Goal: Task Accomplishment & Management: Use online tool/utility

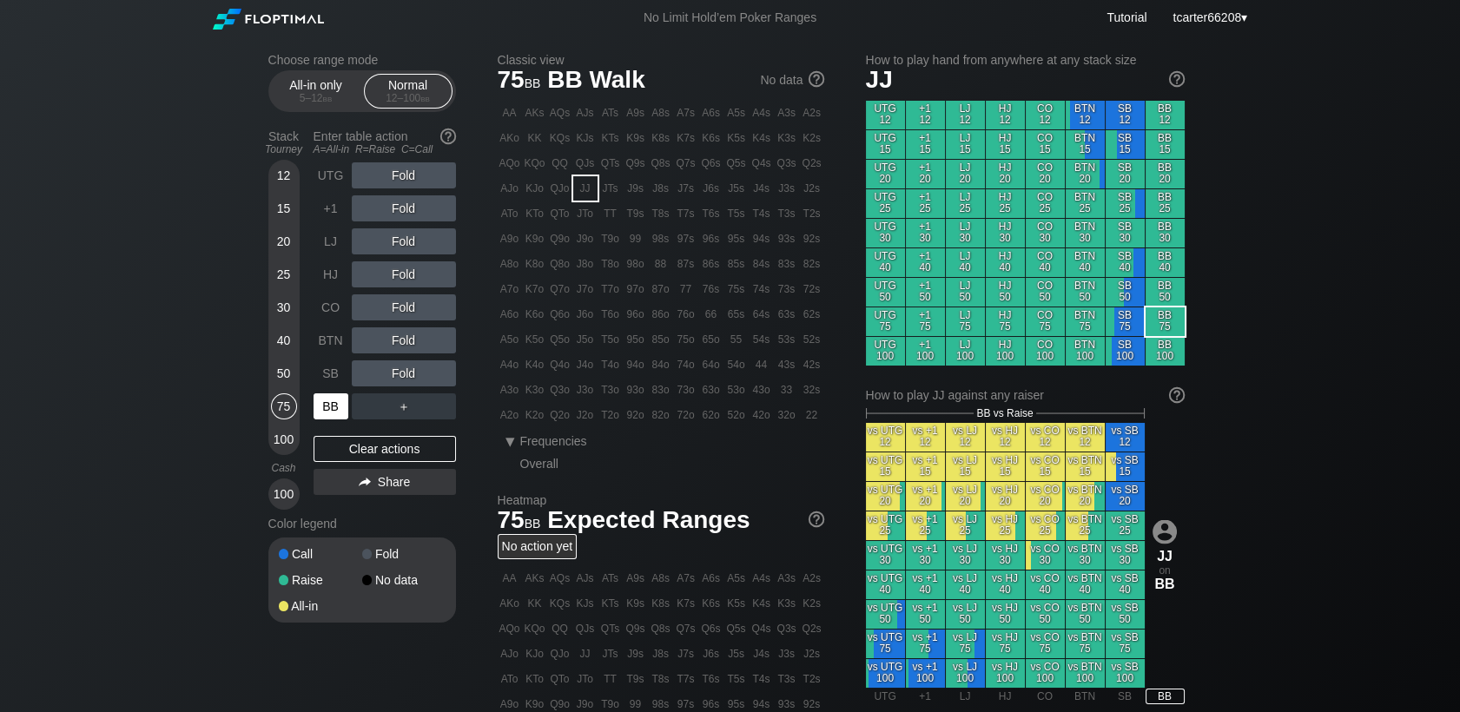
click at [333, 413] on div "BB" at bounding box center [330, 406] width 35 height 26
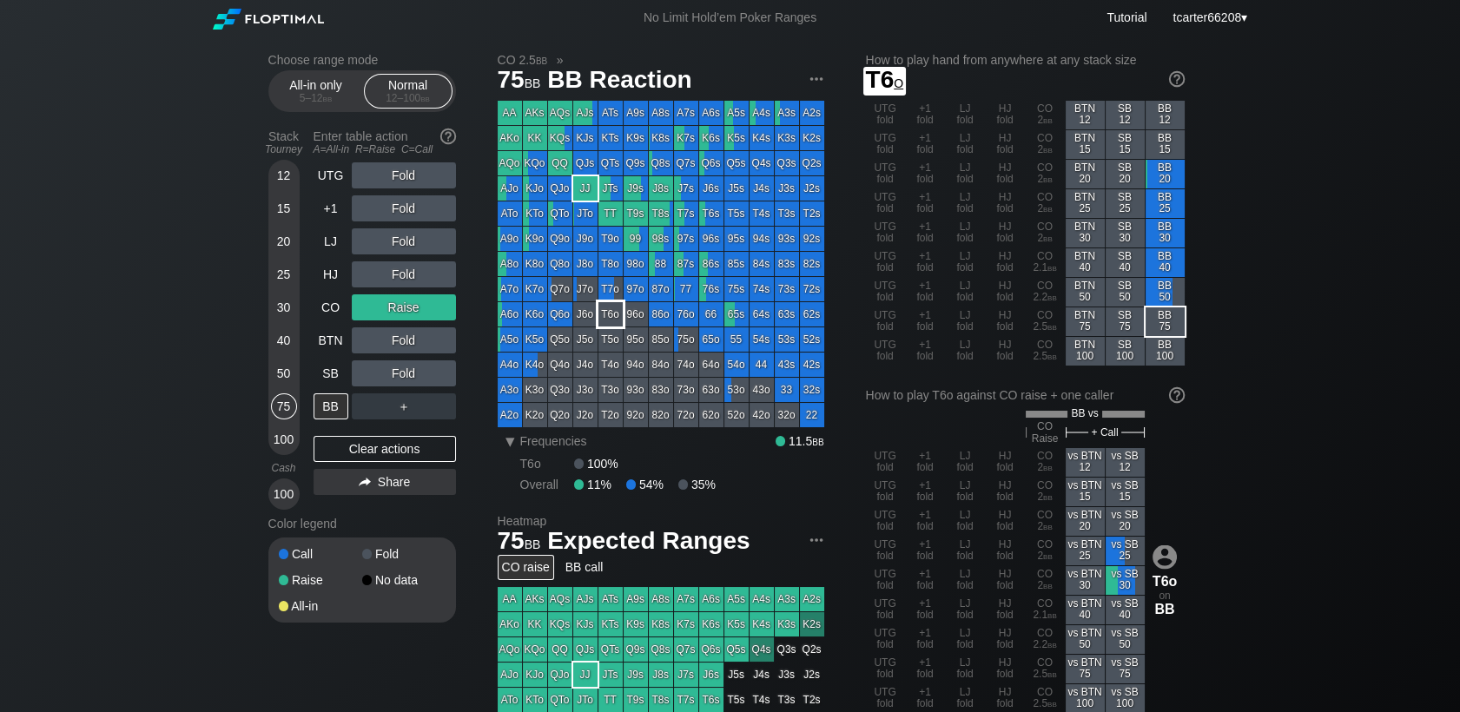
click at [618, 309] on div "T6o" at bounding box center [610, 314] width 24 height 24
click at [414, 459] on div "Clear actions" at bounding box center [384, 449] width 142 height 26
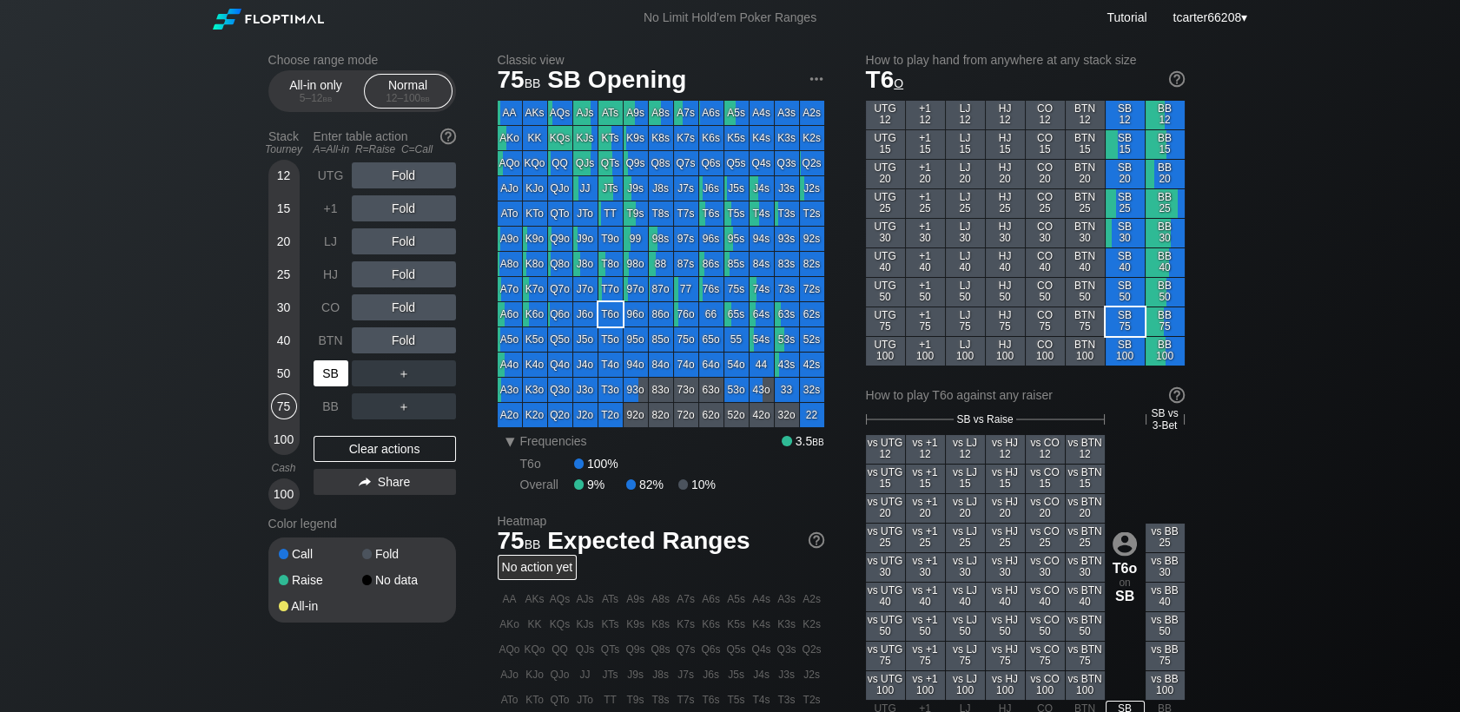
click at [320, 372] on div "SB" at bounding box center [330, 373] width 35 height 26
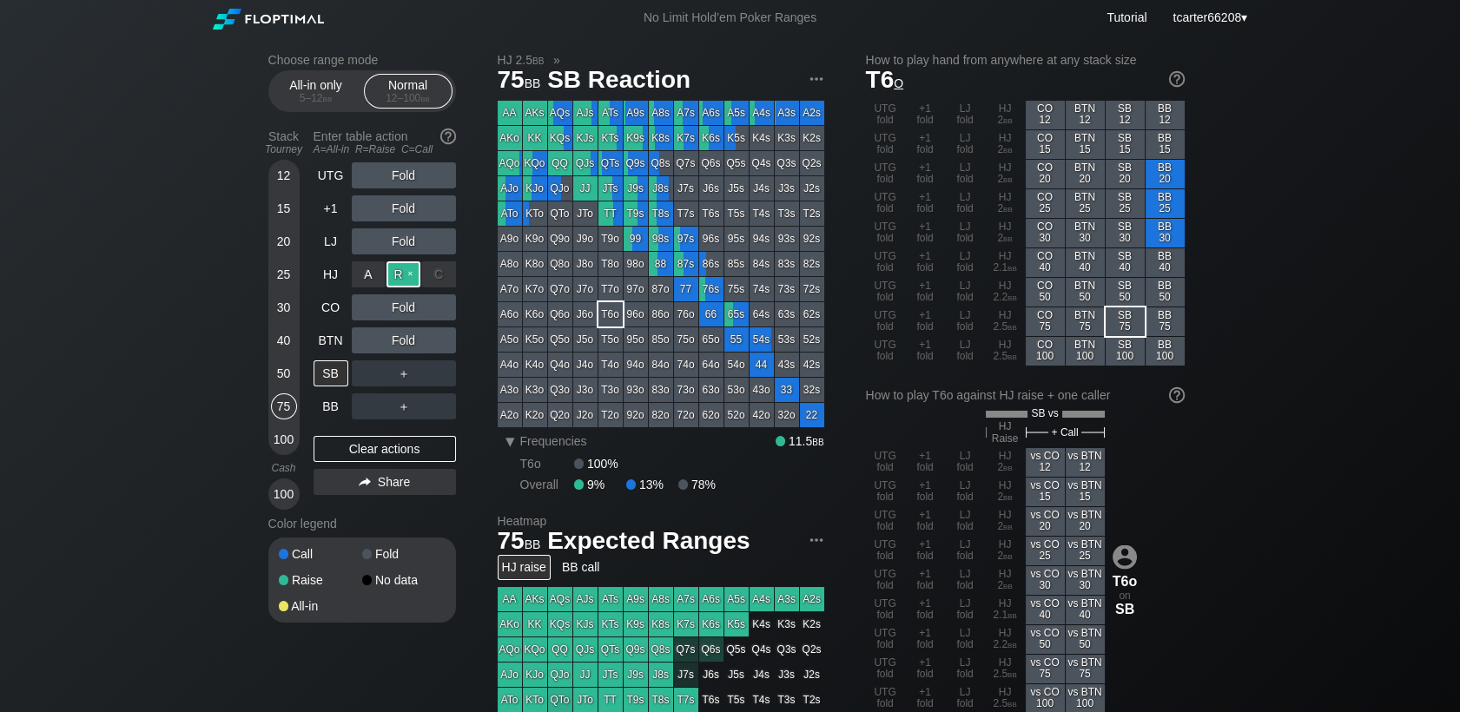
click at [401, 271] on div "R ✕" at bounding box center [403, 274] width 34 height 26
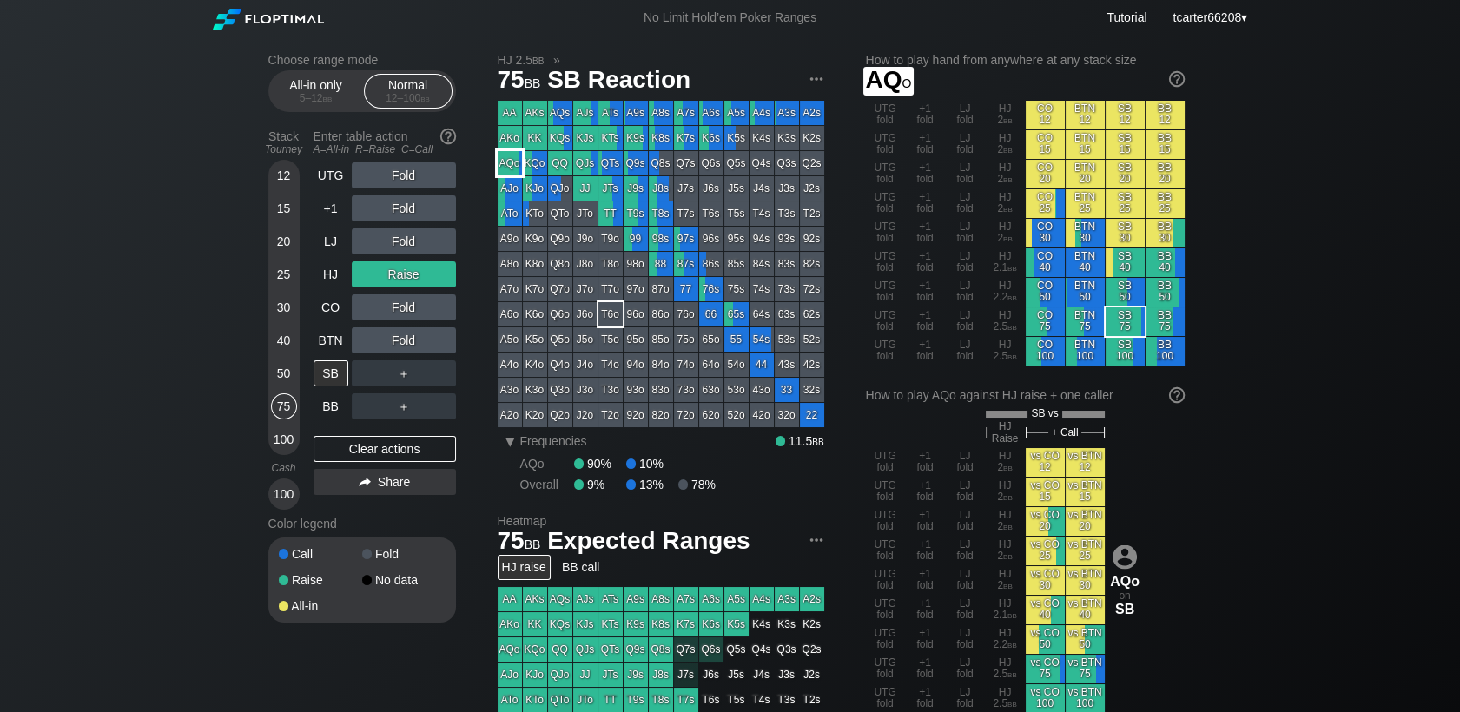
click at [501, 159] on div "AQo" at bounding box center [510, 163] width 24 height 24
click at [280, 345] on div "40" at bounding box center [284, 340] width 26 height 26
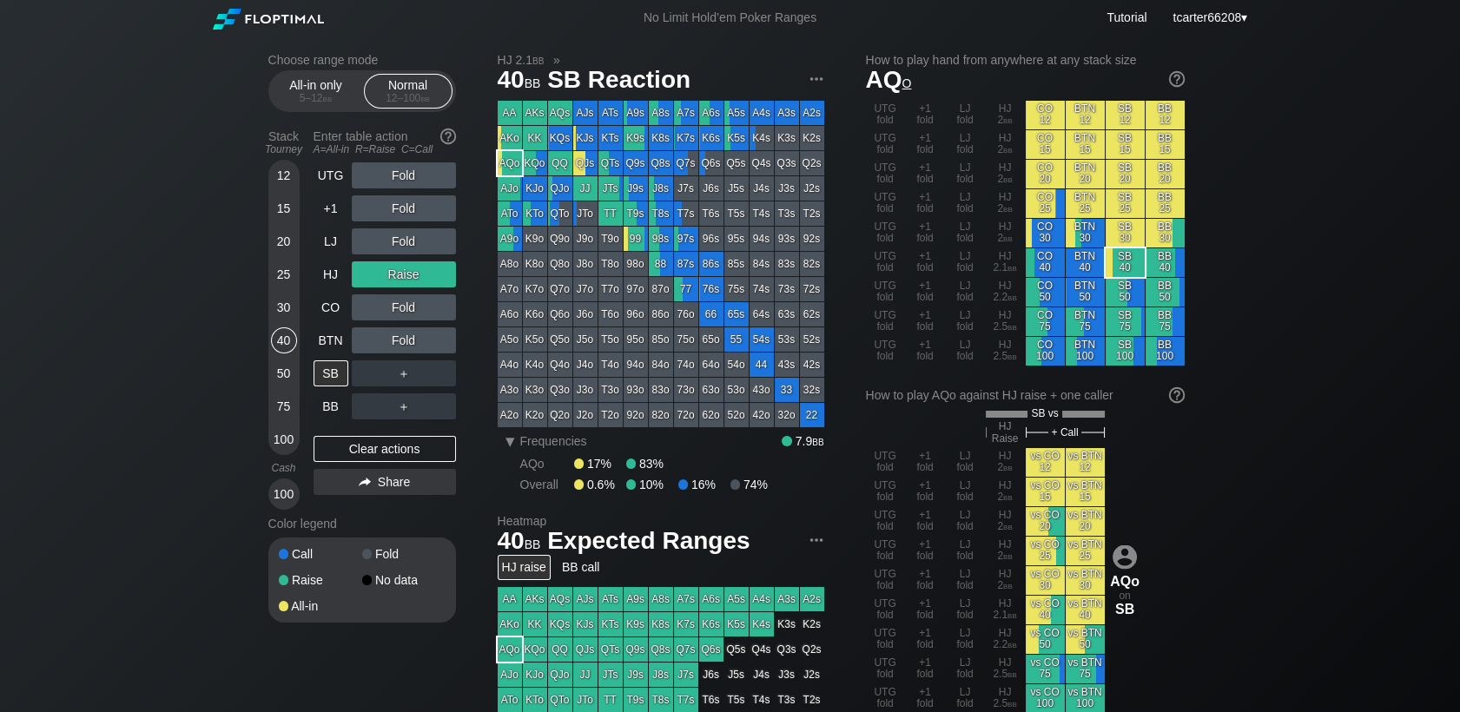
click at [340, 454] on div "Clear actions" at bounding box center [384, 449] width 142 height 26
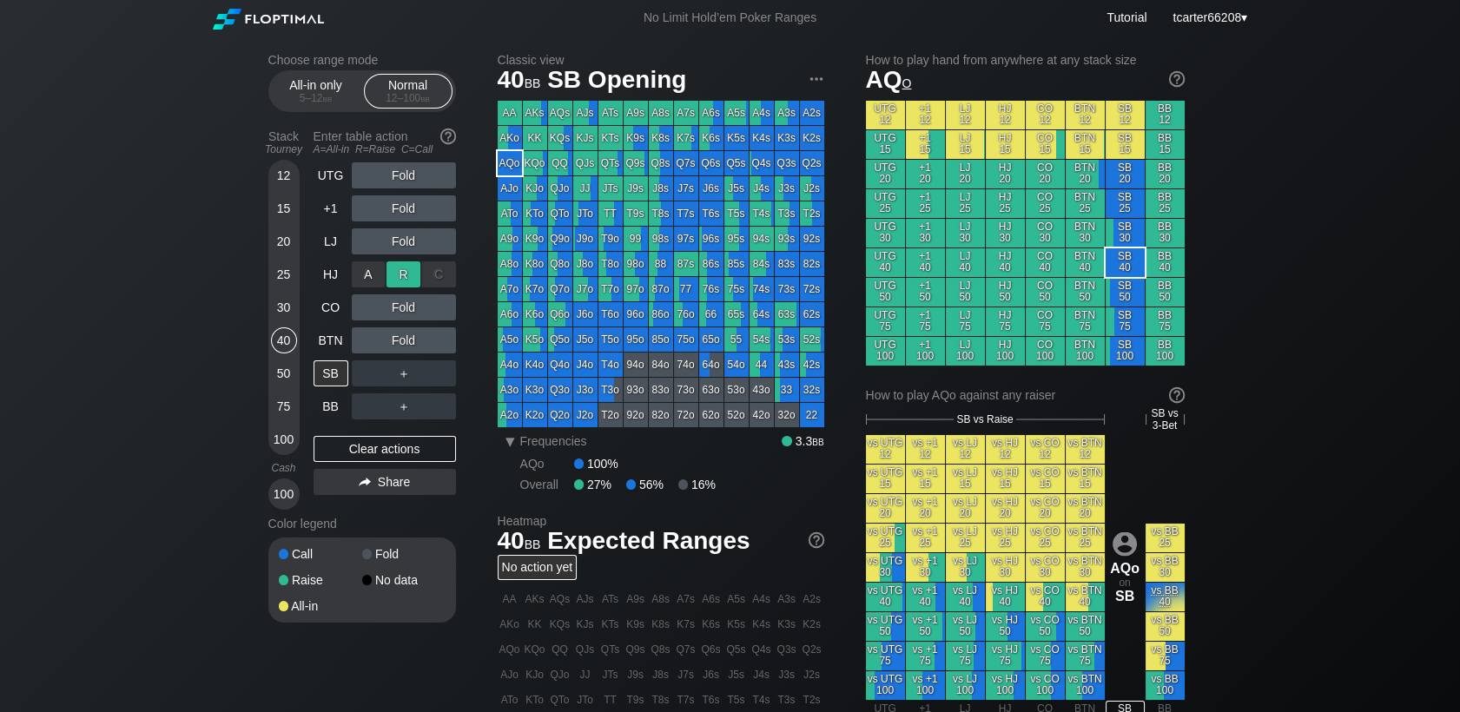
click at [401, 280] on div "R ✕" at bounding box center [403, 274] width 34 height 26
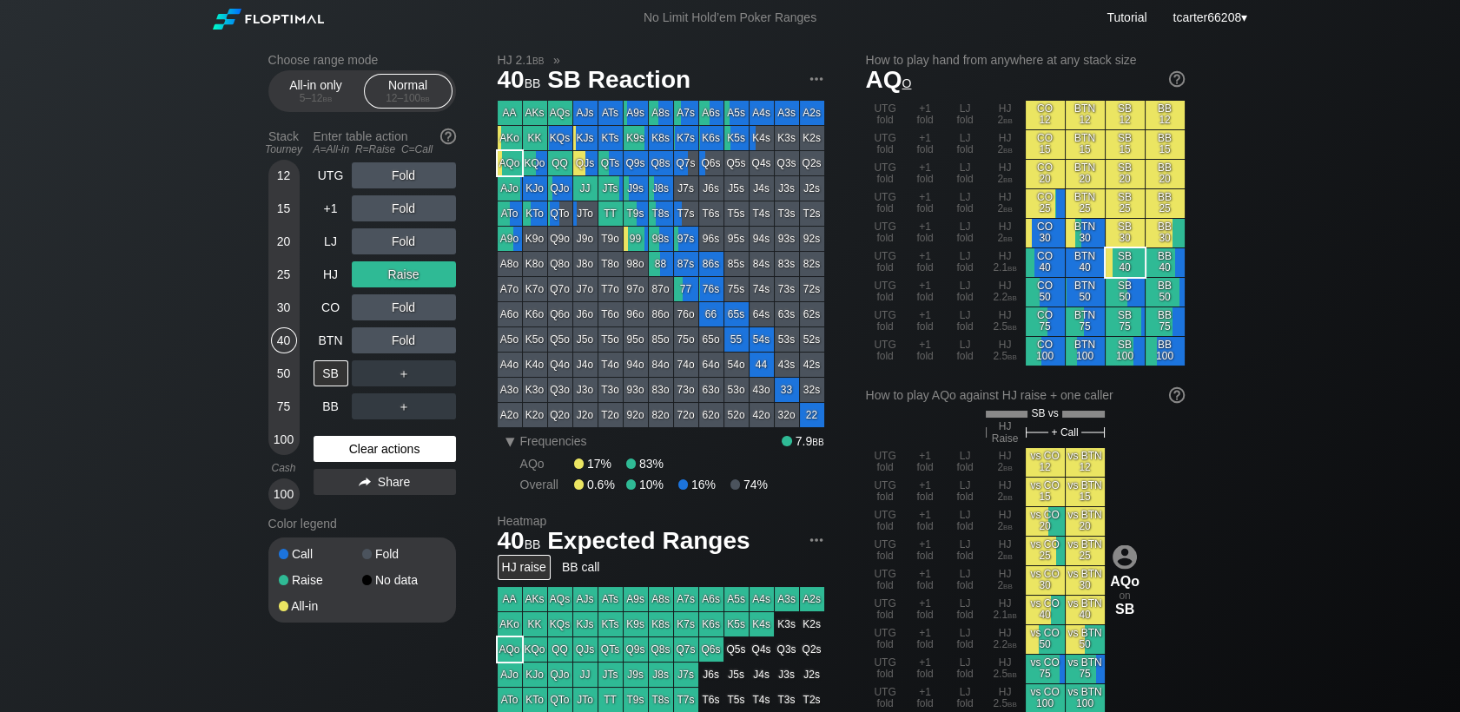
drag, startPoint x: 376, startPoint y: 438, endPoint x: 375, endPoint y: 449, distance: 11.3
click at [375, 448] on div "UTG Fold +1 Fold LJ Fold HJ Raise CO Fold BTN Fold SB ＋ BB ＋ Clear actions Share" at bounding box center [384, 335] width 142 height 347
drag, startPoint x: 375, startPoint y: 449, endPoint x: 372, endPoint y: 433, distance: 15.8
click at [375, 450] on div "Clear actions" at bounding box center [384, 449] width 142 height 26
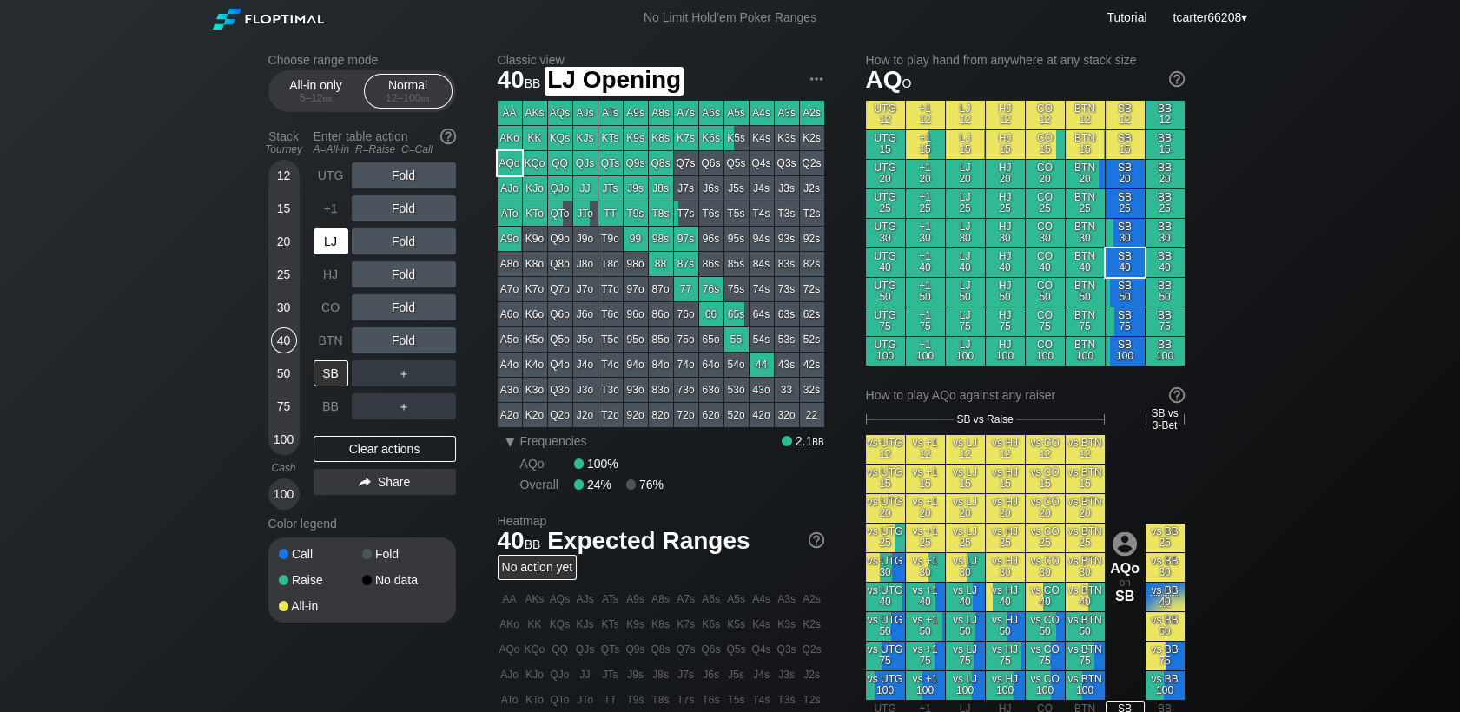
click at [336, 247] on div "LJ" at bounding box center [330, 241] width 35 height 26
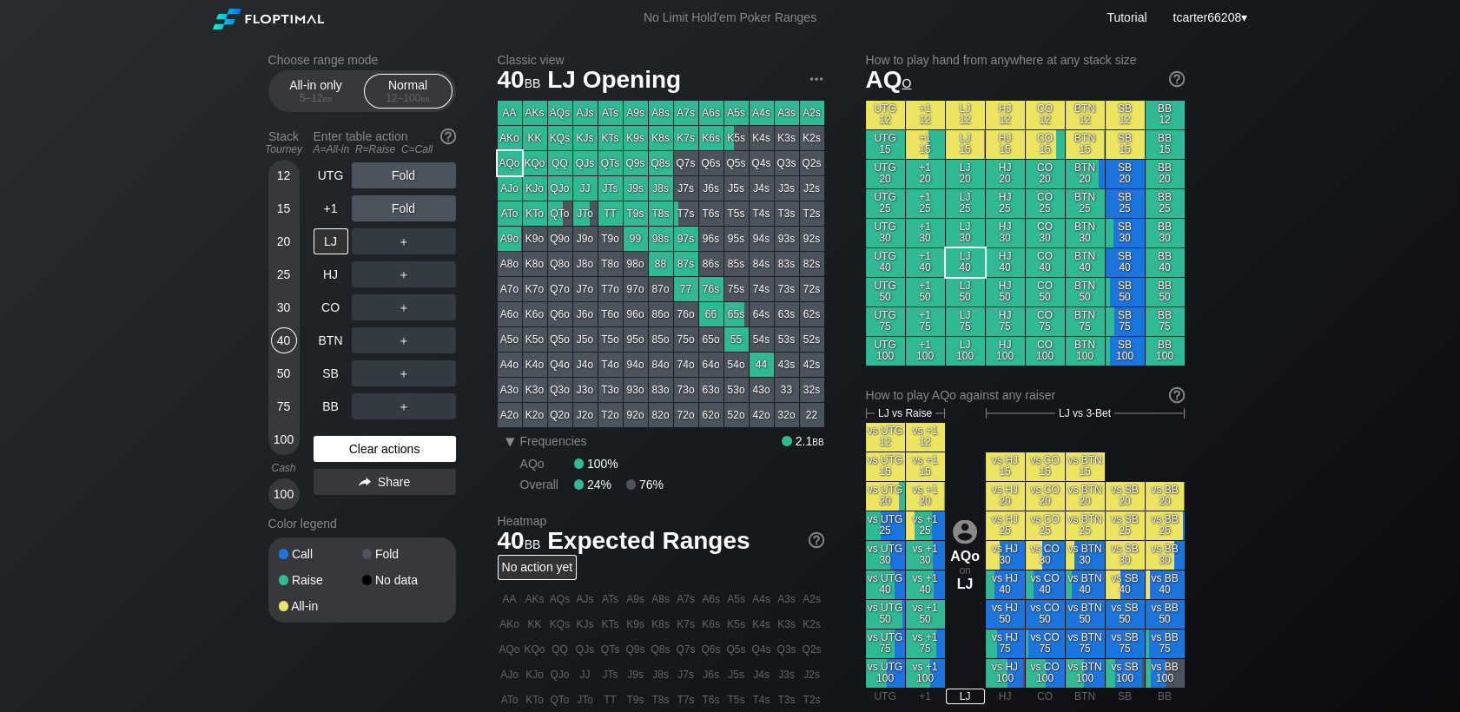
click at [408, 451] on div "Clear actions" at bounding box center [384, 449] width 142 height 26
click at [323, 374] on div "SB" at bounding box center [330, 373] width 35 height 26
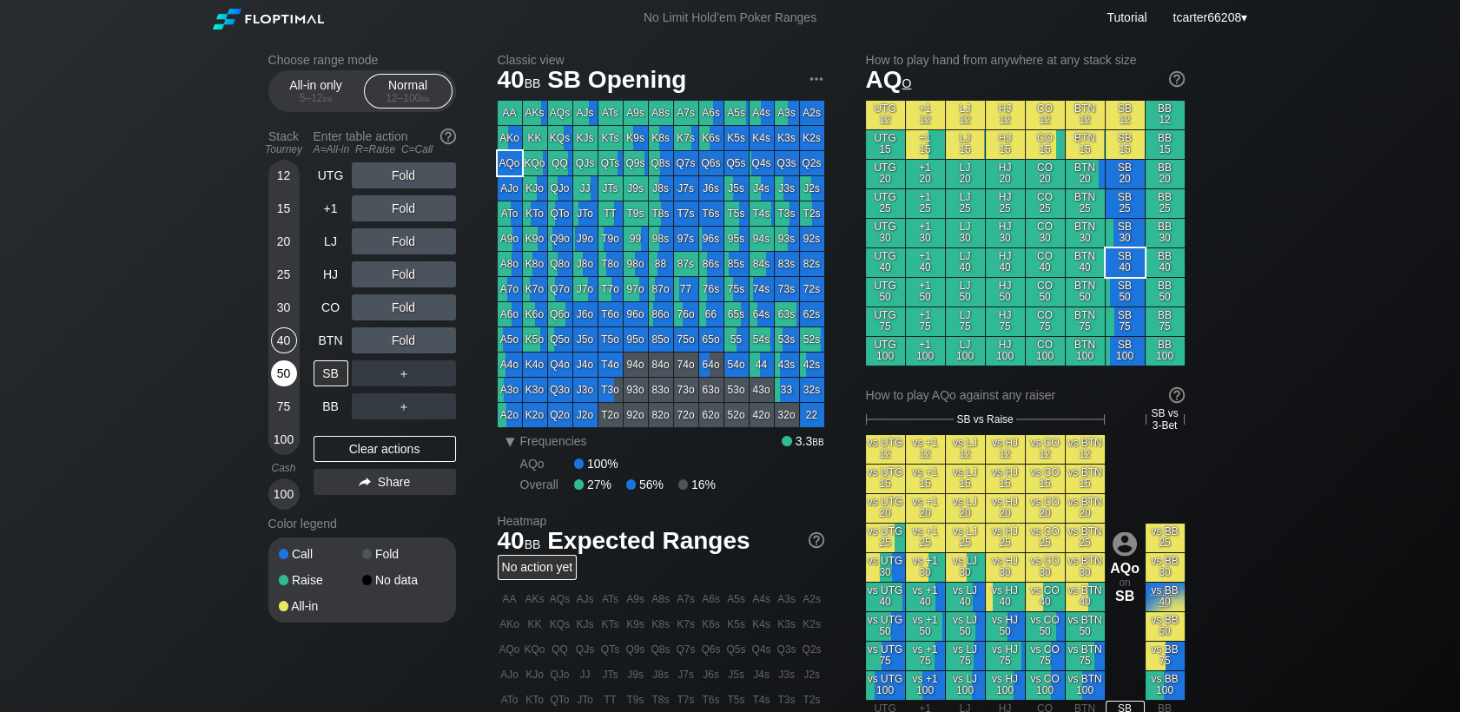
click at [293, 379] on div "50" at bounding box center [284, 373] width 26 height 26
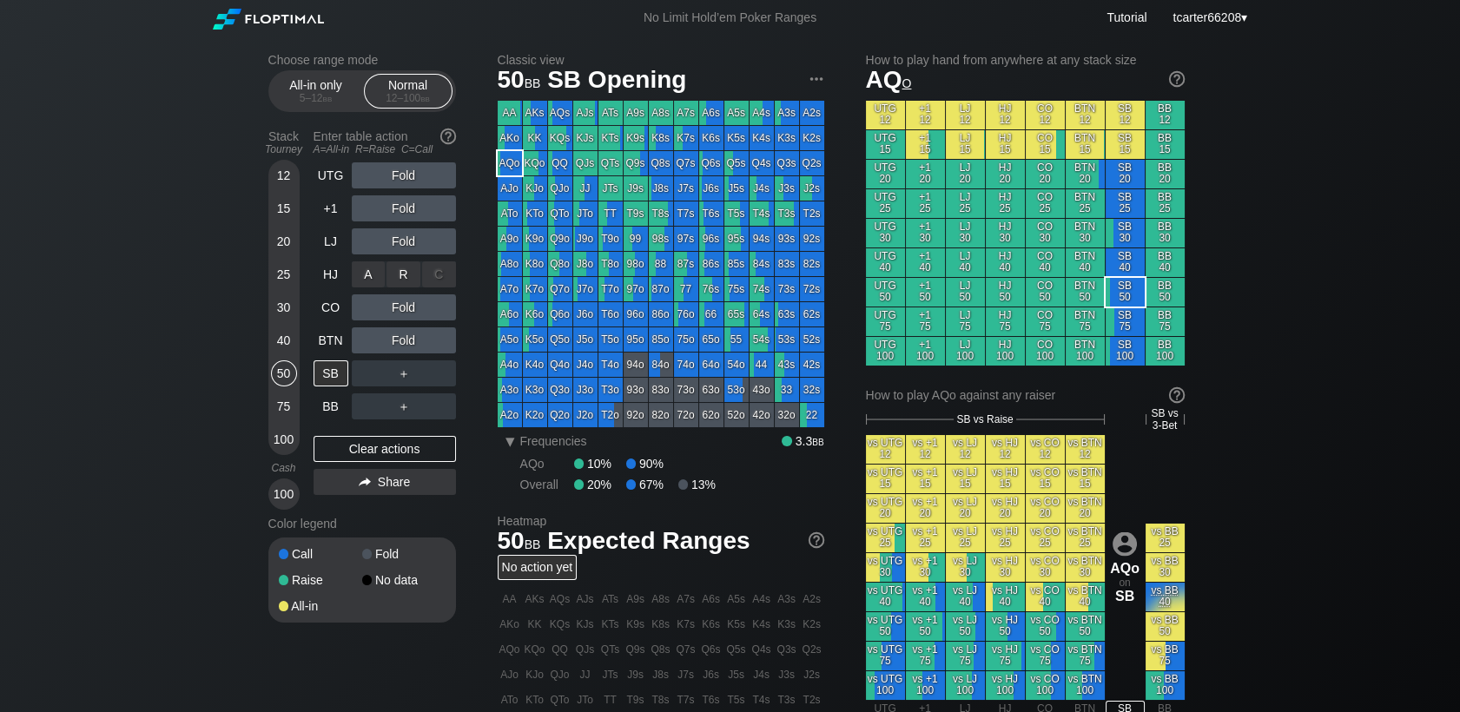
click at [397, 274] on div "R ✕" at bounding box center [403, 274] width 34 height 26
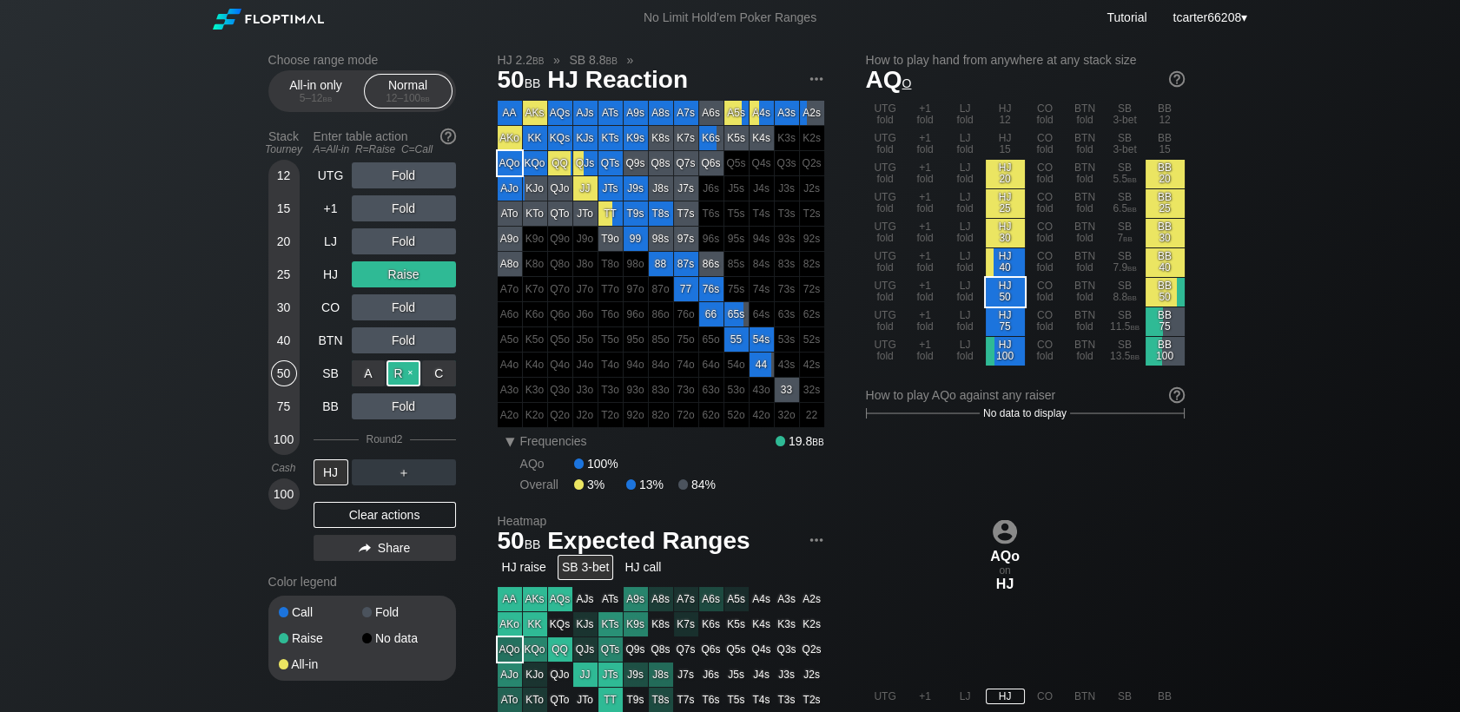
click at [399, 386] on div "R ✕" at bounding box center [403, 373] width 34 height 26
click at [401, 476] on div "R ✕" at bounding box center [403, 472] width 34 height 26
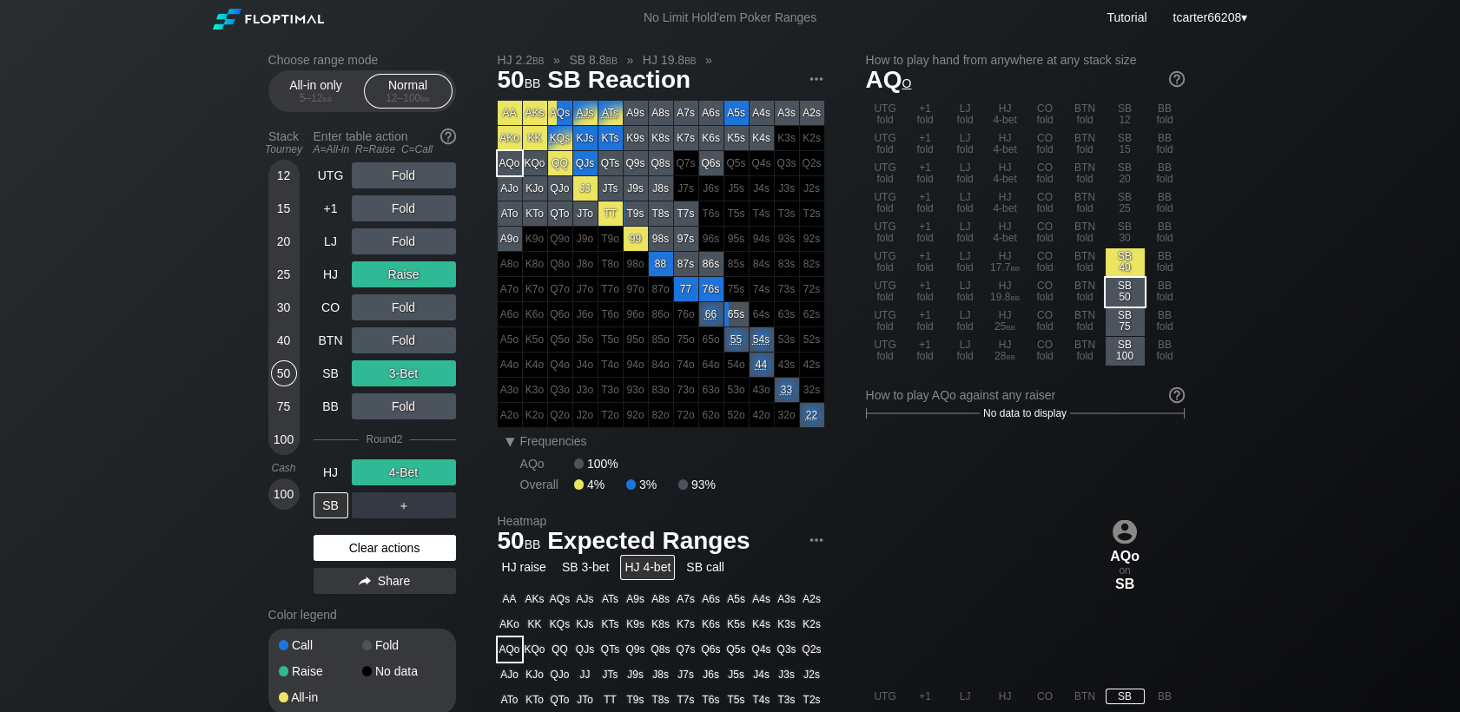
click at [377, 558] on div "Clear actions" at bounding box center [384, 548] width 142 height 26
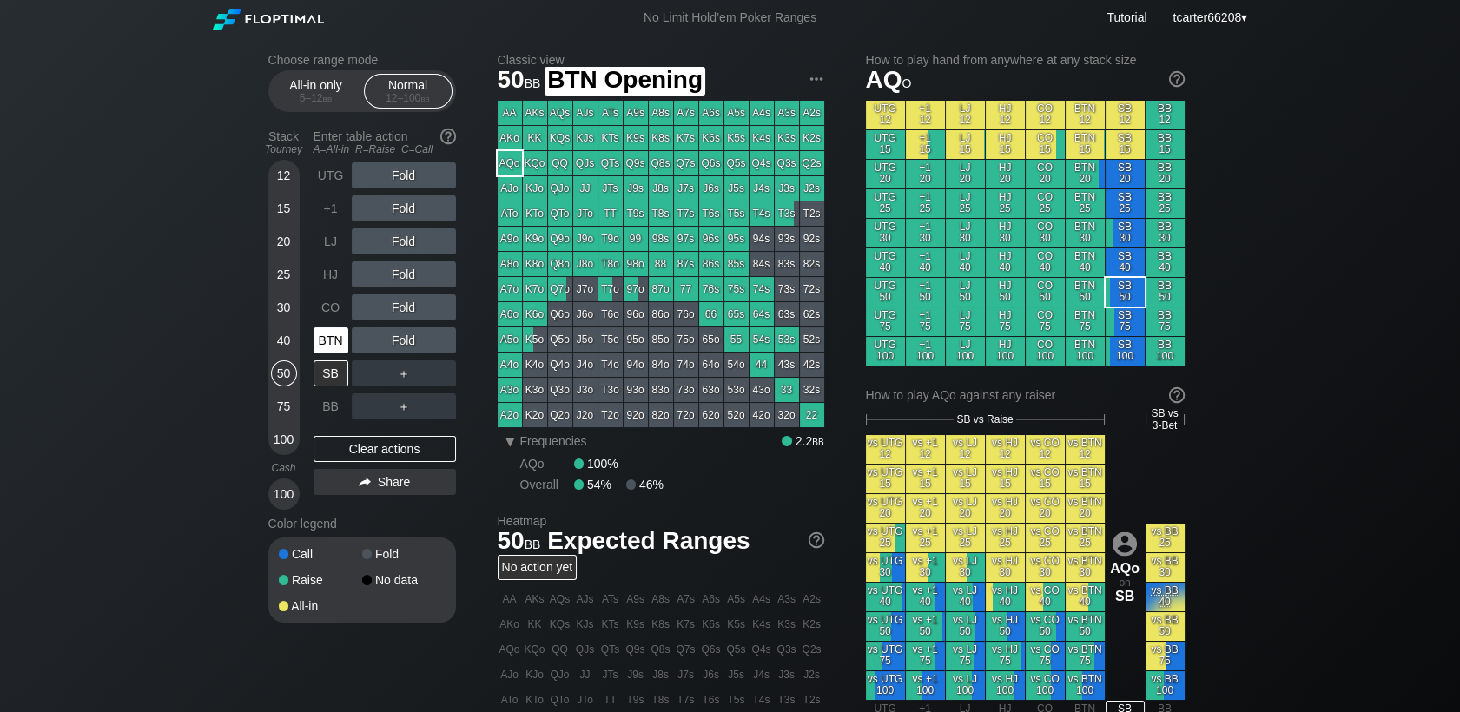
click at [323, 343] on div "BTN" at bounding box center [330, 340] width 35 height 26
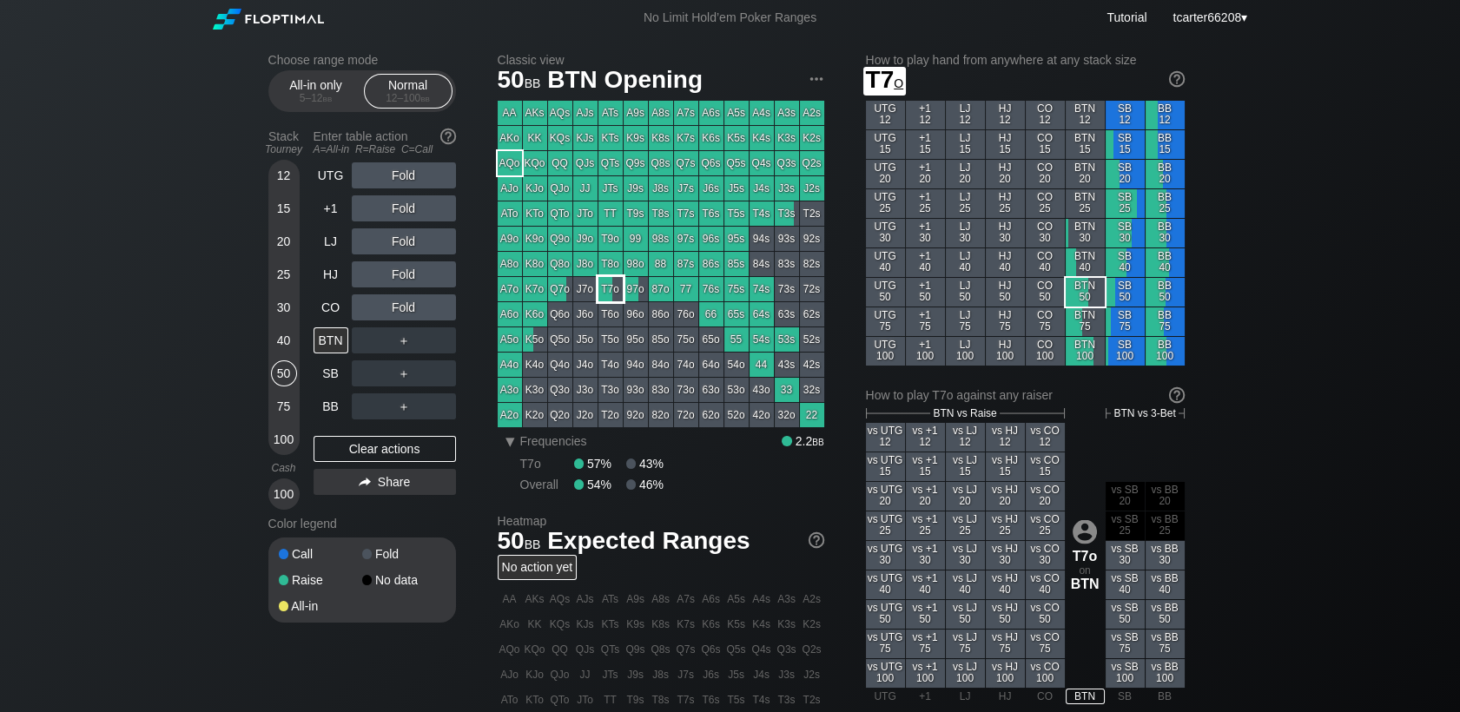
click at [605, 287] on div "T7o" at bounding box center [610, 289] width 24 height 24
click at [333, 329] on div "BTN" at bounding box center [330, 340] width 35 height 26
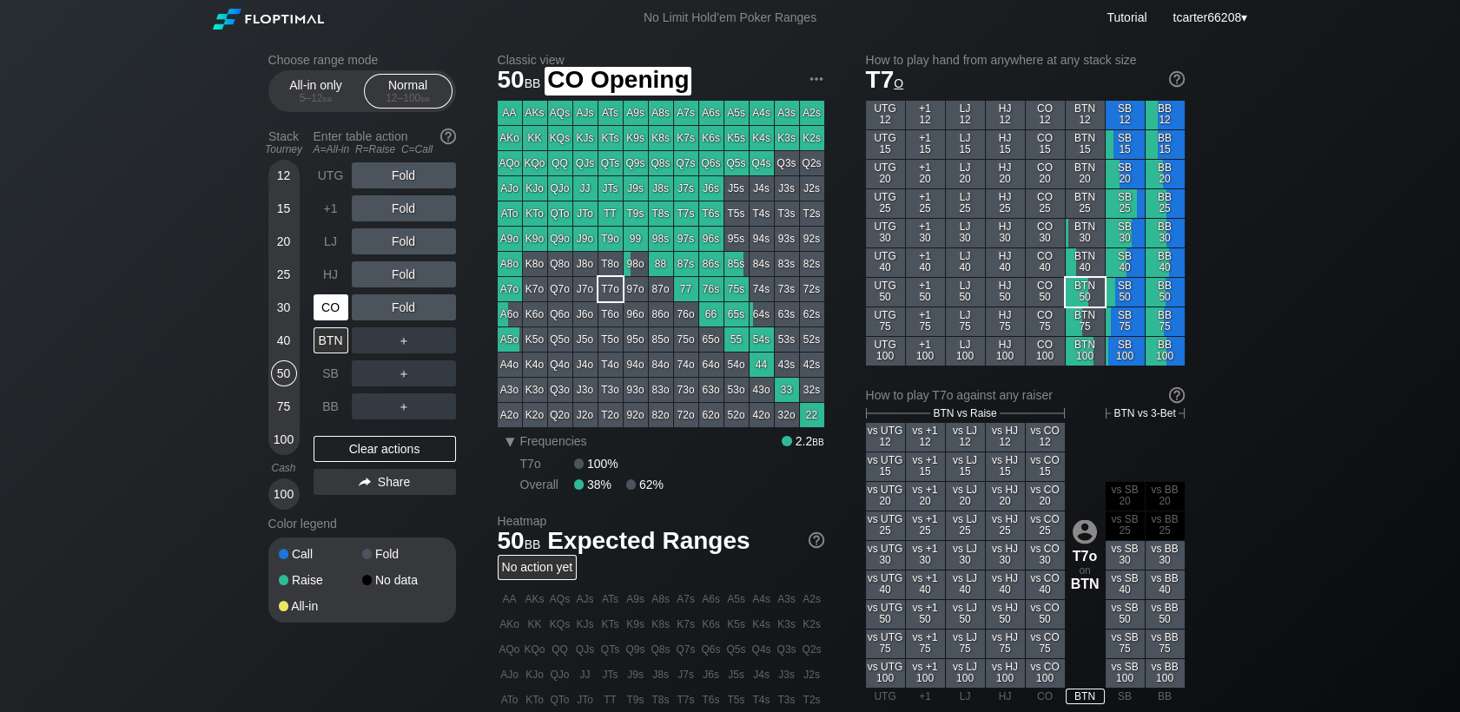
click at [342, 307] on div "CO" at bounding box center [330, 307] width 35 height 26
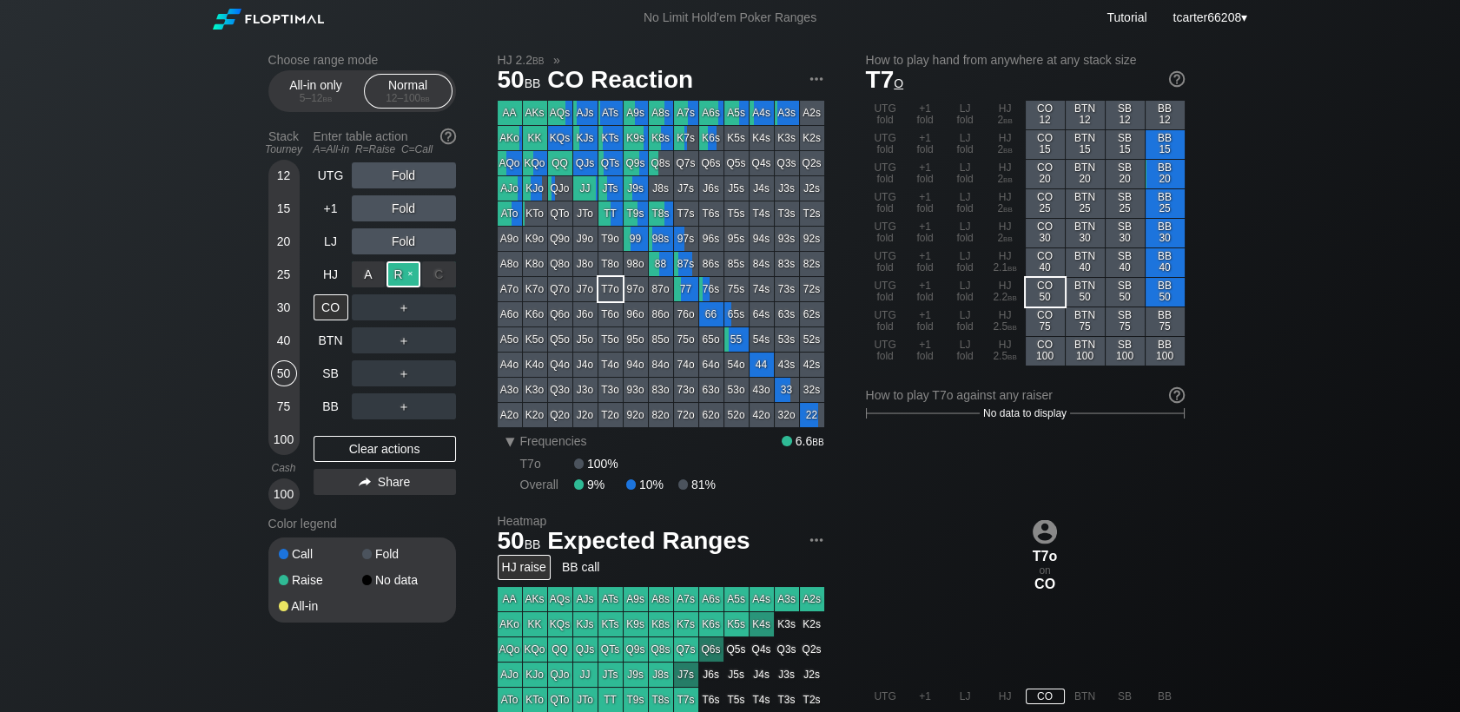
click at [392, 273] on div "R ✕" at bounding box center [403, 274] width 34 height 26
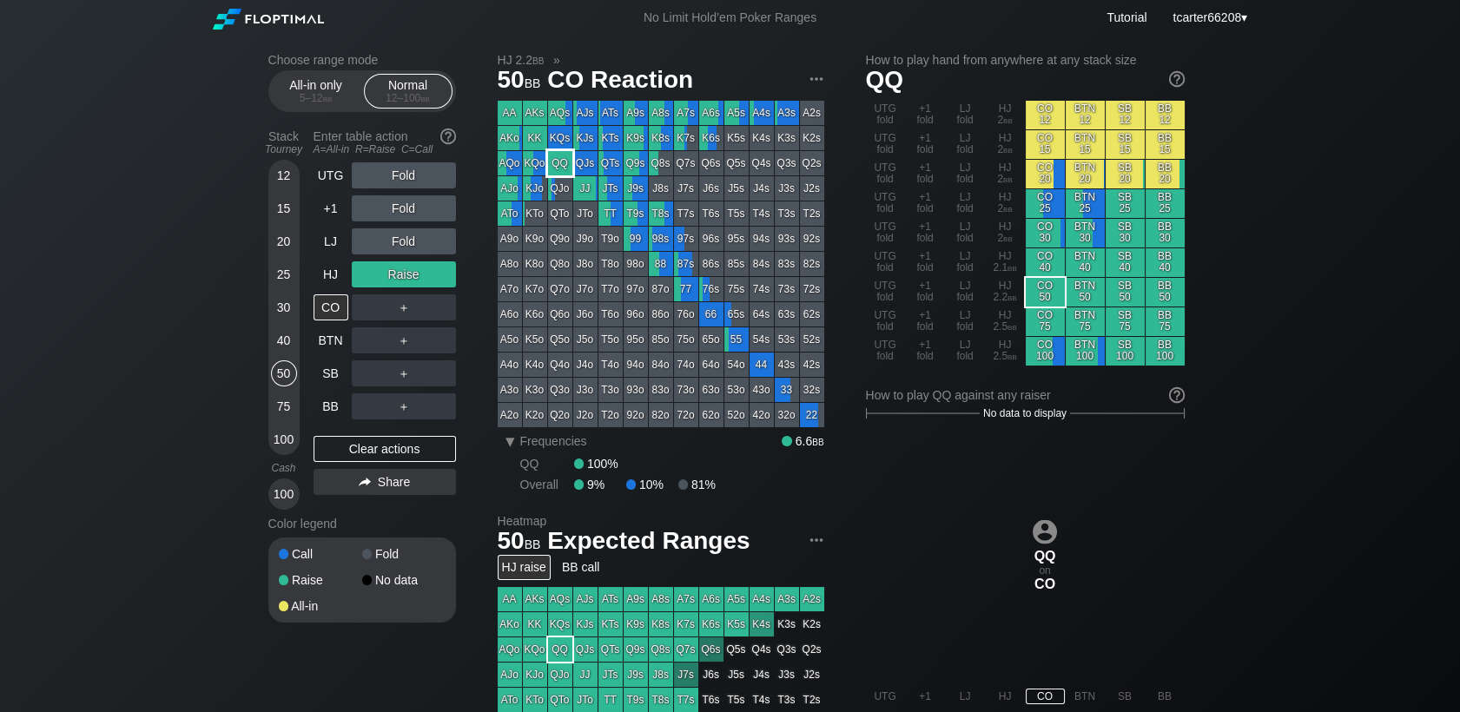
click at [553, 157] on div "QQ" at bounding box center [560, 163] width 24 height 24
click at [406, 320] on div "＋" at bounding box center [404, 307] width 104 height 26
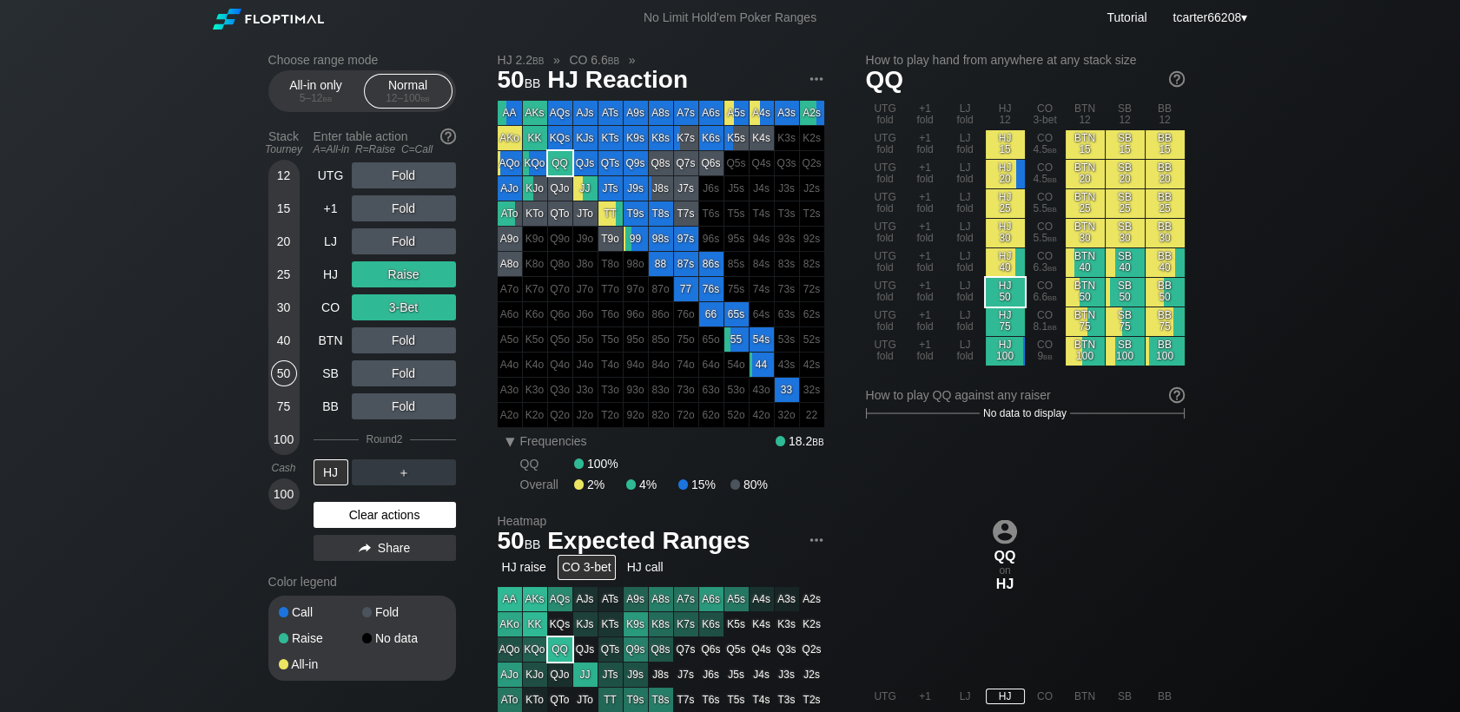
click at [412, 516] on div "Clear actions" at bounding box center [384, 515] width 142 height 26
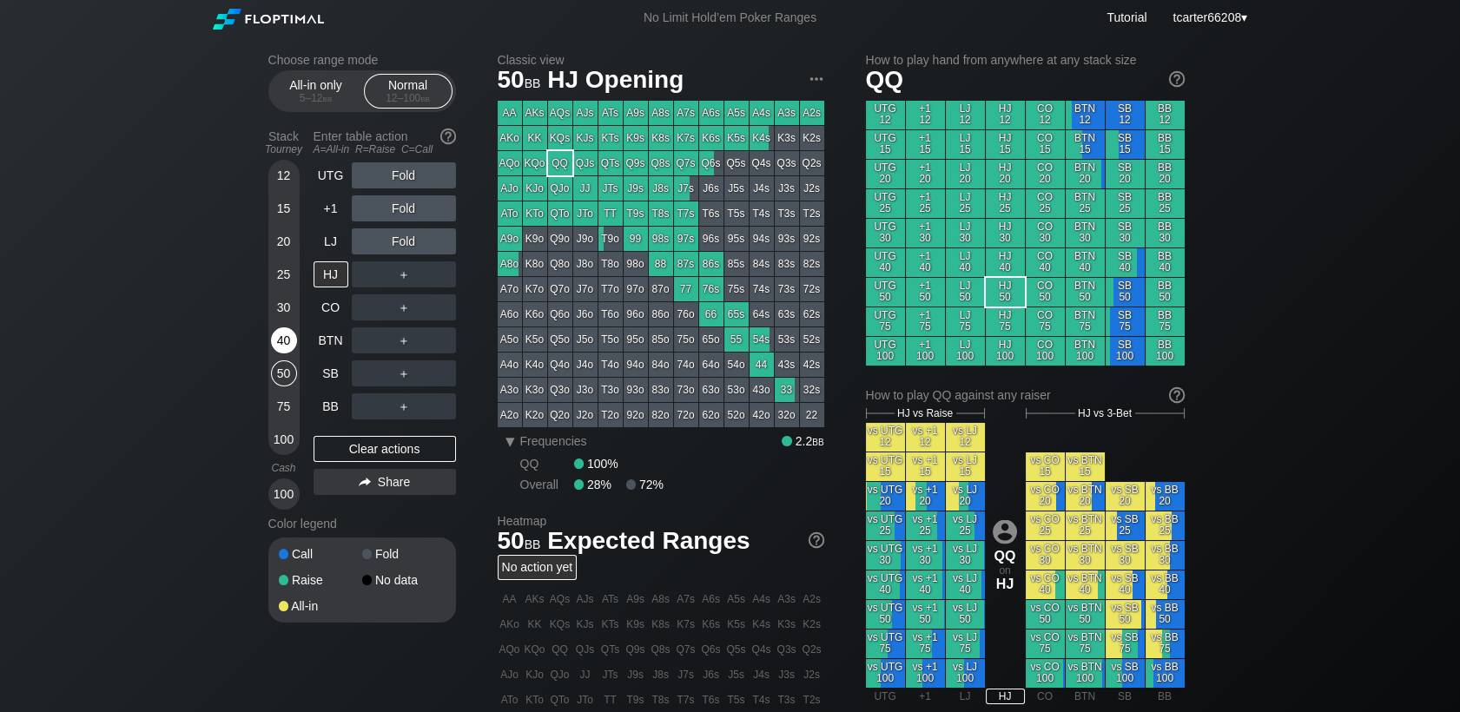
click at [292, 344] on div "40" at bounding box center [284, 340] width 26 height 26
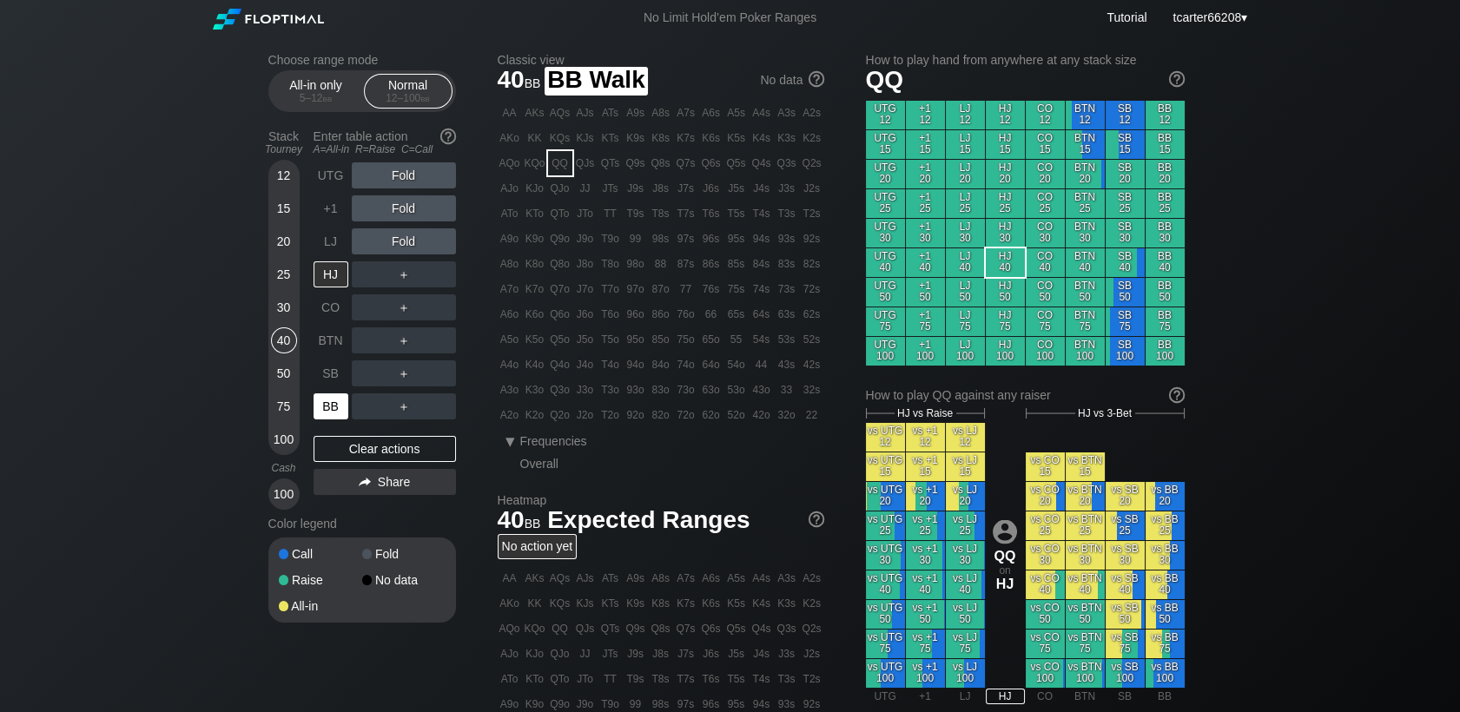
click at [326, 400] on div "BB" at bounding box center [330, 406] width 35 height 26
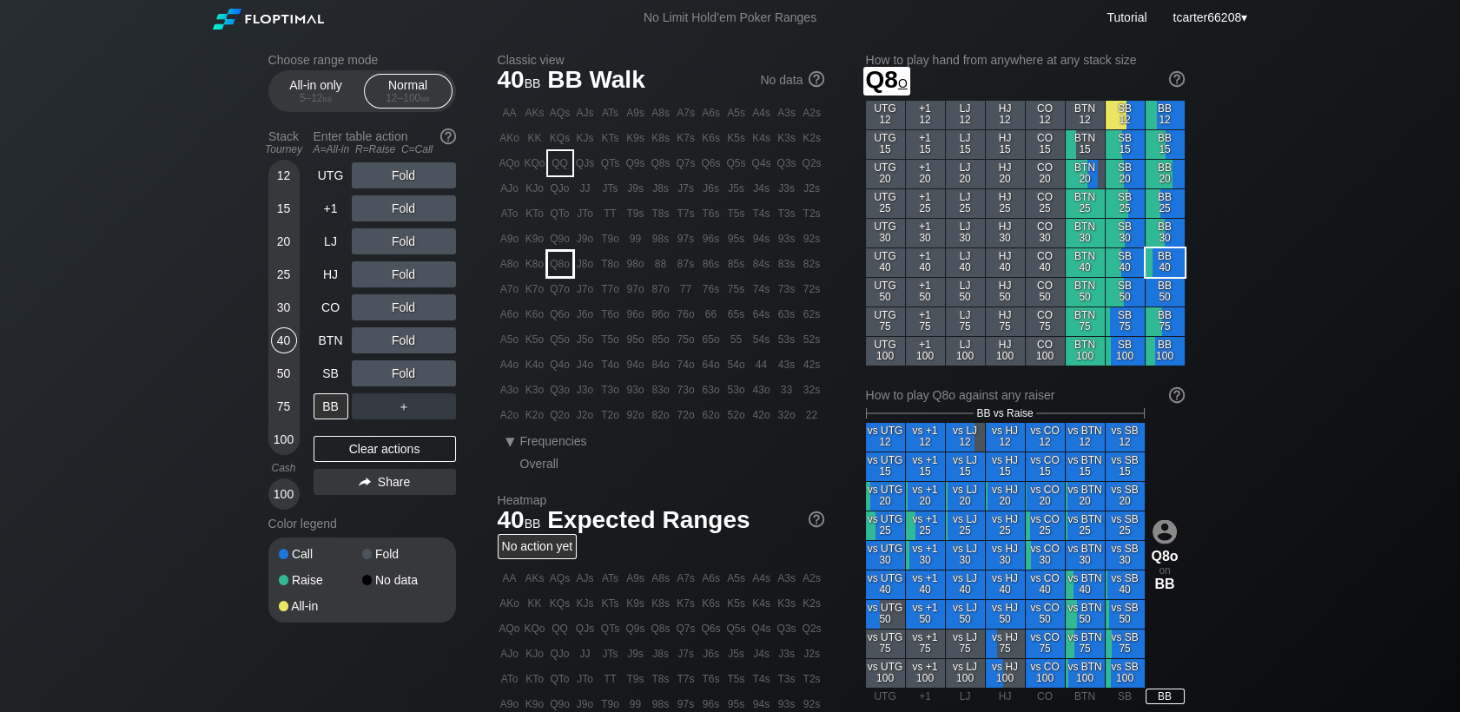
click at [550, 269] on div "Q8o" at bounding box center [560, 264] width 24 height 24
click at [396, 280] on div "R ✕" at bounding box center [403, 274] width 34 height 26
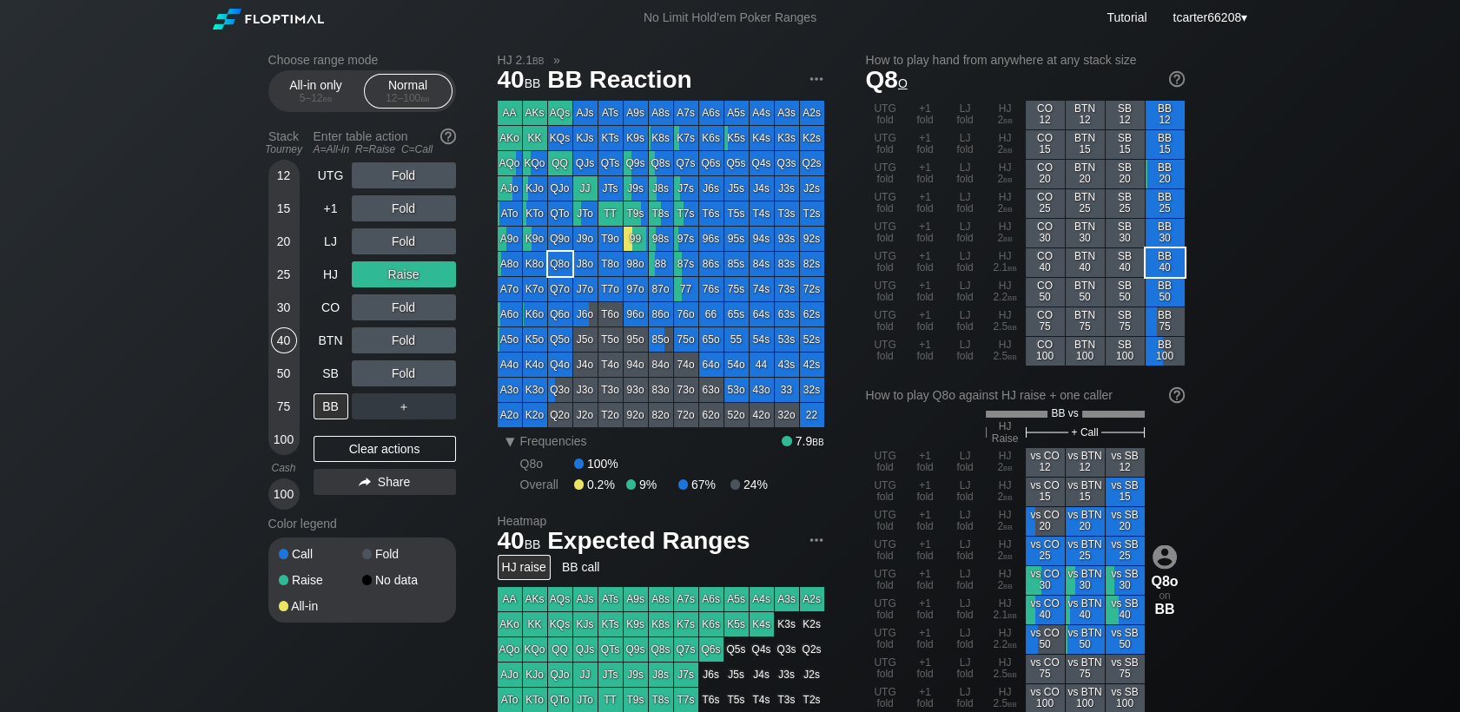
click at [283, 377] on div "50" at bounding box center [284, 373] width 26 height 26
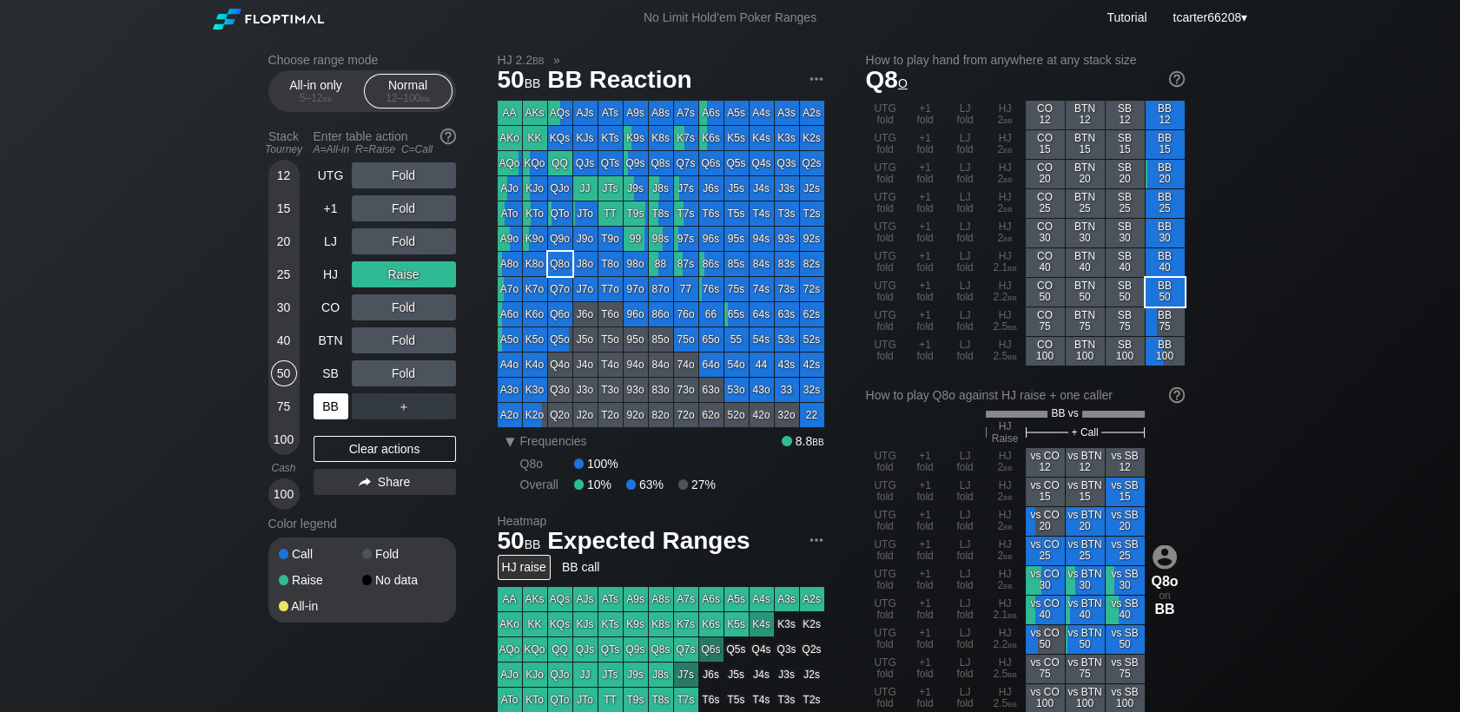
drag, startPoint x: 283, startPoint y: 377, endPoint x: 333, endPoint y: 420, distance: 66.5
click at [285, 377] on div "50" at bounding box center [284, 373] width 26 height 26
click at [381, 471] on div "Share" at bounding box center [384, 482] width 142 height 26
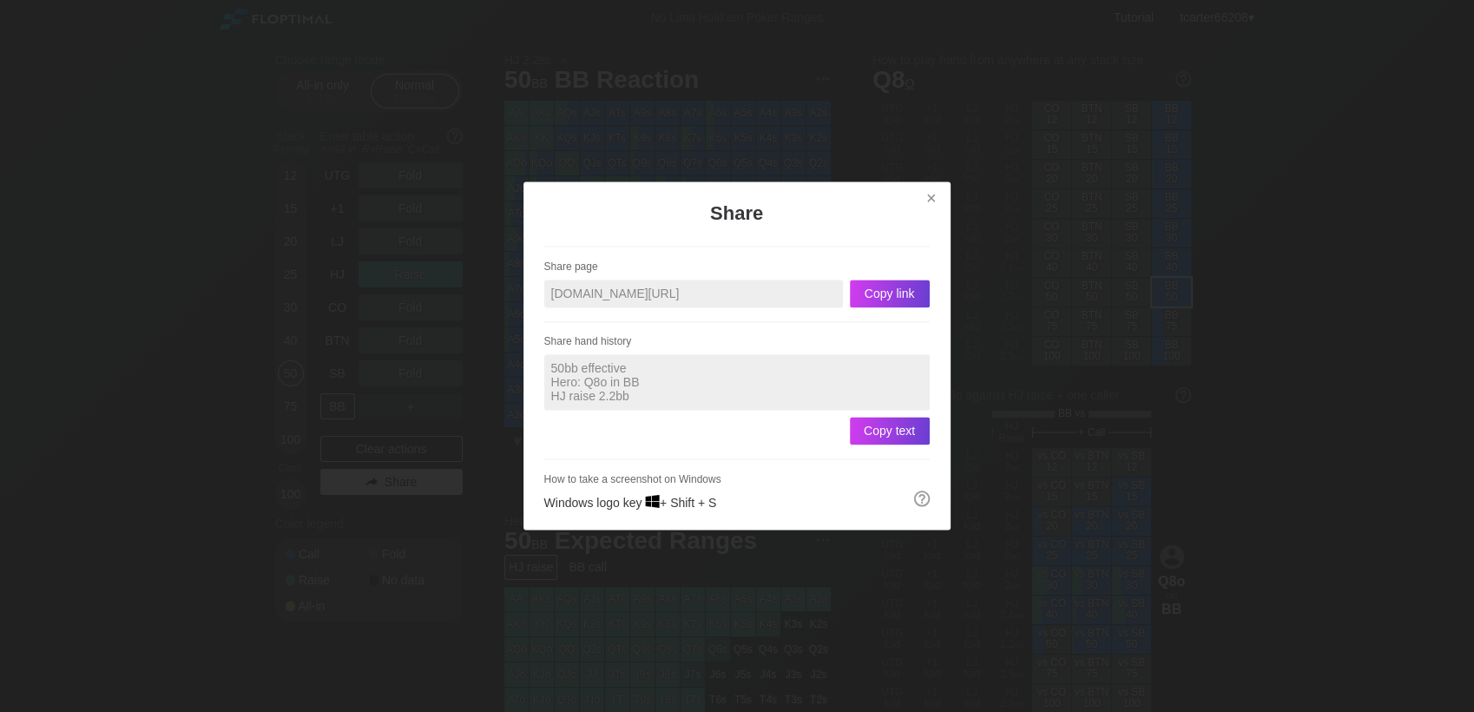
click at [380, 460] on div at bounding box center [737, 356] width 1474 height 712
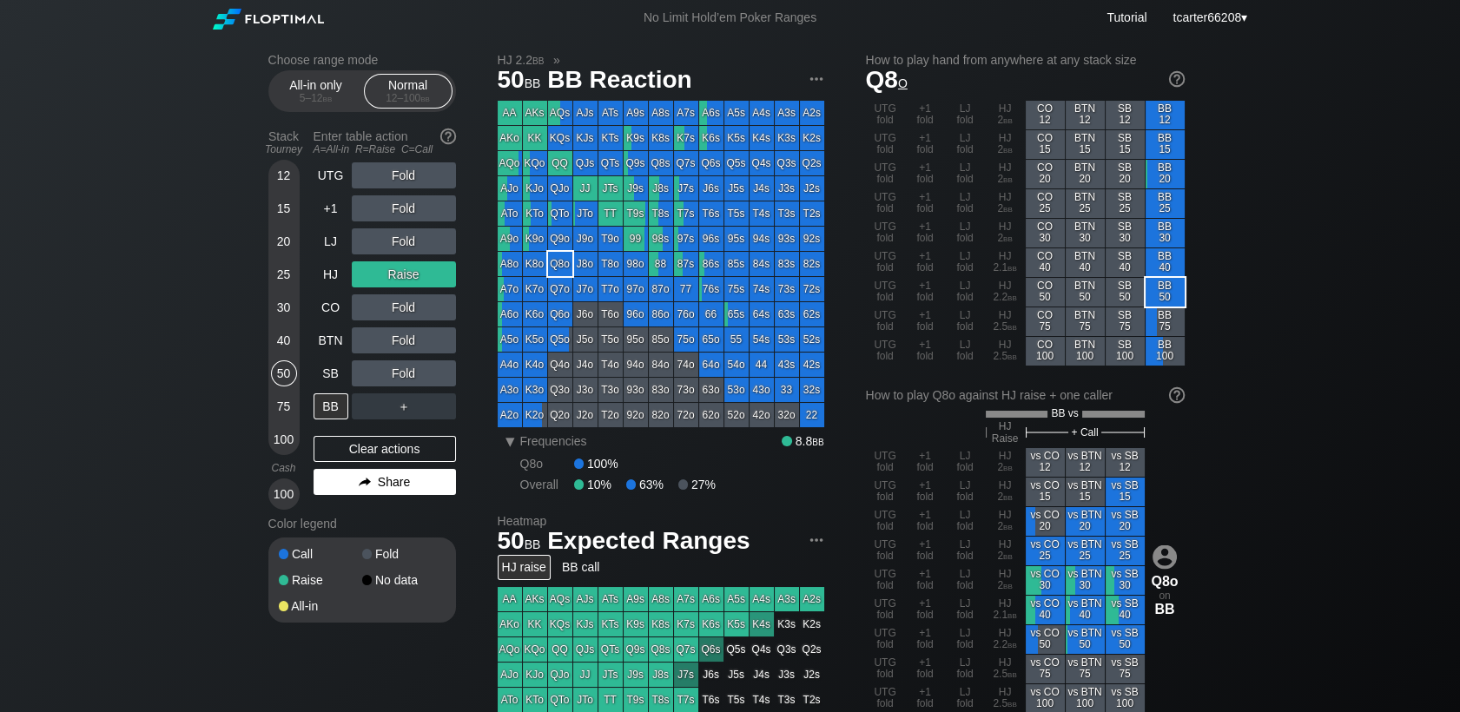
click at [380, 460] on div "Clear actions" at bounding box center [384, 449] width 142 height 26
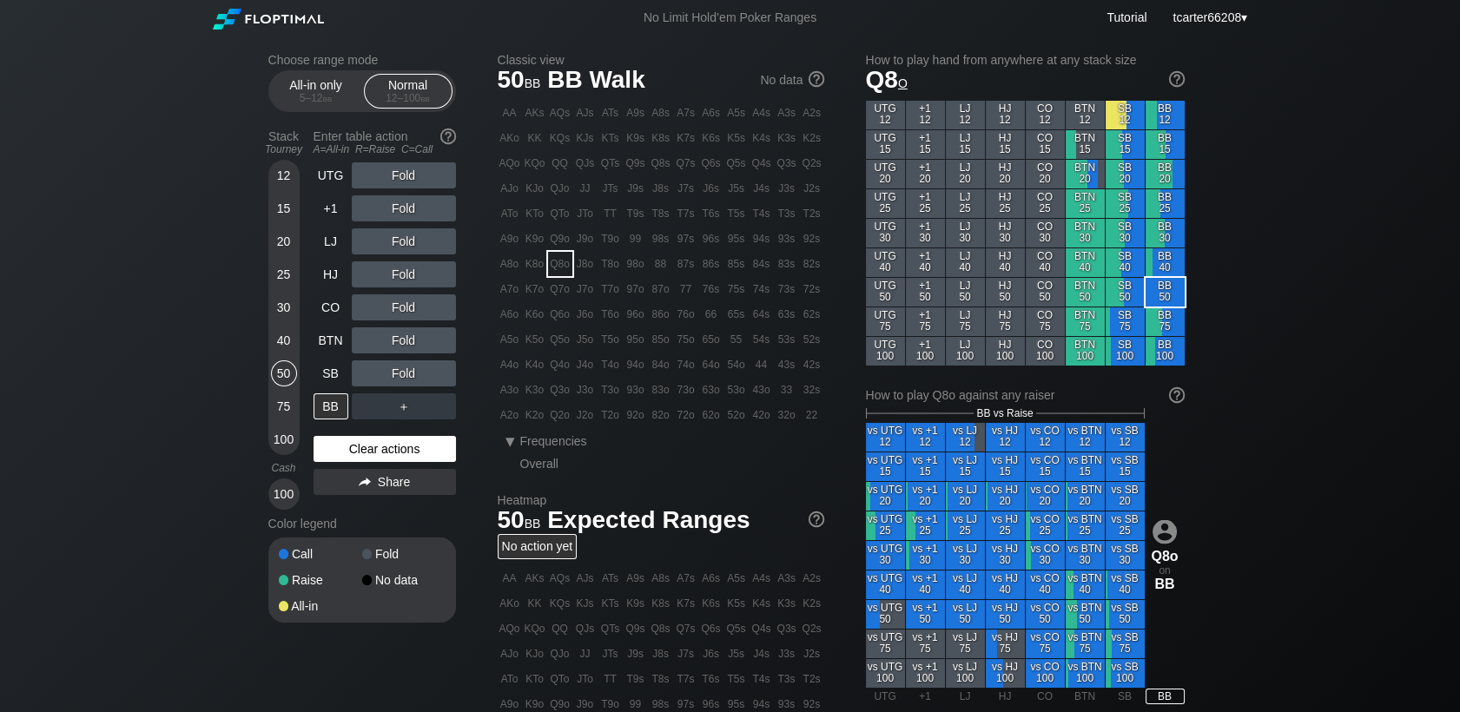
click at [406, 452] on div "Clear actions" at bounding box center [384, 449] width 142 height 26
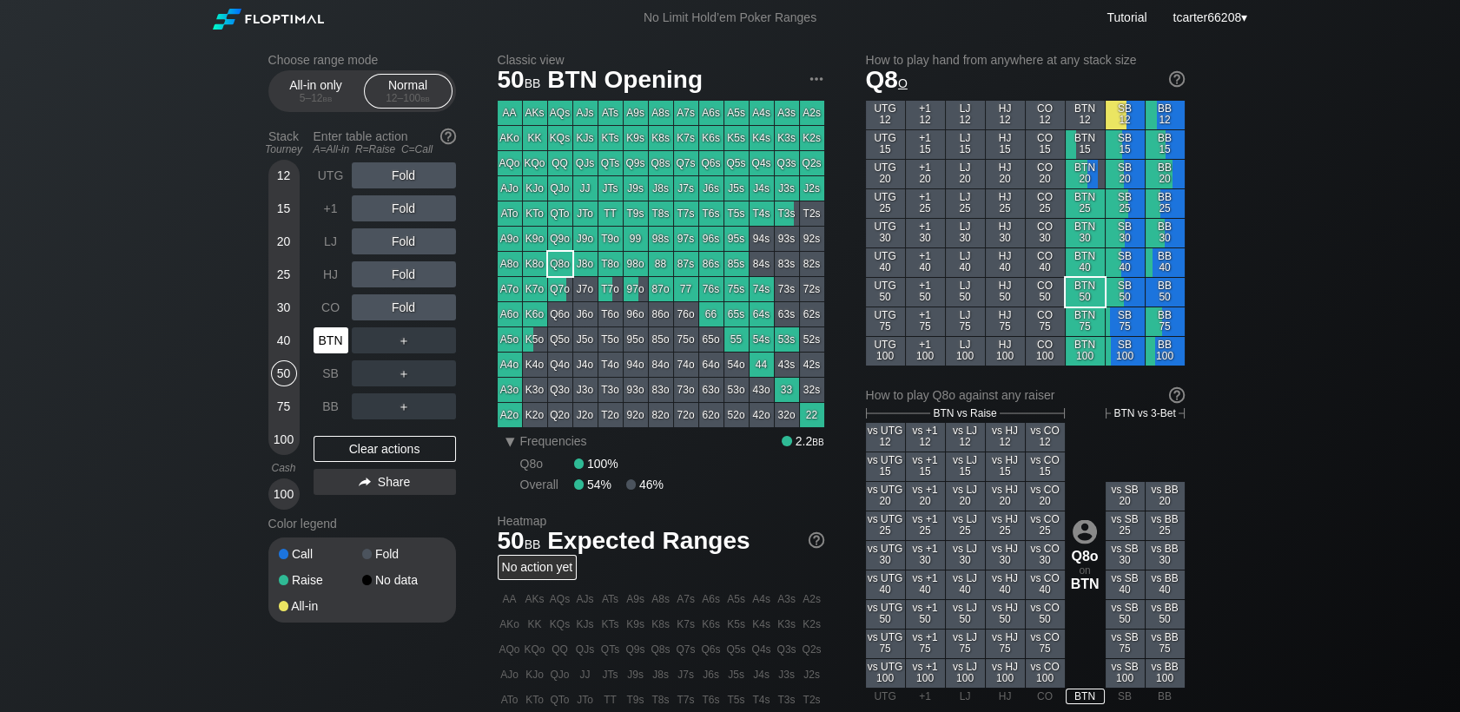
click at [320, 344] on div "BTN" at bounding box center [330, 340] width 35 height 26
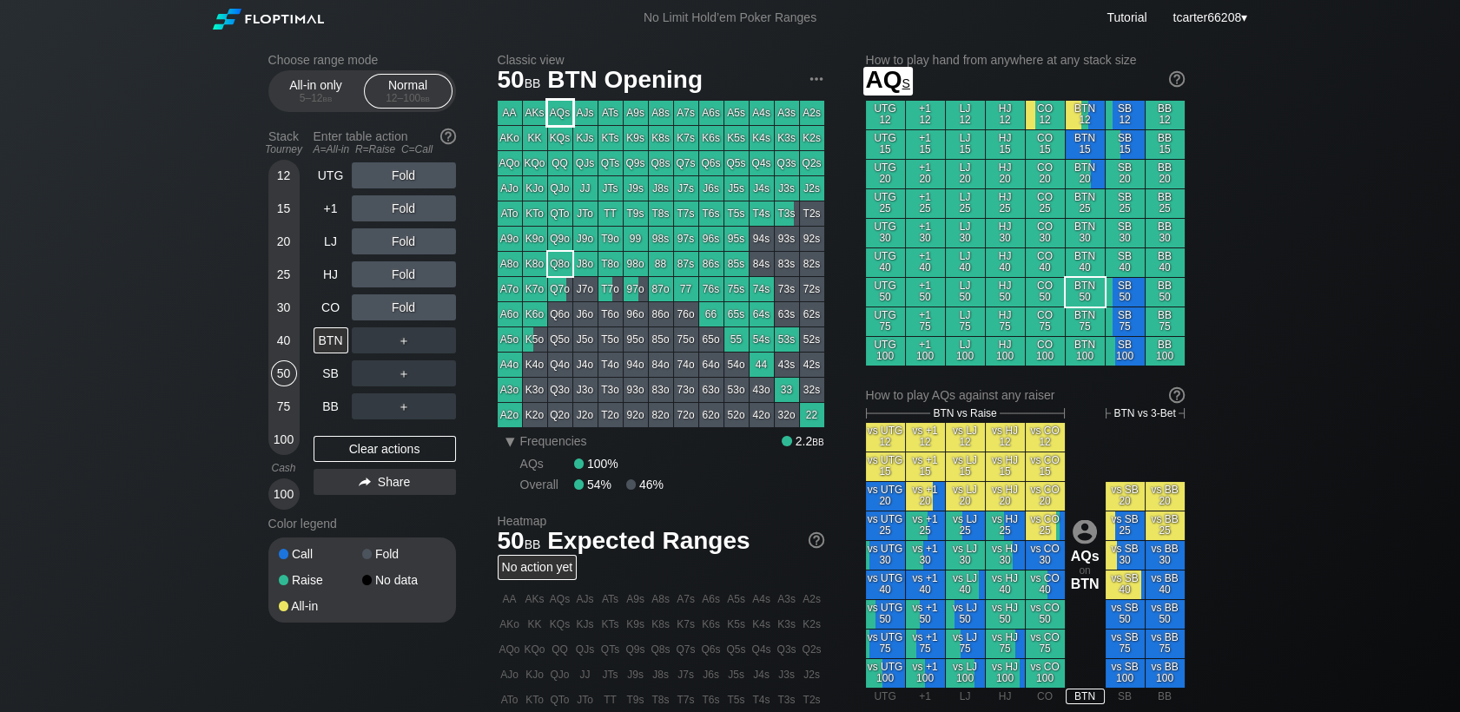
click at [556, 115] on div "AQs" at bounding box center [560, 113] width 24 height 24
click at [419, 274] on div "Fold" at bounding box center [404, 274] width 104 height 26
click at [405, 275] on div "R ✕" at bounding box center [403, 274] width 34 height 26
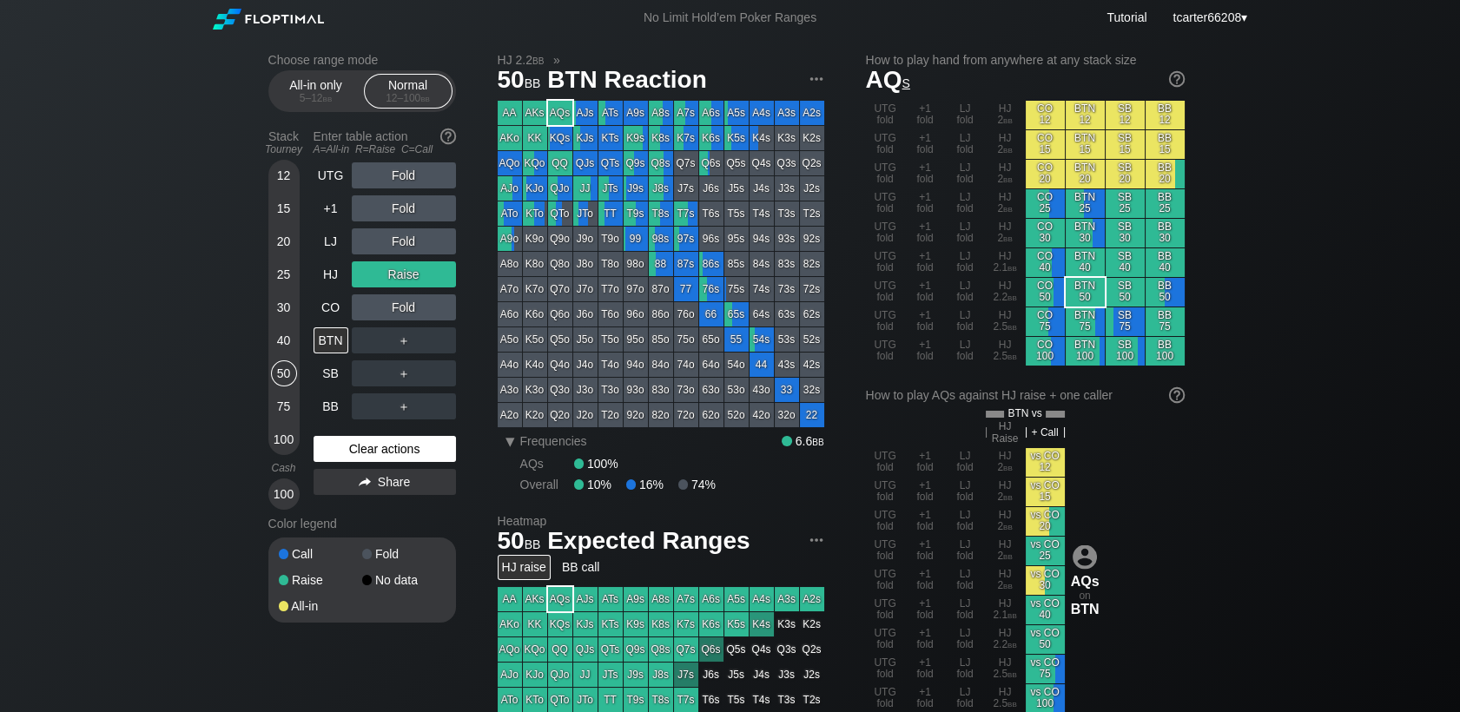
click at [366, 461] on div "Clear actions" at bounding box center [384, 449] width 142 height 26
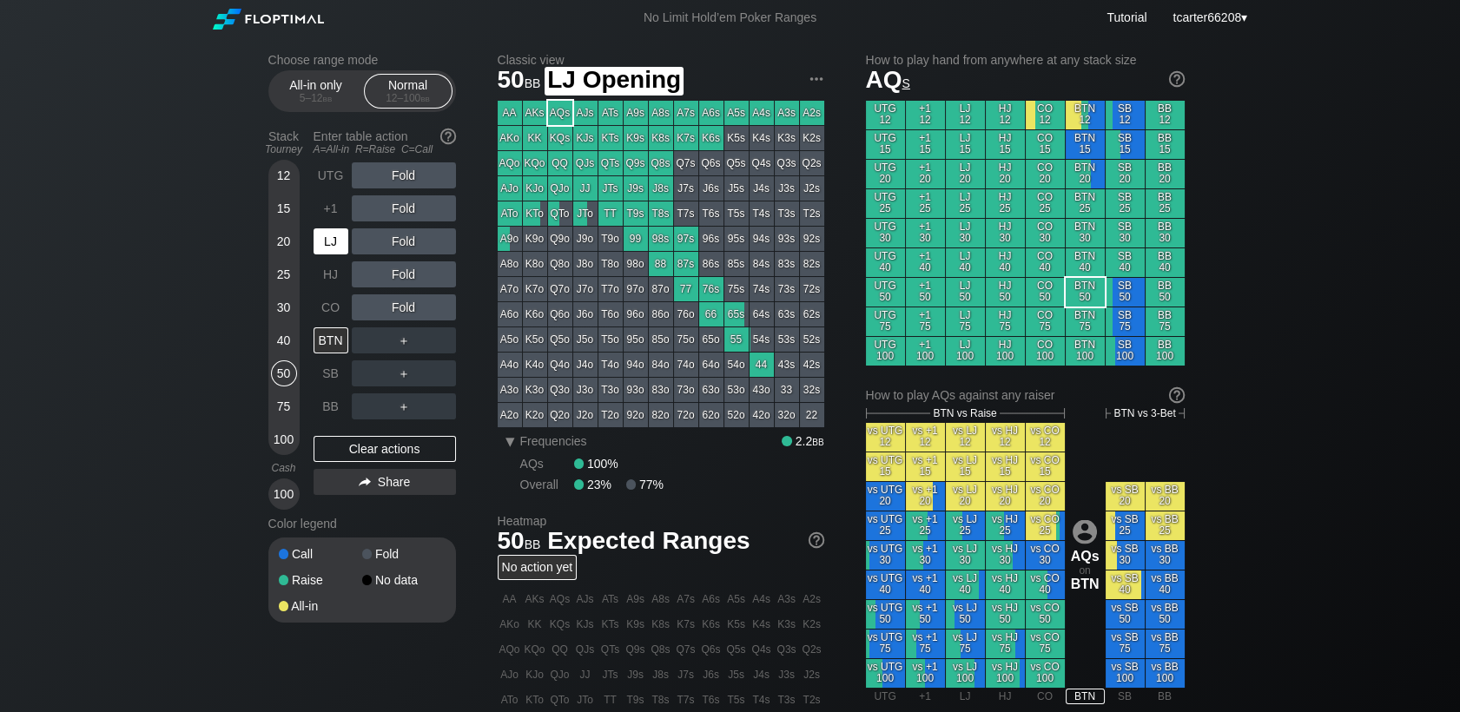
click at [320, 247] on div "LJ" at bounding box center [330, 241] width 35 height 26
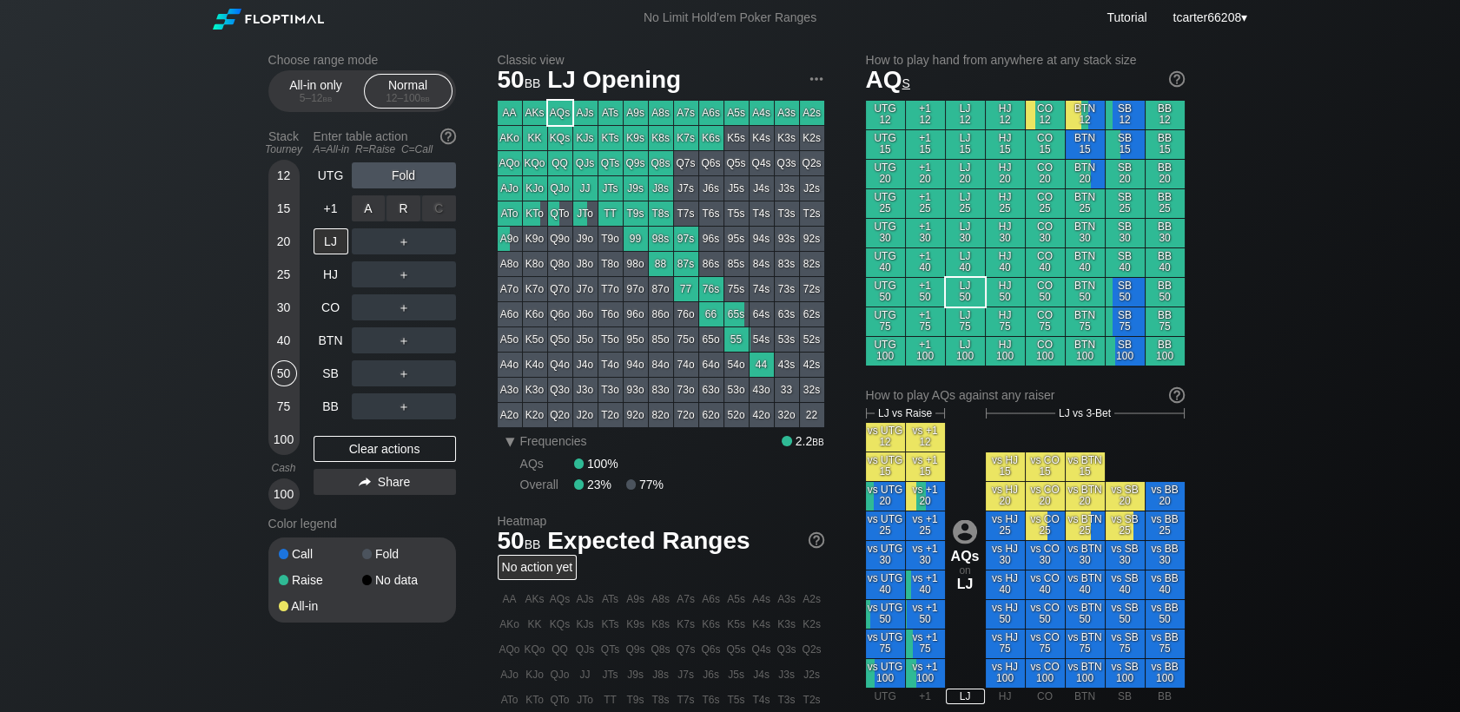
click at [394, 210] on div "R ✕" at bounding box center [403, 208] width 34 height 26
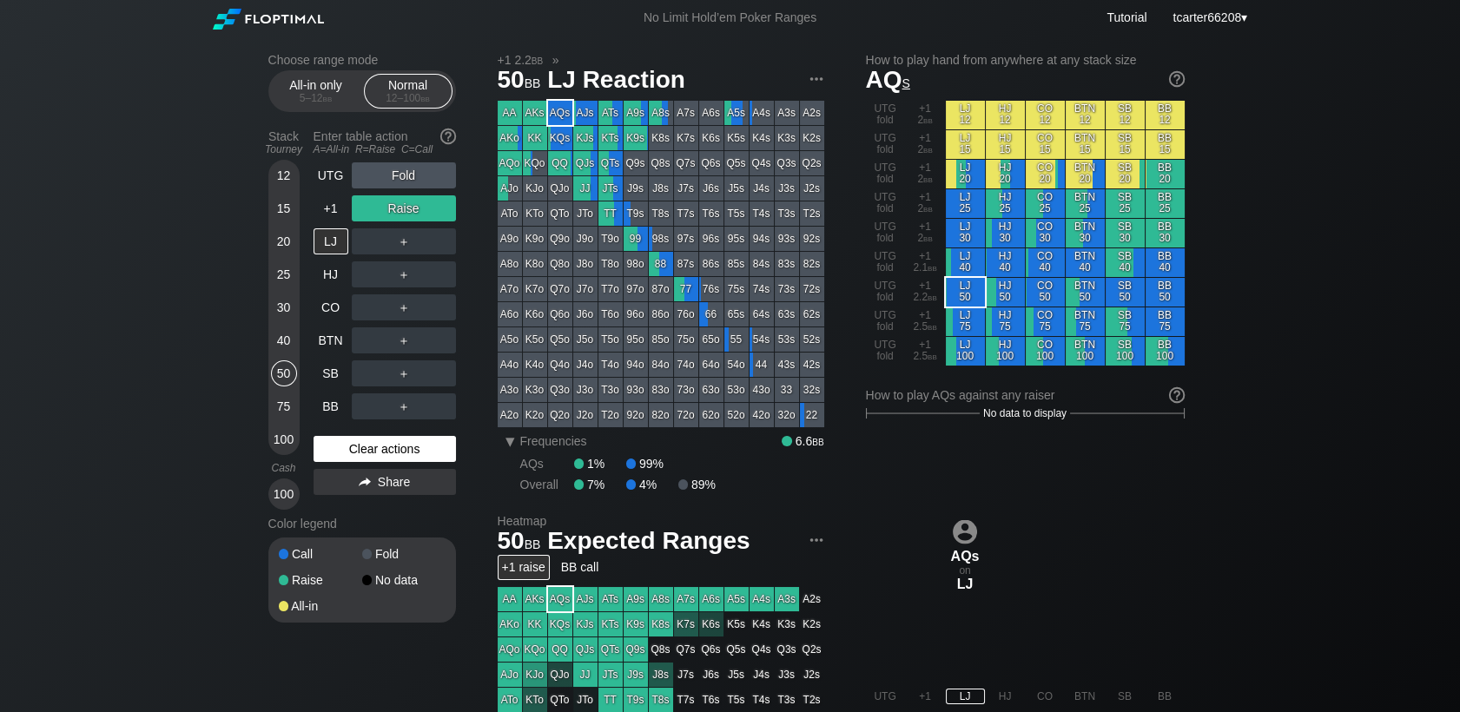
click at [430, 448] on div "Clear actions" at bounding box center [384, 449] width 142 height 26
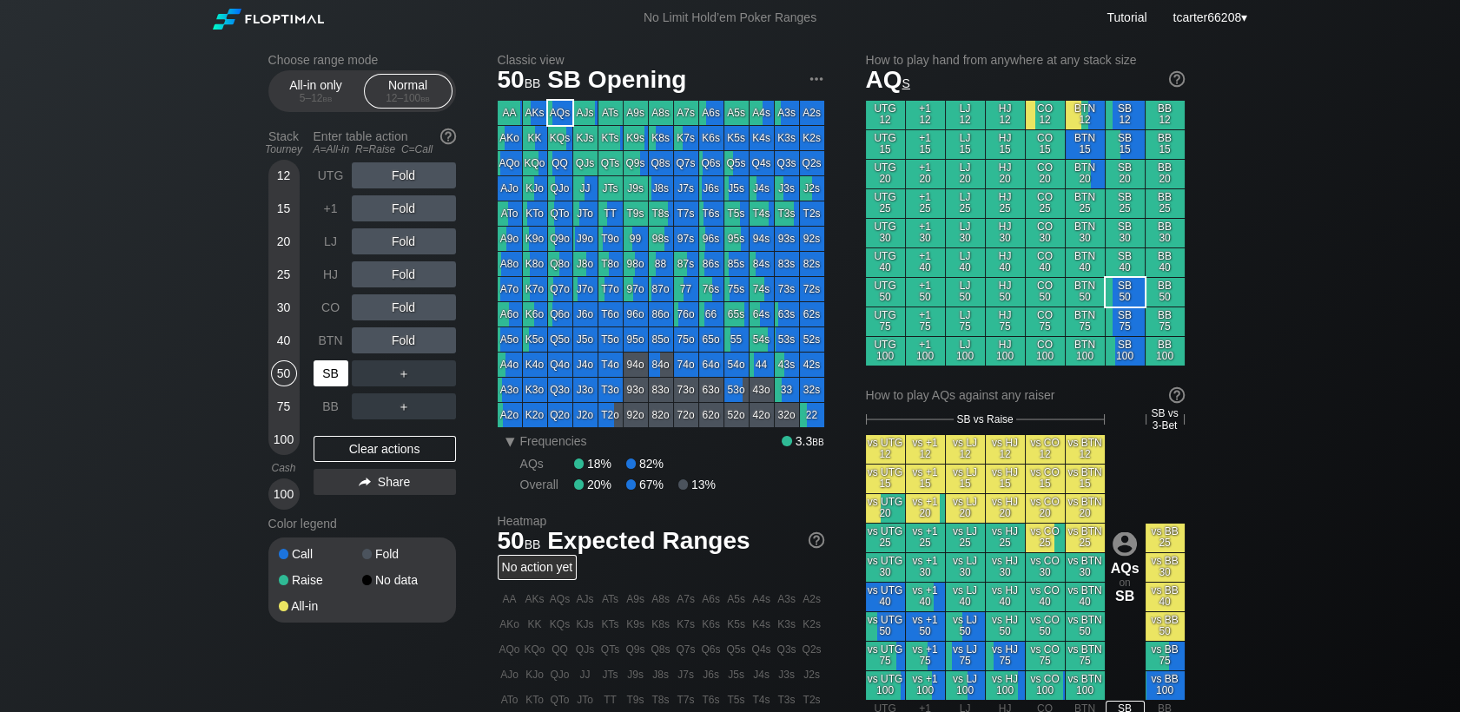
click at [326, 385] on div "SB" at bounding box center [330, 373] width 35 height 26
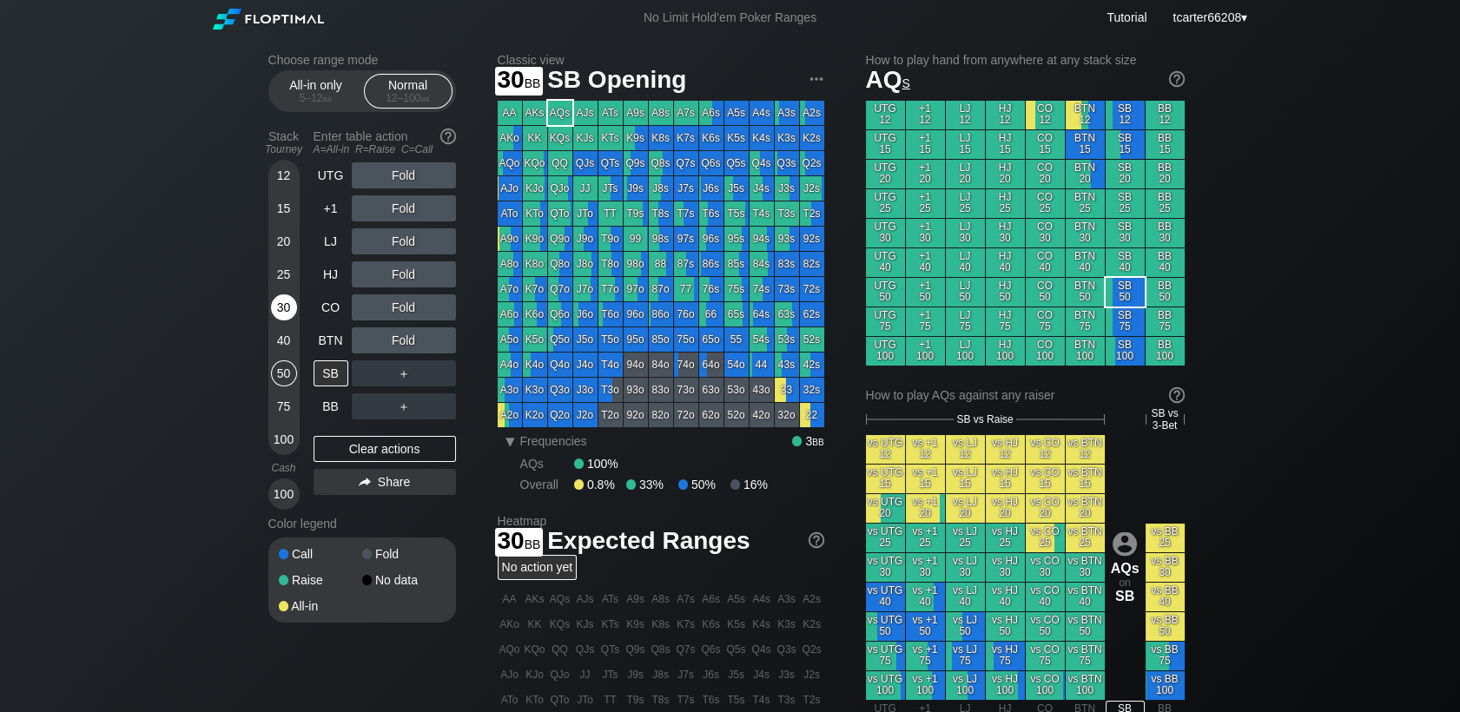
click at [280, 314] on div "30" at bounding box center [284, 307] width 26 height 26
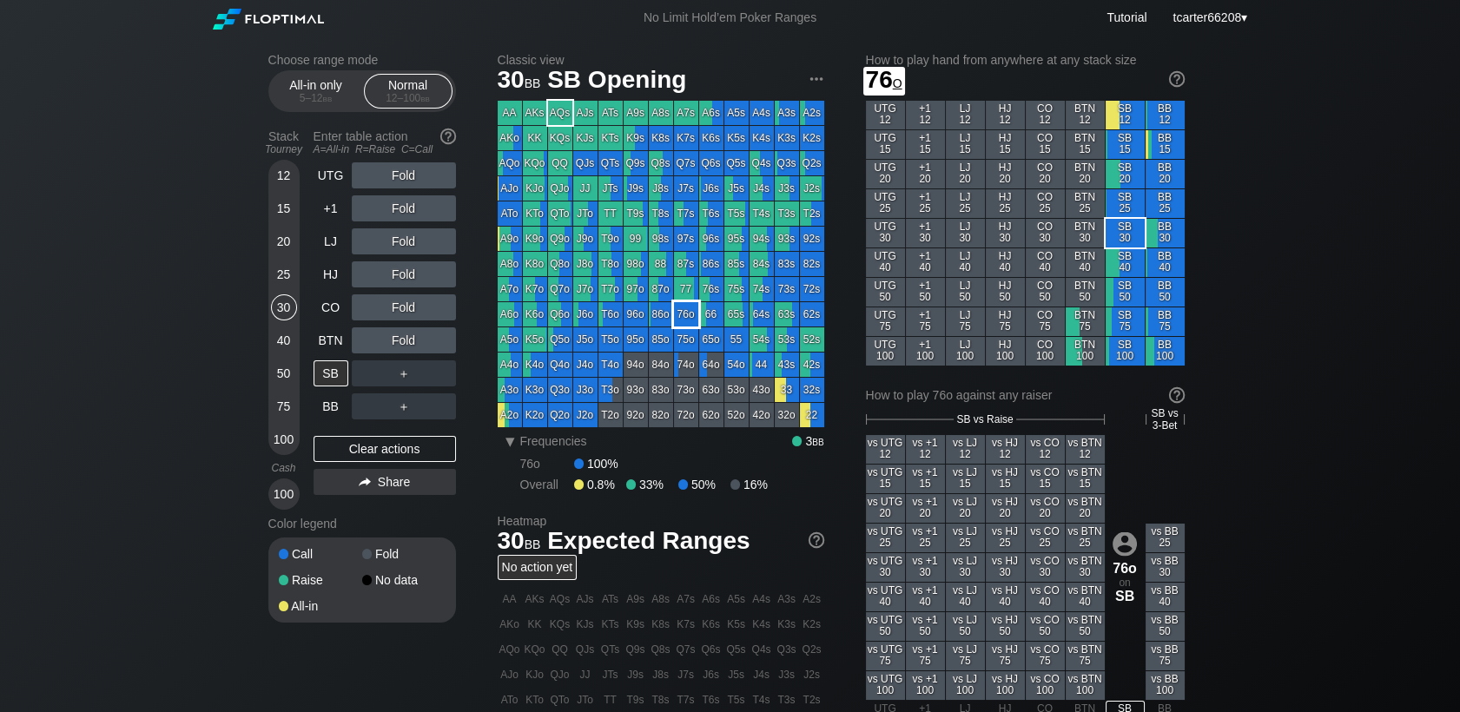
click at [682, 323] on div "76o" at bounding box center [686, 314] width 24 height 24
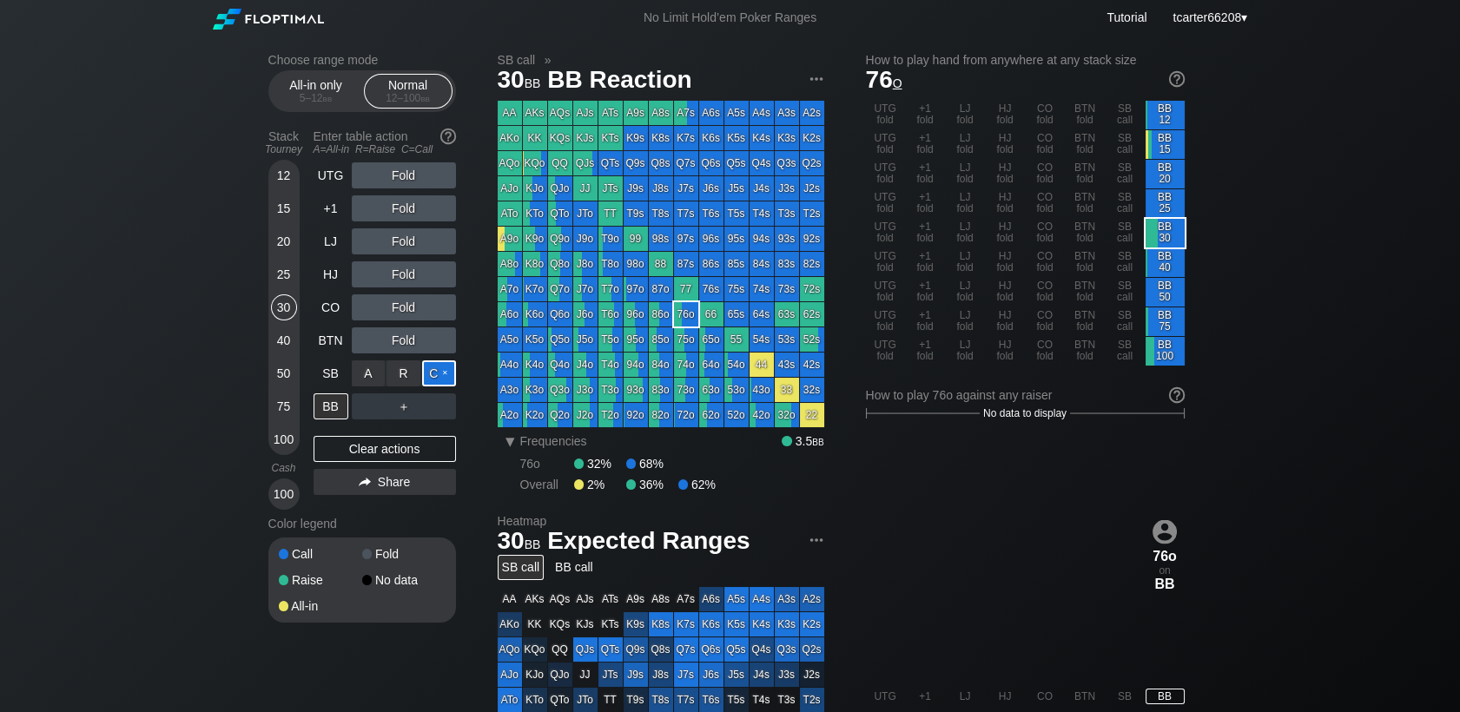
click at [438, 385] on div "C ✕" at bounding box center [439, 373] width 34 height 26
click at [402, 413] on div "A ✕ R ✕ C ✕ ＋" at bounding box center [404, 406] width 104 height 26
click at [402, 413] on div "R ✕" at bounding box center [403, 406] width 34 height 26
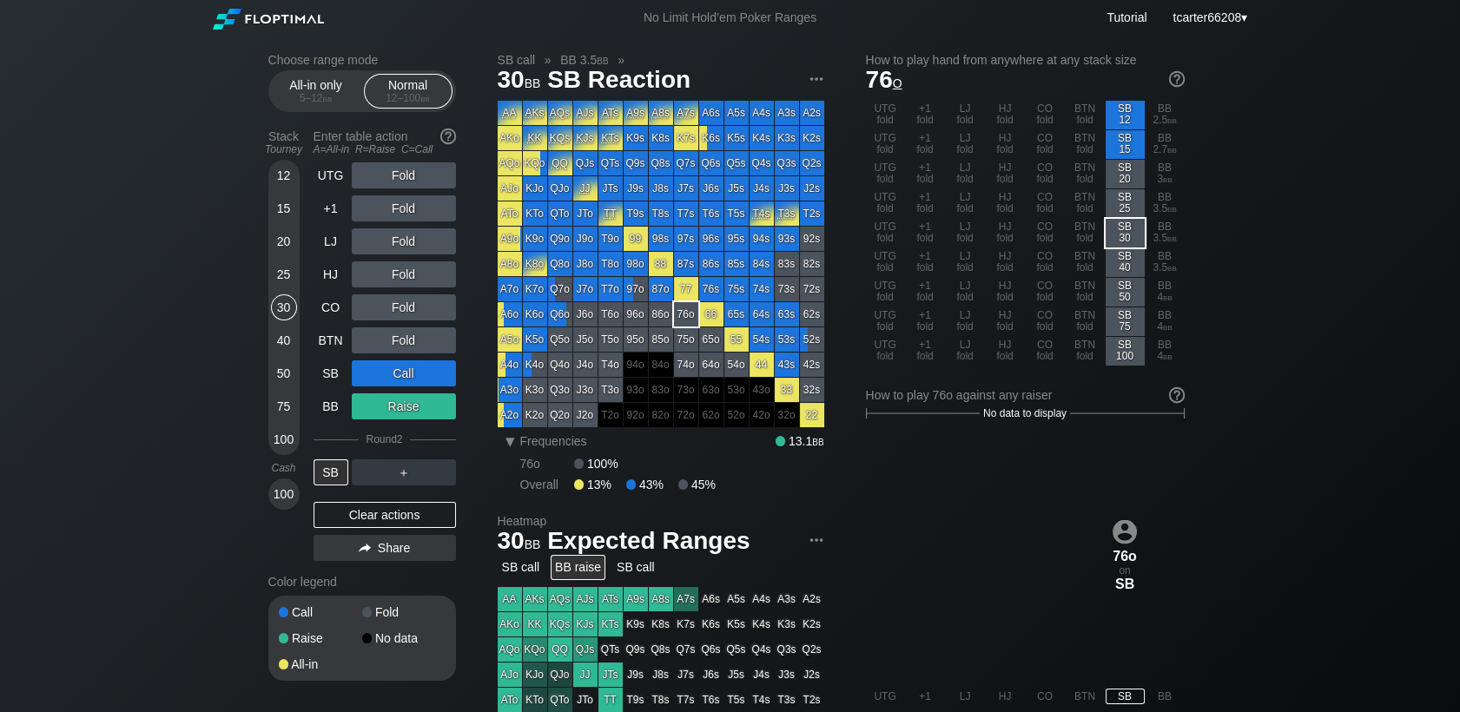
click at [383, 516] on div "Clear actions" at bounding box center [384, 515] width 142 height 26
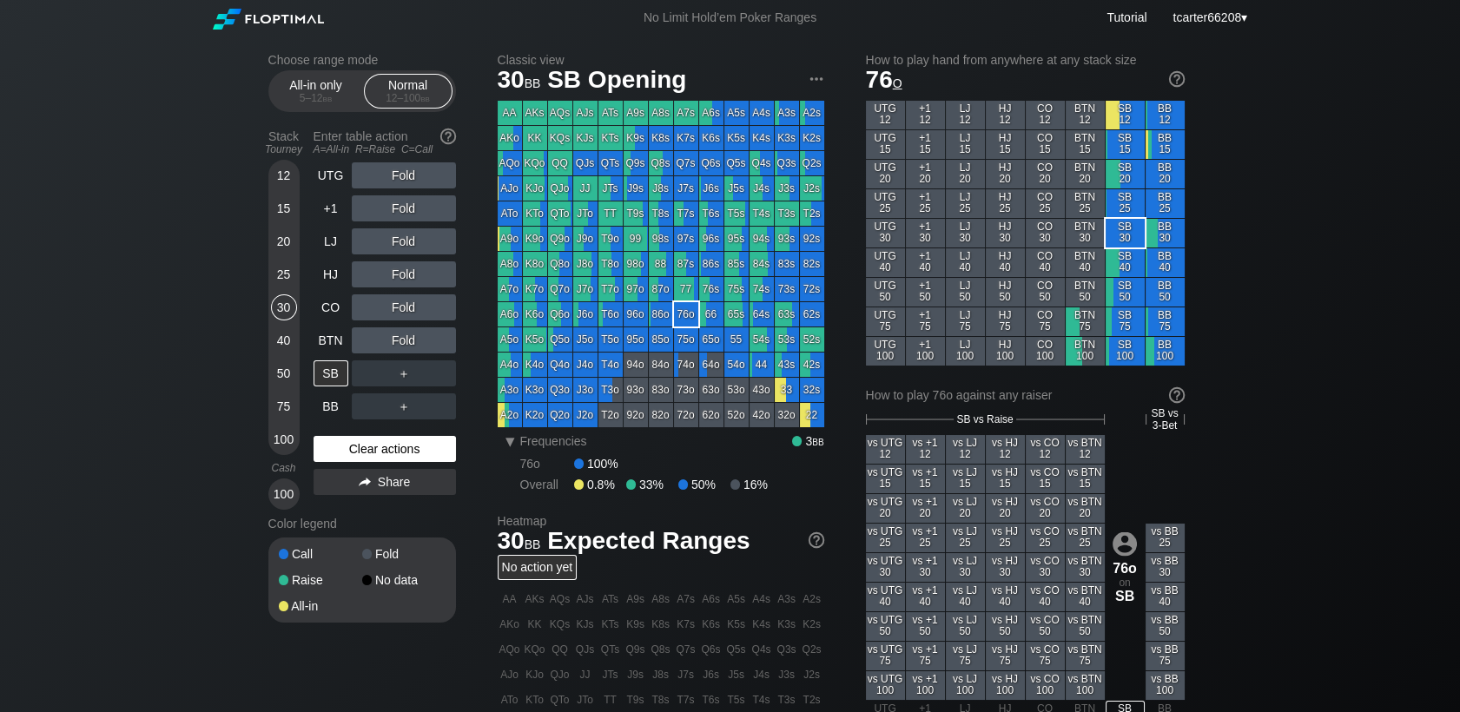
drag, startPoint x: 410, startPoint y: 448, endPoint x: 400, endPoint y: 452, distance: 10.5
click at [410, 450] on div "Clear actions" at bounding box center [384, 449] width 142 height 26
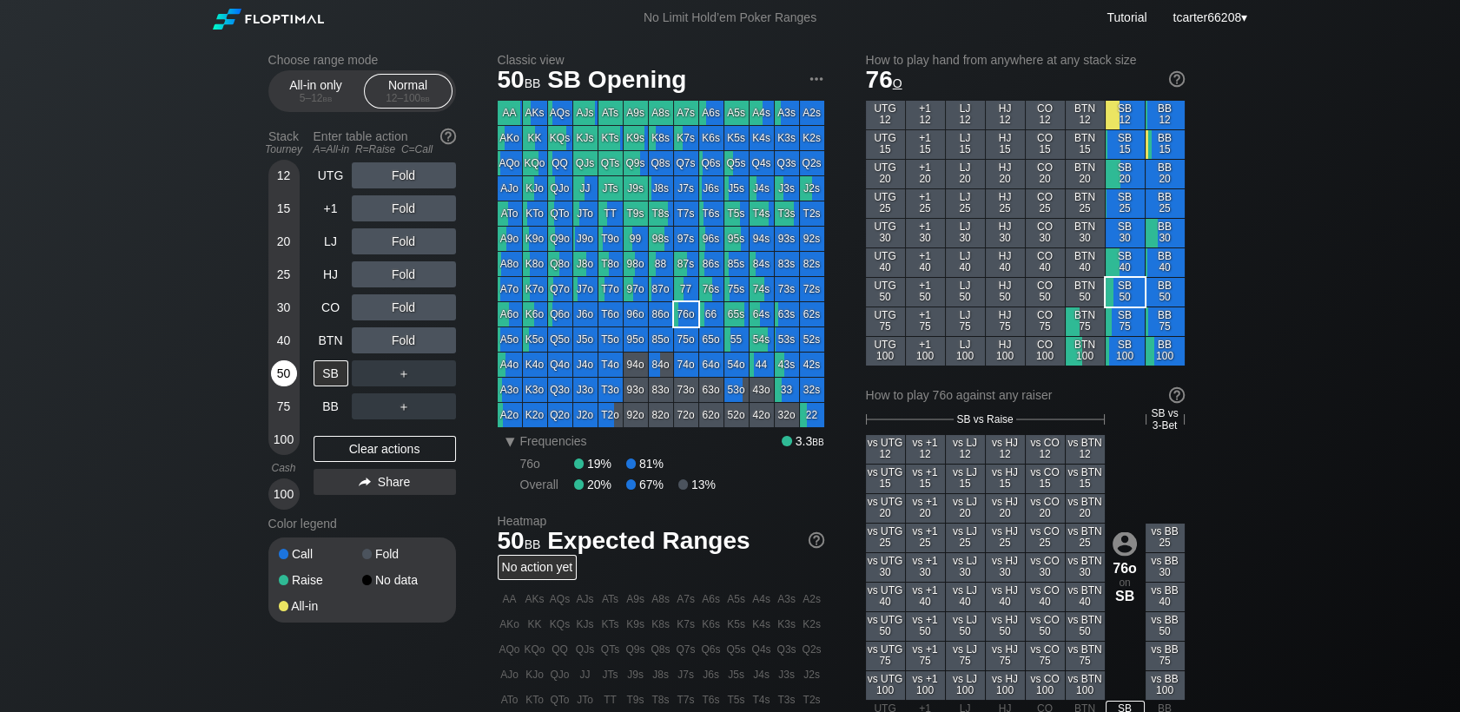
click at [281, 365] on div "50" at bounding box center [284, 373] width 26 height 26
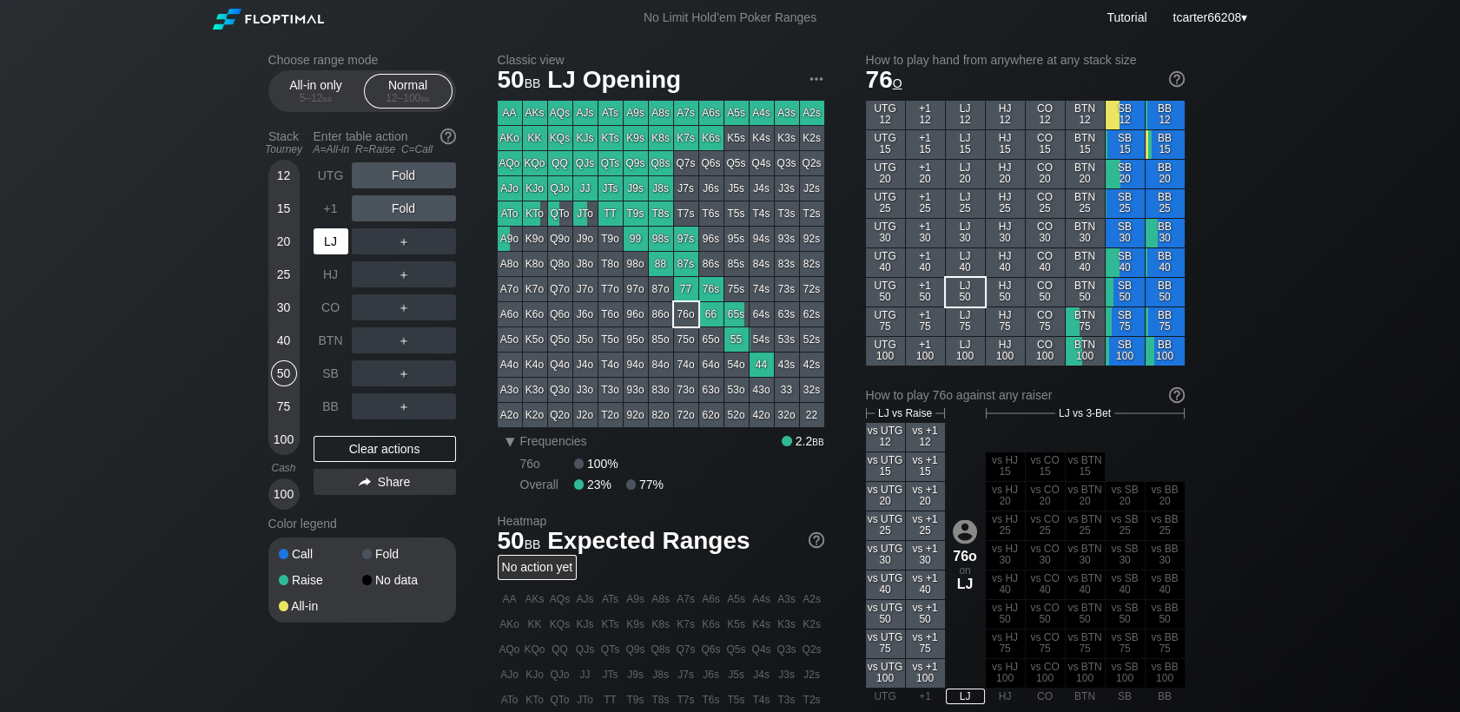
drag, startPoint x: 327, startPoint y: 233, endPoint x: 360, endPoint y: 217, distance: 36.5
click at [330, 233] on div "LJ" at bounding box center [330, 241] width 35 height 26
click at [397, 172] on div "R ✕" at bounding box center [403, 175] width 34 height 26
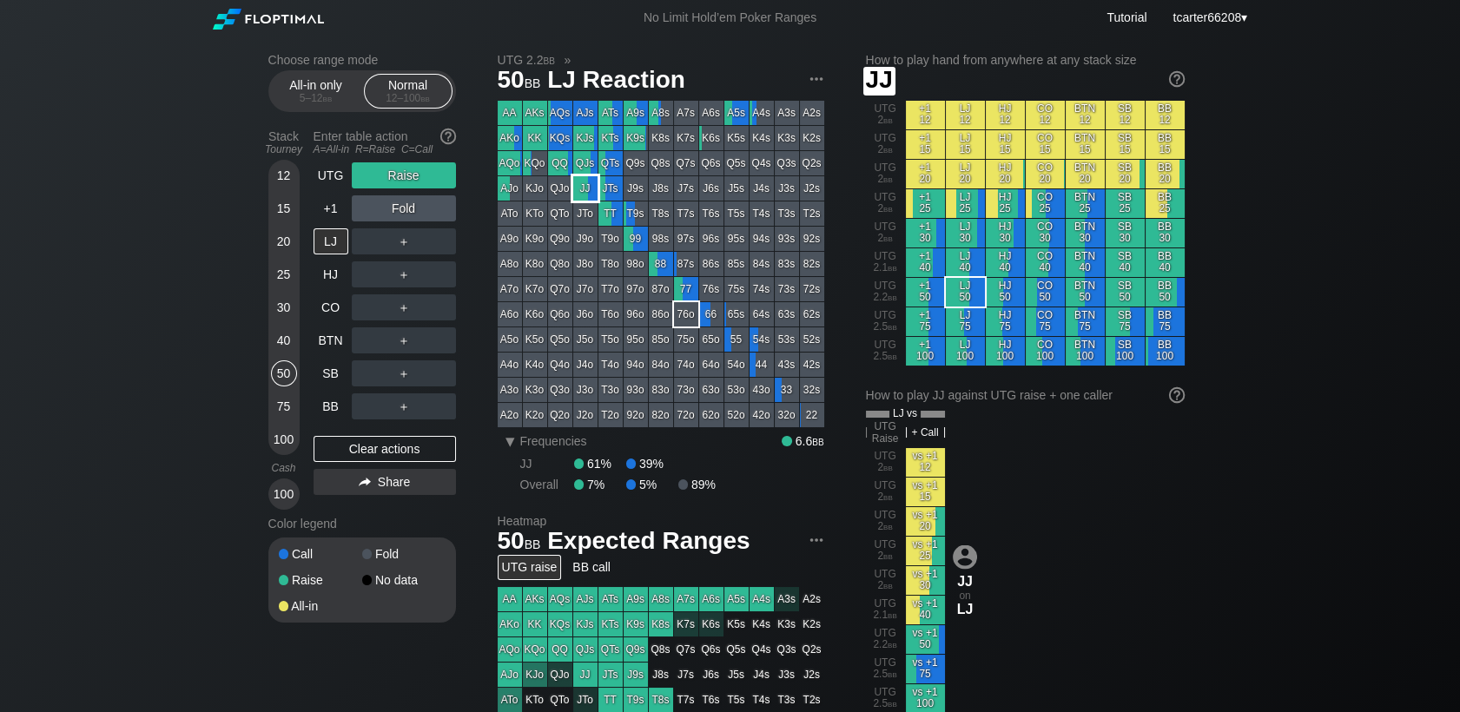
click at [590, 188] on div "JJ" at bounding box center [585, 188] width 24 height 24
drag, startPoint x: 397, startPoint y: 450, endPoint x: 325, endPoint y: 359, distance: 116.2
click at [396, 450] on div "Clear actions" at bounding box center [384, 449] width 142 height 26
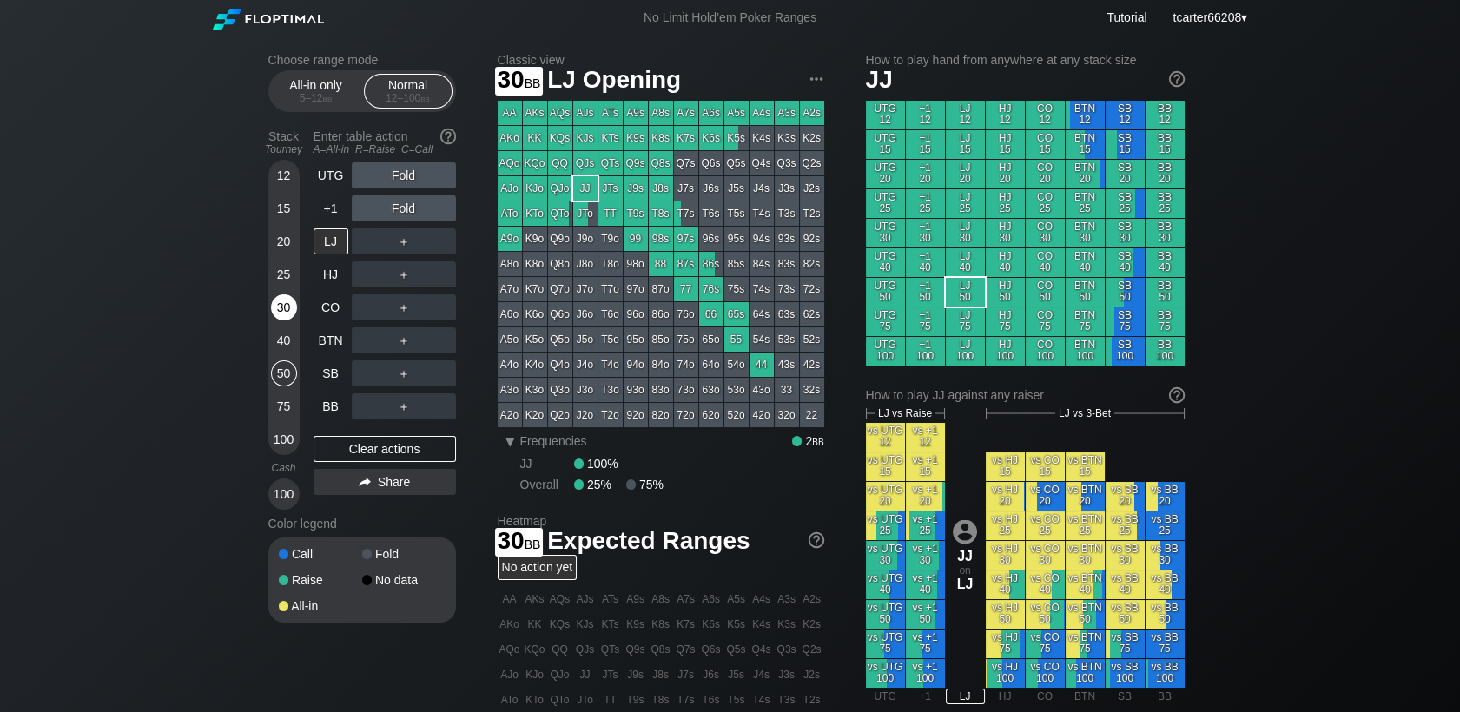
click at [283, 303] on div "30" at bounding box center [284, 307] width 26 height 26
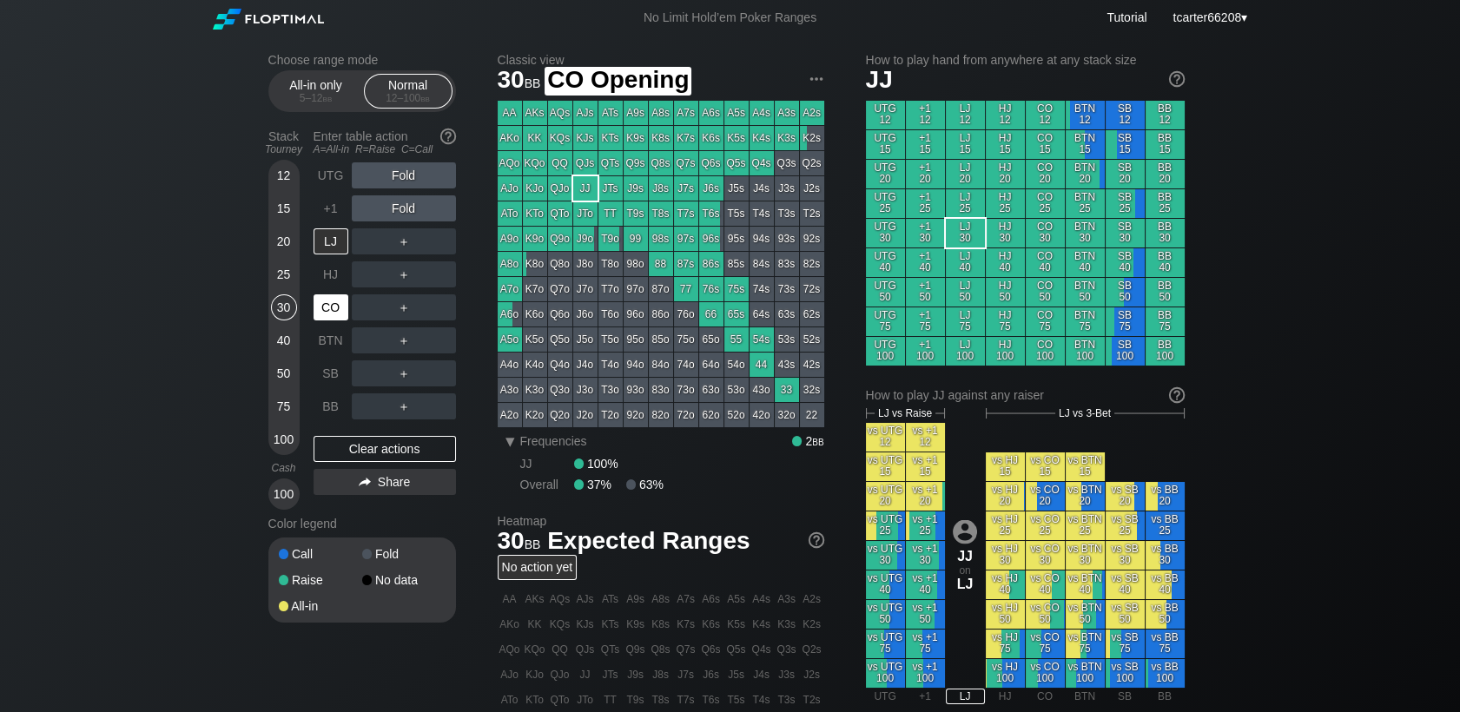
click at [331, 314] on div "CO" at bounding box center [330, 307] width 35 height 26
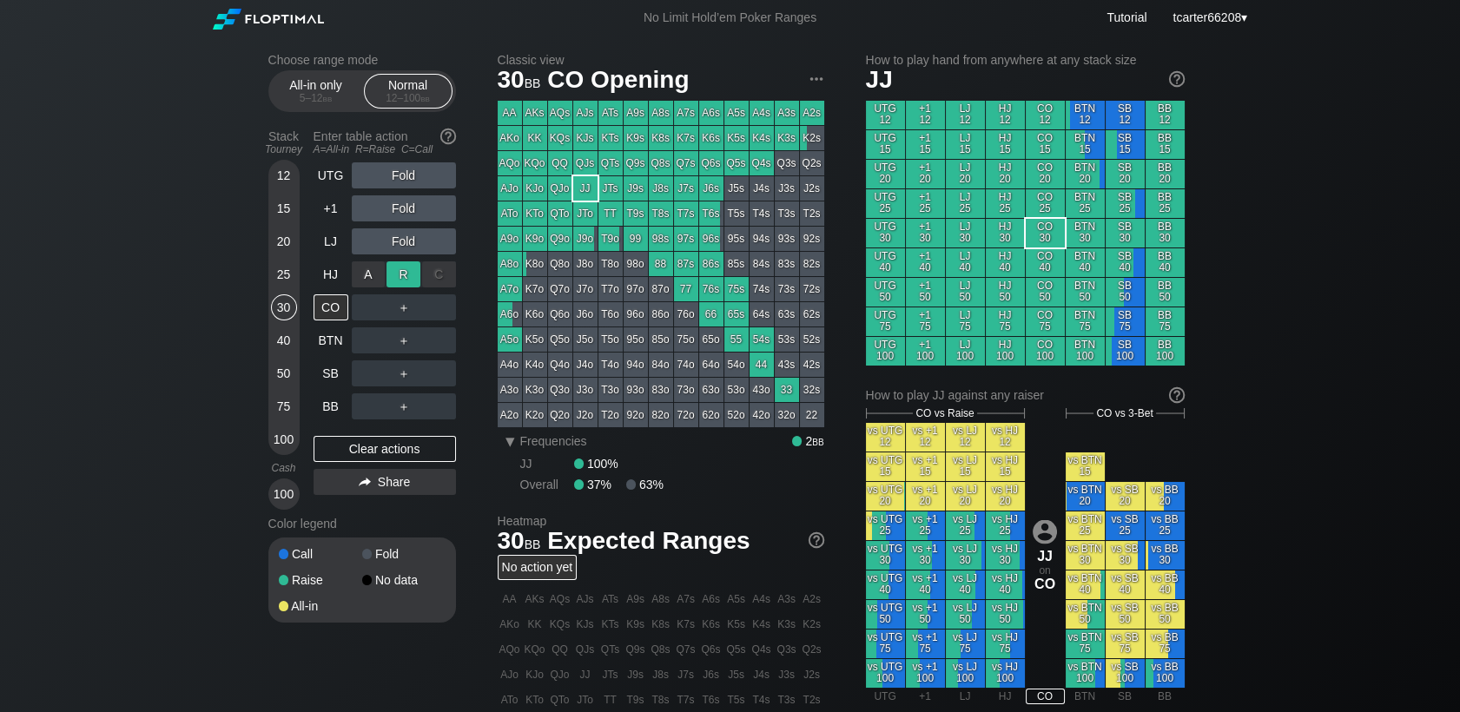
drag, startPoint x: 396, startPoint y: 288, endPoint x: 406, endPoint y: 274, distance: 18.1
click at [406, 274] on div "R ✕" at bounding box center [403, 274] width 34 height 26
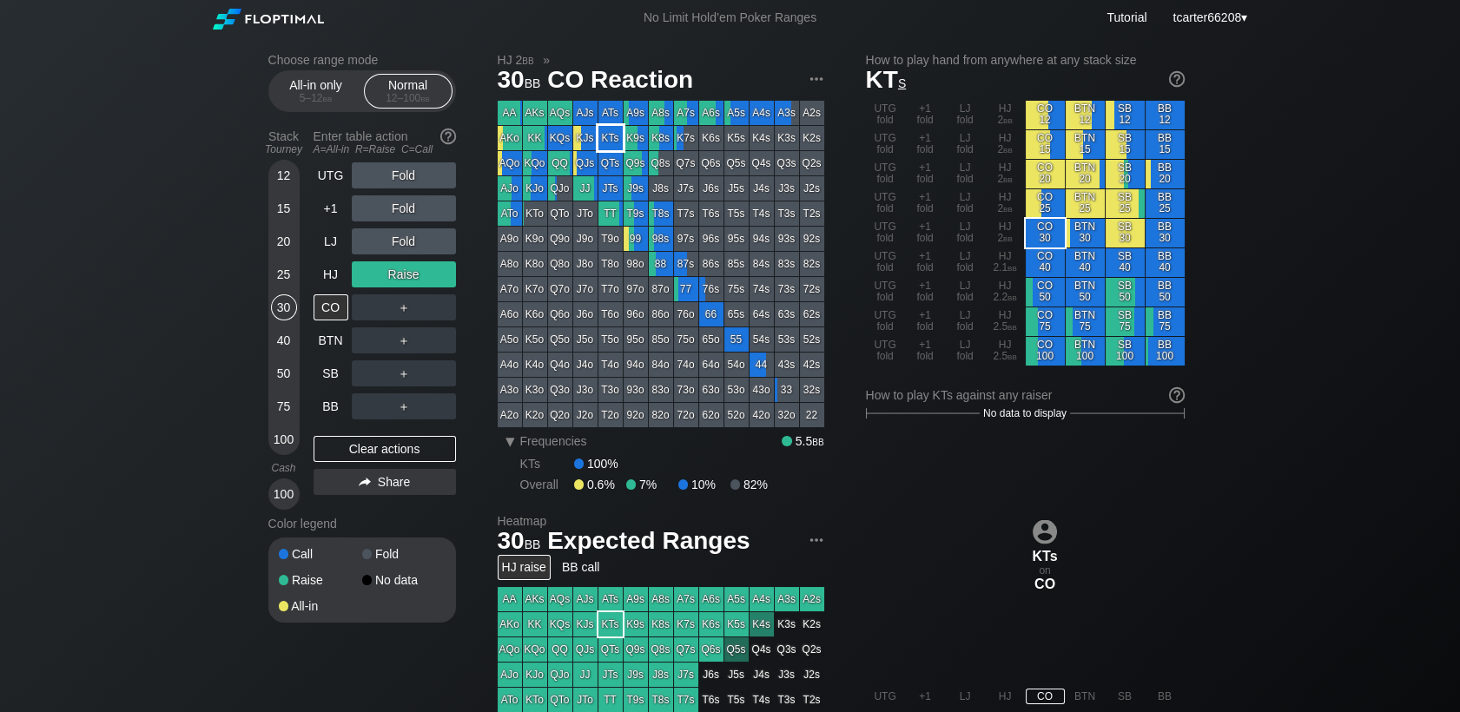
click at [618, 138] on div "KTs" at bounding box center [610, 138] width 24 height 24
click at [440, 300] on div "＋" at bounding box center [404, 307] width 104 height 26
click at [440, 309] on div "C ✕" at bounding box center [439, 307] width 34 height 26
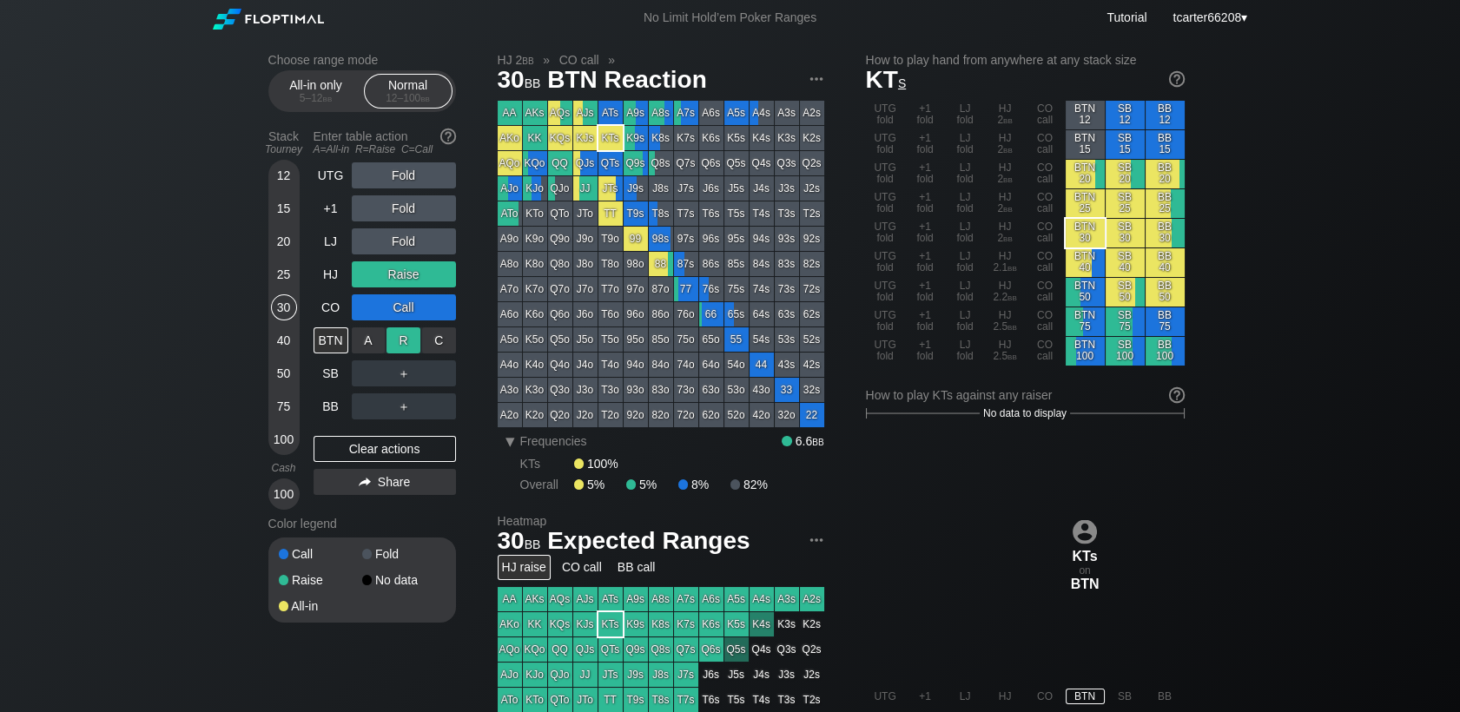
click at [402, 345] on div "R ✕" at bounding box center [403, 340] width 34 height 26
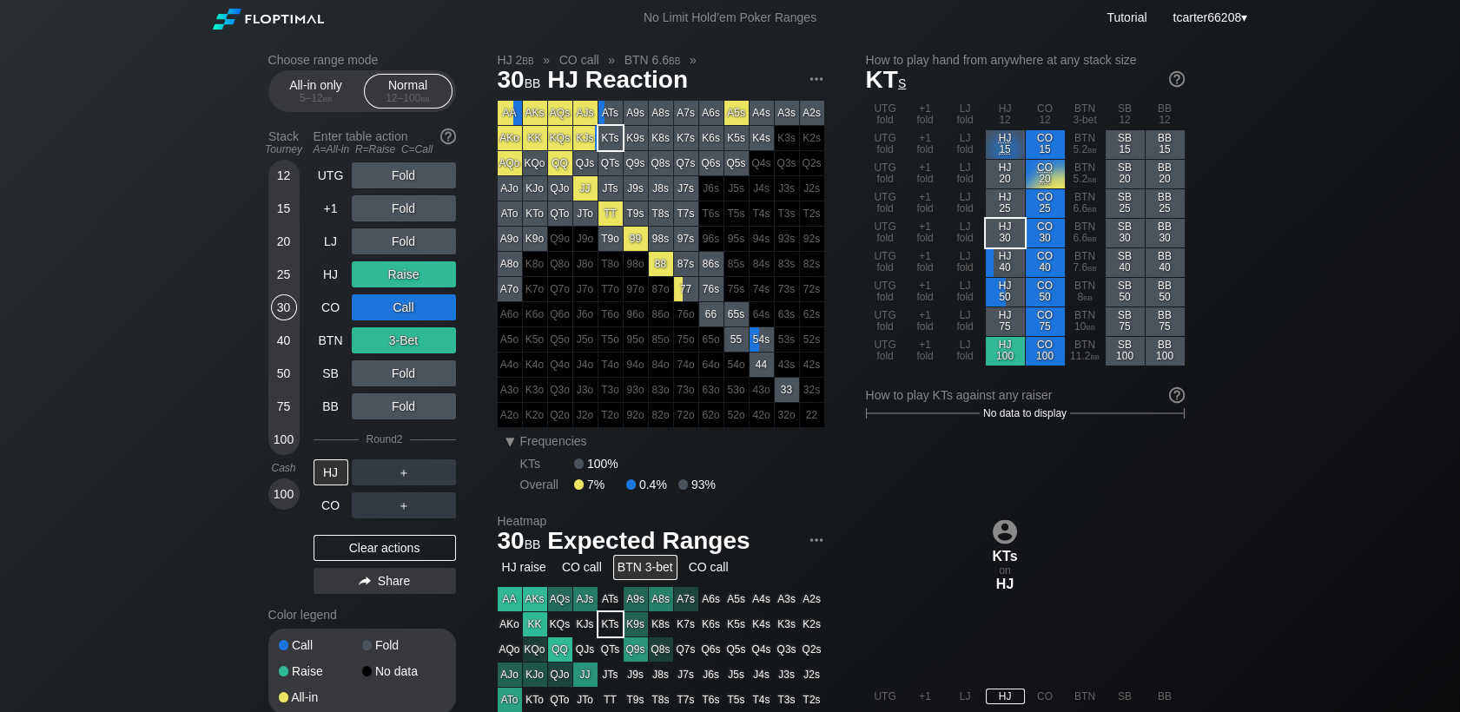
click at [333, 552] on div "Clear actions" at bounding box center [384, 548] width 142 height 26
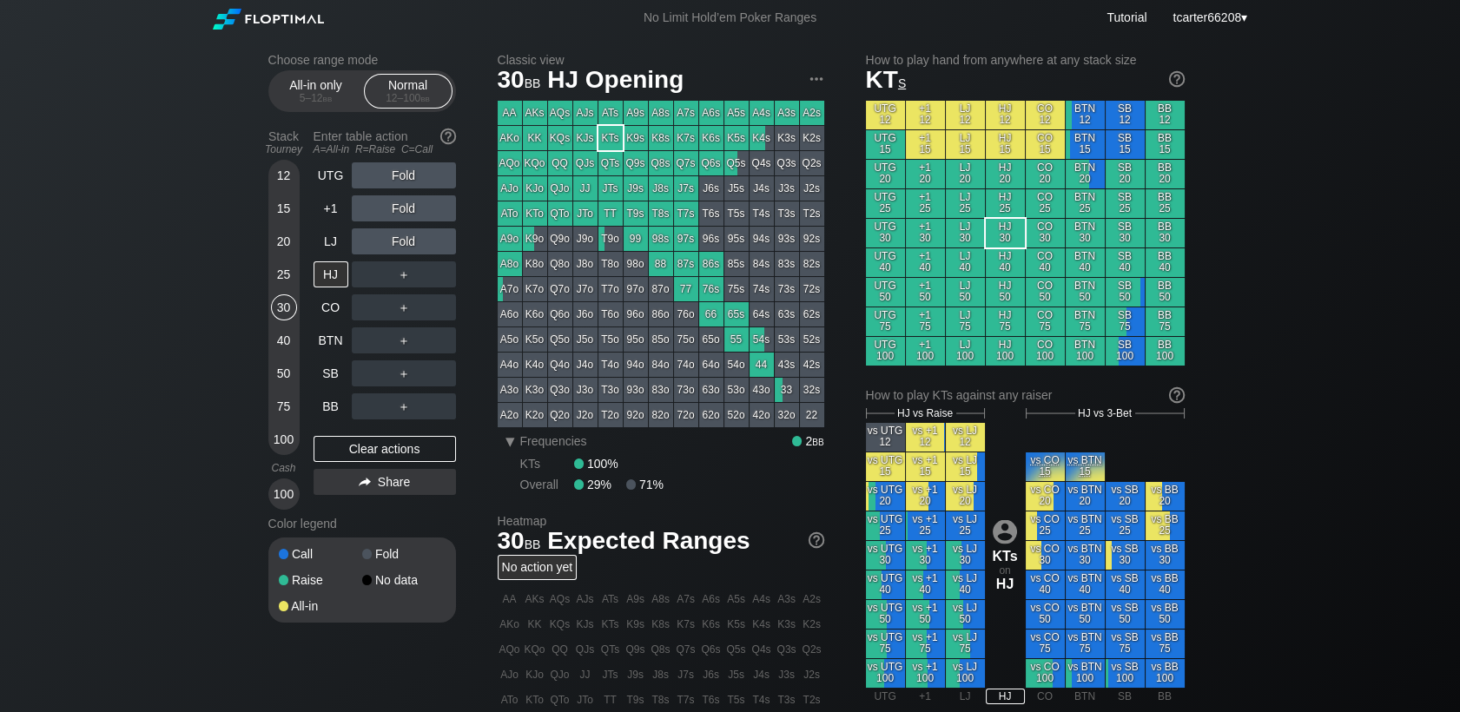
click at [285, 372] on div "50" at bounding box center [284, 373] width 26 height 26
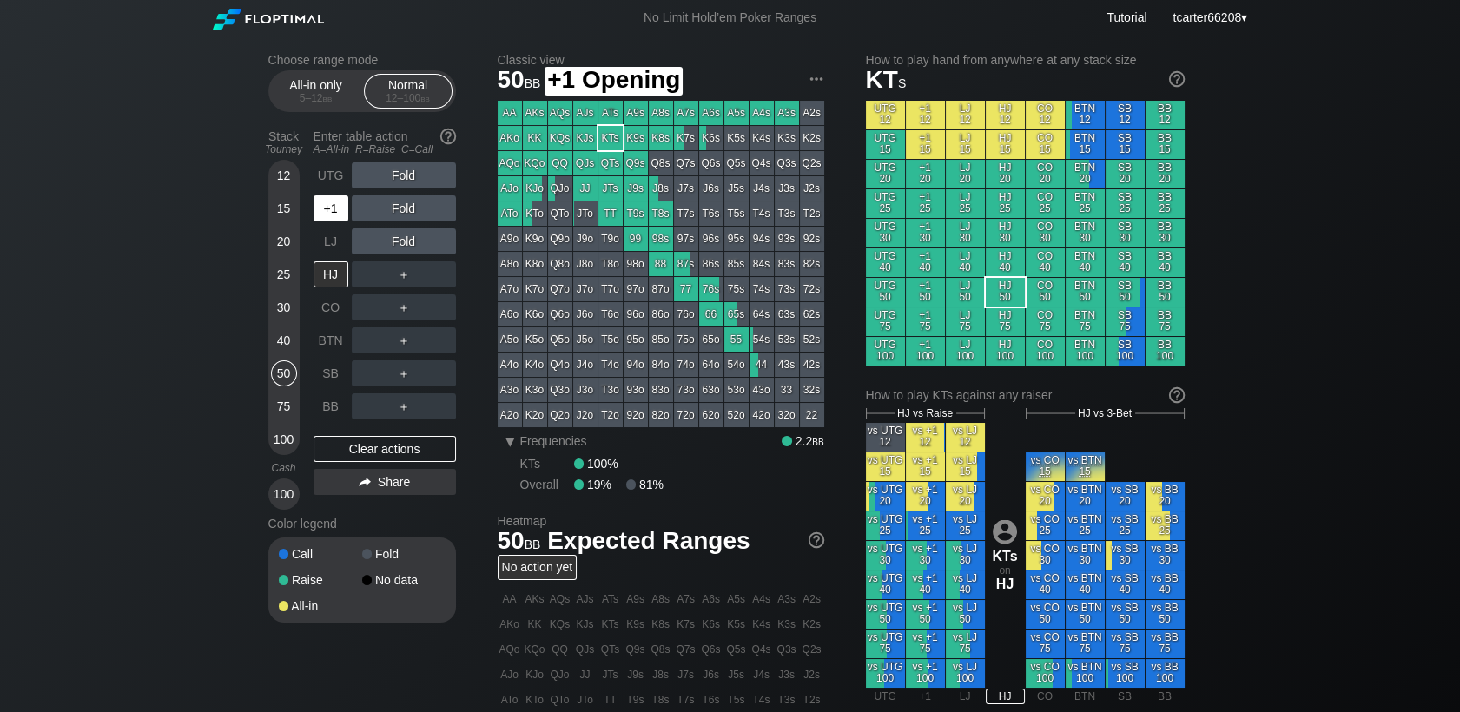
click at [328, 215] on div "+1" at bounding box center [330, 208] width 35 height 26
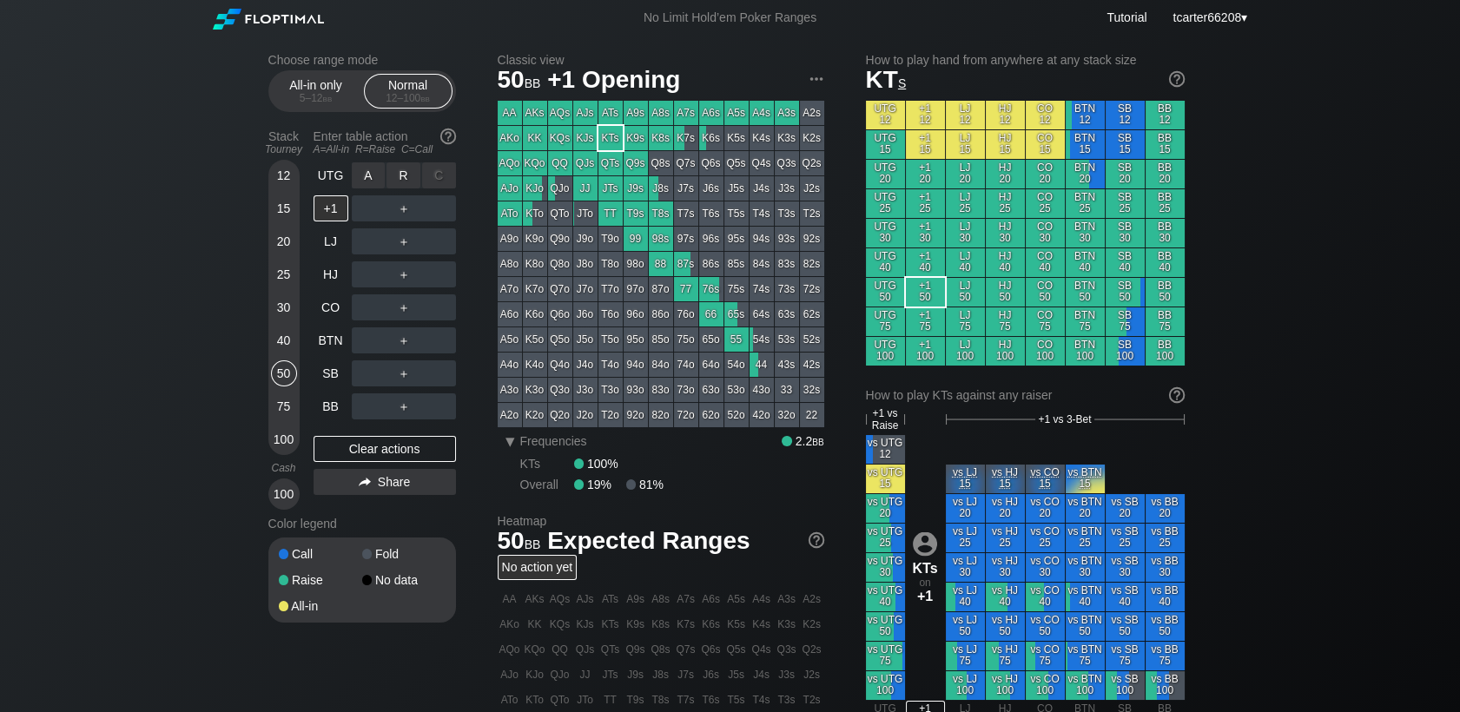
click at [412, 176] on div "R ✕" at bounding box center [403, 175] width 34 height 26
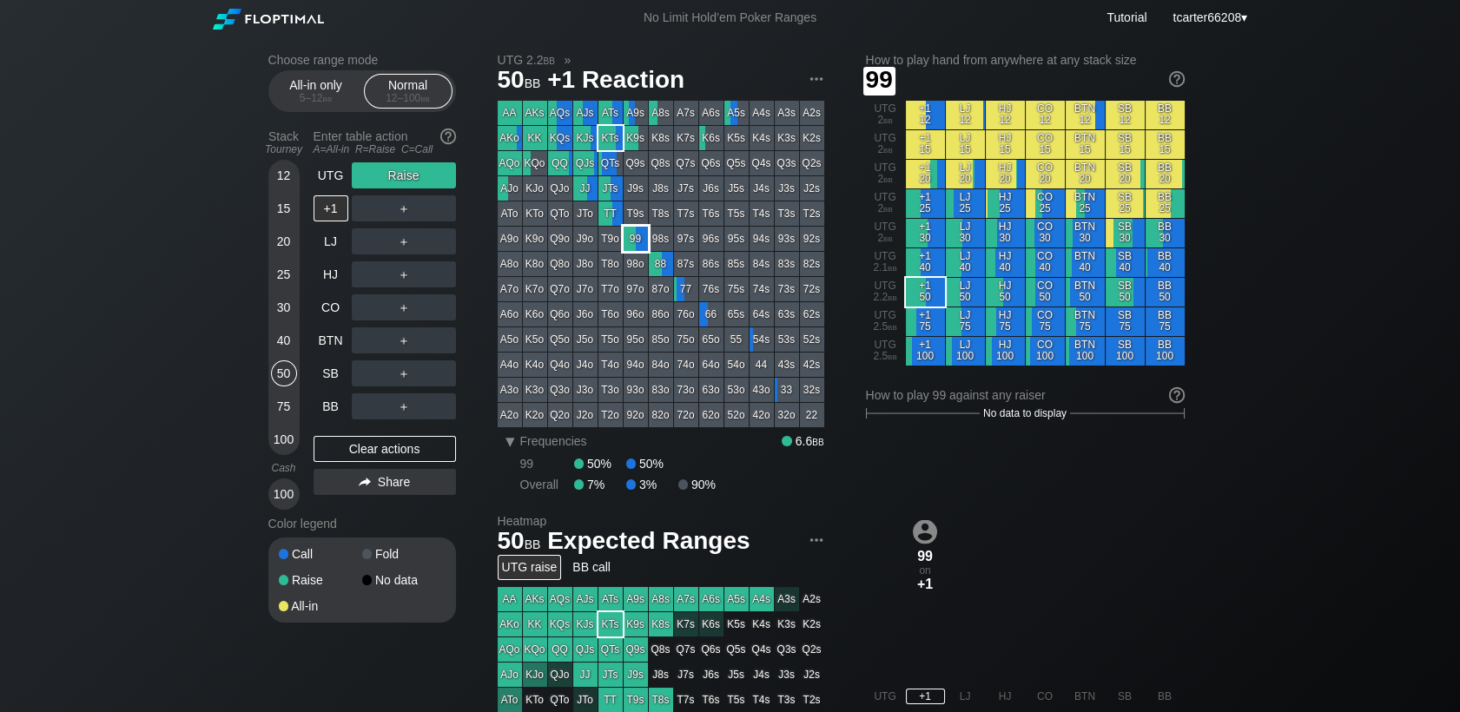
click at [627, 240] on div "99" at bounding box center [635, 239] width 24 height 24
drag, startPoint x: 412, startPoint y: 452, endPoint x: 341, endPoint y: 414, distance: 80.8
click at [412, 452] on div "Clear actions" at bounding box center [384, 449] width 142 height 26
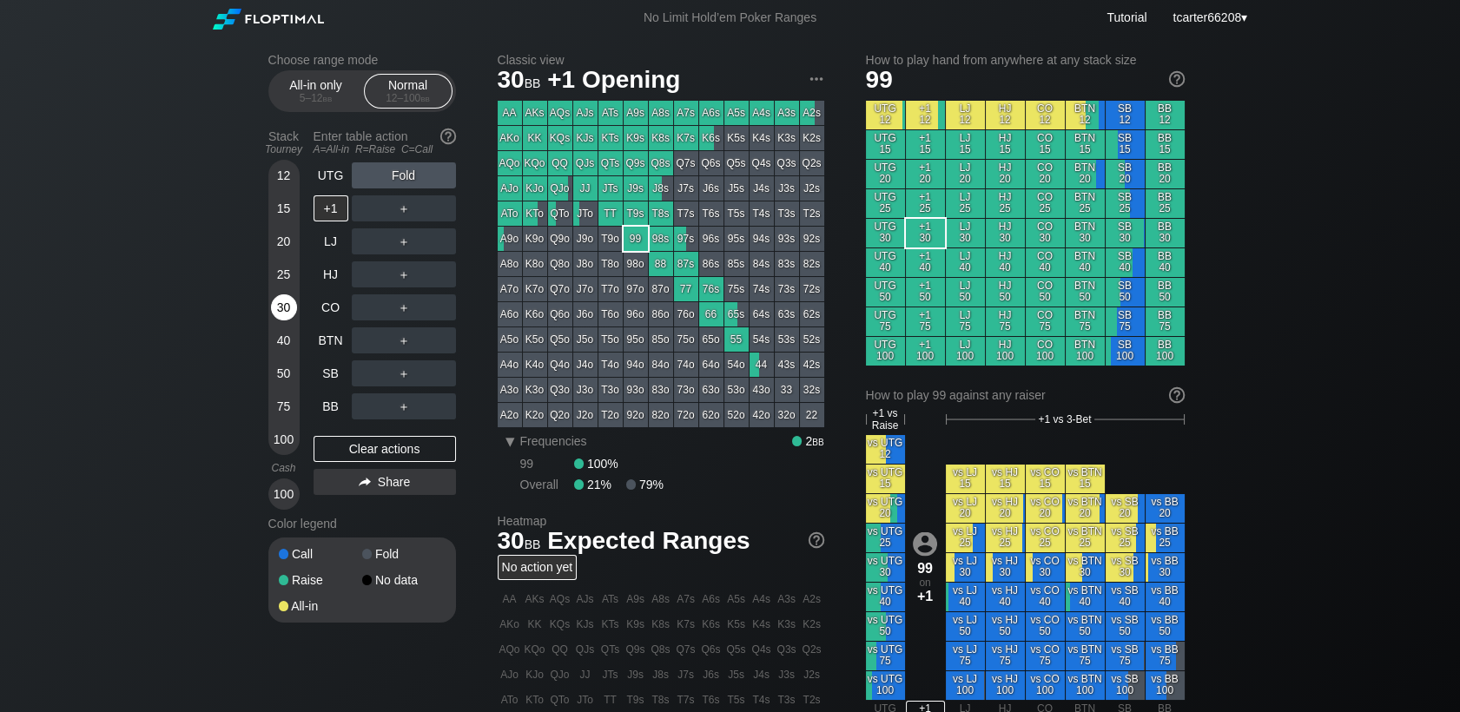
click at [287, 309] on div "30" at bounding box center [284, 307] width 26 height 26
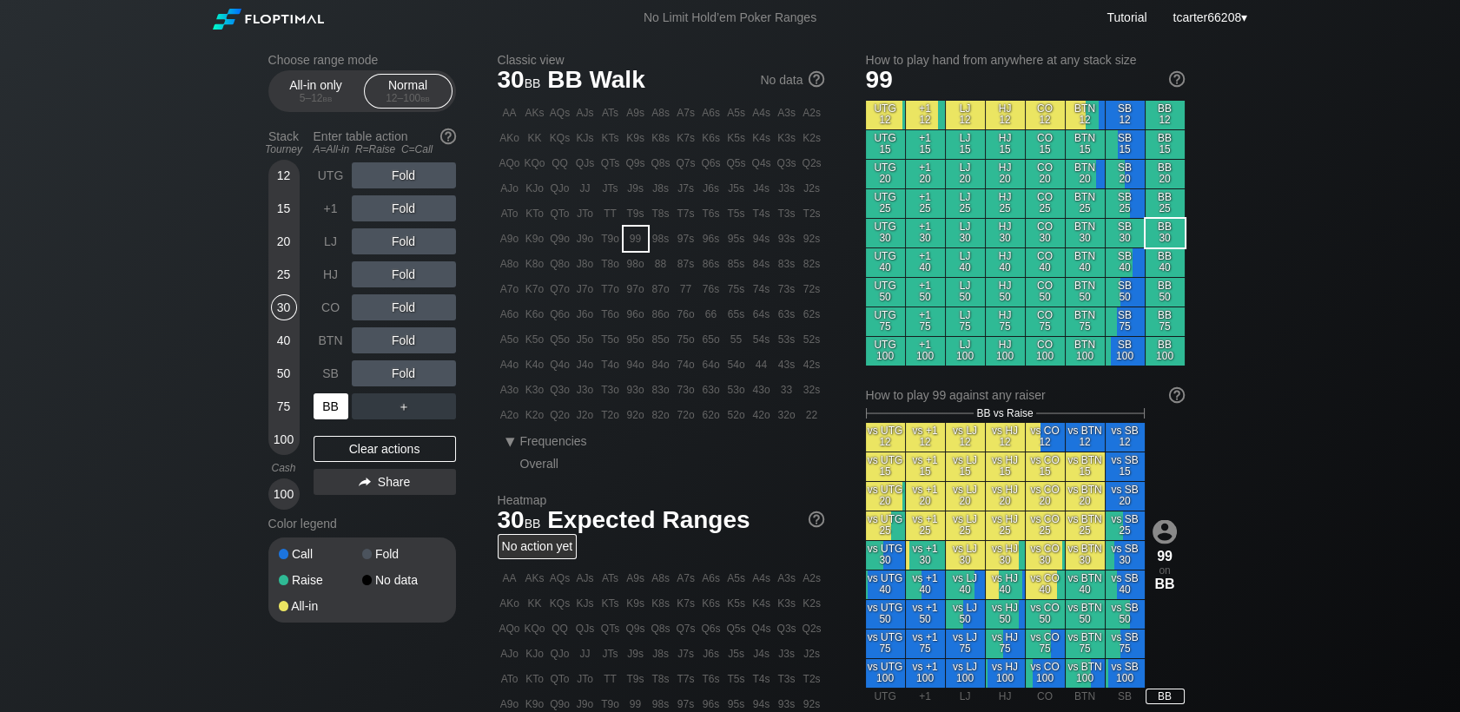
click at [342, 413] on div "BB" at bounding box center [330, 406] width 35 height 26
click at [403, 238] on div "R ✕" at bounding box center [403, 241] width 34 height 26
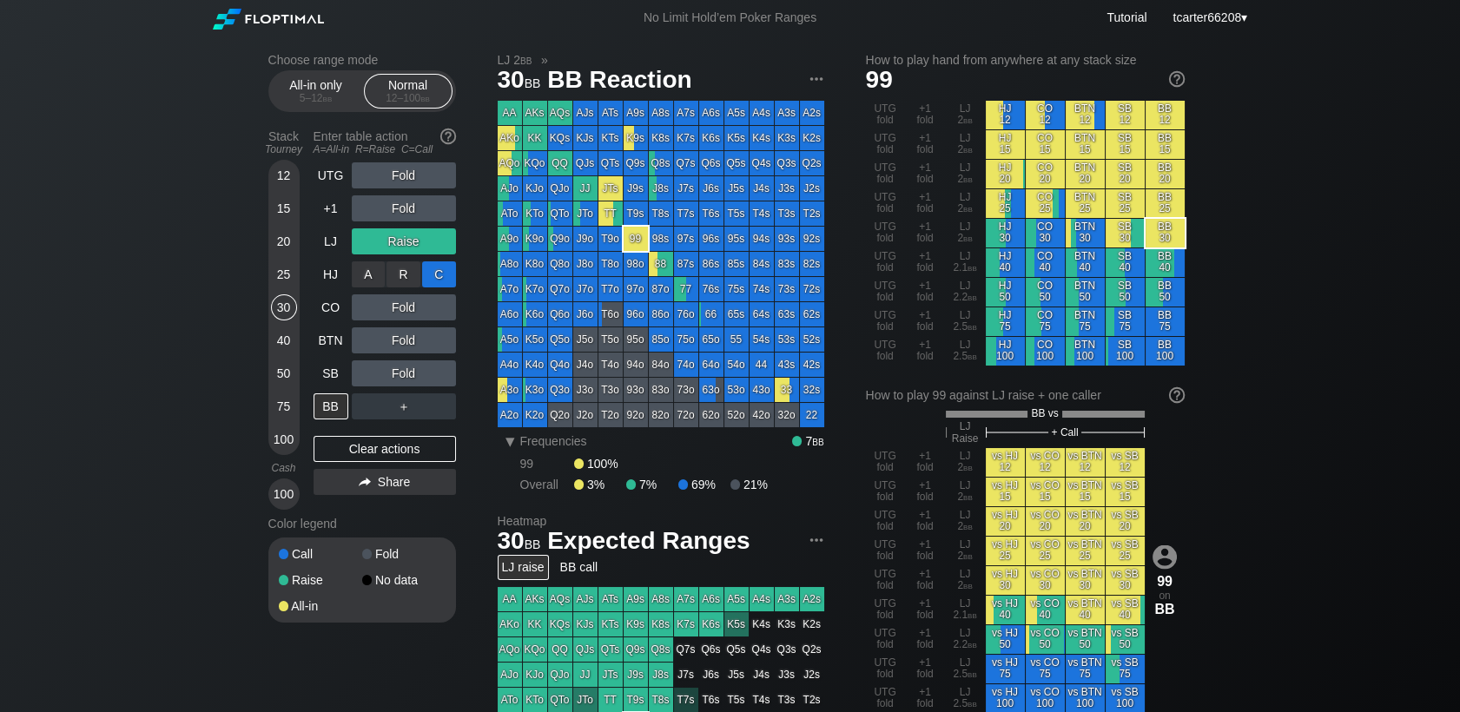
click at [424, 268] on div "C ✕" at bounding box center [439, 274] width 34 height 26
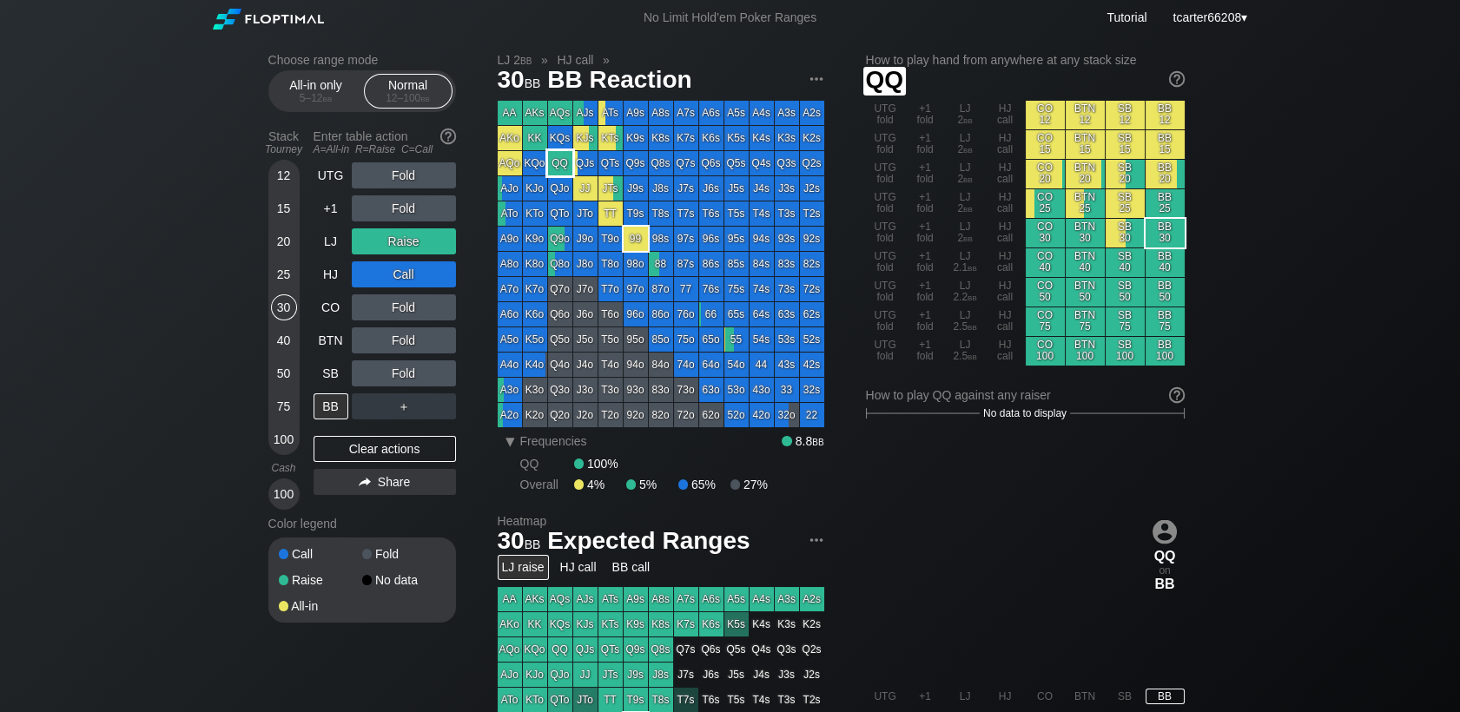
click at [558, 160] on div "QQ" at bounding box center [560, 163] width 24 height 24
drag, startPoint x: 289, startPoint y: 344, endPoint x: 289, endPoint y: 358, distance: 13.9
click at [289, 344] on div "40" at bounding box center [284, 340] width 26 height 26
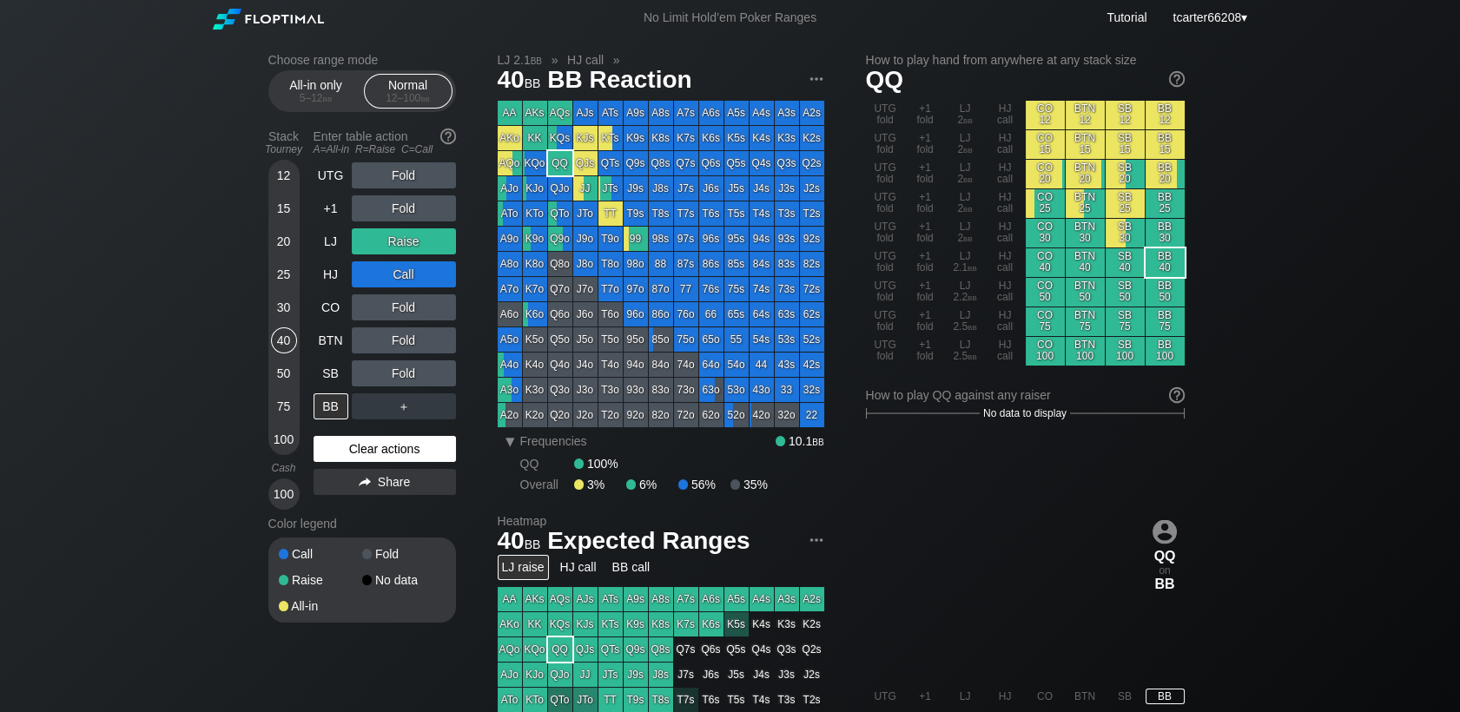
click at [331, 448] on div "Clear actions" at bounding box center [384, 449] width 142 height 26
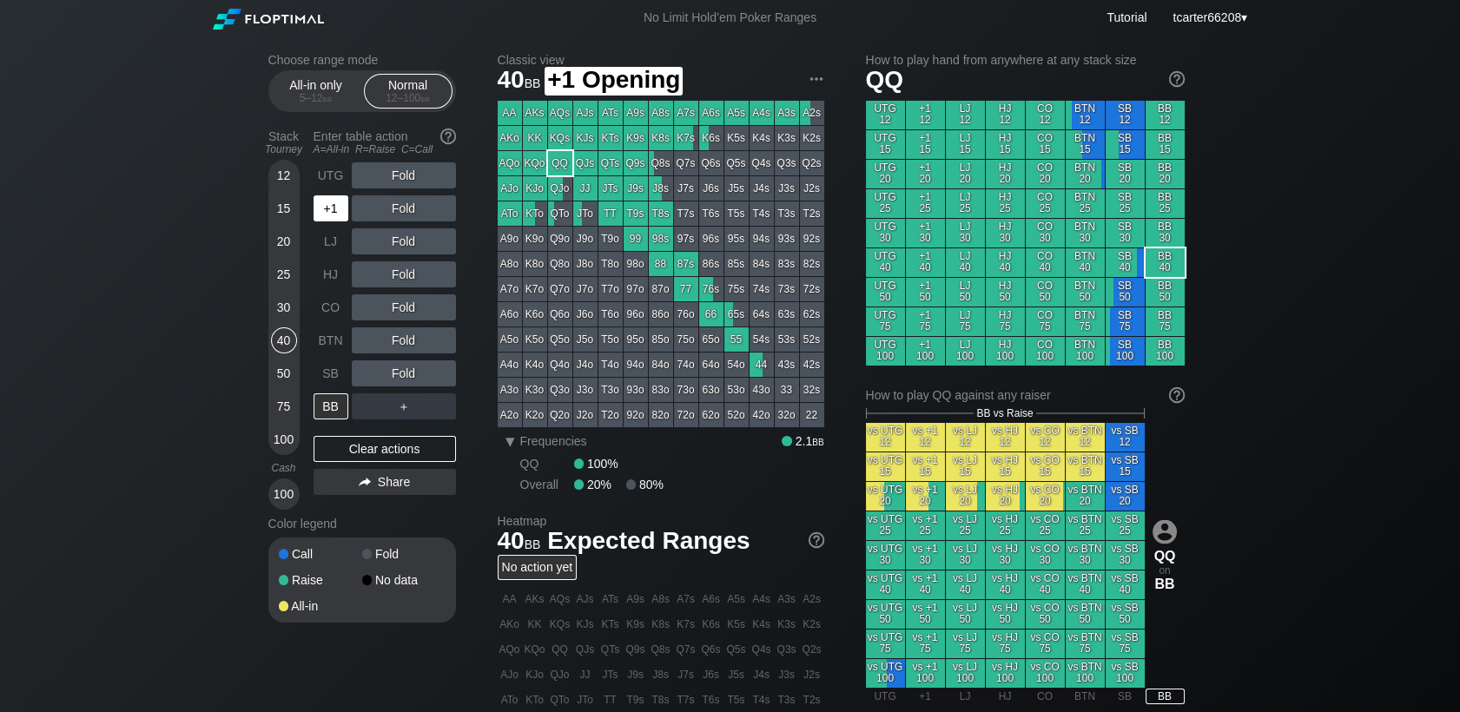
click at [334, 214] on div "+1" at bounding box center [330, 208] width 35 height 26
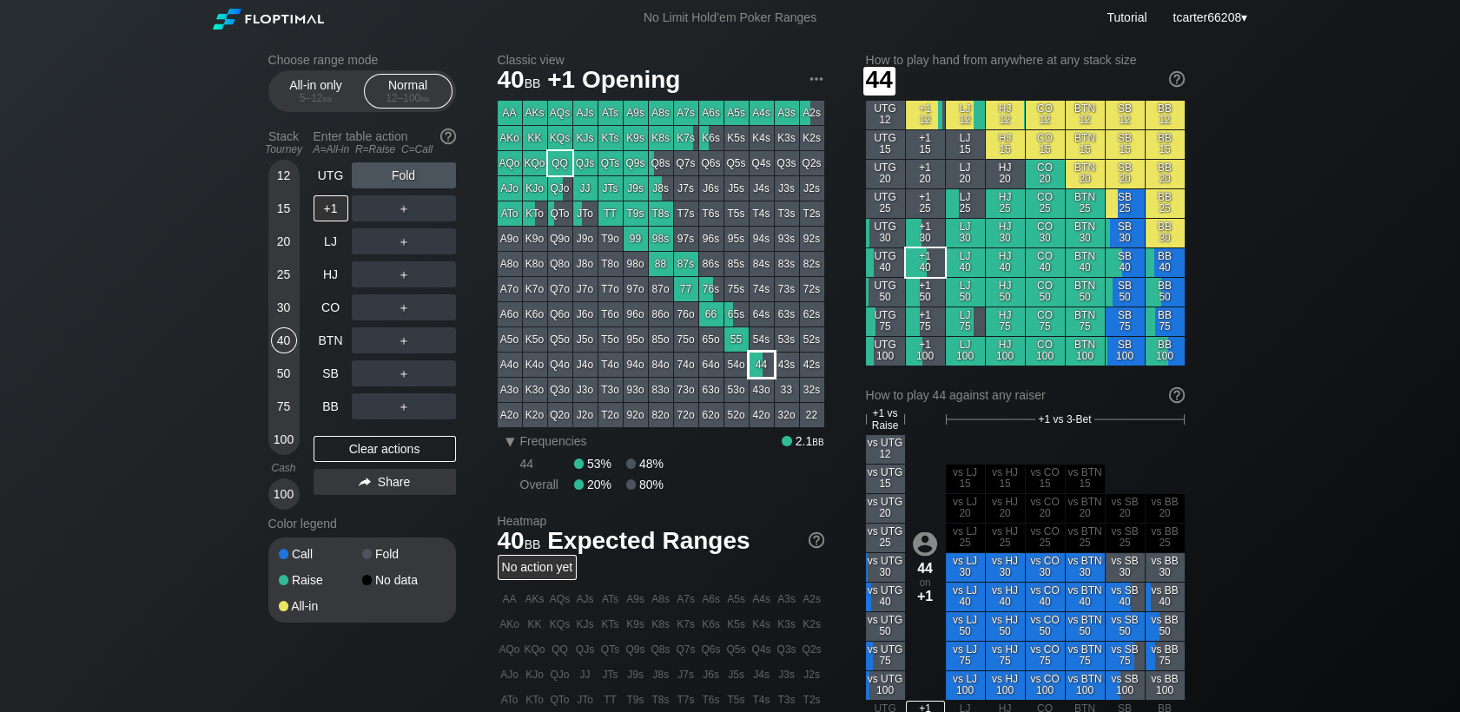
click at [761, 362] on div "44" at bounding box center [761, 365] width 24 height 24
click at [280, 367] on div "50" at bounding box center [284, 373] width 26 height 26
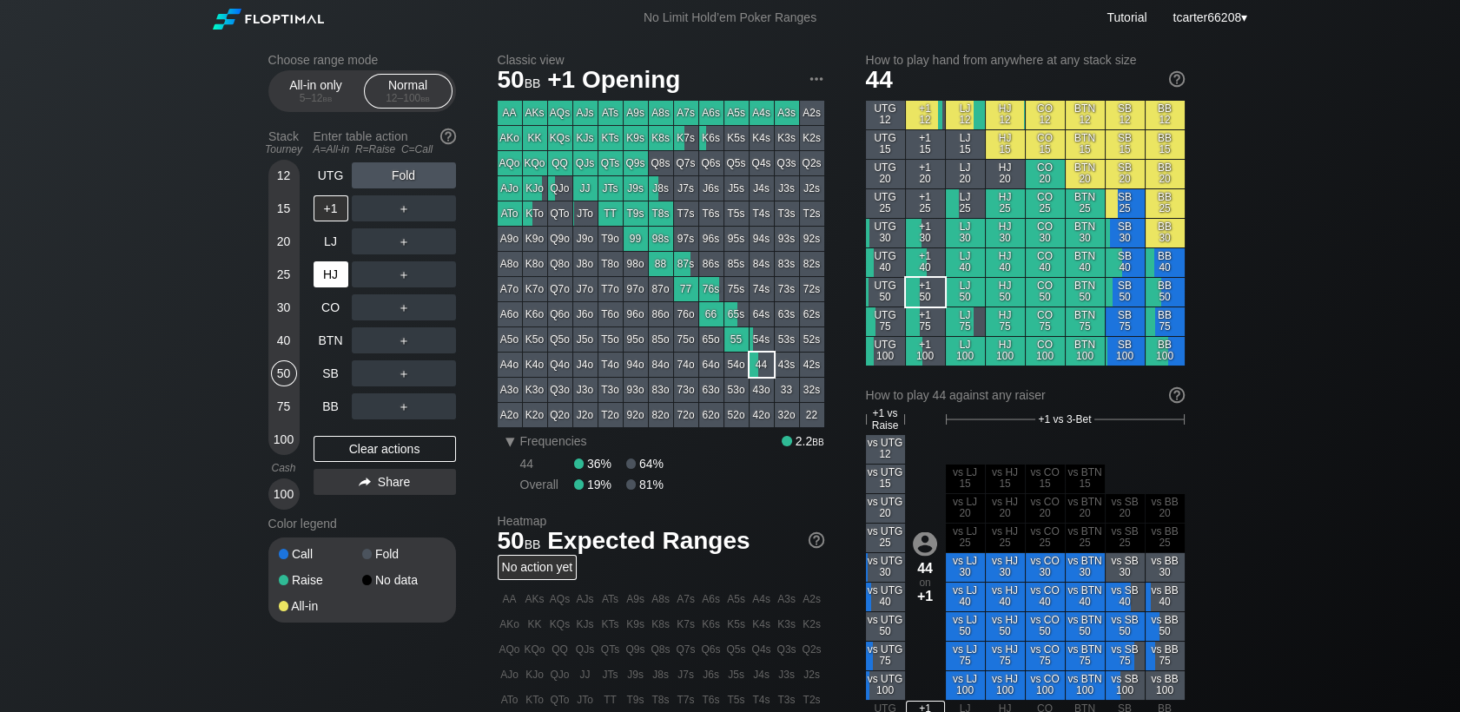
drag, startPoint x: 359, startPoint y: 434, endPoint x: 335, endPoint y: 281, distance: 154.7
click at [359, 432] on div "UTG Fold +1 ＋ LJ ＋ HJ ＋ CO ＋ BTN ＋ SB ＋ BB ＋ Clear actions Share" at bounding box center [384, 335] width 142 height 347
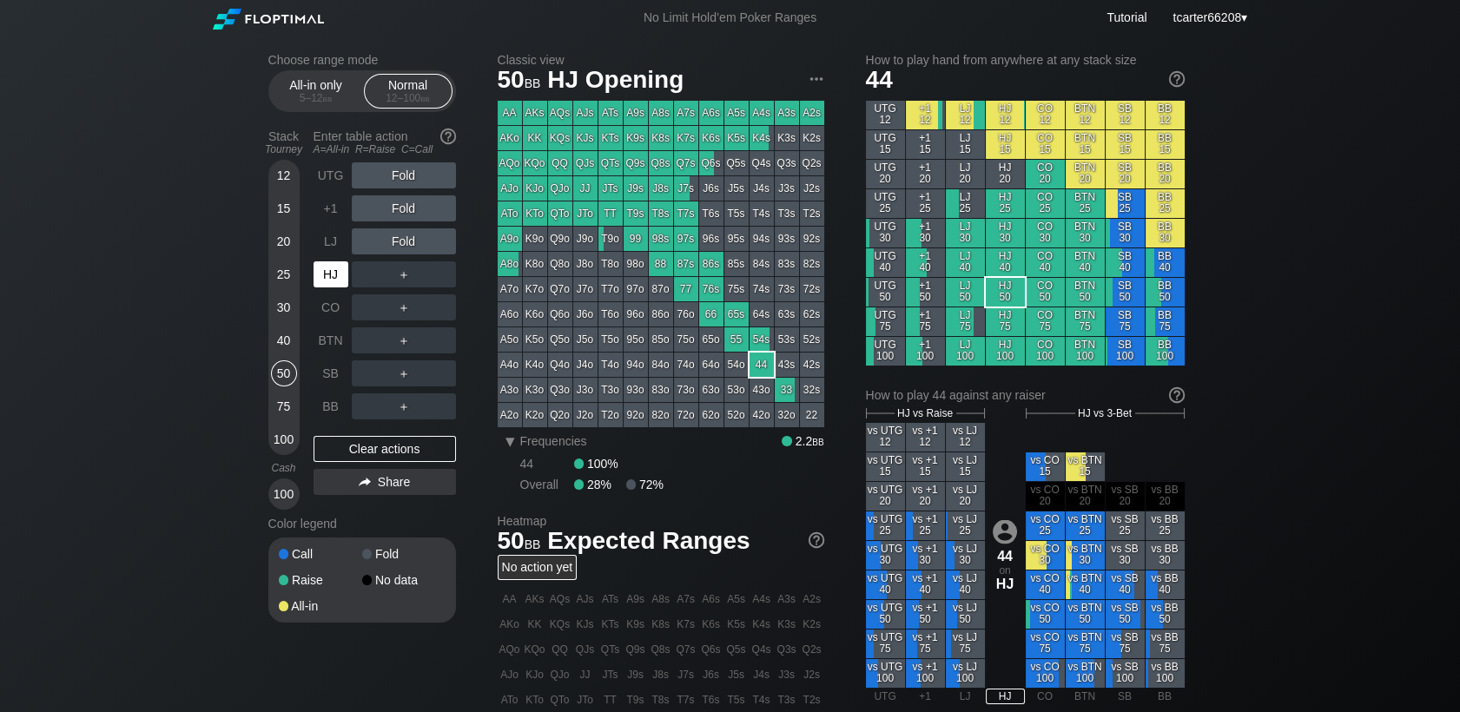
drag, startPoint x: 333, startPoint y: 274, endPoint x: 418, endPoint y: 292, distance: 86.2
click at [336, 274] on div "HJ" at bounding box center [330, 274] width 35 height 26
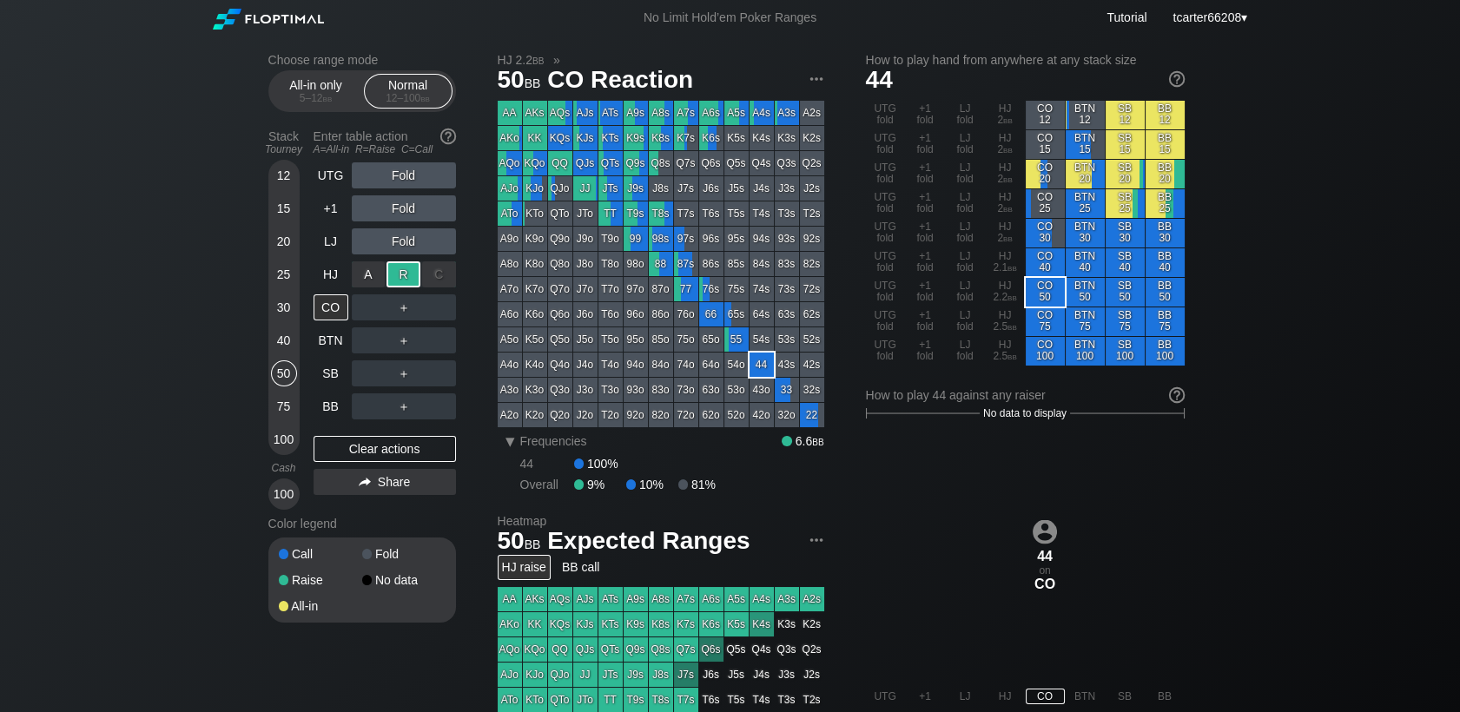
click at [410, 278] on div "R ✕" at bounding box center [403, 274] width 34 height 26
click at [411, 316] on div "R ✕" at bounding box center [403, 307] width 34 height 26
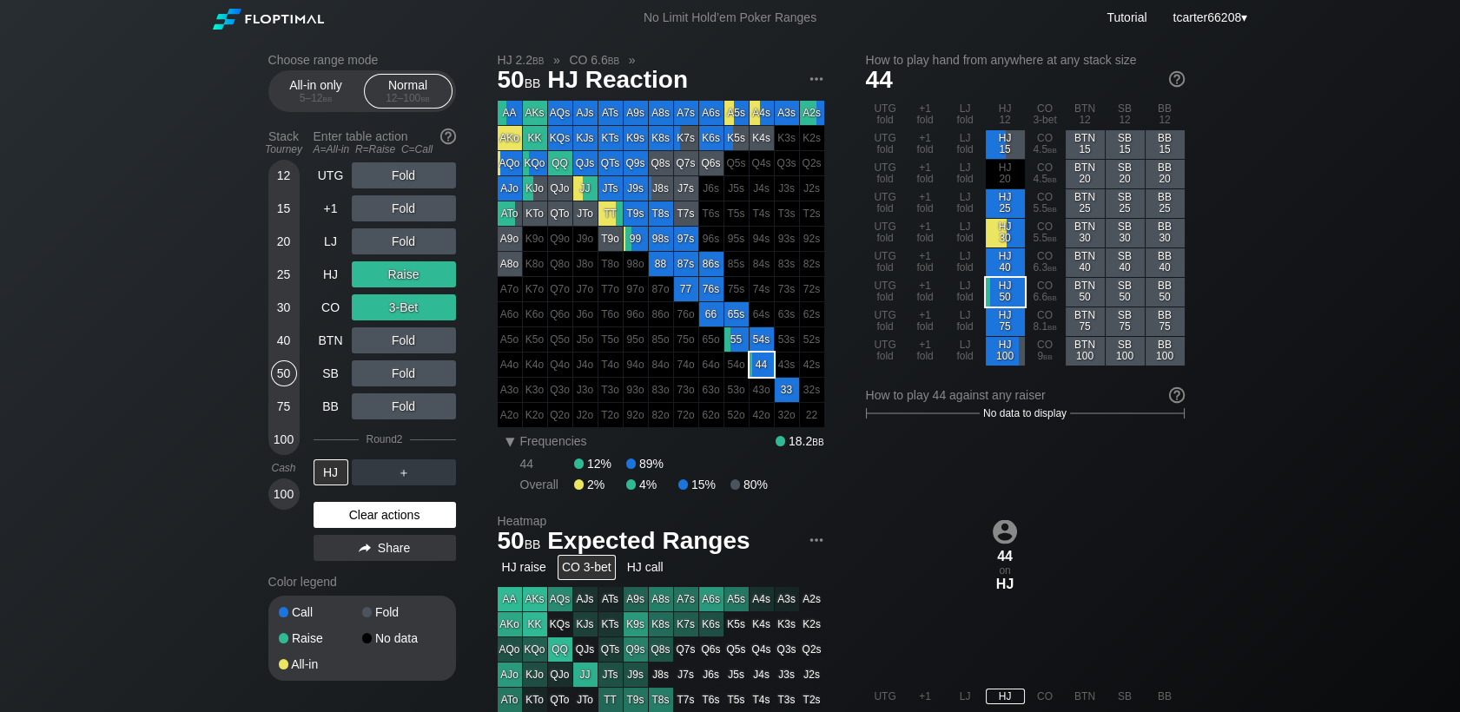
click at [397, 521] on div "Clear actions" at bounding box center [384, 515] width 142 height 26
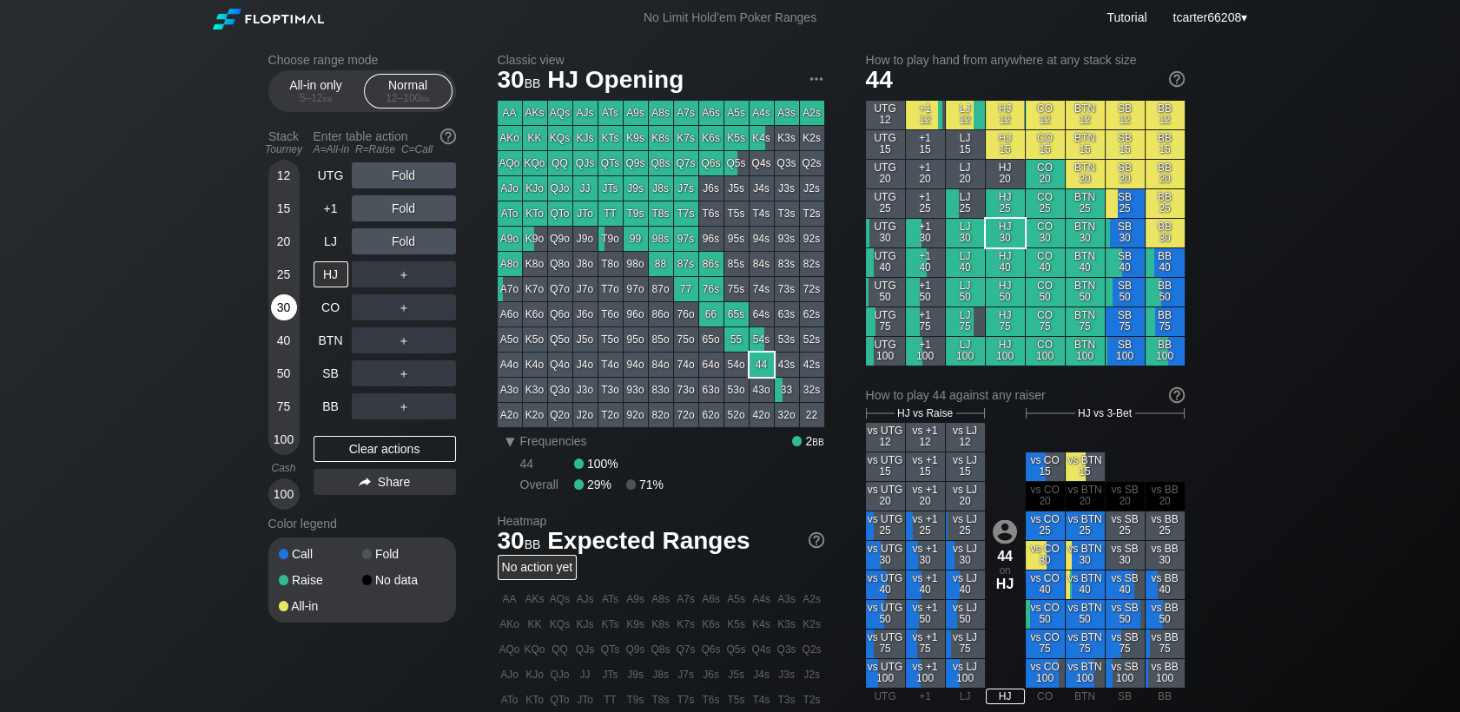
click at [286, 308] on div "30" at bounding box center [284, 307] width 26 height 26
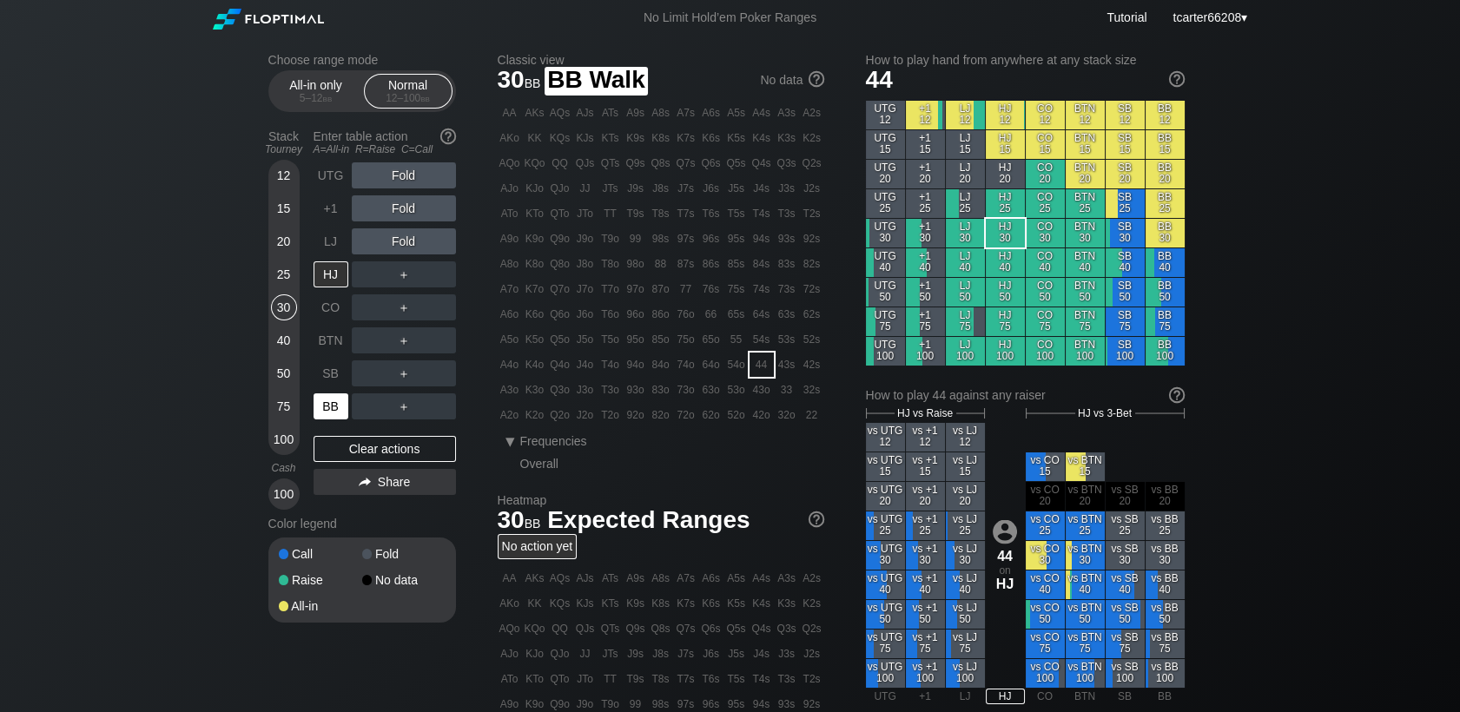
click at [319, 405] on div "BB" at bounding box center [330, 406] width 35 height 26
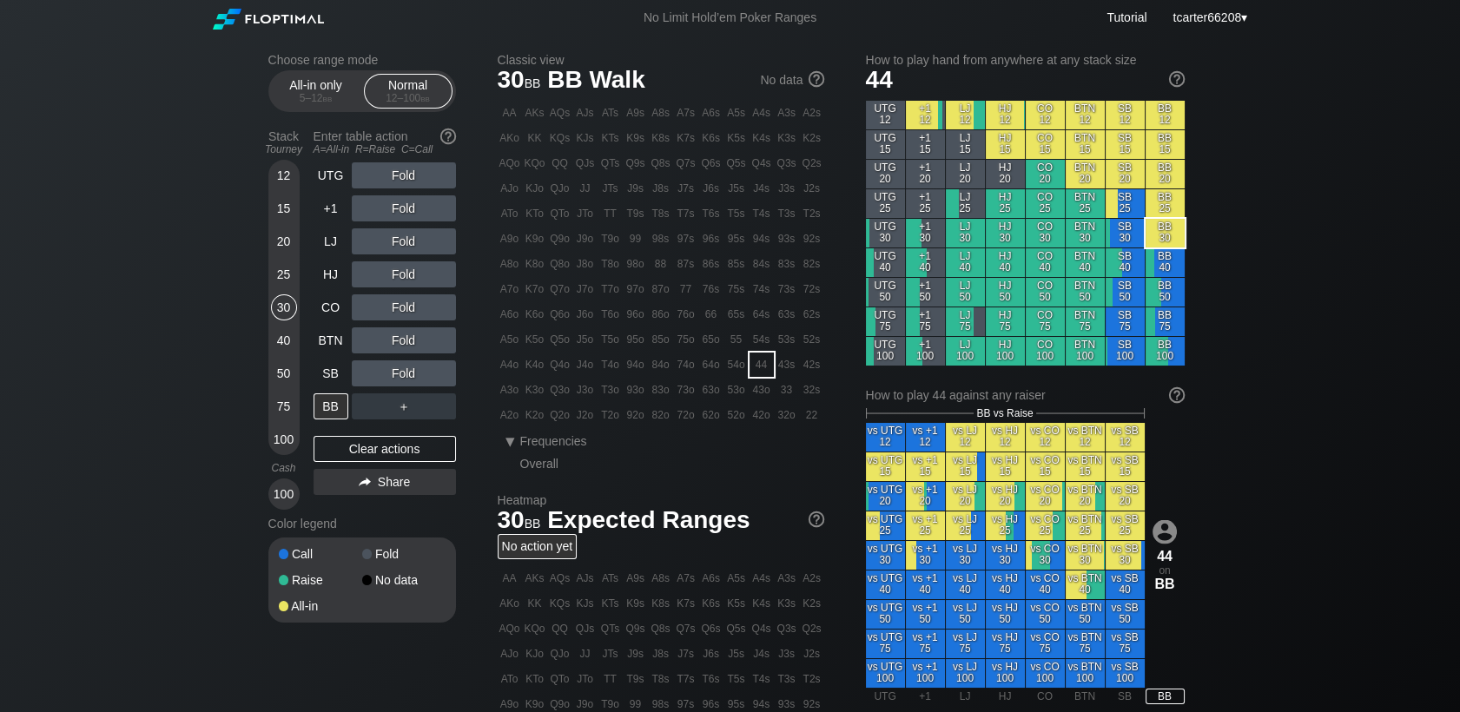
click at [76, 173] on div "Choose range mode All-in only 5 – 12 bb Normal 12 – 100 bb Stack Tourney Enter …" at bounding box center [730, 590] width 1460 height 1109
click at [393, 239] on div "Fold" at bounding box center [404, 241] width 104 height 26
click at [397, 242] on div "R ✕" at bounding box center [403, 241] width 34 height 26
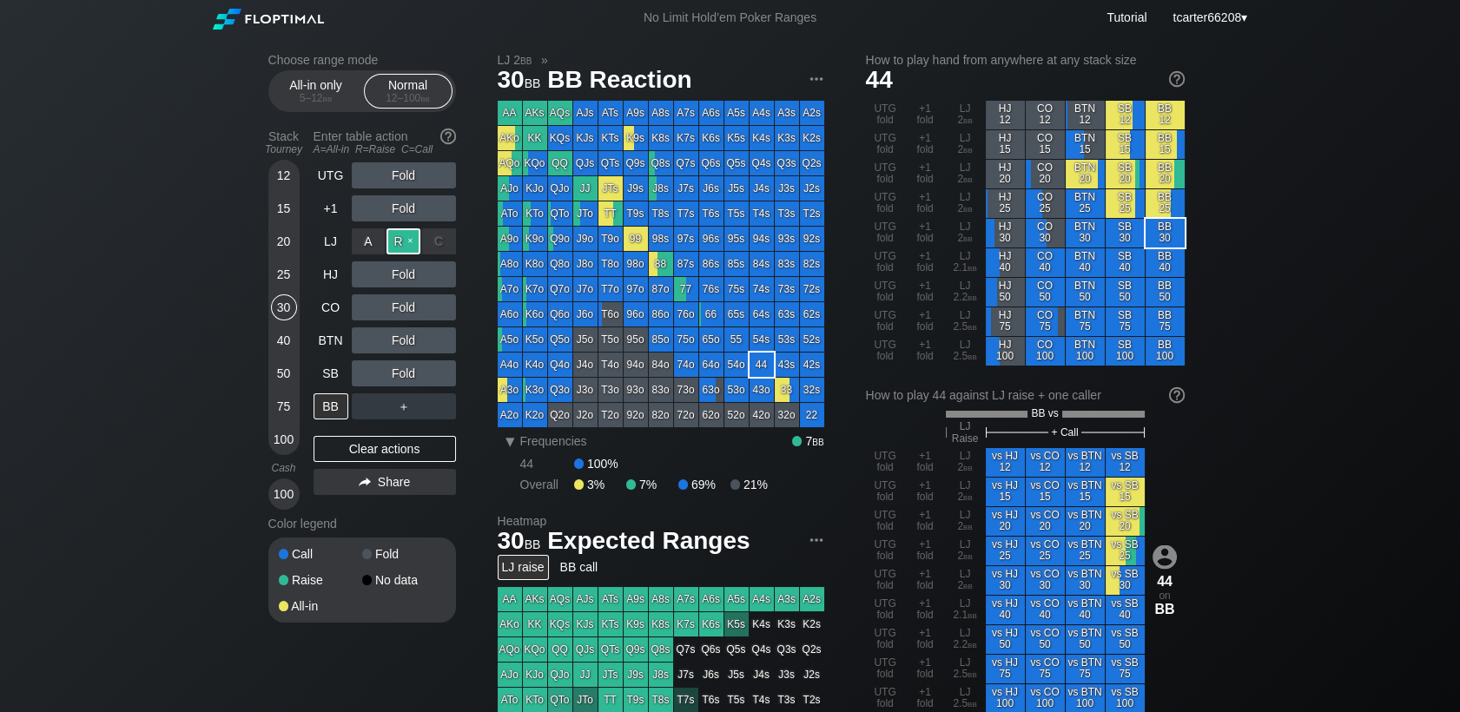
click at [397, 242] on div "R ✕" at bounding box center [403, 241] width 34 height 26
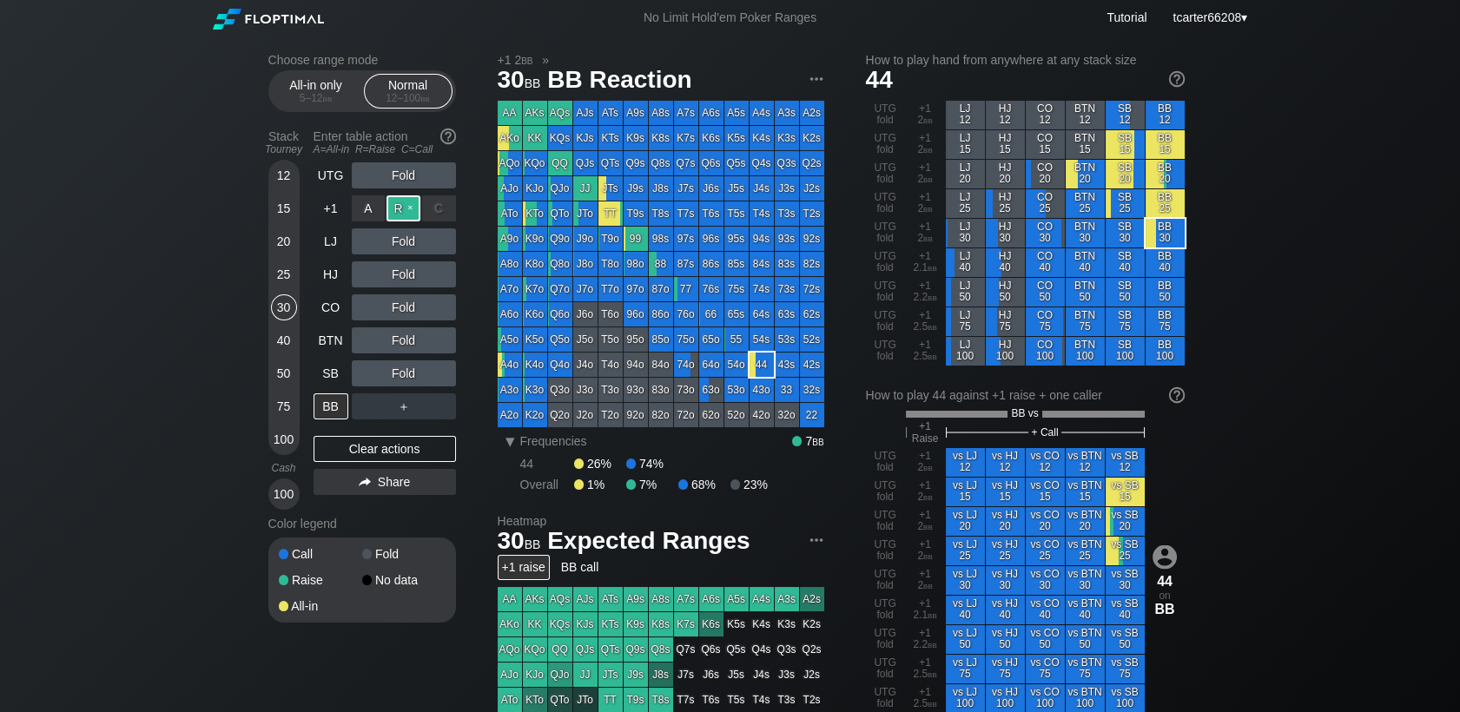
click at [407, 212] on div "R ✕" at bounding box center [403, 208] width 34 height 26
click at [407, 241] on div "R ✕" at bounding box center [403, 241] width 34 height 26
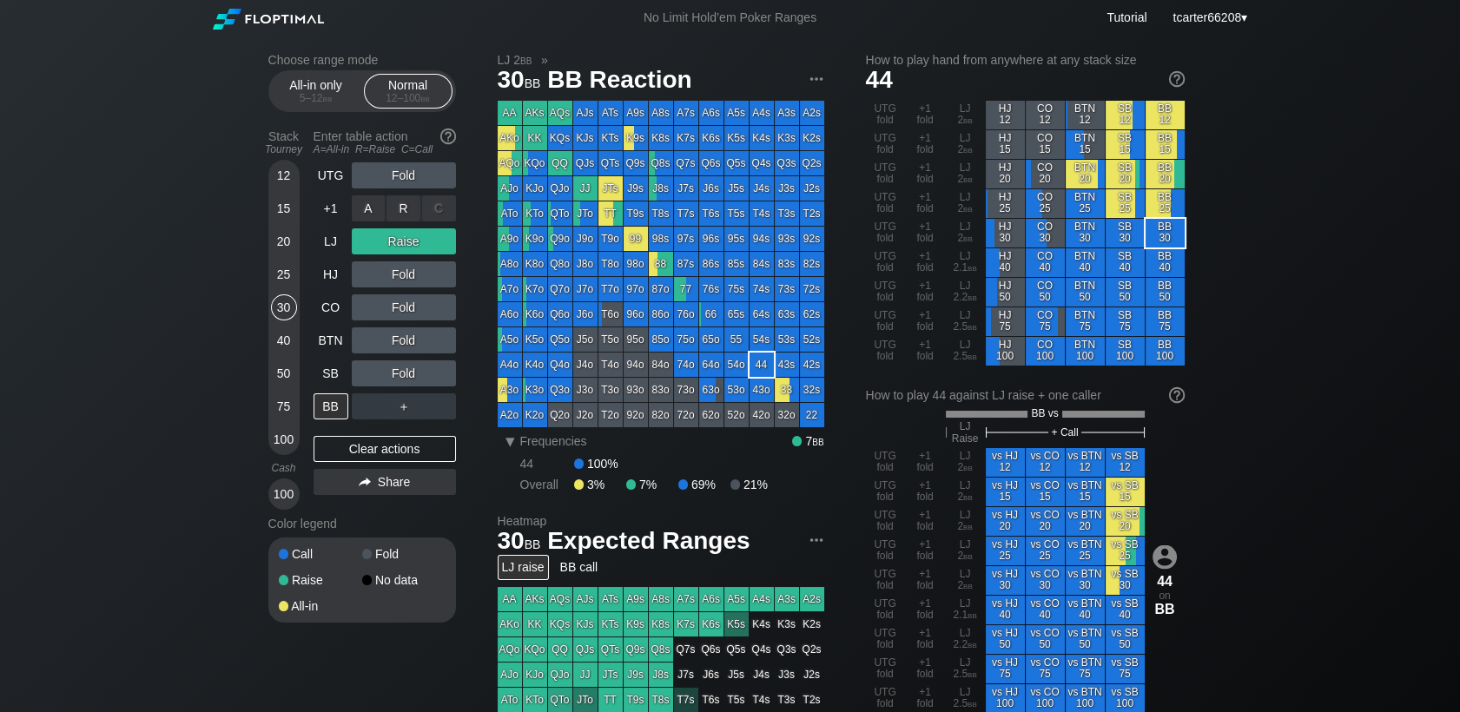
click at [411, 219] on div "R ✕" at bounding box center [403, 208] width 34 height 26
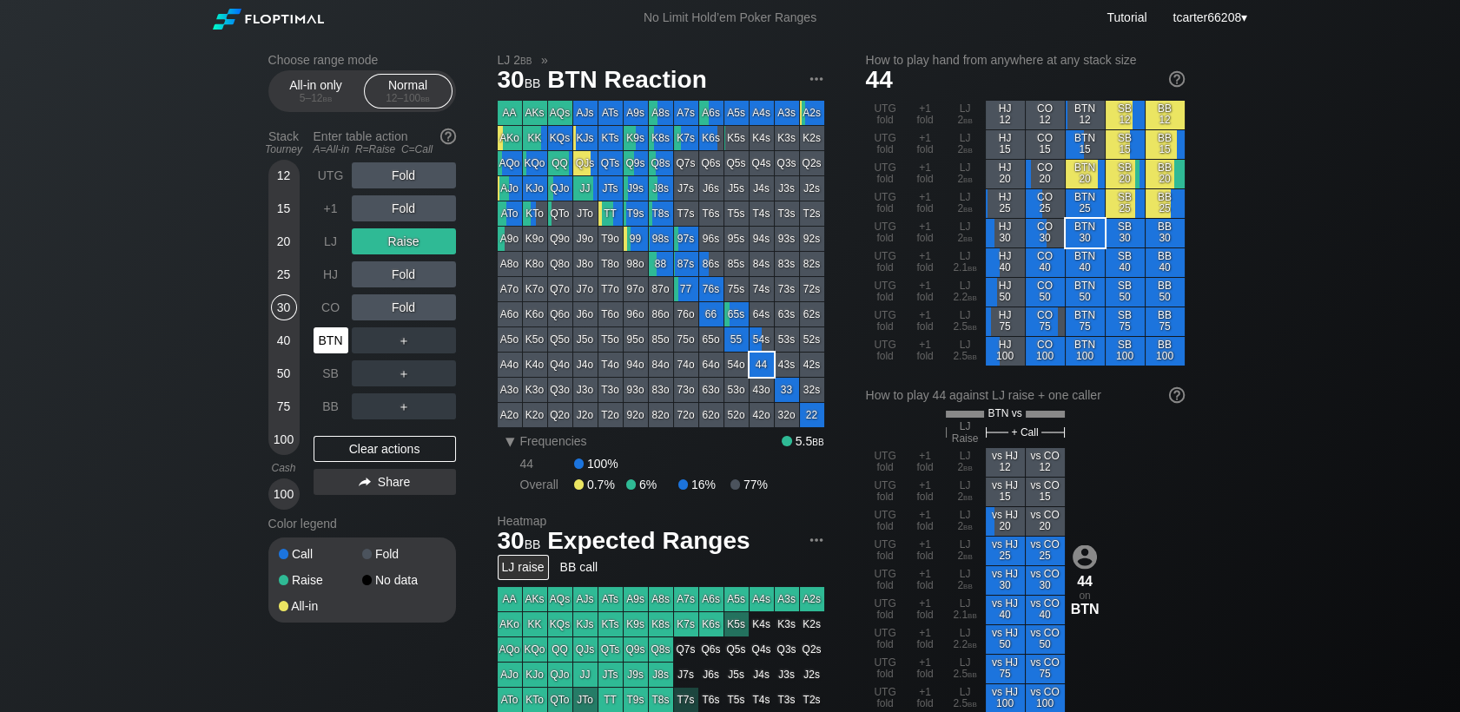
click at [337, 339] on div "BTN" at bounding box center [330, 340] width 35 height 26
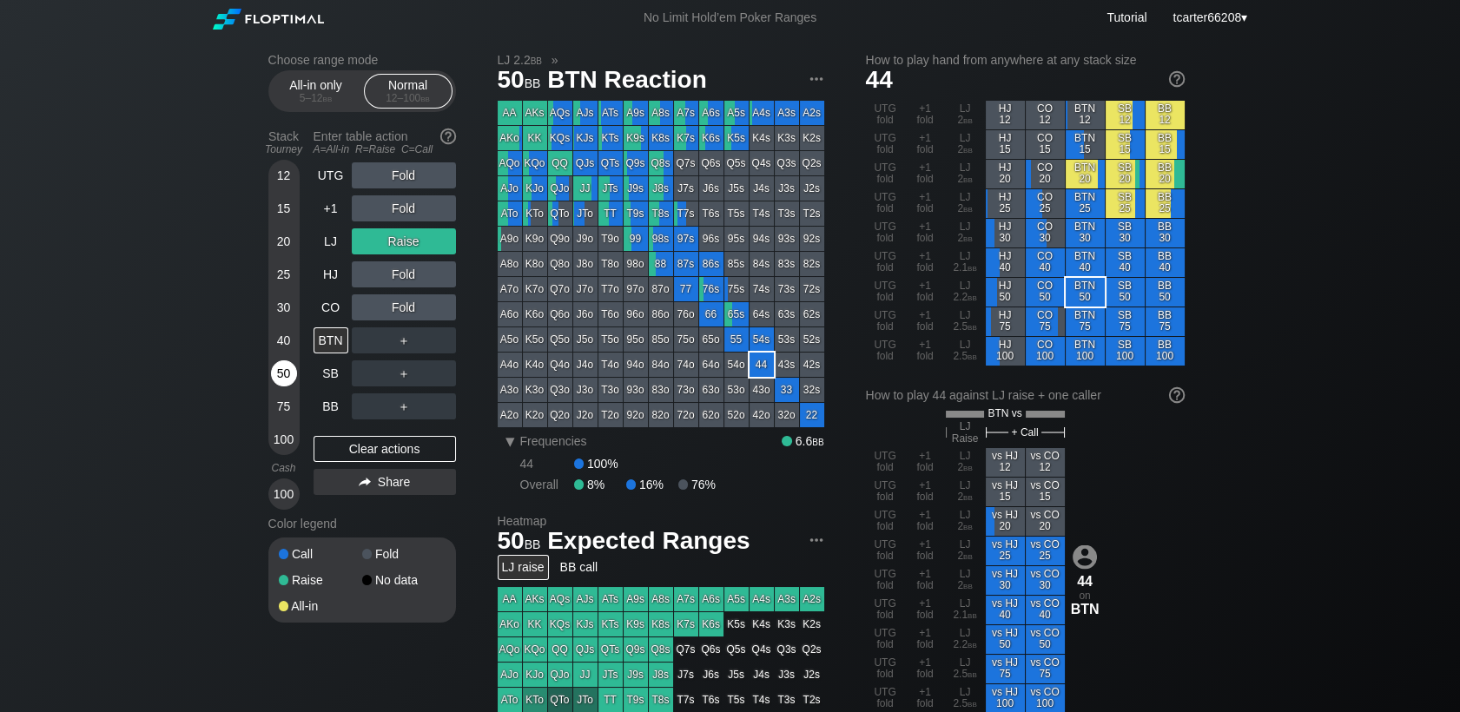
click at [285, 379] on div "50" at bounding box center [284, 373] width 26 height 26
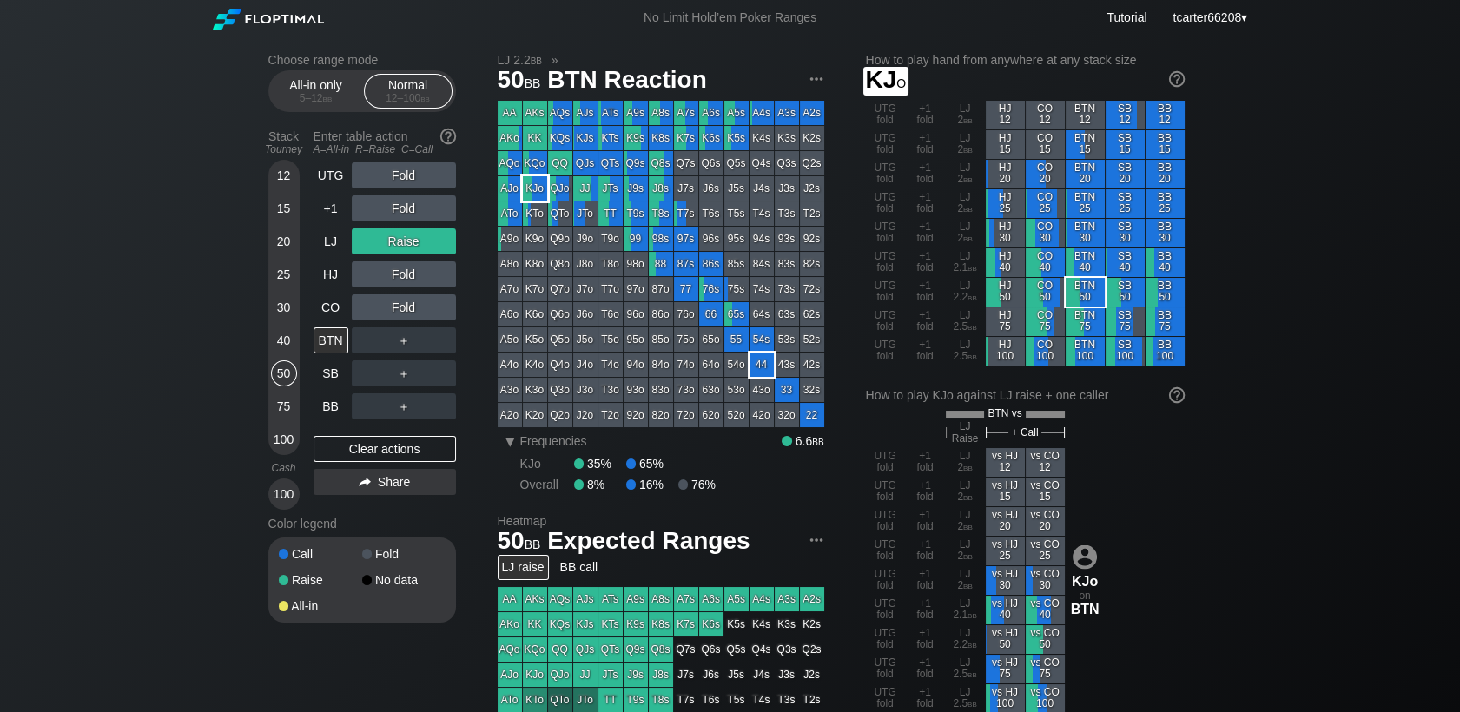
click at [535, 193] on div "KJo" at bounding box center [535, 188] width 24 height 24
click at [339, 445] on div "Clear actions" at bounding box center [384, 449] width 142 height 26
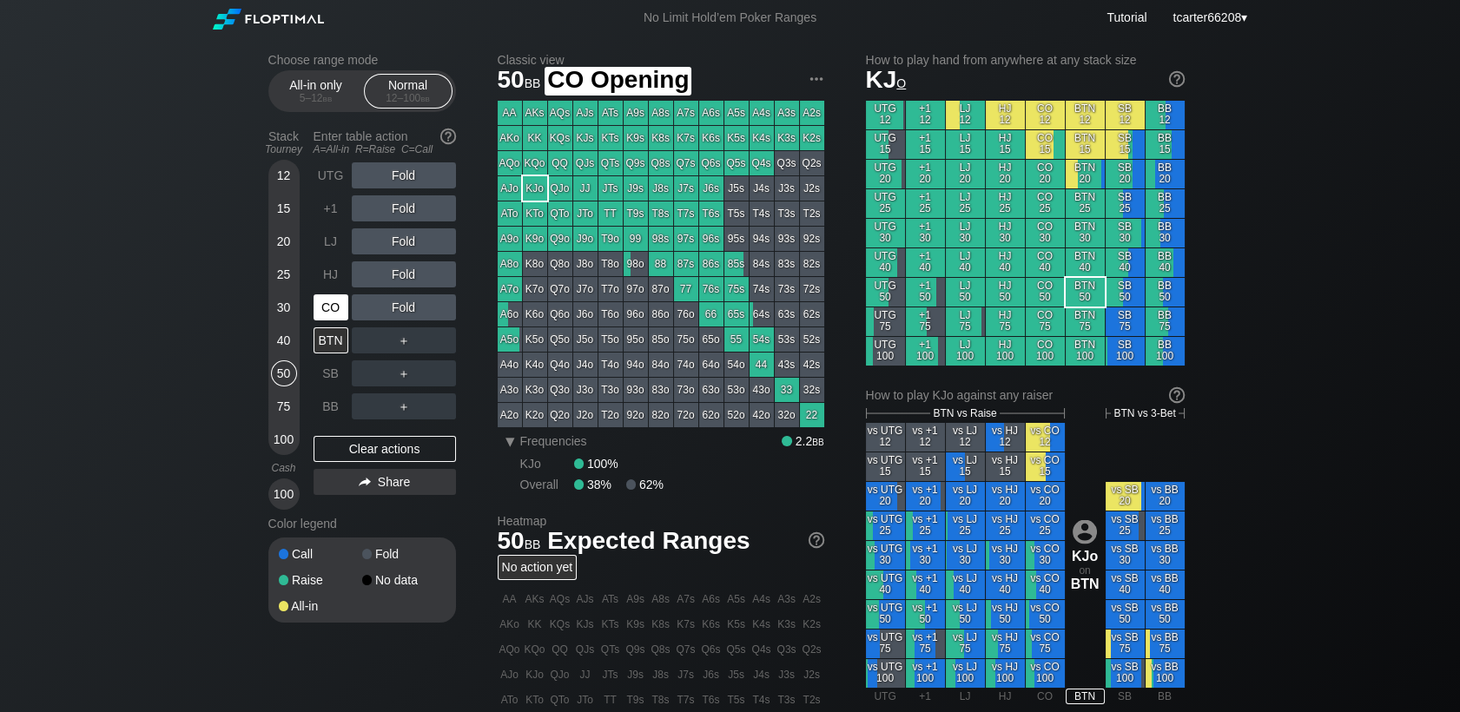
click at [335, 308] on div "CO" at bounding box center [330, 307] width 35 height 26
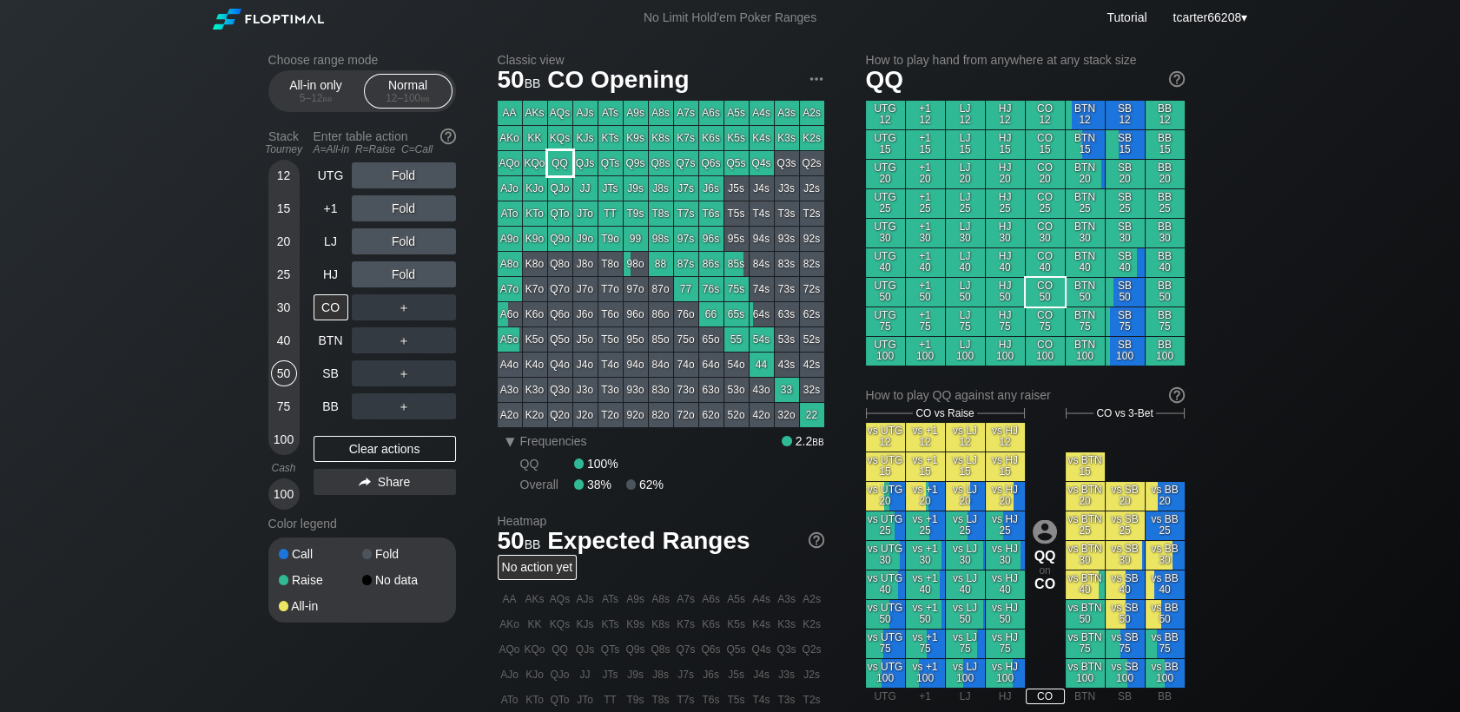
click at [555, 153] on div "QQ" at bounding box center [560, 163] width 24 height 24
click at [394, 267] on div "Fold" at bounding box center [404, 274] width 104 height 26
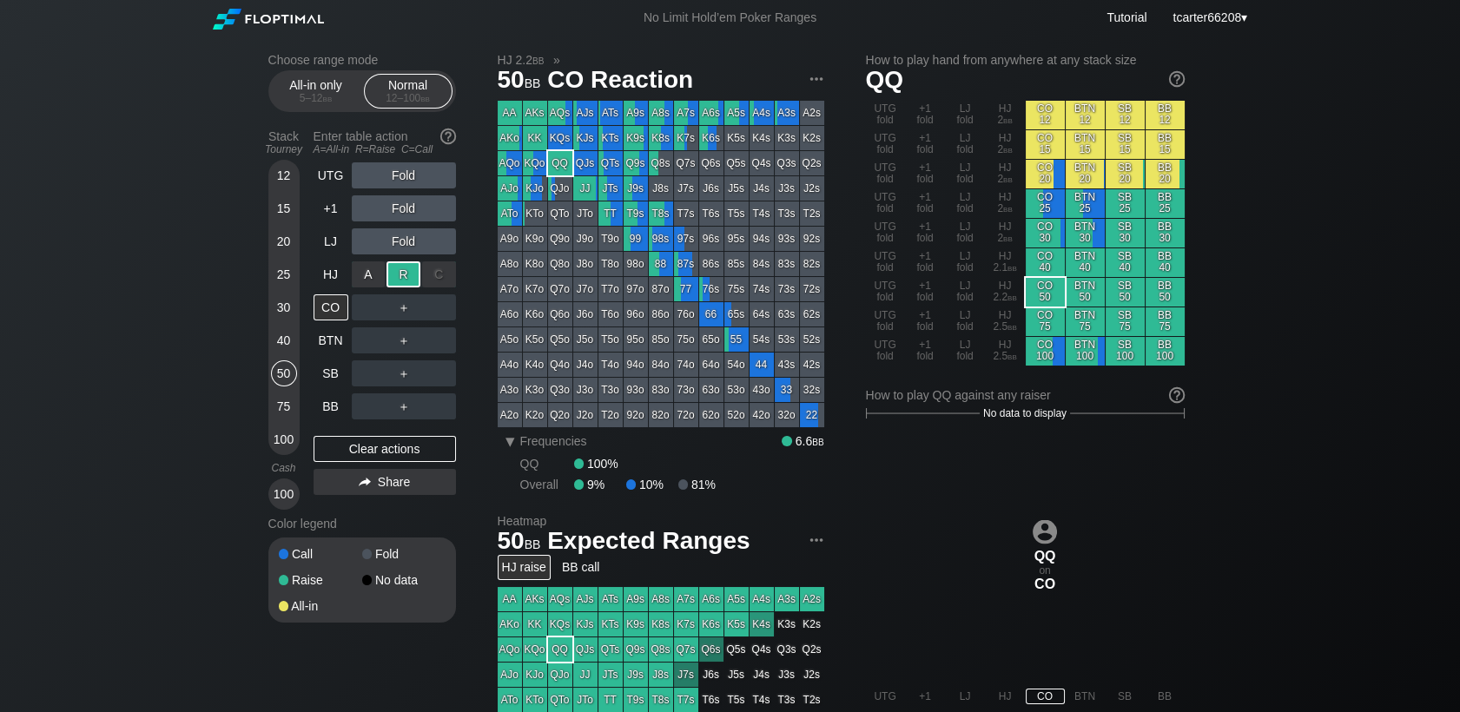
click at [399, 274] on div "R ✕" at bounding box center [403, 274] width 34 height 26
click at [384, 458] on div "Clear actions" at bounding box center [384, 449] width 142 height 26
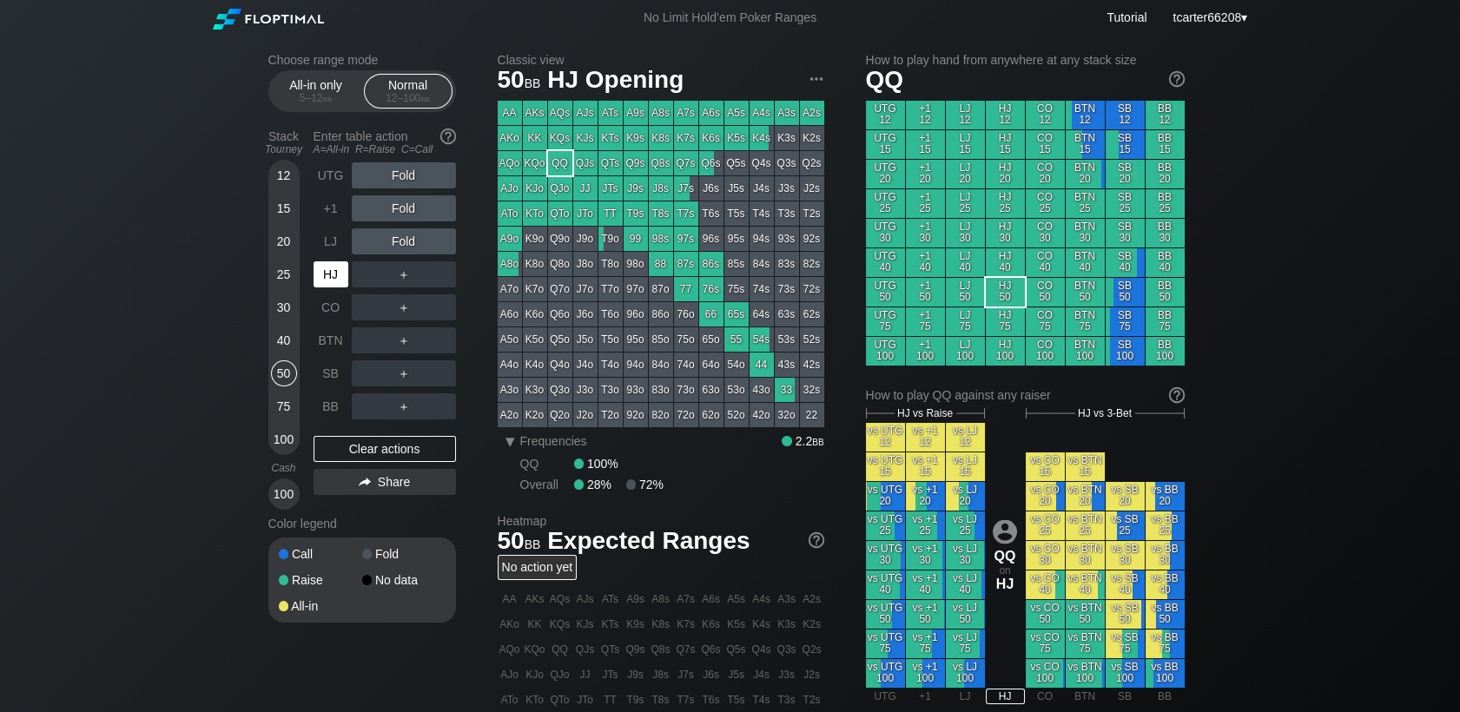
click at [338, 284] on div "HJ" at bounding box center [330, 274] width 35 height 26
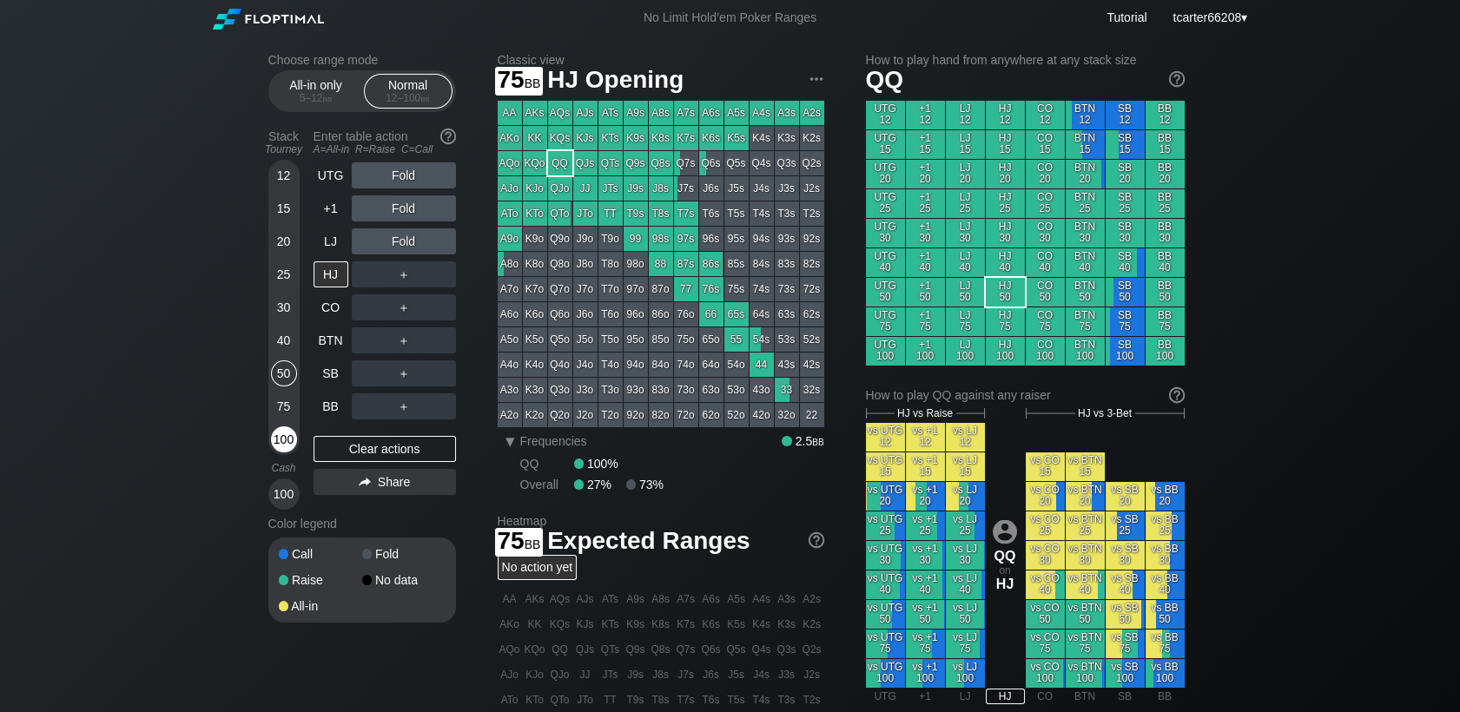
click at [278, 444] on div "100" at bounding box center [284, 439] width 26 height 26
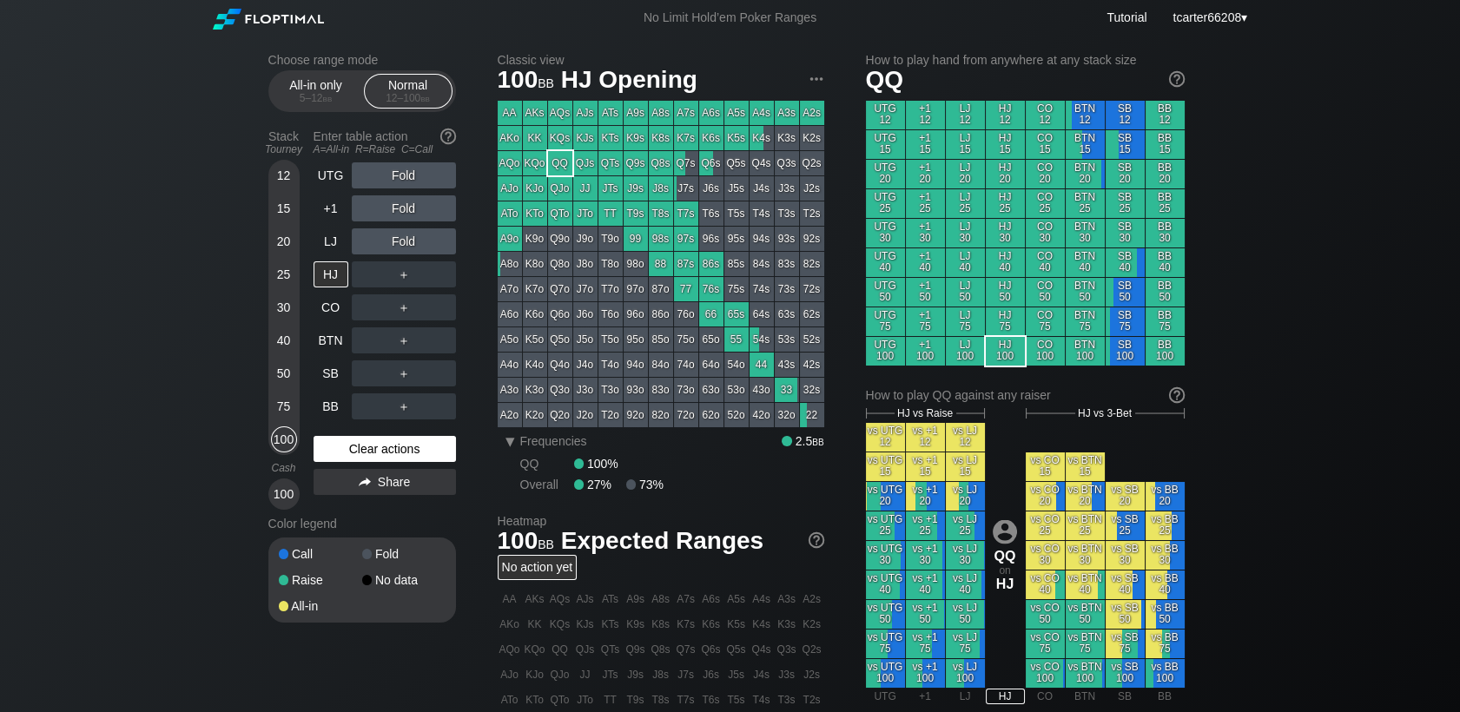
click at [410, 445] on div "Clear actions" at bounding box center [384, 449] width 142 height 26
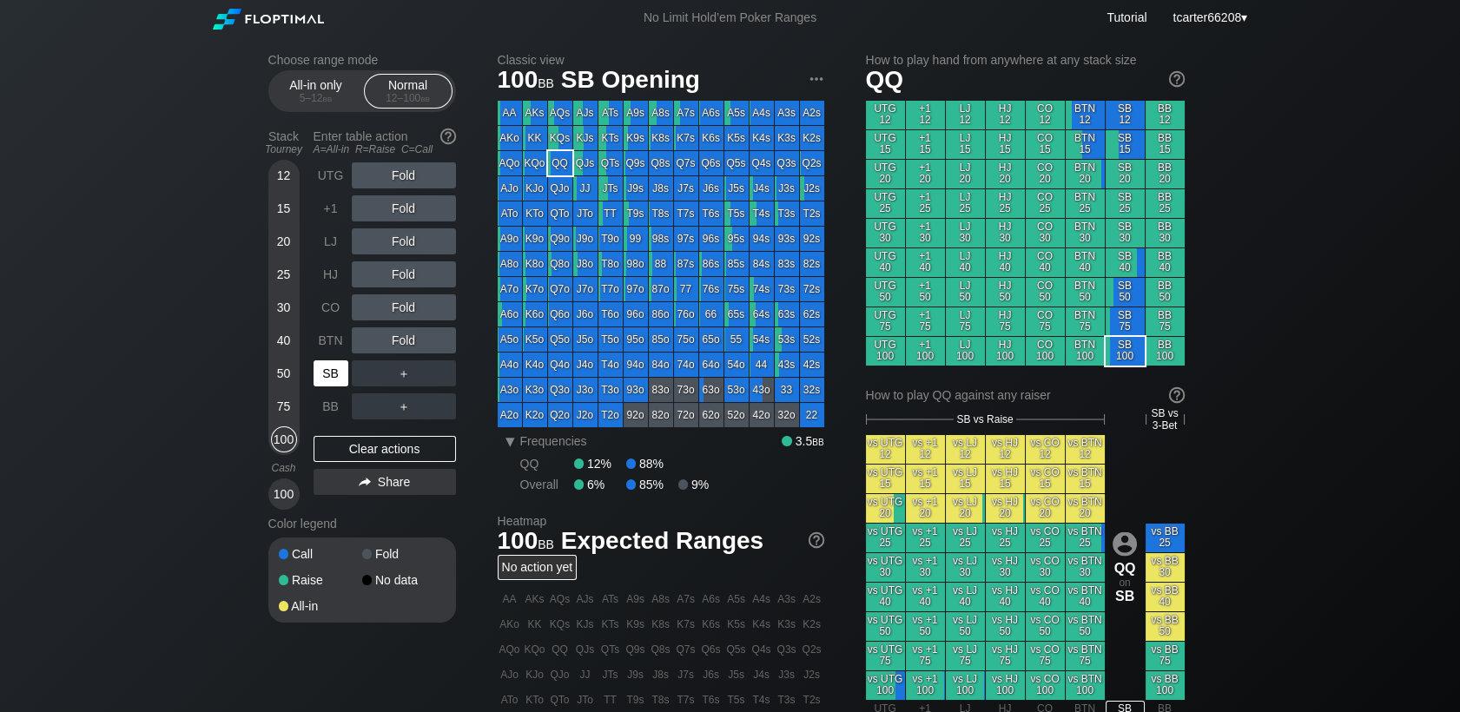
click at [333, 367] on div "SB" at bounding box center [330, 373] width 35 height 26
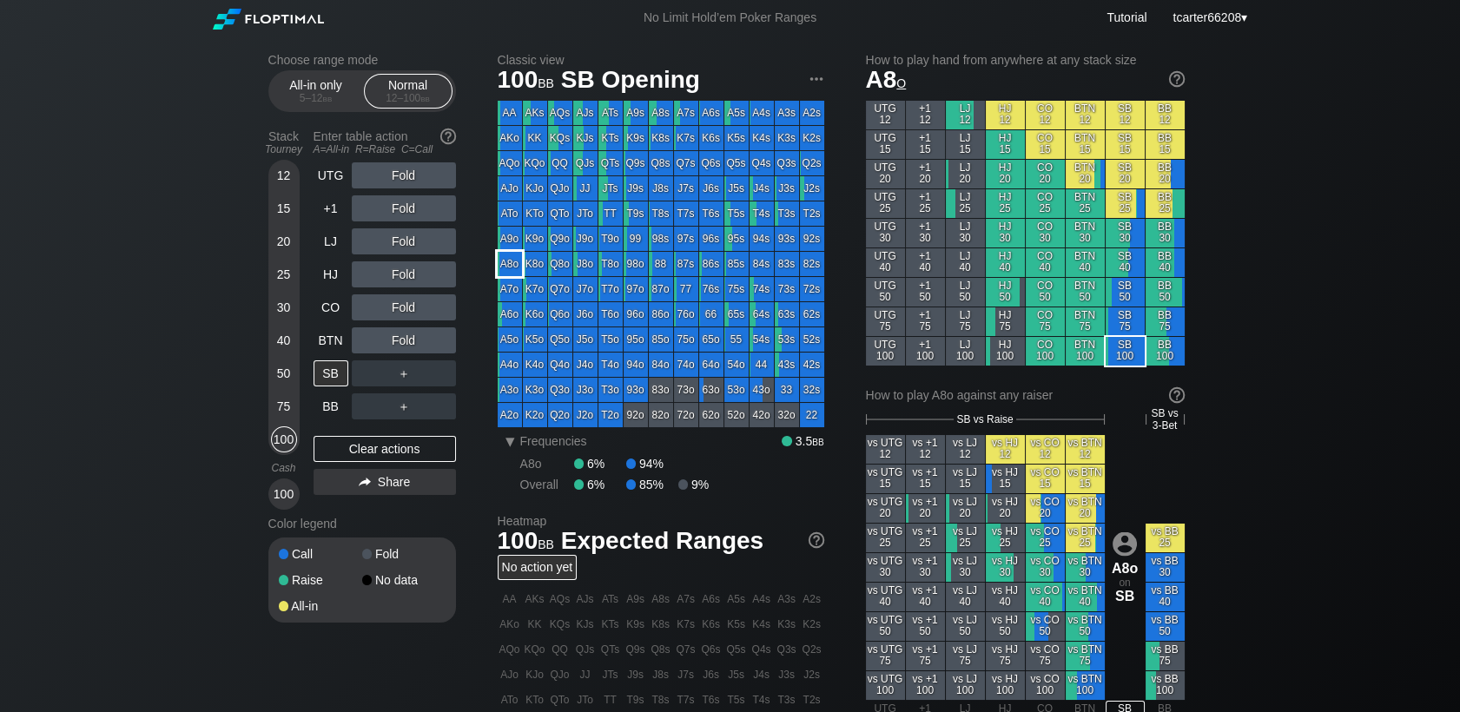
click at [511, 264] on div "A8o" at bounding box center [510, 264] width 24 height 24
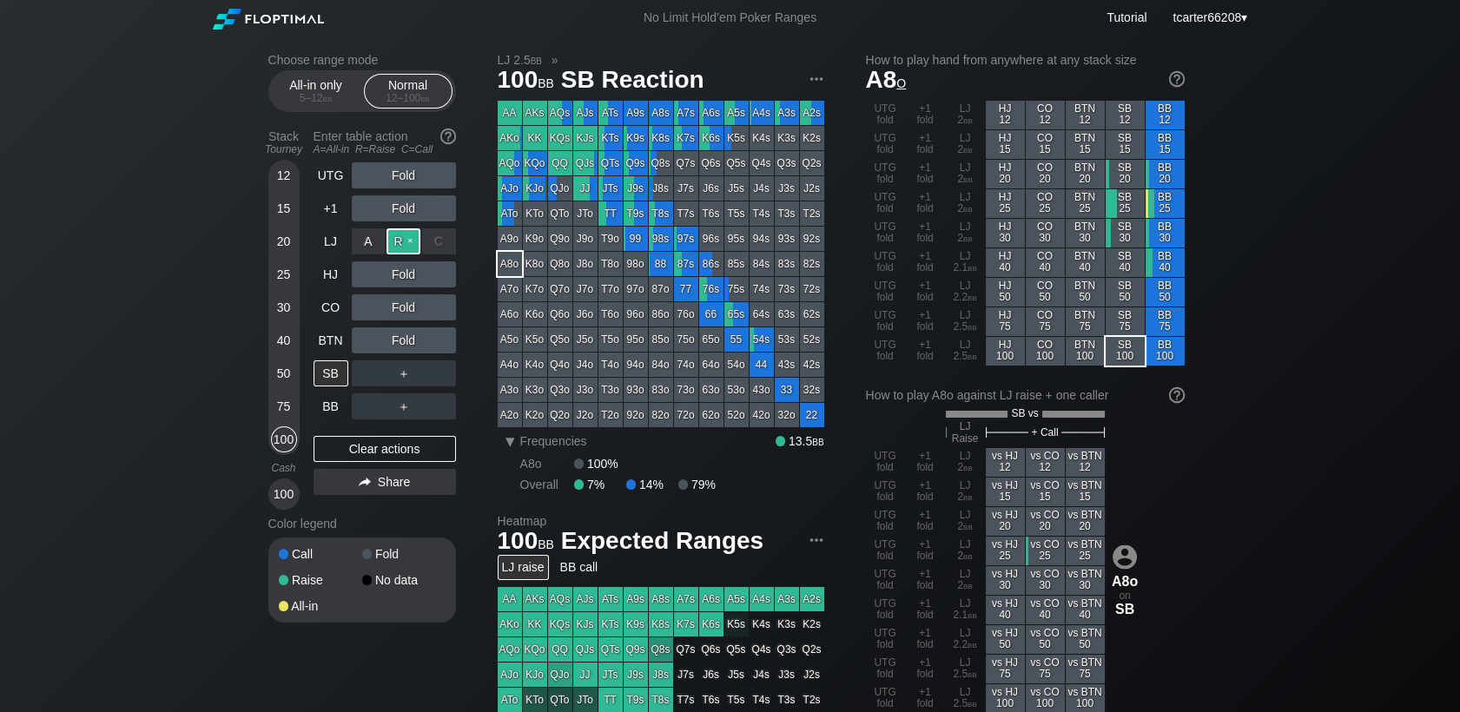
click at [408, 248] on div "R ✕" at bounding box center [403, 241] width 34 height 26
click at [400, 452] on div "Clear actions" at bounding box center [384, 449] width 142 height 26
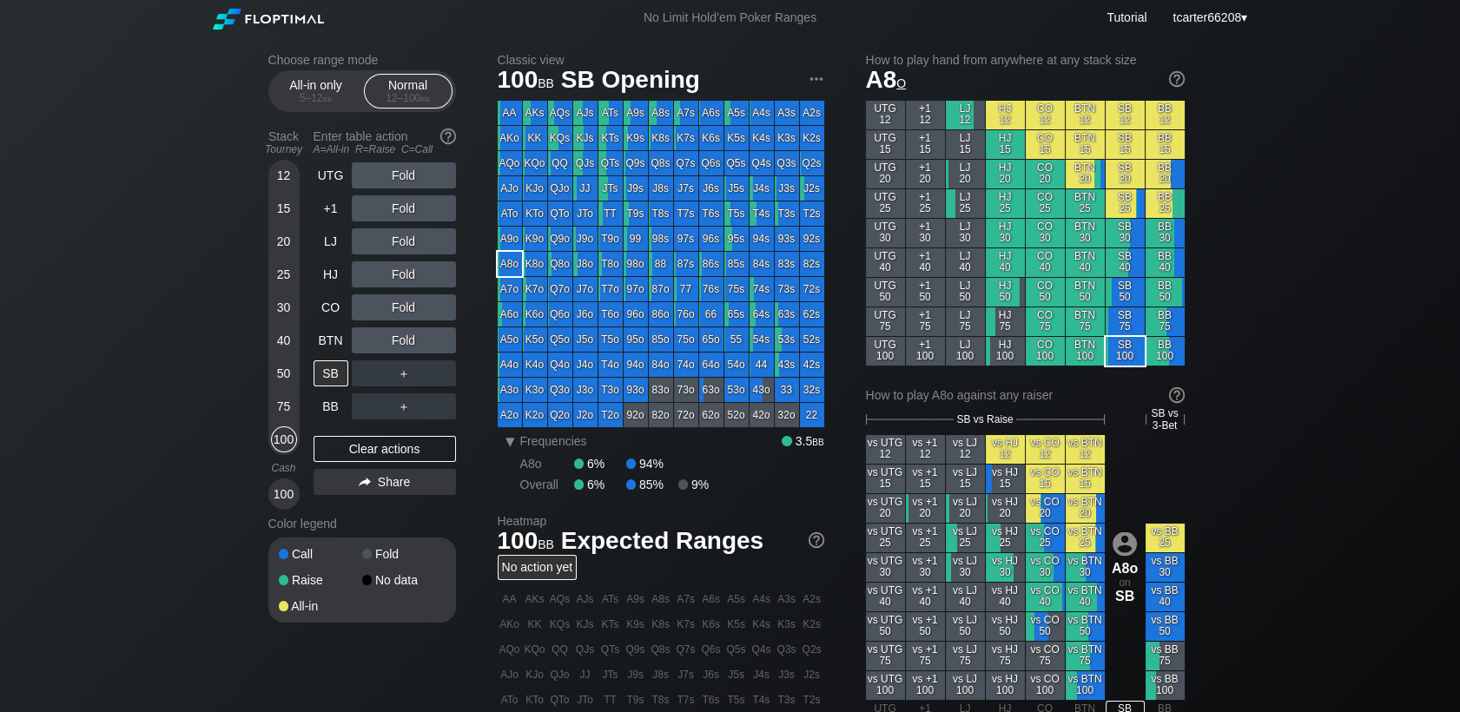
click at [281, 365] on div "50" at bounding box center [284, 373] width 26 height 26
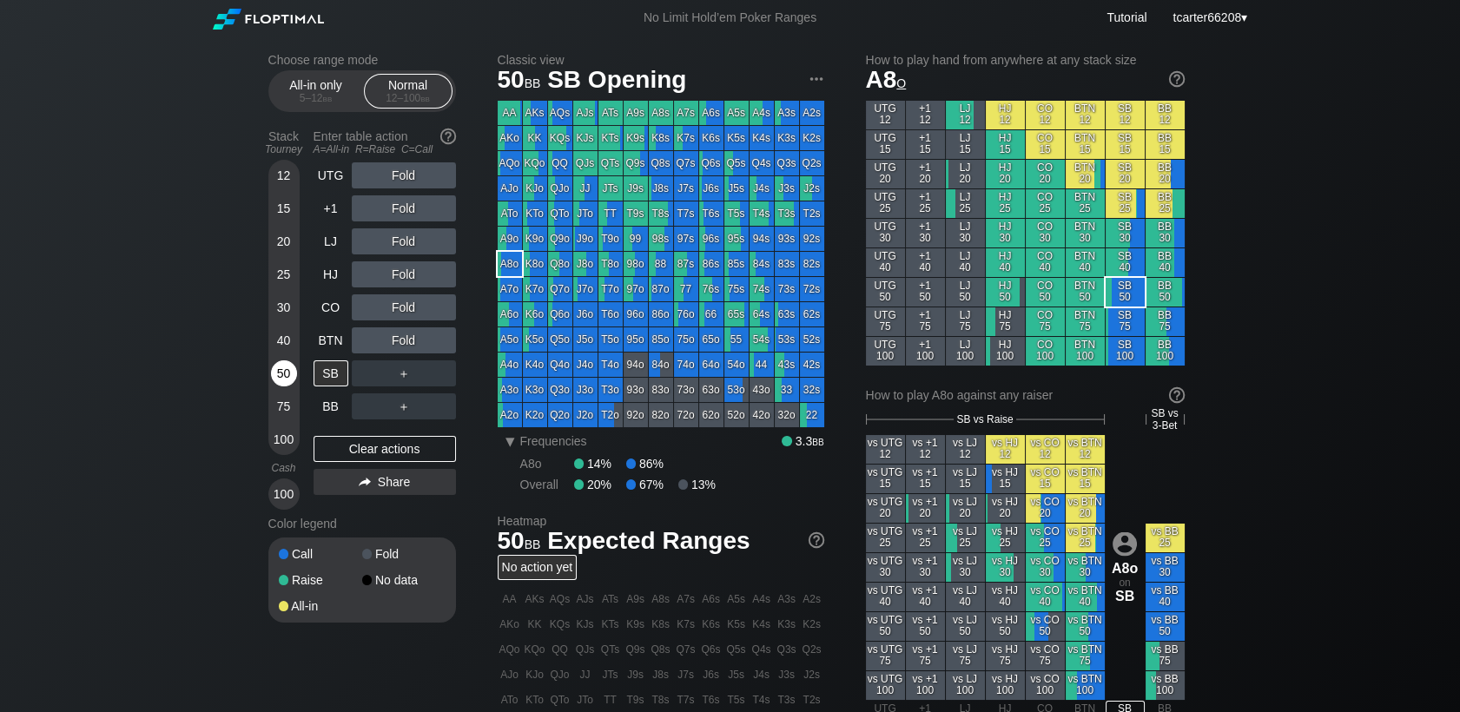
click at [281, 371] on div "50" at bounding box center [284, 373] width 26 height 26
click at [340, 336] on div "BTN" at bounding box center [330, 340] width 35 height 26
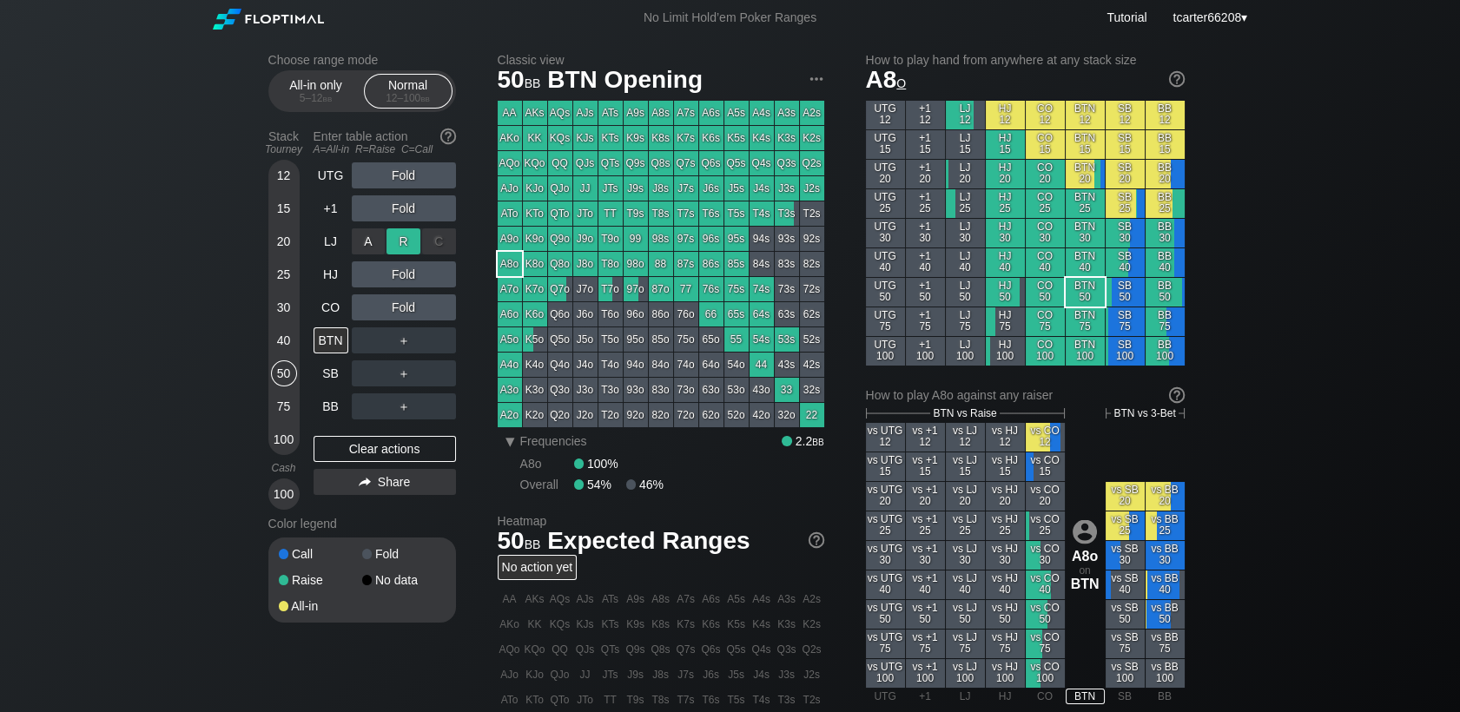
click at [415, 251] on div "R ✕" at bounding box center [403, 241] width 34 height 26
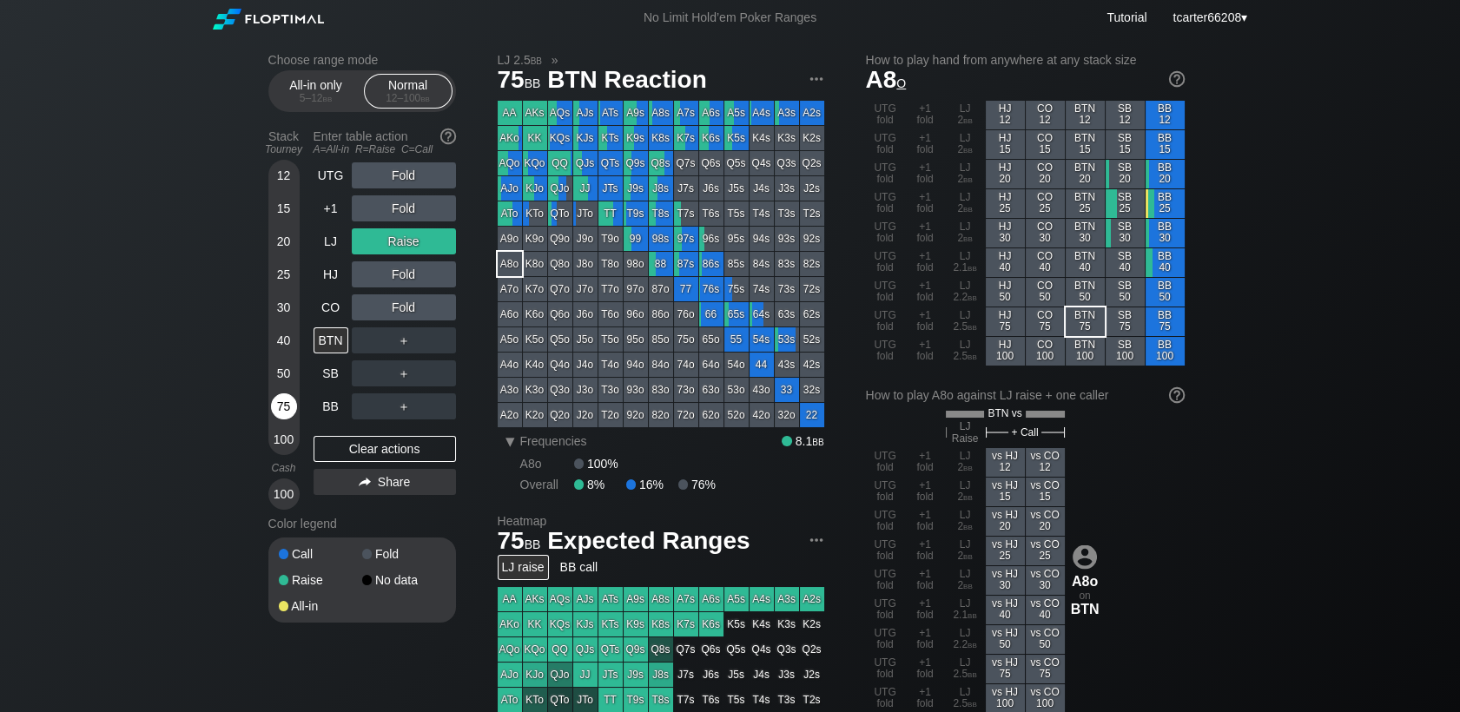
click at [281, 400] on div "75" at bounding box center [284, 406] width 26 height 26
click at [372, 454] on div "Clear actions" at bounding box center [384, 449] width 142 height 26
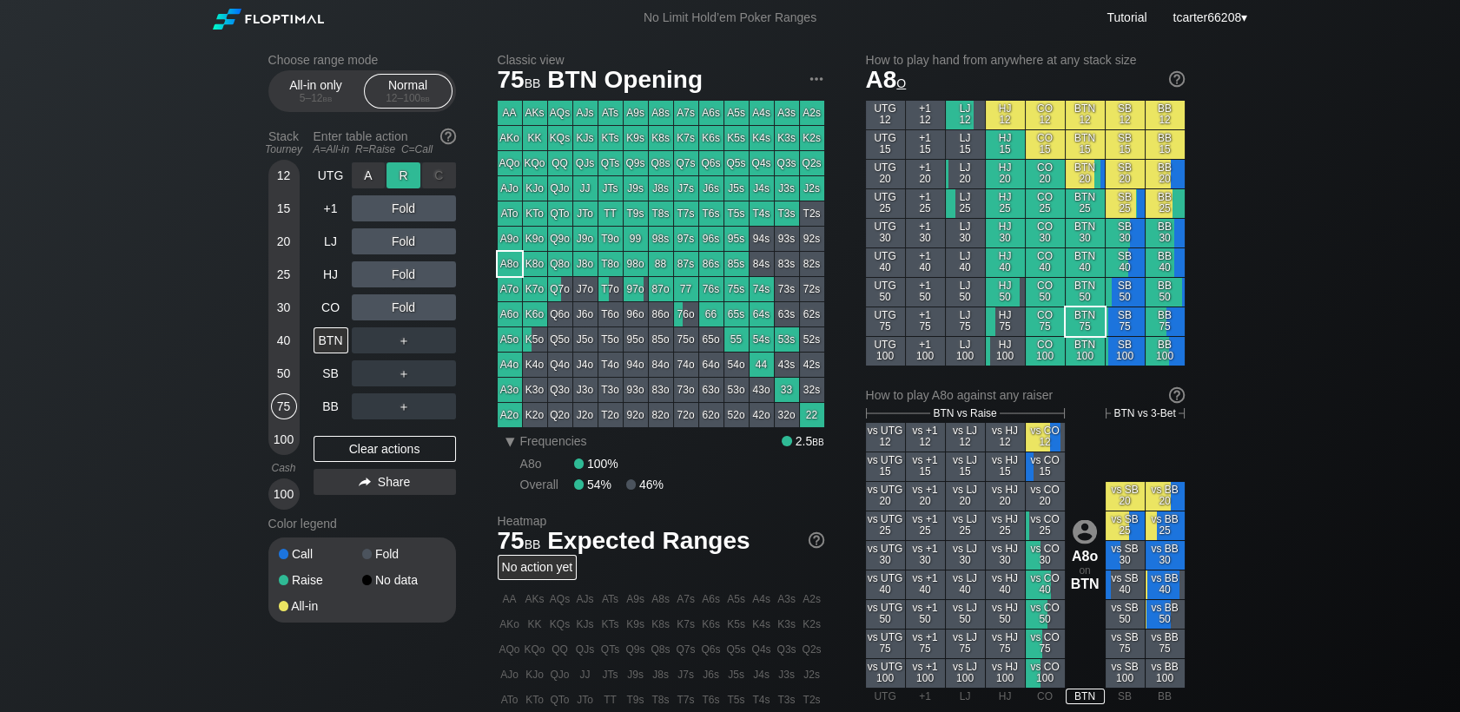
click at [393, 169] on div "R ✕" at bounding box center [403, 175] width 34 height 26
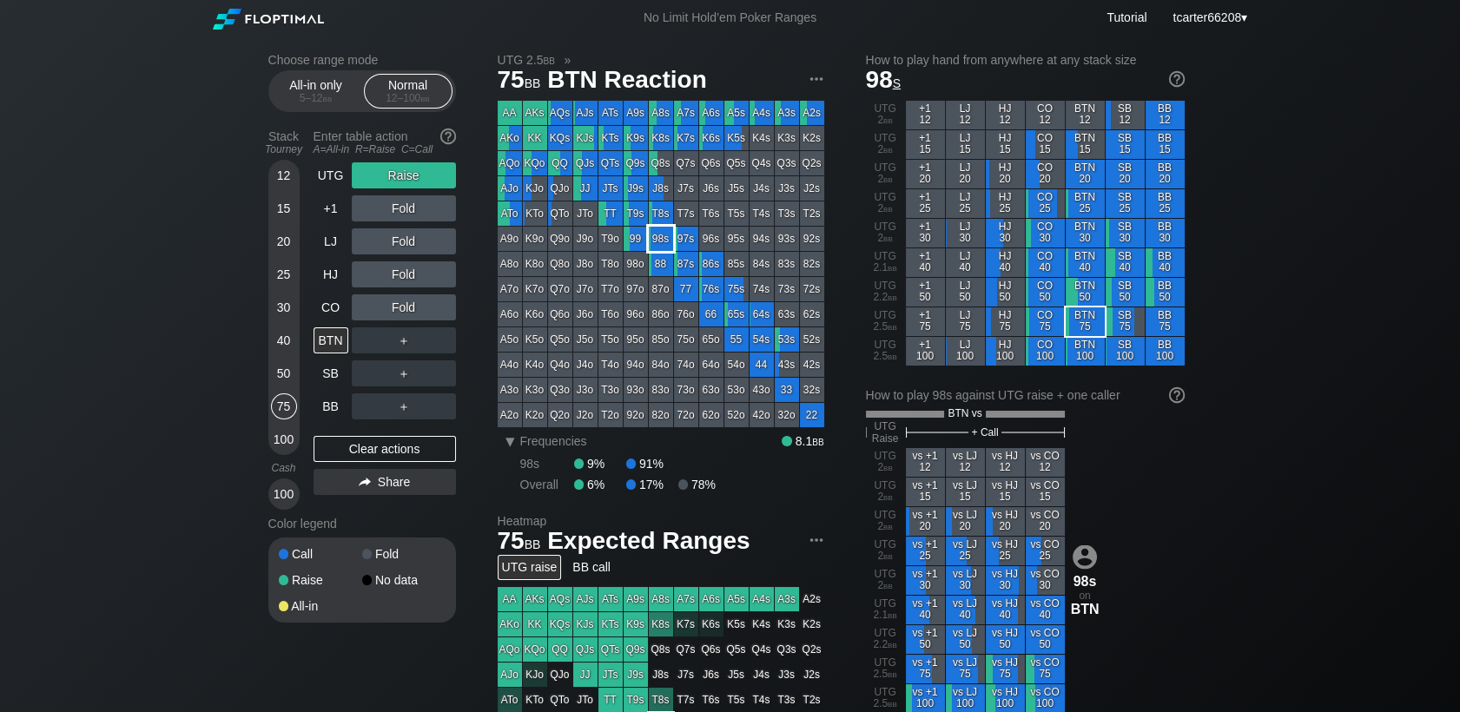
click at [668, 236] on div "98s" at bounding box center [661, 239] width 24 height 24
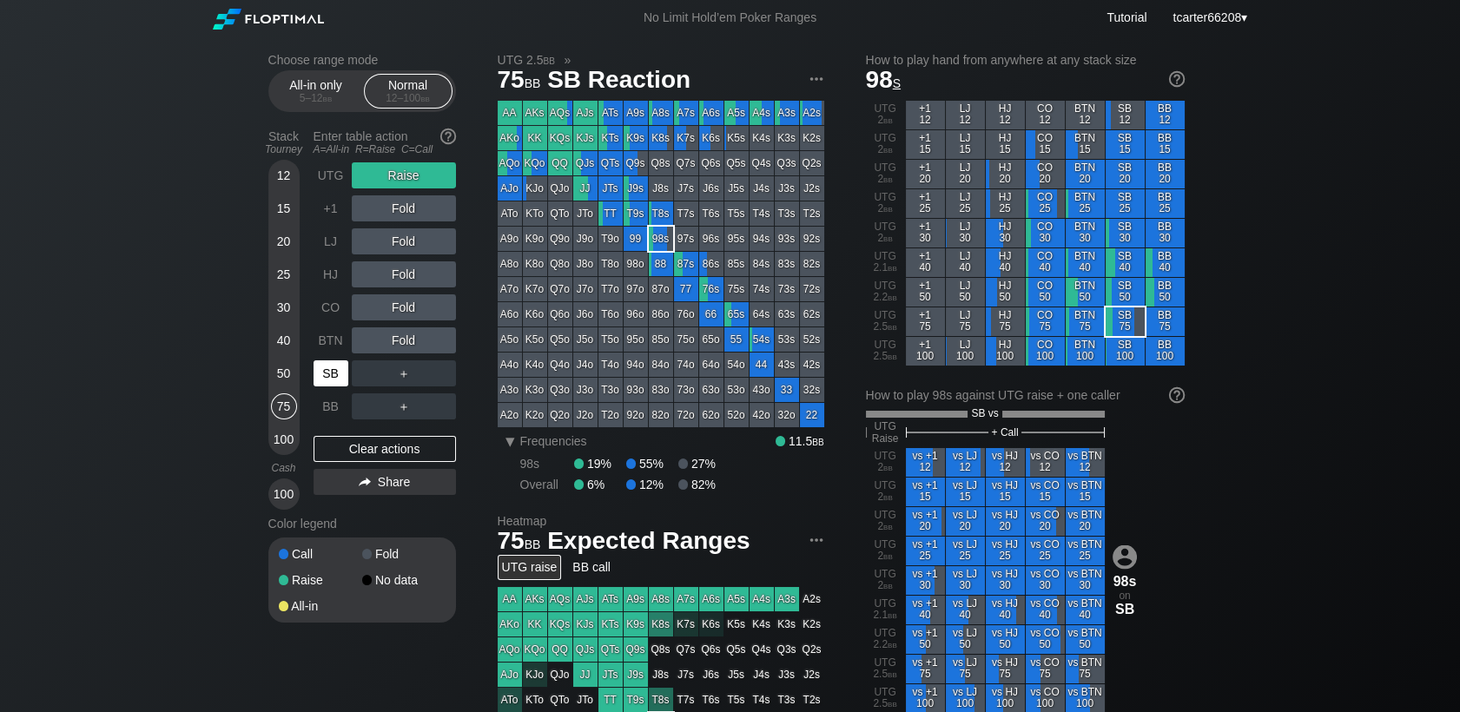
click at [346, 378] on div "SB" at bounding box center [330, 373] width 35 height 26
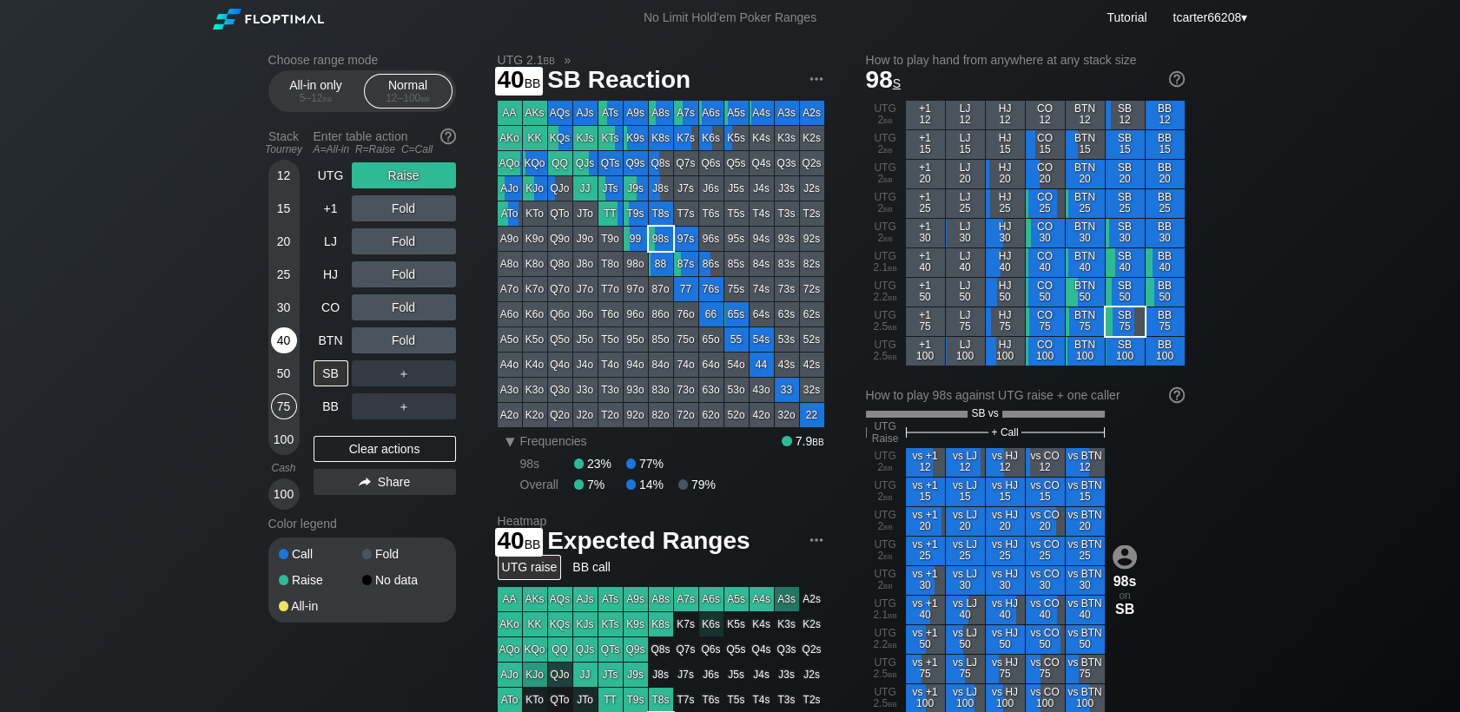
click at [288, 333] on div "40" at bounding box center [284, 340] width 26 height 26
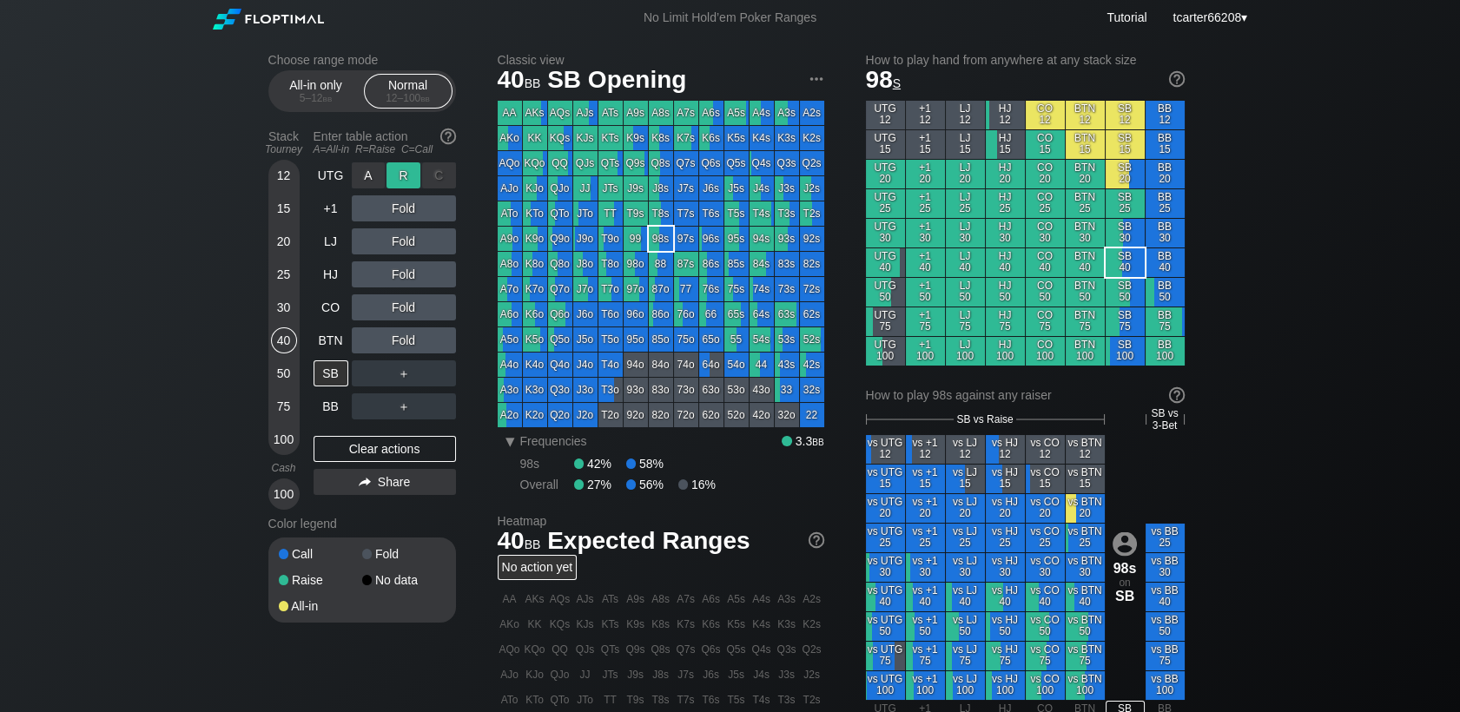
click at [399, 177] on div "R ✕" at bounding box center [403, 175] width 34 height 26
drag, startPoint x: 280, startPoint y: 372, endPoint x: 303, endPoint y: 351, distance: 30.7
click at [280, 372] on div "50" at bounding box center [284, 373] width 26 height 26
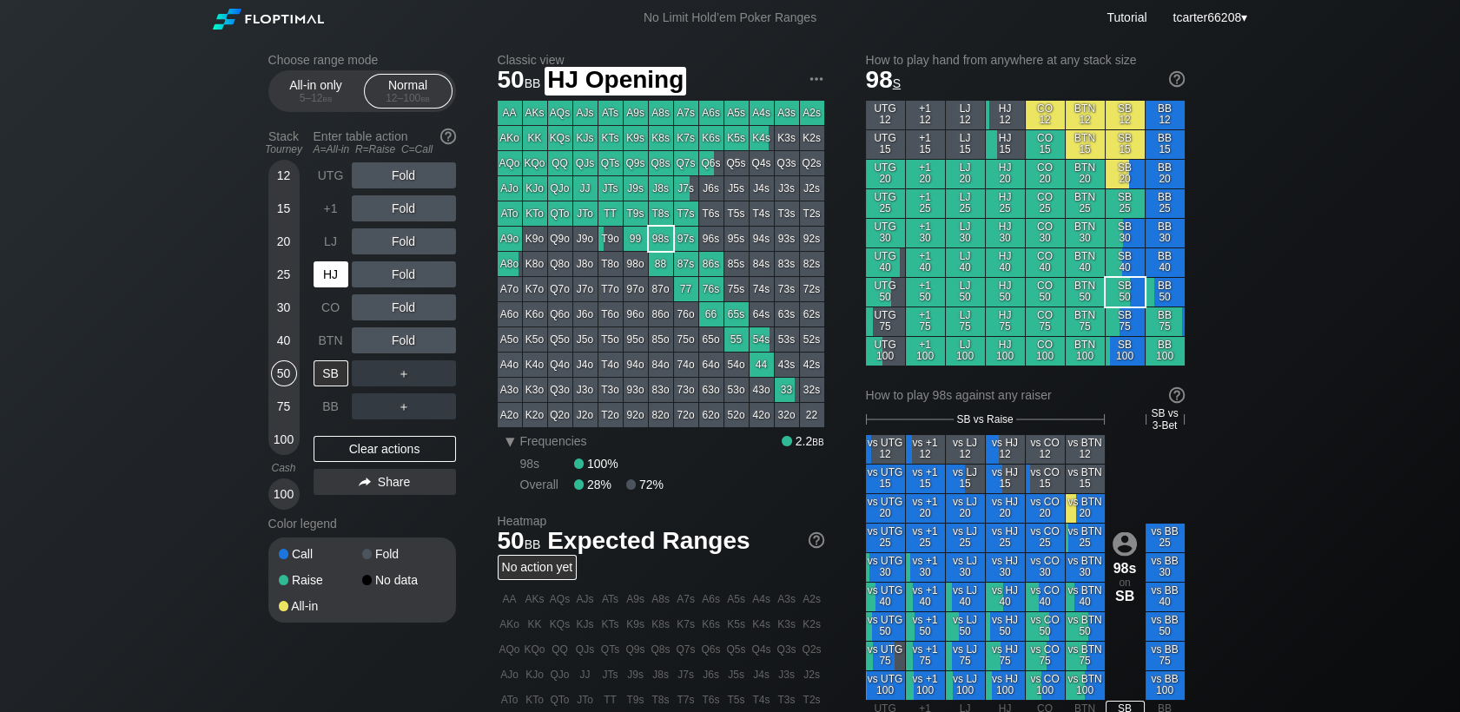
click at [333, 275] on div "HJ" at bounding box center [330, 274] width 35 height 26
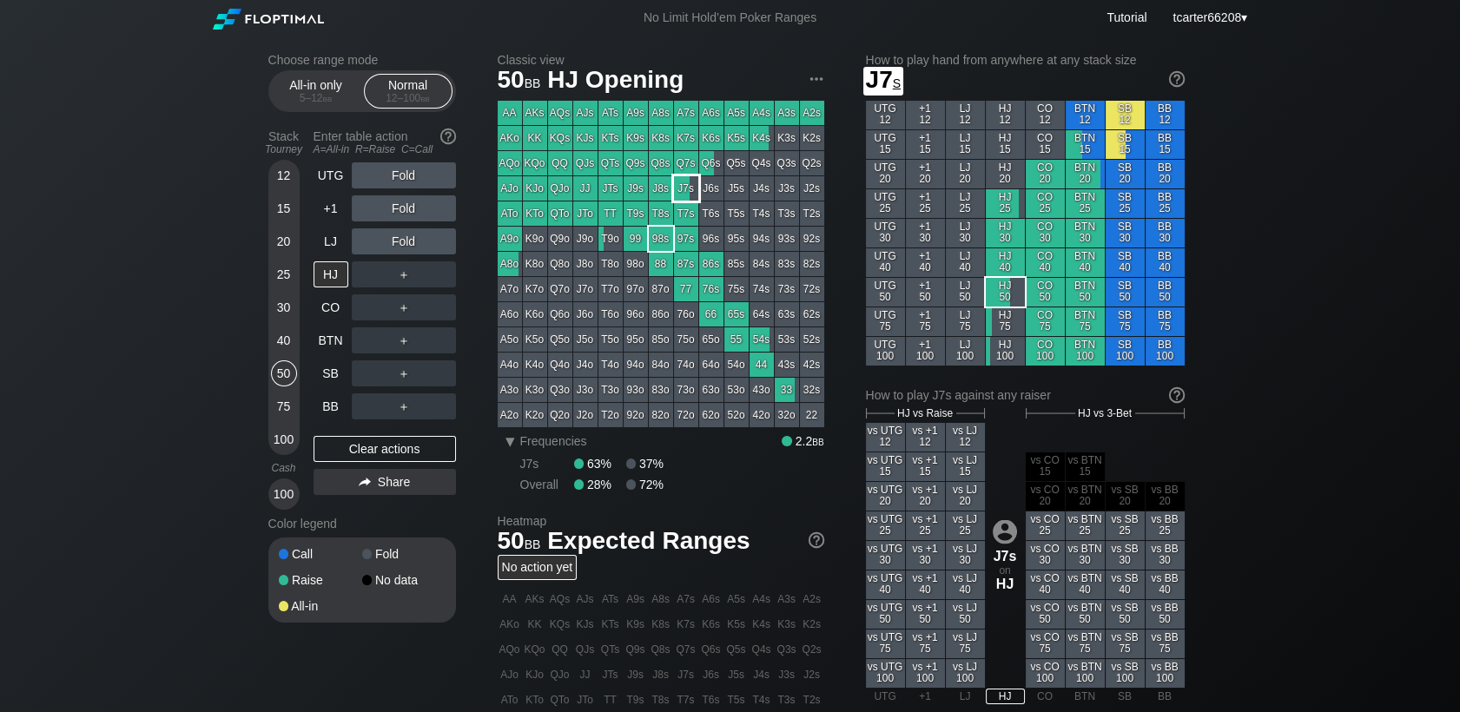
click at [681, 195] on div "J7s" at bounding box center [686, 188] width 24 height 24
drag, startPoint x: 274, startPoint y: 276, endPoint x: 296, endPoint y: 296, distance: 30.1
click at [274, 274] on div "25" at bounding box center [284, 274] width 26 height 26
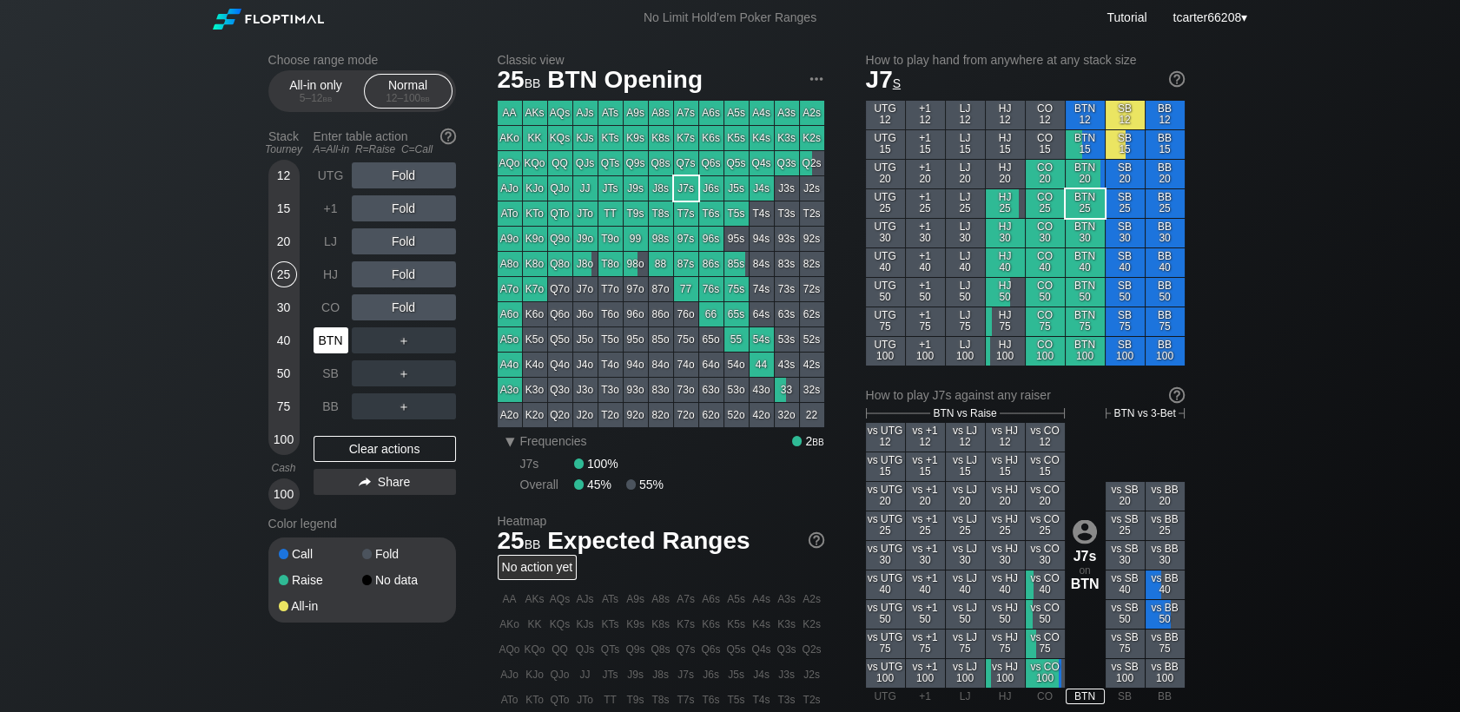
click at [333, 350] on div "BTN" at bounding box center [330, 340] width 35 height 26
click at [395, 244] on div "Fold" at bounding box center [404, 241] width 104 height 26
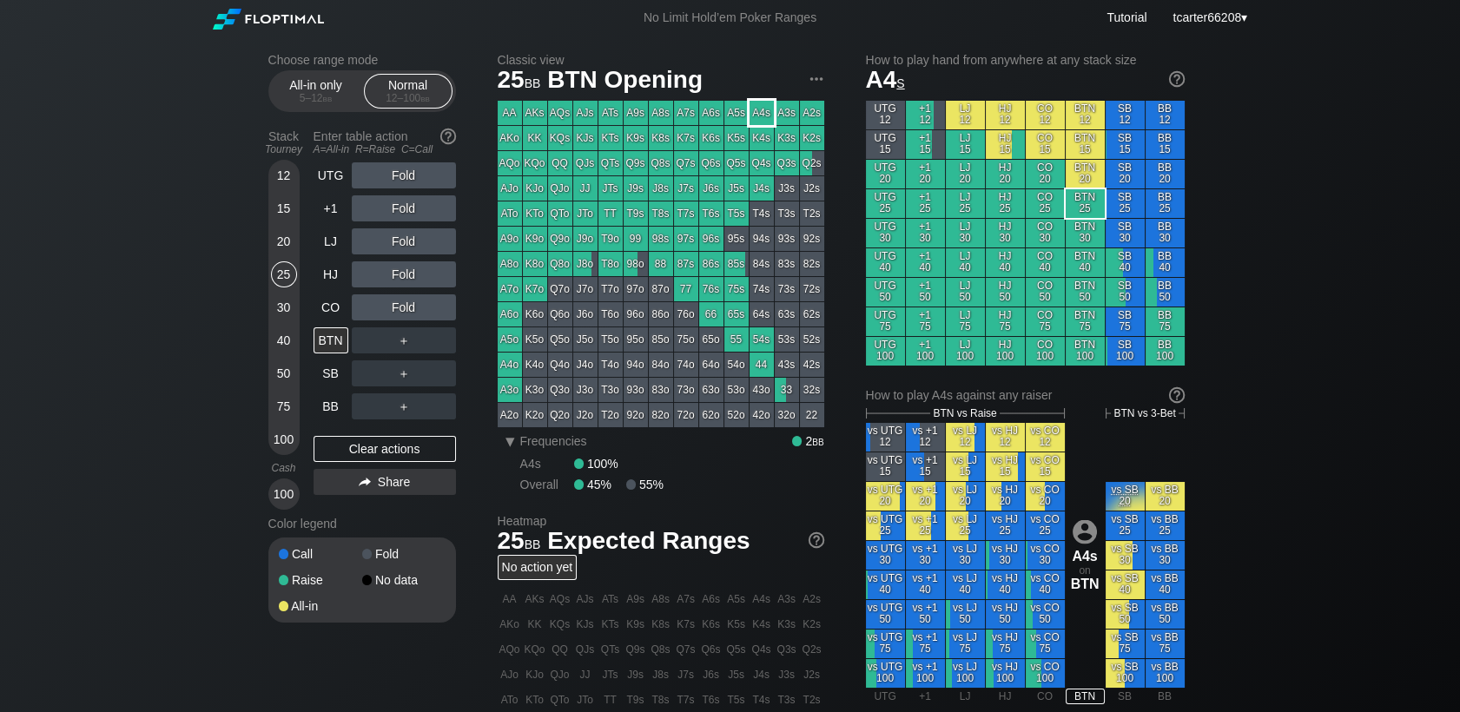
click at [768, 103] on div "A4s" at bounding box center [761, 113] width 24 height 24
click at [267, 377] on div "Choose range mode All-in only 5 – 12 bb Normal 12 – 100 bb Stack Tourney Enter …" at bounding box center [730, 590] width 952 height 1109
click at [268, 377] on div "Choose range mode All-in only 5 – 12 bb Normal 12 – 100 bb Stack Tourney Enter …" at bounding box center [730, 590] width 952 height 1109
click at [271, 377] on div "12 15 20 25 30 40 50 75 100" at bounding box center [283, 307] width 31 height 295
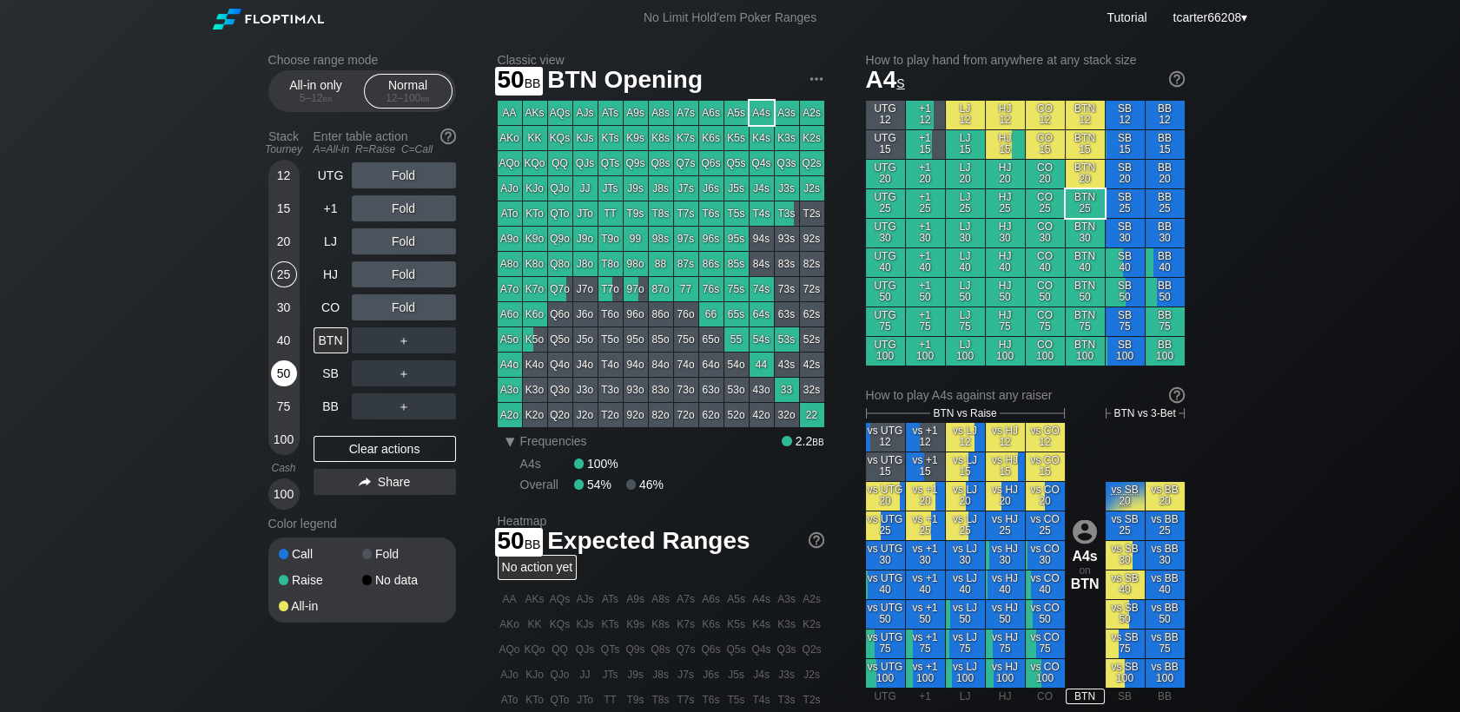
click at [277, 377] on div "50" at bounding box center [284, 373] width 26 height 26
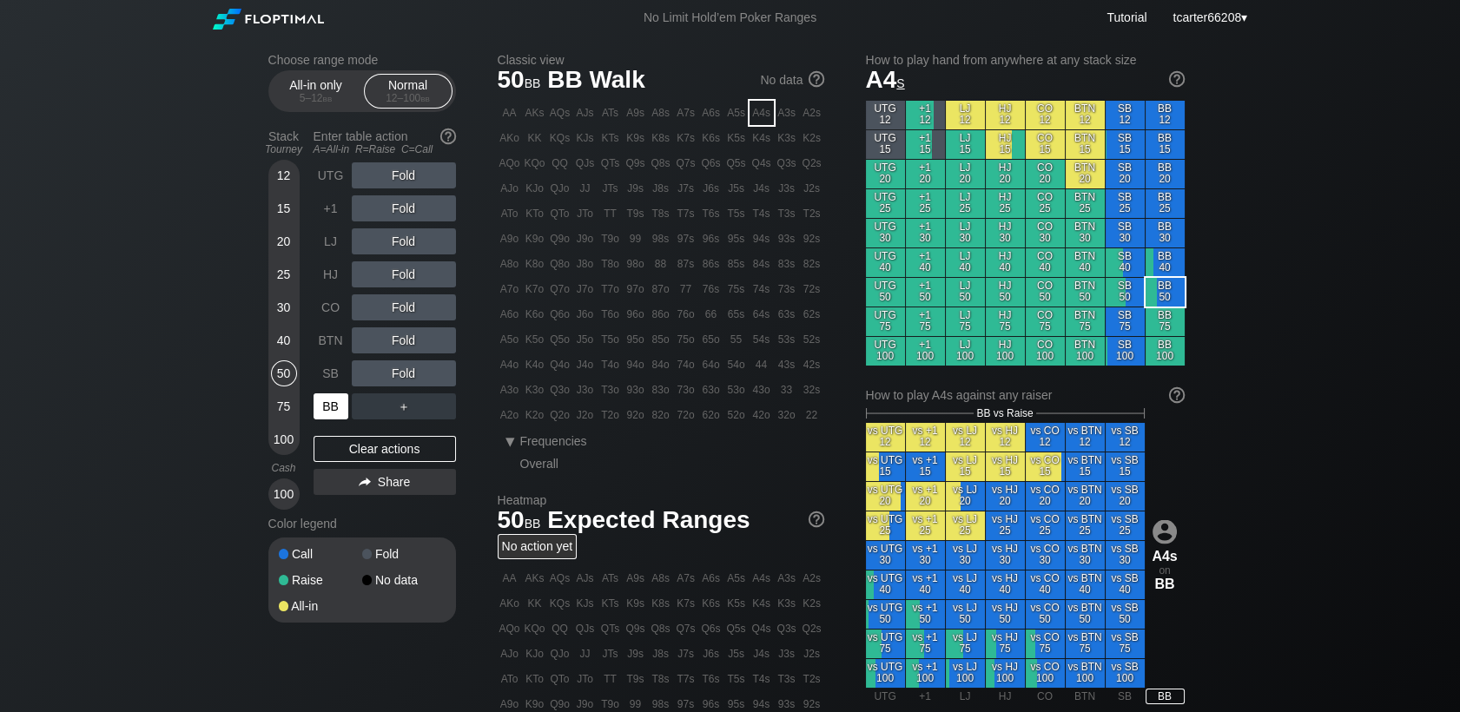
click at [333, 409] on div "BB" at bounding box center [330, 406] width 35 height 26
click at [408, 184] on div "R ✕" at bounding box center [403, 175] width 34 height 26
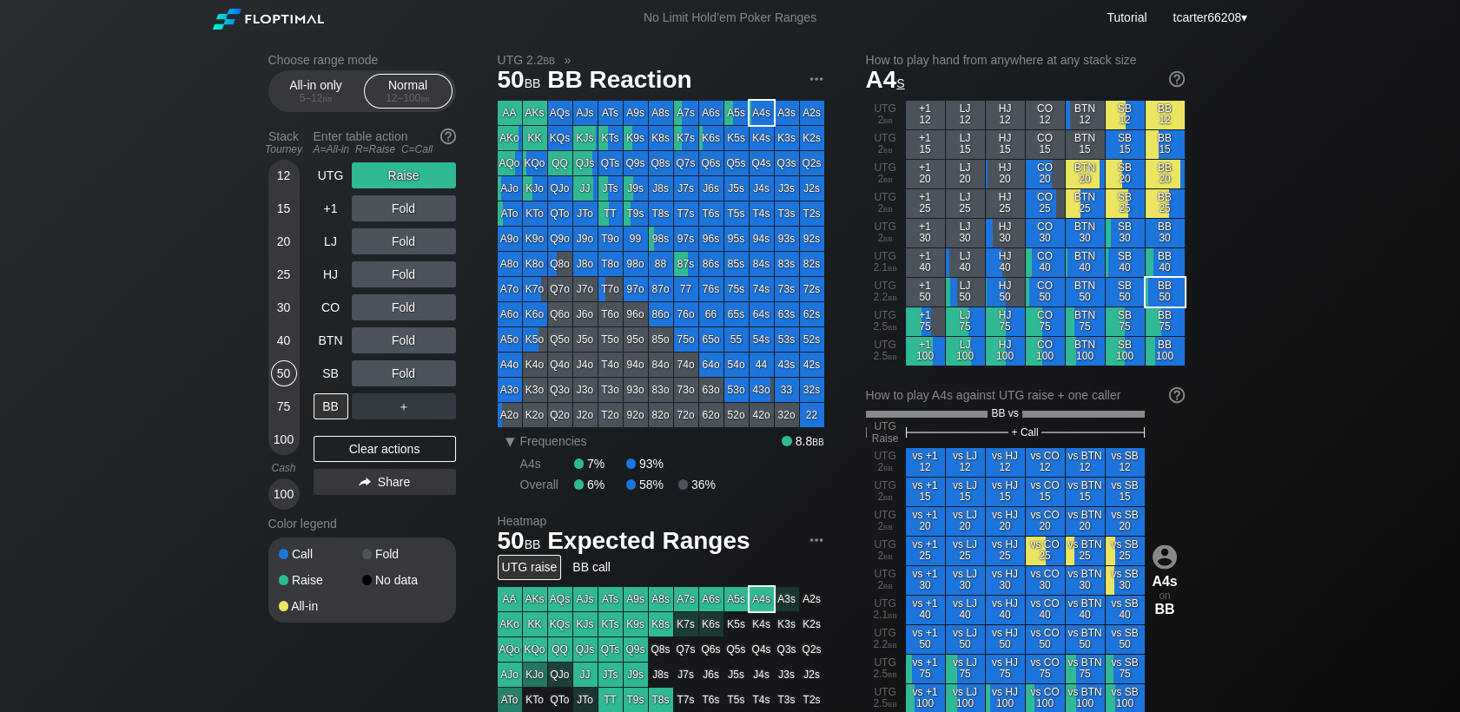
click at [260, 333] on div "Choose range mode All-in only 5 – 12 bb Normal 12 – 100 bb Stack Tourney Enter …" at bounding box center [730, 603] width 952 height 1134
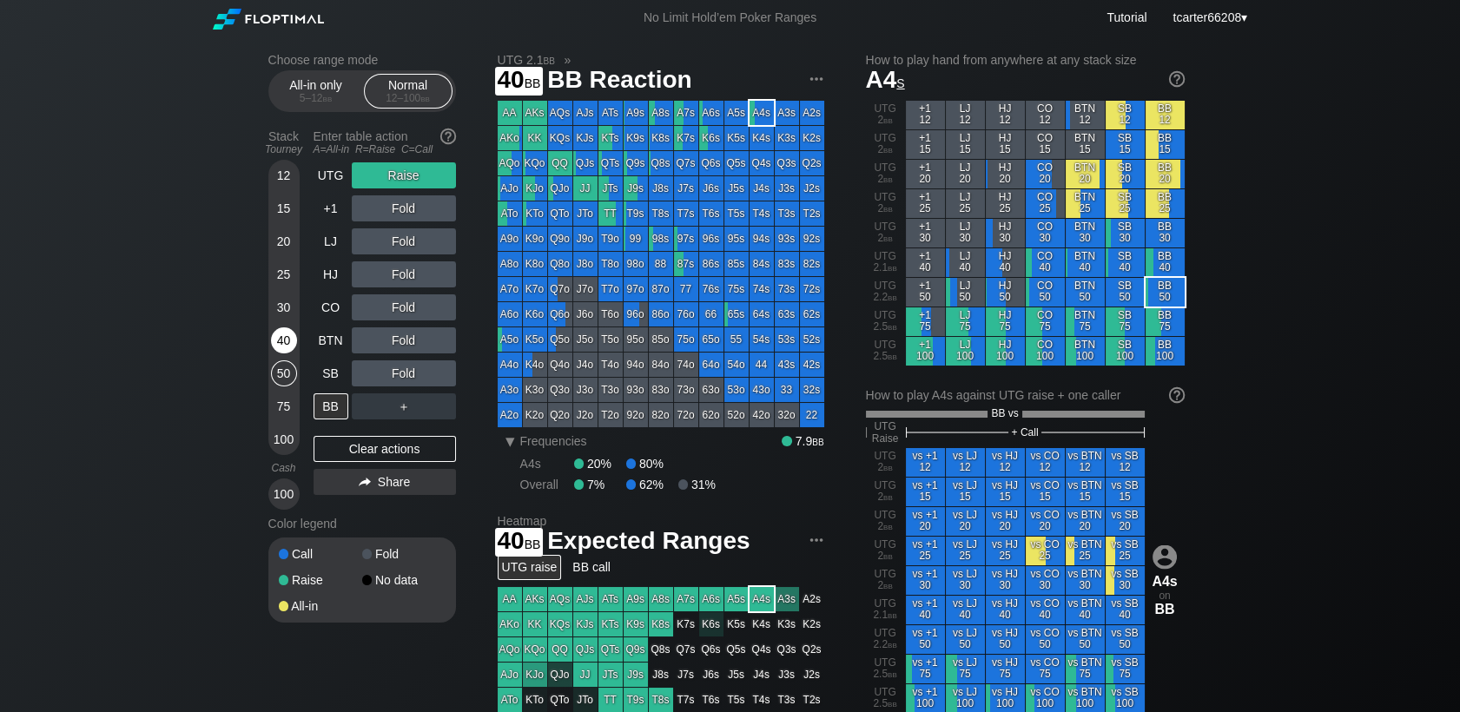
click at [274, 337] on div "40" at bounding box center [284, 340] width 26 height 26
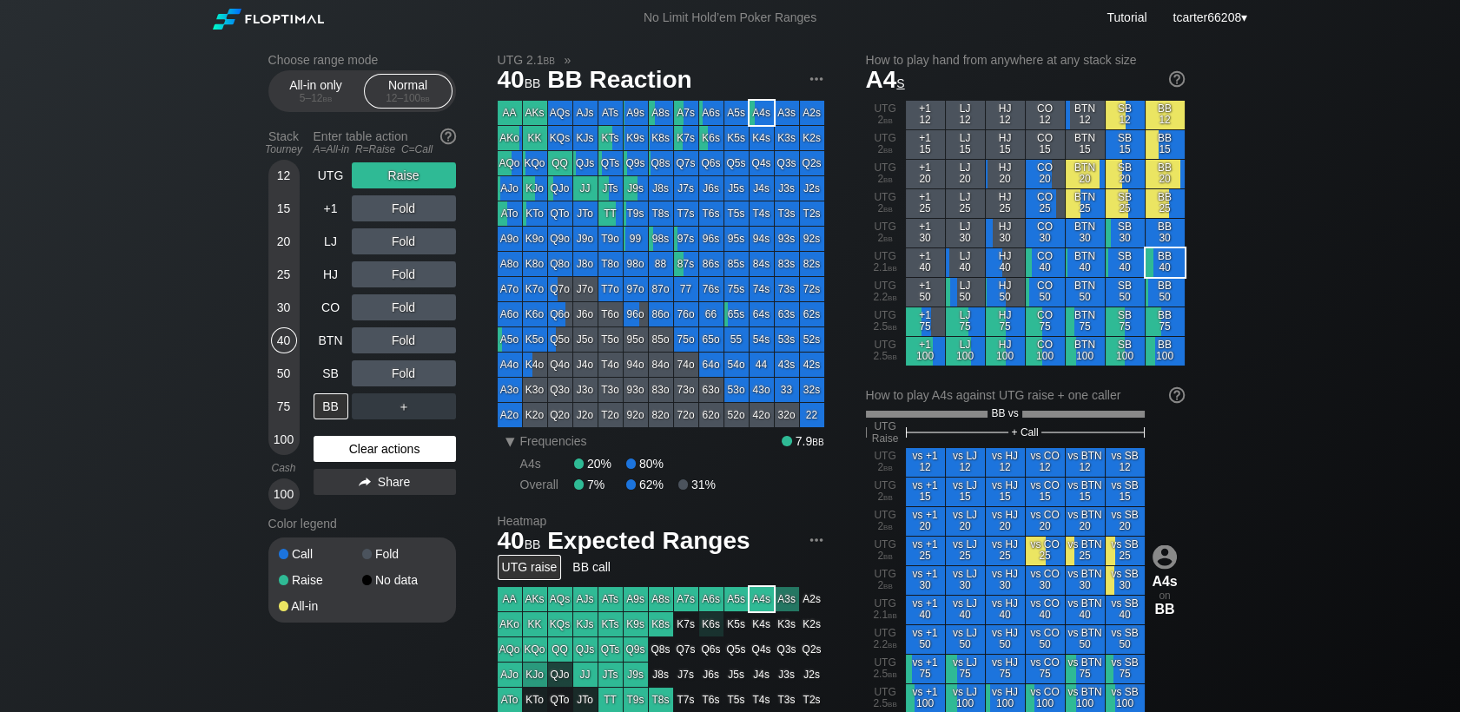
click at [333, 450] on div "Clear actions" at bounding box center [384, 449] width 142 height 26
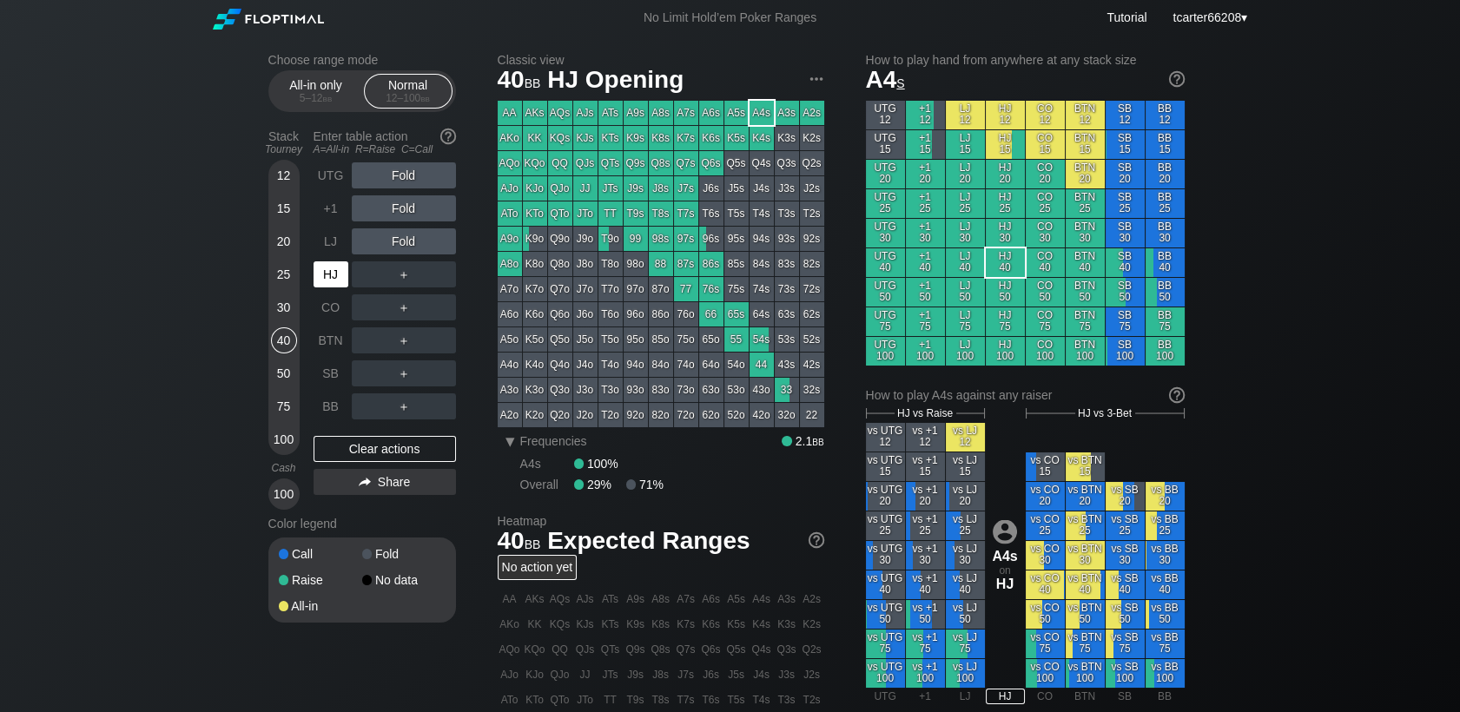
click at [333, 282] on div "HJ" at bounding box center [330, 274] width 35 height 26
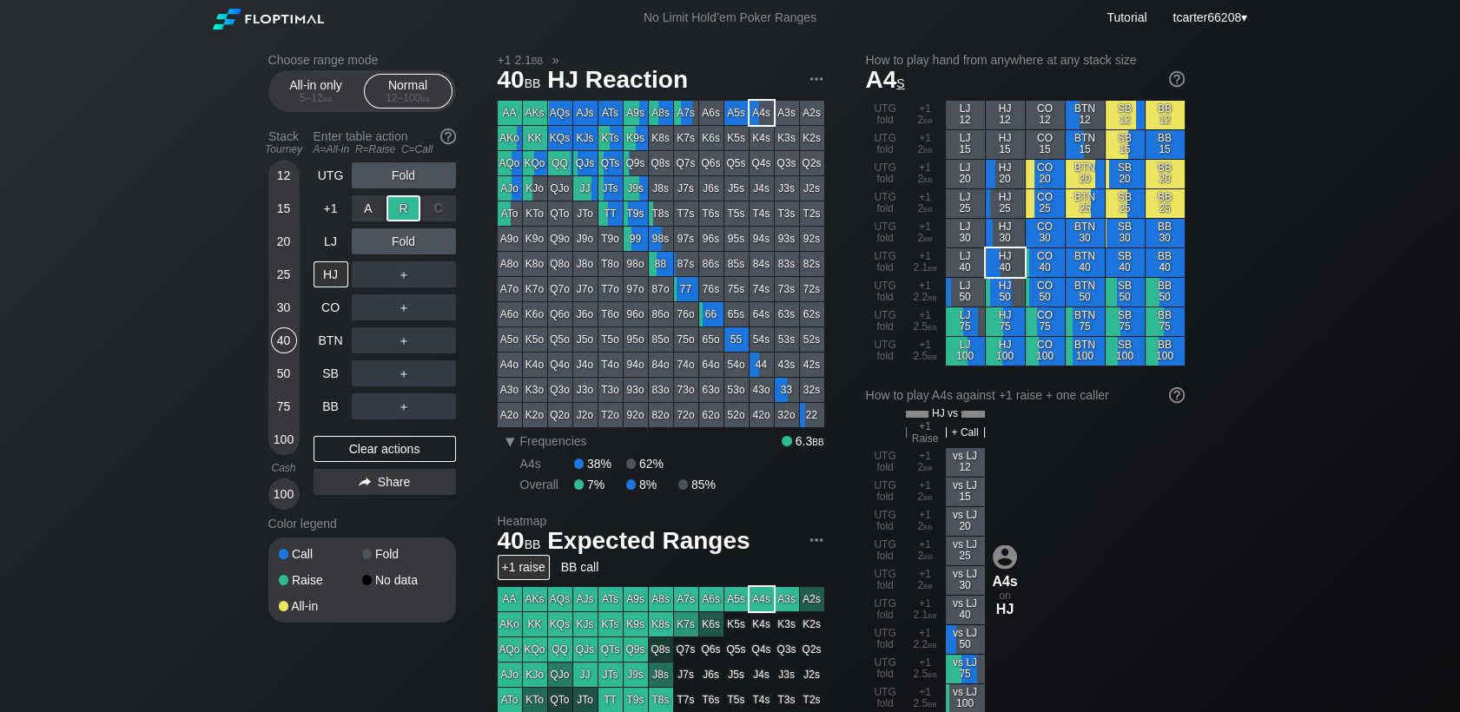
click at [405, 207] on div "R ✕" at bounding box center [403, 208] width 34 height 26
click at [333, 364] on div "SB" at bounding box center [330, 373] width 35 height 26
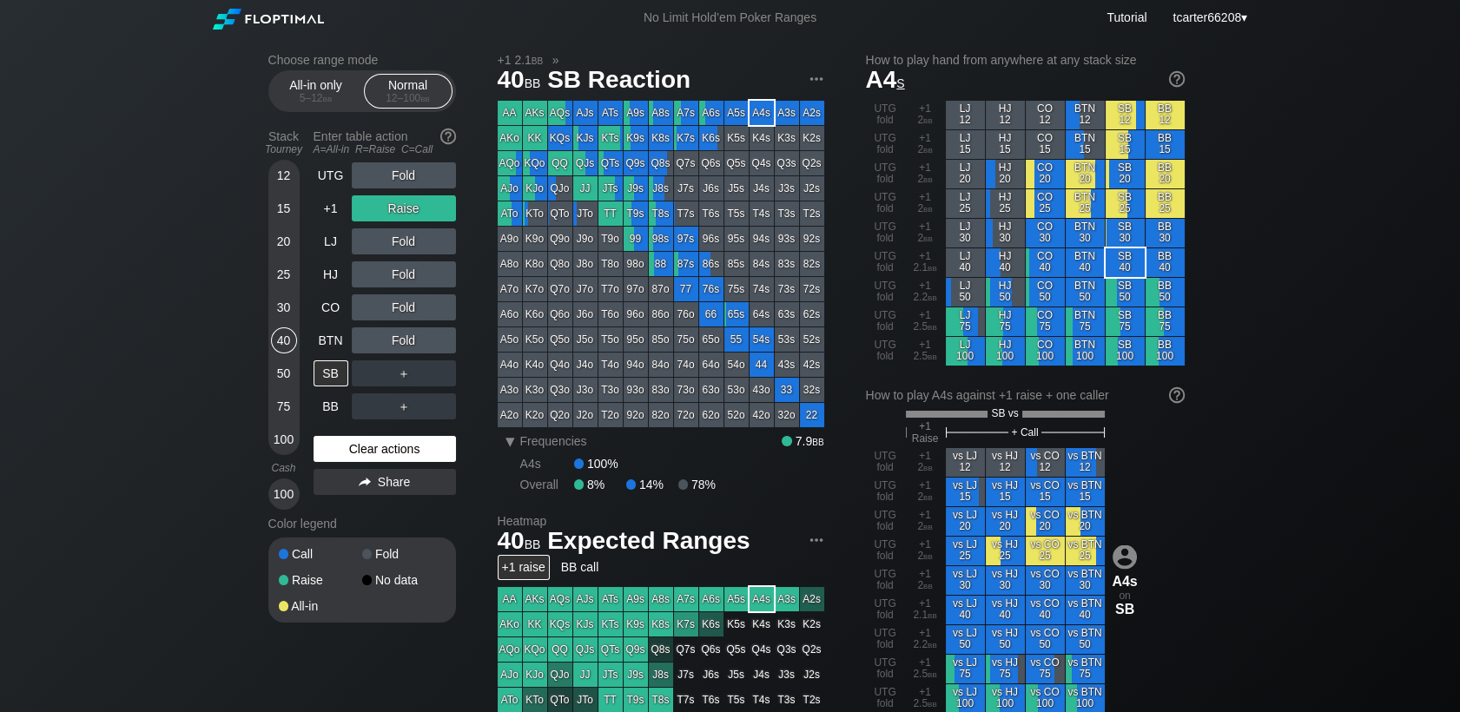
click at [379, 450] on div "Clear actions" at bounding box center [384, 449] width 142 height 26
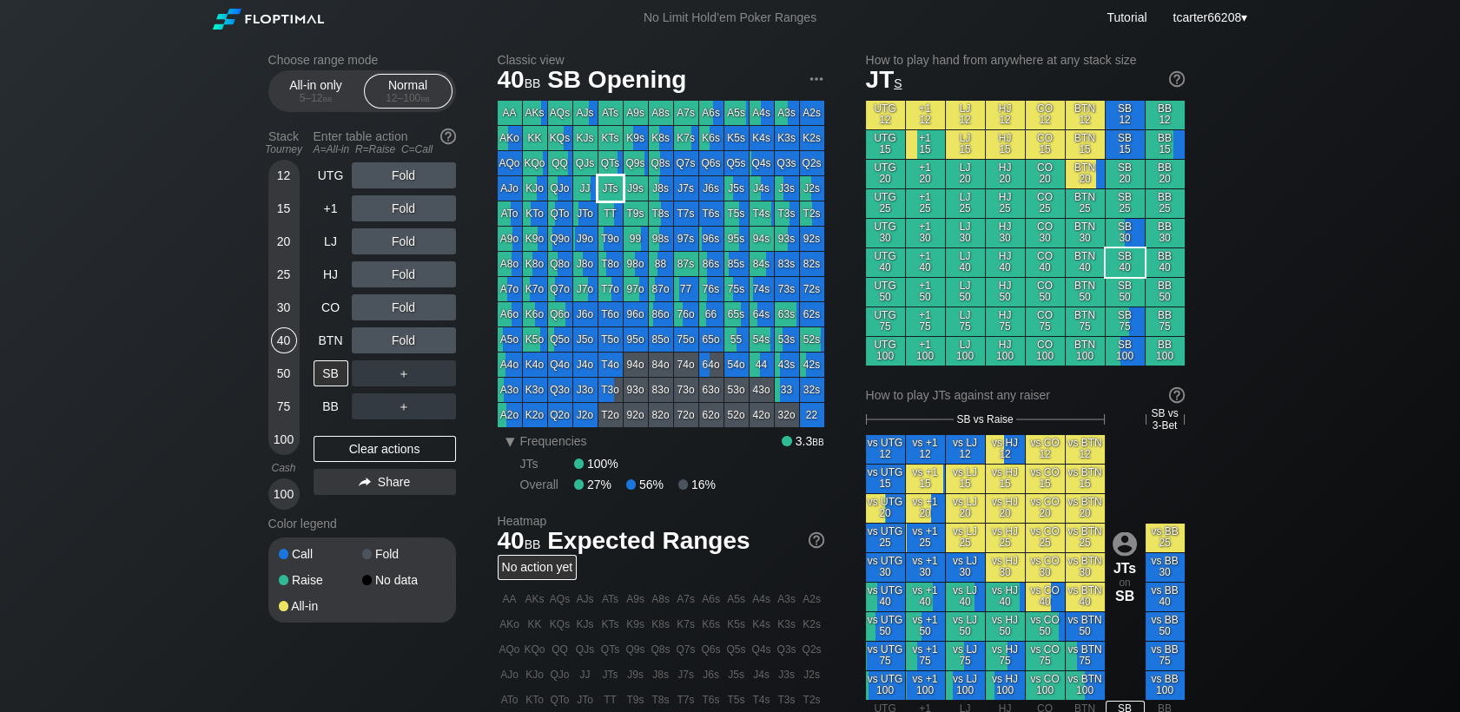
click at [607, 185] on div "JTs" at bounding box center [610, 188] width 24 height 24
click at [399, 221] on div "R ✕" at bounding box center [403, 208] width 34 height 26
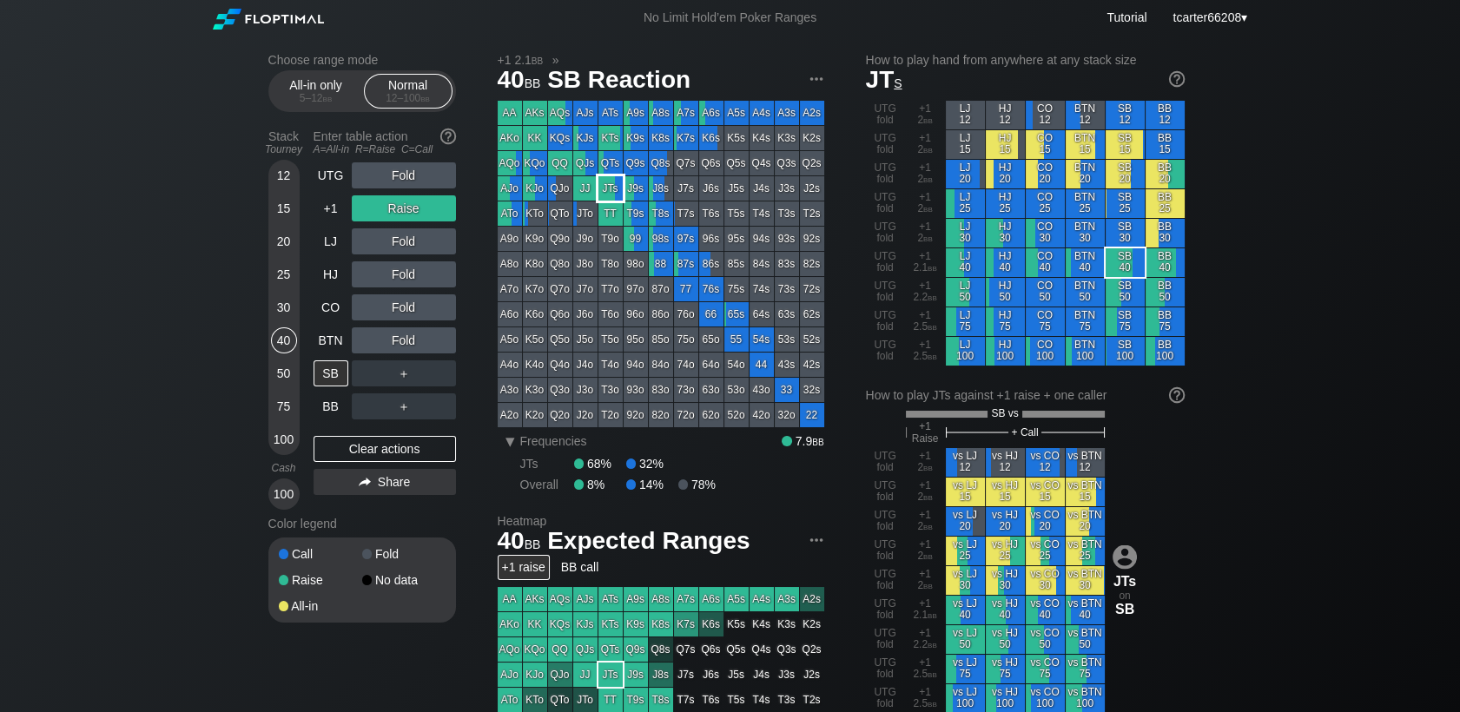
click at [611, 193] on div "JTs" at bounding box center [610, 188] width 24 height 24
click at [445, 347] on div "Fold" at bounding box center [404, 340] width 104 height 26
click at [445, 347] on div "C ✕" at bounding box center [439, 340] width 34 height 26
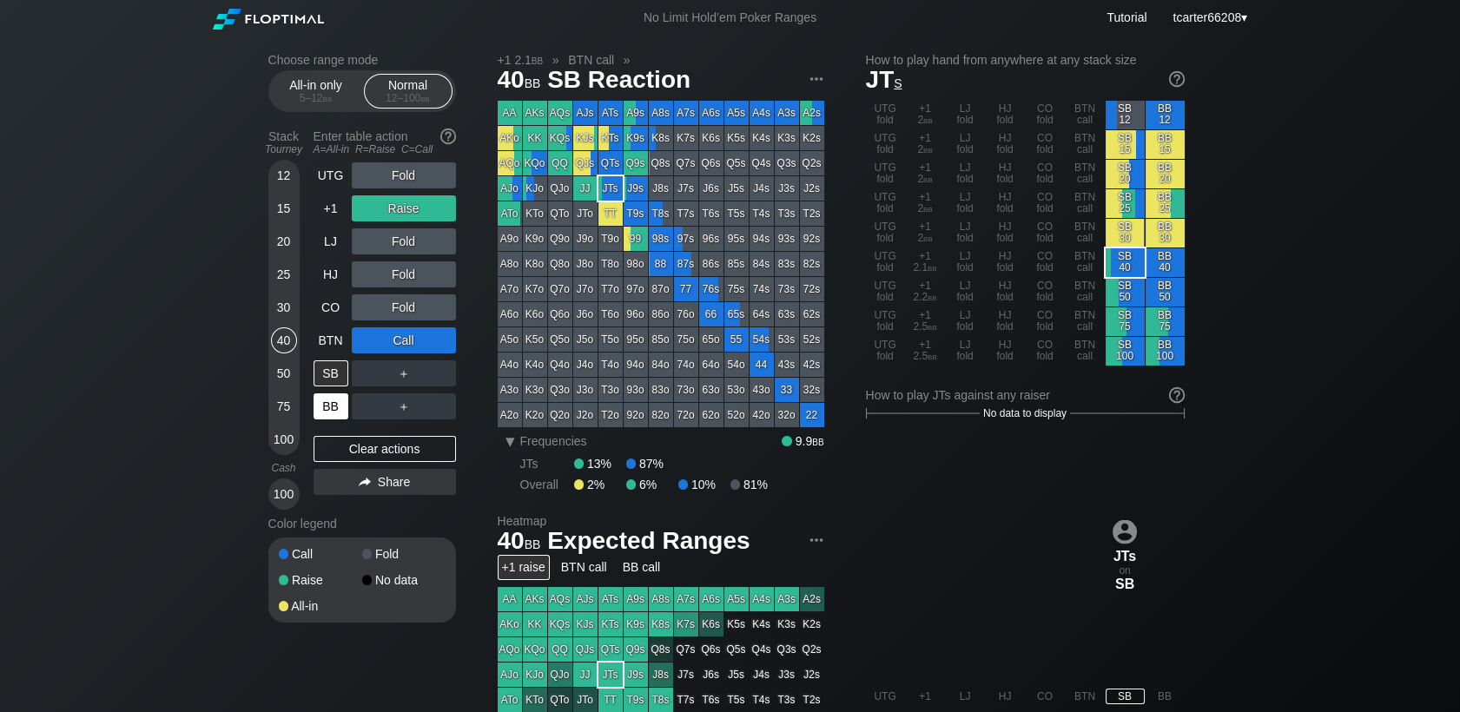
drag, startPoint x: 397, startPoint y: 456, endPoint x: 334, endPoint y: 411, distance: 77.1
click at [398, 451] on div "Clear actions" at bounding box center [384, 449] width 142 height 26
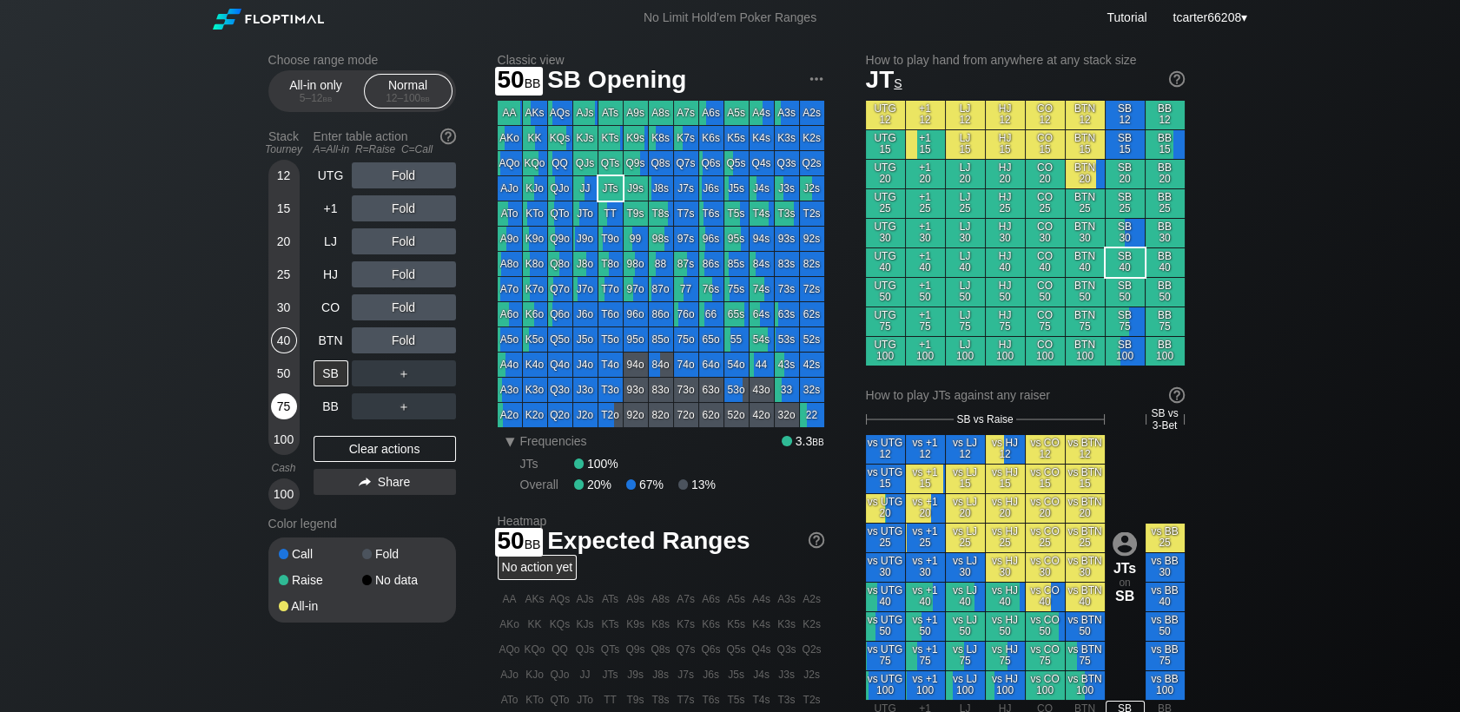
click at [282, 401] on div "75" at bounding box center [284, 406] width 26 height 26
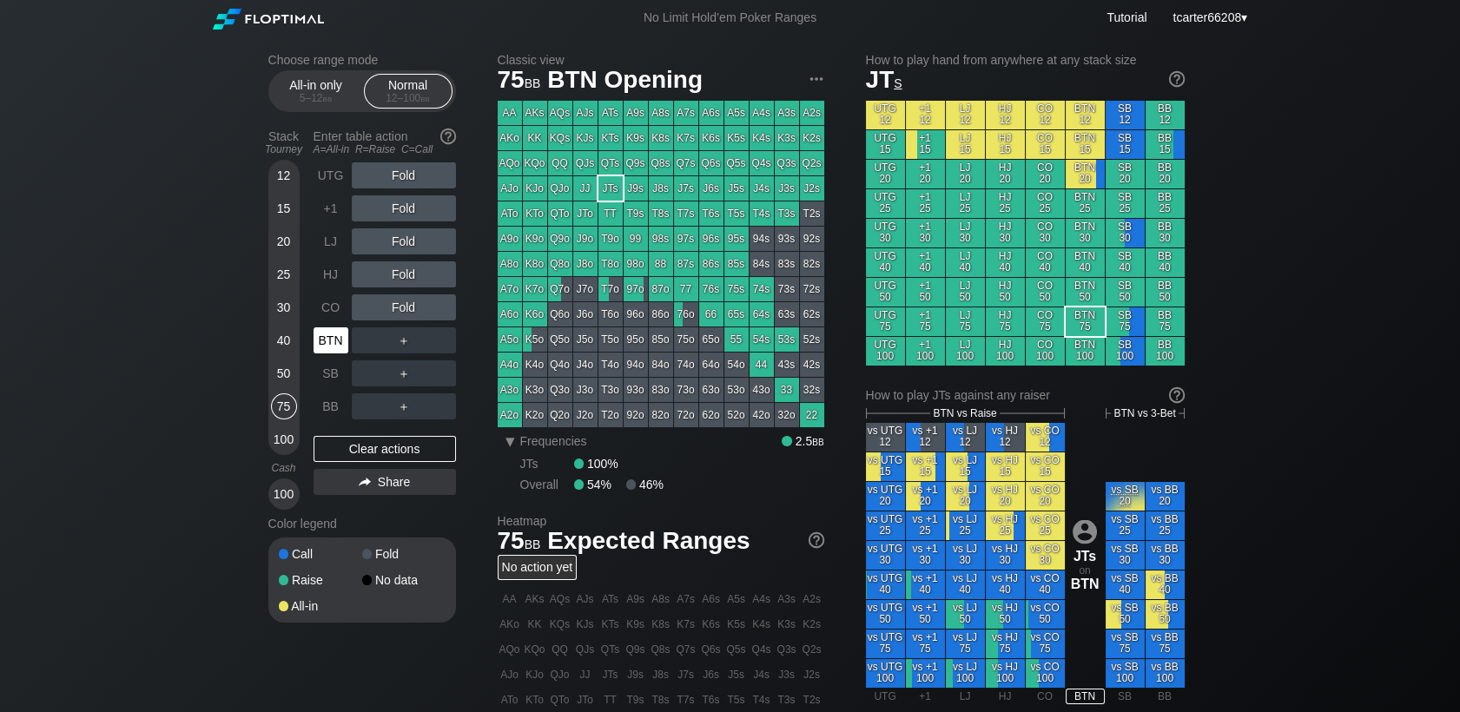
click at [341, 336] on div "BTN" at bounding box center [330, 340] width 35 height 26
click at [400, 308] on div "R ✕" at bounding box center [403, 307] width 34 height 26
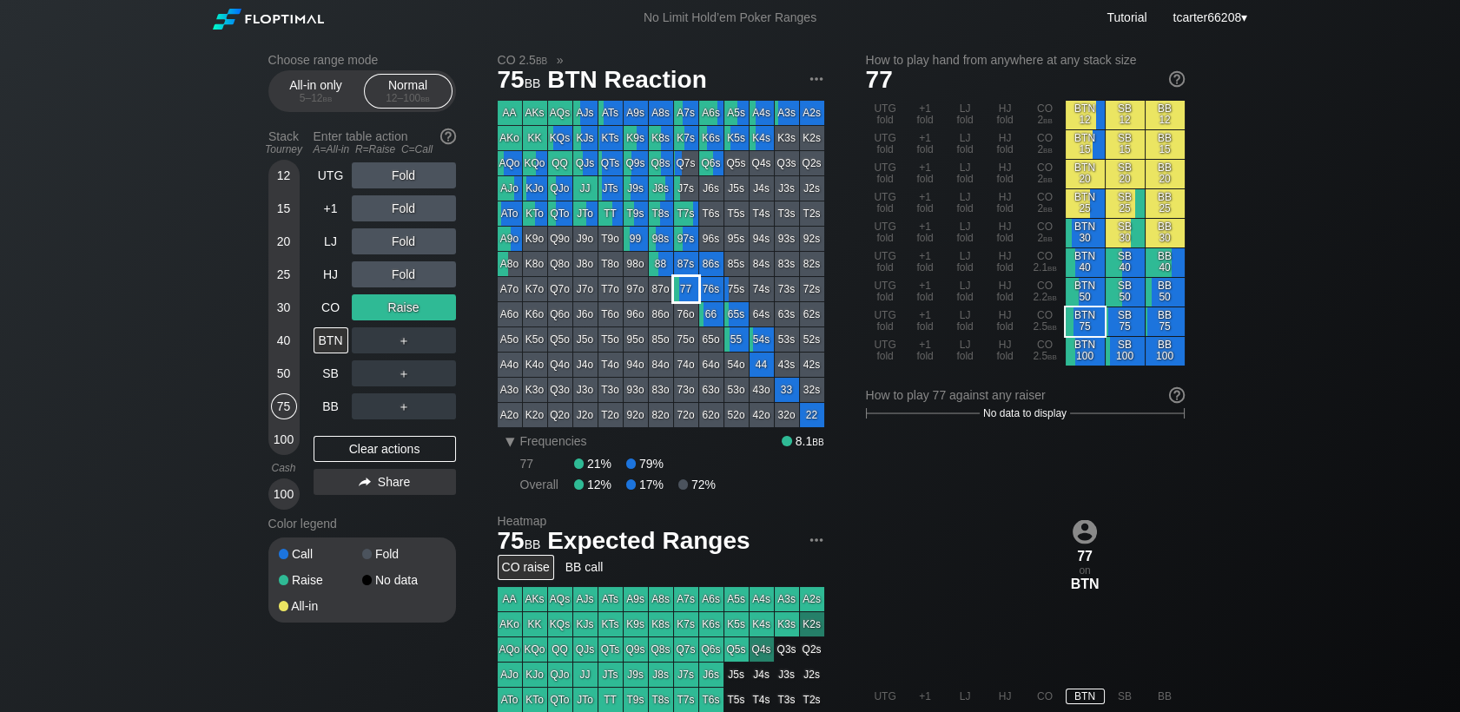
click at [682, 288] on div "77" at bounding box center [686, 289] width 24 height 24
click at [333, 375] on div "SB" at bounding box center [330, 373] width 35 height 26
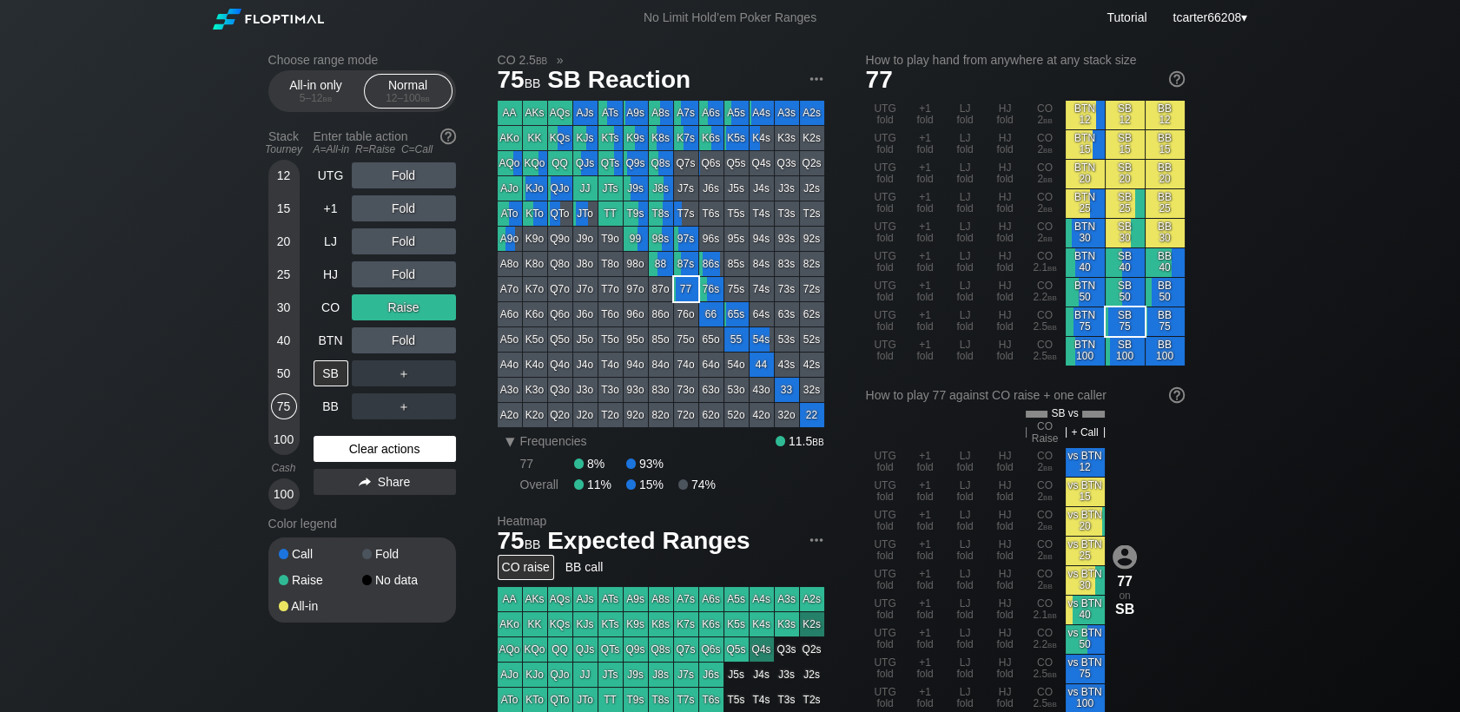
click at [360, 447] on div "Clear actions" at bounding box center [384, 449] width 142 height 26
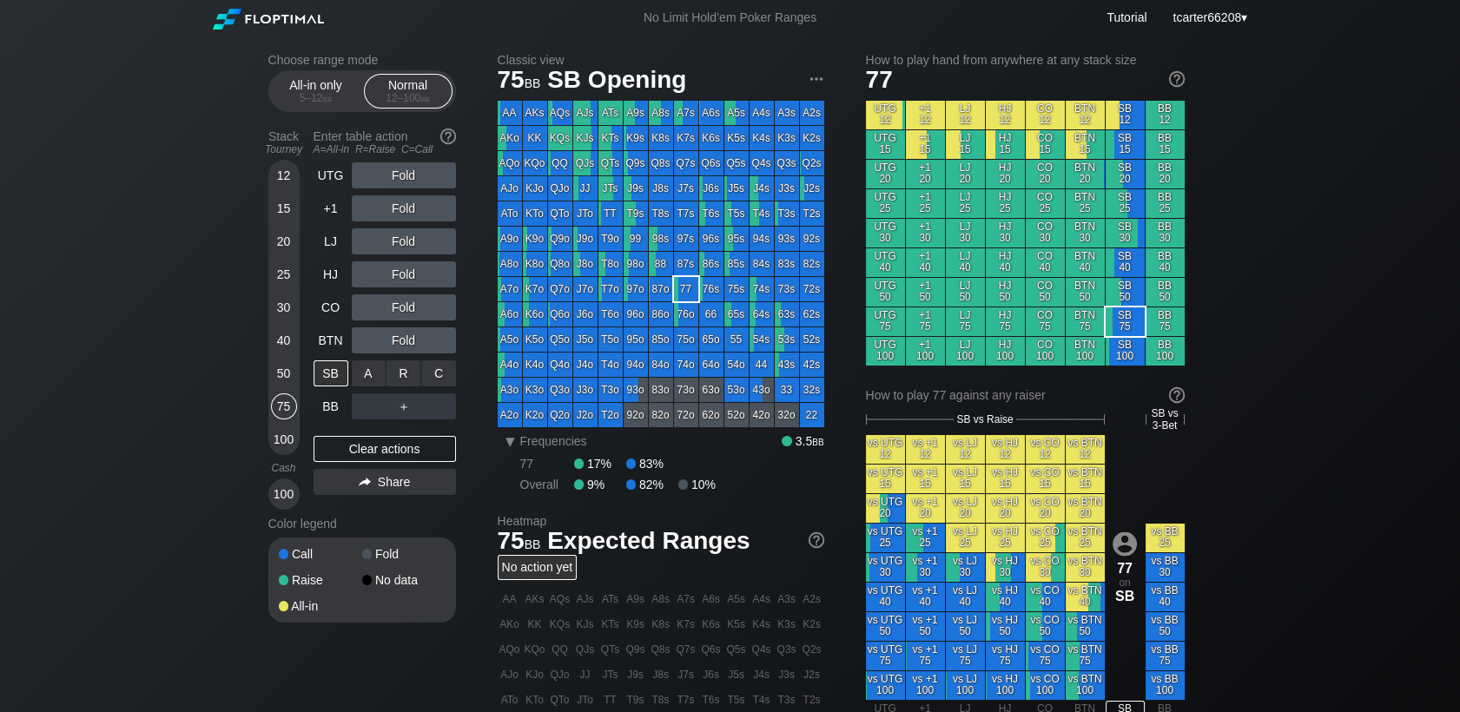
click at [443, 369] on div "A ✕ R ✕ C ✕ ＋" at bounding box center [404, 373] width 104 height 26
click at [443, 369] on div "C ✕" at bounding box center [439, 373] width 34 height 26
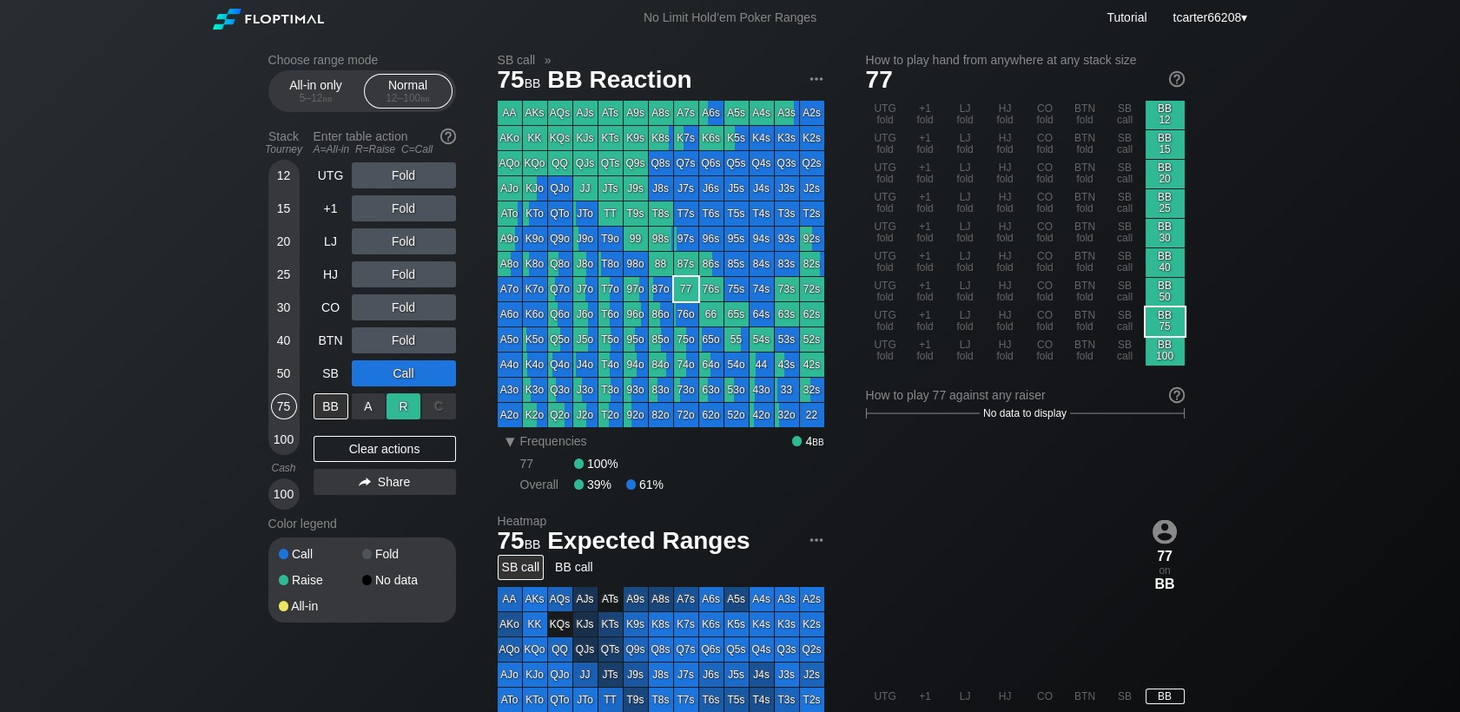
click at [397, 407] on div "R ✕" at bounding box center [403, 406] width 34 height 26
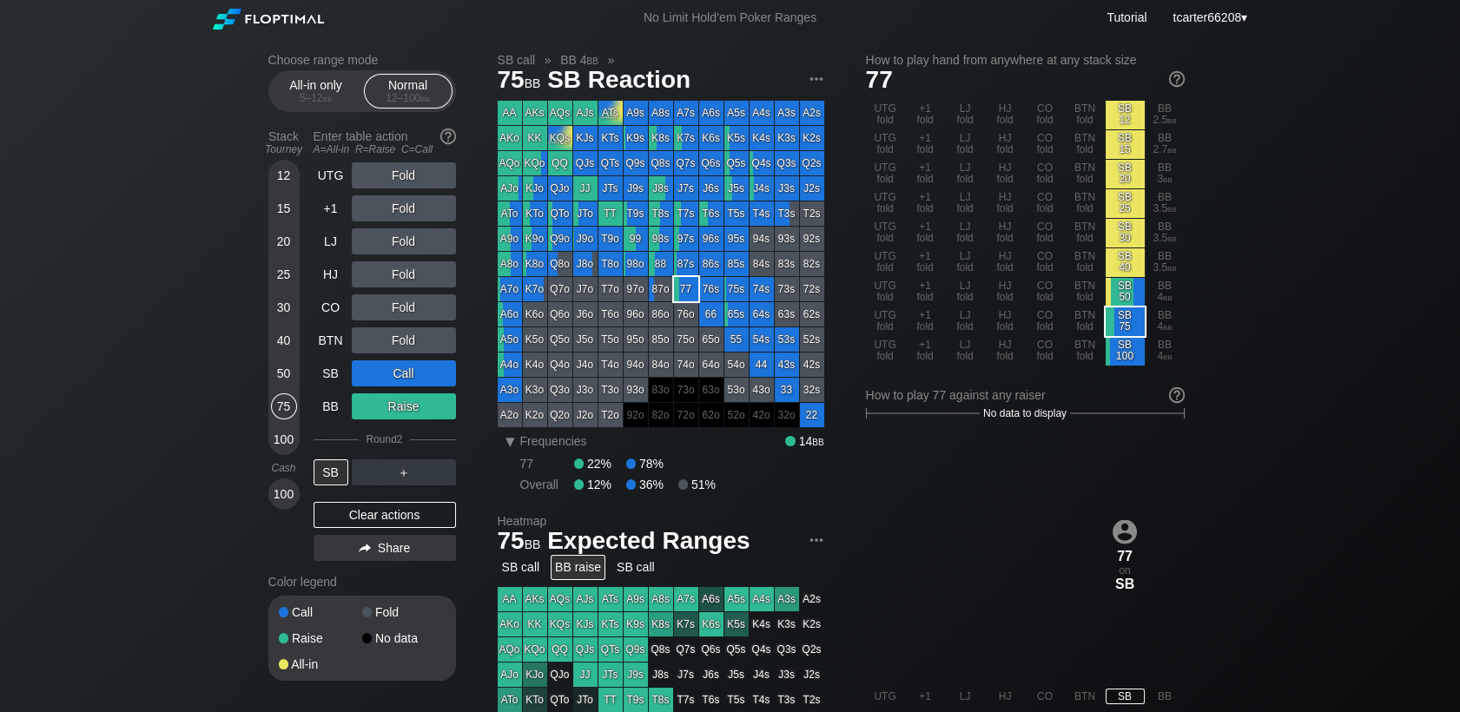
drag, startPoint x: 389, startPoint y: 506, endPoint x: 379, endPoint y: 511, distance: 11.3
click at [389, 506] on div "Clear actions" at bounding box center [384, 515] width 142 height 26
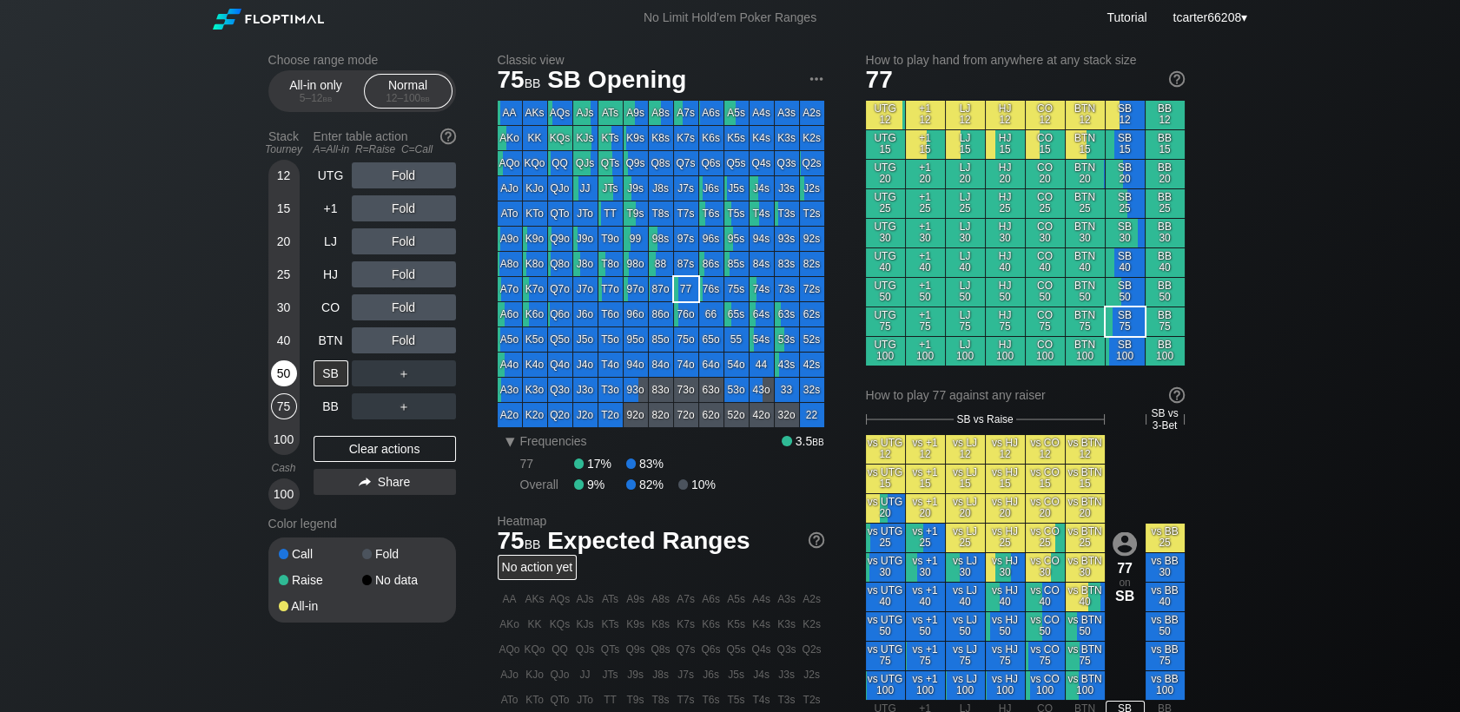
drag, startPoint x: 273, startPoint y: 373, endPoint x: 292, endPoint y: 371, distance: 19.3
click at [275, 373] on div "50" at bounding box center [284, 373] width 26 height 26
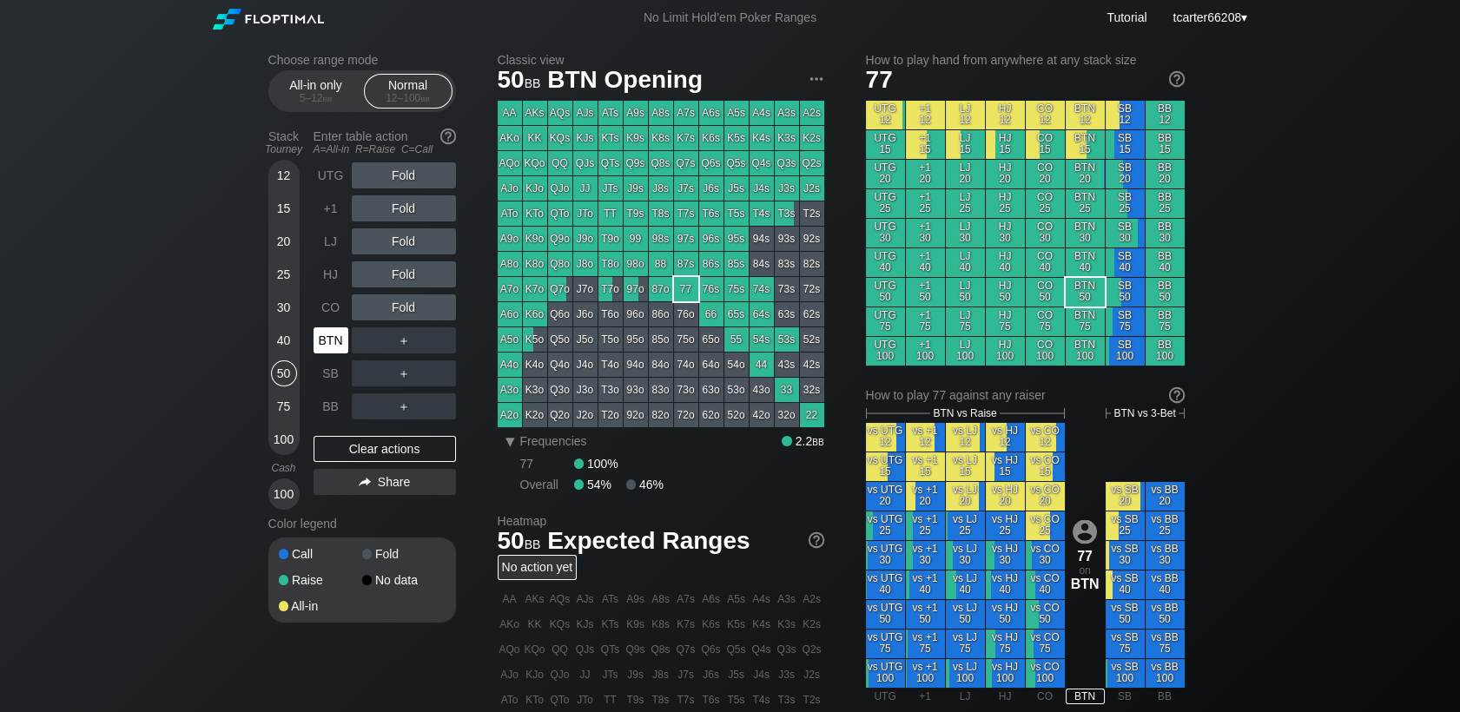
click at [329, 351] on div "BTN" at bounding box center [330, 340] width 35 height 26
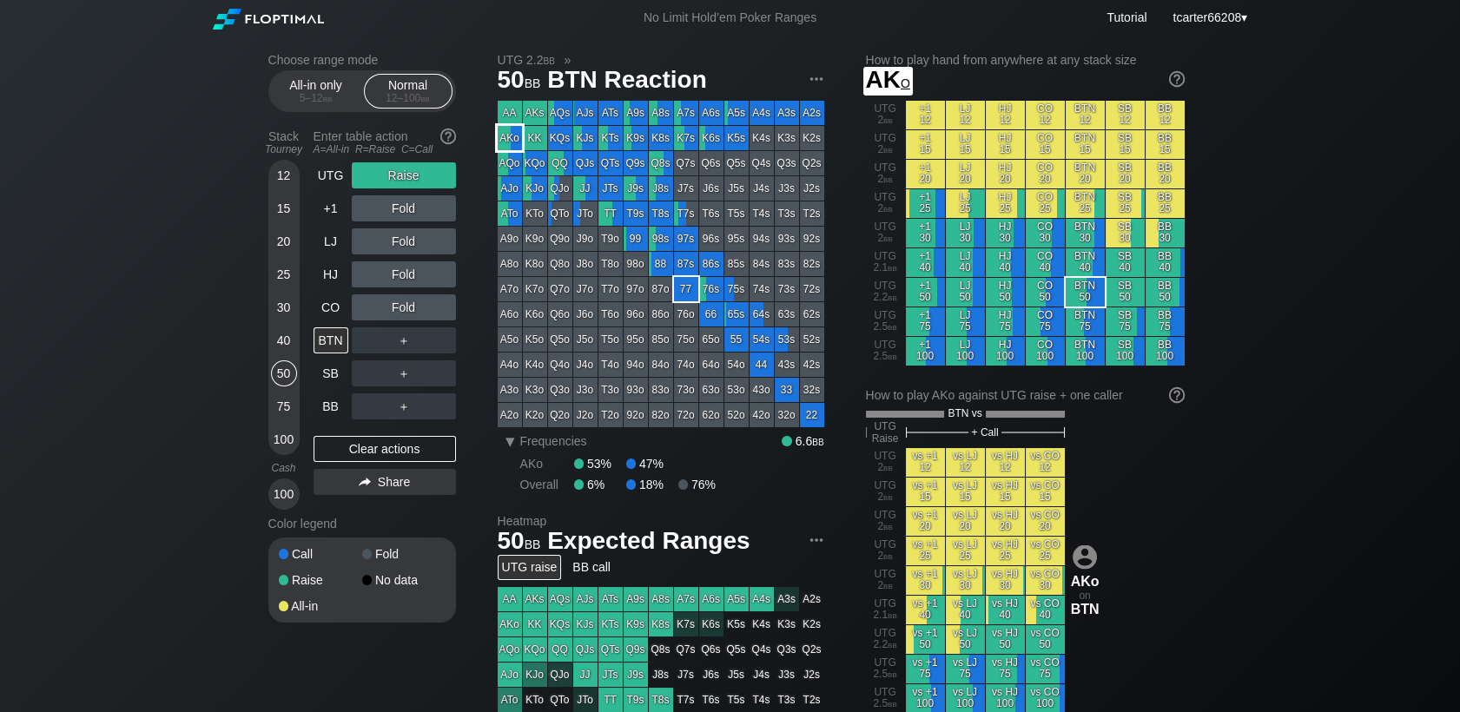
click at [500, 136] on div "AKo" at bounding box center [510, 138] width 24 height 24
click at [282, 316] on div "30" at bounding box center [284, 307] width 26 height 26
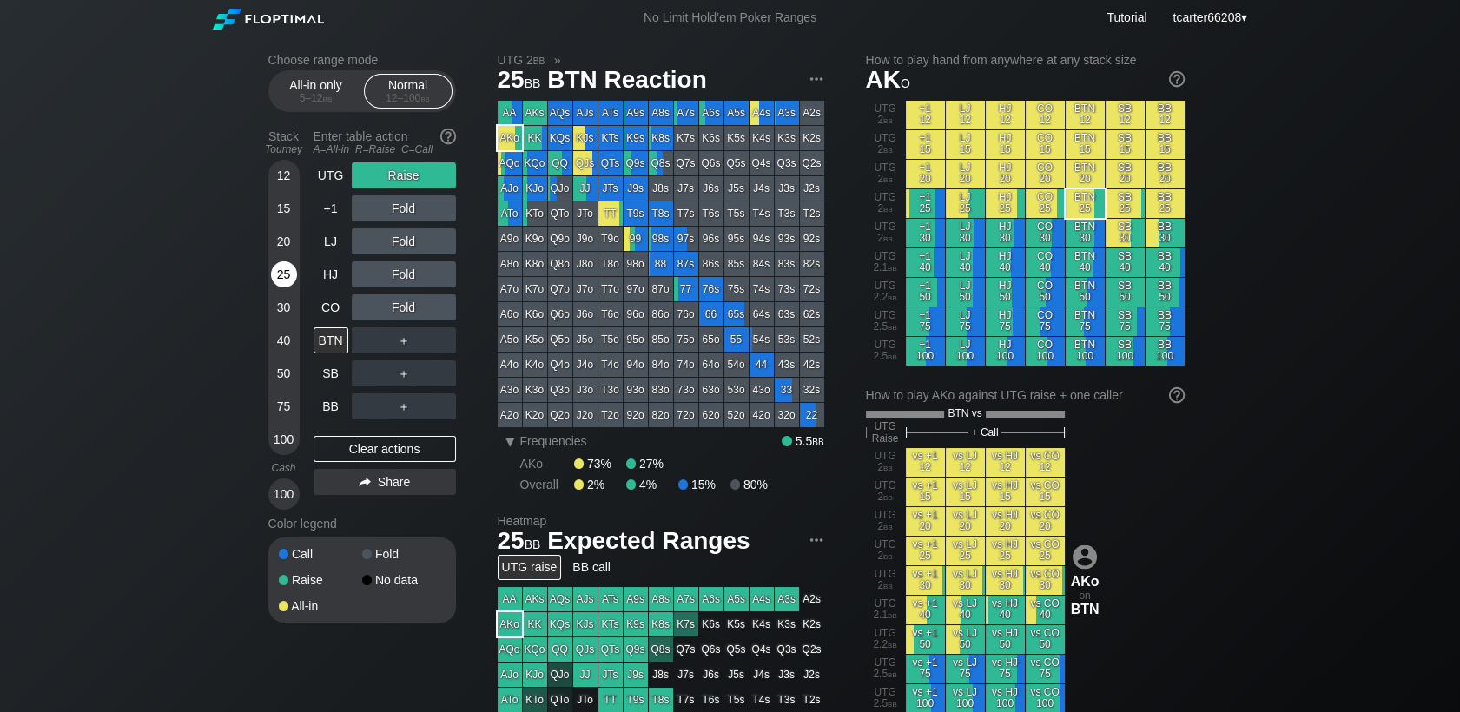
click at [291, 271] on div "25" at bounding box center [284, 274] width 26 height 26
click at [409, 454] on div "Clear actions" at bounding box center [384, 449] width 142 height 26
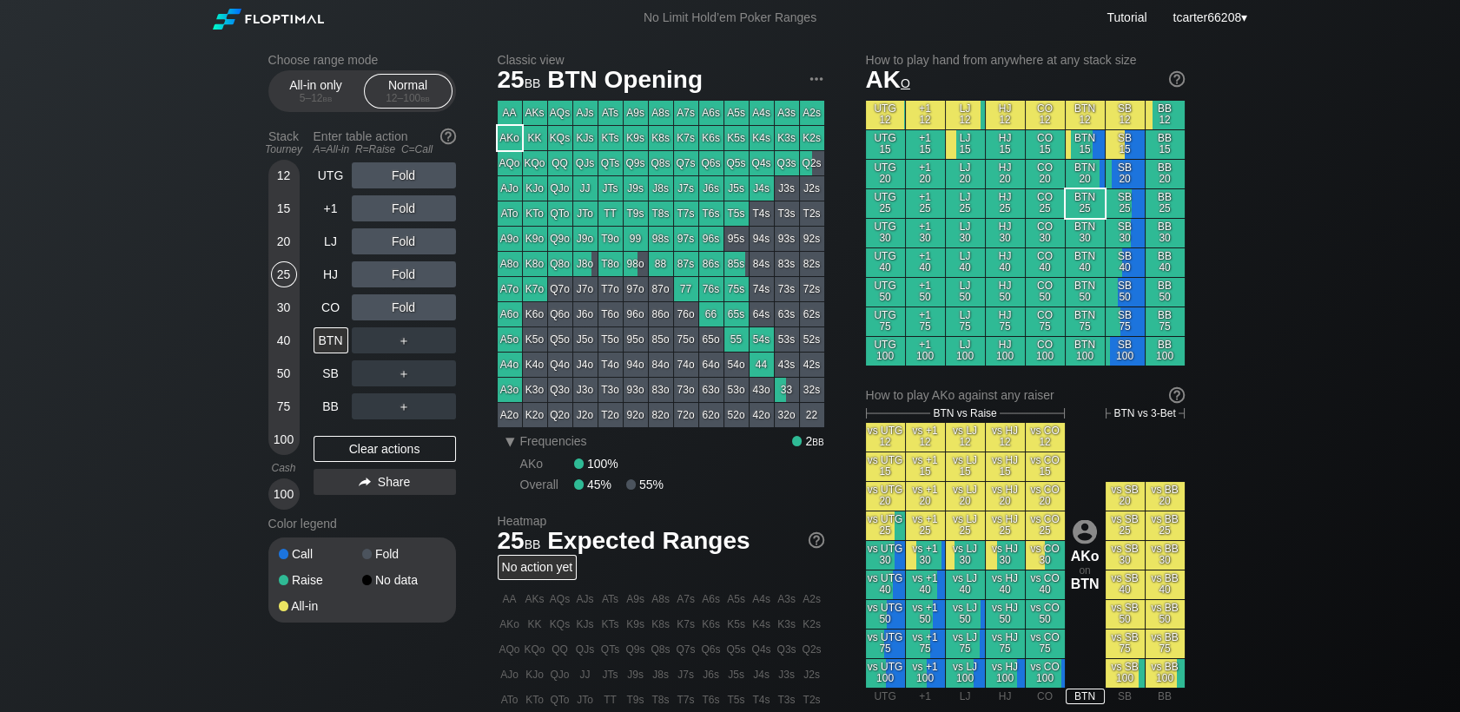
click at [411, 357] on div "＋" at bounding box center [404, 373] width 104 height 40
click at [405, 349] on div "R ✕" at bounding box center [403, 340] width 34 height 26
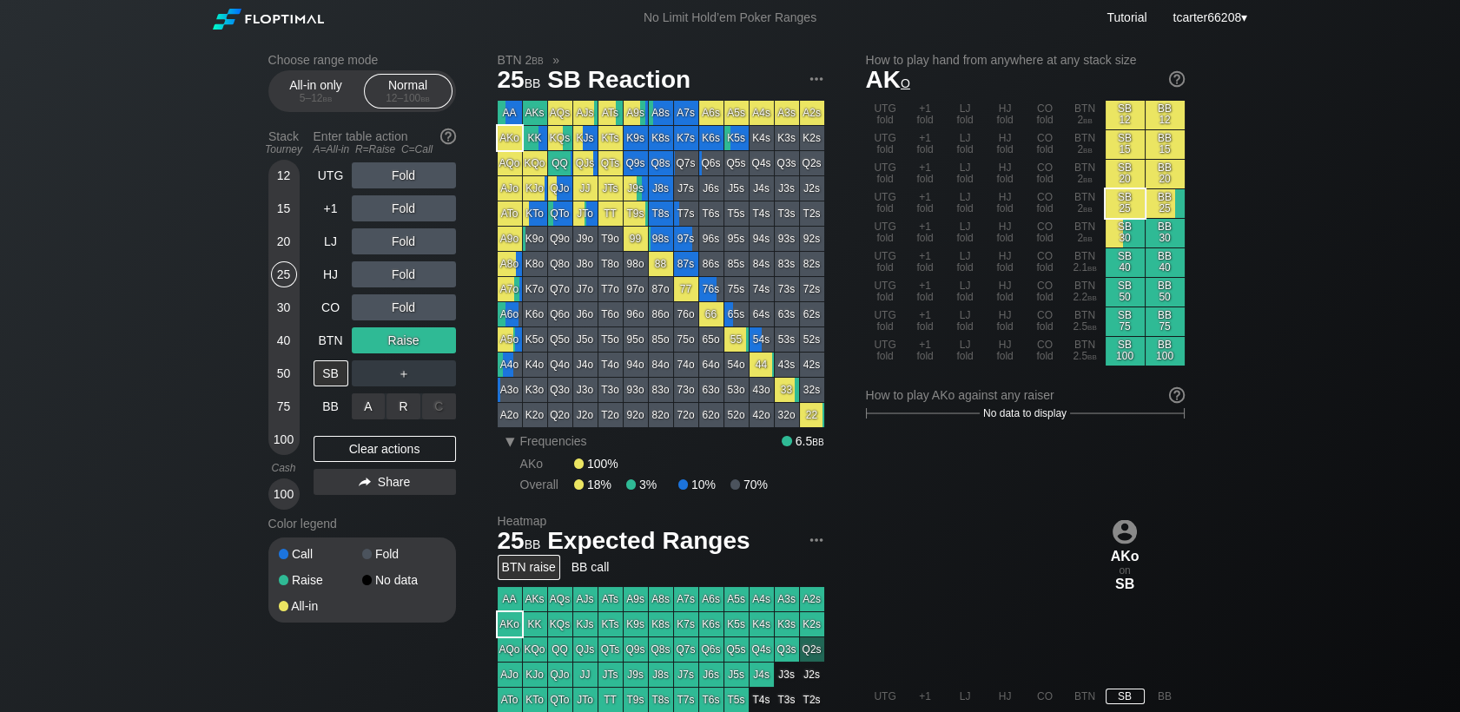
click at [363, 399] on div "A ✕" at bounding box center [369, 406] width 34 height 26
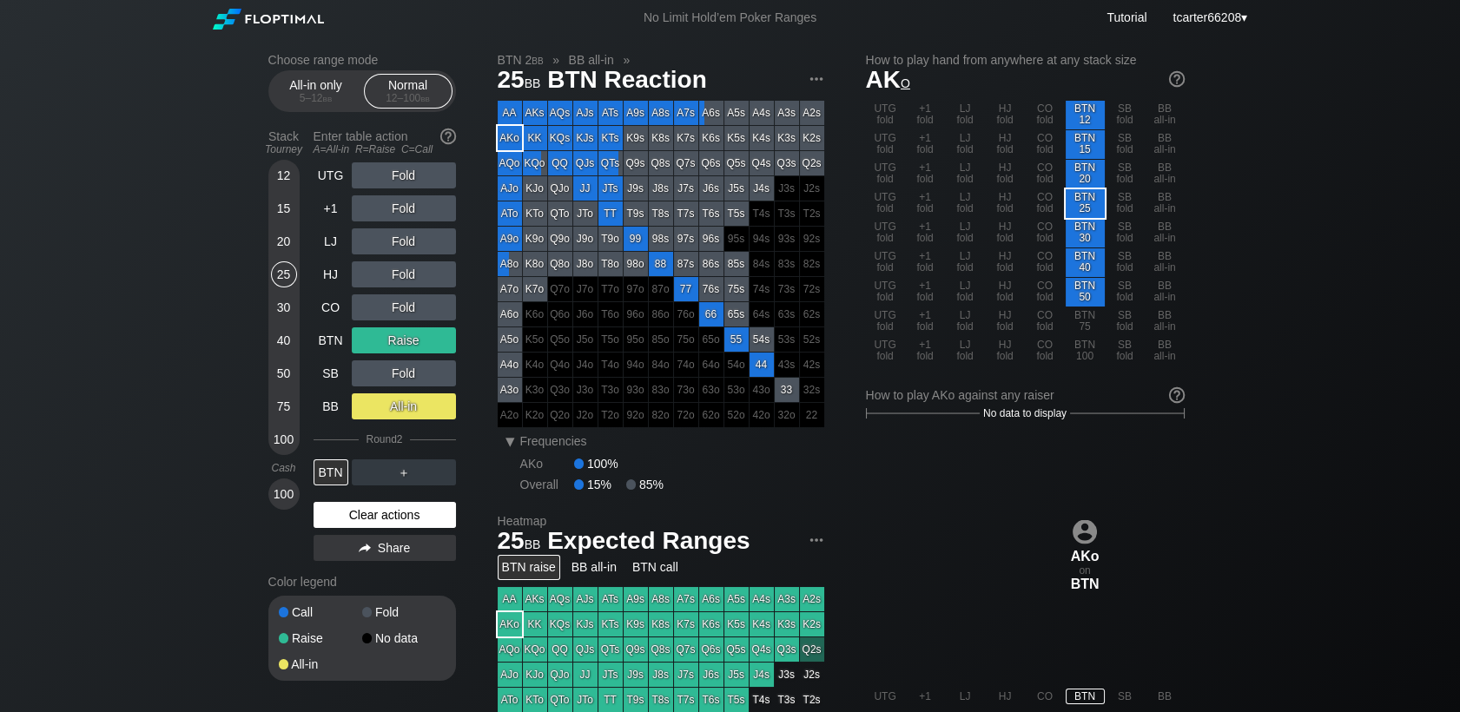
click at [412, 517] on div "Clear actions" at bounding box center [384, 515] width 142 height 26
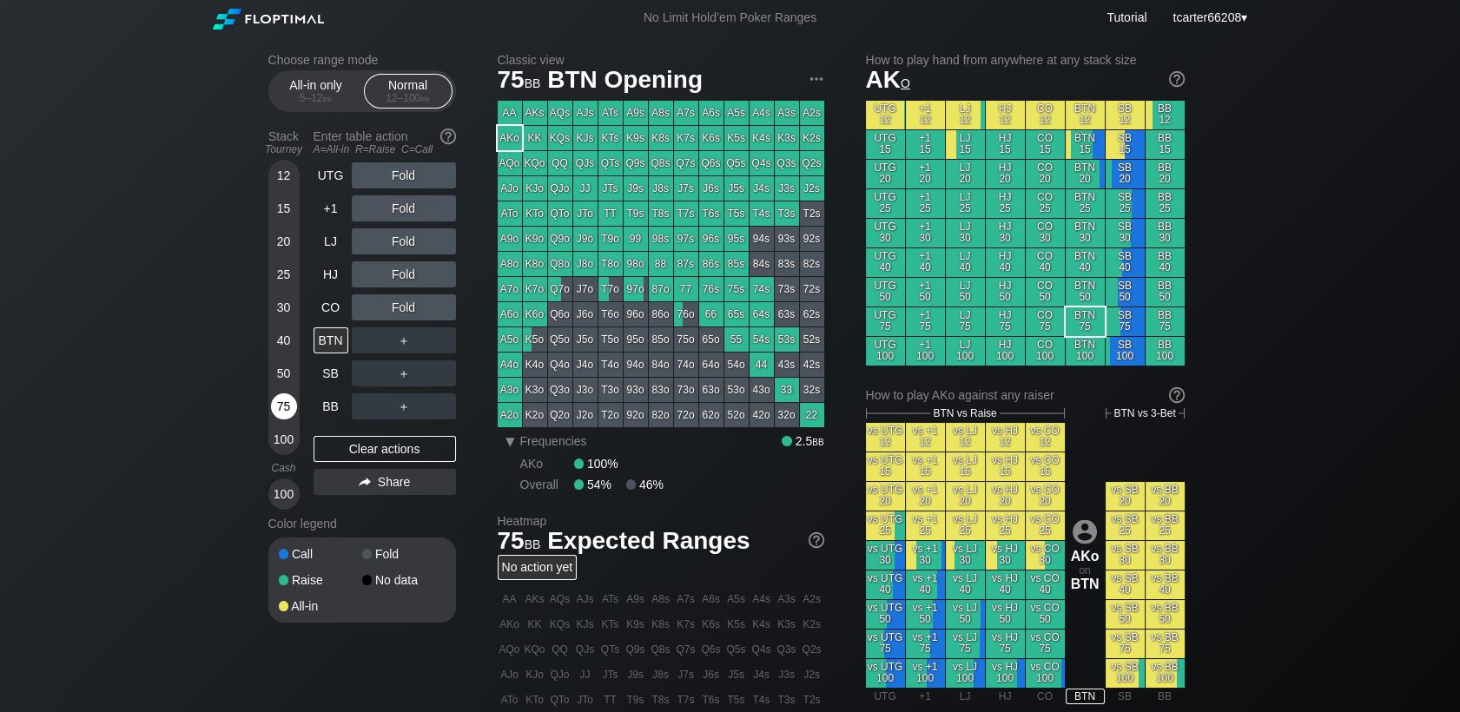
click at [287, 412] on div "75" at bounding box center [284, 406] width 26 height 26
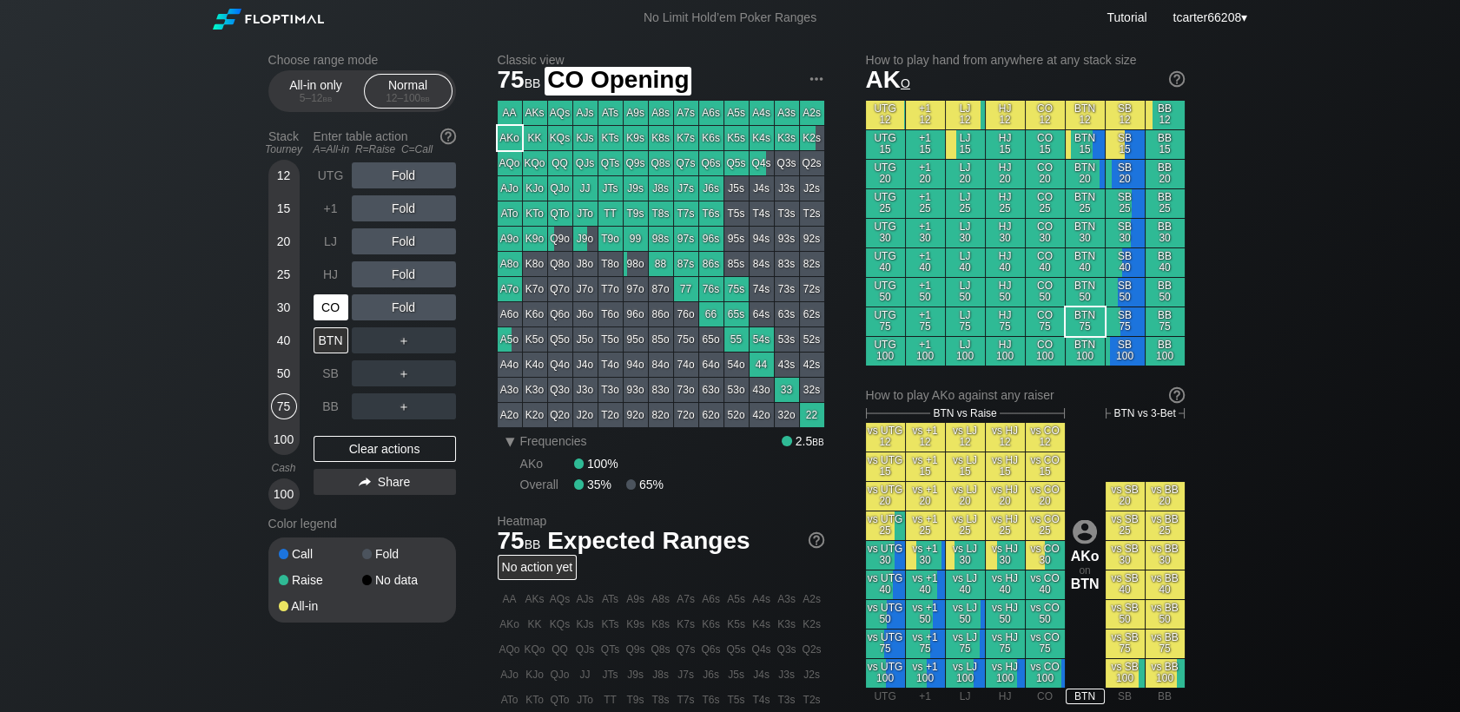
click at [334, 307] on div "CO" at bounding box center [330, 307] width 35 height 26
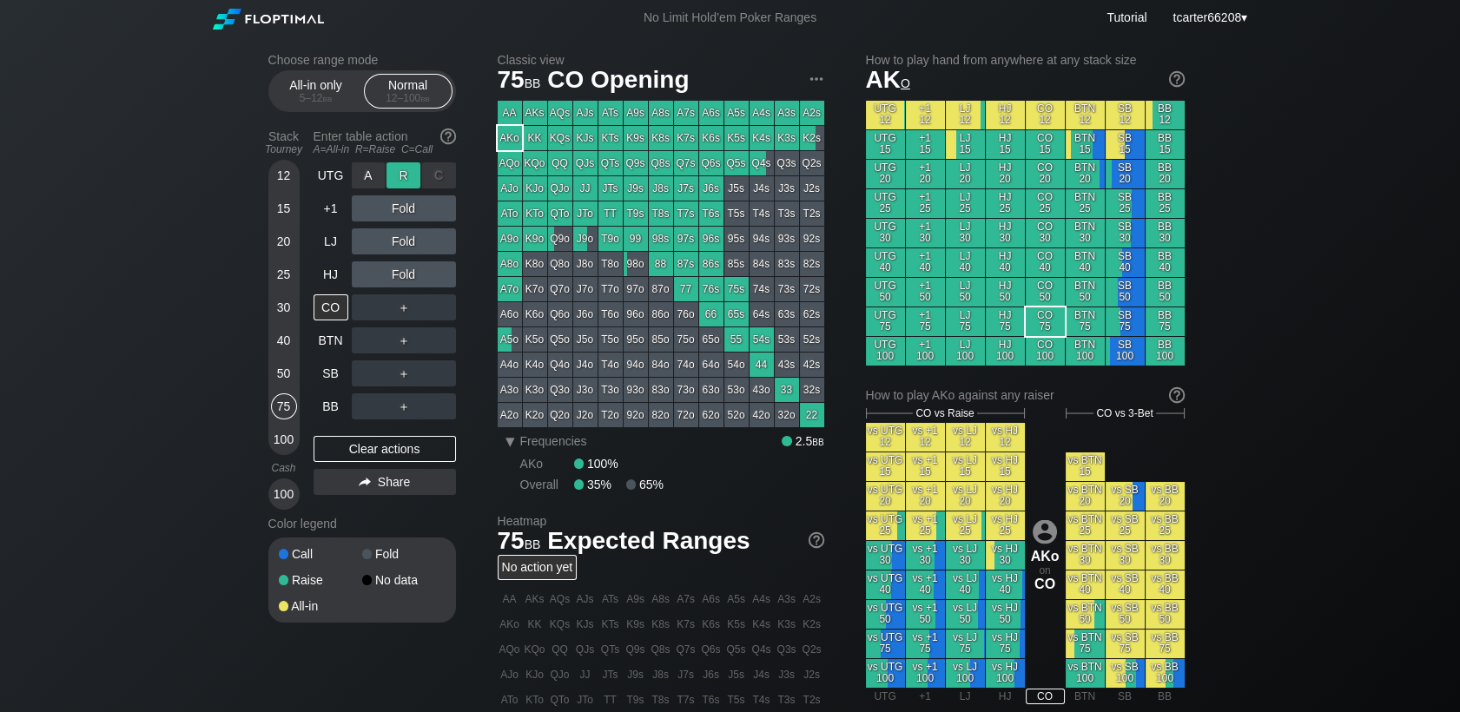
click at [404, 175] on div "R ✕" at bounding box center [403, 175] width 34 height 26
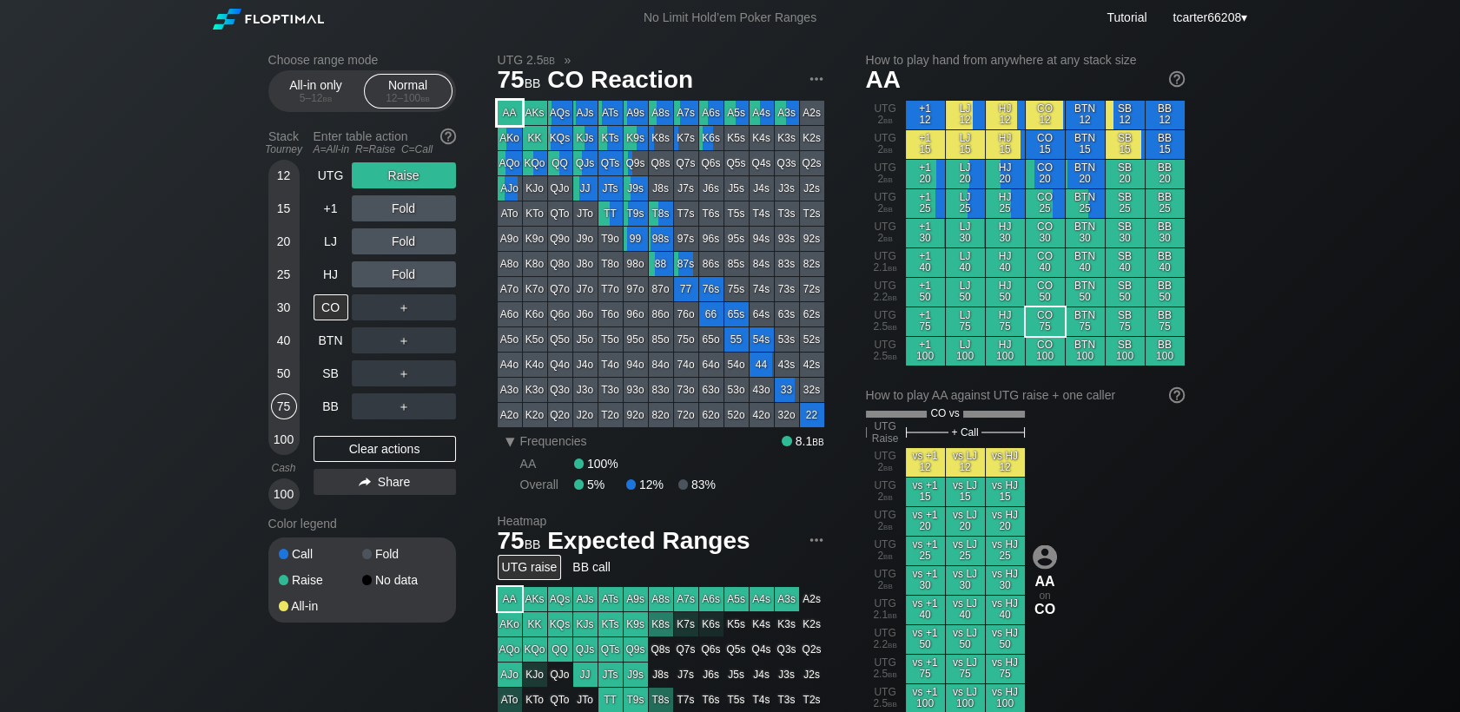
click at [509, 107] on div "AA" at bounding box center [510, 113] width 24 height 24
click at [368, 455] on div "Clear actions" at bounding box center [384, 449] width 142 height 26
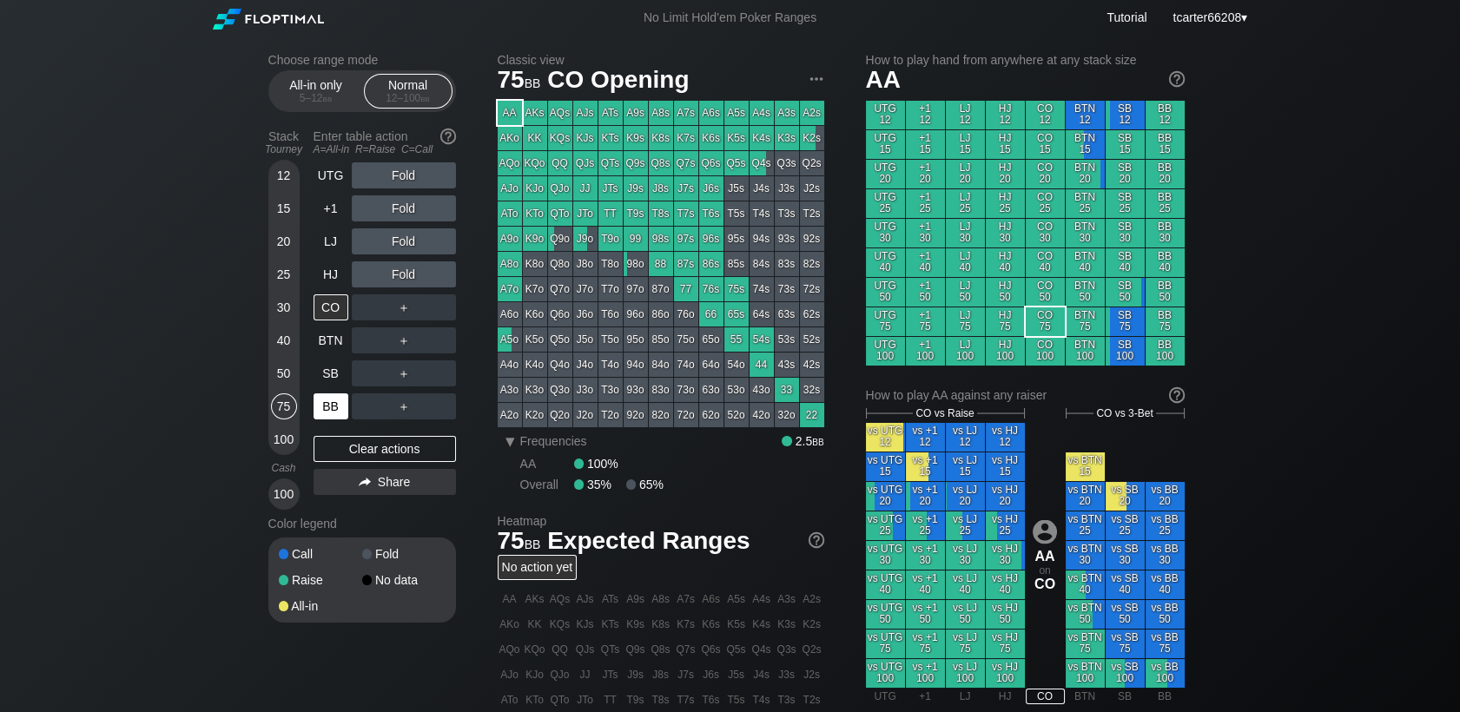
drag, startPoint x: 286, startPoint y: 372, endPoint x: 325, endPoint y: 406, distance: 52.3
click at [286, 372] on div "50" at bounding box center [284, 373] width 26 height 26
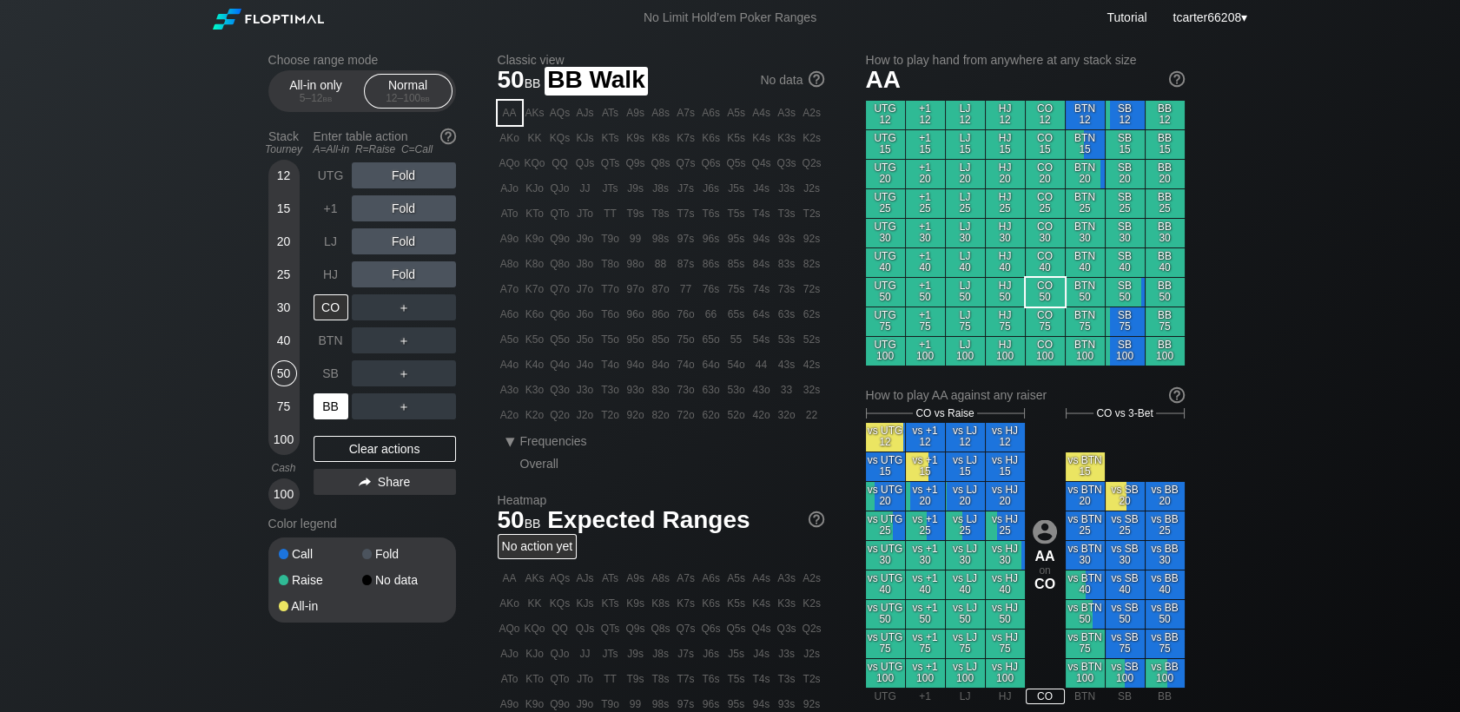
click at [328, 411] on div "BB" at bounding box center [330, 406] width 35 height 26
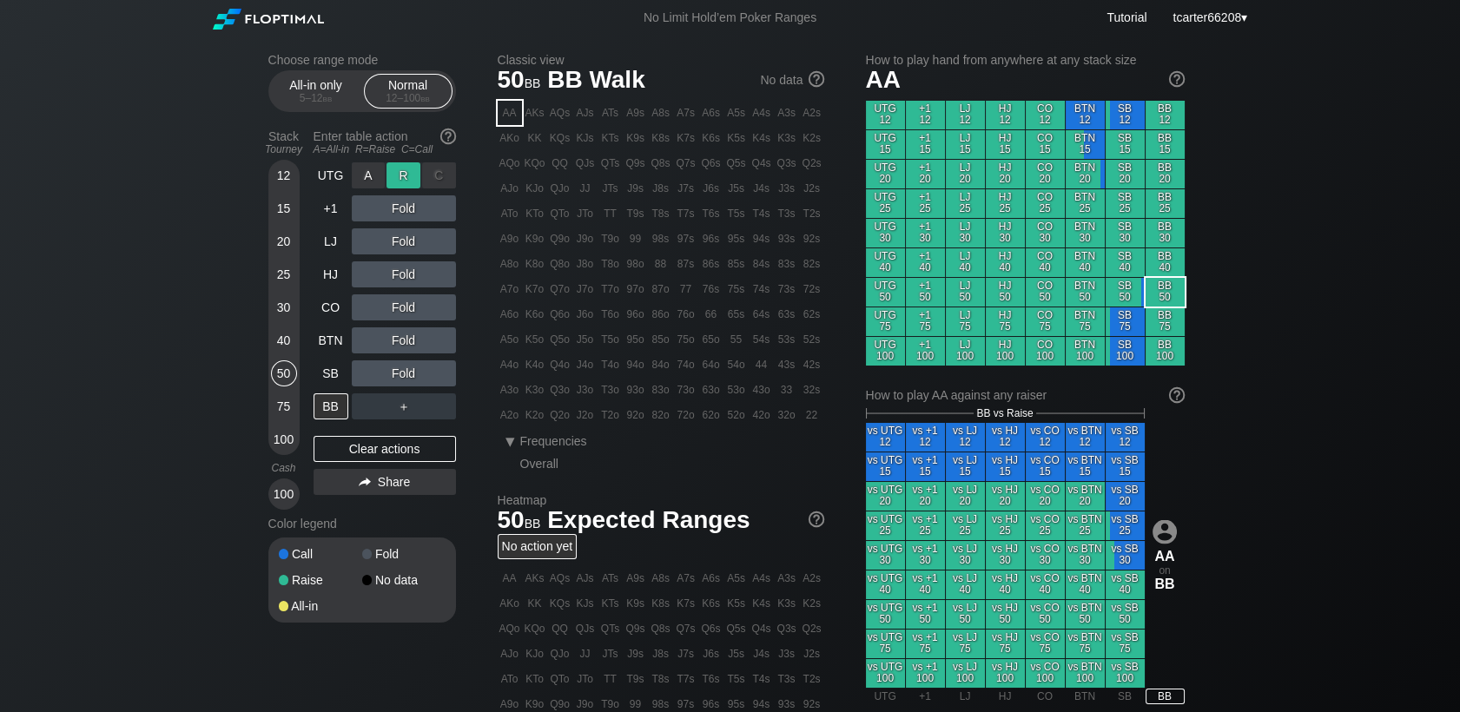
click at [405, 175] on div "R ✕" at bounding box center [403, 175] width 34 height 26
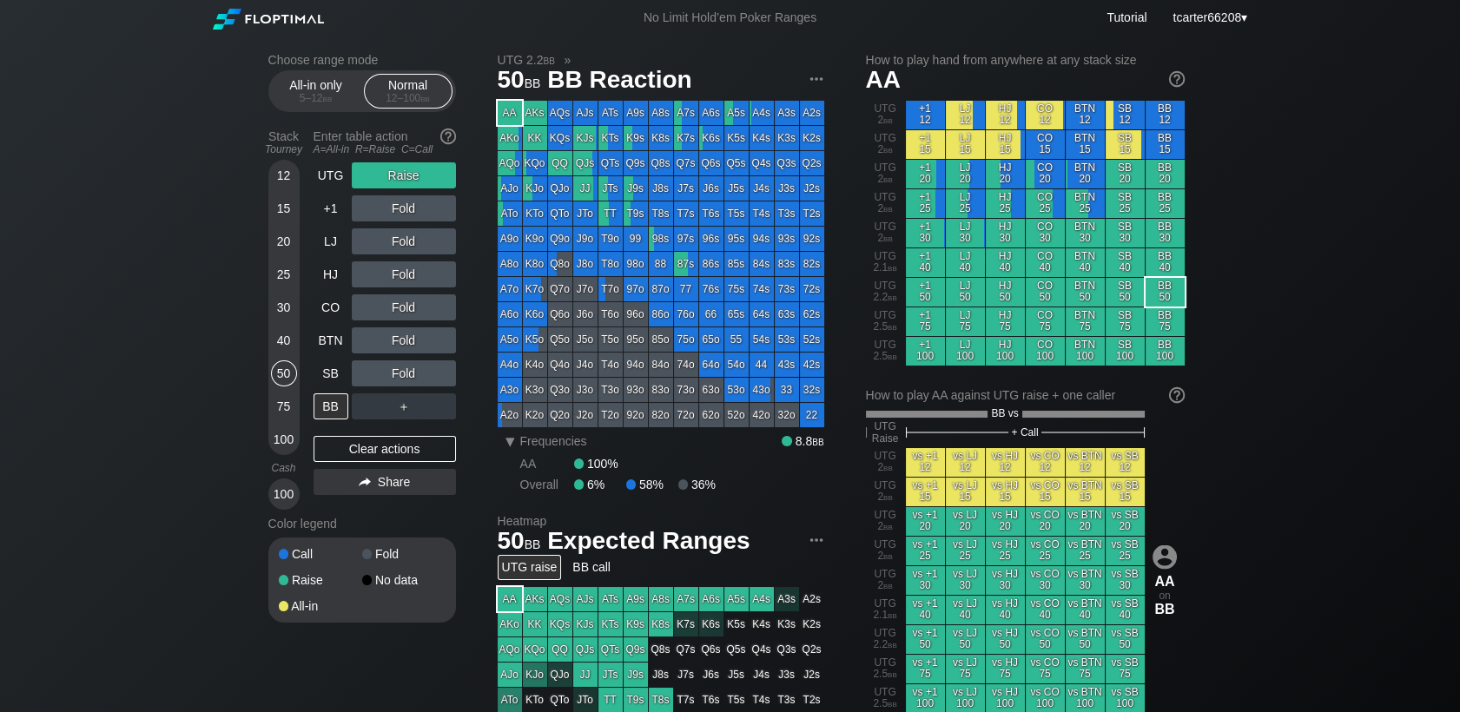
click at [274, 272] on div "25" at bounding box center [284, 274] width 26 height 26
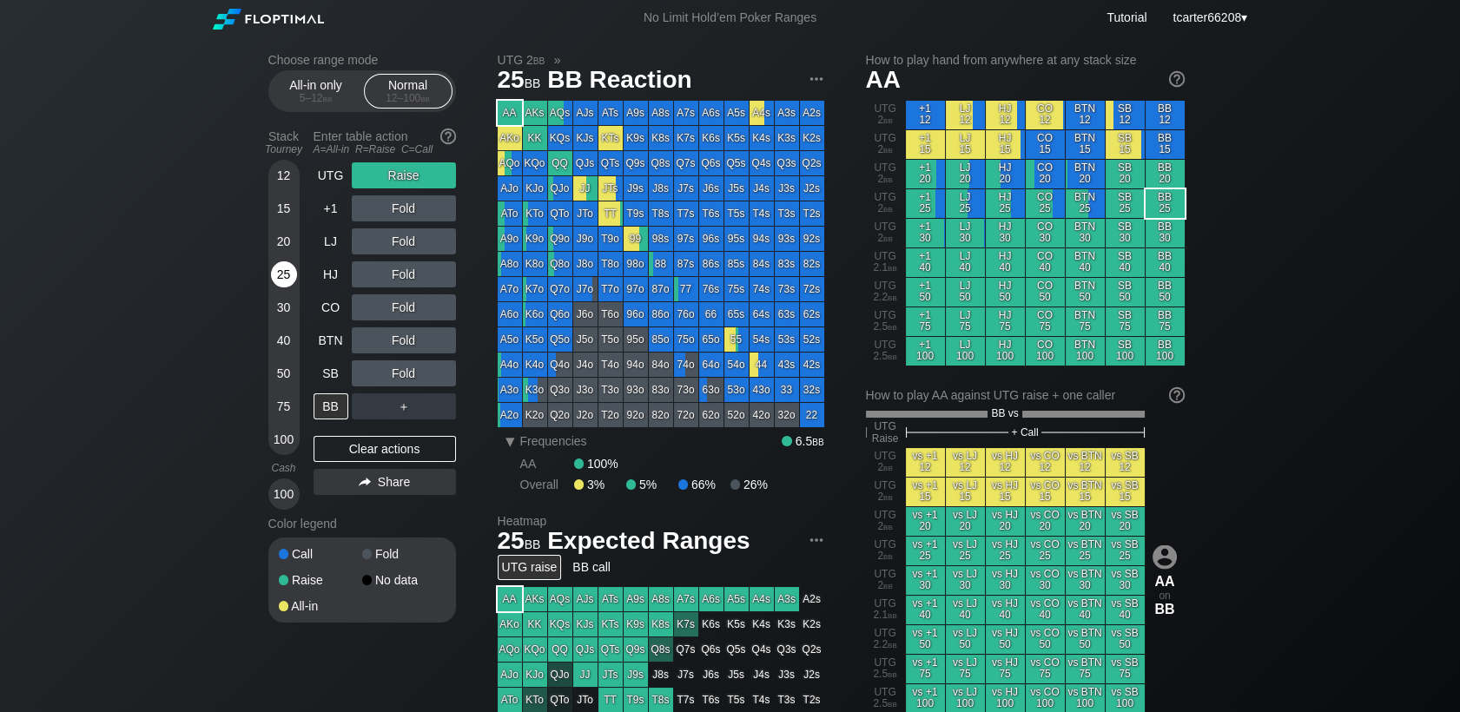
click at [277, 273] on div "25" at bounding box center [284, 274] width 26 height 26
drag, startPoint x: 355, startPoint y: 448, endPoint x: 354, endPoint y: 439, distance: 8.7
click at [355, 448] on div "Clear actions" at bounding box center [384, 449] width 142 height 26
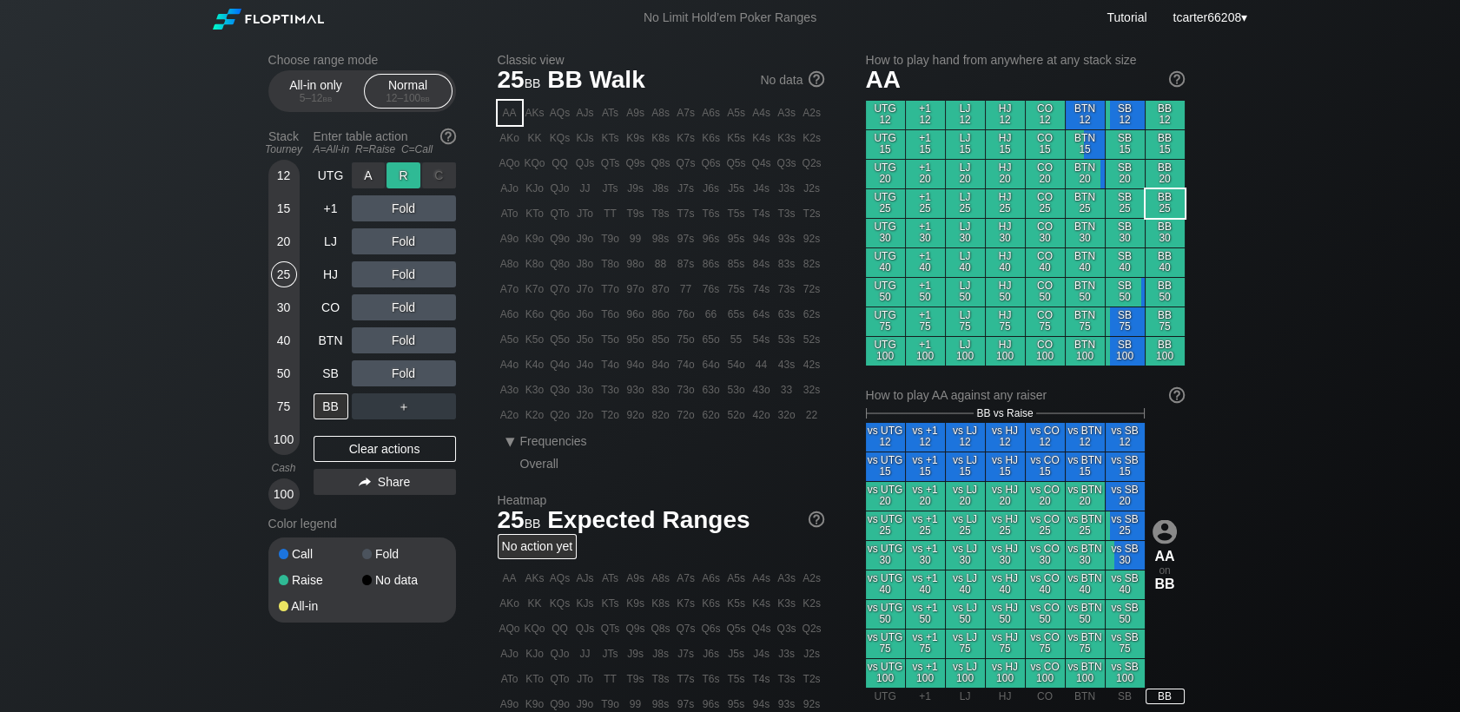
click at [400, 186] on div "R ✕" at bounding box center [403, 175] width 34 height 26
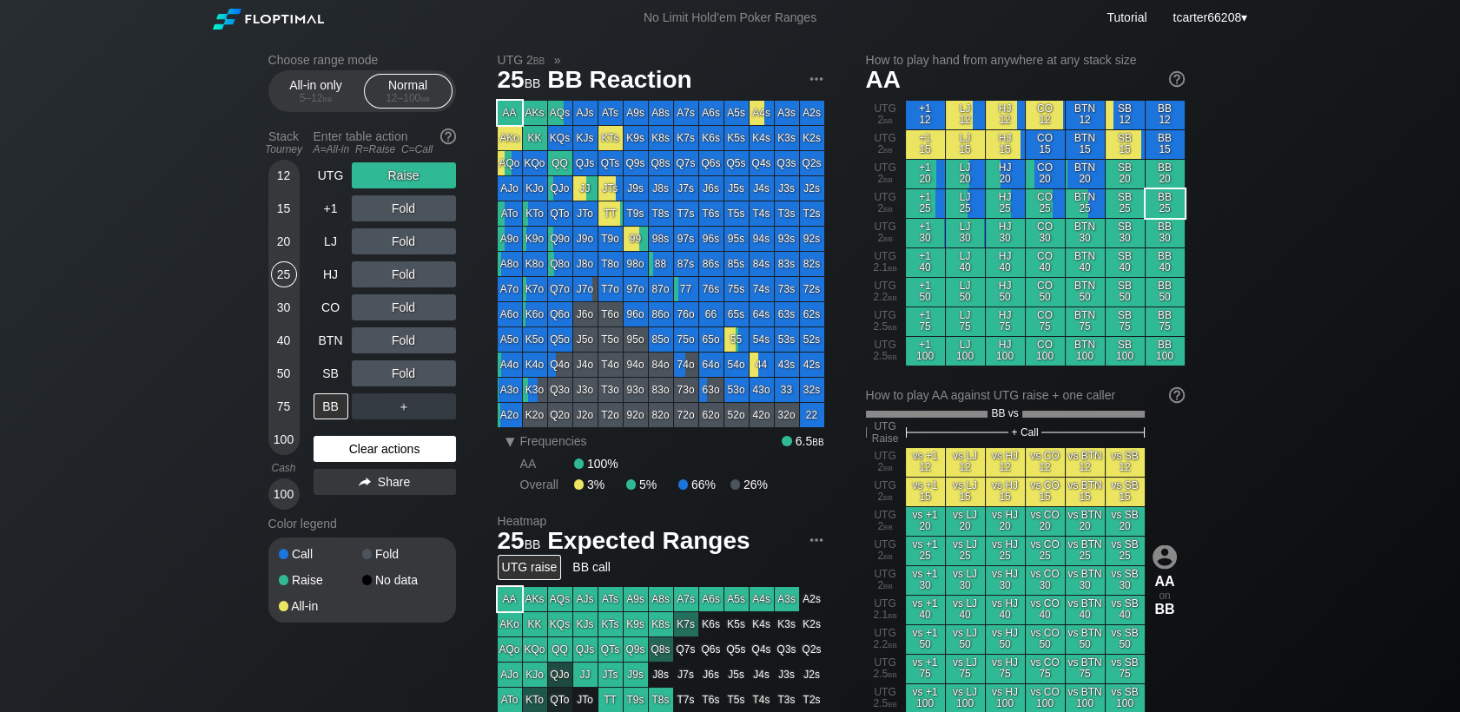
click at [404, 448] on div "Clear actions" at bounding box center [384, 449] width 142 height 26
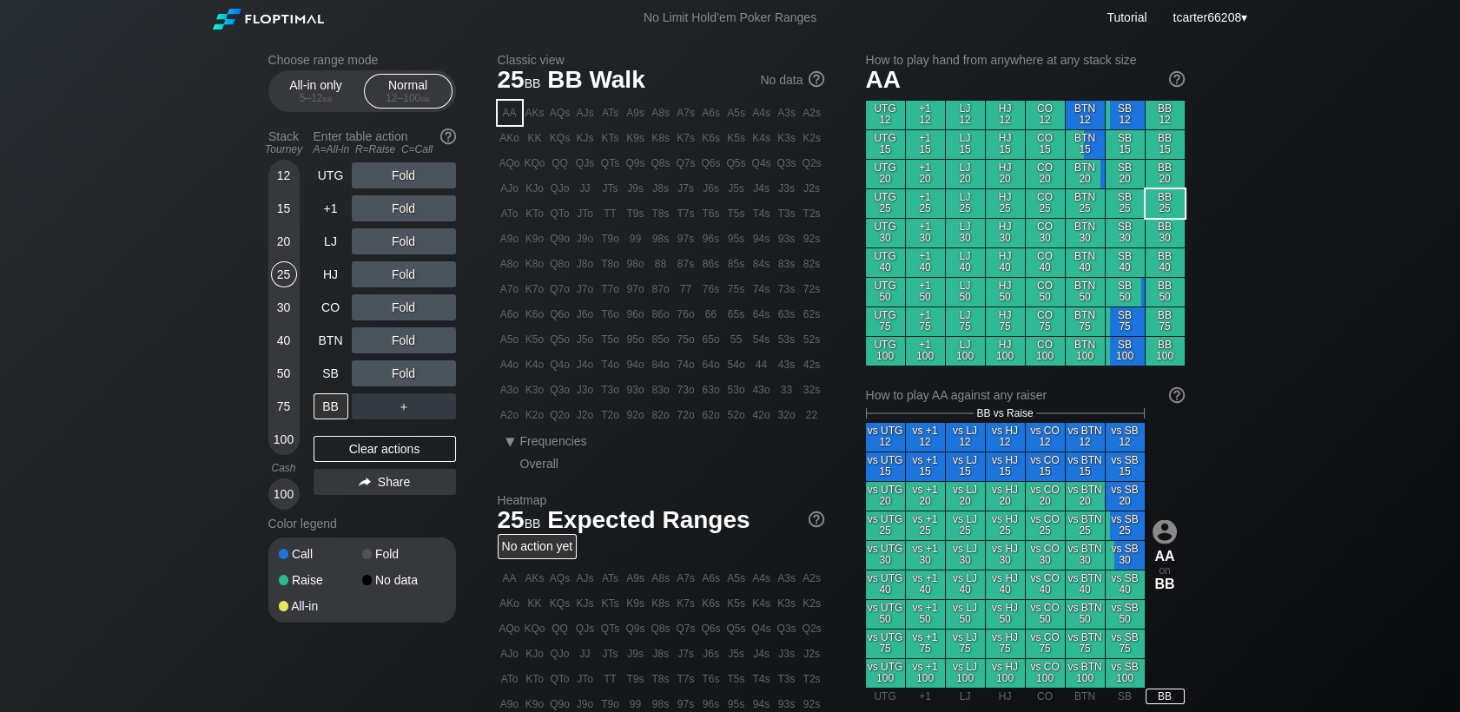
click at [293, 172] on div "12" at bounding box center [284, 175] width 26 height 26
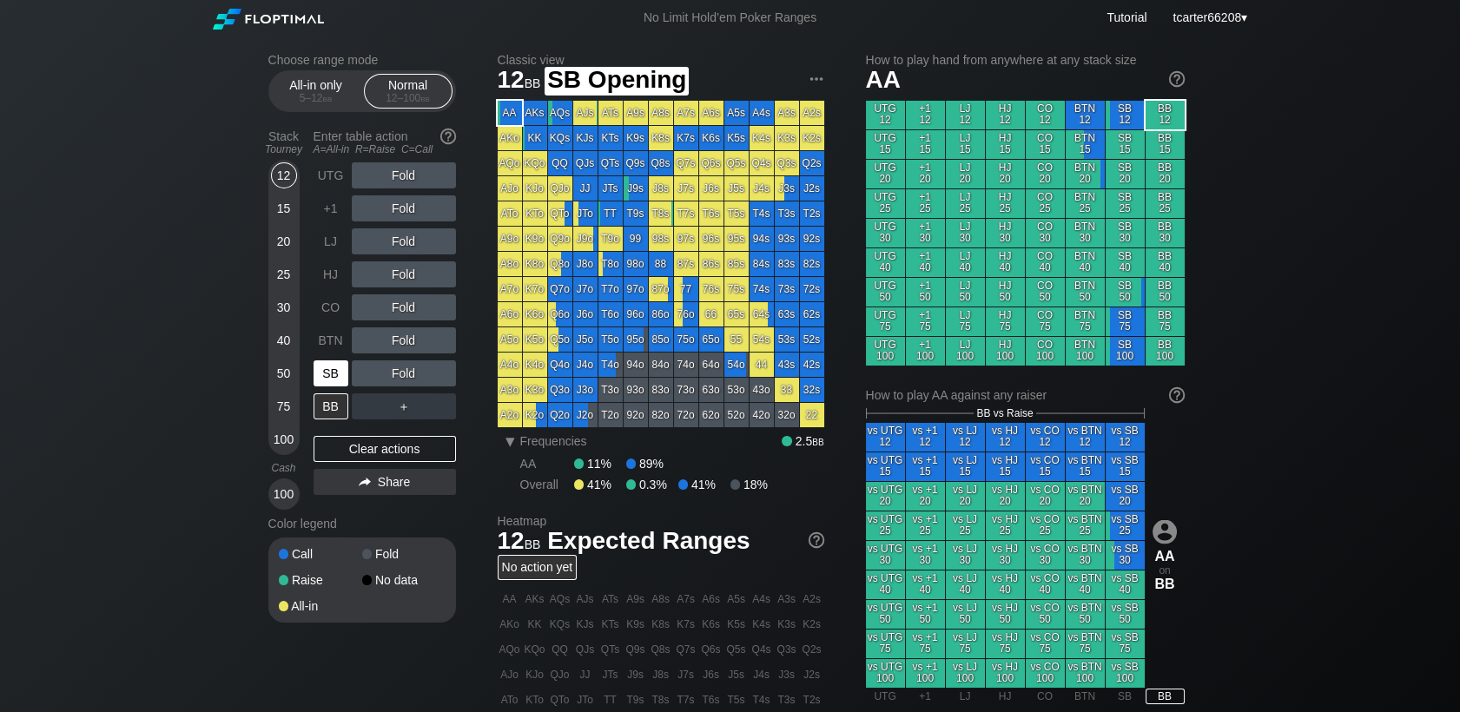
click at [326, 366] on div "SB" at bounding box center [330, 373] width 35 height 26
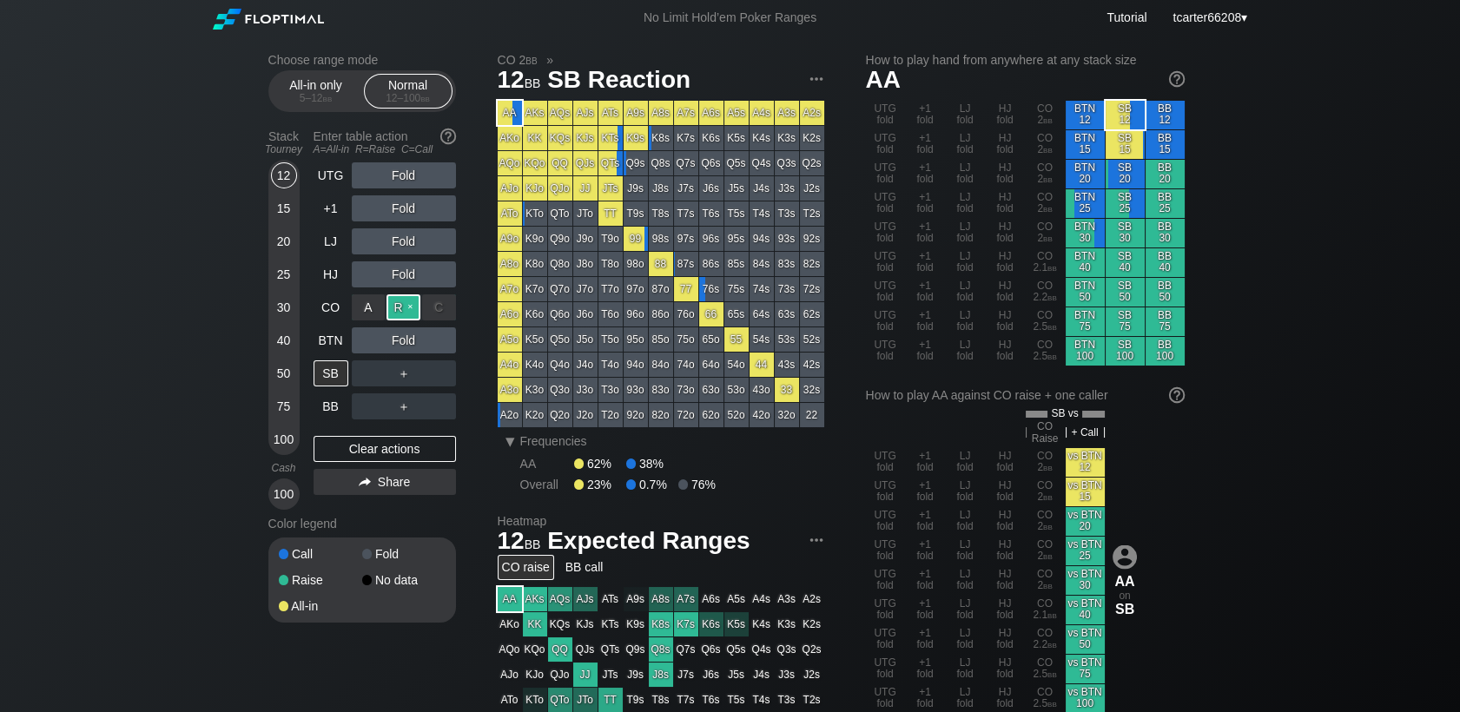
click at [410, 307] on div "R ✕" at bounding box center [403, 307] width 34 height 26
click at [408, 307] on div "R ✕" at bounding box center [403, 307] width 34 height 26
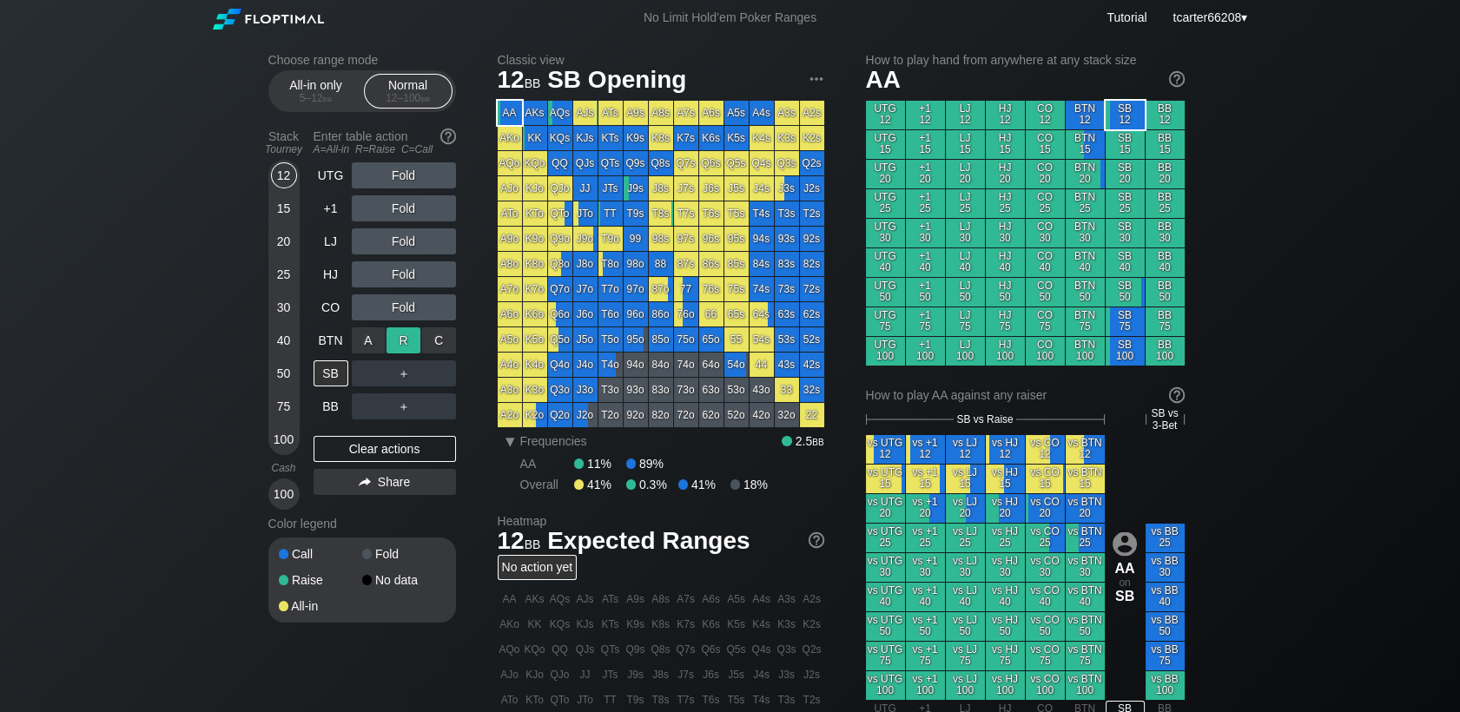
click at [406, 338] on div "R ✕" at bounding box center [403, 340] width 34 height 26
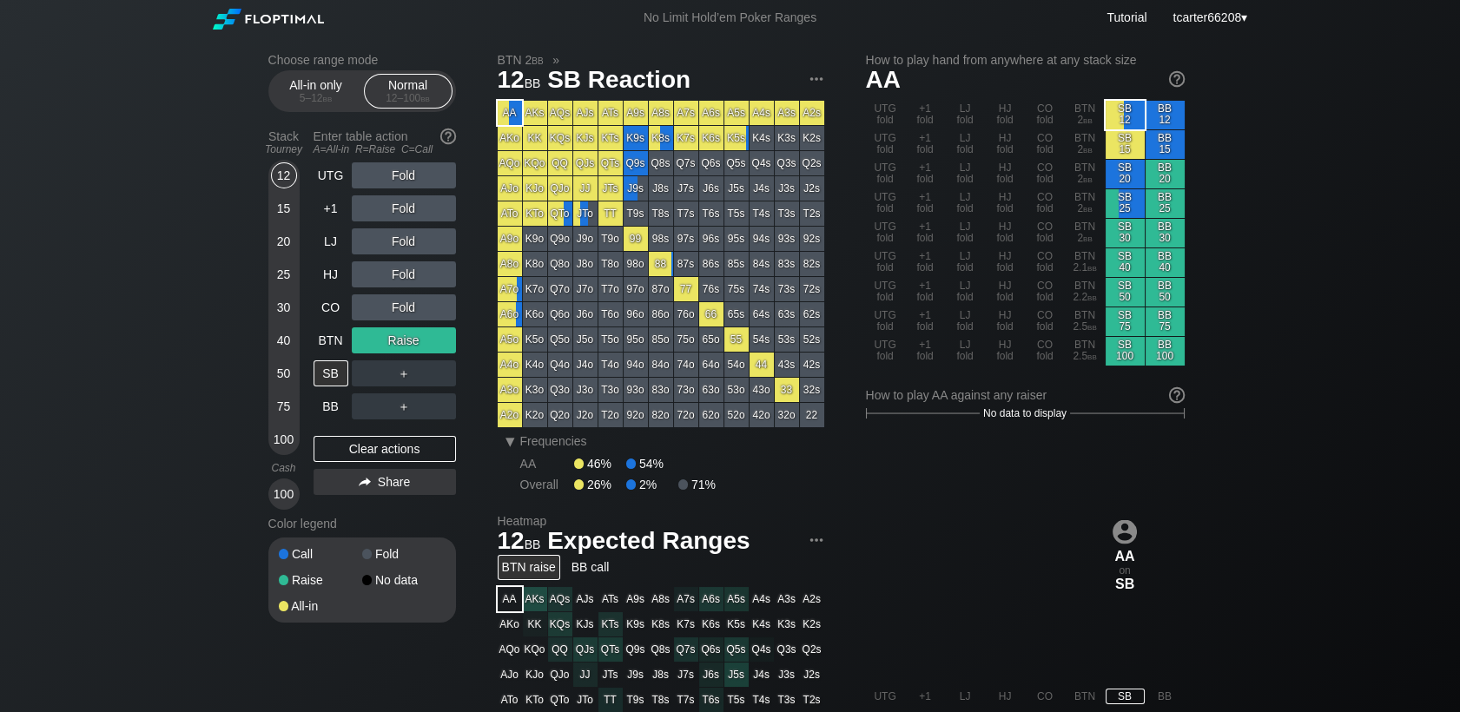
click at [404, 340] on div "Raise" at bounding box center [404, 340] width 104 height 26
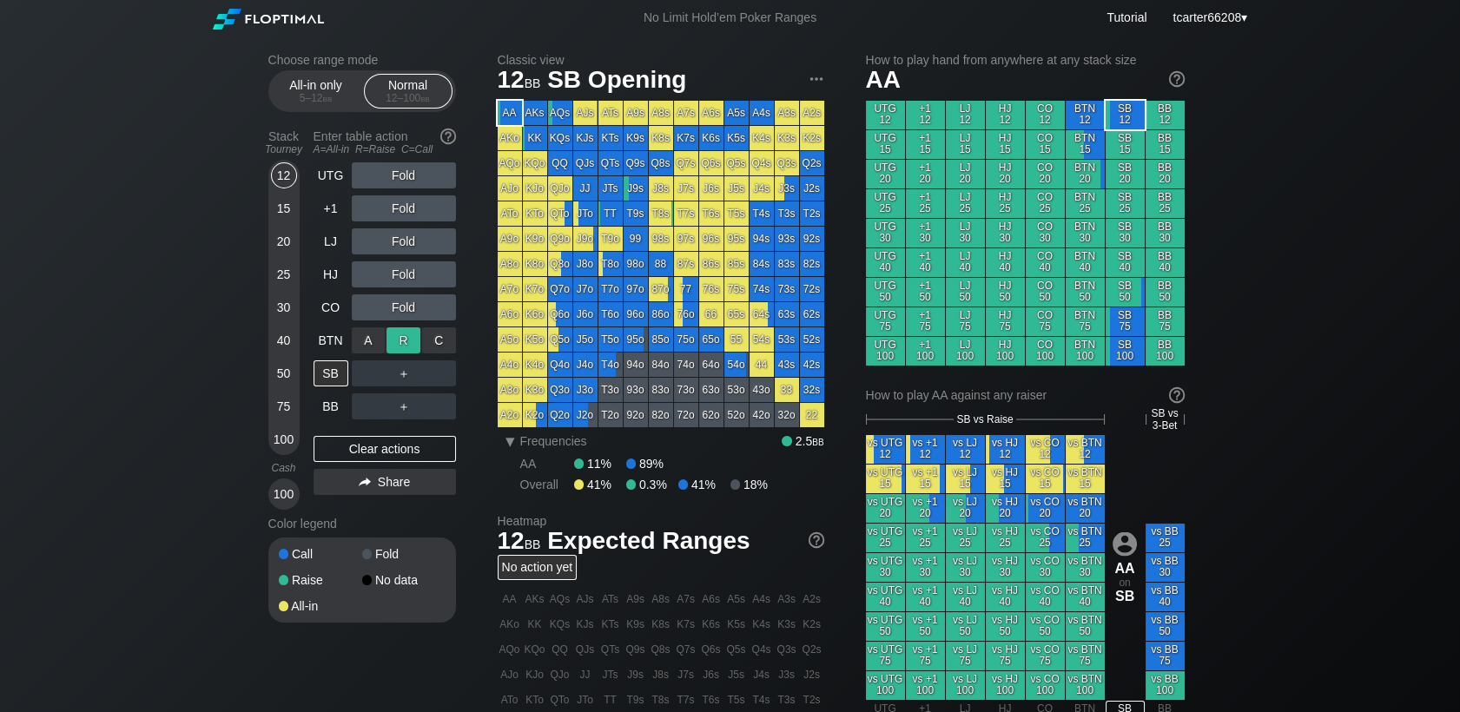
click at [392, 341] on div "R ✕" at bounding box center [403, 340] width 34 height 26
click at [288, 339] on div "40" at bounding box center [284, 340] width 26 height 26
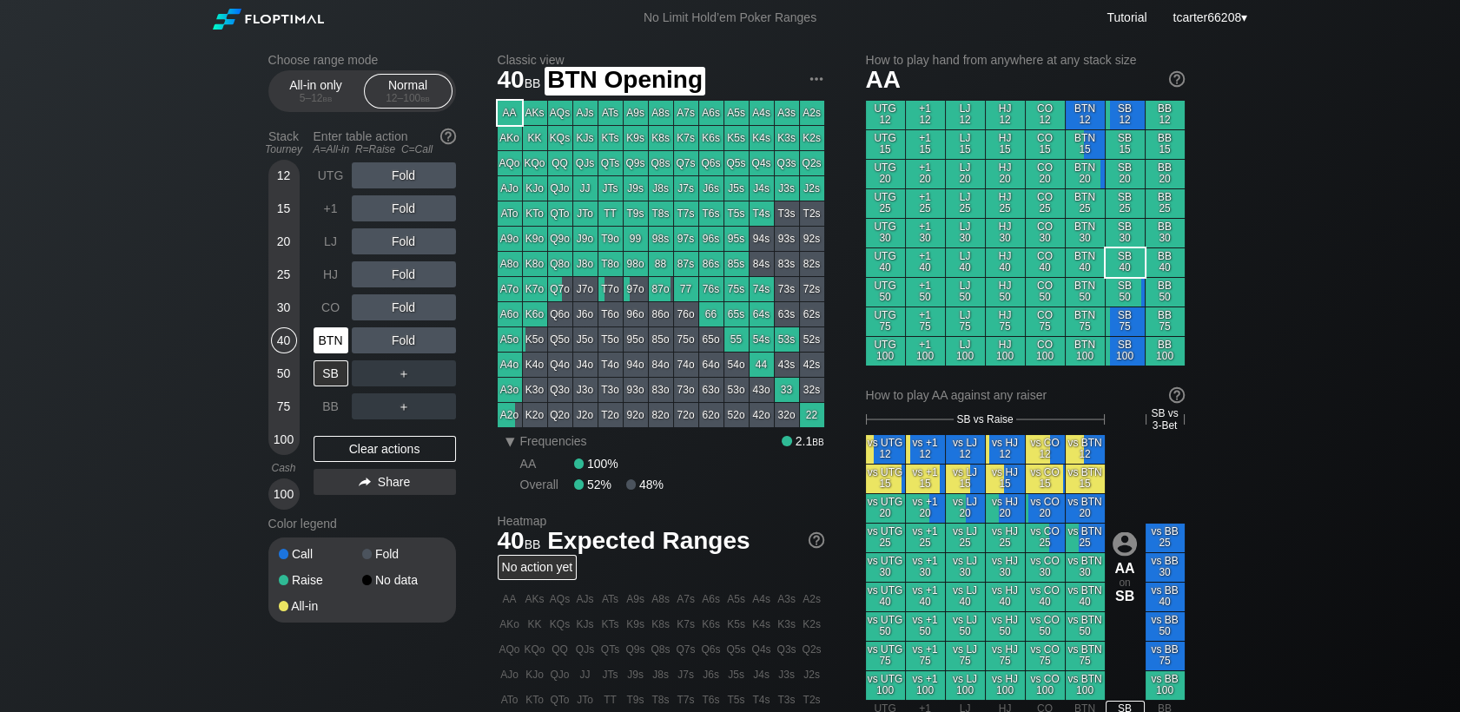
click at [325, 340] on div "BTN" at bounding box center [330, 340] width 35 height 26
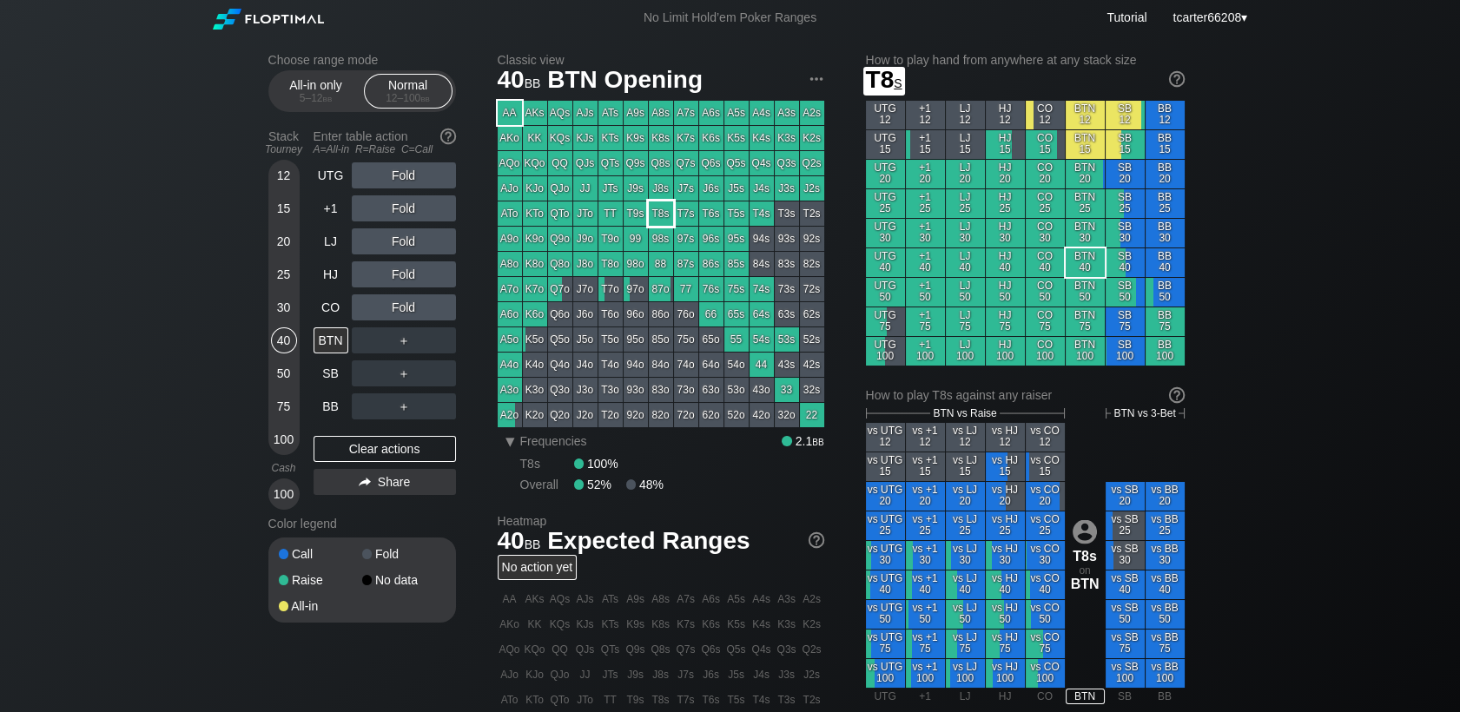
click at [653, 212] on div "T8s" at bounding box center [661, 213] width 24 height 24
click at [293, 372] on div "50" at bounding box center [284, 373] width 26 height 26
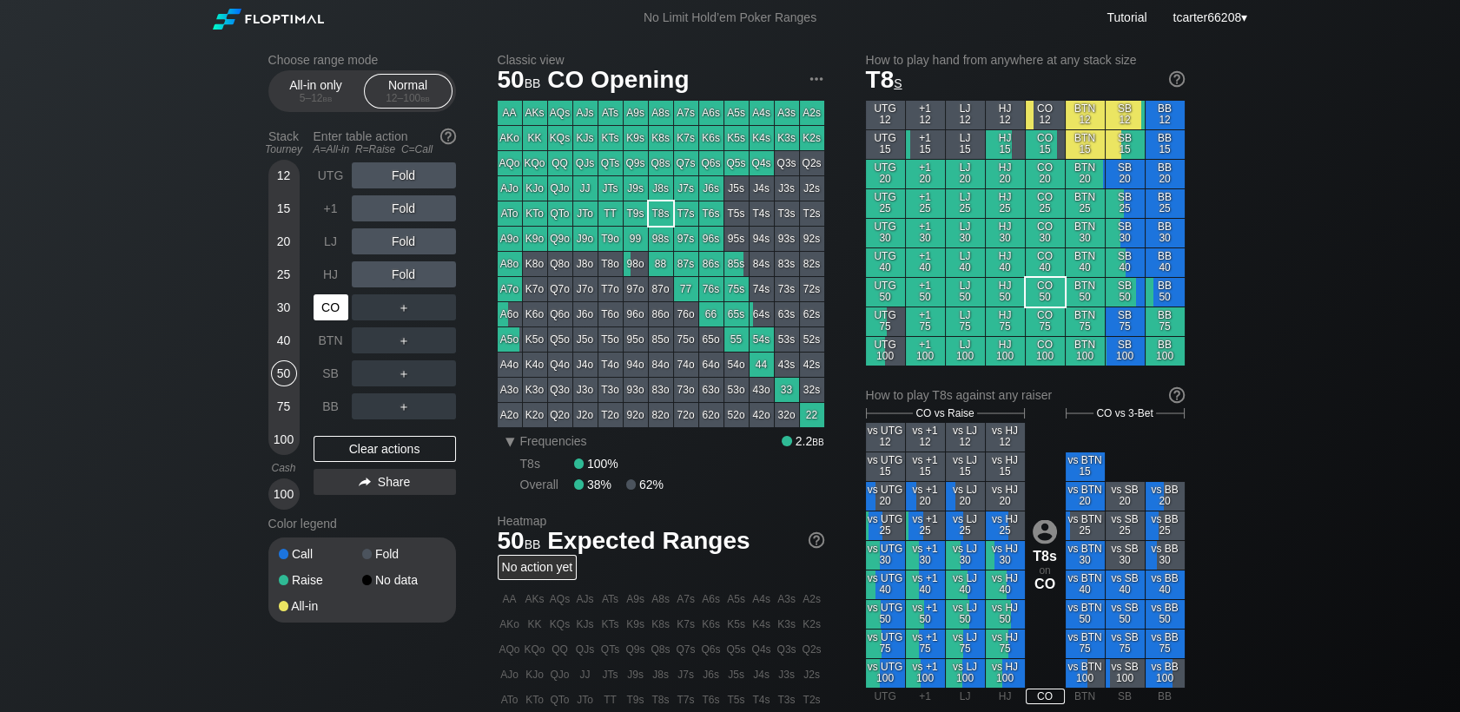
click at [331, 313] on div "CO" at bounding box center [330, 307] width 35 height 26
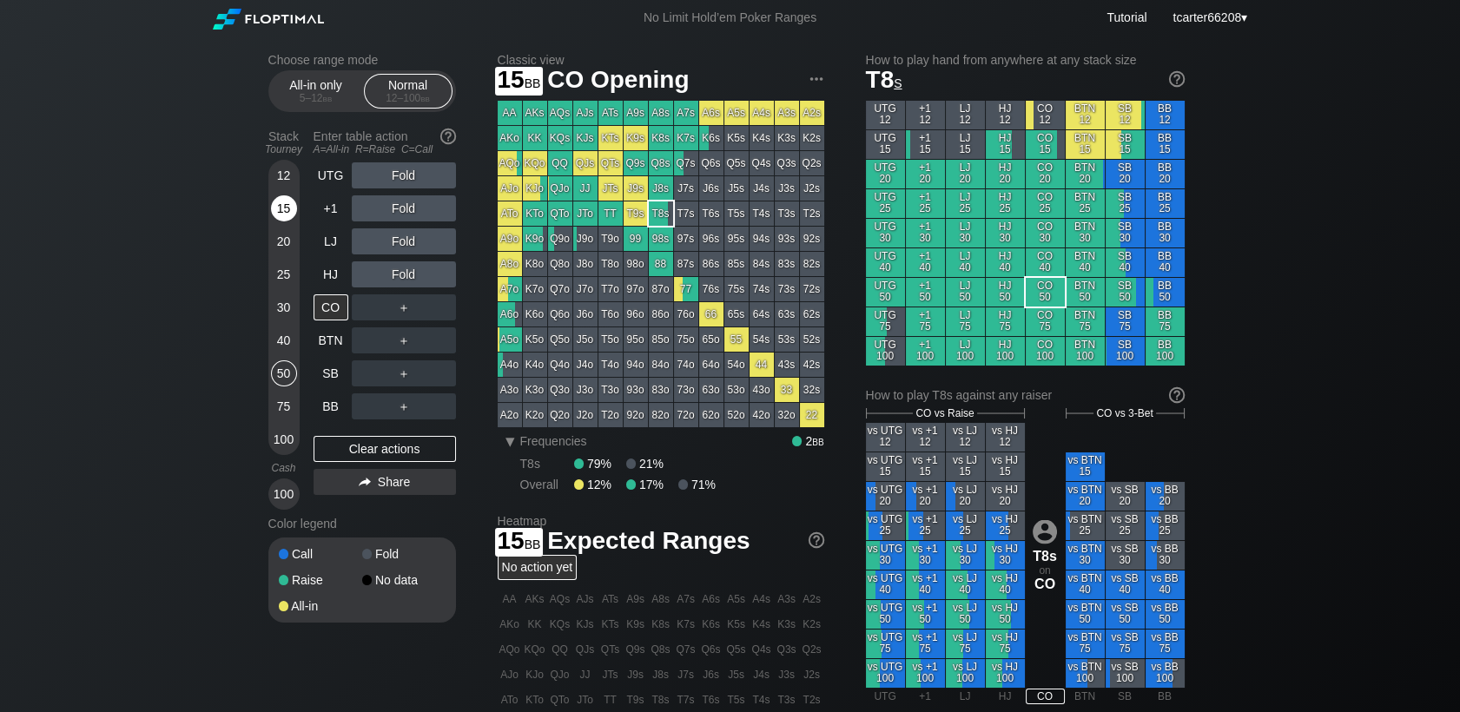
click at [291, 208] on div "15" at bounding box center [284, 208] width 26 height 26
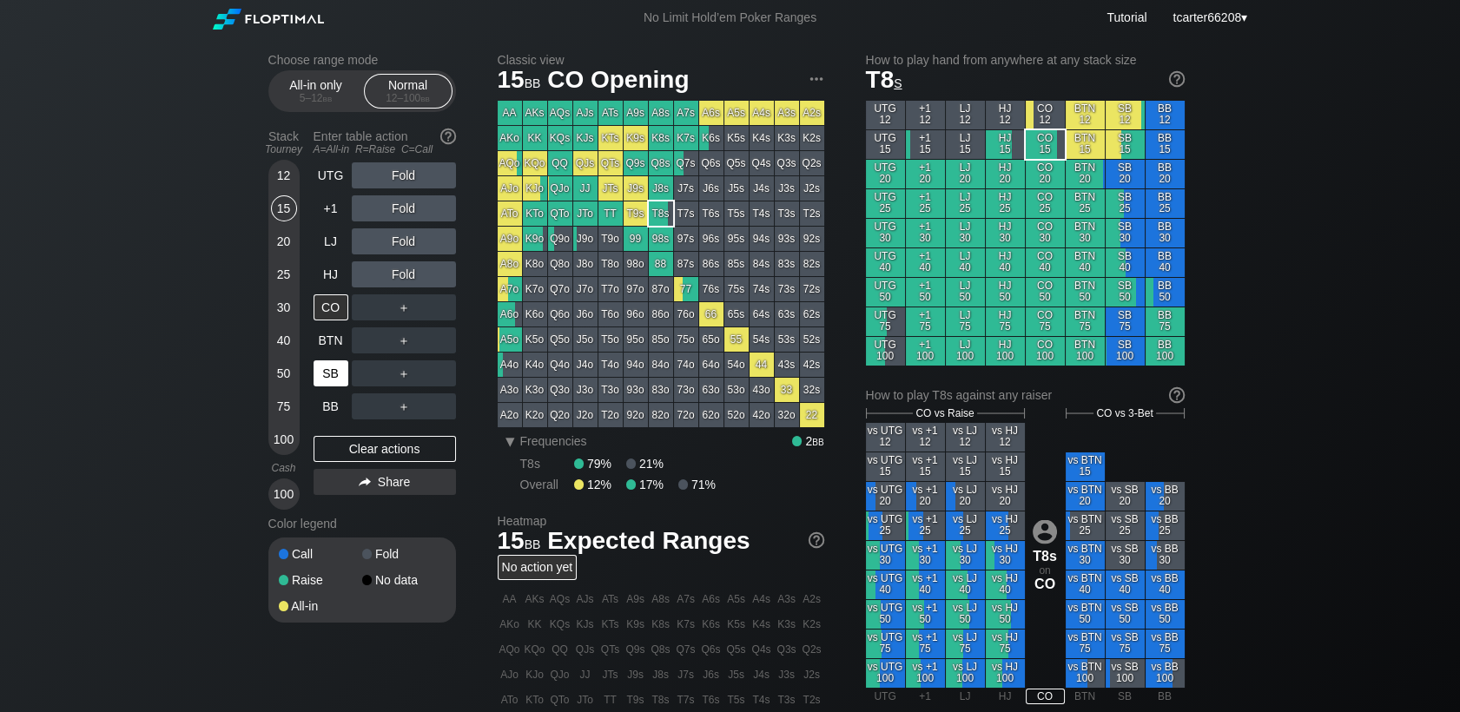
drag, startPoint x: 333, startPoint y: 379, endPoint x: 322, endPoint y: 379, distance: 11.3
click at [333, 378] on div "SB" at bounding box center [330, 373] width 35 height 26
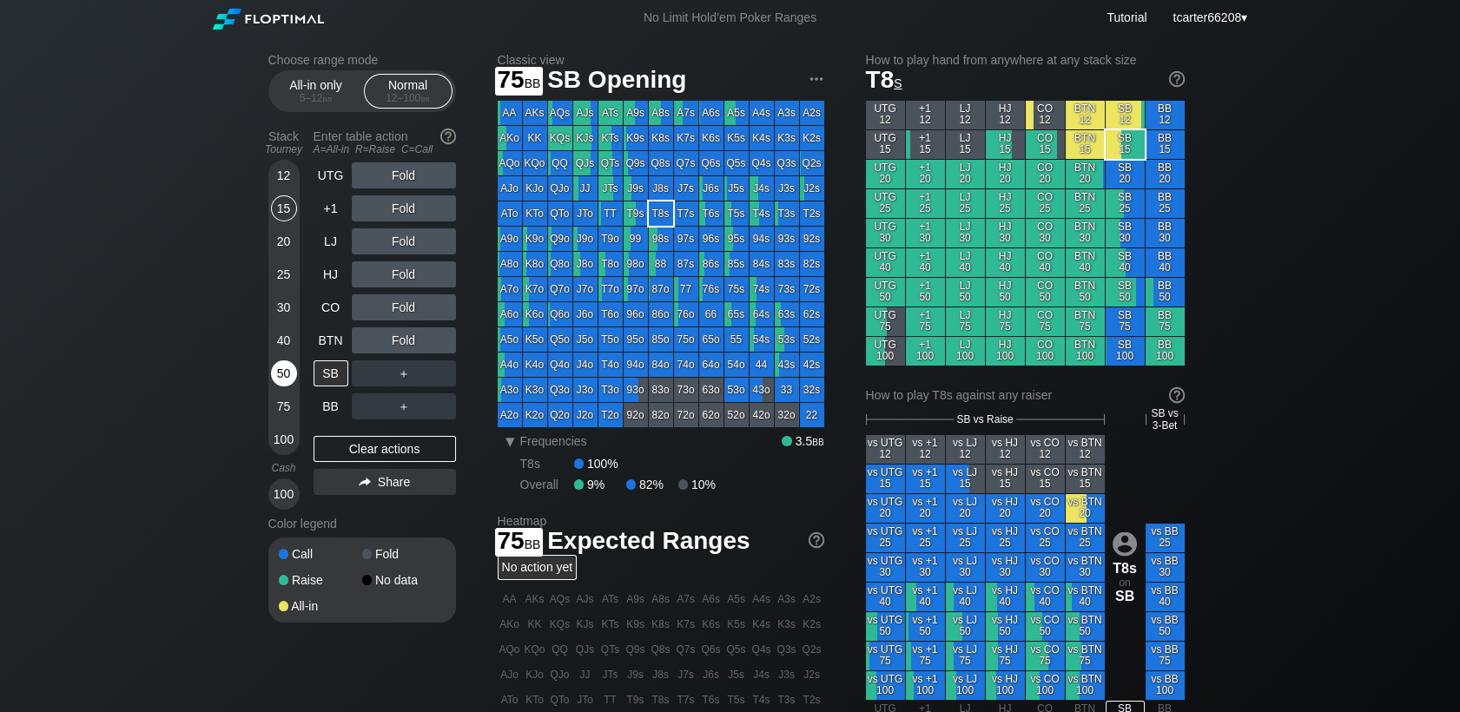
drag, startPoint x: 283, startPoint y: 403, endPoint x: 292, endPoint y: 394, distance: 12.3
click at [284, 403] on div "75" at bounding box center [284, 406] width 26 height 26
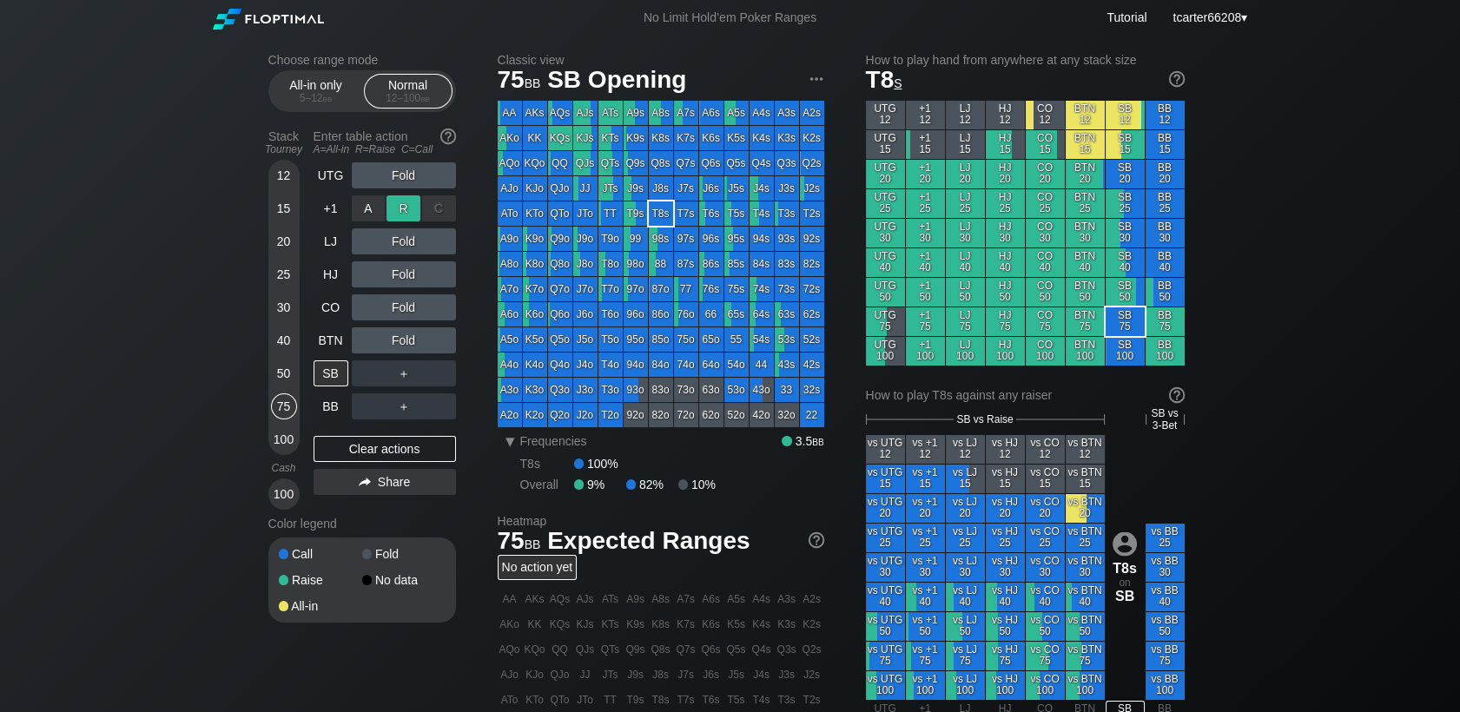
click at [397, 206] on div "R ✕" at bounding box center [403, 208] width 34 height 26
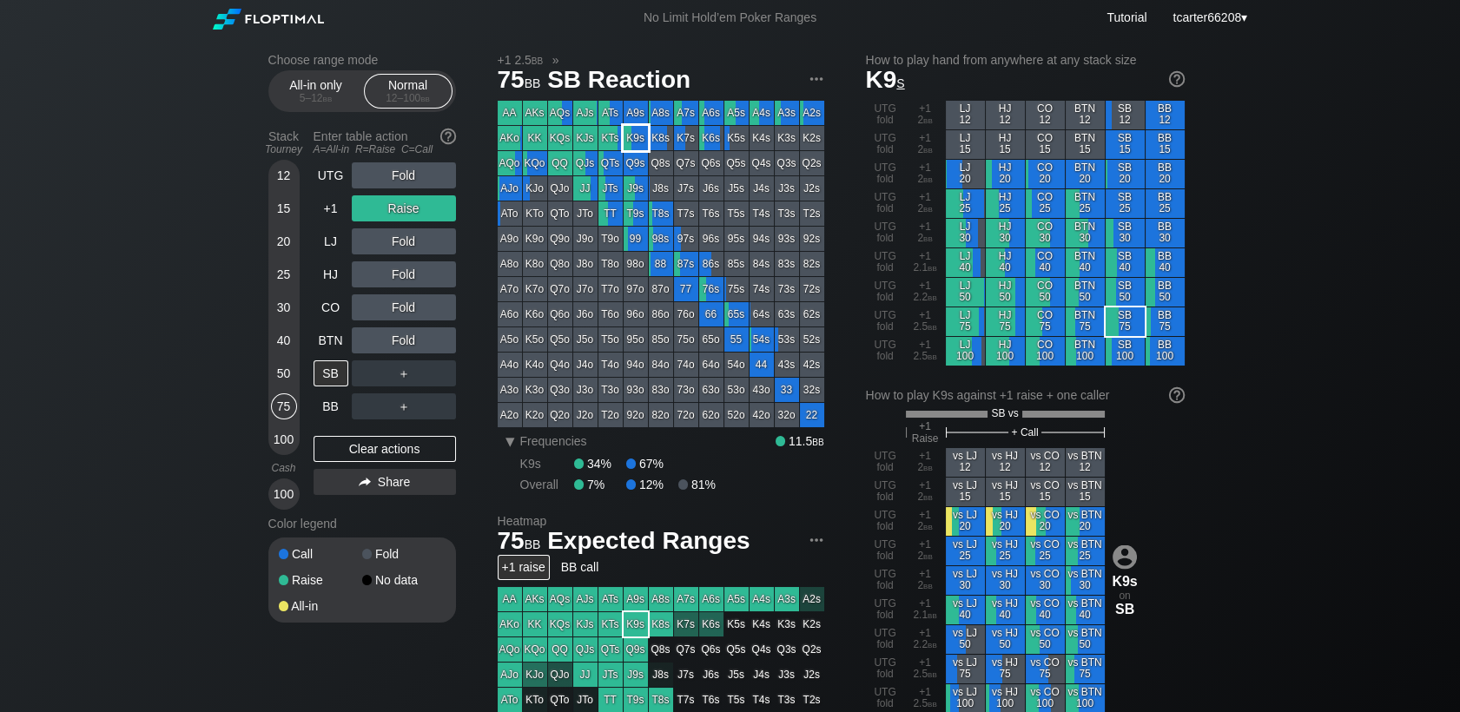
click at [627, 140] on div "K9s" at bounding box center [635, 138] width 24 height 24
click at [379, 461] on div "Clear actions" at bounding box center [384, 449] width 142 height 26
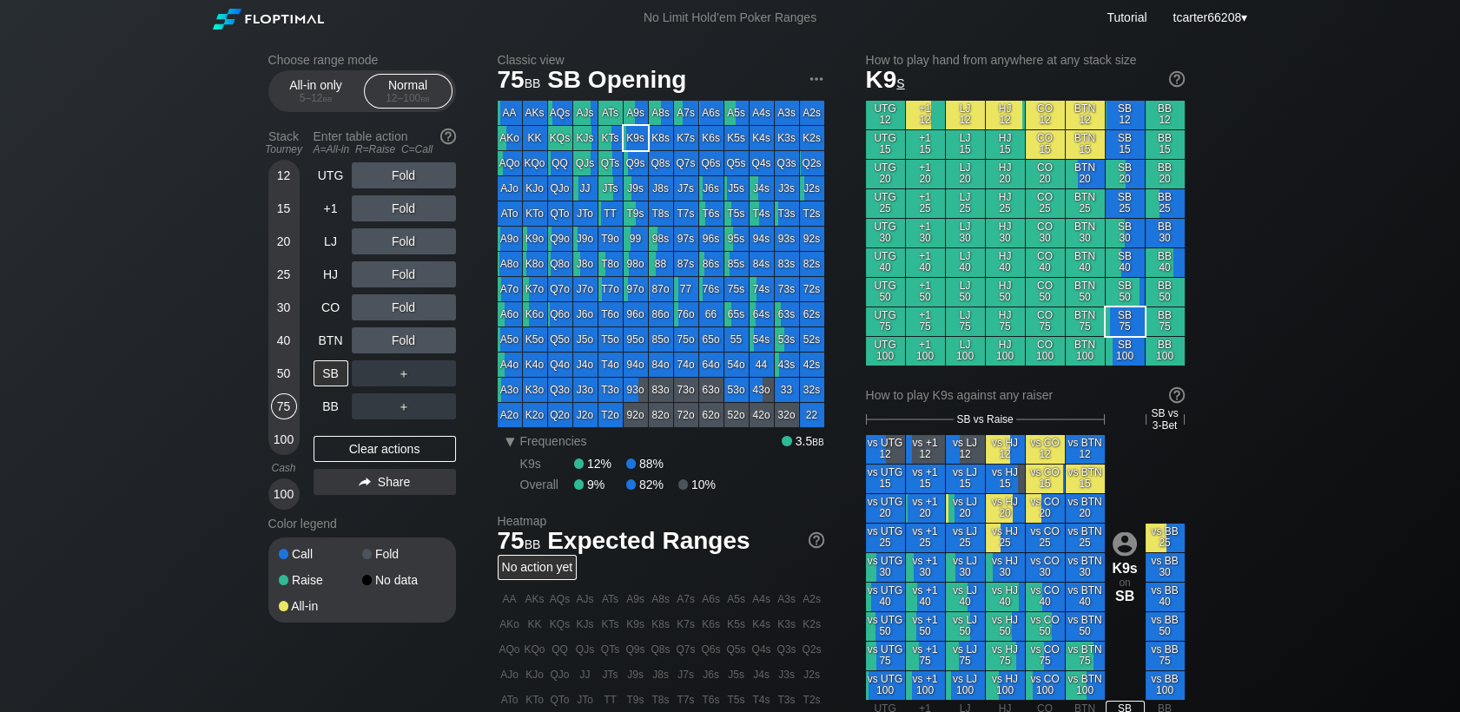
drag, startPoint x: 285, startPoint y: 284, endPoint x: 288, endPoint y: 298, distance: 14.3
click at [285, 283] on div "25" at bounding box center [284, 274] width 26 height 26
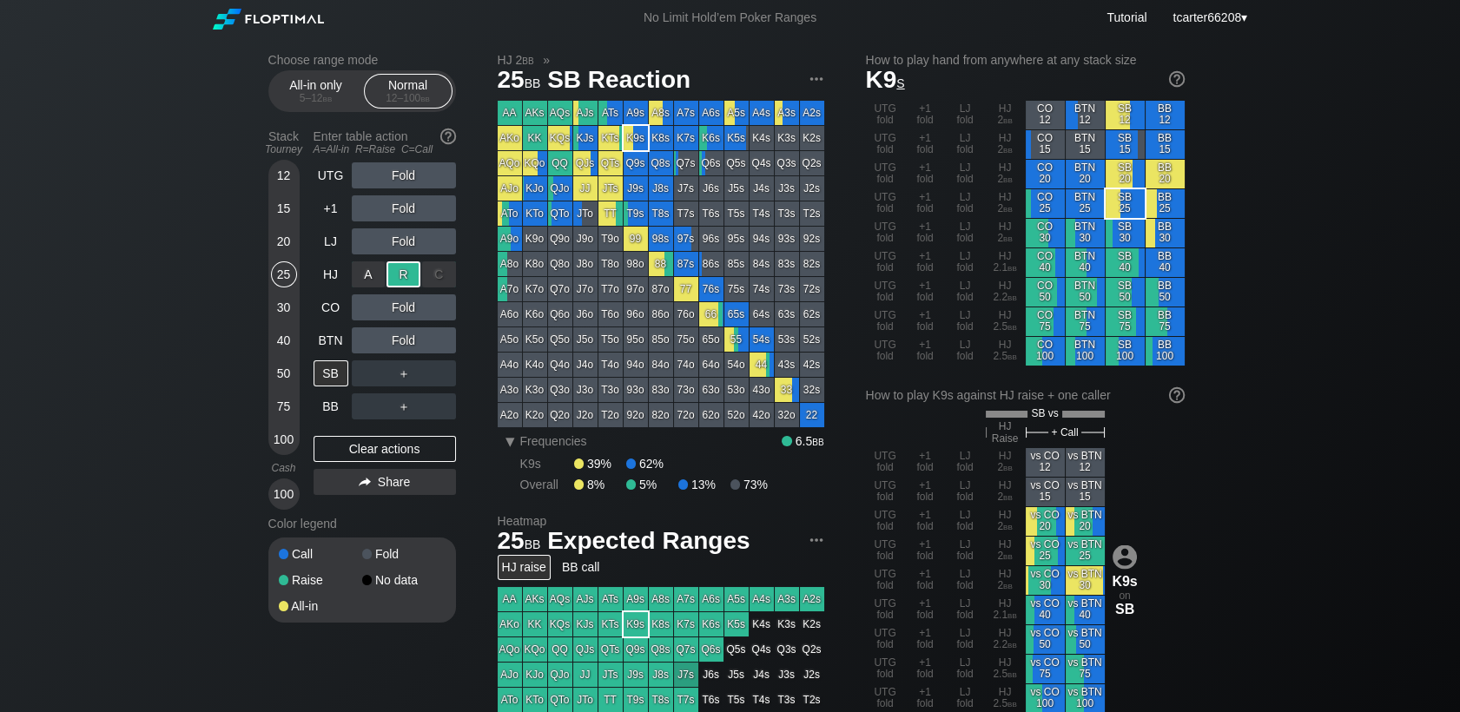
click at [396, 274] on div "R ✕" at bounding box center [403, 274] width 34 height 26
click at [282, 362] on div "50" at bounding box center [284, 373] width 26 height 26
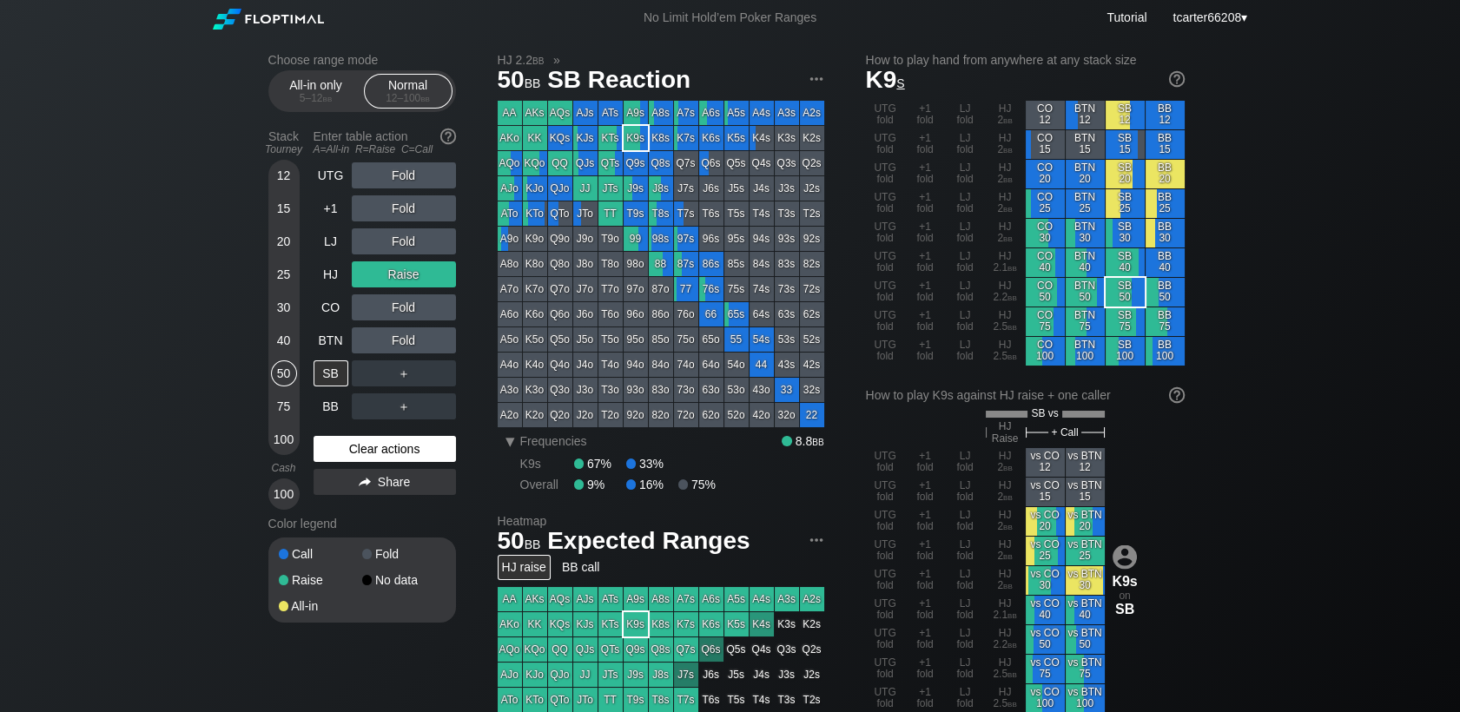
click at [399, 454] on div "Clear actions" at bounding box center [384, 449] width 142 height 26
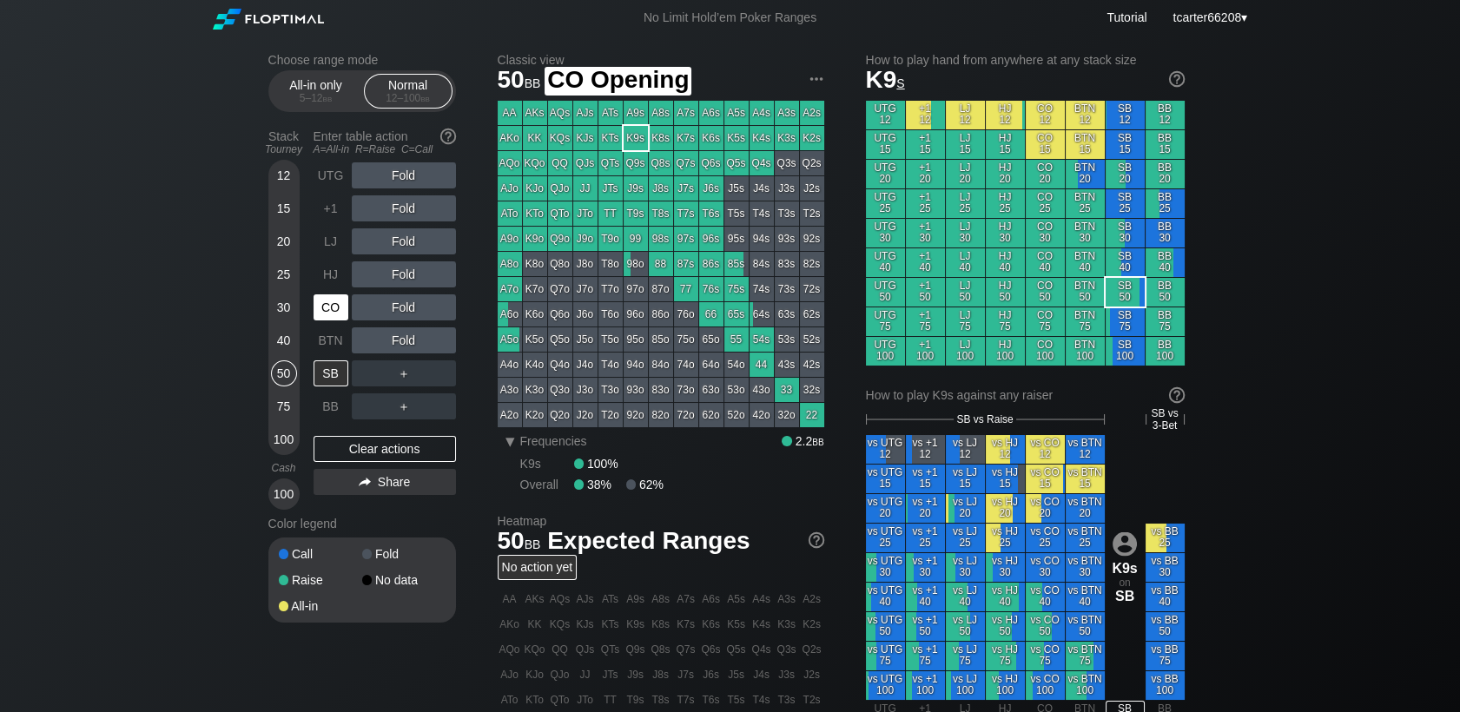
click at [333, 319] on div "CO" at bounding box center [330, 307] width 35 height 26
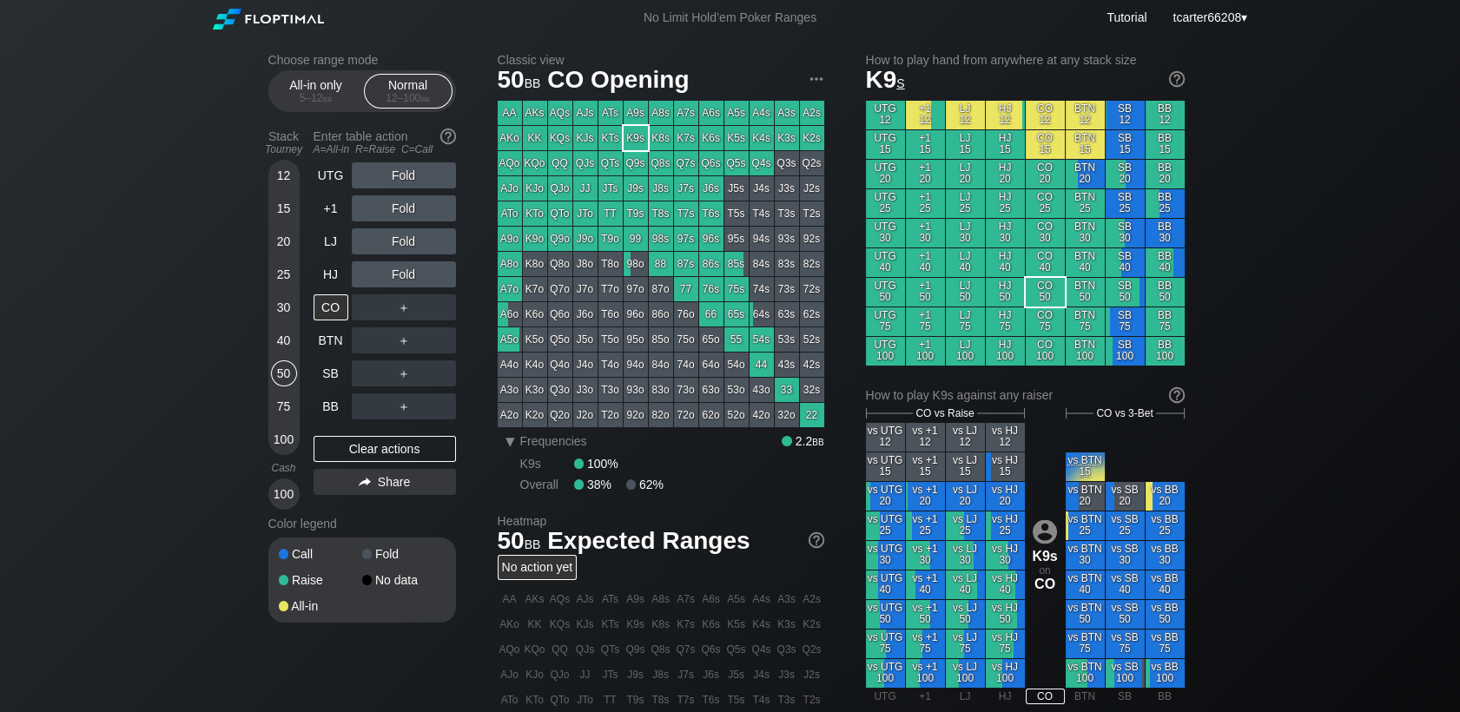
click at [584, 119] on div "AJs" at bounding box center [585, 113] width 24 height 24
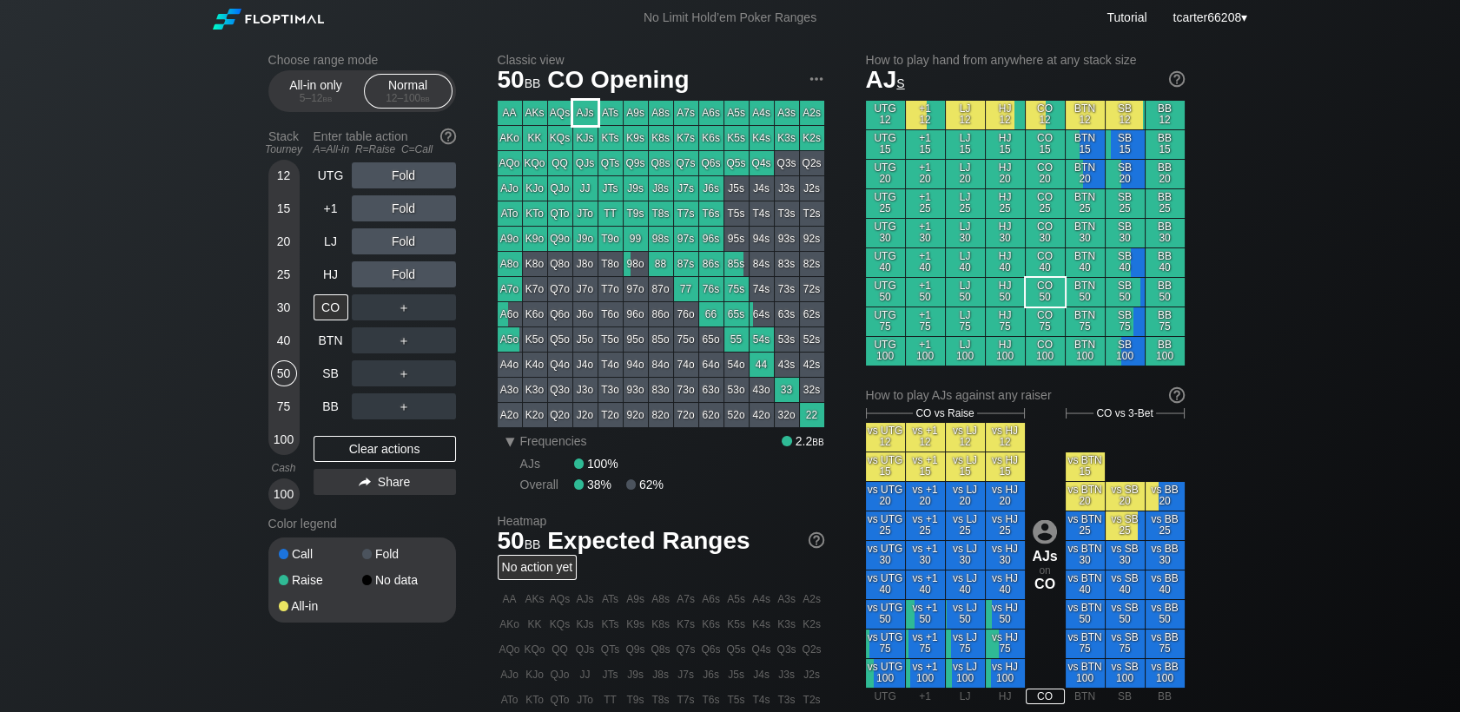
click at [584, 119] on div "AJs" at bounding box center [585, 113] width 24 height 24
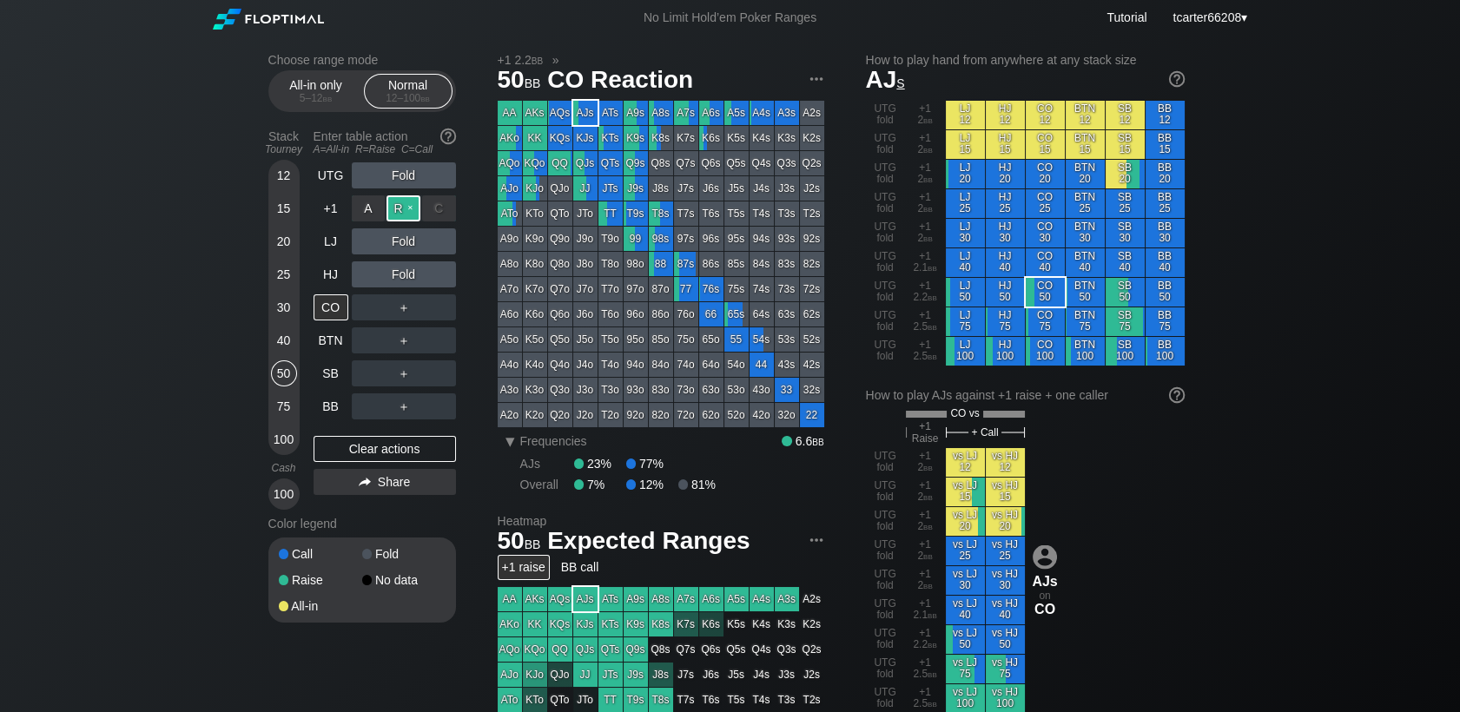
click at [403, 219] on div "R ✕" at bounding box center [403, 208] width 34 height 26
click at [275, 175] on div "12" at bounding box center [284, 175] width 26 height 26
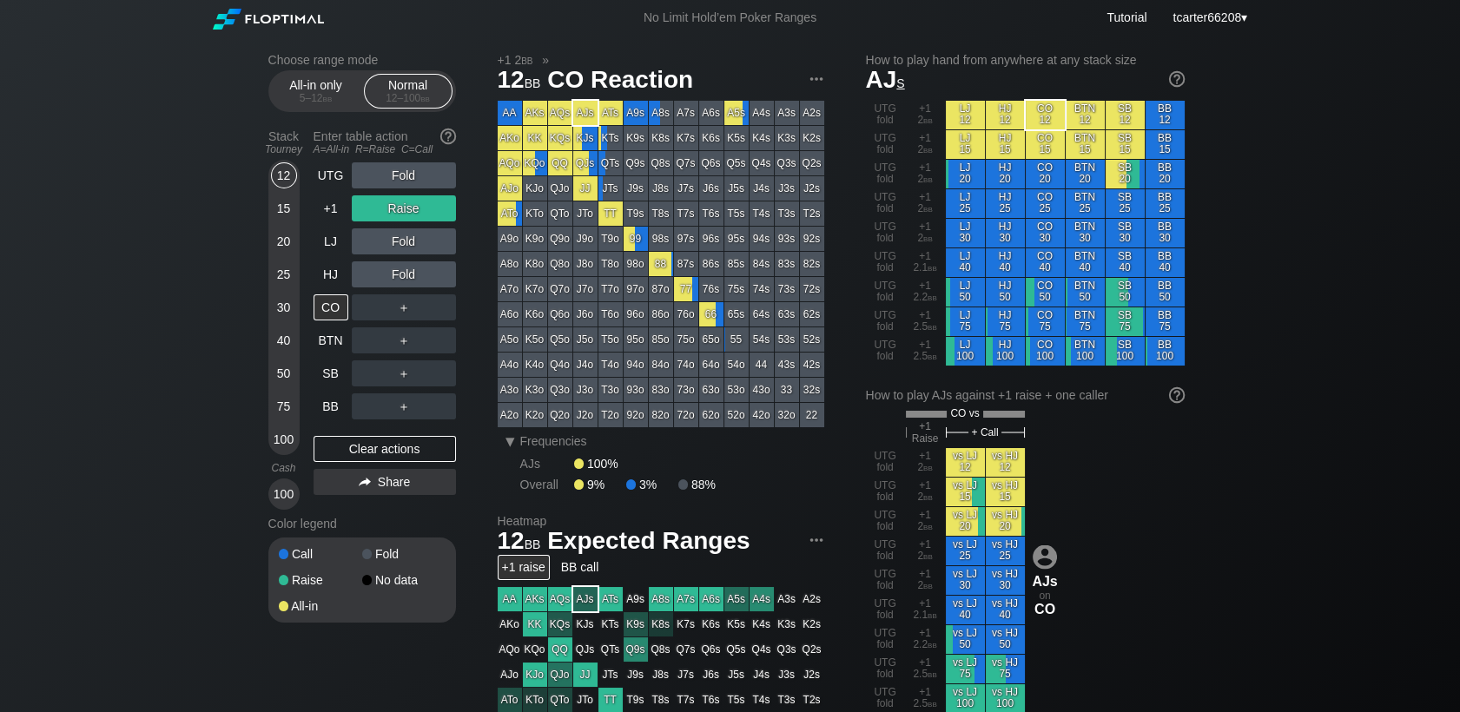
drag, startPoint x: 377, startPoint y: 448, endPoint x: 373, endPoint y: 411, distance: 37.5
click at [377, 448] on div "Clear actions" at bounding box center [384, 449] width 142 height 26
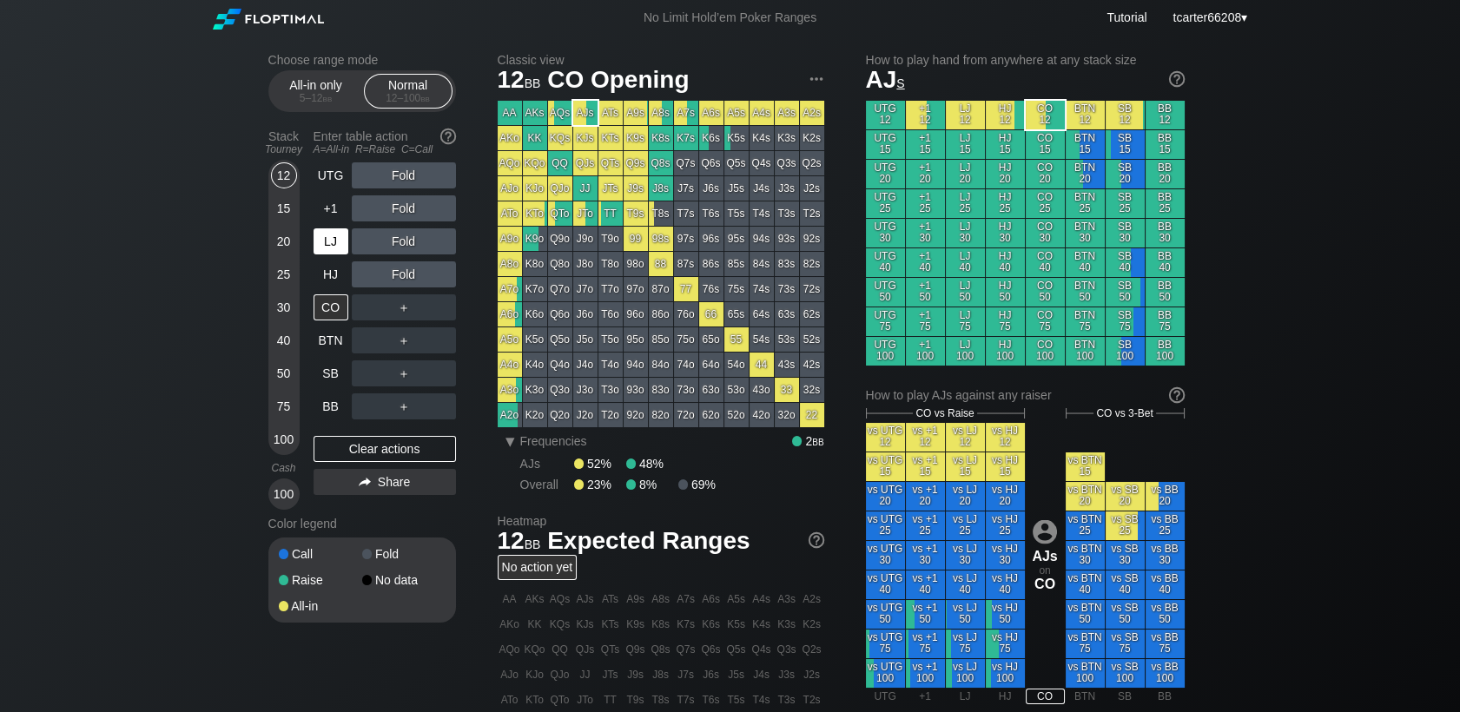
click at [339, 254] on div "LJ" at bounding box center [330, 241] width 35 height 26
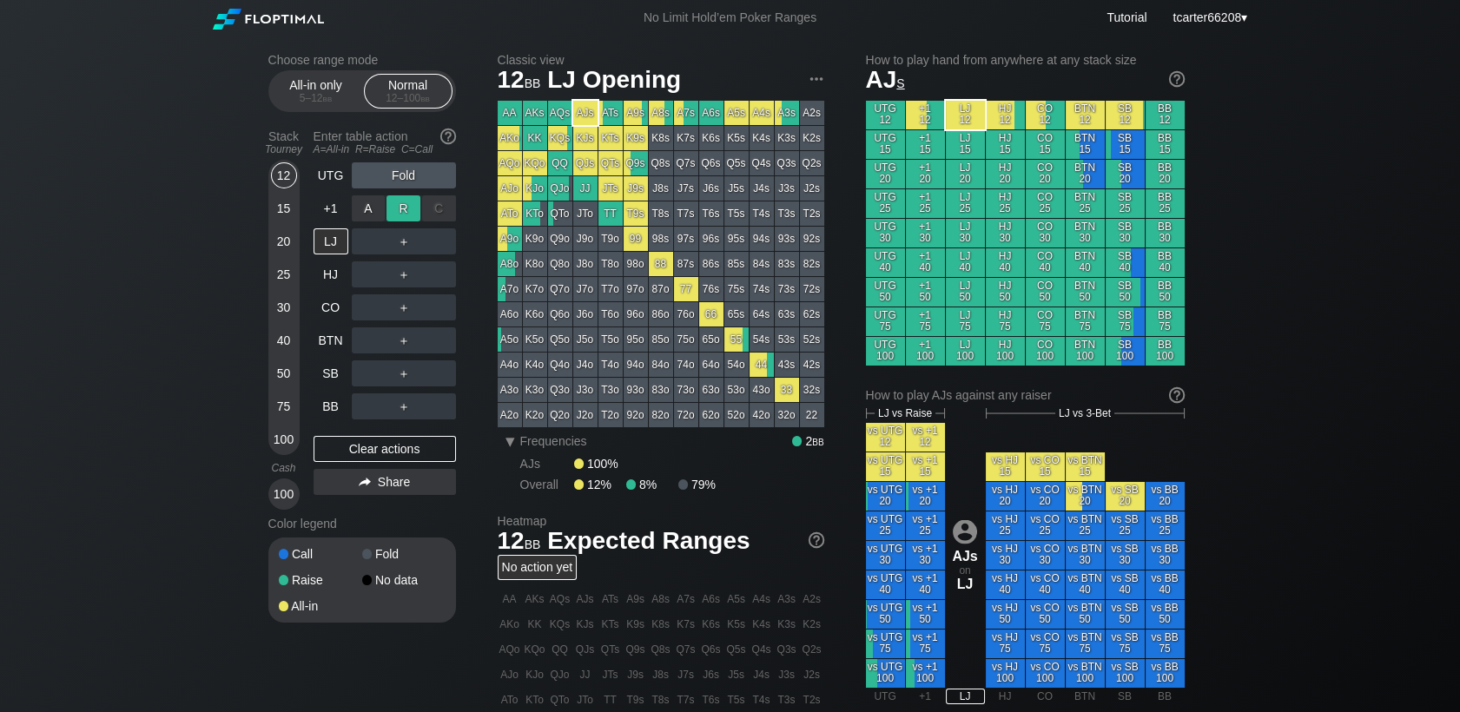
click at [396, 219] on div "R ✕" at bounding box center [403, 208] width 34 height 26
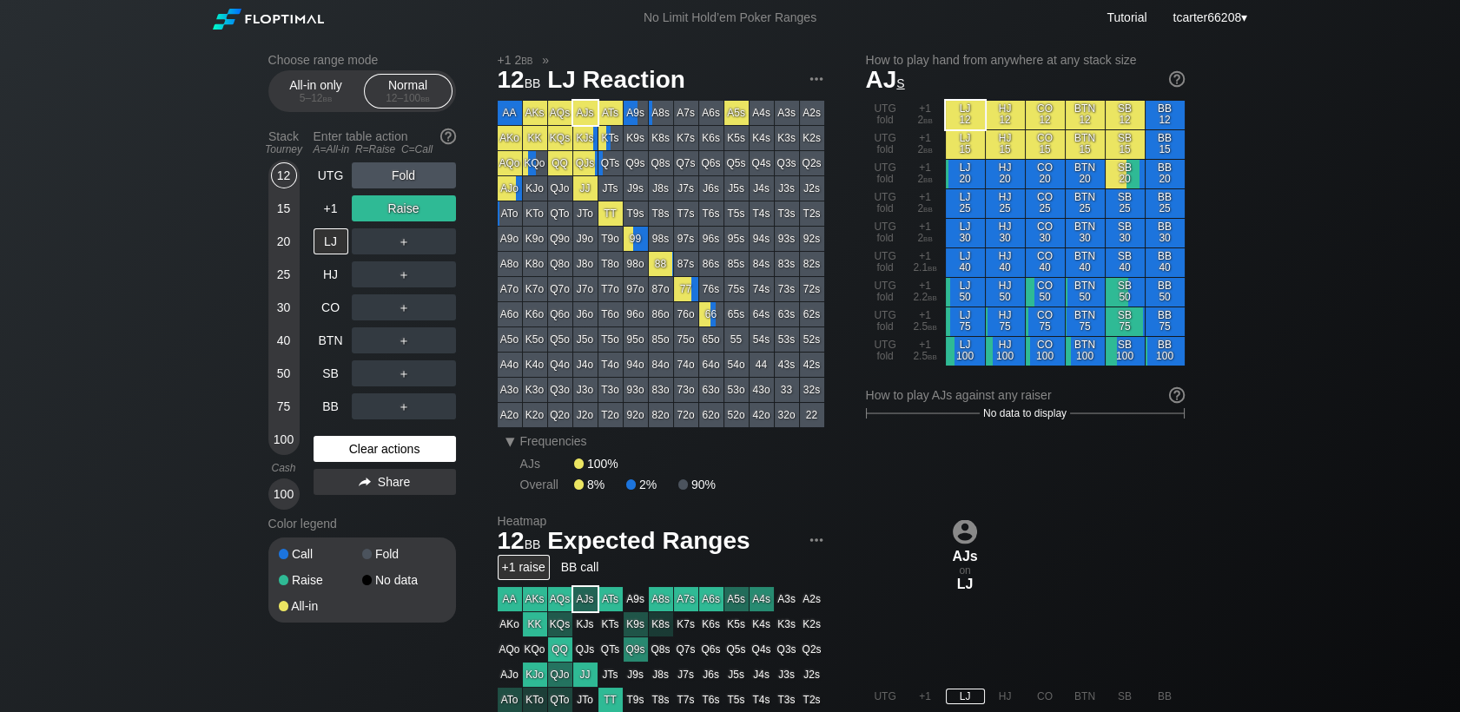
click at [361, 458] on div "Clear actions" at bounding box center [384, 449] width 142 height 26
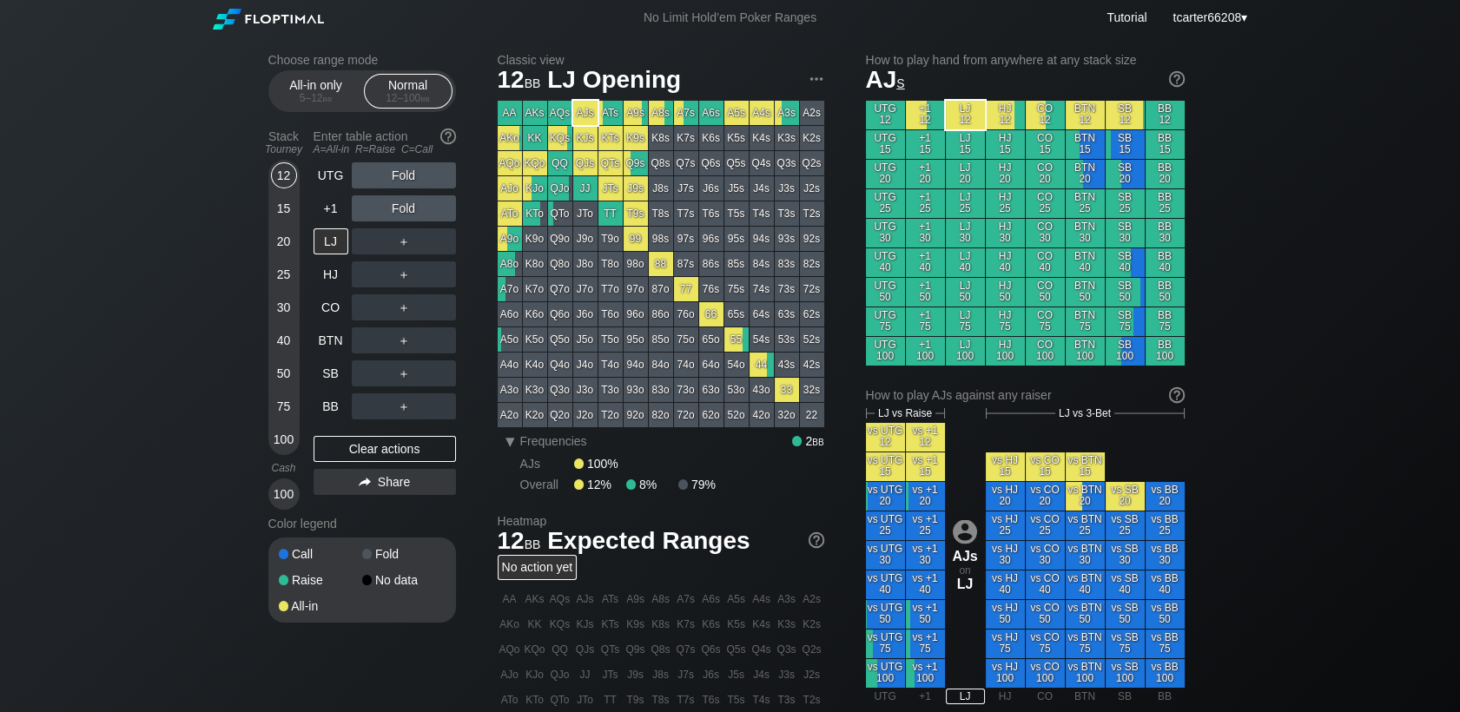
click at [395, 212] on div "Fold" at bounding box center [404, 208] width 104 height 26
click at [280, 375] on div "50" at bounding box center [284, 373] width 26 height 26
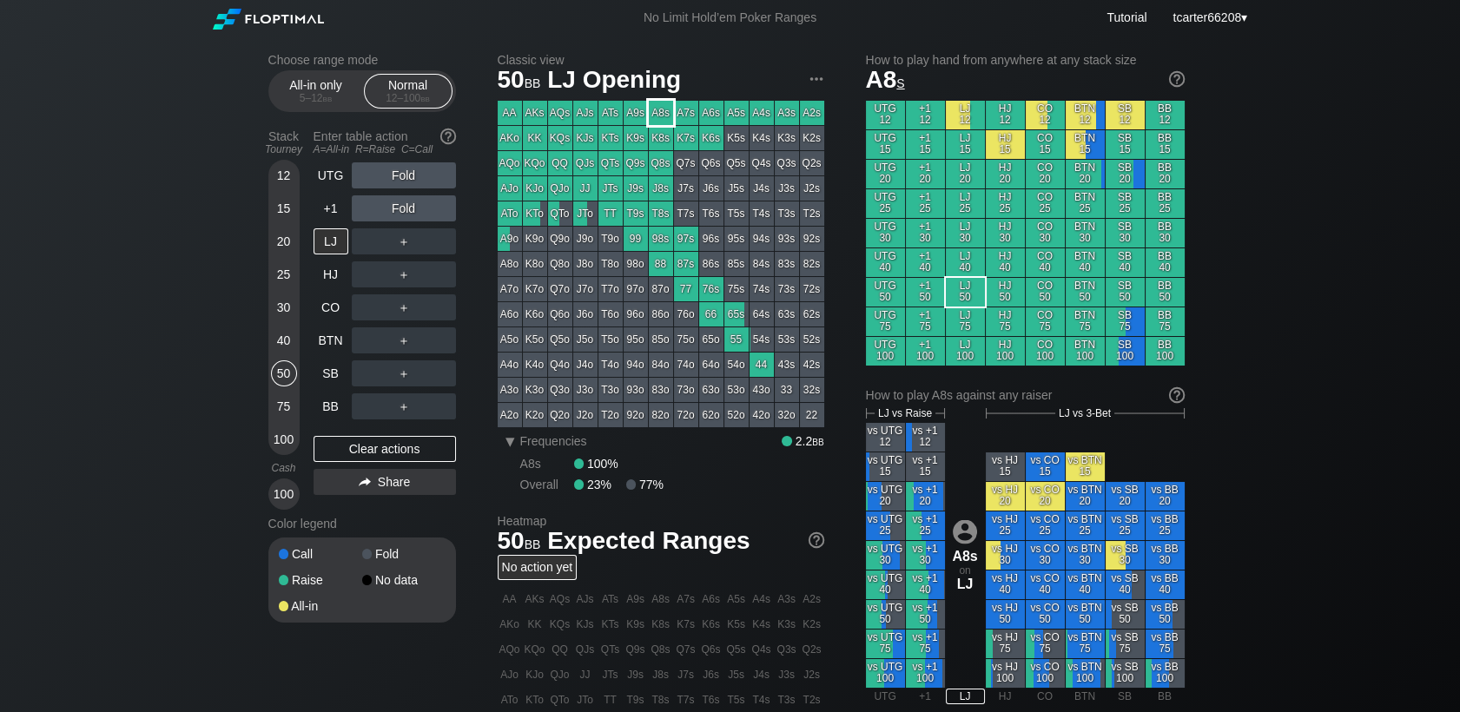
click at [660, 115] on div "A8s" at bounding box center [661, 113] width 24 height 24
click at [288, 265] on div "12 15 20 25 30 40 50 75 100" at bounding box center [283, 307] width 31 height 295
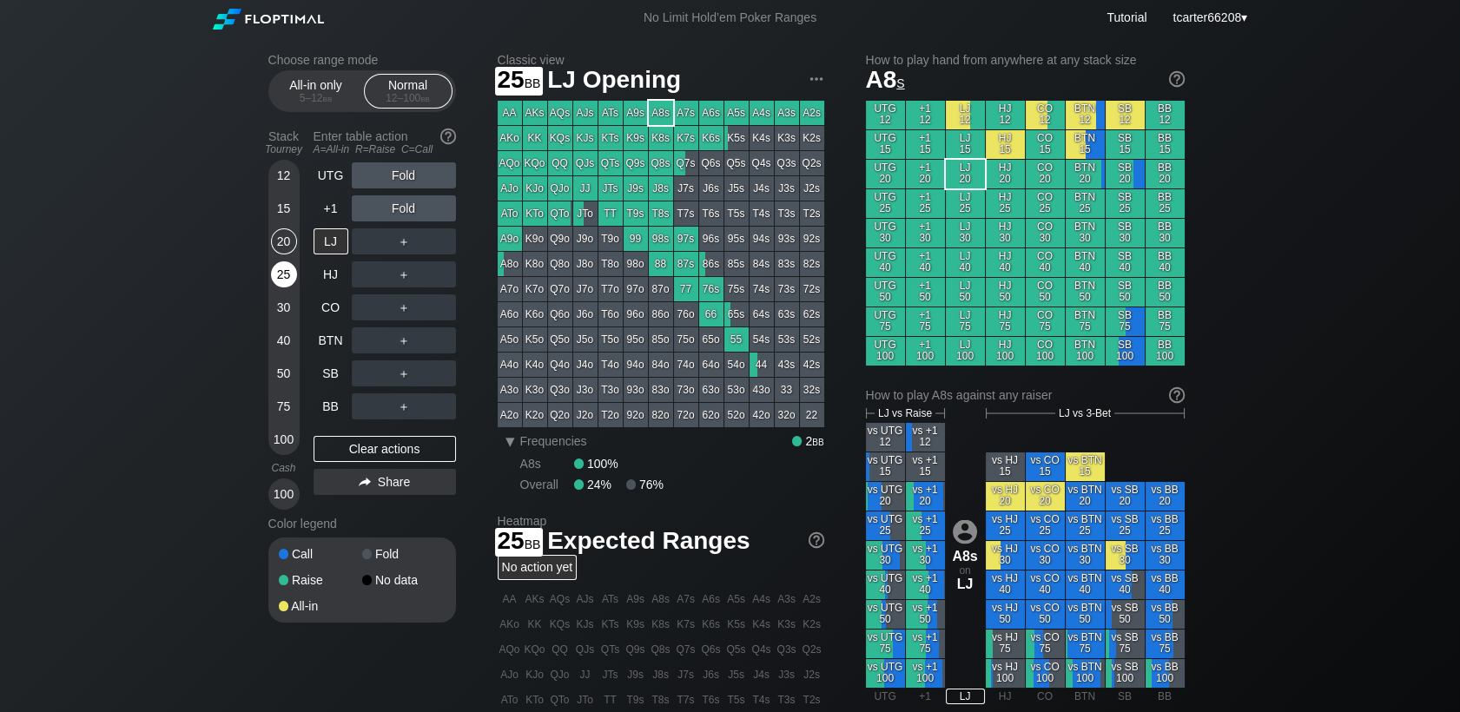
click at [288, 267] on div "25" at bounding box center [284, 274] width 26 height 26
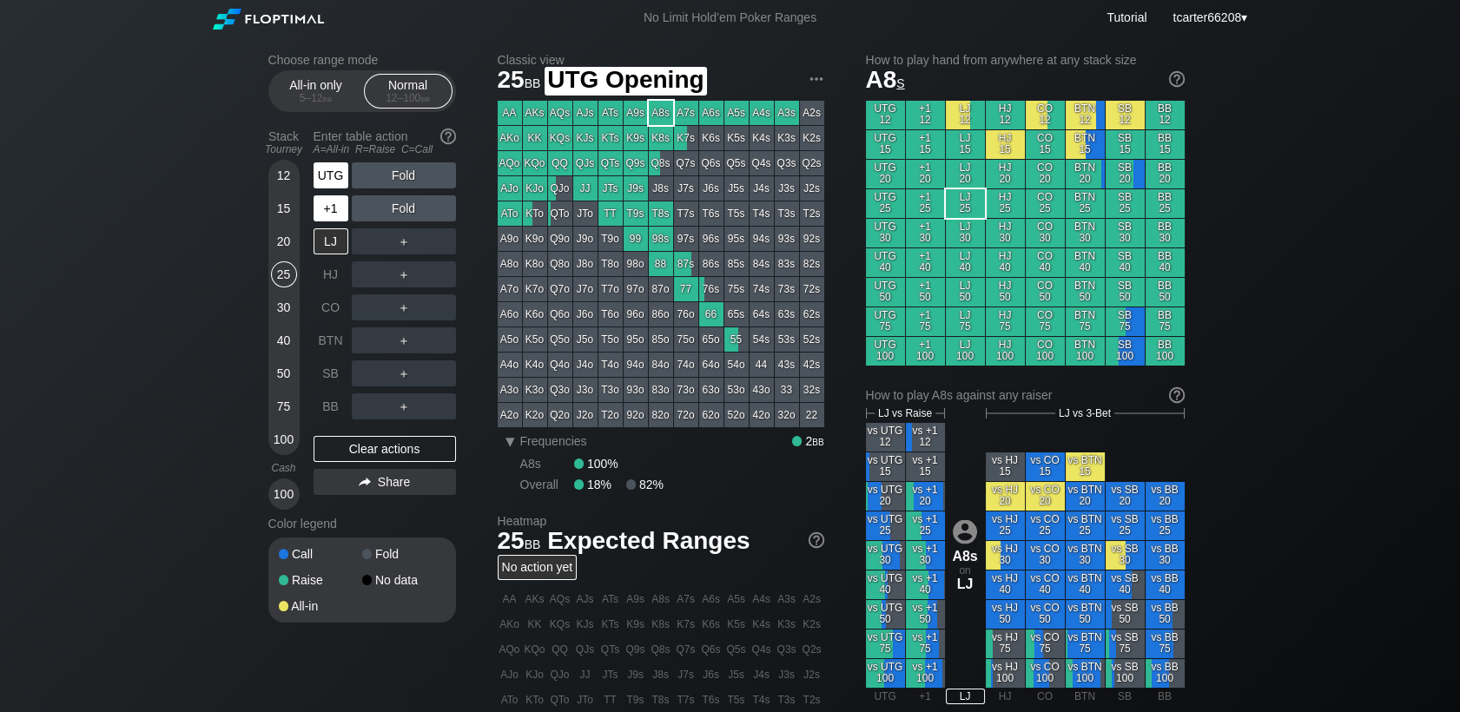
drag, startPoint x: 346, startPoint y: 181, endPoint x: 339, endPoint y: 197, distance: 17.9
click at [346, 181] on div "UTG" at bounding box center [330, 175] width 35 height 26
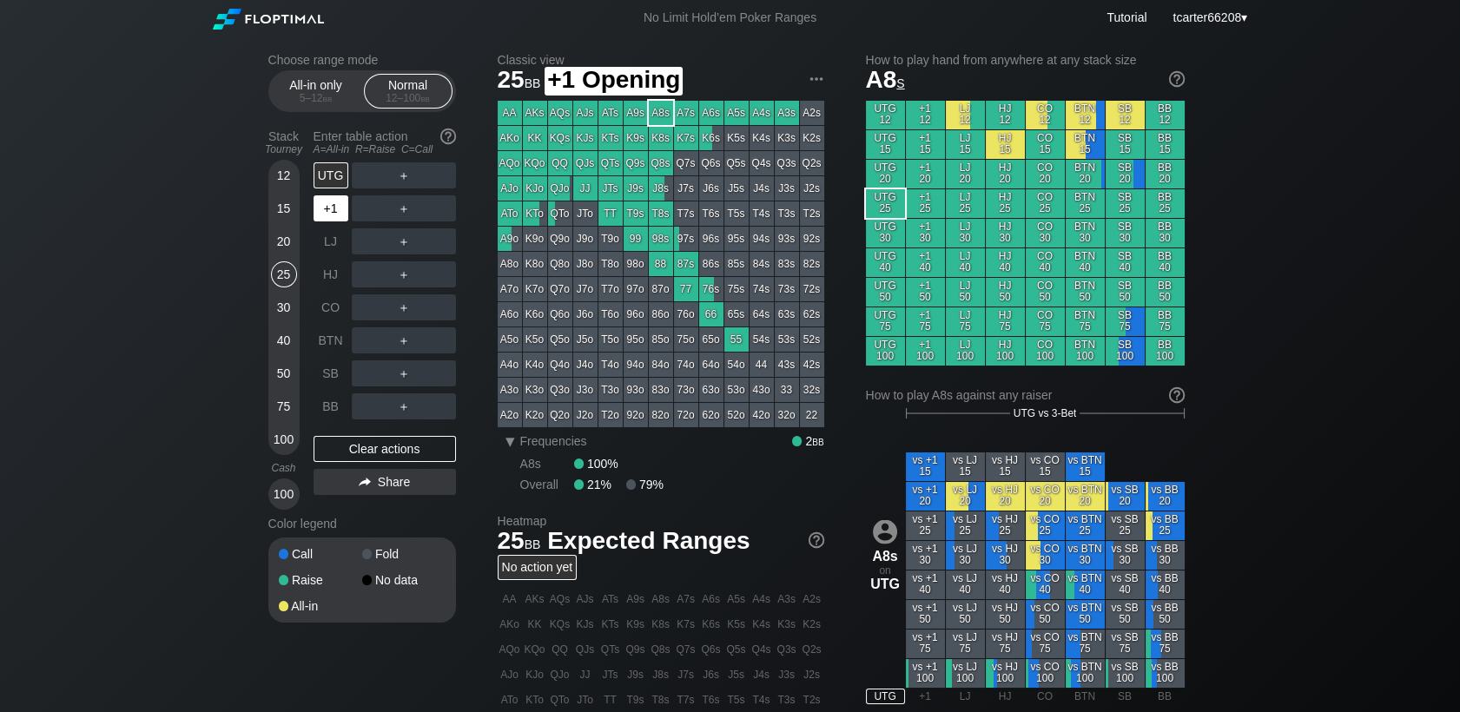
click at [333, 205] on div "+1" at bounding box center [330, 208] width 35 height 26
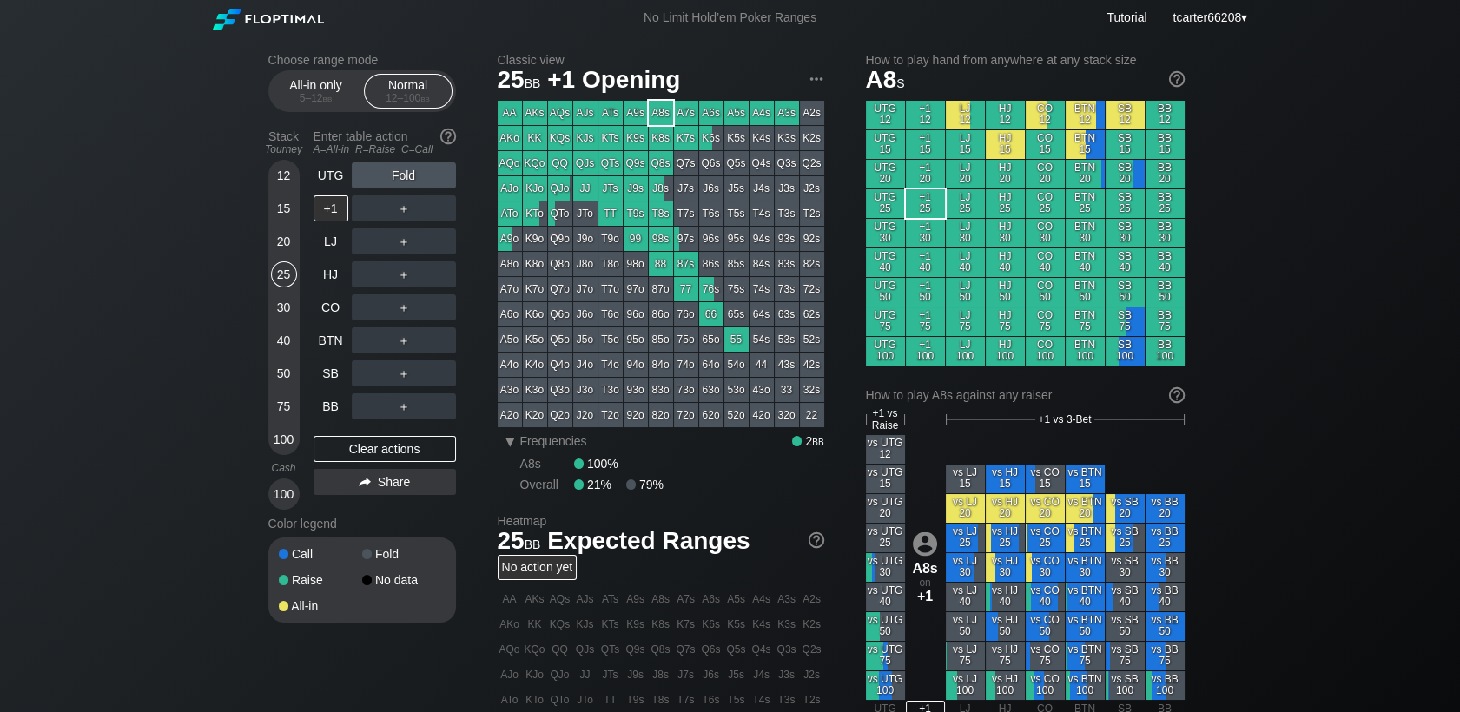
drag, startPoint x: 277, startPoint y: 346, endPoint x: 292, endPoint y: 346, distance: 14.8
click at [278, 346] on div "40" at bounding box center [284, 340] width 26 height 26
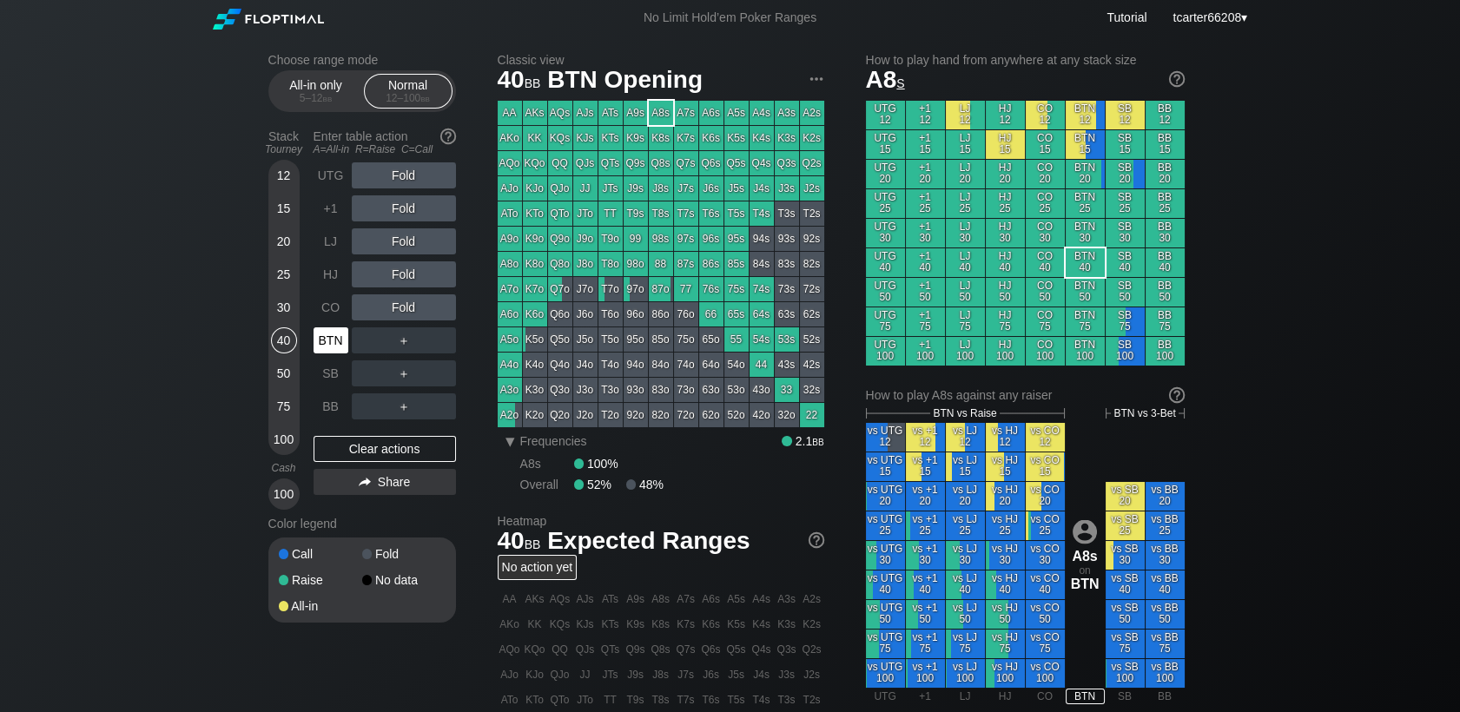
click at [333, 345] on div "BTN" at bounding box center [330, 340] width 35 height 26
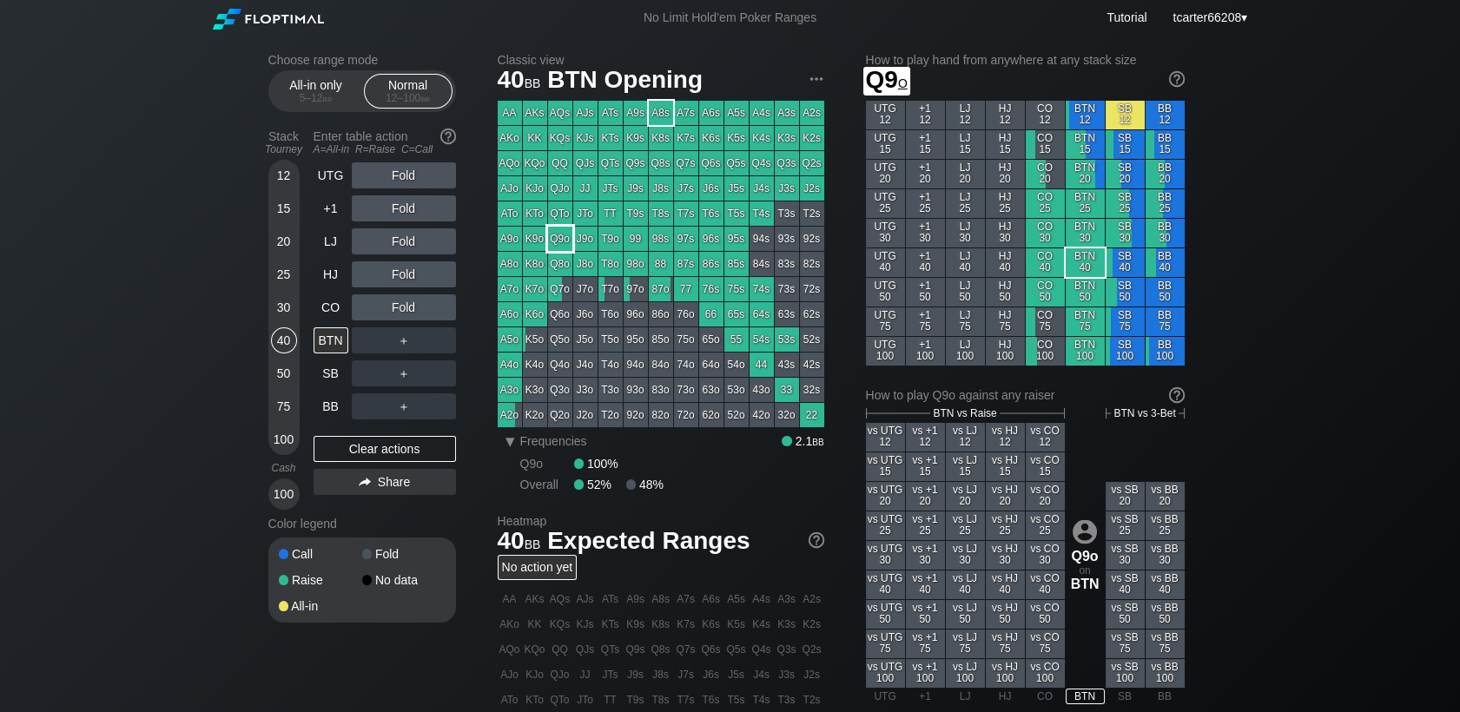
click at [563, 246] on div "Q9o" at bounding box center [560, 239] width 24 height 24
drag, startPoint x: 285, startPoint y: 239, endPoint x: 320, endPoint y: 227, distance: 37.6
click at [285, 239] on div "20" at bounding box center [284, 241] width 26 height 26
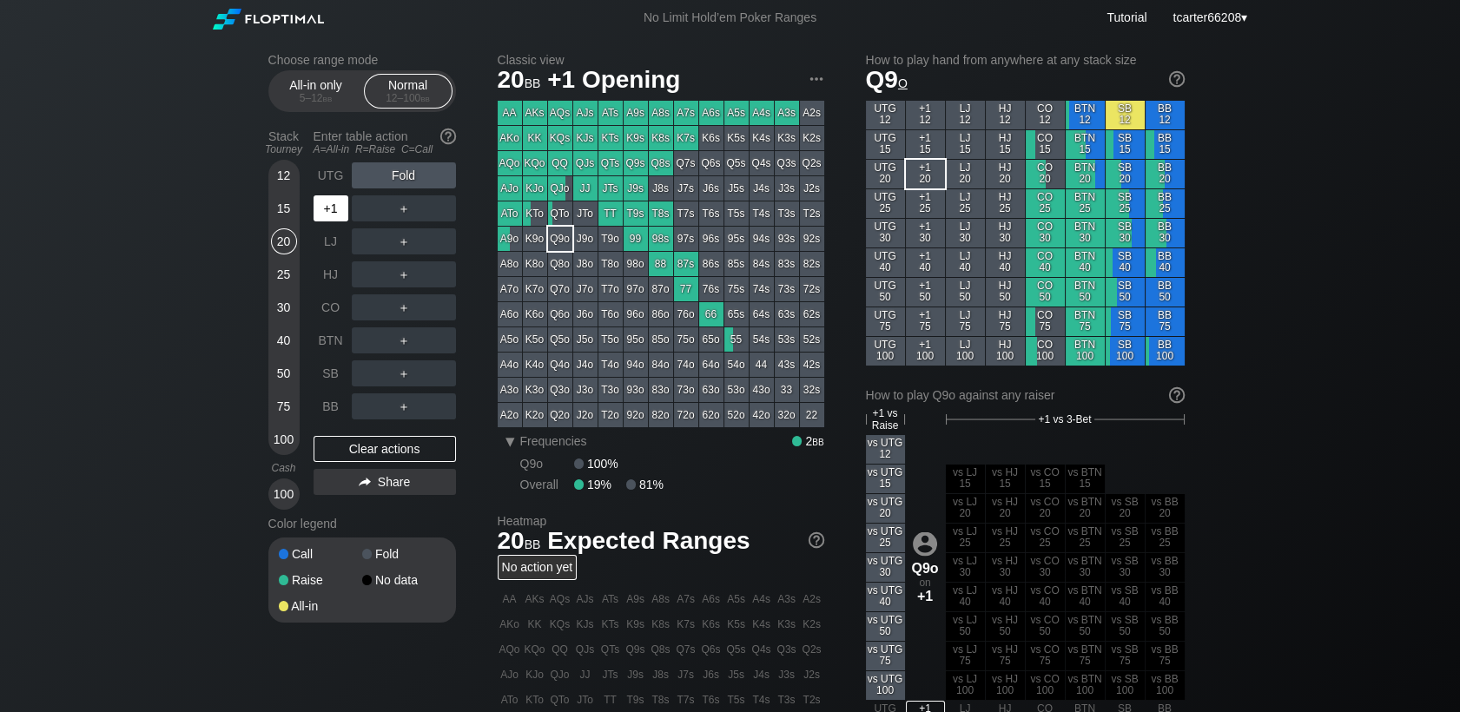
click at [339, 208] on div "+1" at bounding box center [330, 208] width 35 height 26
drag, startPoint x: 537, startPoint y: 180, endPoint x: 465, endPoint y: 168, distance: 72.1
click at [536, 179] on div "KJo" at bounding box center [535, 188] width 24 height 24
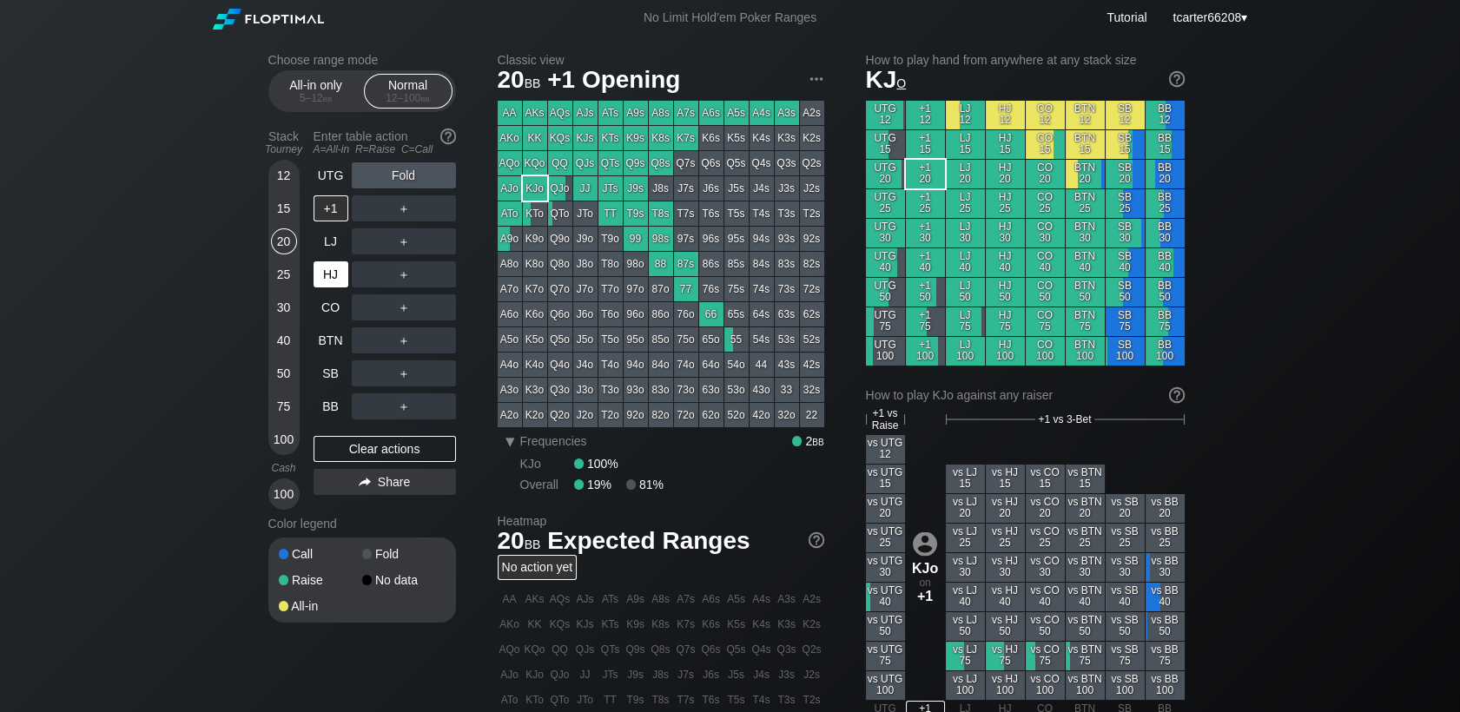
click at [340, 274] on div "HJ" at bounding box center [330, 274] width 35 height 26
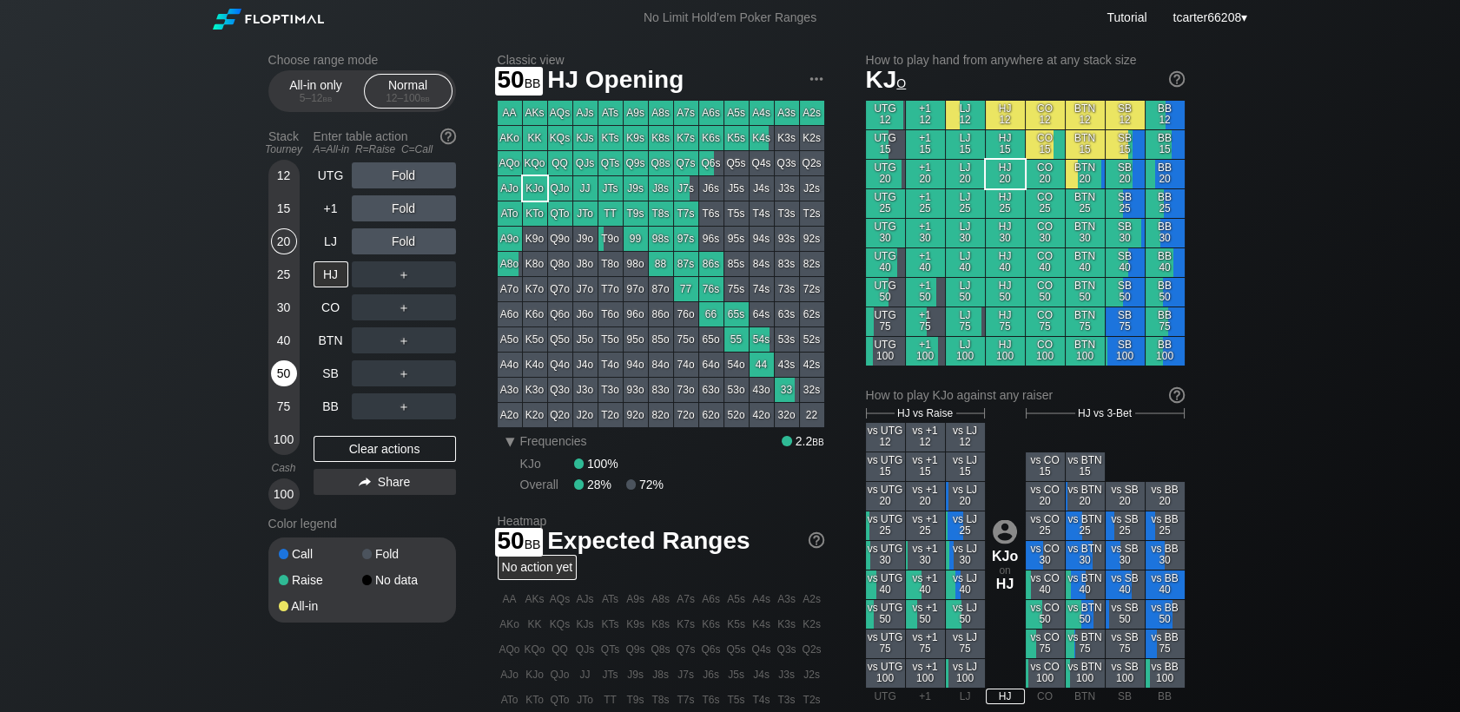
drag, startPoint x: 281, startPoint y: 376, endPoint x: 295, endPoint y: 365, distance: 17.9
click at [281, 376] on div "50" at bounding box center [284, 373] width 26 height 26
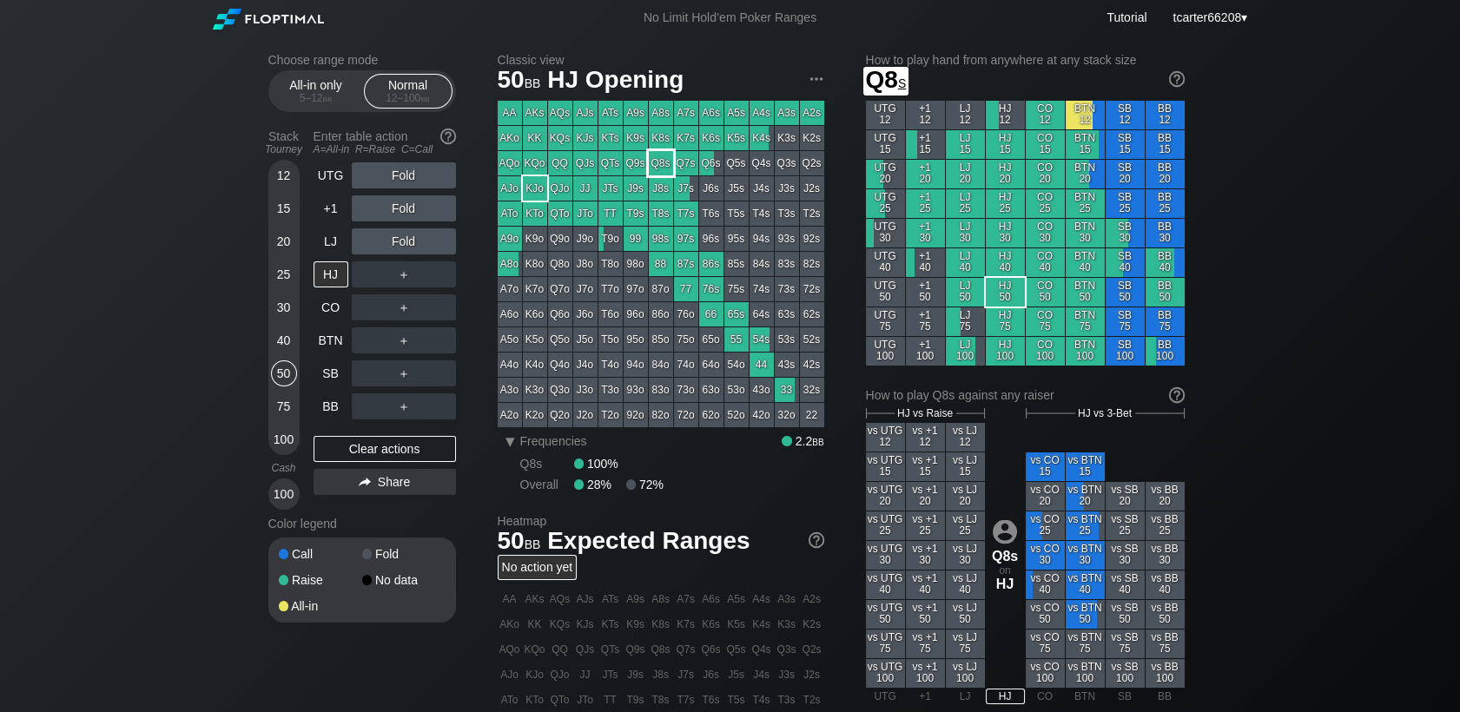
click at [660, 166] on div "Q8s" at bounding box center [661, 163] width 24 height 24
click at [291, 179] on div "12" at bounding box center [284, 175] width 26 height 26
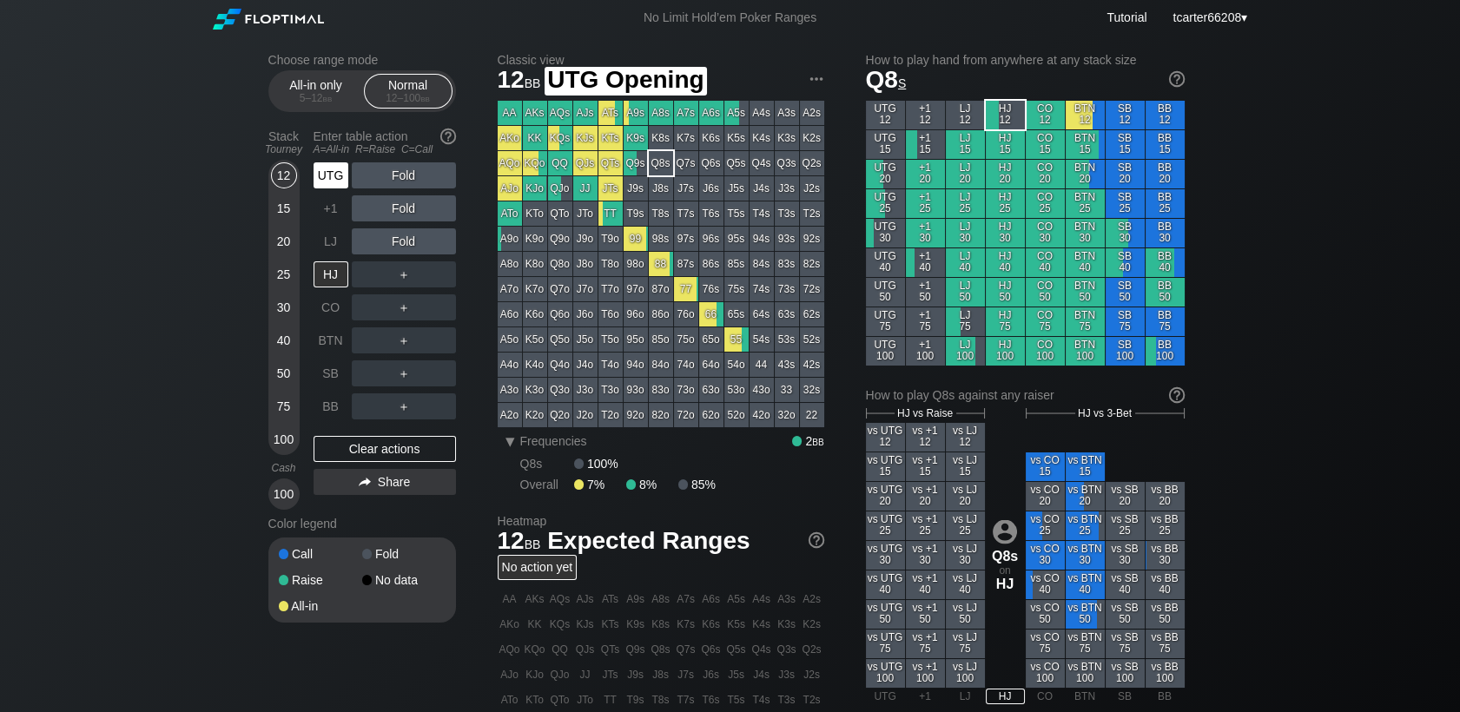
click at [346, 176] on div "UTG" at bounding box center [330, 175] width 35 height 26
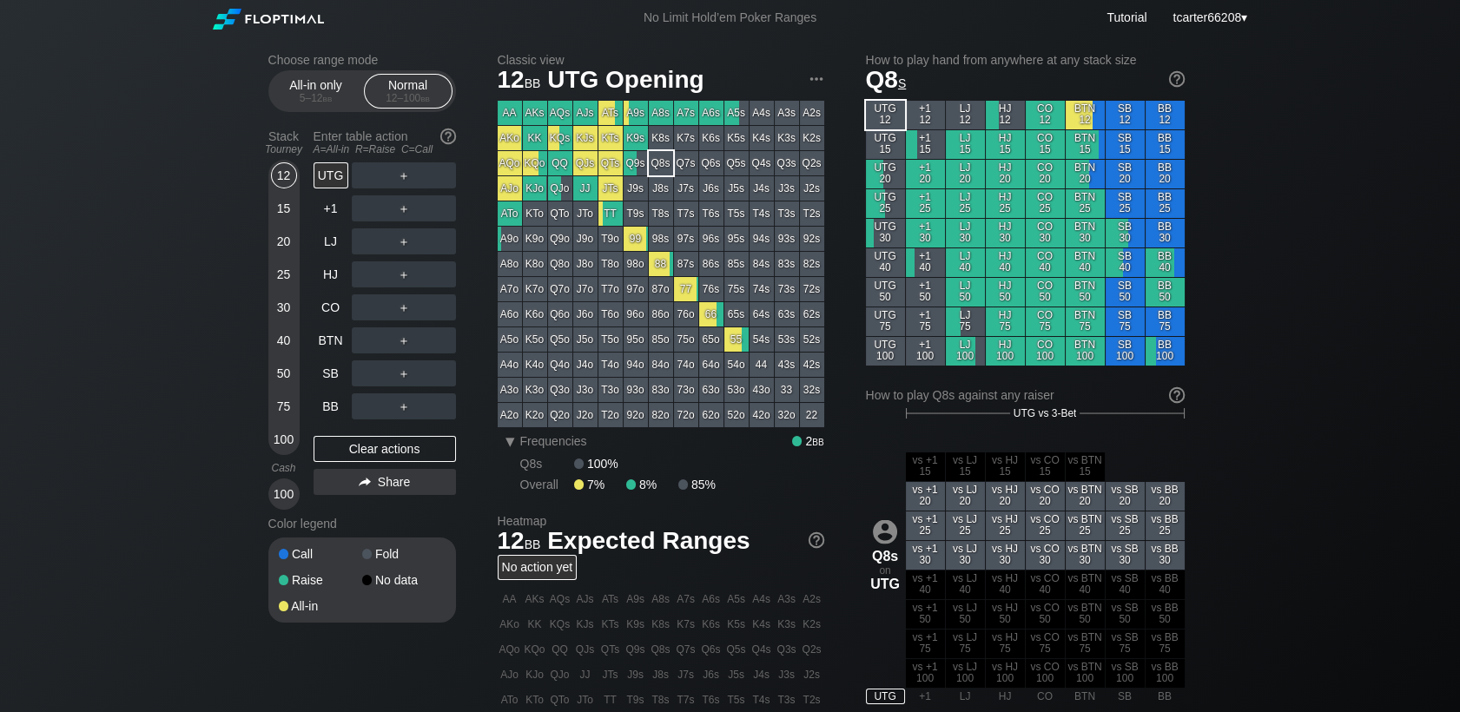
click at [284, 230] on div "20" at bounding box center [284, 241] width 26 height 26
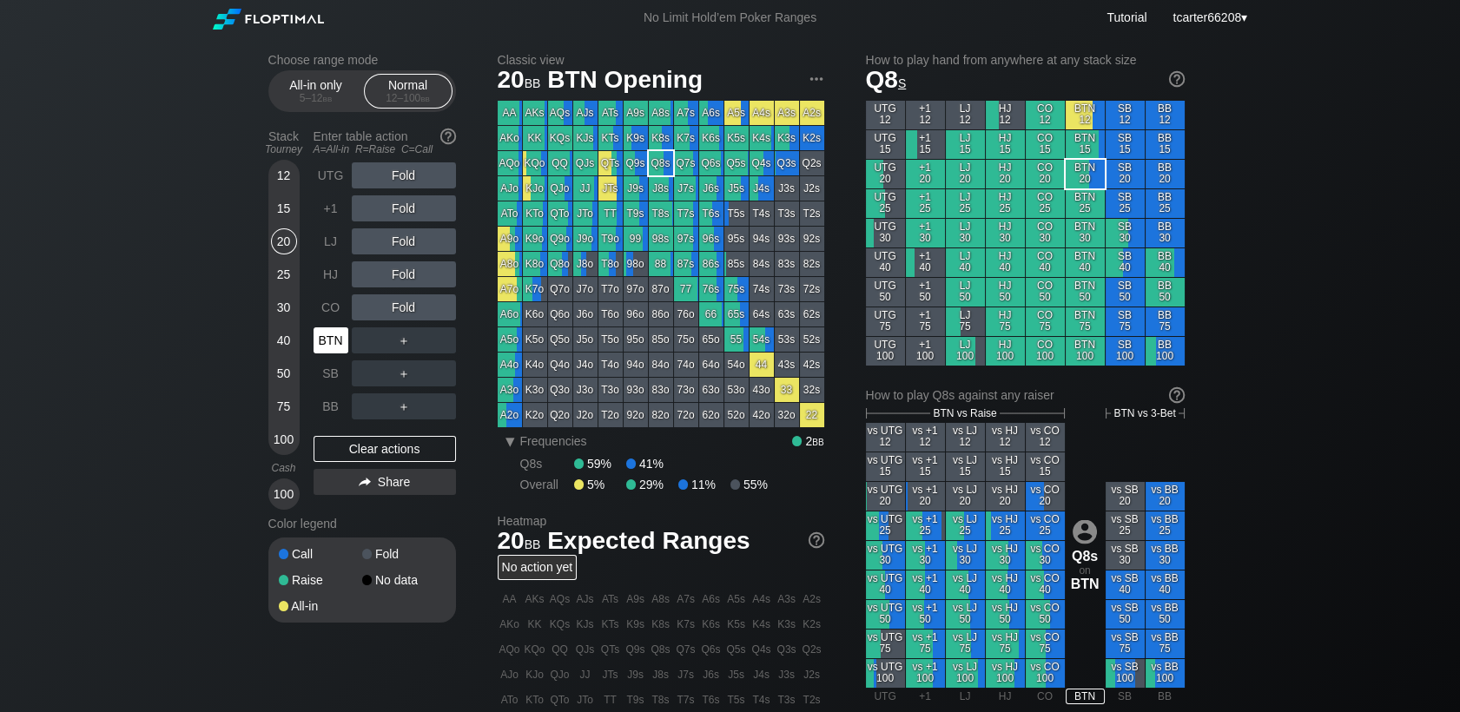
click at [331, 341] on div "BTN" at bounding box center [330, 340] width 35 height 26
click at [391, 452] on div "Clear actions" at bounding box center [384, 449] width 142 height 26
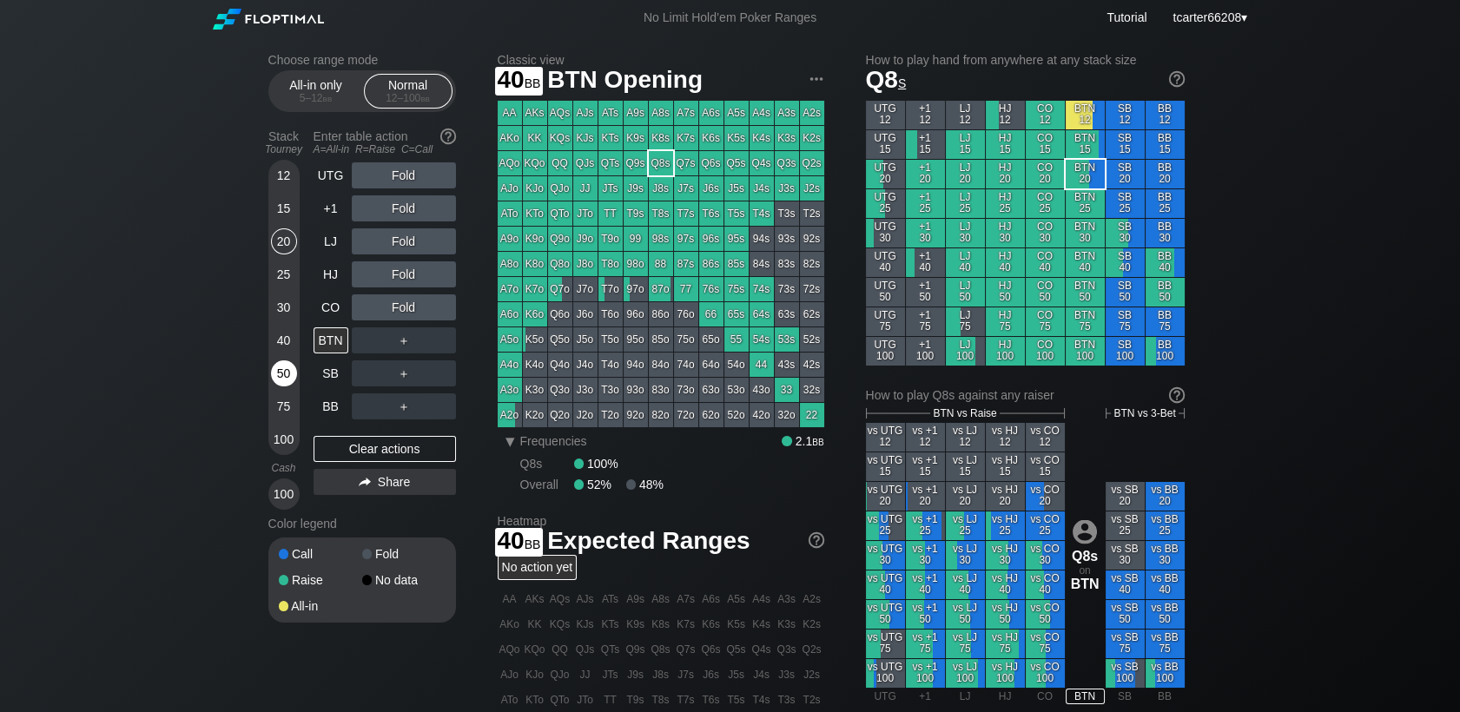
drag, startPoint x: 277, startPoint y: 346, endPoint x: 291, endPoint y: 373, distance: 30.3
click at [278, 346] on div "40" at bounding box center [284, 340] width 26 height 26
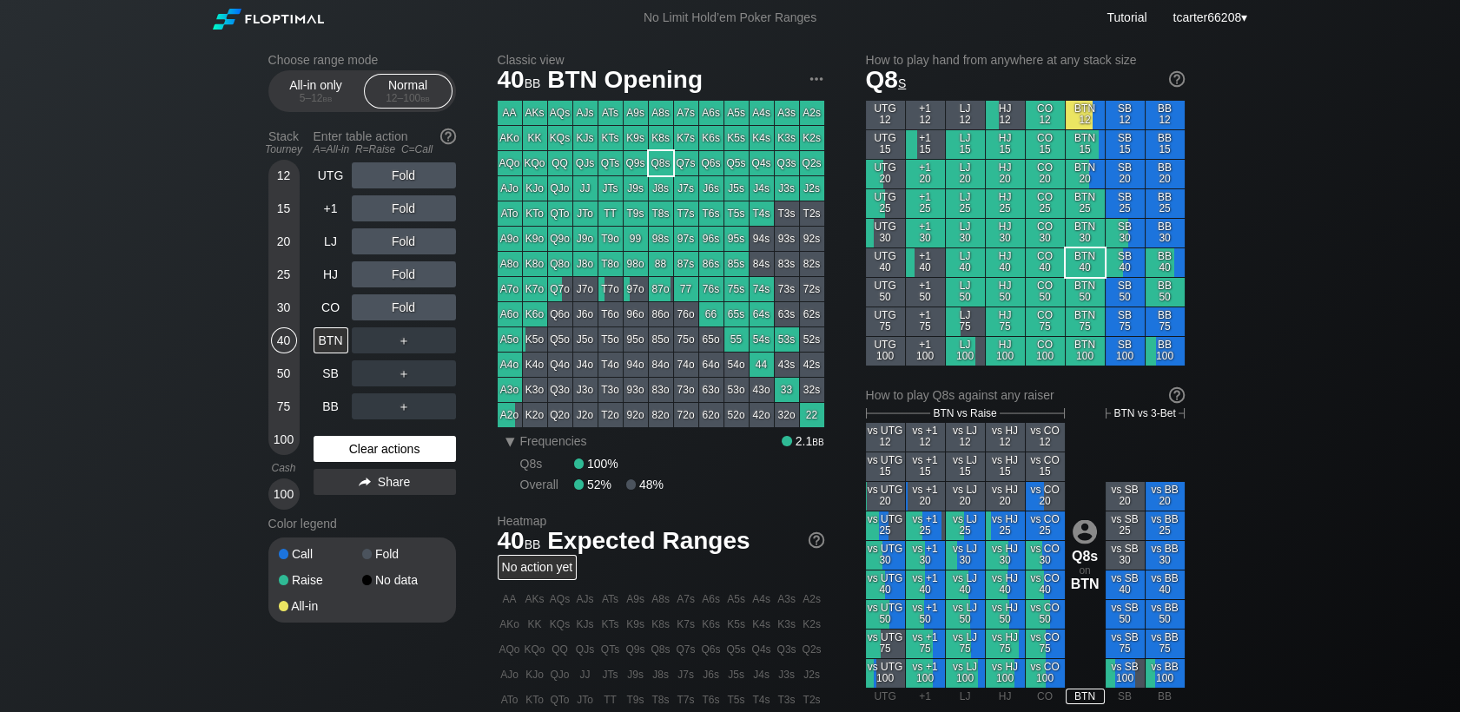
click at [342, 445] on div "Clear actions" at bounding box center [384, 449] width 142 height 26
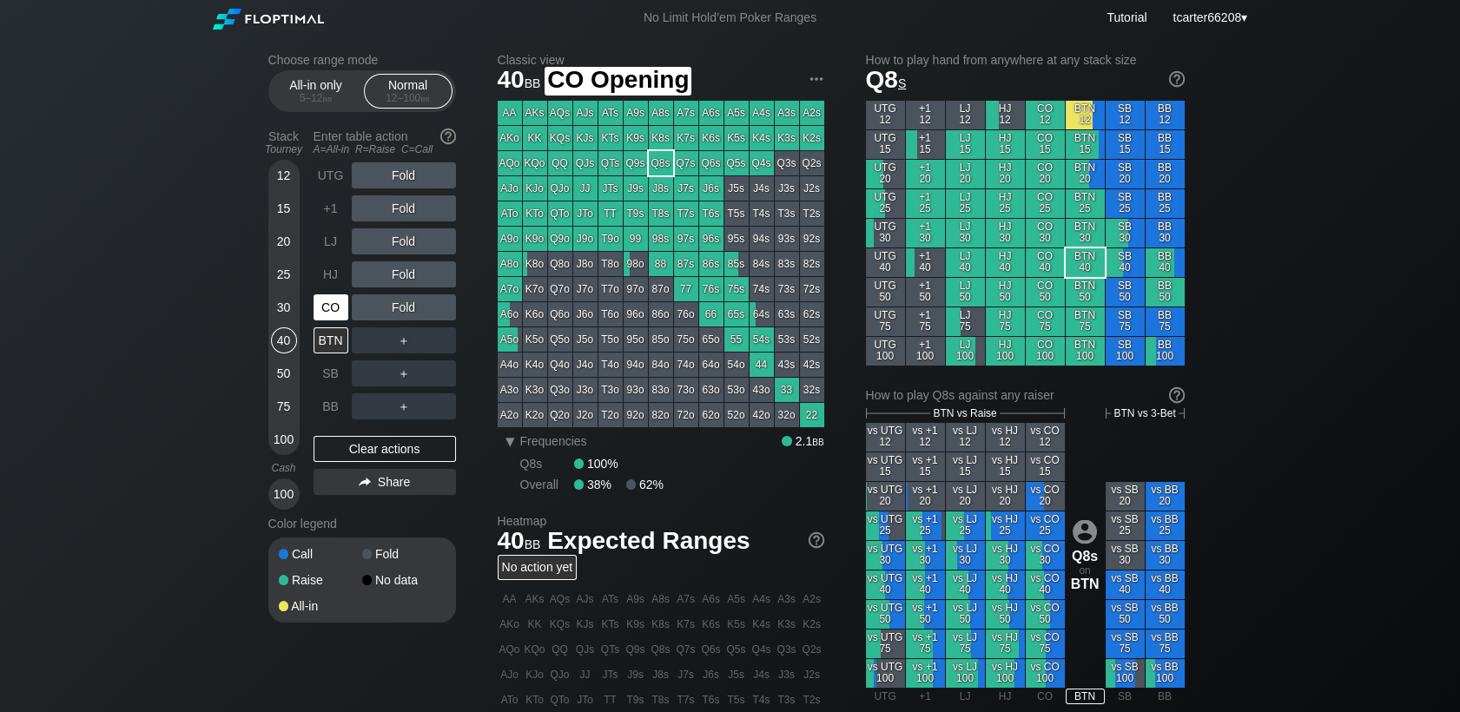
click at [328, 313] on div "CO" at bounding box center [330, 307] width 35 height 26
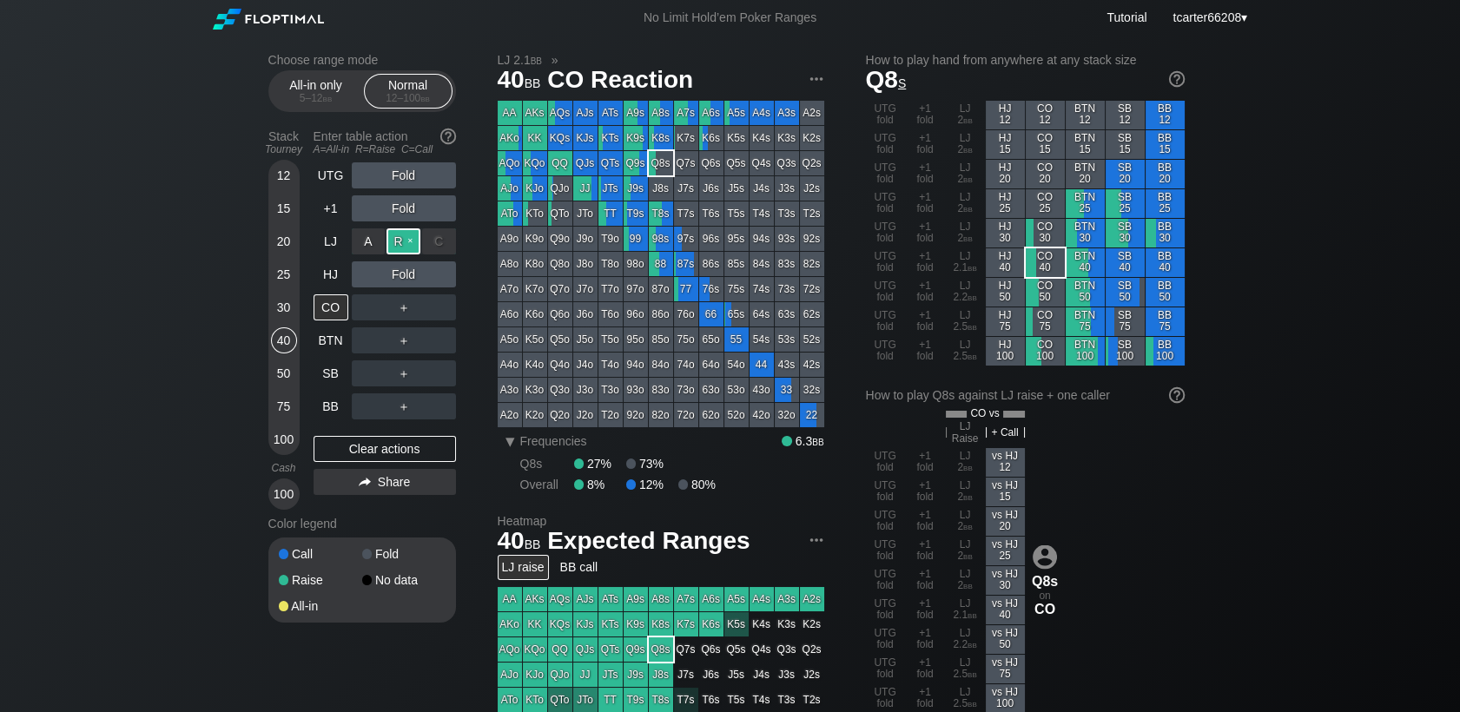
click at [410, 243] on div "R ✕" at bounding box center [403, 241] width 34 height 26
click at [340, 418] on div "BB" at bounding box center [330, 406] width 35 height 26
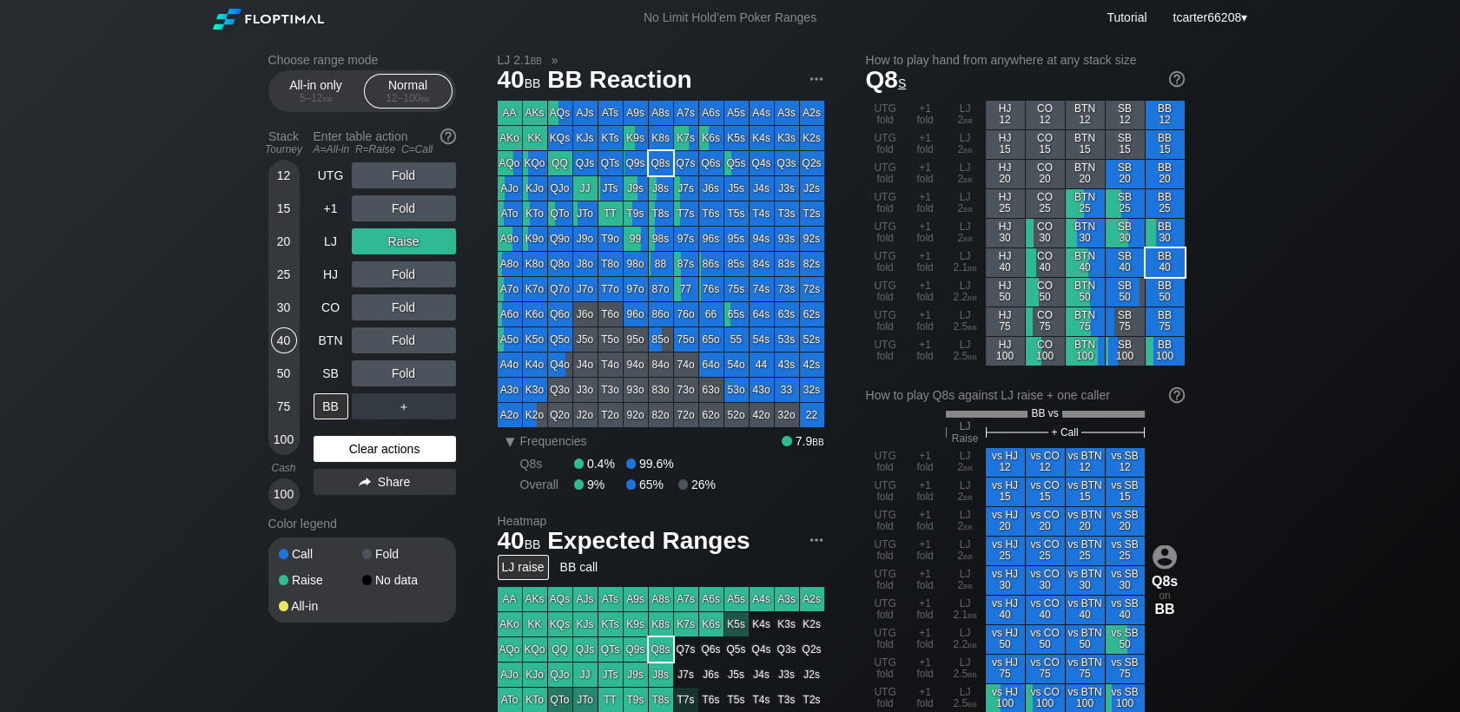
click at [401, 461] on div "Clear actions" at bounding box center [384, 449] width 142 height 26
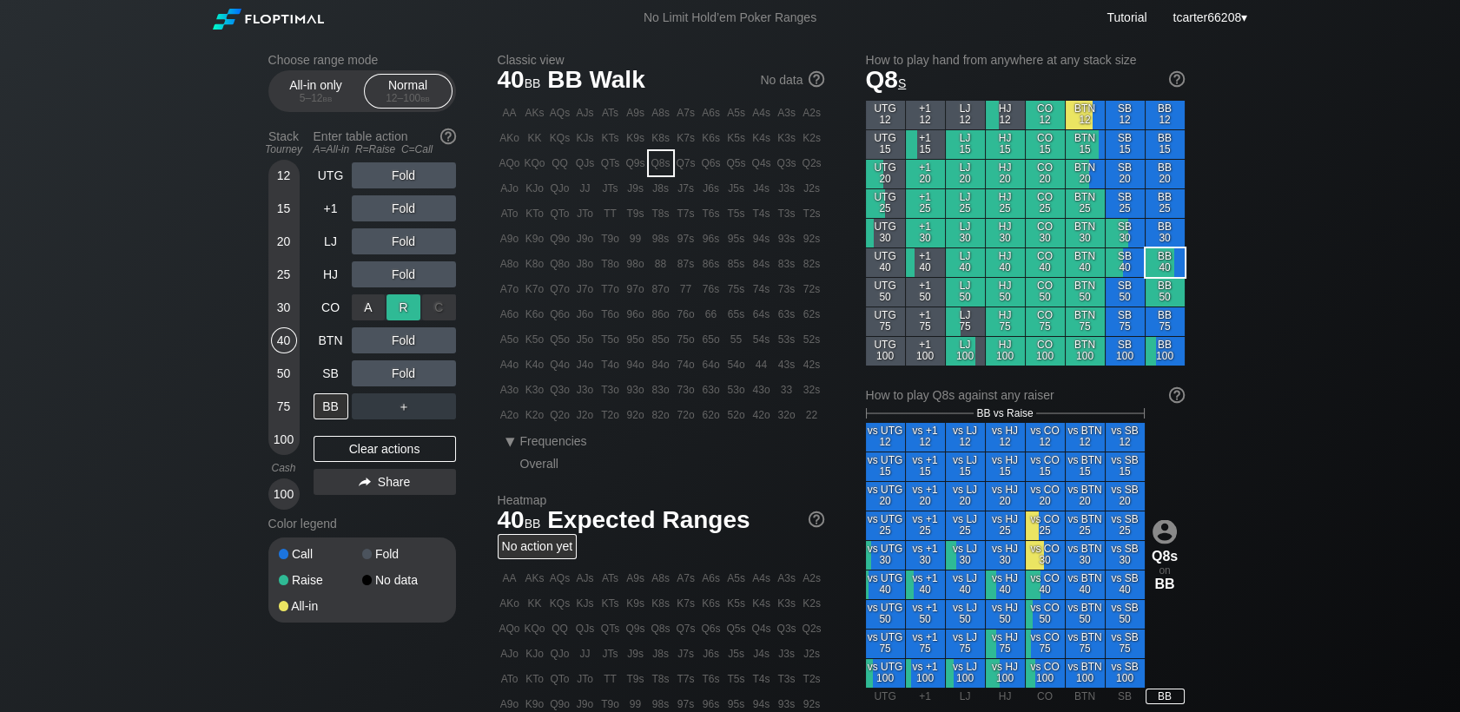
click at [406, 310] on div "R ✕" at bounding box center [403, 307] width 34 height 26
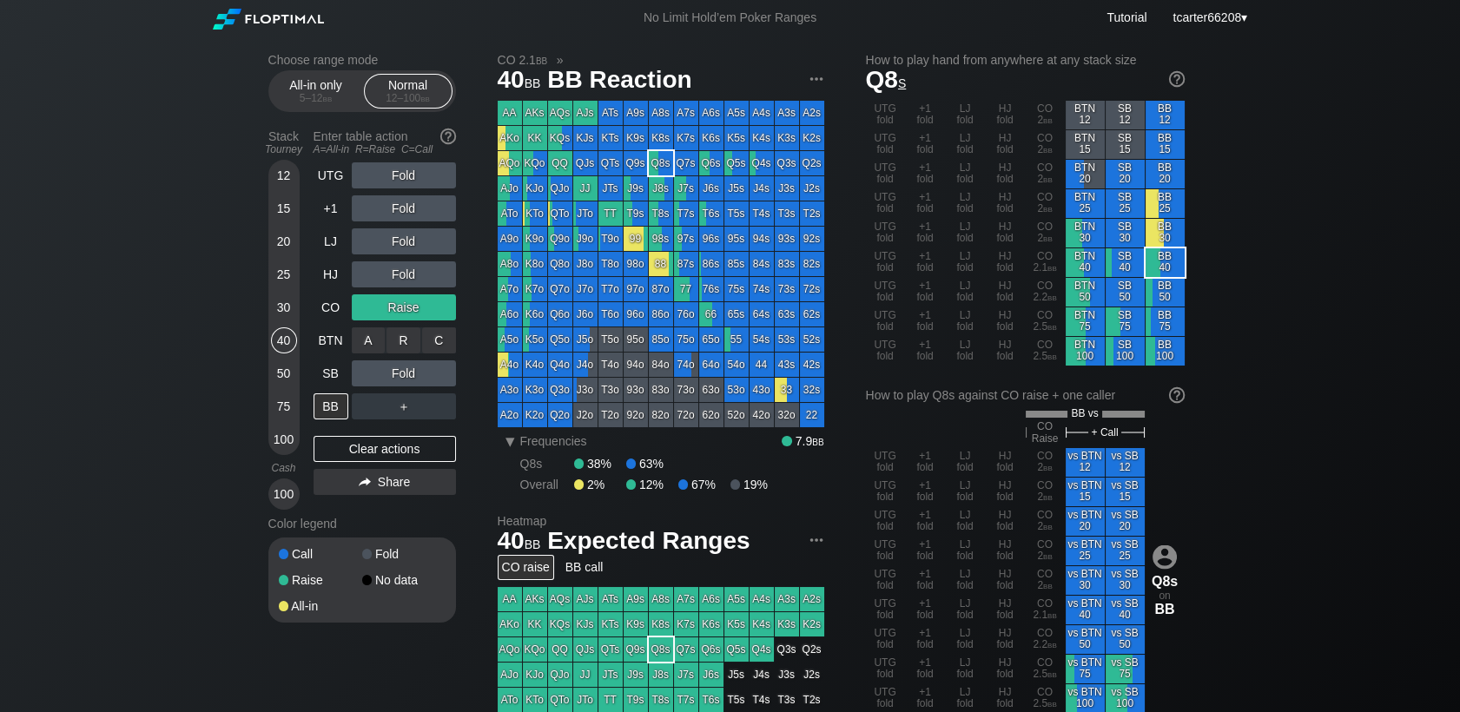
click at [377, 339] on div "A ✕" at bounding box center [369, 340] width 34 height 26
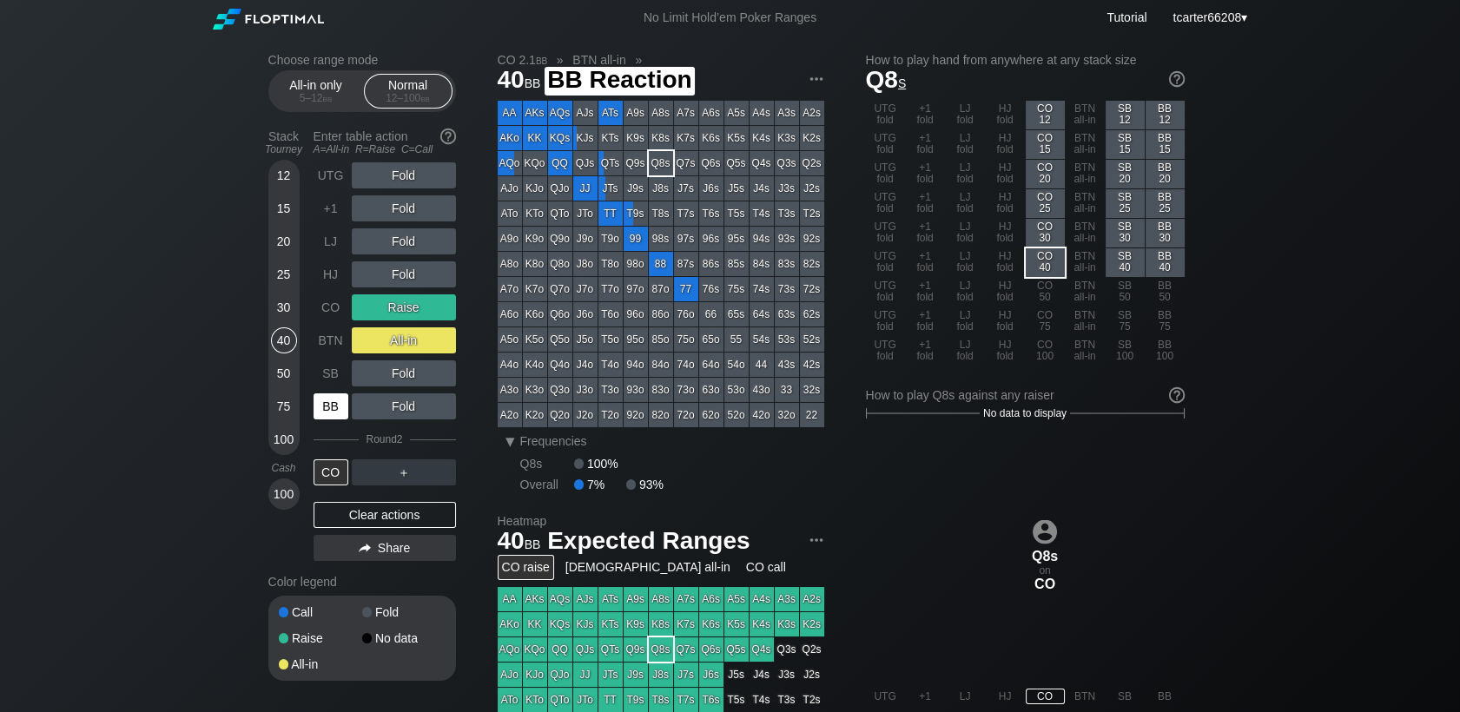
click at [331, 412] on div "BB" at bounding box center [330, 406] width 35 height 26
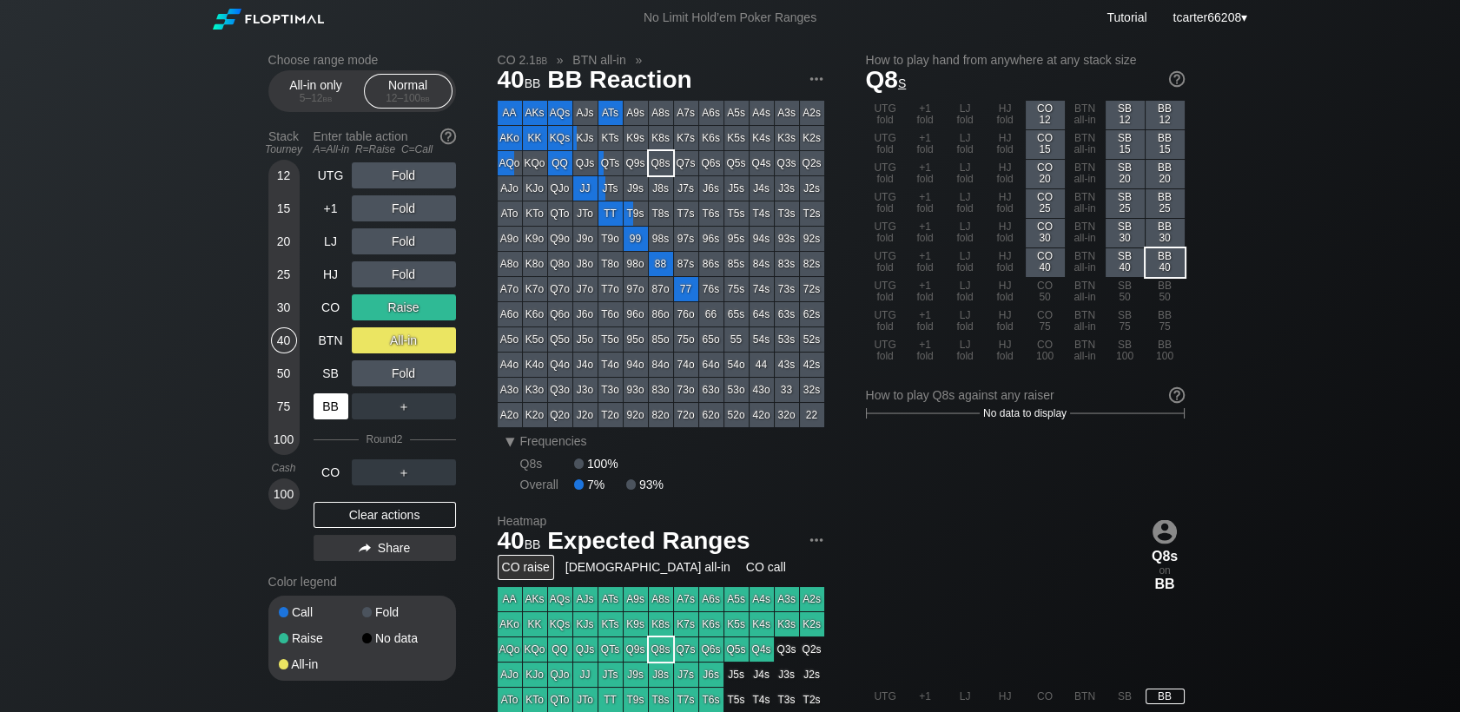
drag, startPoint x: 366, startPoint y: 516, endPoint x: 335, endPoint y: 394, distance: 125.3
click at [368, 511] on div "Clear actions" at bounding box center [384, 515] width 142 height 26
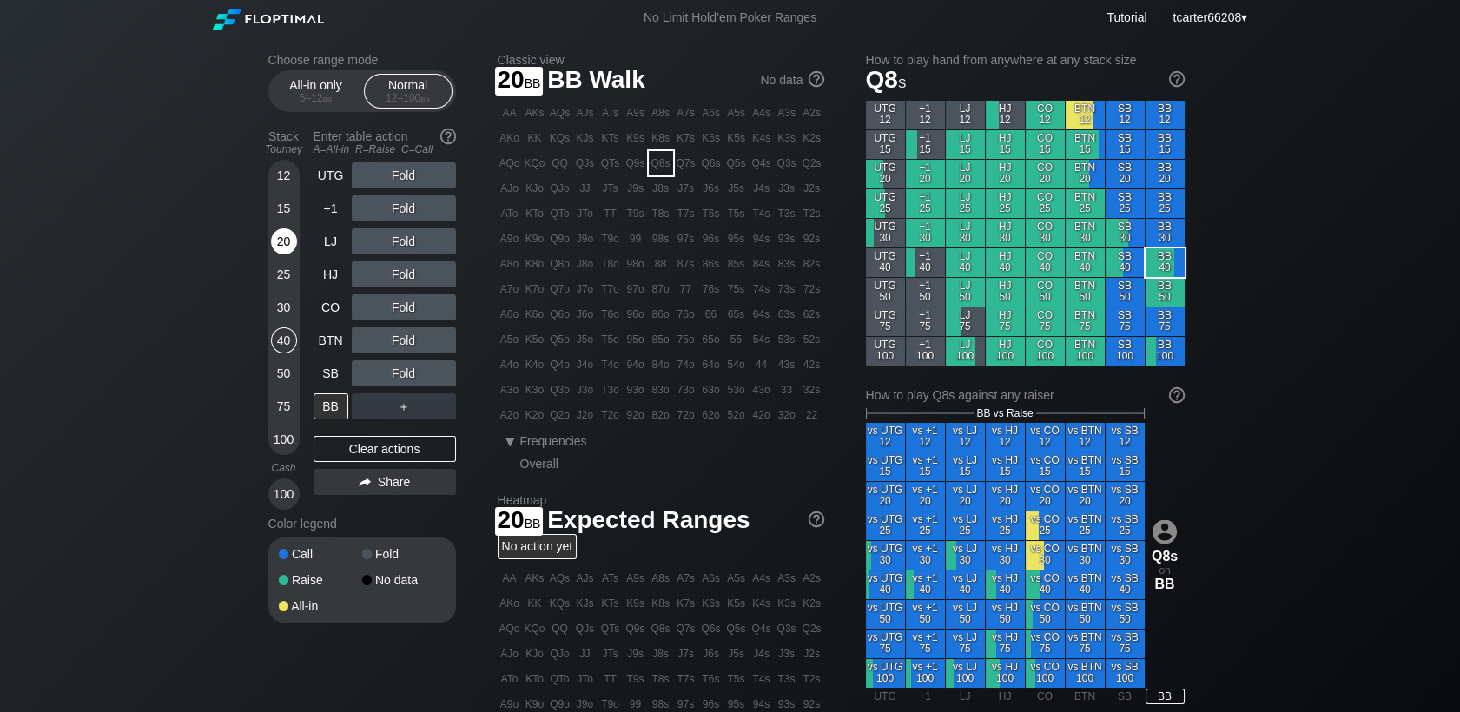
click at [292, 245] on div "20" at bounding box center [284, 241] width 26 height 26
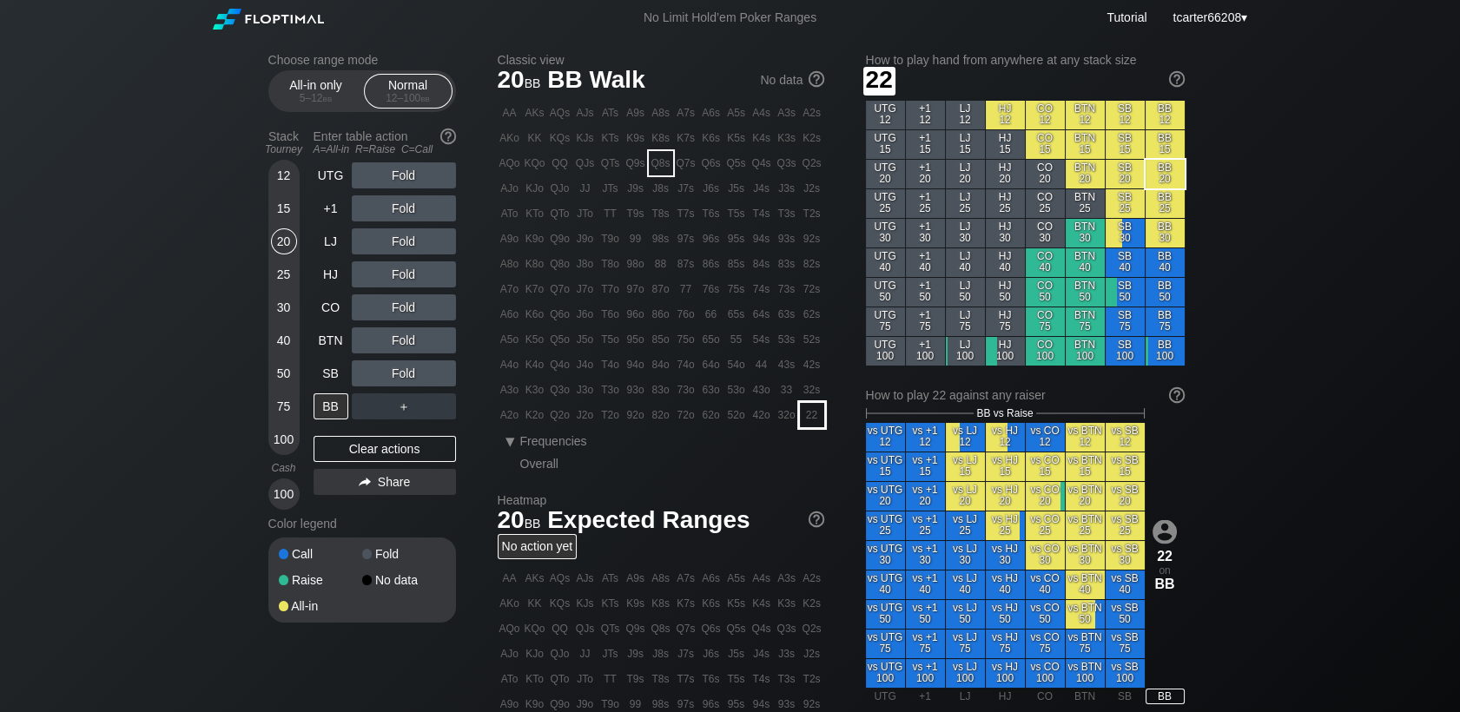
click at [807, 420] on div "22" at bounding box center [812, 415] width 24 height 24
click at [392, 217] on div "Fold" at bounding box center [404, 208] width 104 height 26
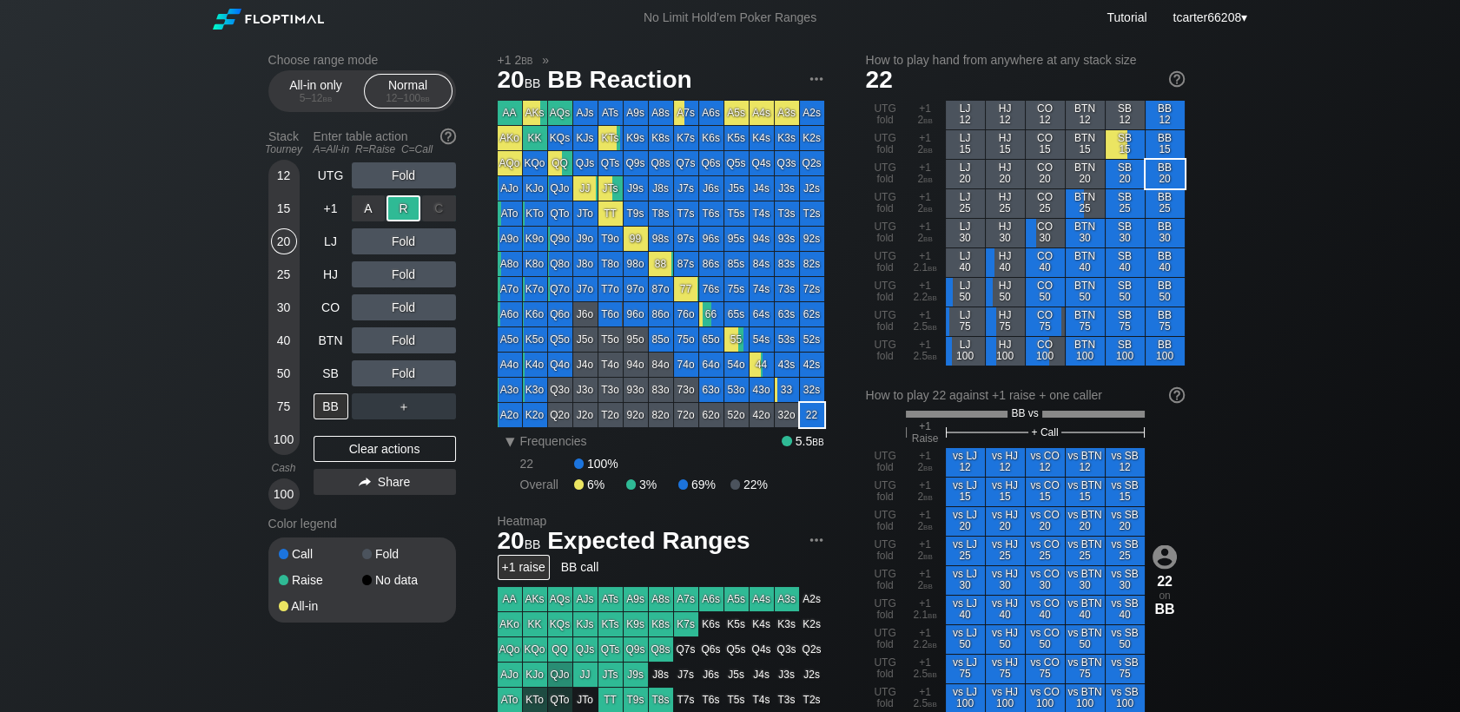
click at [392, 217] on div "R ✕" at bounding box center [403, 208] width 34 height 26
click at [385, 445] on div "Clear actions" at bounding box center [384, 449] width 142 height 26
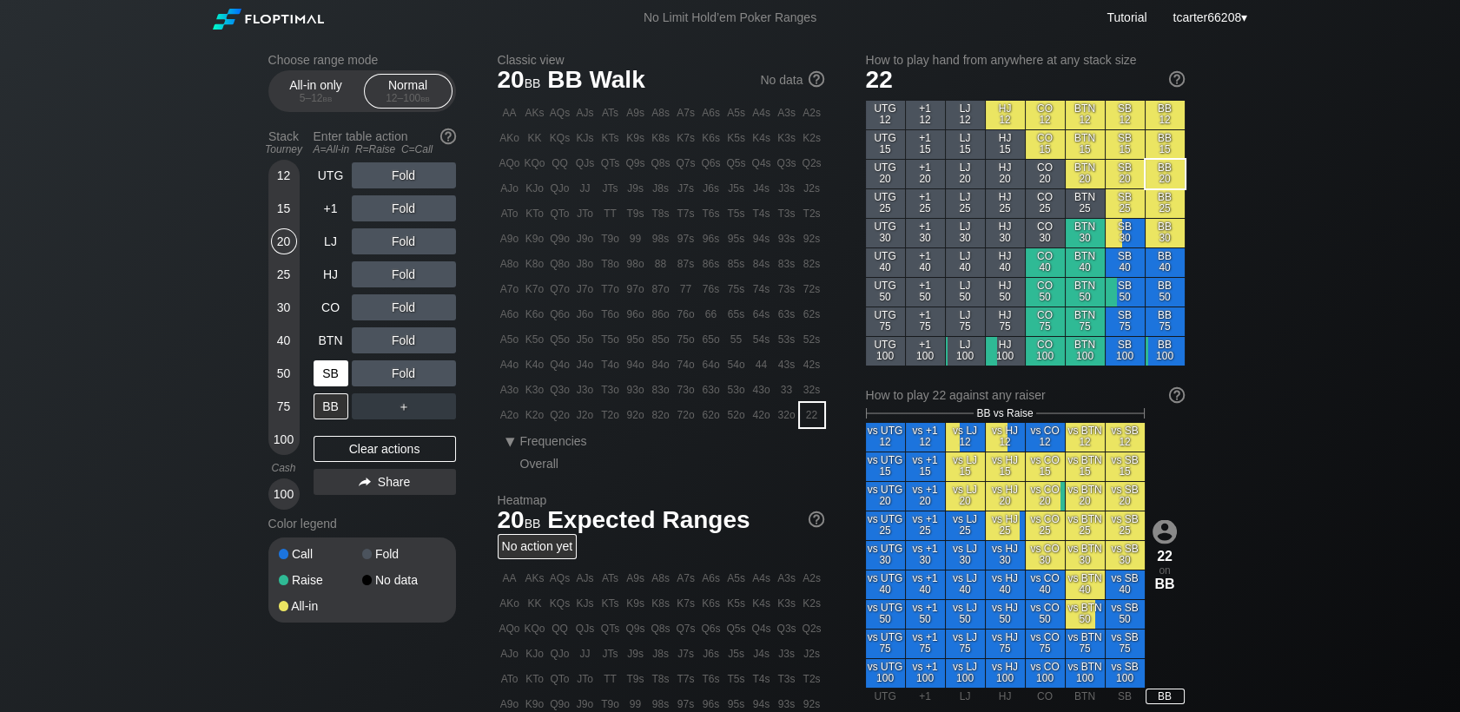
click at [330, 379] on div "SB" at bounding box center [330, 373] width 35 height 26
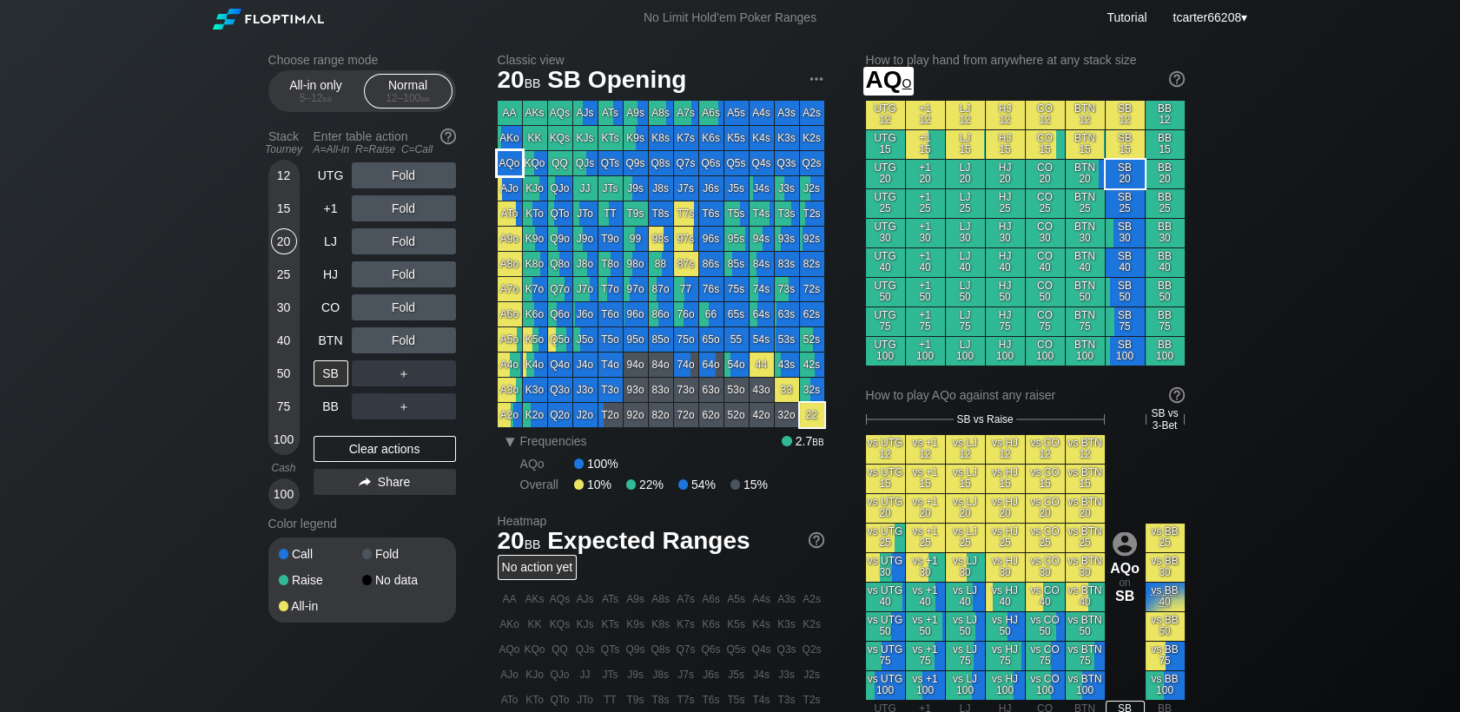
click at [523, 156] on div "KQo" at bounding box center [535, 163] width 24 height 24
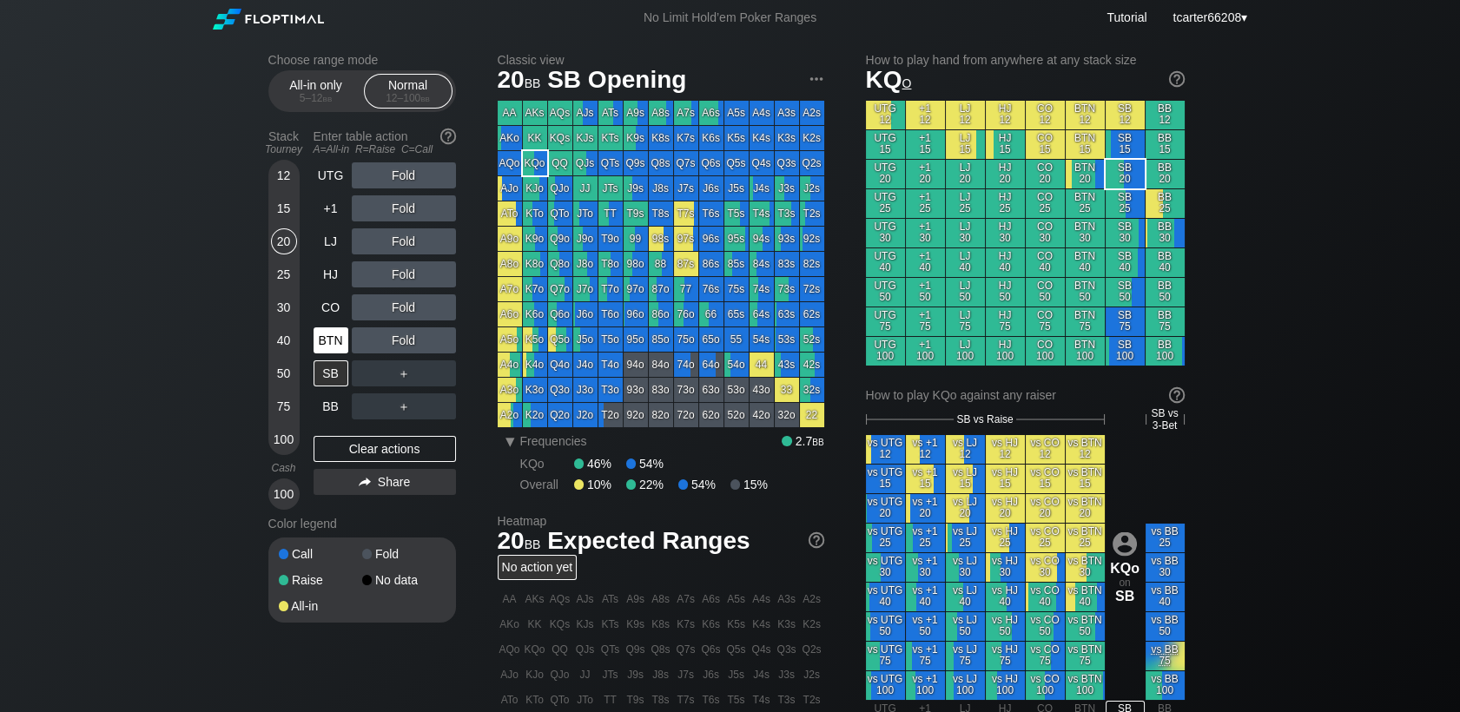
click at [324, 337] on div "BTN" at bounding box center [330, 340] width 35 height 26
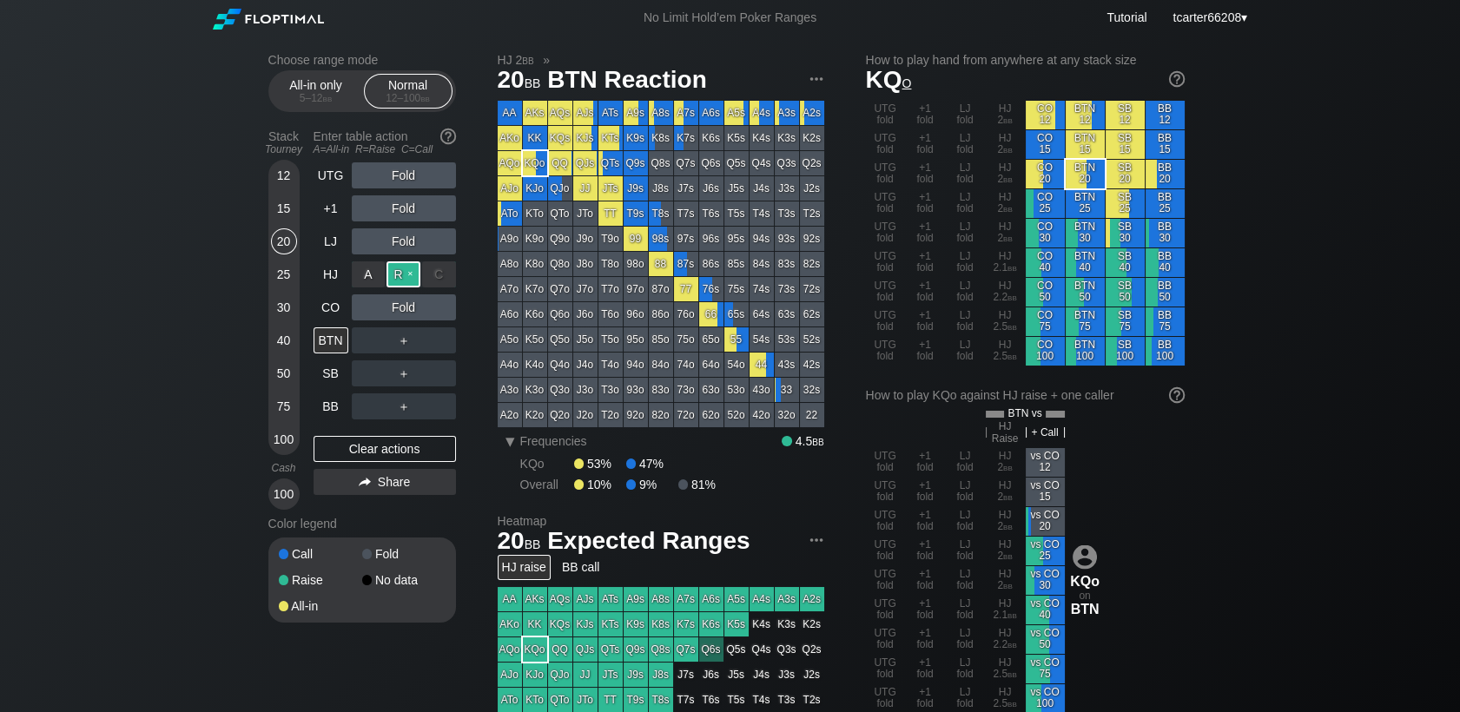
click at [398, 278] on div "R ✕" at bounding box center [403, 274] width 34 height 26
drag, startPoint x: 279, startPoint y: 276, endPoint x: 306, endPoint y: 350, distance: 78.6
click at [279, 276] on div "25" at bounding box center [284, 274] width 26 height 26
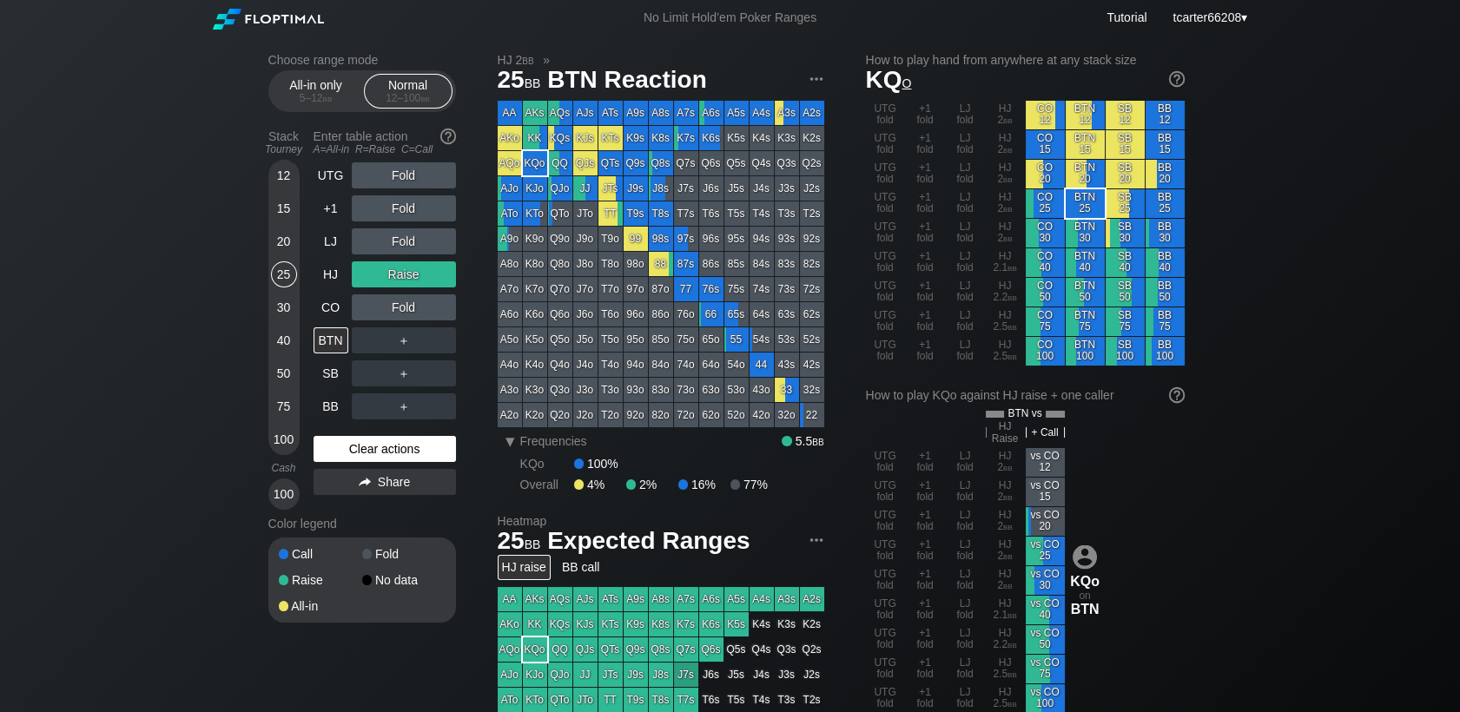
click at [343, 454] on div "Clear actions" at bounding box center [384, 449] width 142 height 26
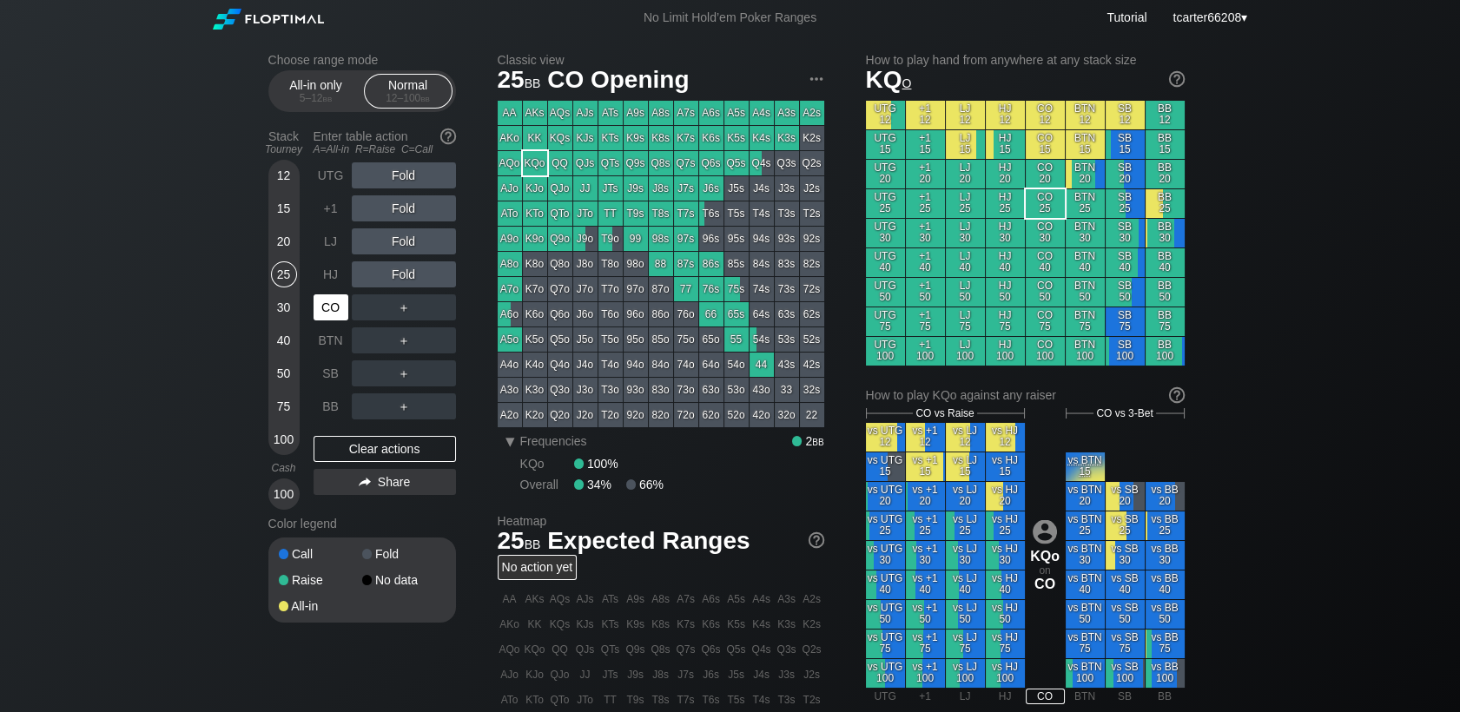
click at [338, 302] on div "CO" at bounding box center [330, 307] width 35 height 26
click at [403, 274] on div "R ✕" at bounding box center [403, 274] width 34 height 26
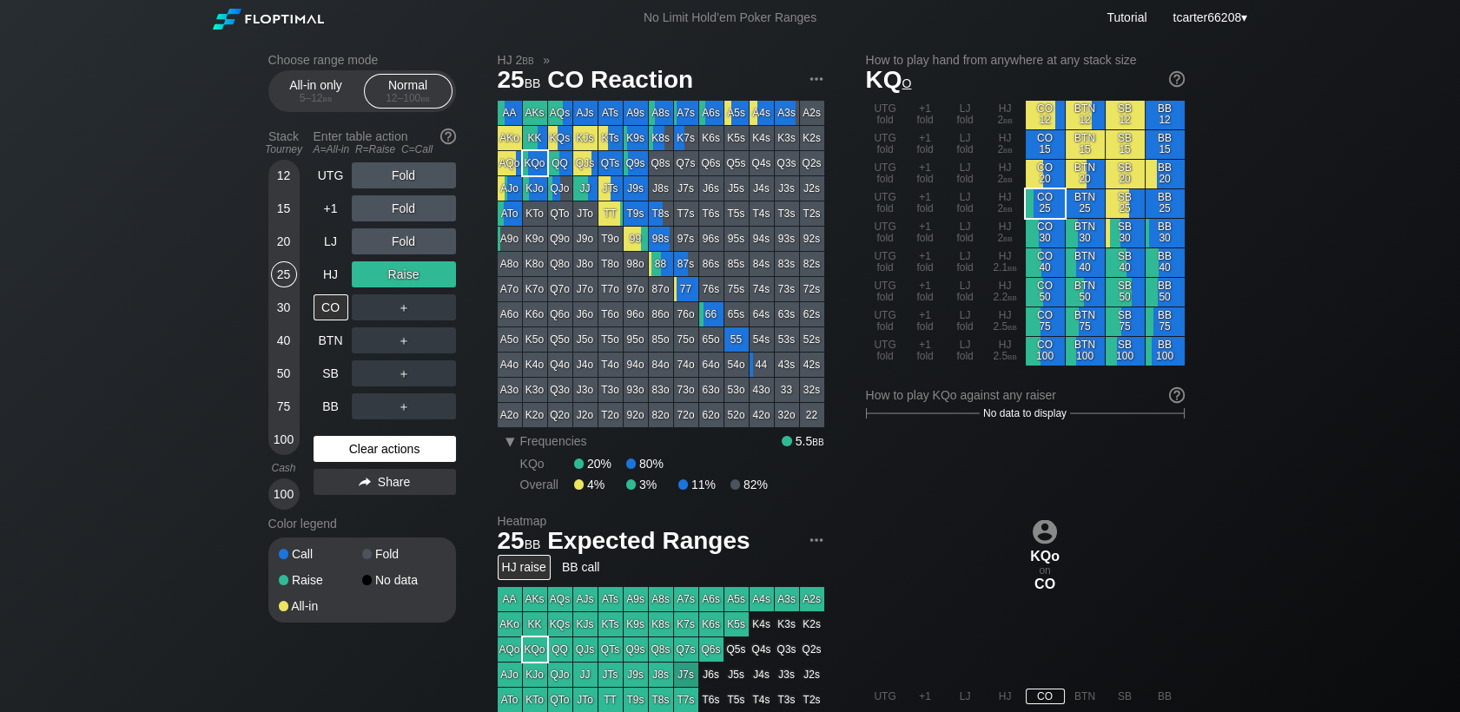
click at [368, 453] on div "Clear actions" at bounding box center [384, 449] width 142 height 26
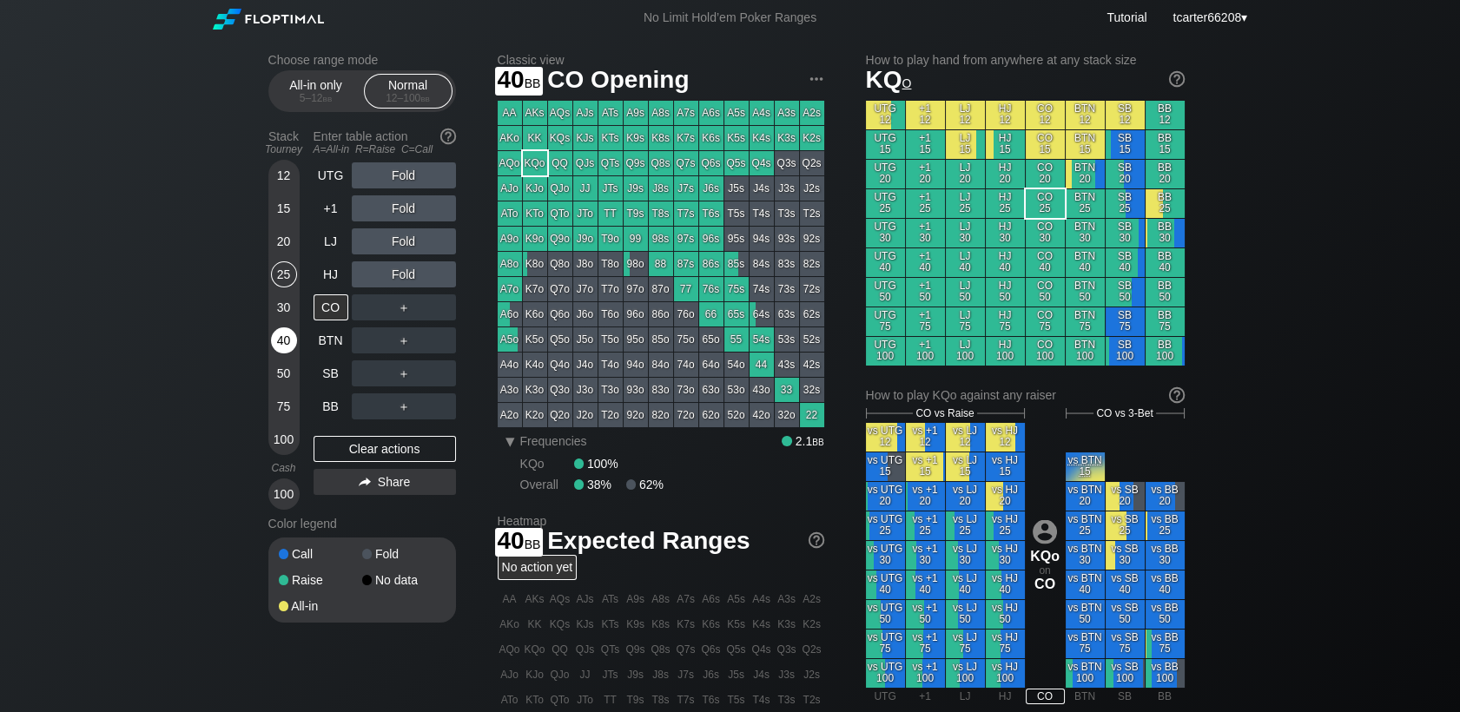
click at [286, 337] on div "40" at bounding box center [284, 340] width 26 height 26
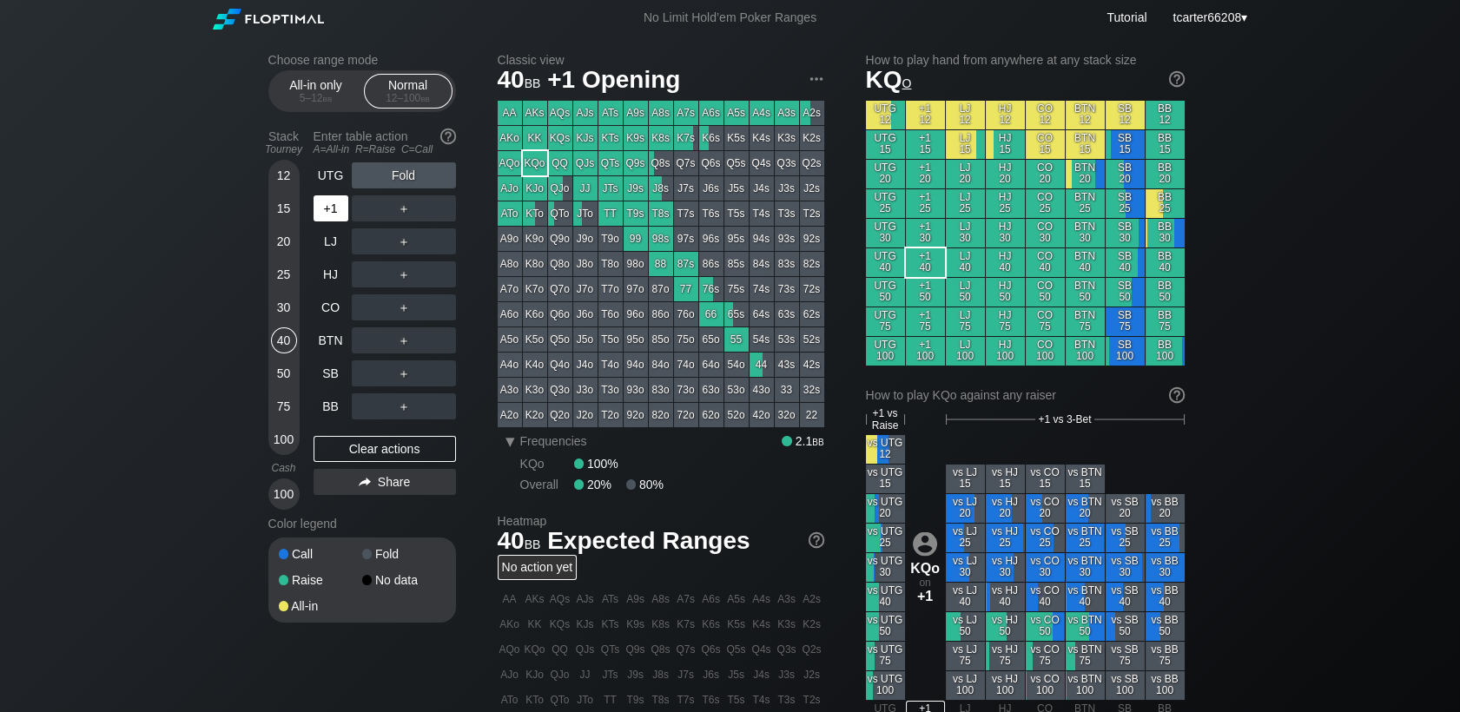
click at [333, 211] on div "+1" at bounding box center [330, 208] width 35 height 26
click at [280, 241] on div "20" at bounding box center [284, 241] width 26 height 26
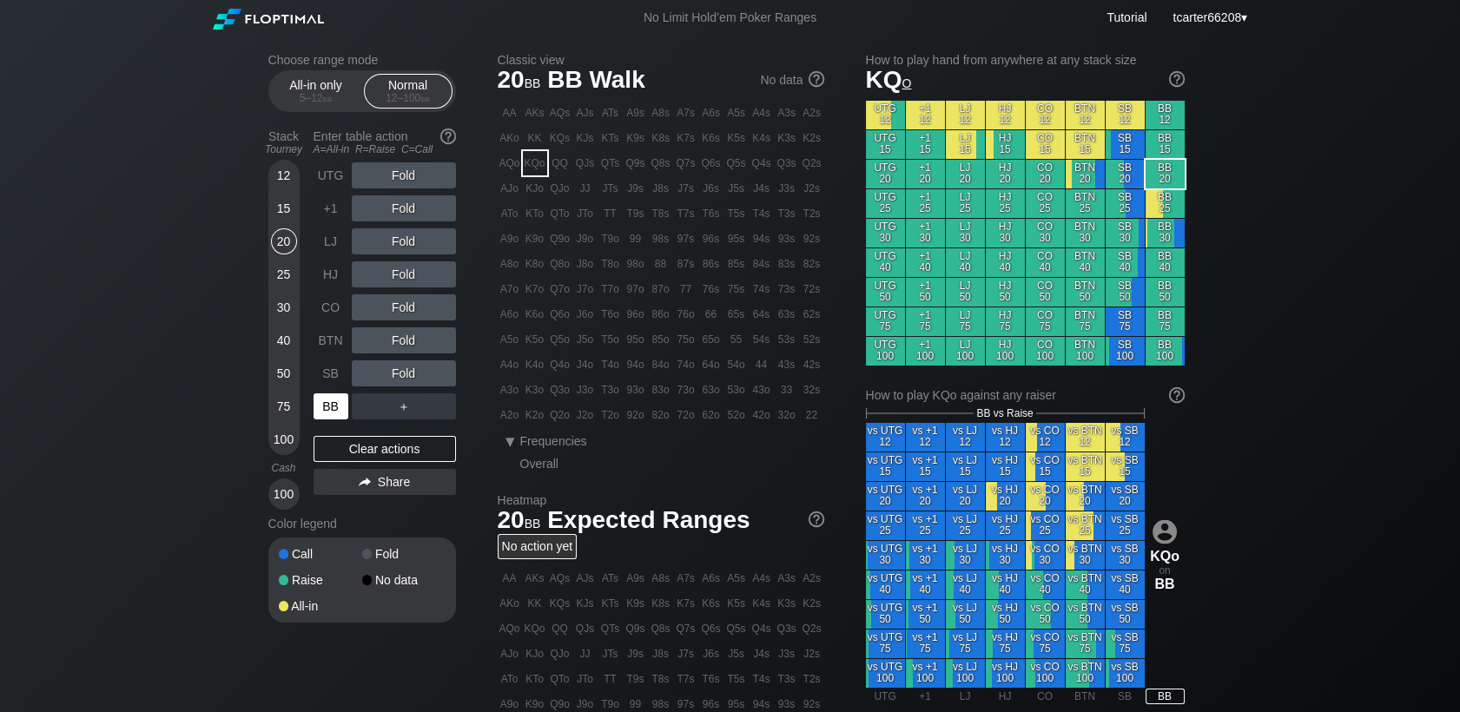
click at [340, 413] on div "BB" at bounding box center [330, 406] width 35 height 26
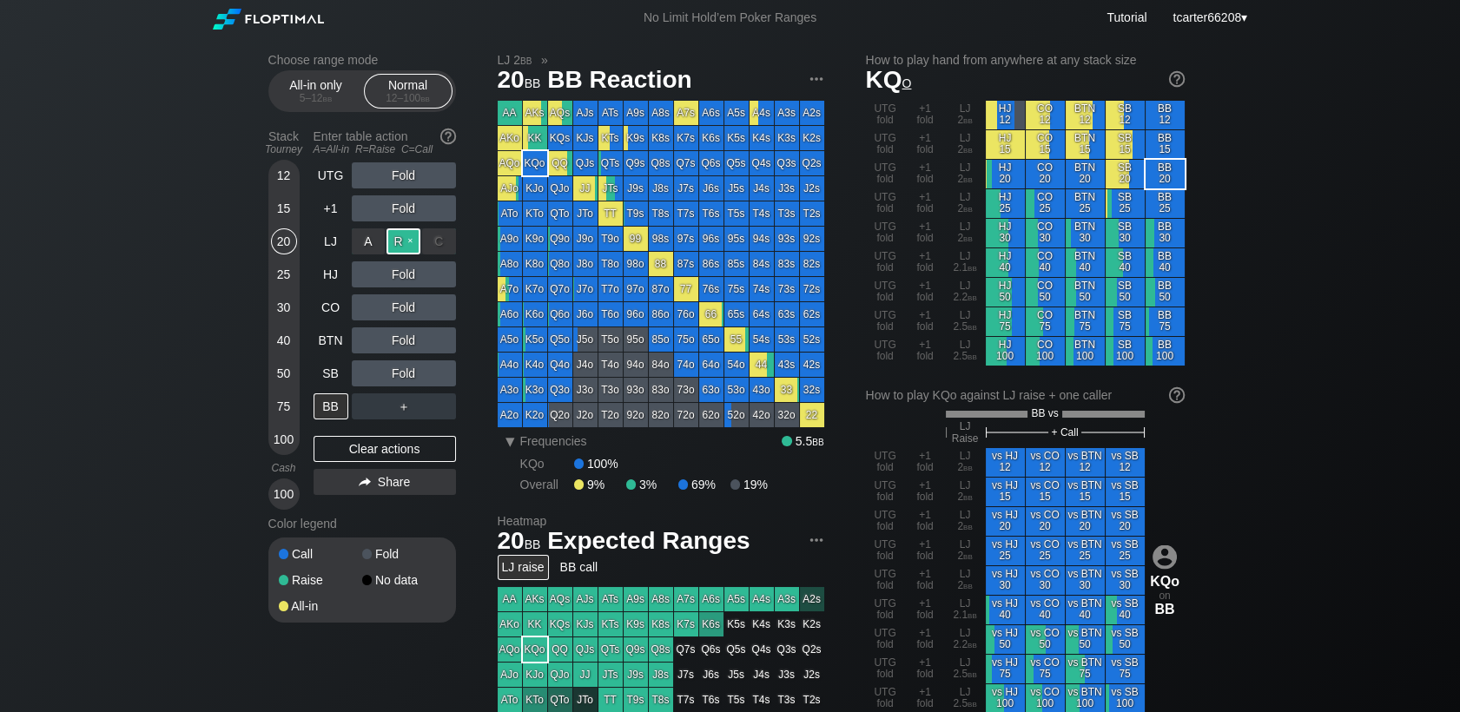
click at [395, 246] on div "R ✕" at bounding box center [403, 241] width 34 height 26
click at [441, 320] on div "C ✕" at bounding box center [439, 307] width 34 height 26
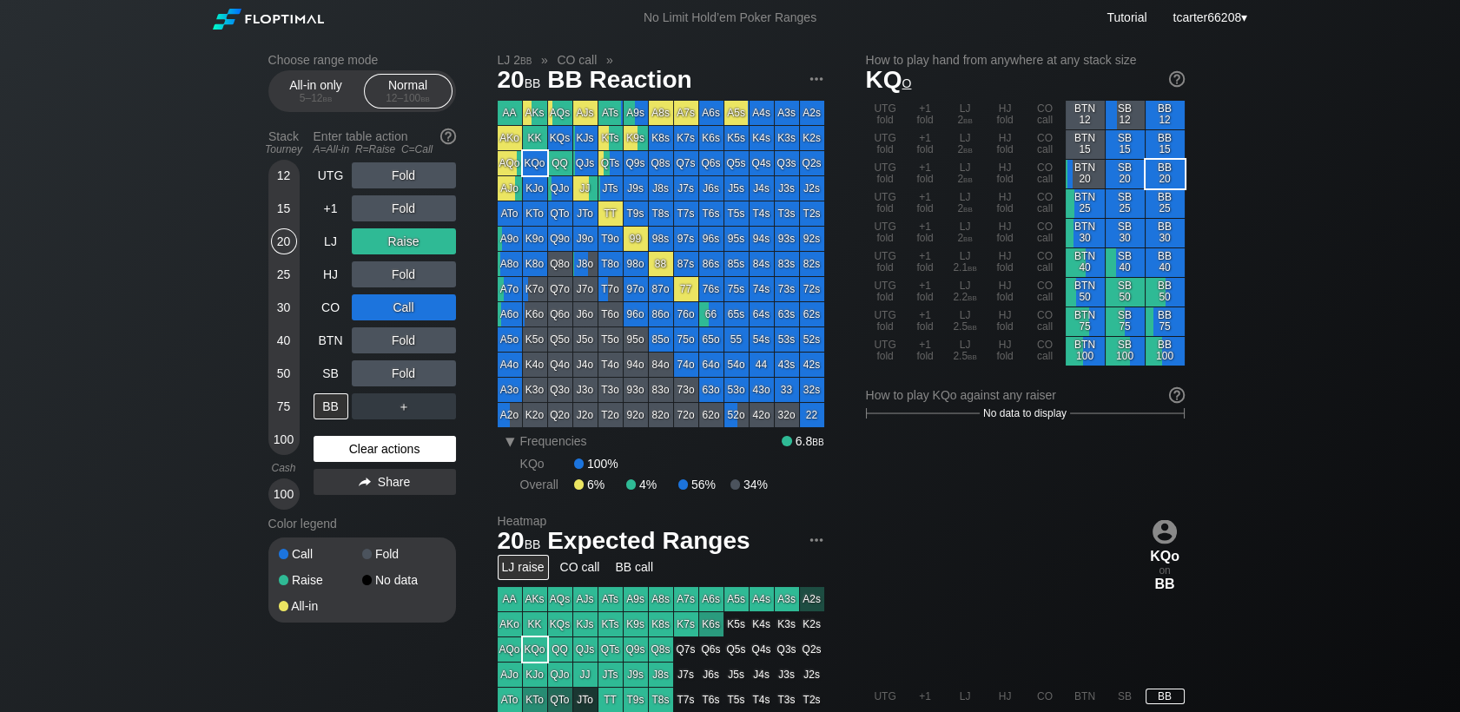
click at [399, 450] on div "Clear actions" at bounding box center [384, 449] width 142 height 26
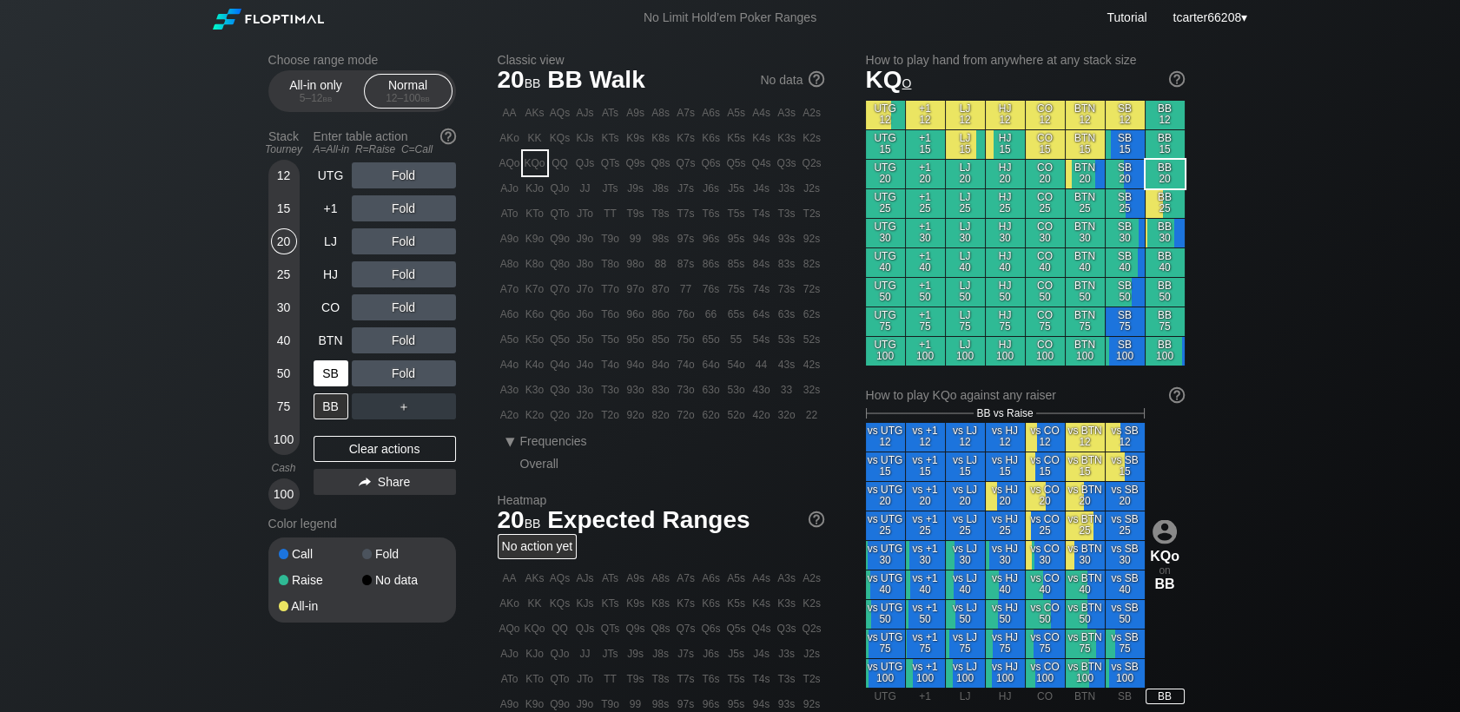
drag, startPoint x: 292, startPoint y: 374, endPoint x: 315, endPoint y: 368, distance: 24.2
click at [292, 374] on div "50" at bounding box center [284, 373] width 26 height 26
click at [406, 342] on div "R ✕" at bounding box center [403, 340] width 34 height 26
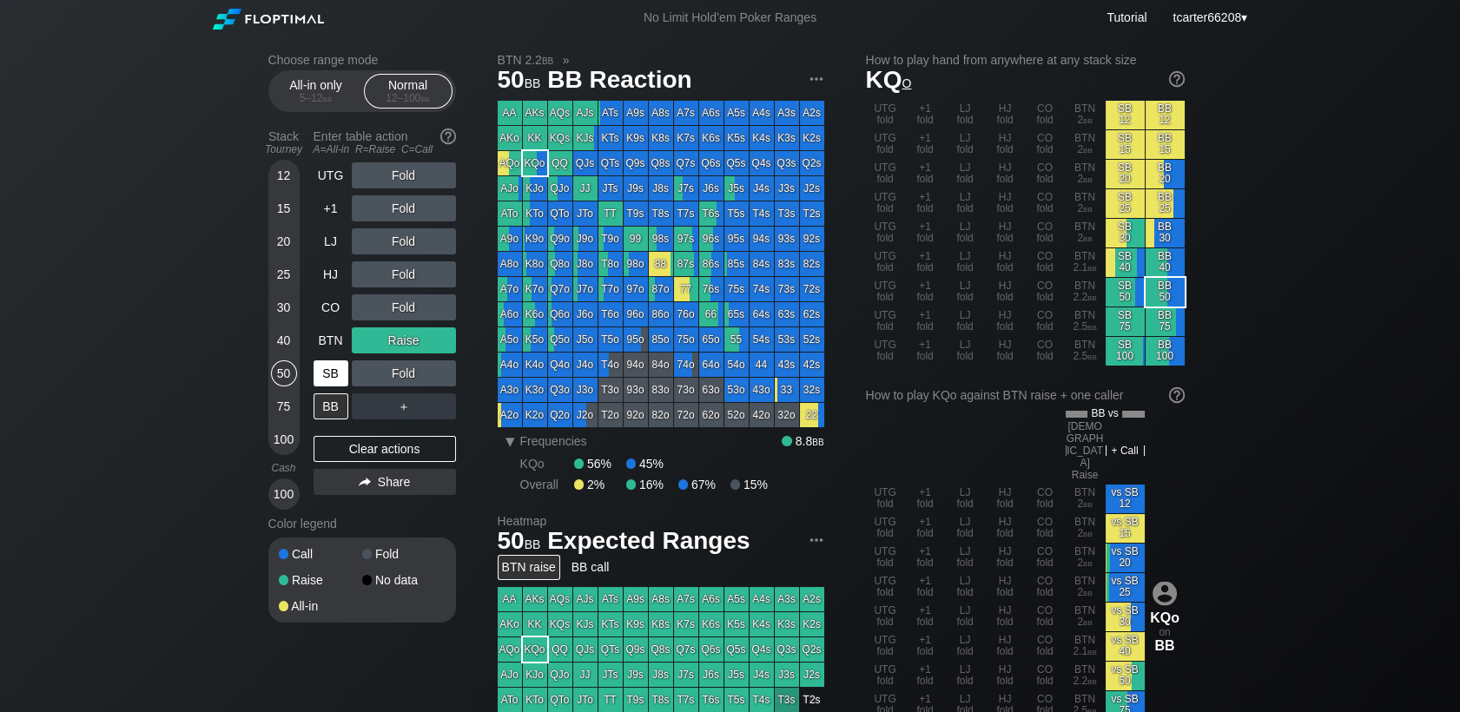
drag, startPoint x: 399, startPoint y: 448, endPoint x: 347, endPoint y: 374, distance: 89.8
click at [399, 448] on div "Clear actions" at bounding box center [384, 449] width 142 height 26
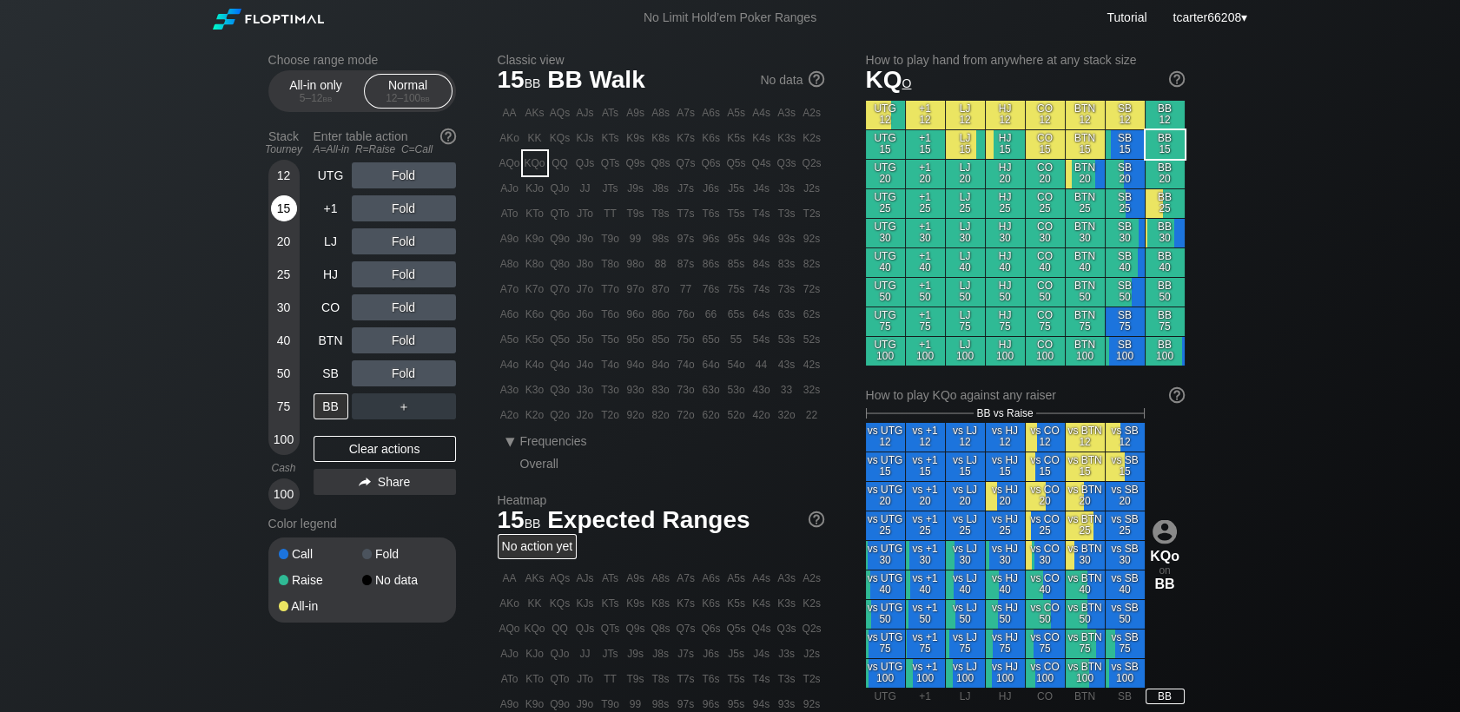
click at [291, 214] on div "15" at bounding box center [284, 208] width 26 height 26
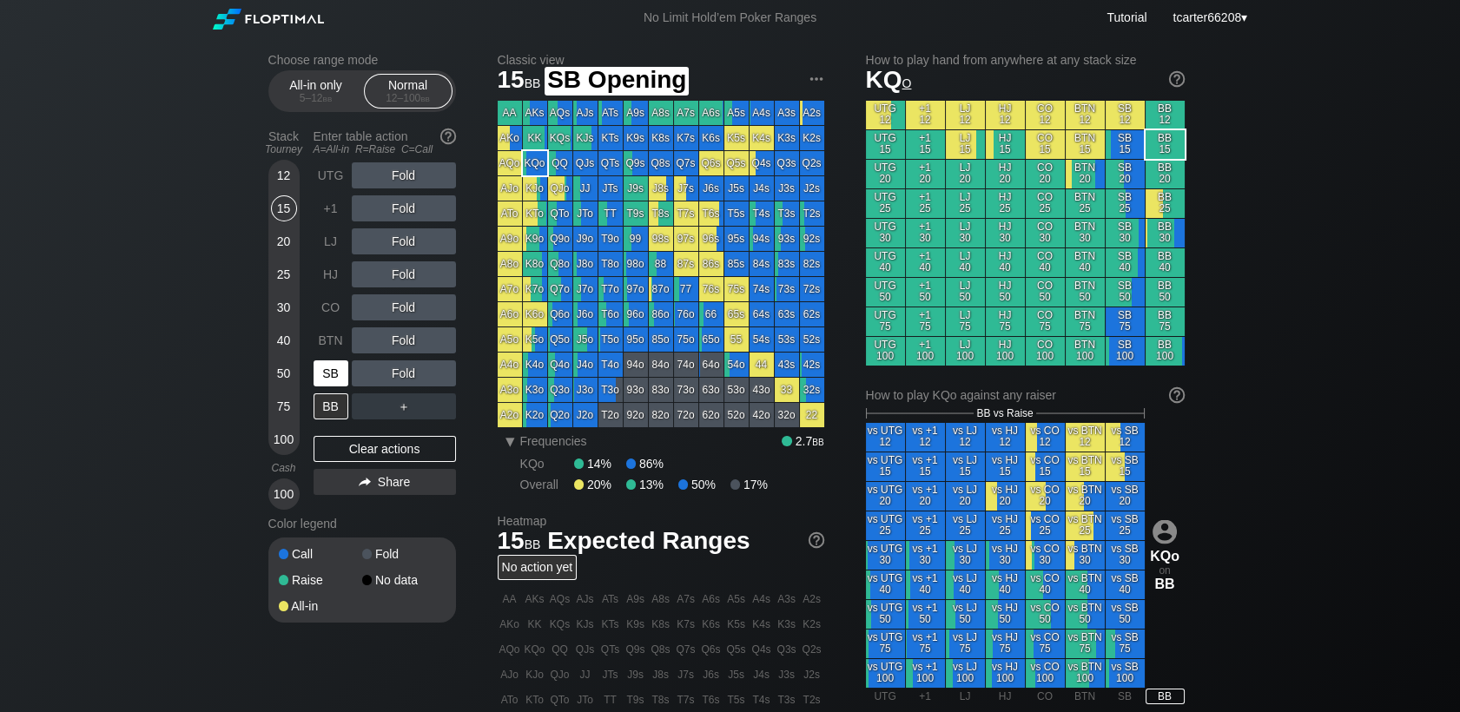
click at [326, 379] on div "SB" at bounding box center [330, 373] width 35 height 26
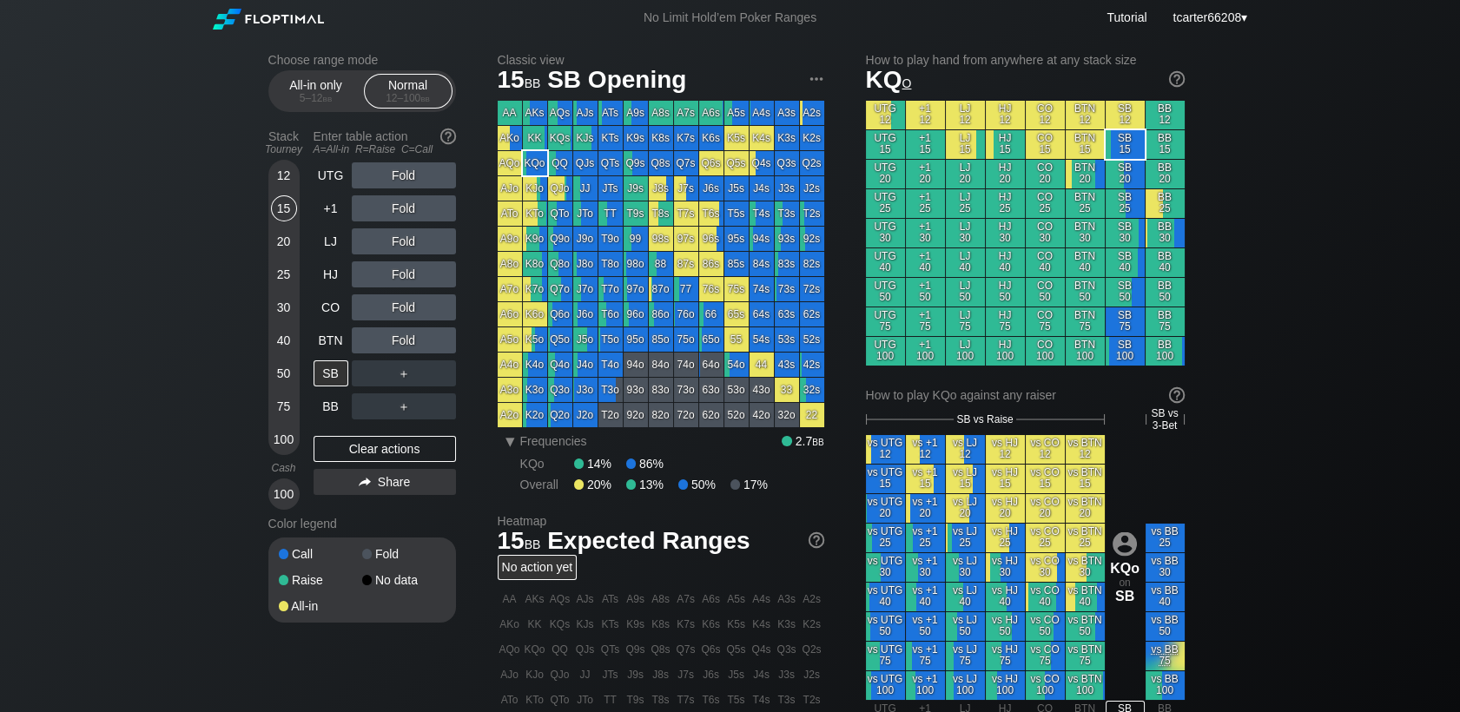
click at [288, 373] on div "50" at bounding box center [284, 373] width 26 height 26
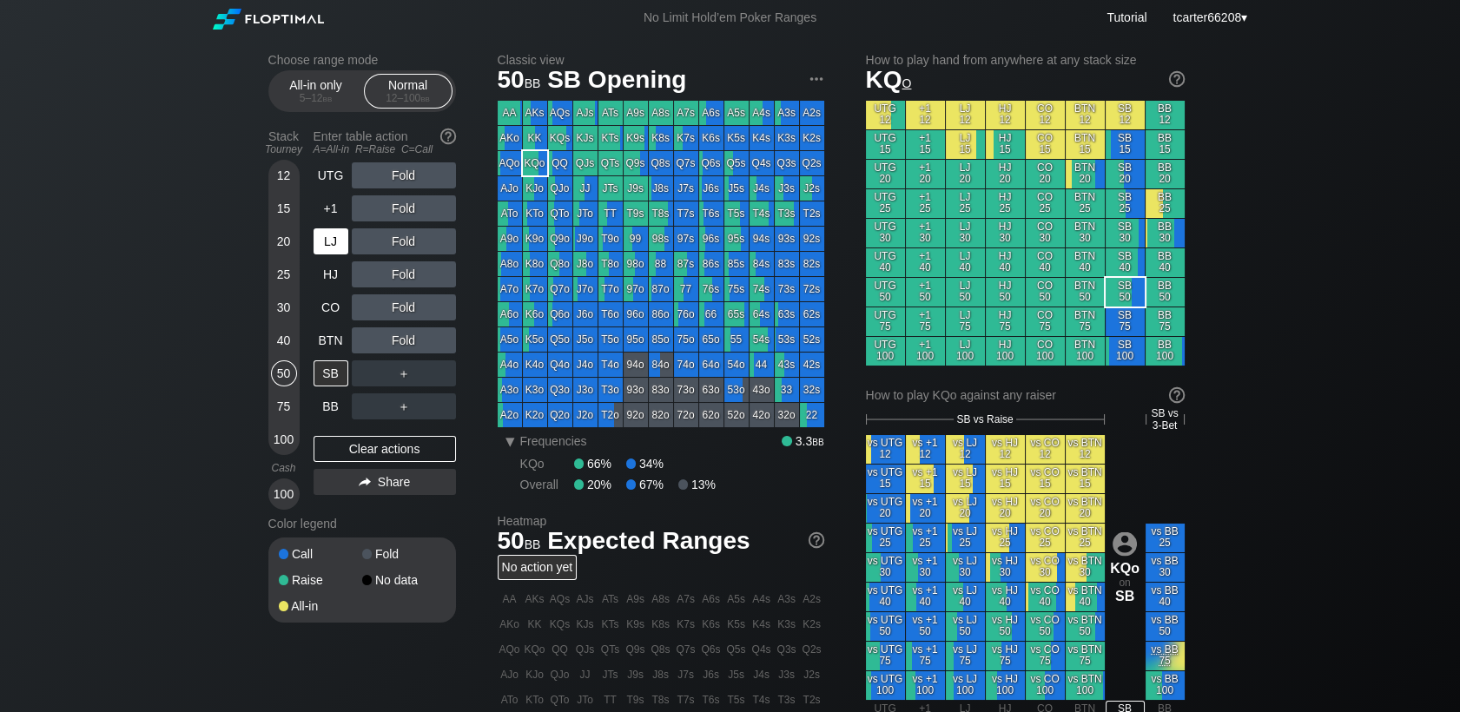
drag, startPoint x: 274, startPoint y: 346, endPoint x: 327, endPoint y: 248, distance: 111.9
click at [274, 346] on div "40" at bounding box center [284, 340] width 26 height 26
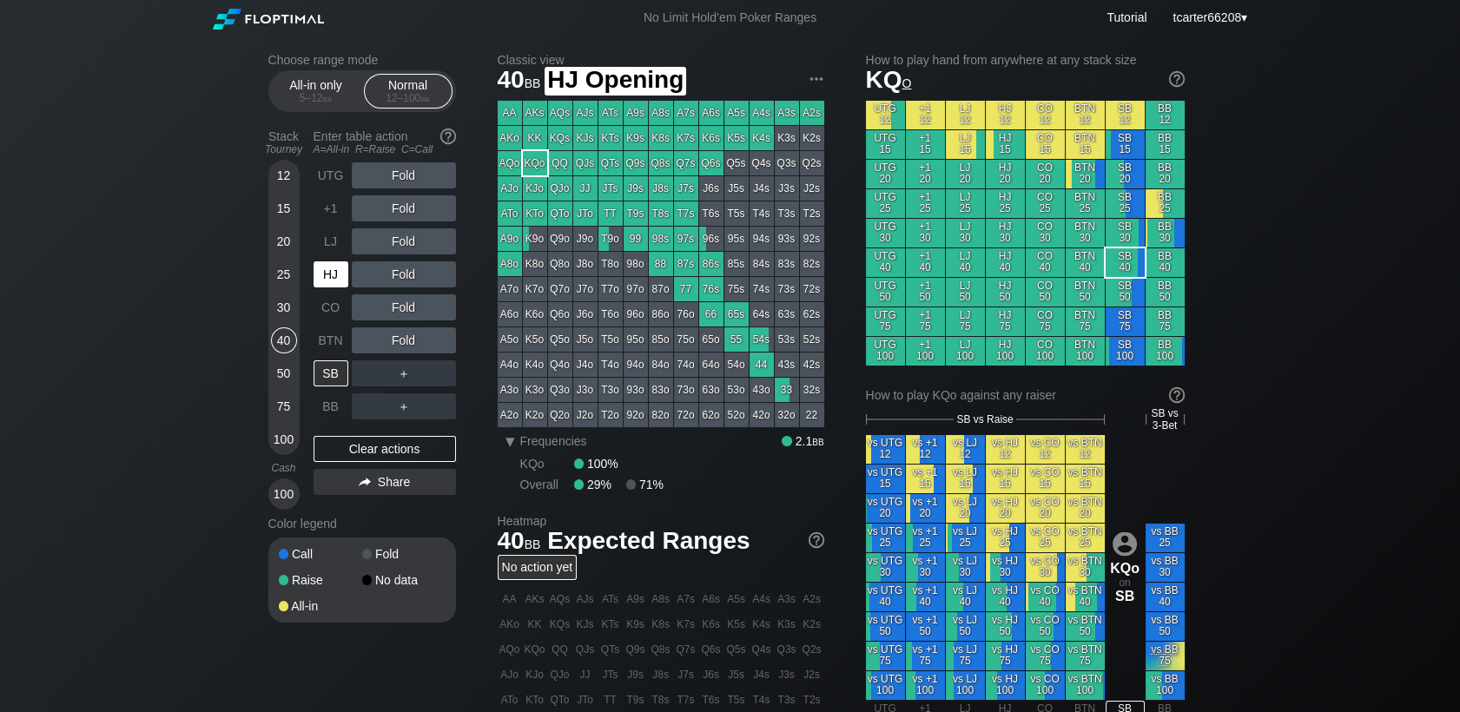
click at [333, 266] on div "HJ" at bounding box center [330, 274] width 35 height 26
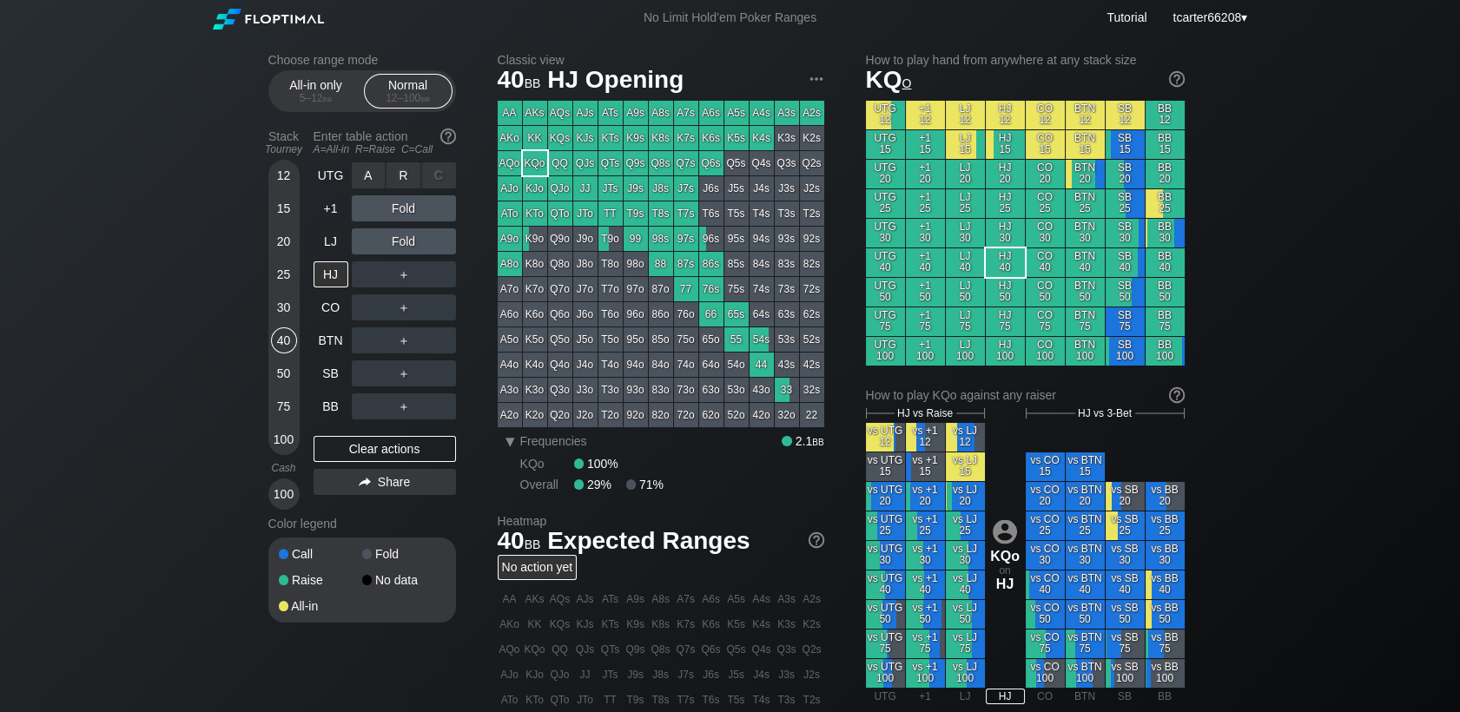
click at [397, 168] on div "R ✕" at bounding box center [403, 175] width 34 height 26
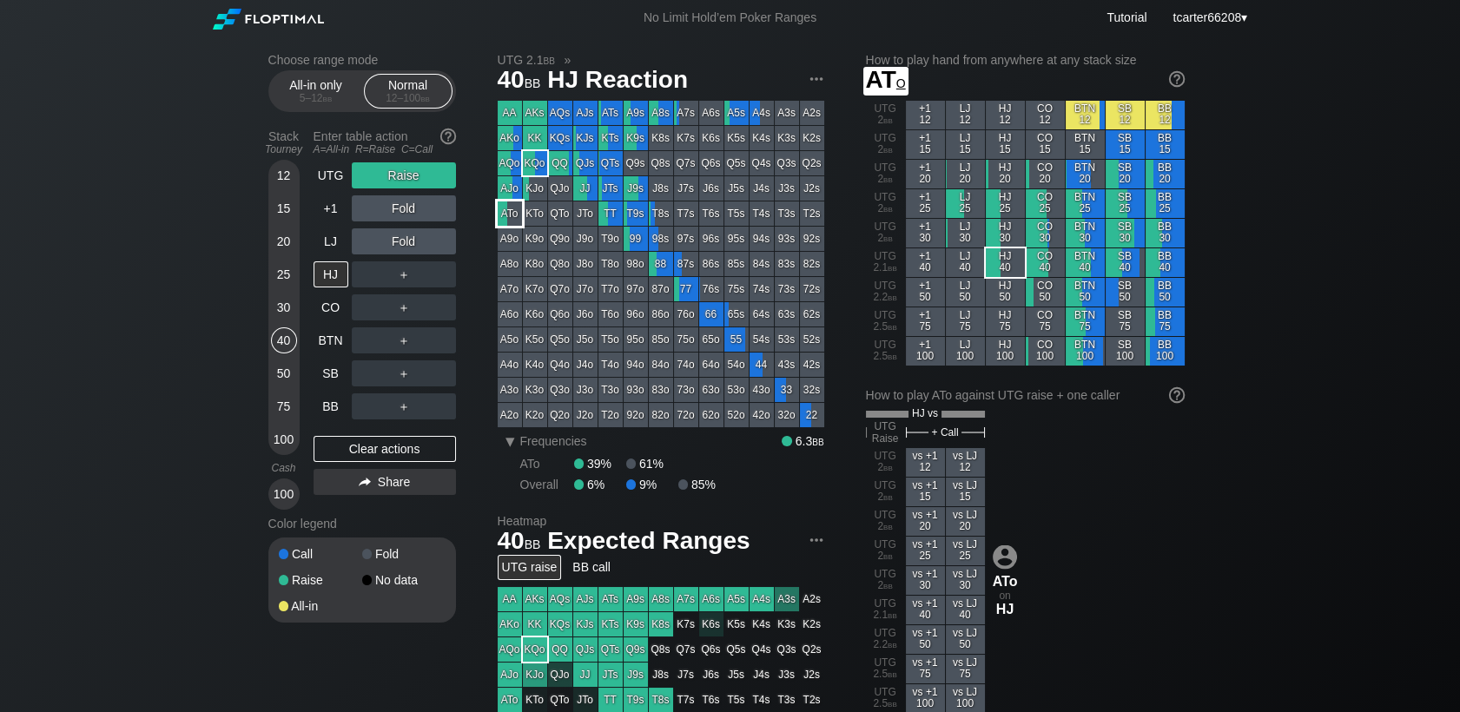
click at [506, 217] on div "ATo" at bounding box center [510, 213] width 24 height 24
drag, startPoint x: 386, startPoint y: 464, endPoint x: 373, endPoint y: 420, distance: 45.3
click at [386, 462] on div "Clear actions" at bounding box center [384, 449] width 142 height 26
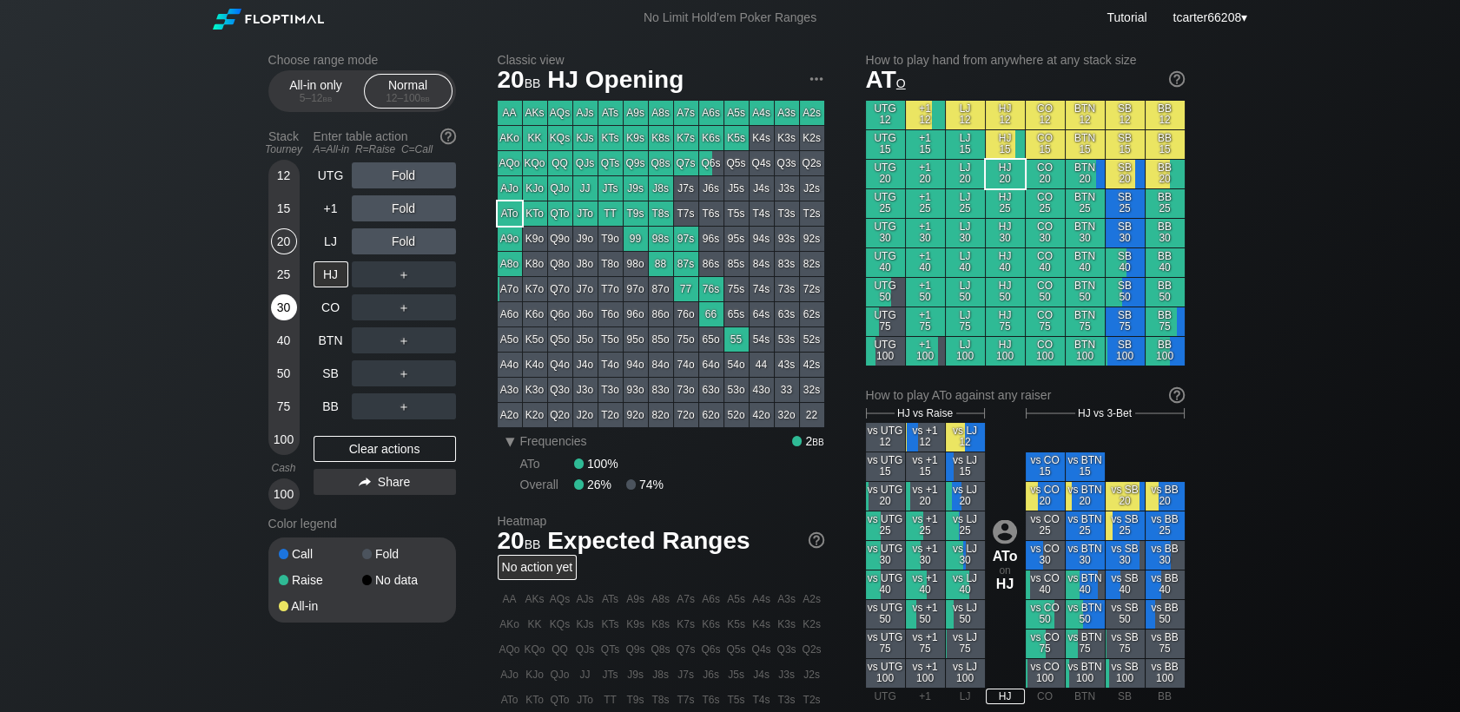
drag, startPoint x: 283, startPoint y: 246, endPoint x: 287, endPoint y: 298, distance: 52.2
click at [283, 246] on div "20" at bounding box center [284, 241] width 26 height 26
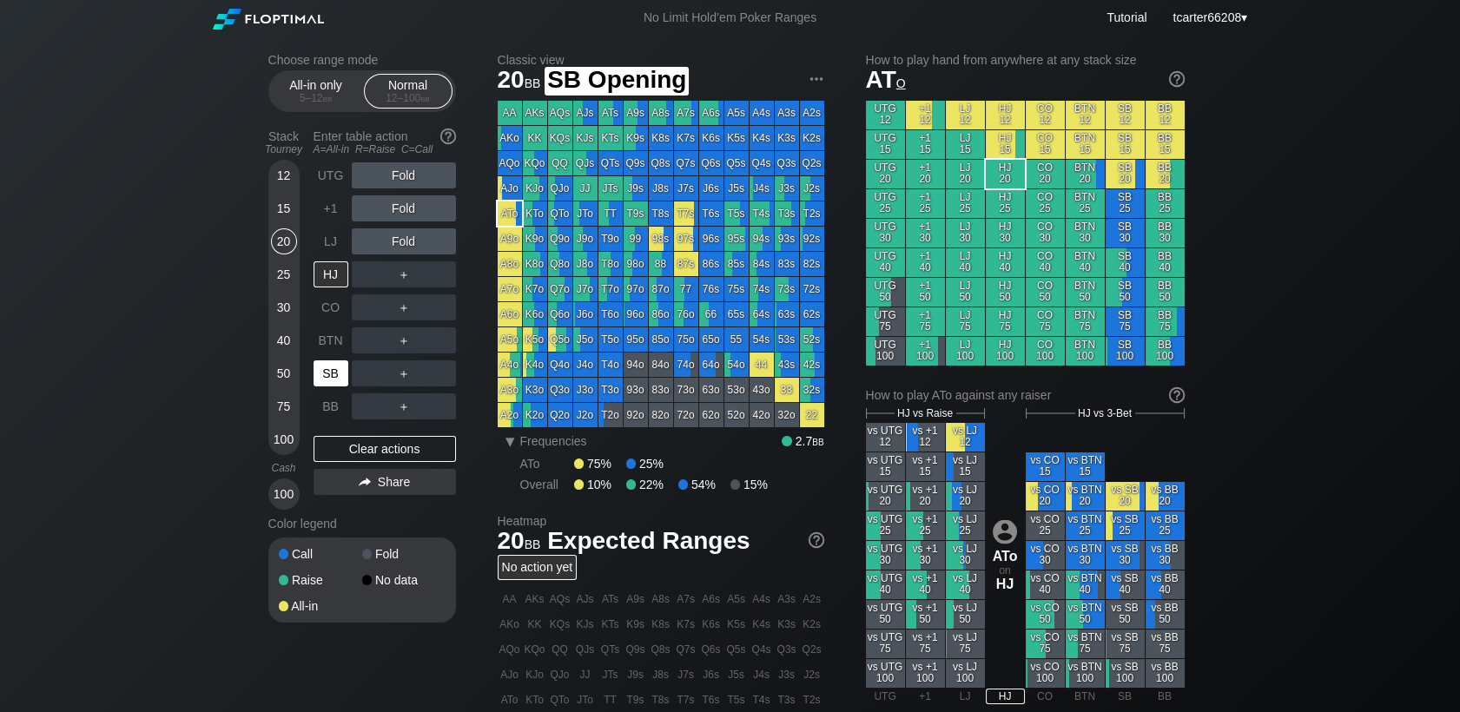
drag, startPoint x: 324, startPoint y: 372, endPoint x: 336, endPoint y: 372, distance: 12.2
click at [325, 372] on div "SB" at bounding box center [330, 373] width 35 height 26
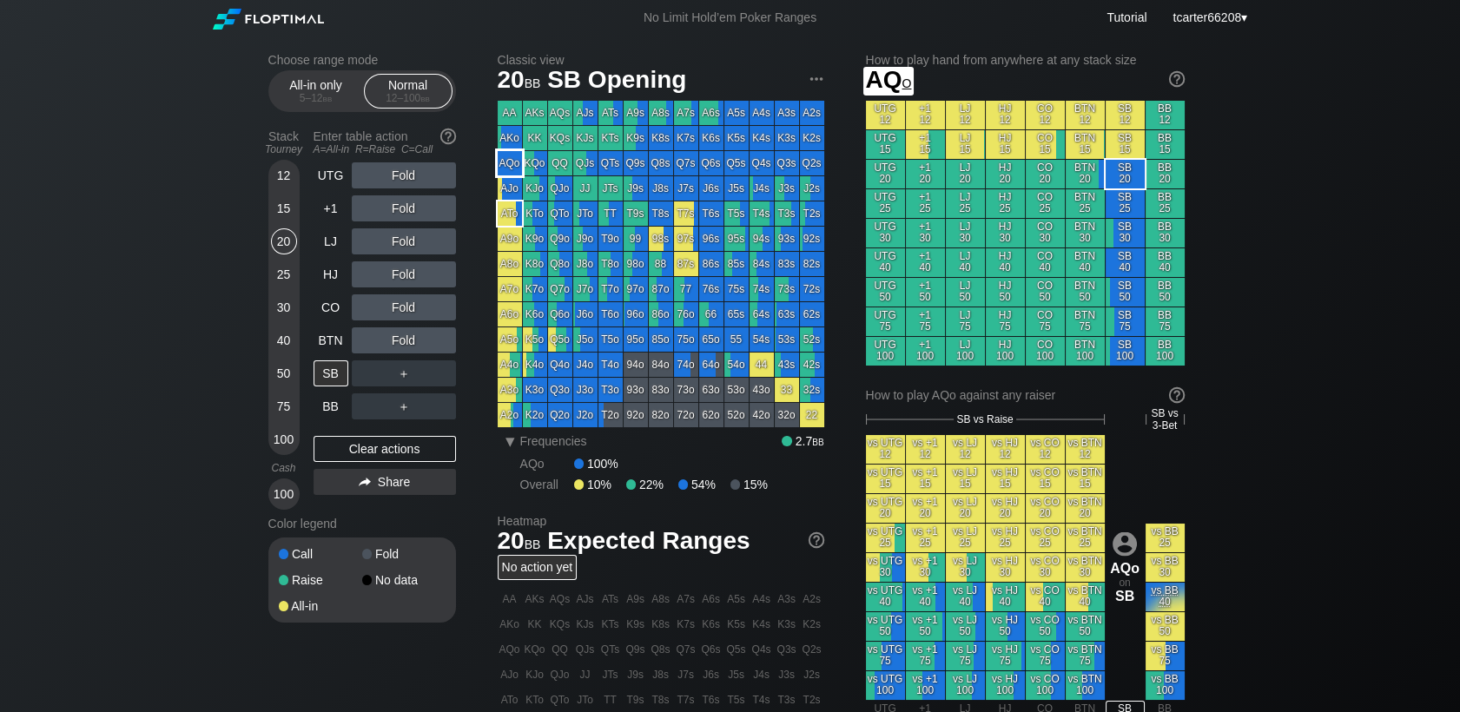
click at [506, 172] on div "AQo" at bounding box center [510, 163] width 24 height 24
click at [287, 168] on div "12" at bounding box center [284, 175] width 26 height 26
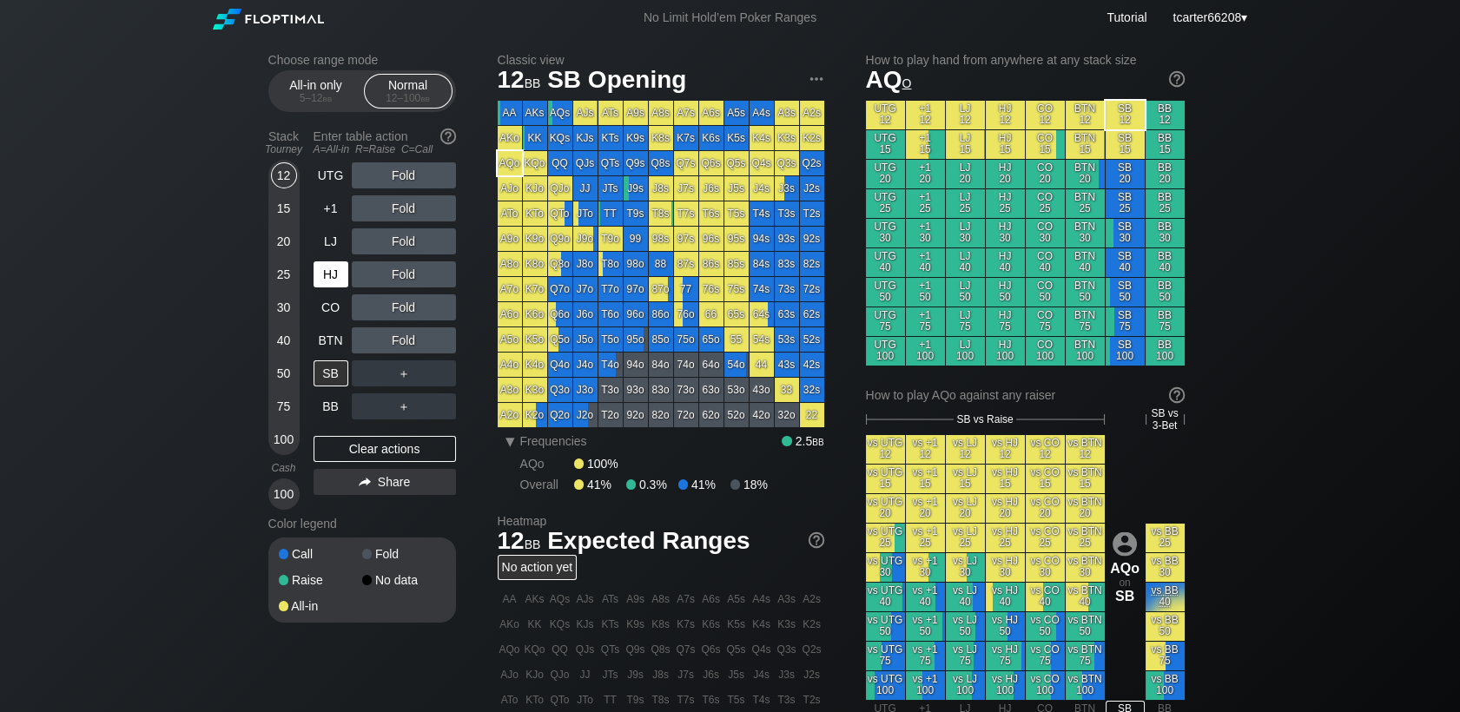
click at [333, 280] on div "HJ" at bounding box center [330, 274] width 35 height 26
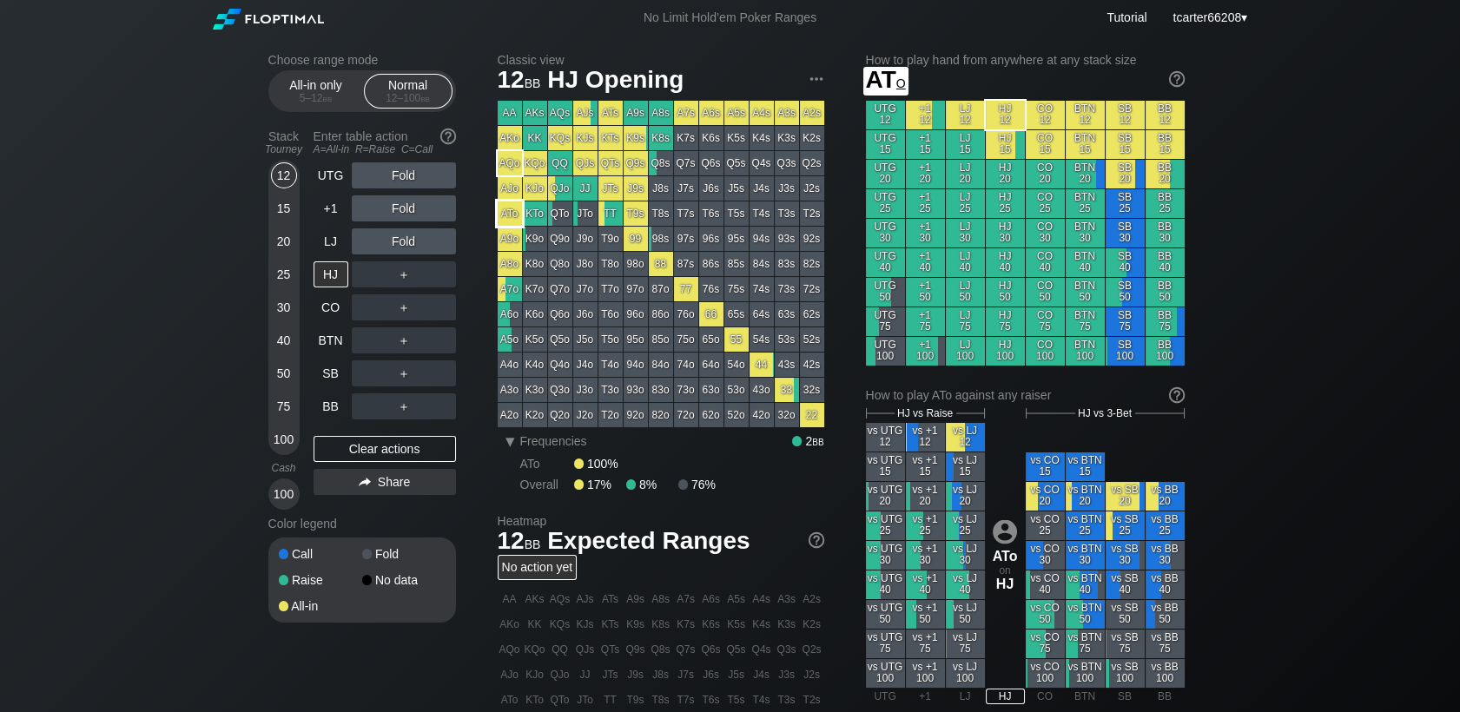
click at [516, 214] on div "ATo" at bounding box center [510, 213] width 24 height 24
click at [397, 203] on div "R ✕" at bounding box center [403, 208] width 34 height 26
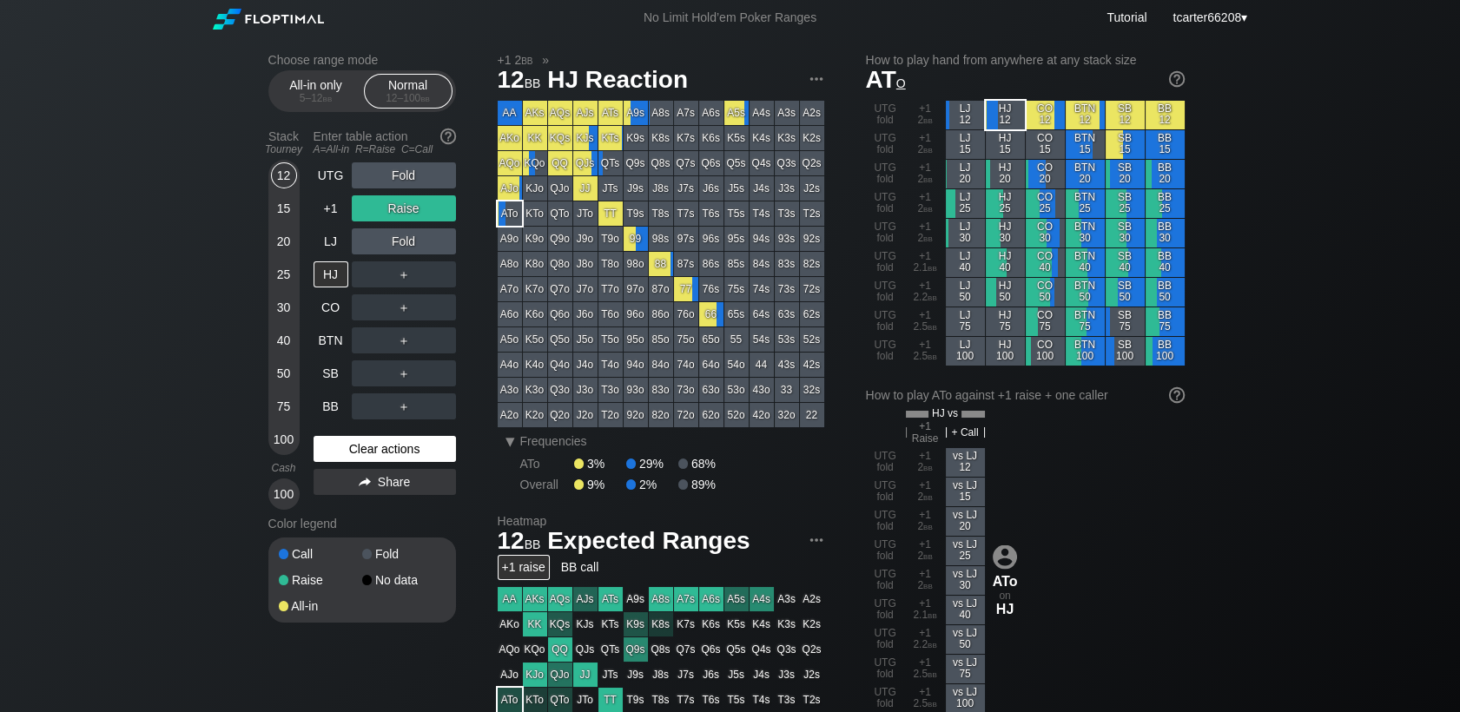
click at [359, 454] on div "Clear actions" at bounding box center [384, 449] width 142 height 26
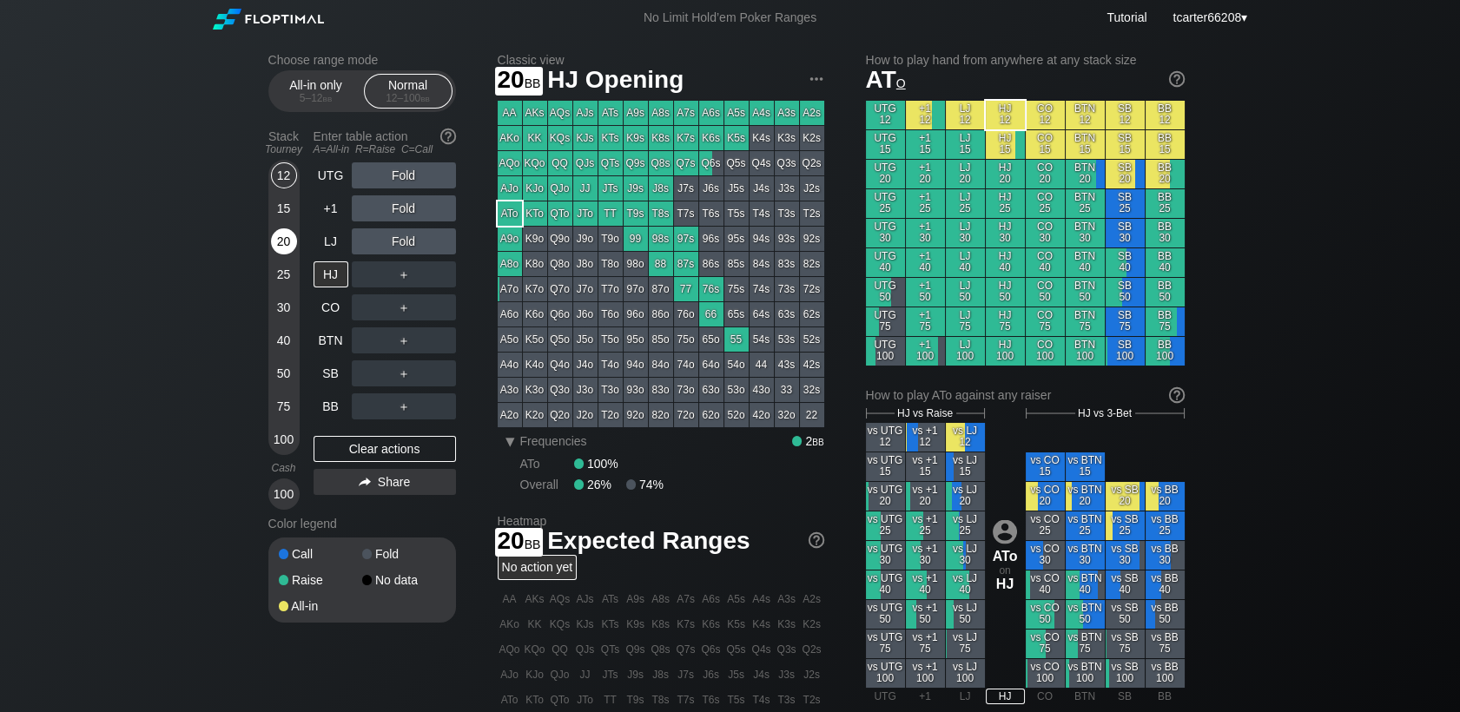
click at [285, 247] on div "20" at bounding box center [284, 241] width 26 height 26
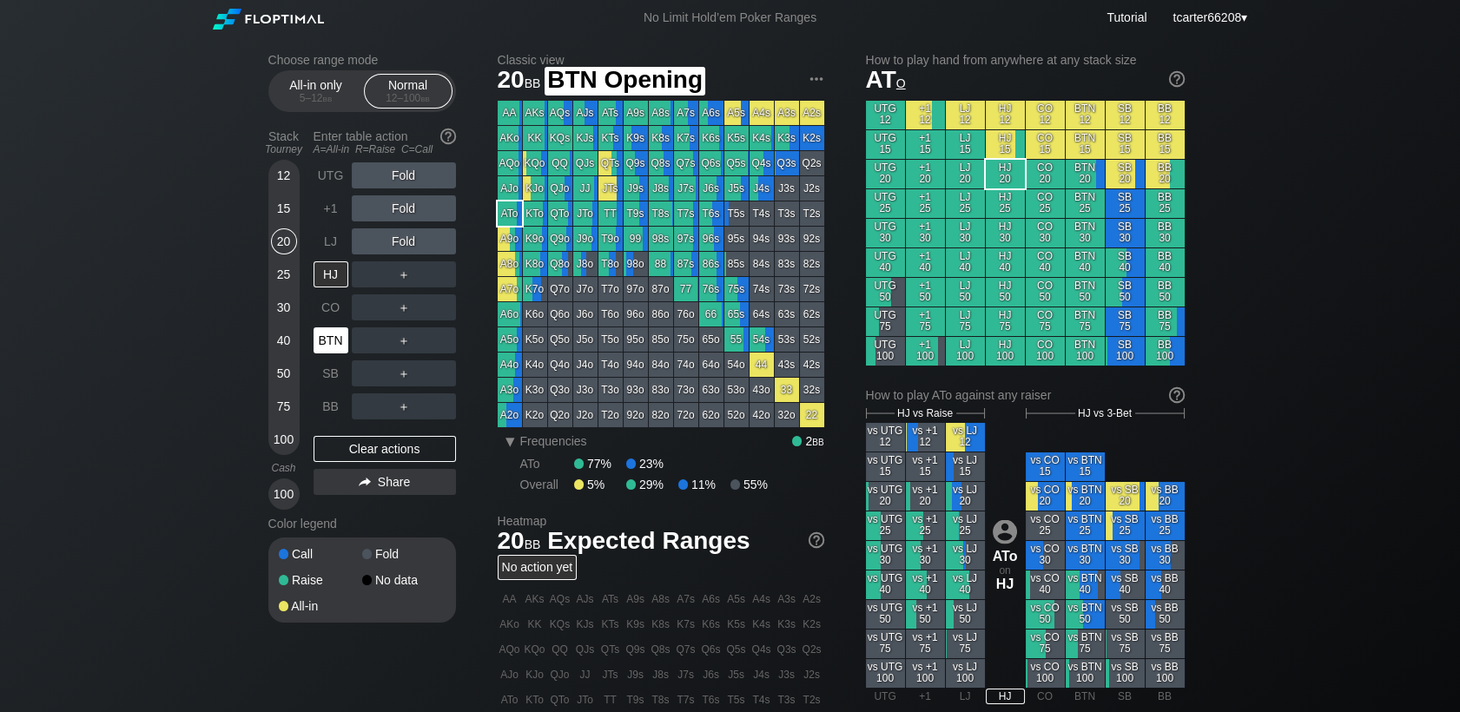
click at [321, 349] on div "BTN" at bounding box center [330, 340] width 35 height 26
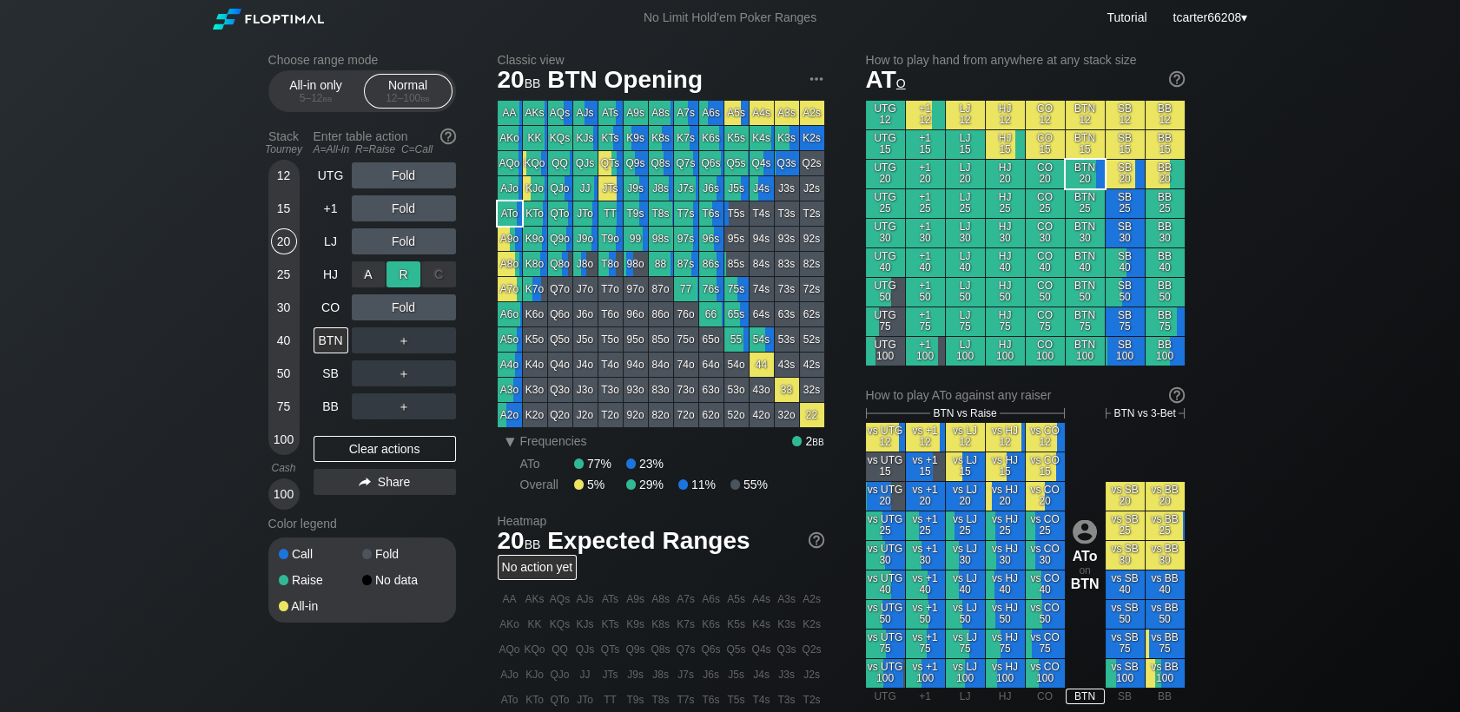
click at [411, 269] on div "R ✕" at bounding box center [403, 274] width 34 height 26
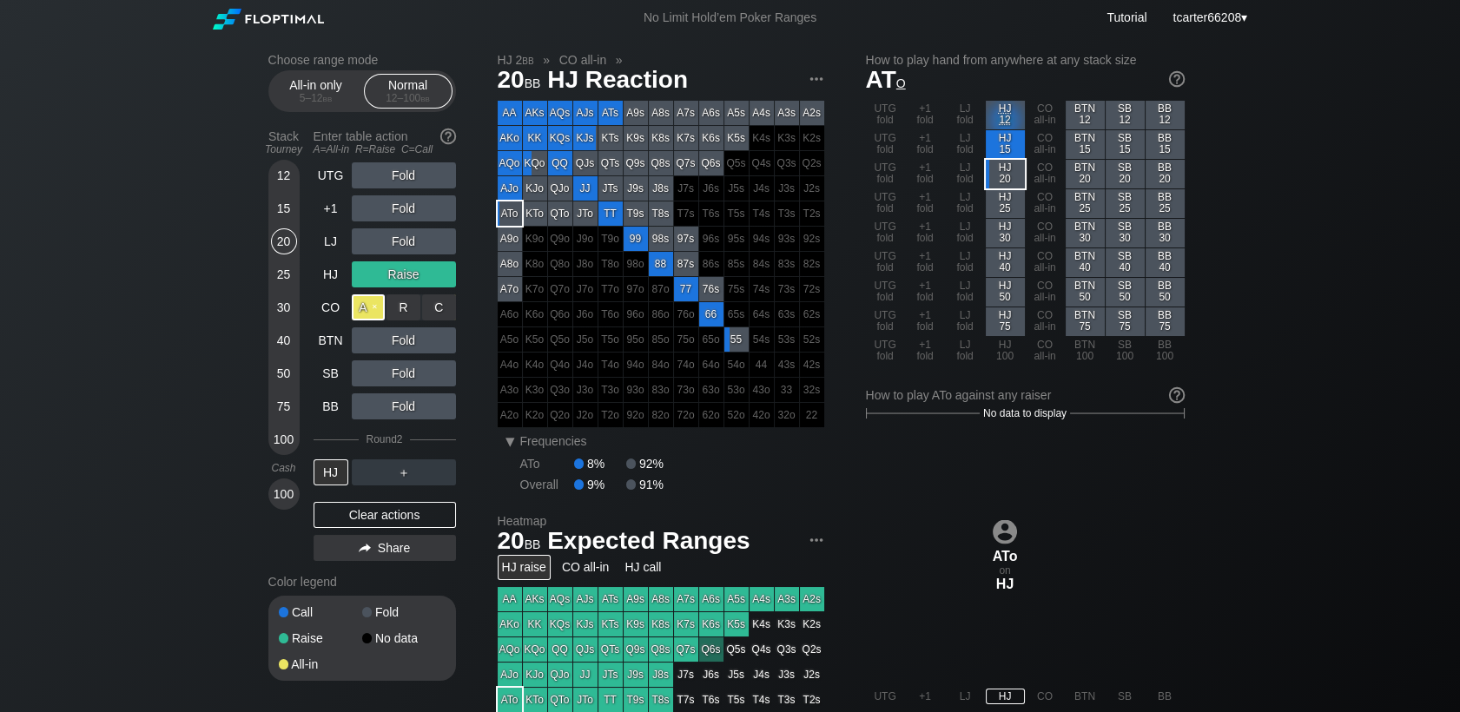
click at [362, 309] on div "A ✕" at bounding box center [369, 307] width 34 height 26
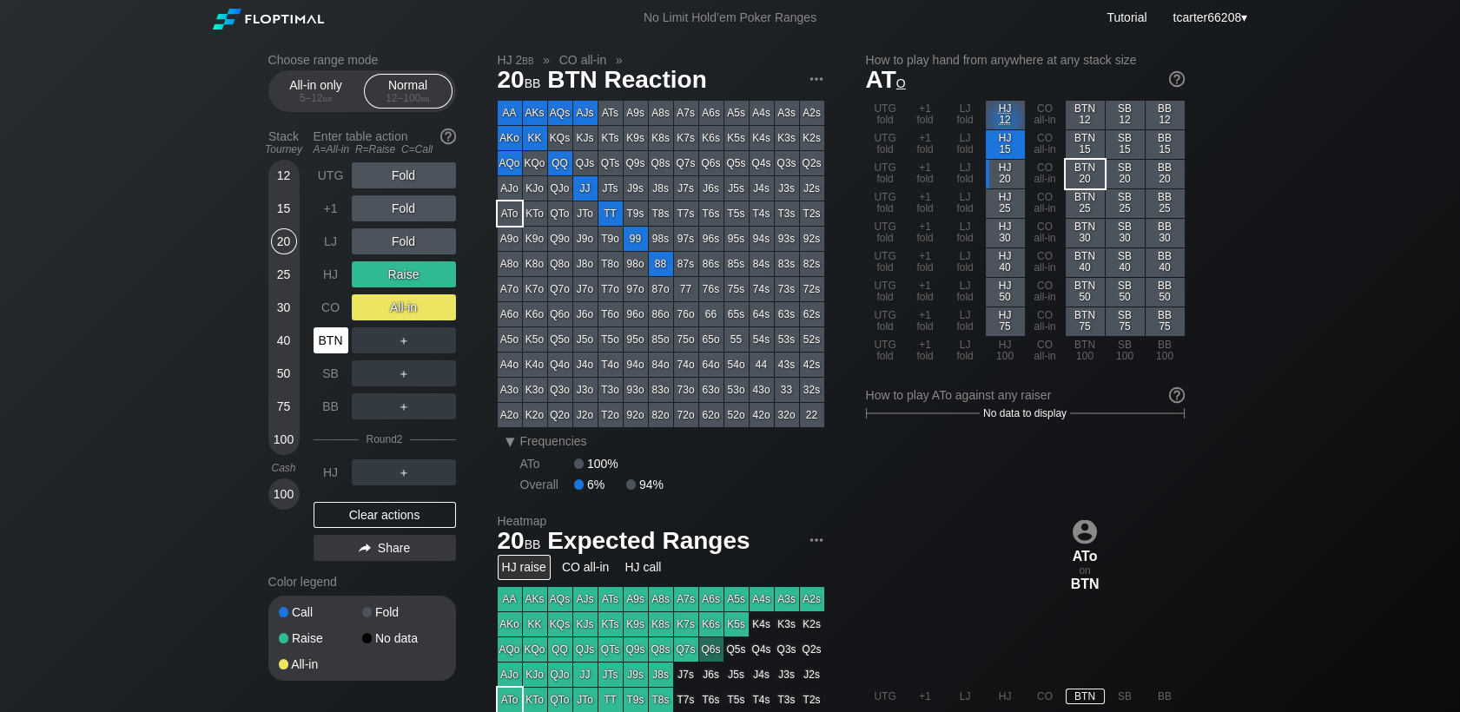
click at [329, 339] on div "BTN" at bounding box center [330, 340] width 35 height 26
click at [364, 517] on div "Clear actions" at bounding box center [384, 515] width 142 height 26
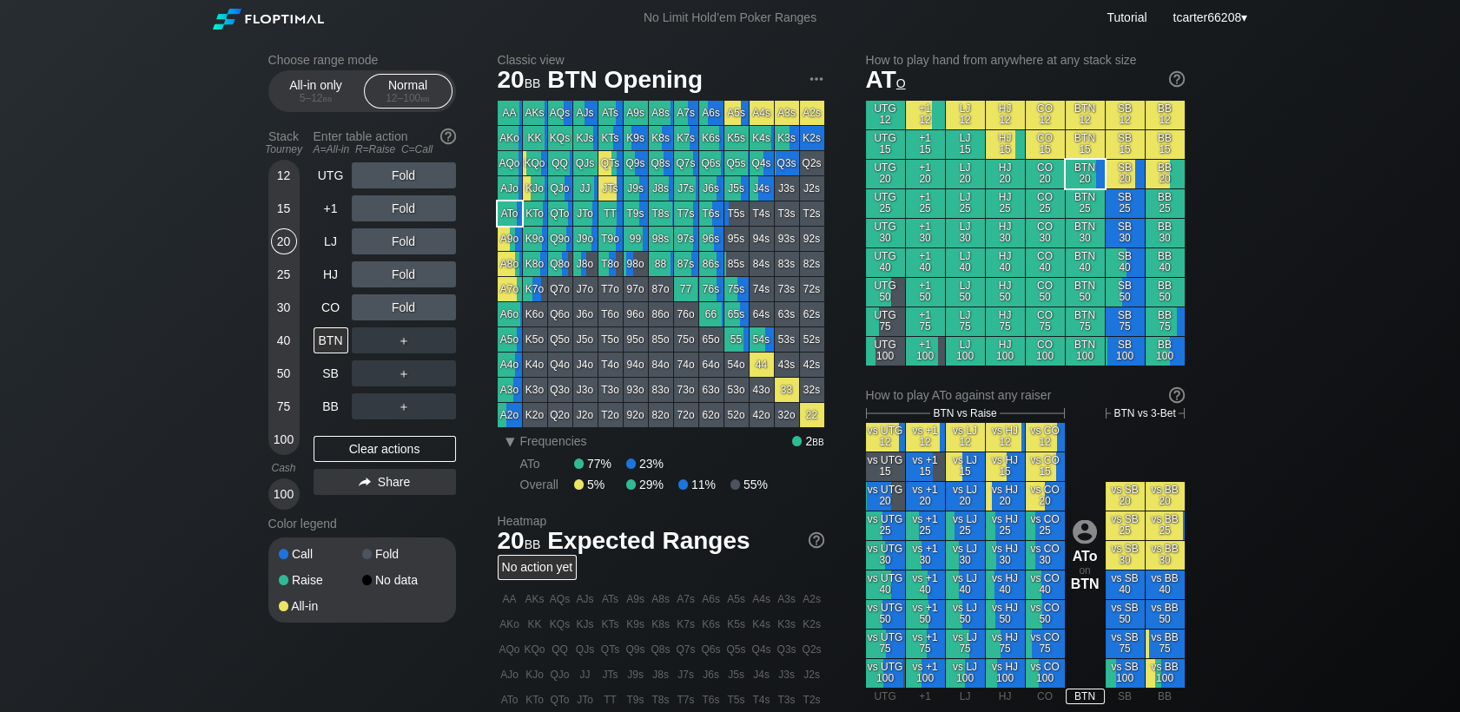
click at [280, 179] on div "12" at bounding box center [284, 175] width 26 height 26
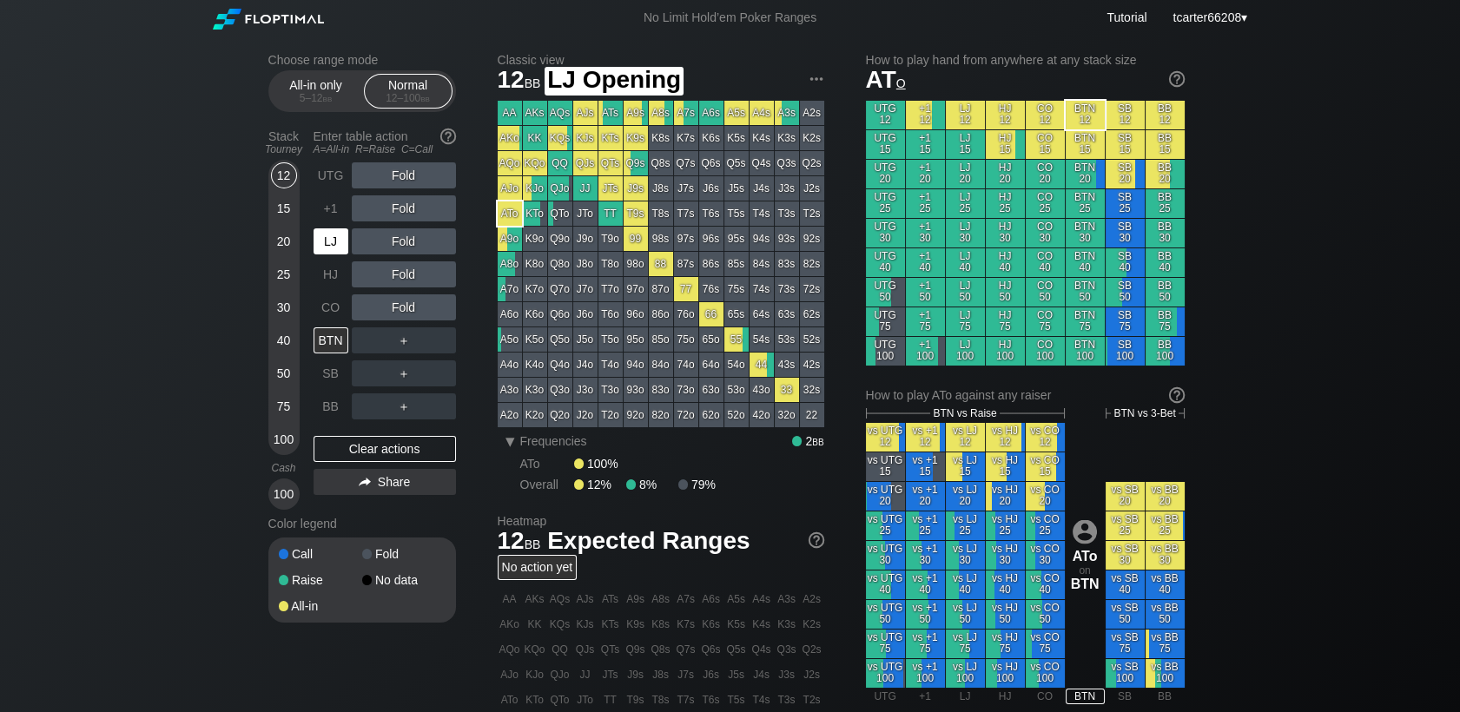
click at [328, 252] on div "LJ" at bounding box center [330, 241] width 35 height 26
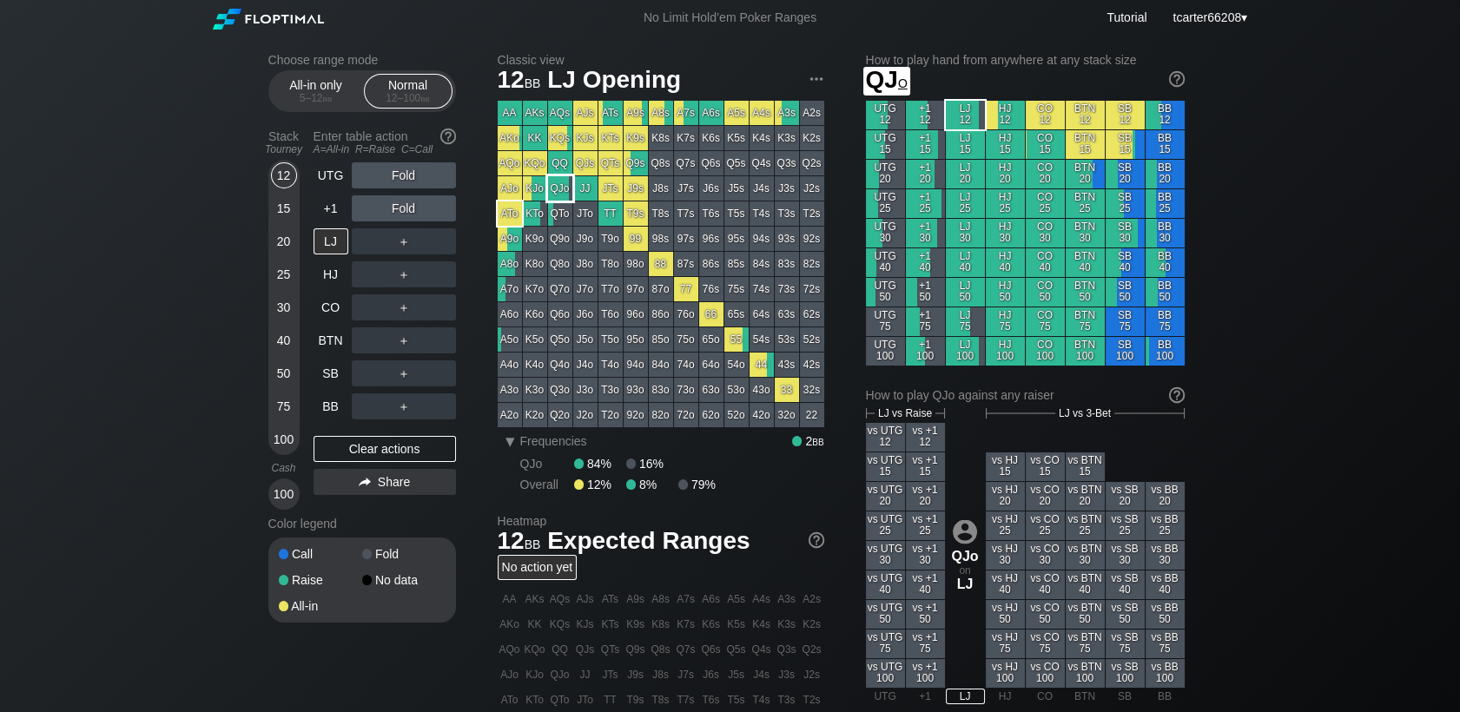
click at [560, 177] on div "QJo" at bounding box center [560, 188] width 24 height 24
click at [283, 412] on div "75" at bounding box center [284, 406] width 26 height 26
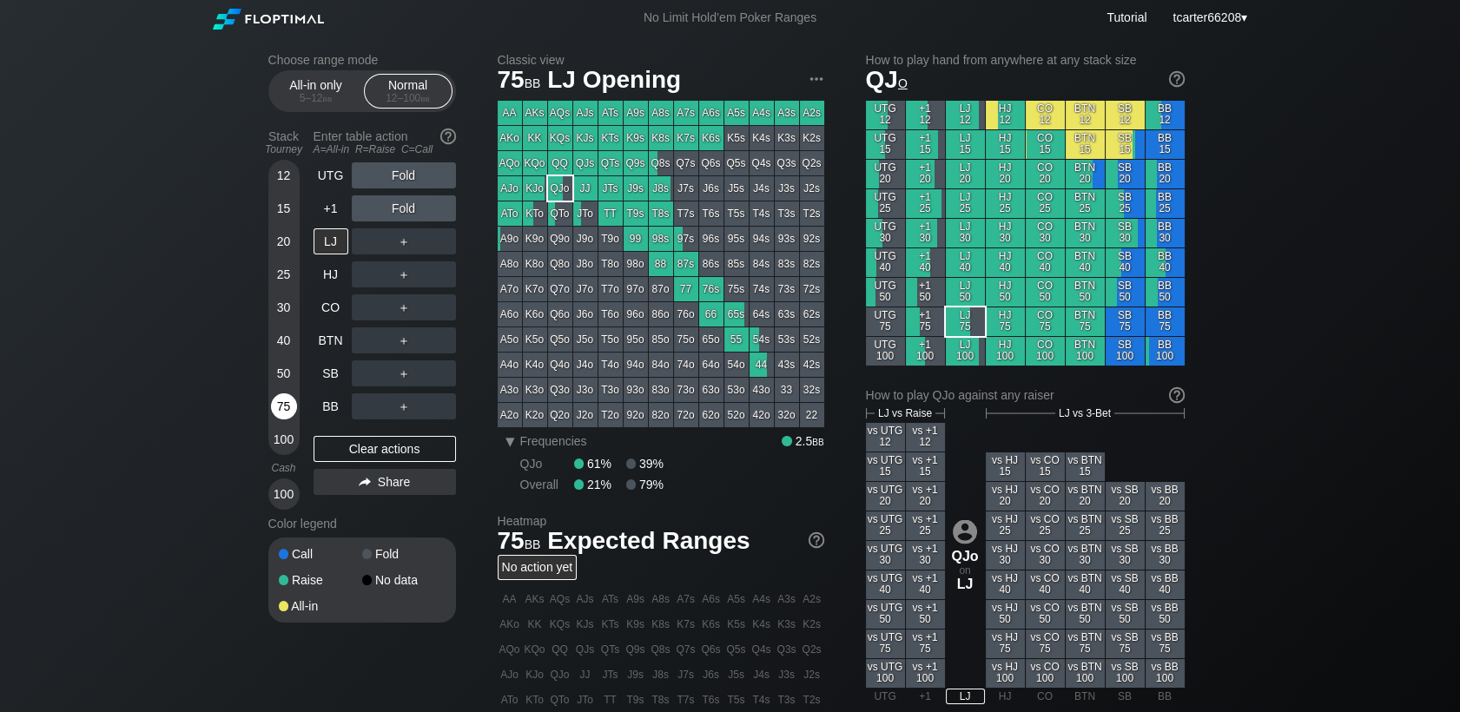
click at [283, 412] on div "75" at bounding box center [284, 406] width 26 height 26
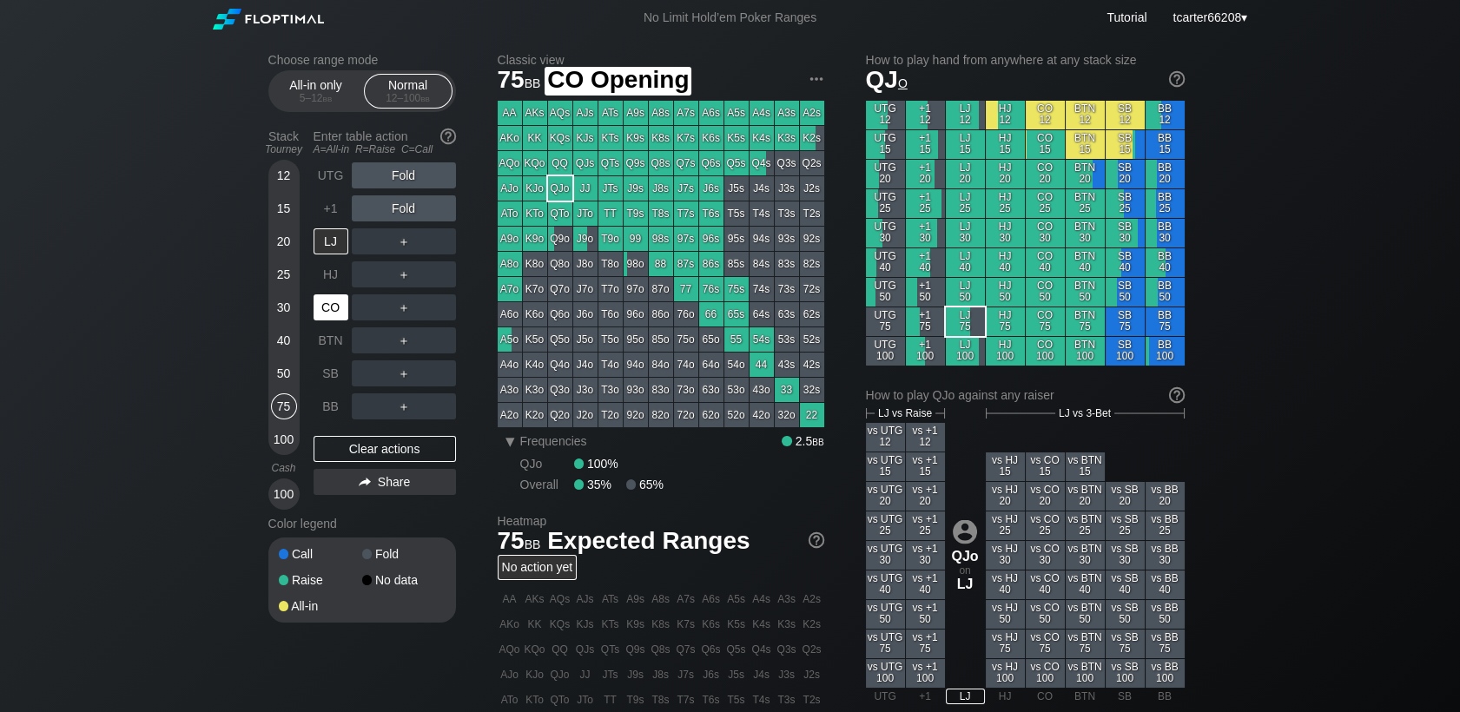
drag, startPoint x: 337, startPoint y: 307, endPoint x: 353, endPoint y: 312, distance: 17.1
click at [340, 308] on div "CO" at bounding box center [330, 307] width 35 height 26
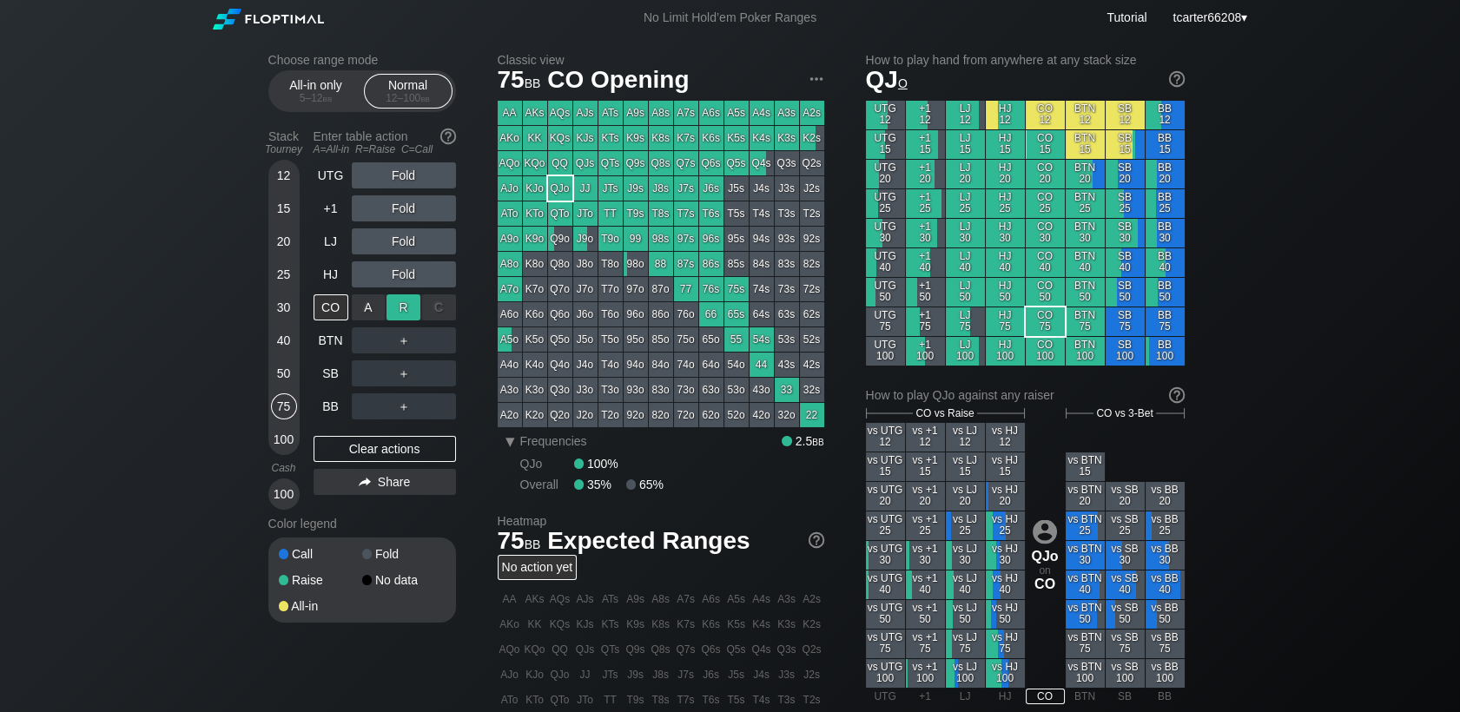
click at [402, 316] on div "R ✕" at bounding box center [403, 307] width 34 height 26
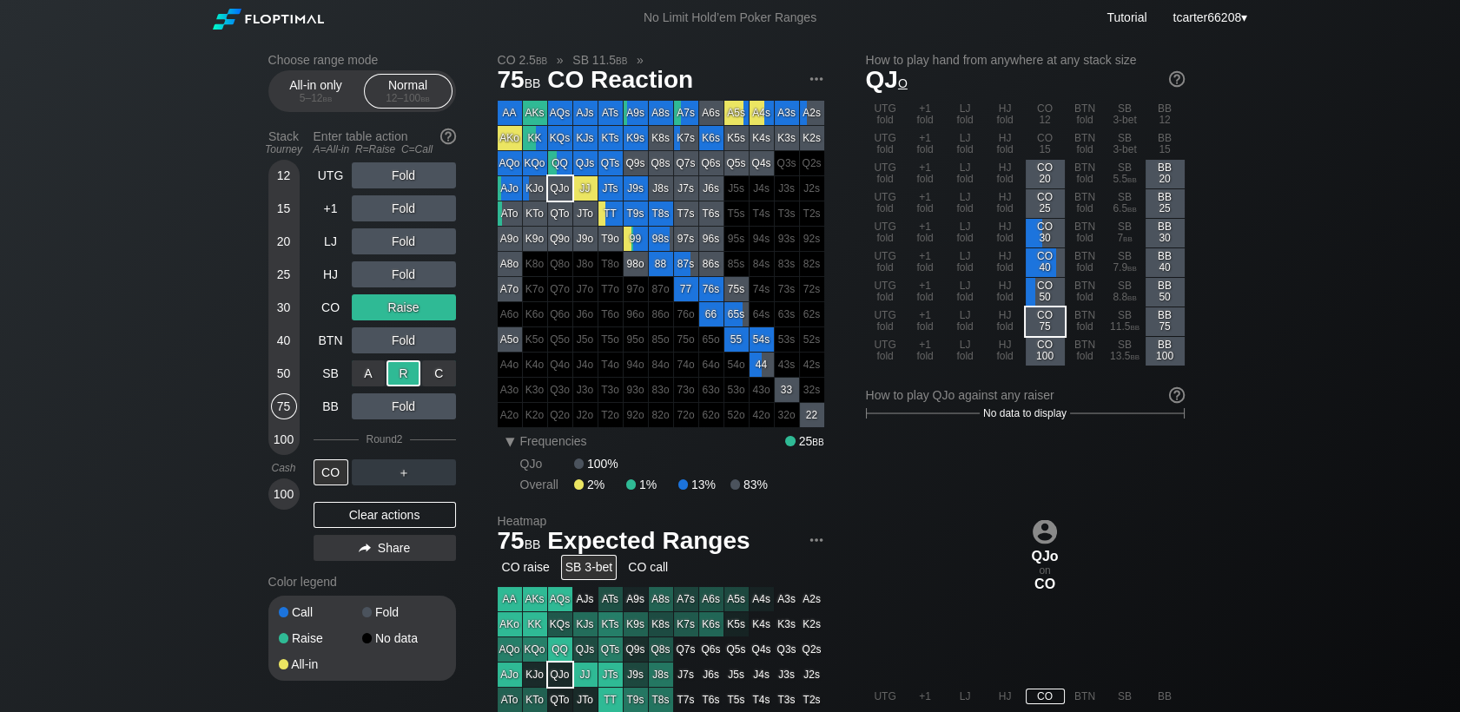
click at [403, 372] on div "R ✕" at bounding box center [403, 373] width 34 height 26
drag, startPoint x: 396, startPoint y: 518, endPoint x: 271, endPoint y: 456, distance: 139.8
click at [396, 519] on div "Clear actions" at bounding box center [384, 515] width 142 height 26
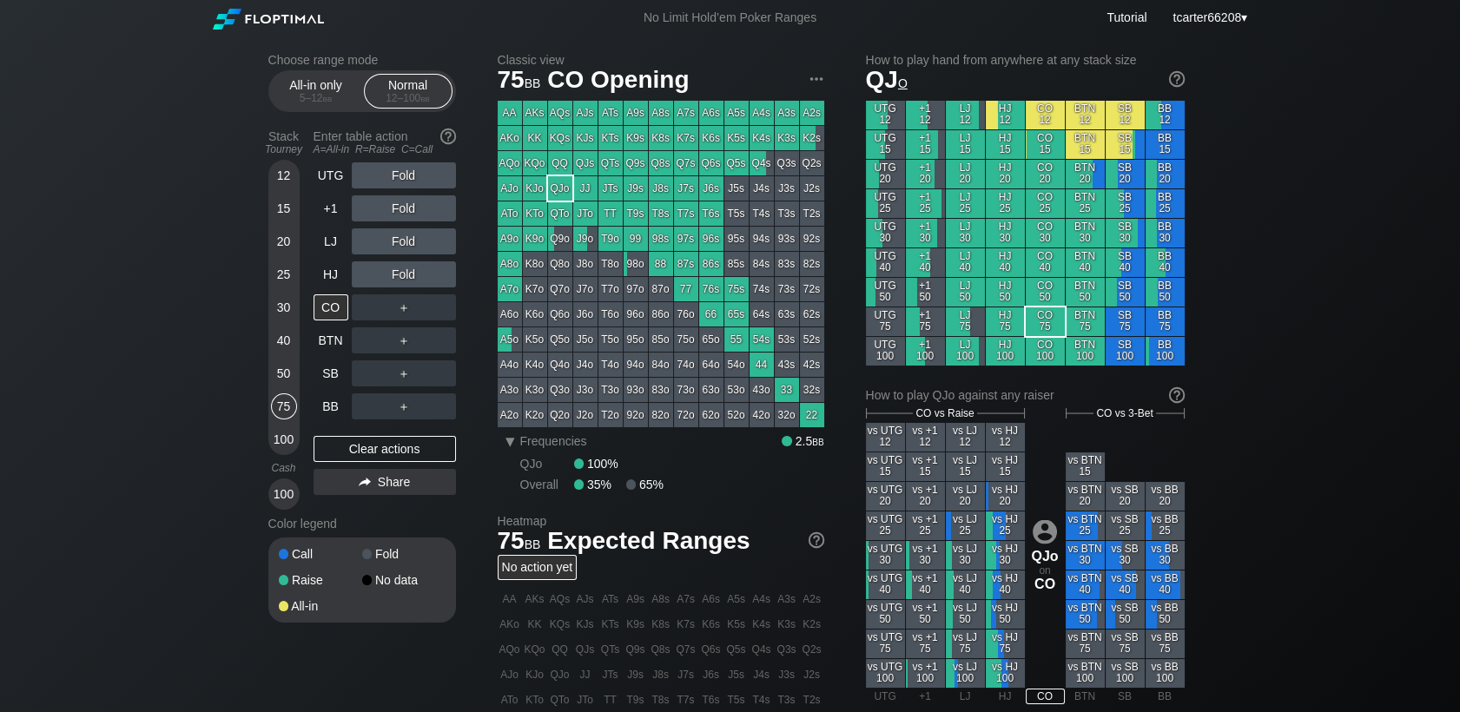
click at [274, 177] on div "12" at bounding box center [284, 175] width 26 height 26
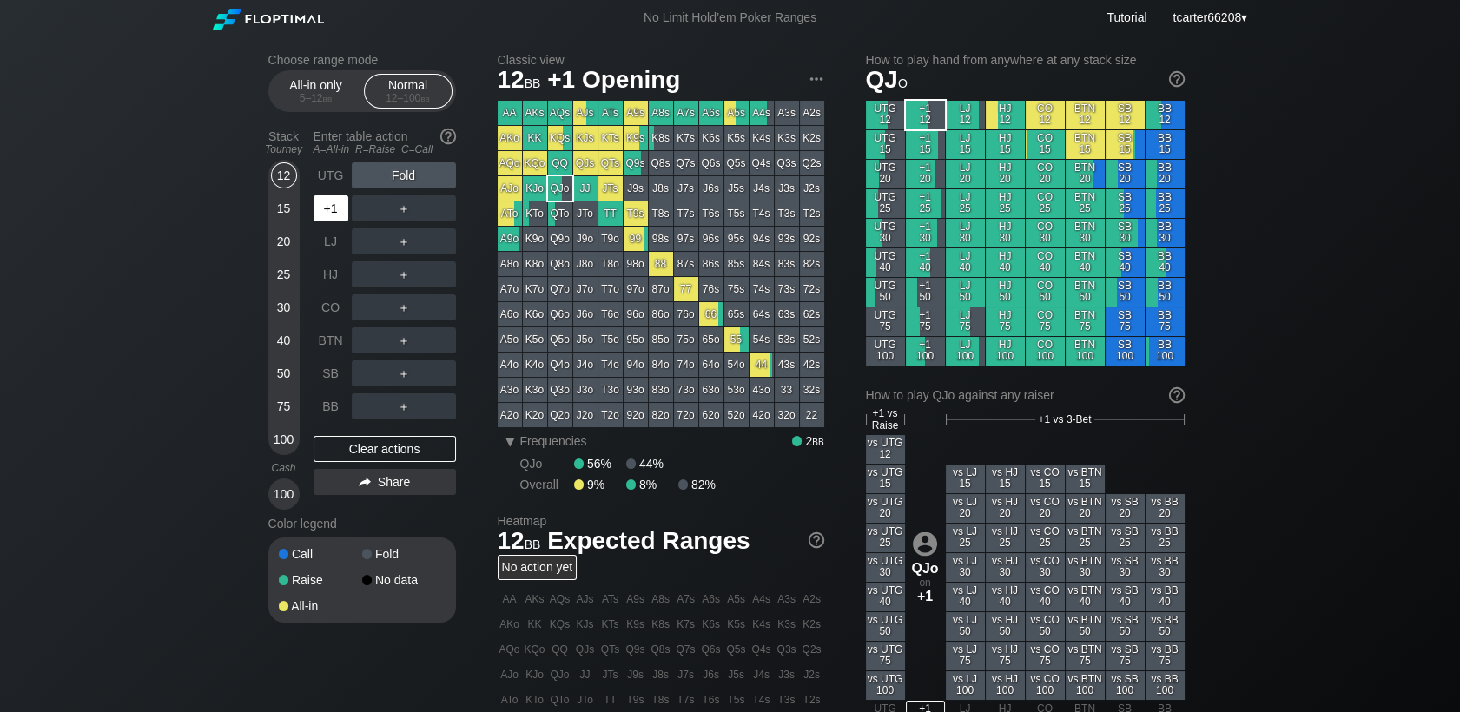
click at [328, 213] on div "+1" at bounding box center [330, 208] width 35 height 26
click at [410, 175] on div "R ✕" at bounding box center [403, 175] width 34 height 26
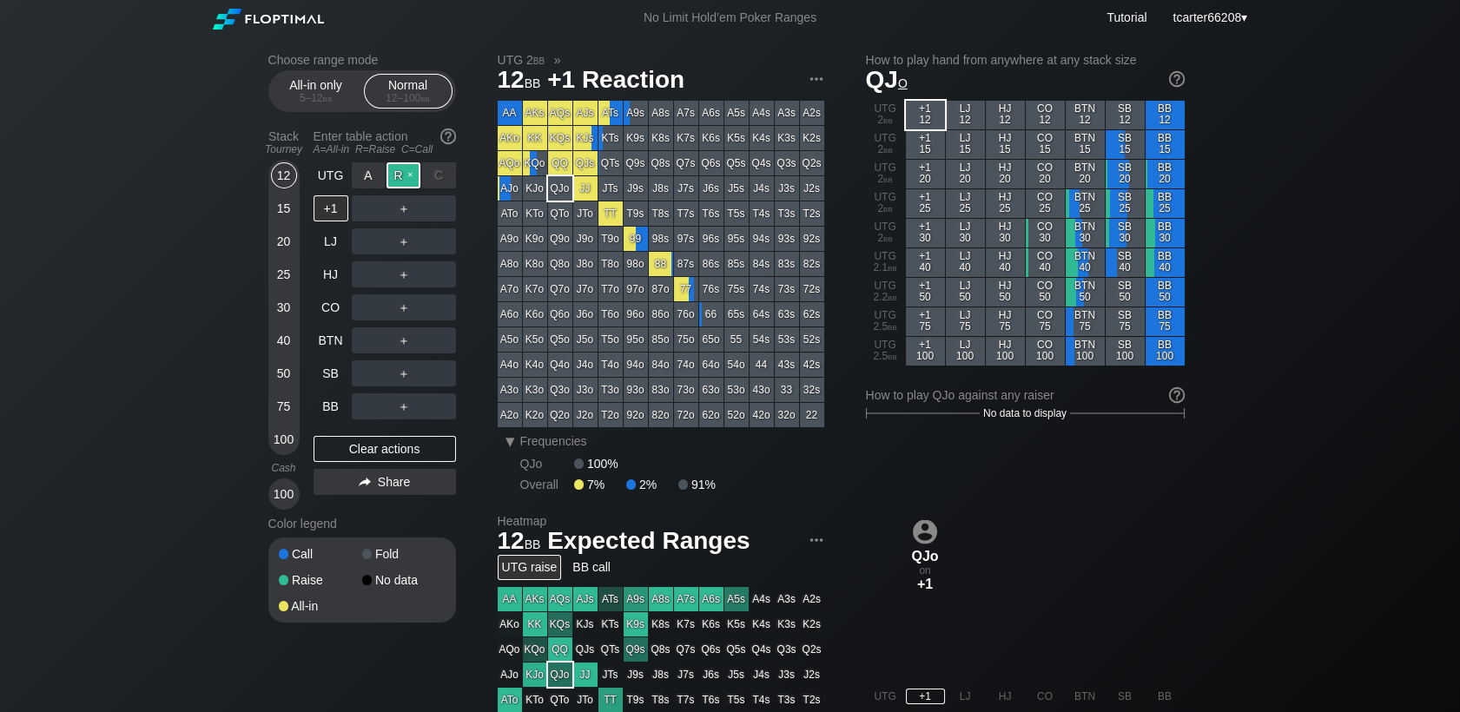
click at [410, 177] on div "R ✕" at bounding box center [403, 175] width 34 height 26
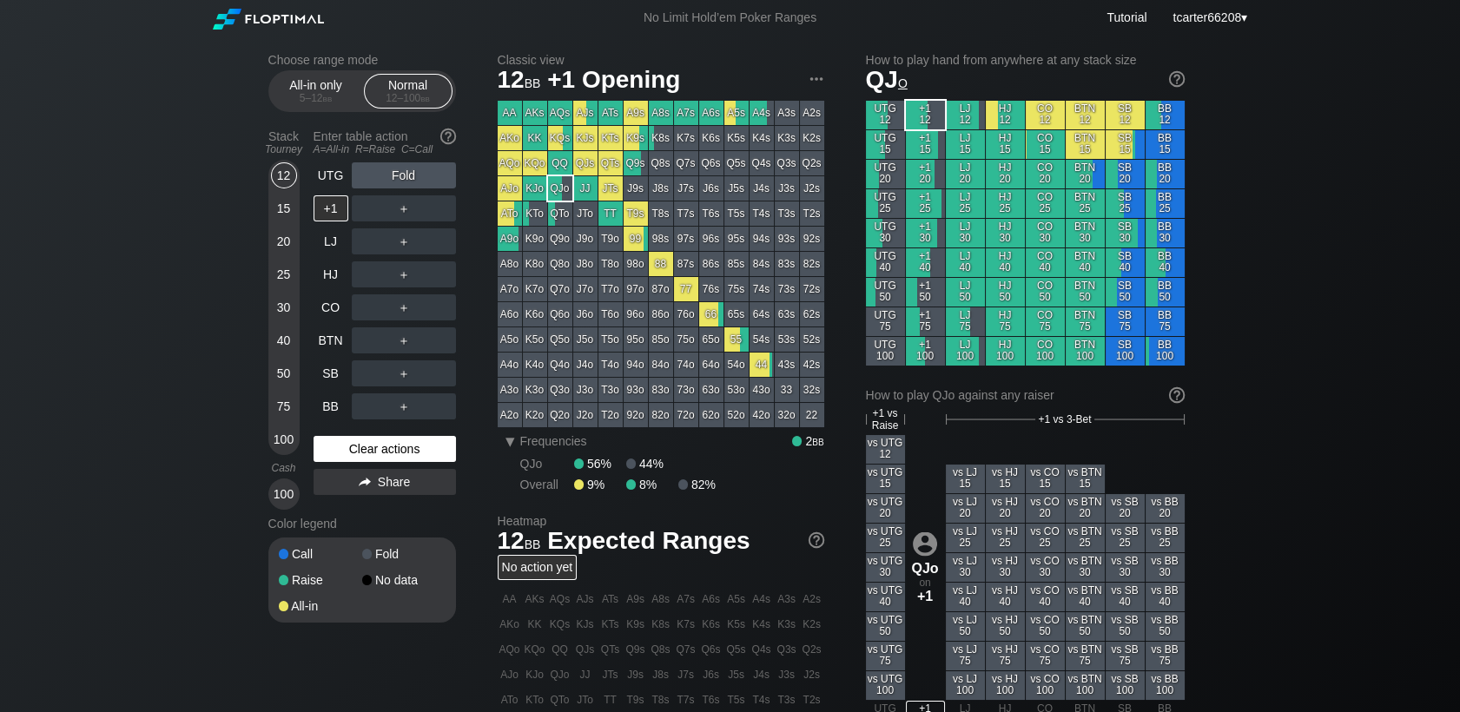
click at [391, 455] on div "Clear actions" at bounding box center [384, 449] width 142 height 26
drag, startPoint x: 288, startPoint y: 240, endPoint x: 311, endPoint y: 240, distance: 22.6
click at [288, 240] on div "20" at bounding box center [284, 241] width 26 height 26
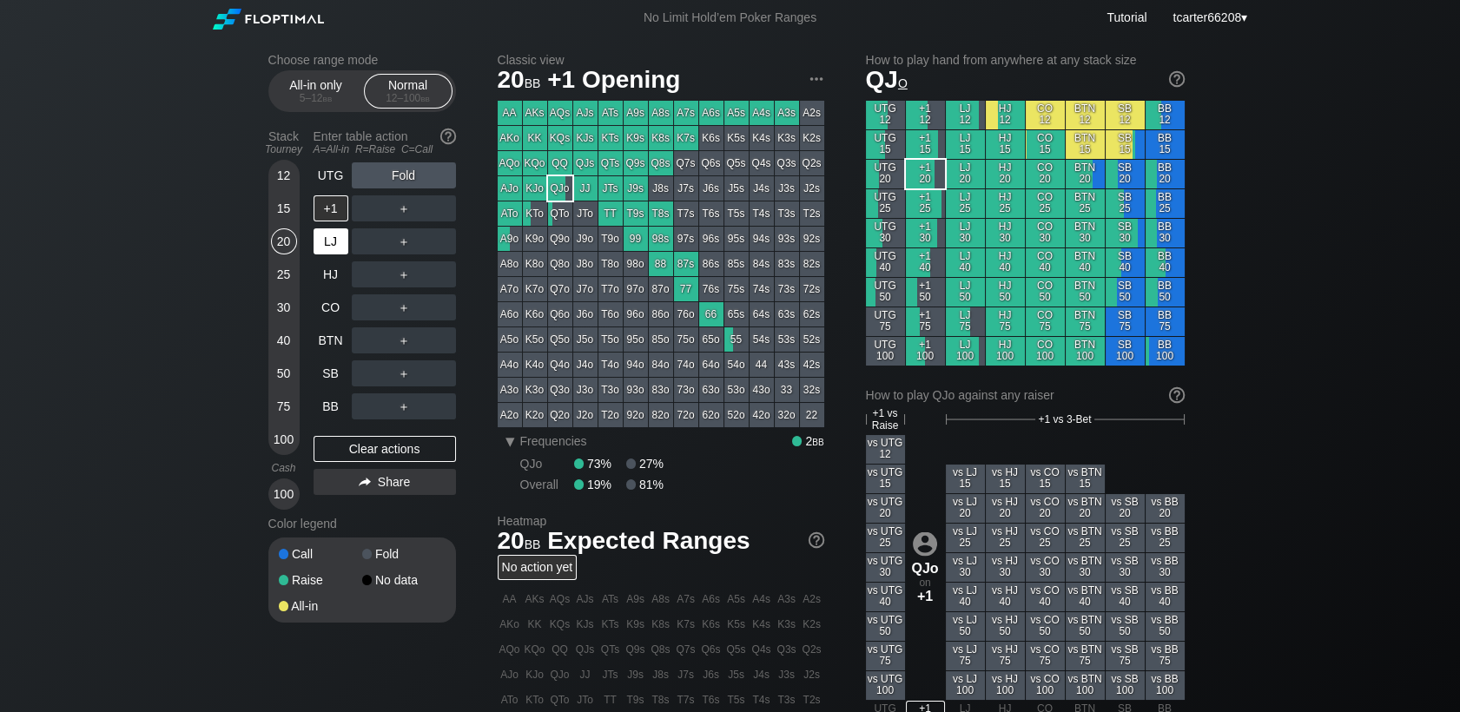
click at [321, 237] on div "LJ" at bounding box center [330, 241] width 35 height 26
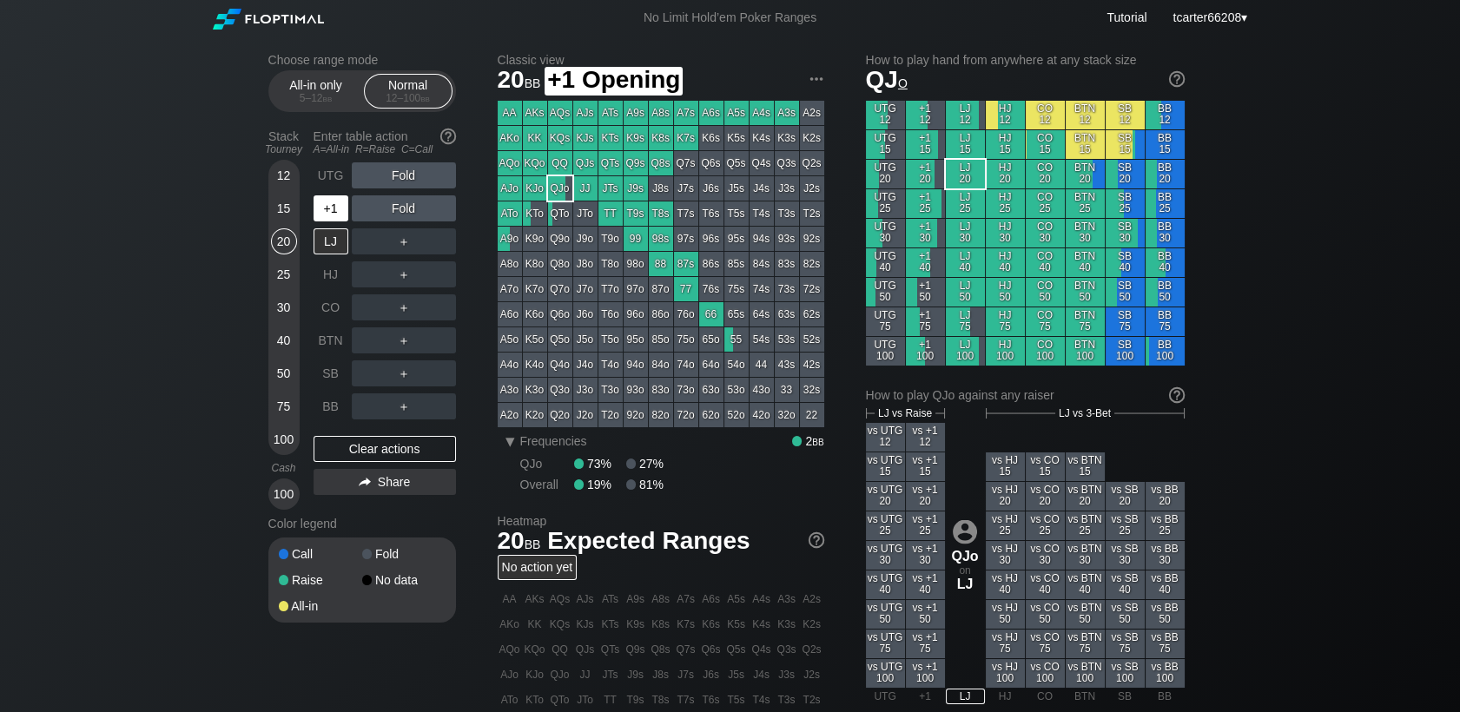
click at [335, 212] on div "+1" at bounding box center [330, 208] width 35 height 26
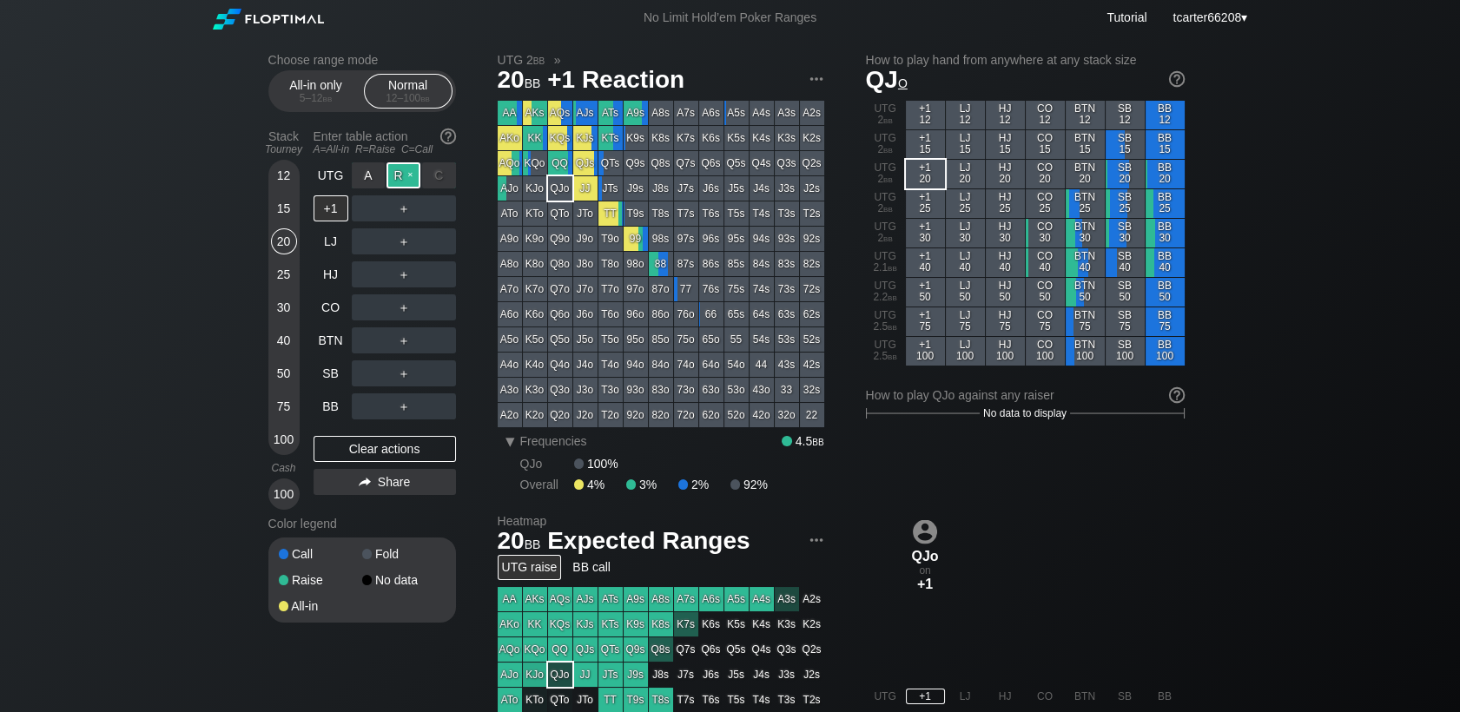
click at [404, 176] on div "R ✕" at bounding box center [403, 175] width 34 height 26
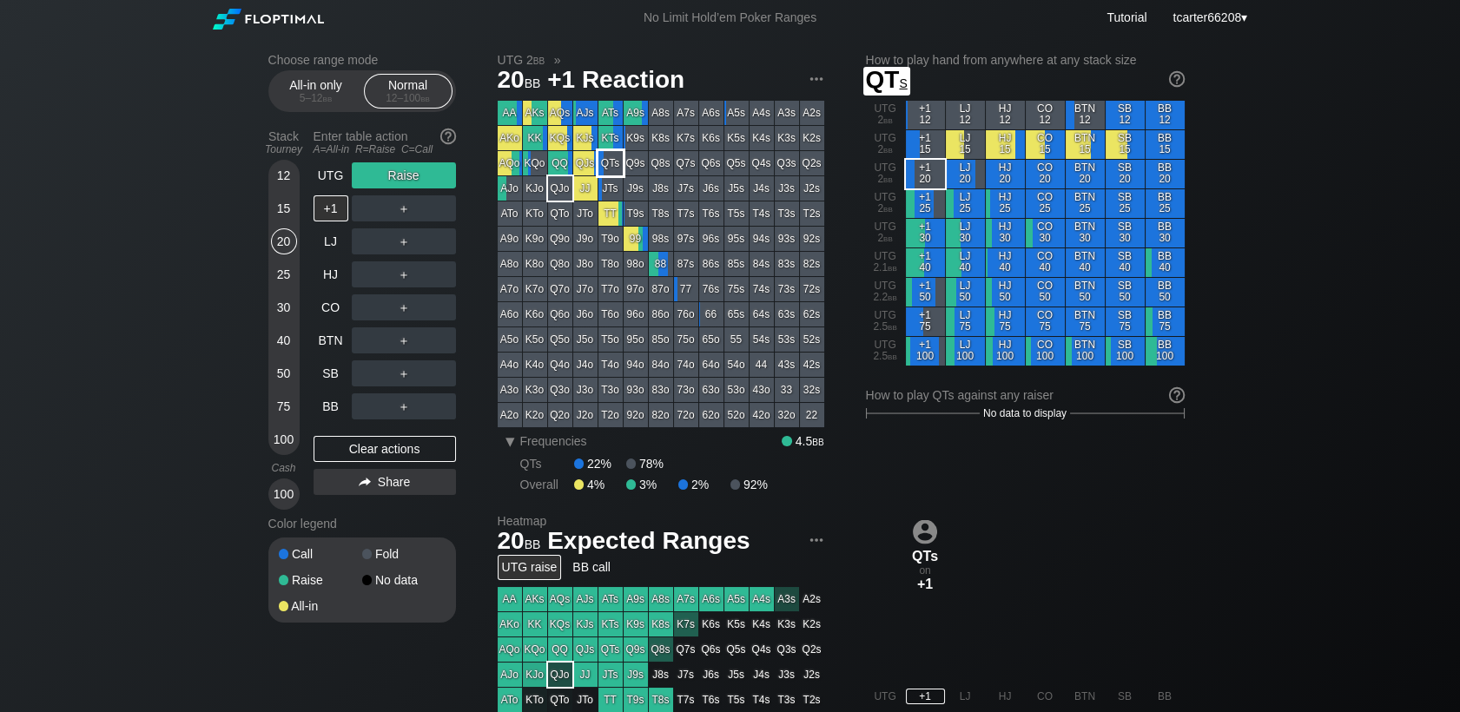
click at [616, 167] on div "QTs" at bounding box center [610, 163] width 24 height 24
drag, startPoint x: 280, startPoint y: 276, endPoint x: 293, endPoint y: 290, distance: 19.0
click at [284, 276] on div "25" at bounding box center [284, 274] width 26 height 26
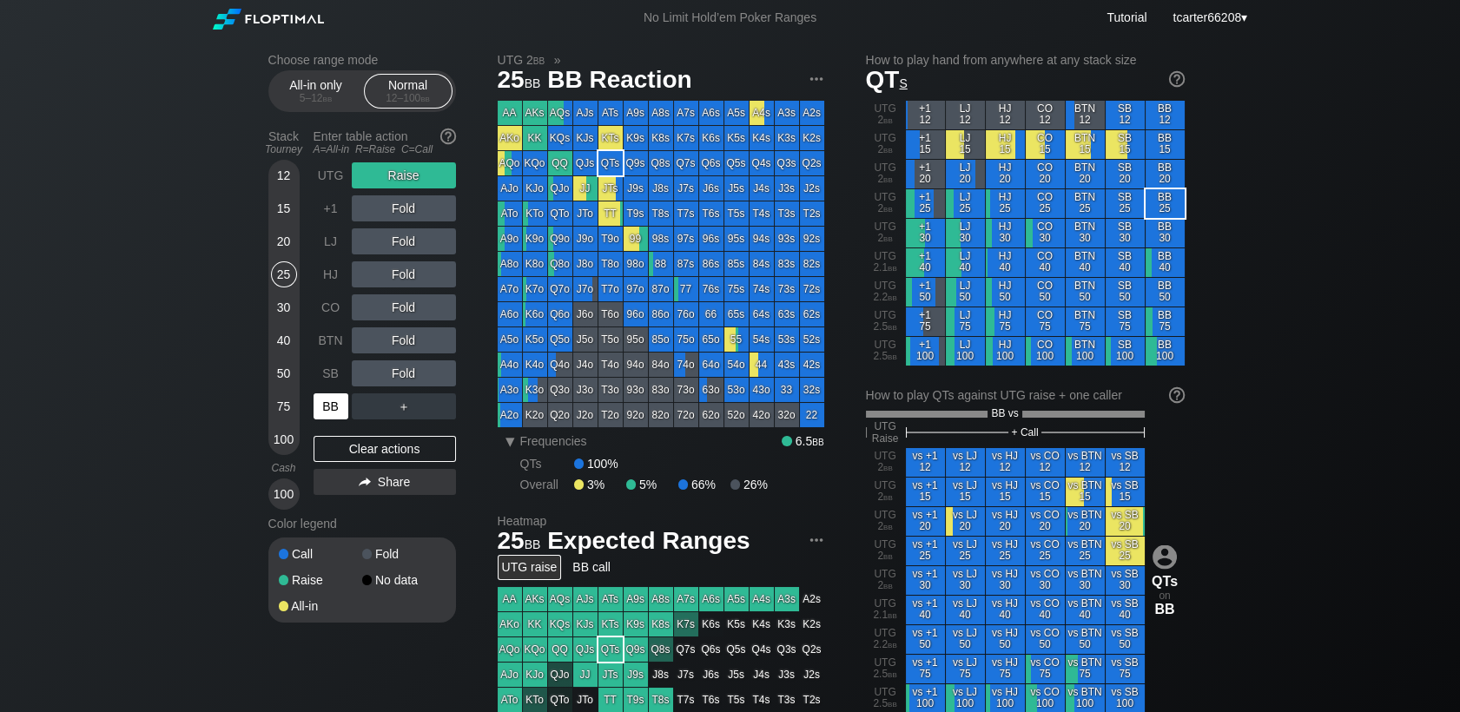
drag, startPoint x: 333, startPoint y: 407, endPoint x: 339, endPoint y: 422, distance: 16.3
click at [333, 407] on div "BB" at bounding box center [330, 406] width 35 height 26
click at [353, 460] on div "Clear actions" at bounding box center [384, 449] width 142 height 26
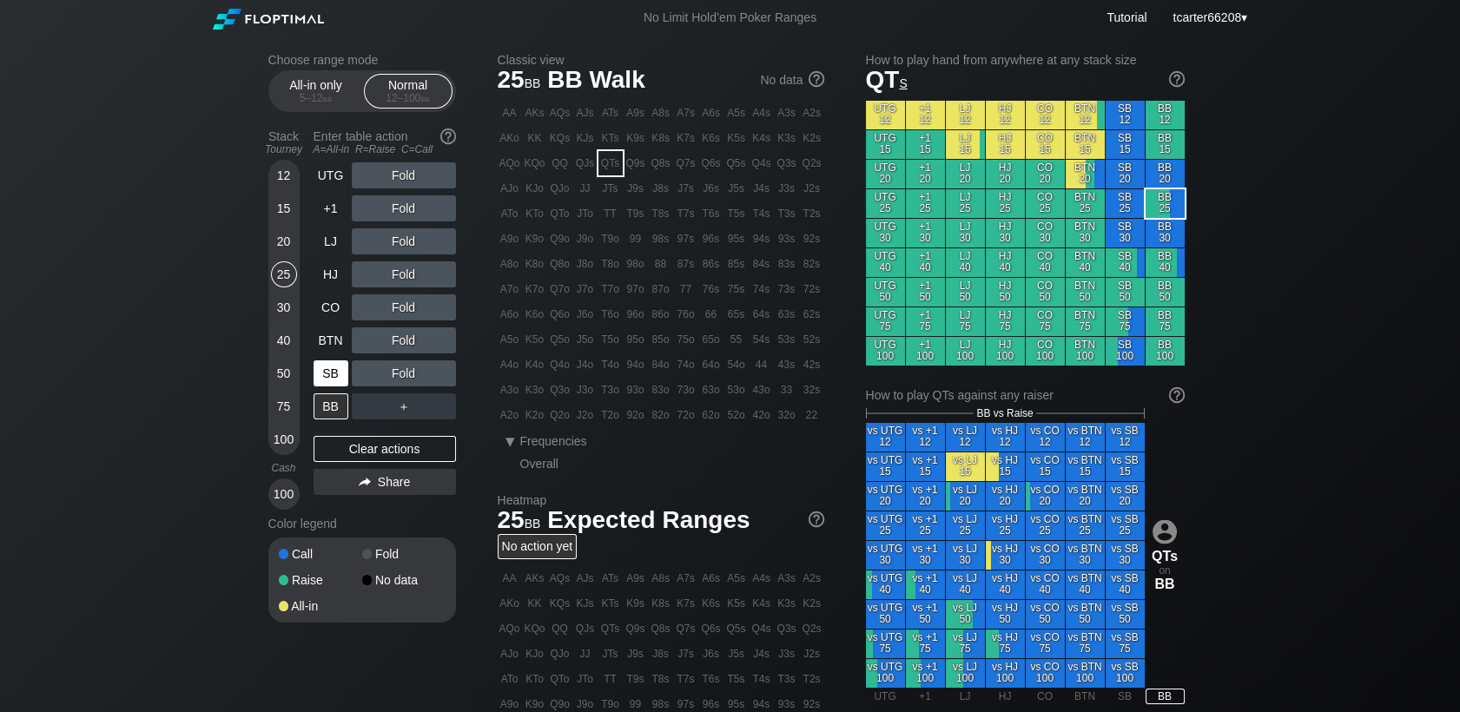
drag, startPoint x: 288, startPoint y: 368, endPoint x: 315, endPoint y: 372, distance: 27.1
click at [288, 369] on div "50" at bounding box center [284, 373] width 26 height 26
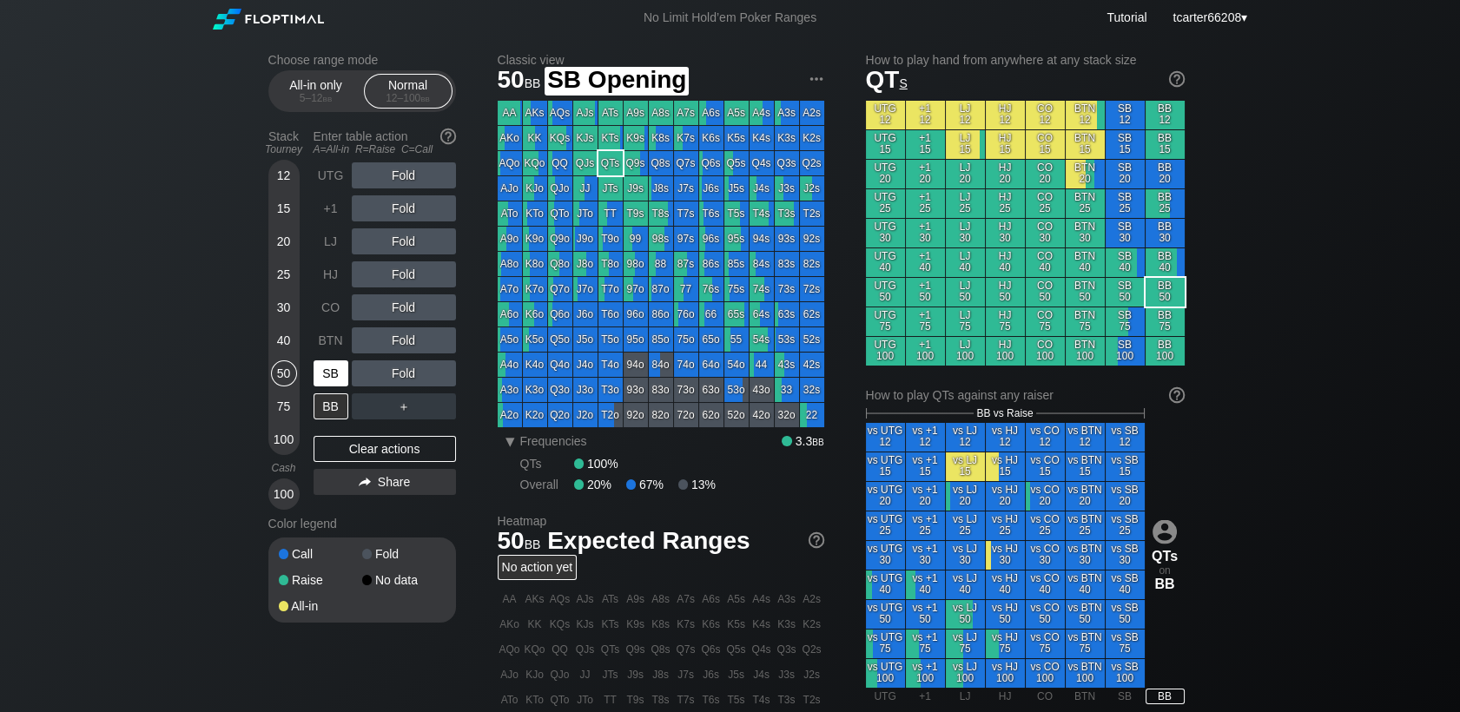
click at [341, 375] on div "SB" at bounding box center [330, 373] width 35 height 26
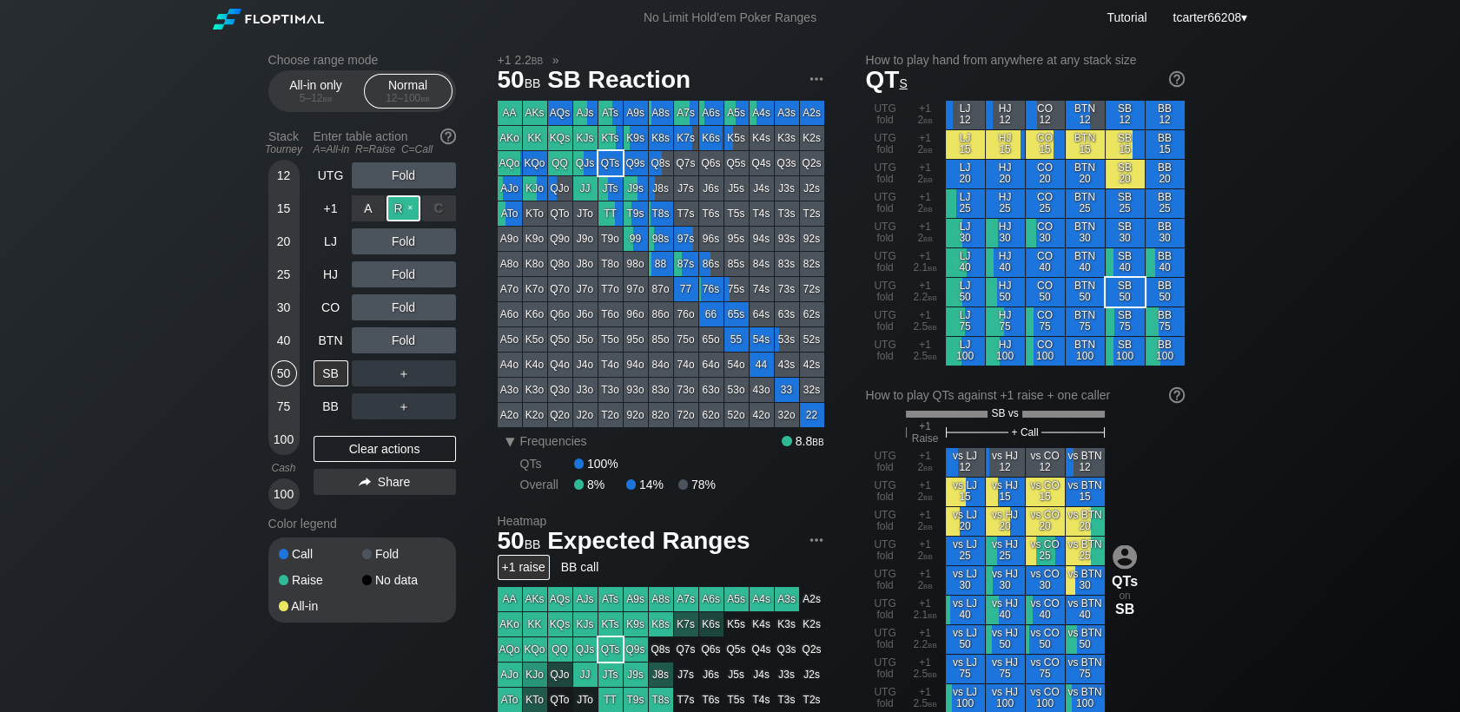
click at [394, 201] on div "R ✕" at bounding box center [403, 208] width 34 height 26
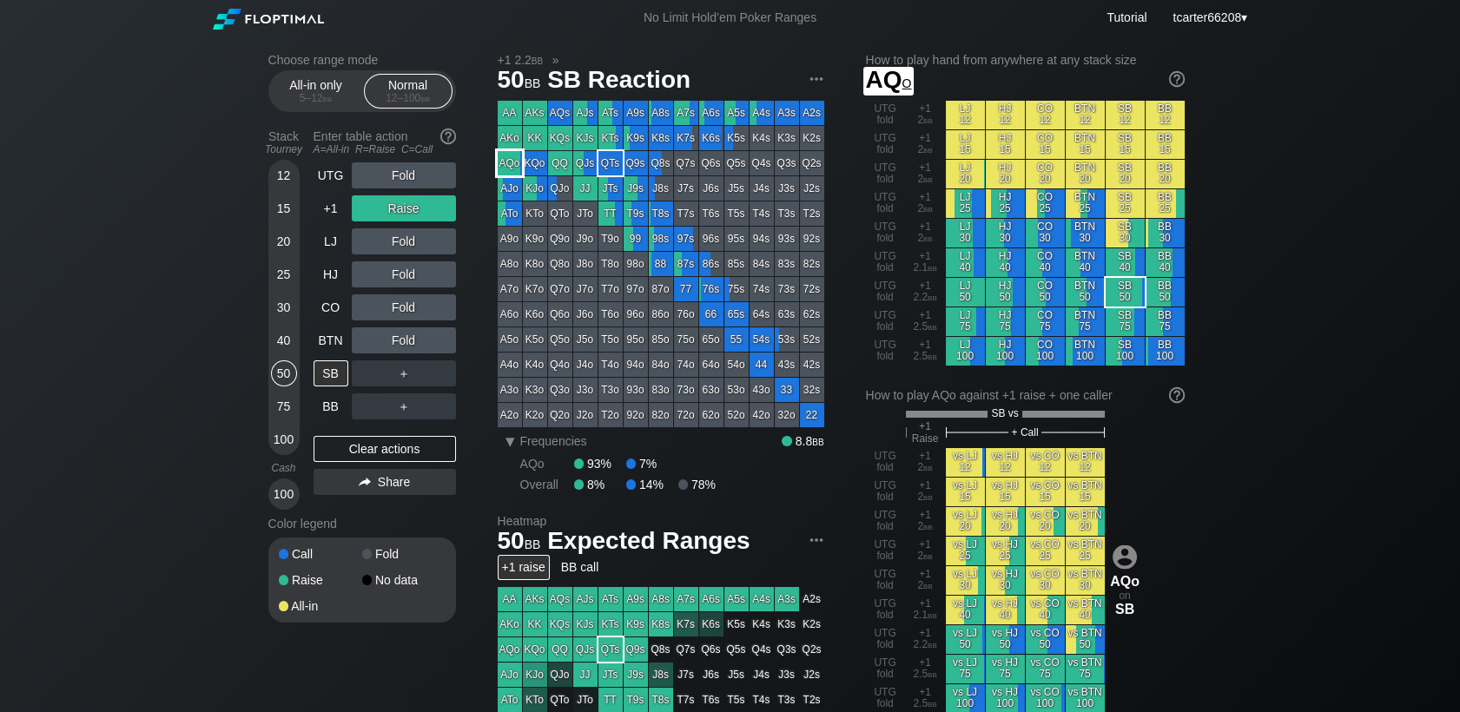
click at [511, 171] on div "AQo" at bounding box center [510, 163] width 24 height 24
drag, startPoint x: 284, startPoint y: 242, endPoint x: 327, endPoint y: 301, distance: 73.3
click at [284, 242] on div "20" at bounding box center [284, 241] width 26 height 26
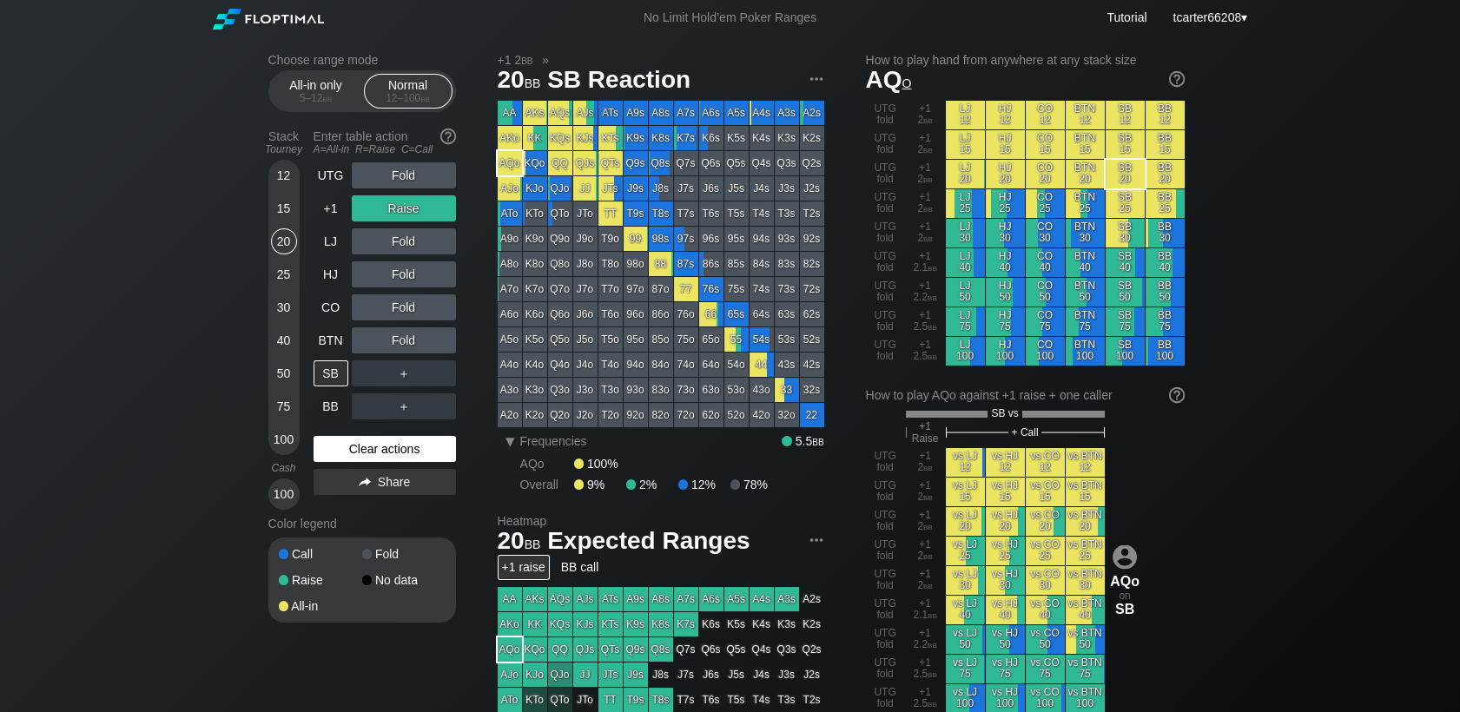
drag, startPoint x: 378, startPoint y: 456, endPoint x: 372, endPoint y: 421, distance: 35.3
click at [377, 455] on div "Clear actions" at bounding box center [384, 449] width 142 height 26
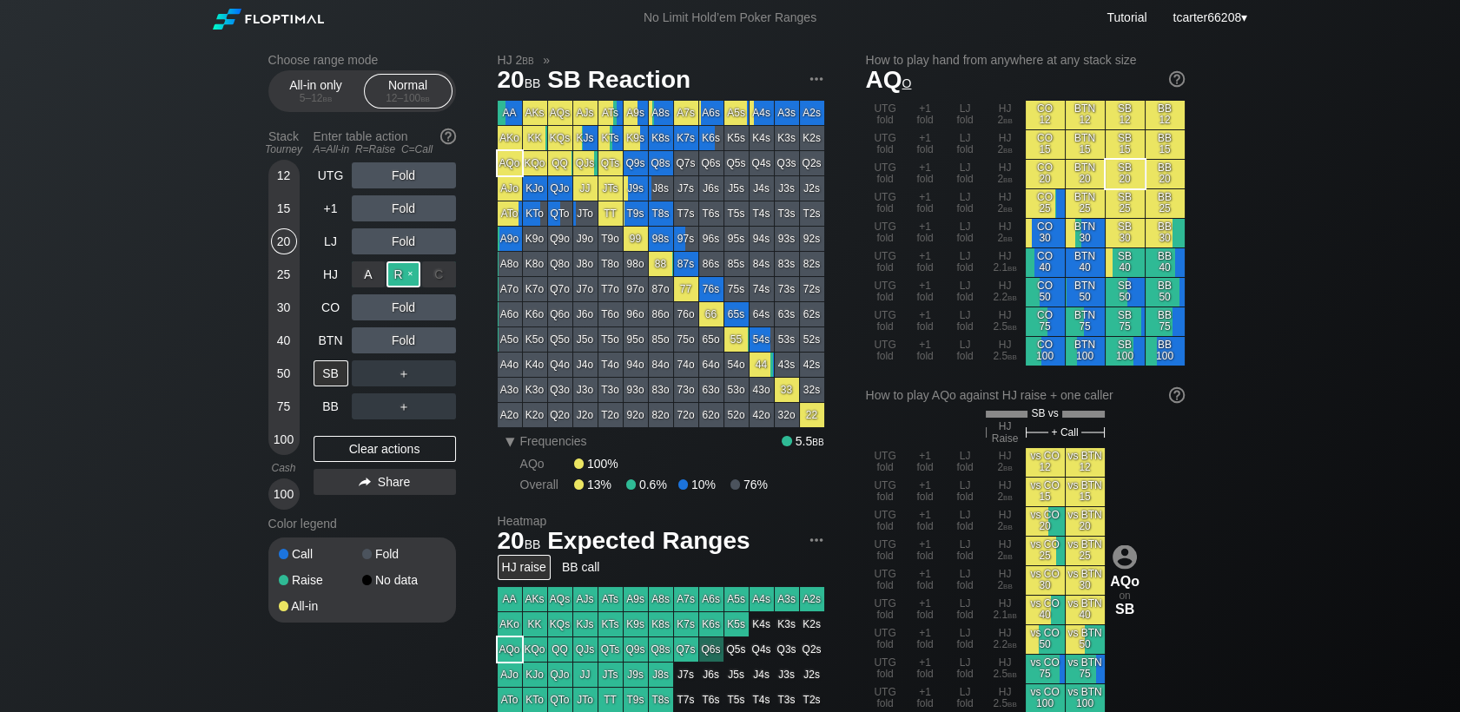
click at [401, 274] on div "R ✕" at bounding box center [403, 274] width 34 height 26
click at [435, 307] on div "C ✕" at bounding box center [439, 307] width 34 height 26
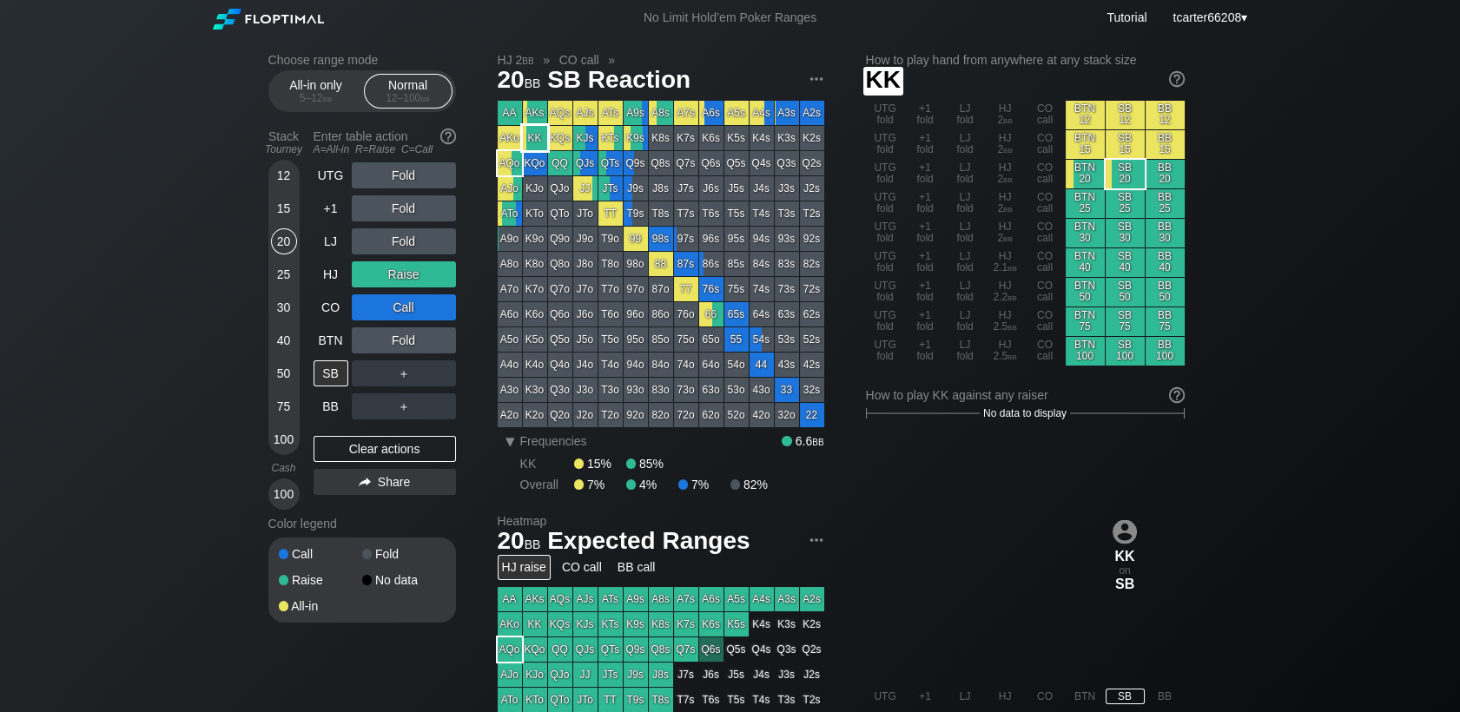
click at [538, 140] on div "KK" at bounding box center [535, 138] width 24 height 24
click at [441, 346] on div "C ✕" at bounding box center [439, 340] width 34 height 26
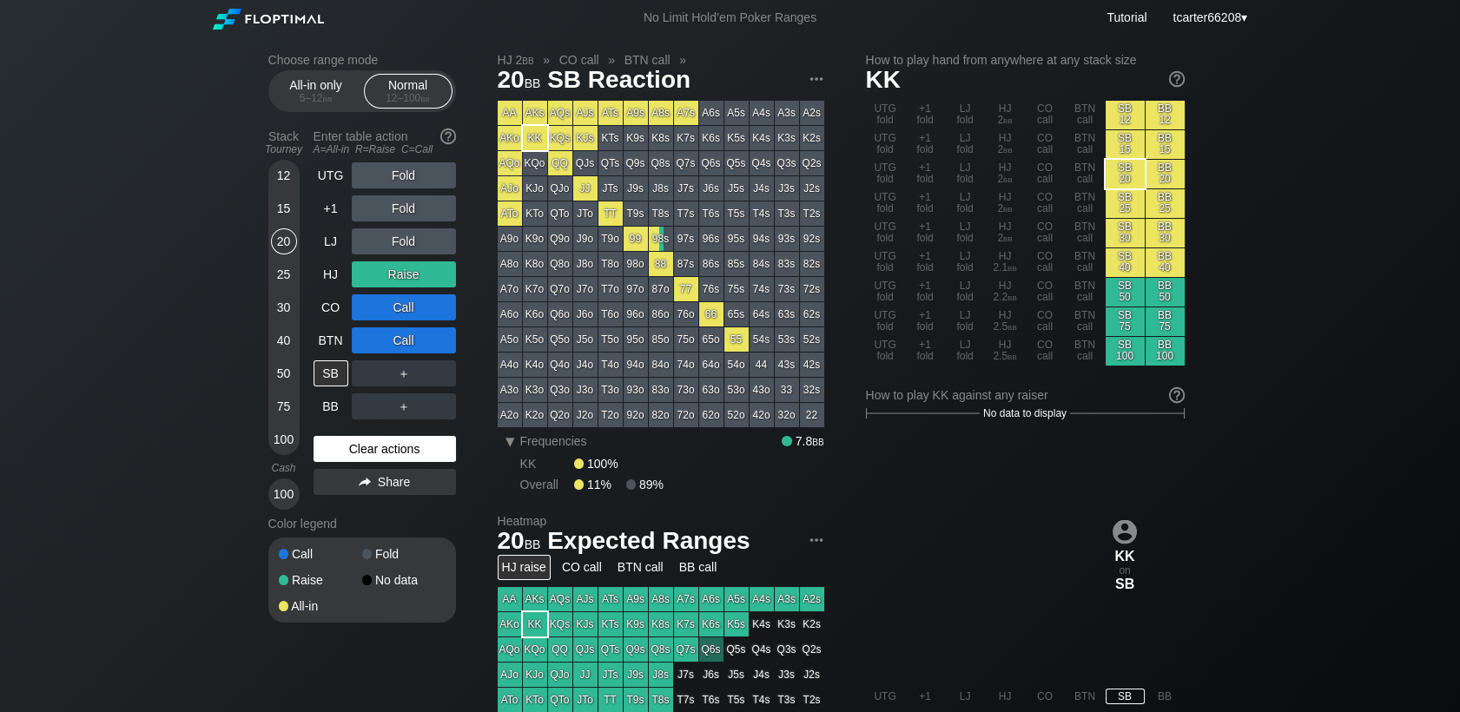
click at [386, 454] on div "Clear actions" at bounding box center [384, 449] width 142 height 26
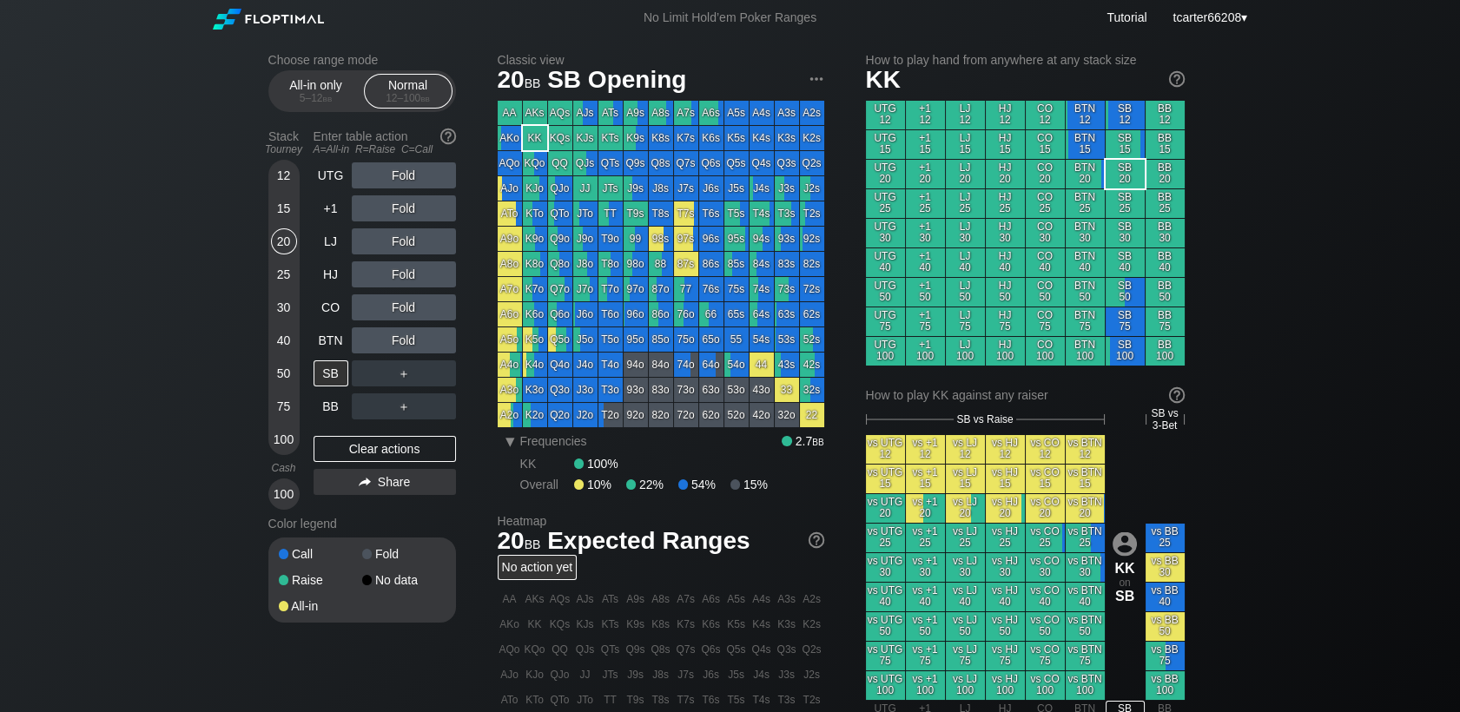
drag, startPoint x: 36, startPoint y: 329, endPoint x: 58, endPoint y: 325, distance: 22.1
click at [37, 329] on div "Choose range mode All-in only 5 – 12 bb Normal 12 – 100 bb Stack Tourney Enter …" at bounding box center [730, 596] width 1460 height 1121
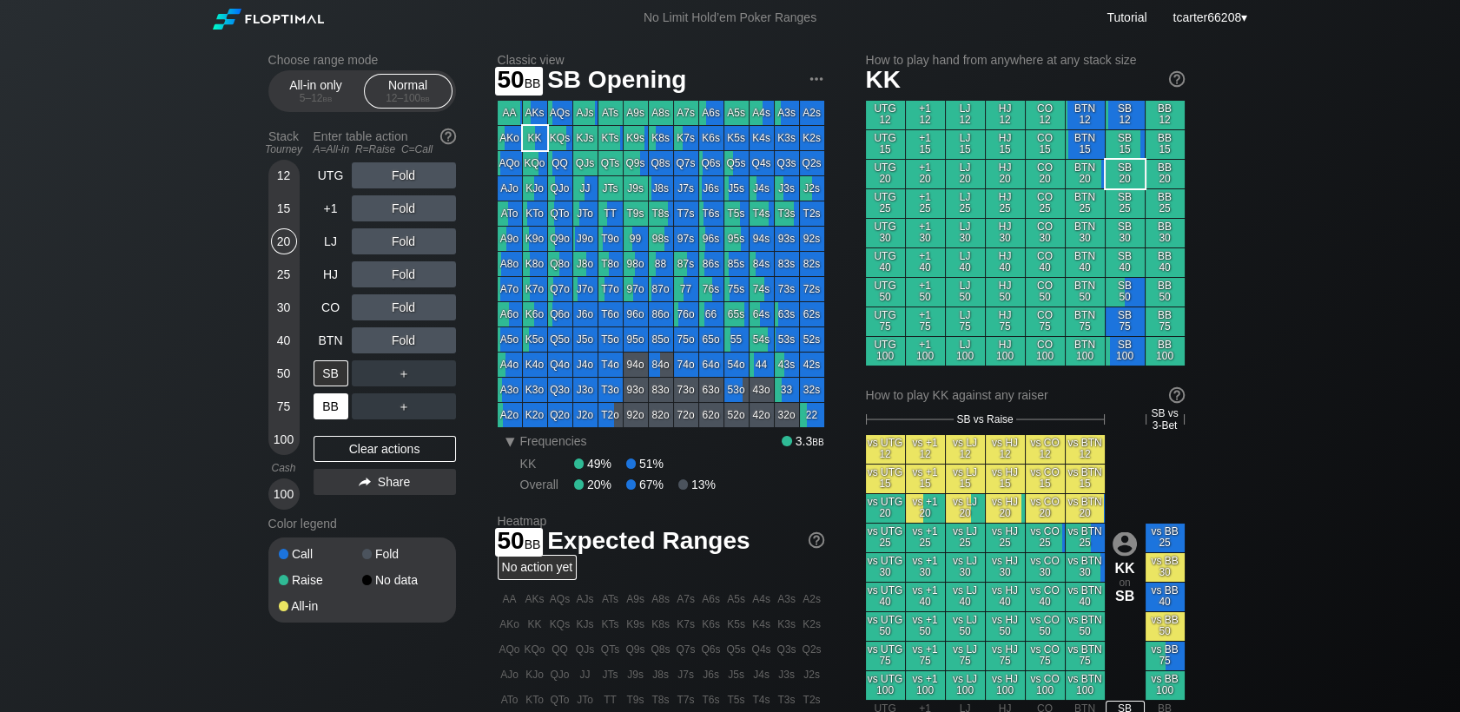
drag, startPoint x: 286, startPoint y: 374, endPoint x: 316, endPoint y: 399, distance: 39.5
click at [287, 377] on div "50" at bounding box center [284, 373] width 26 height 26
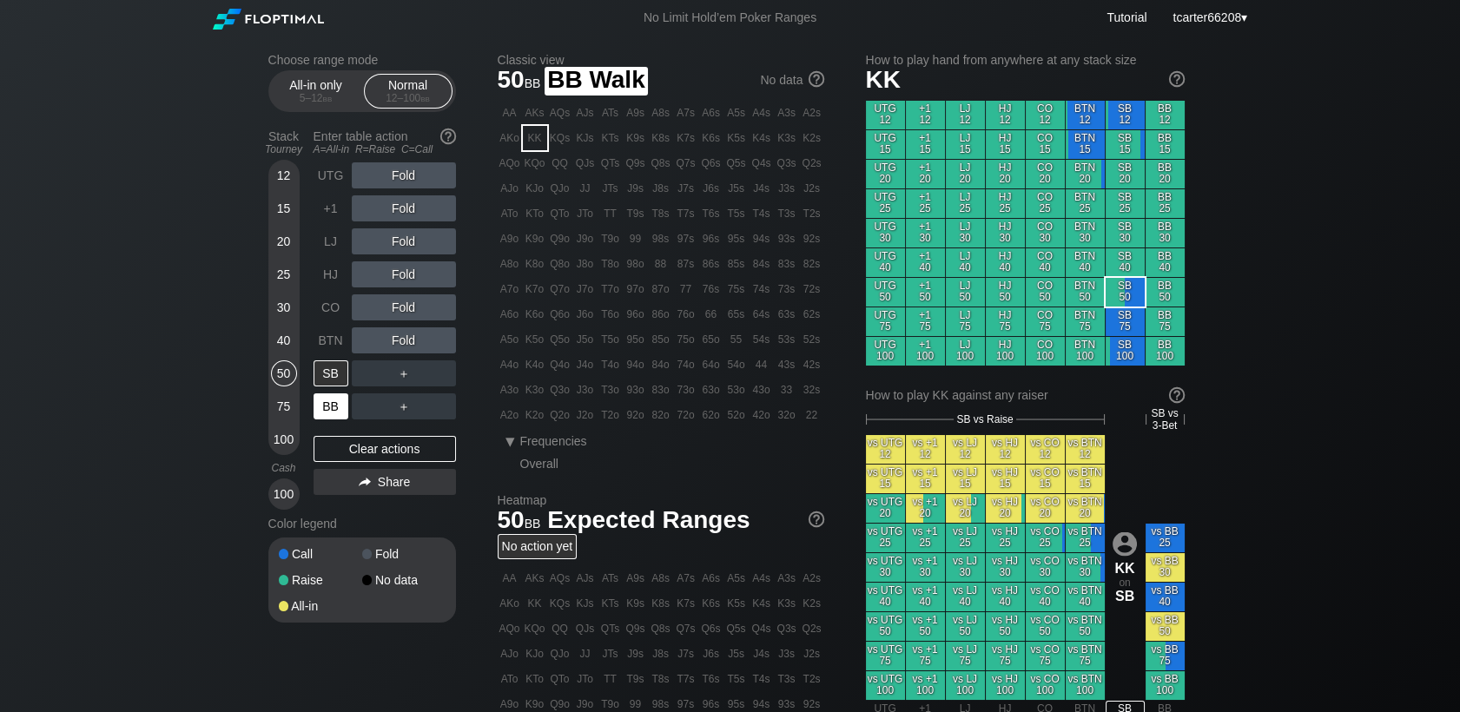
click at [317, 399] on div "BB" at bounding box center [330, 406] width 35 height 26
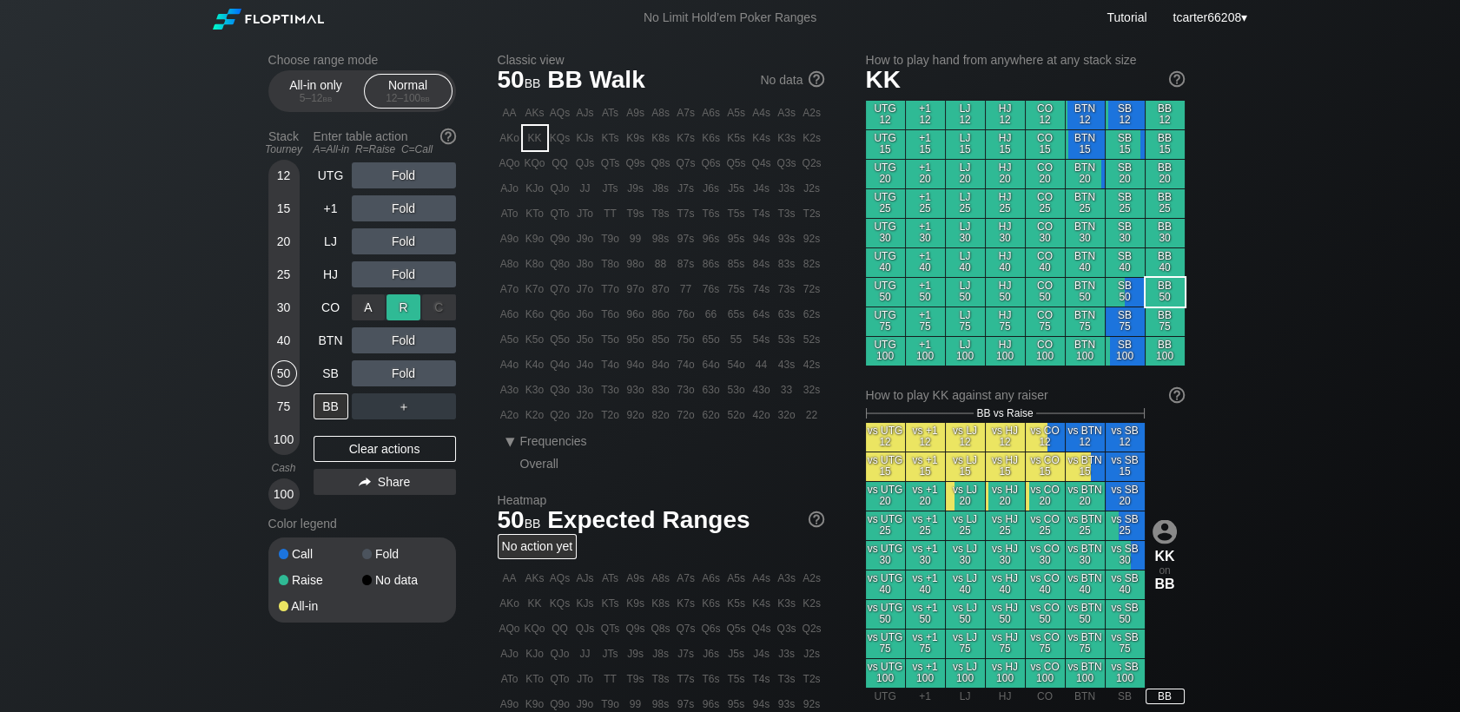
click at [409, 307] on div "R ✕" at bounding box center [403, 307] width 34 height 26
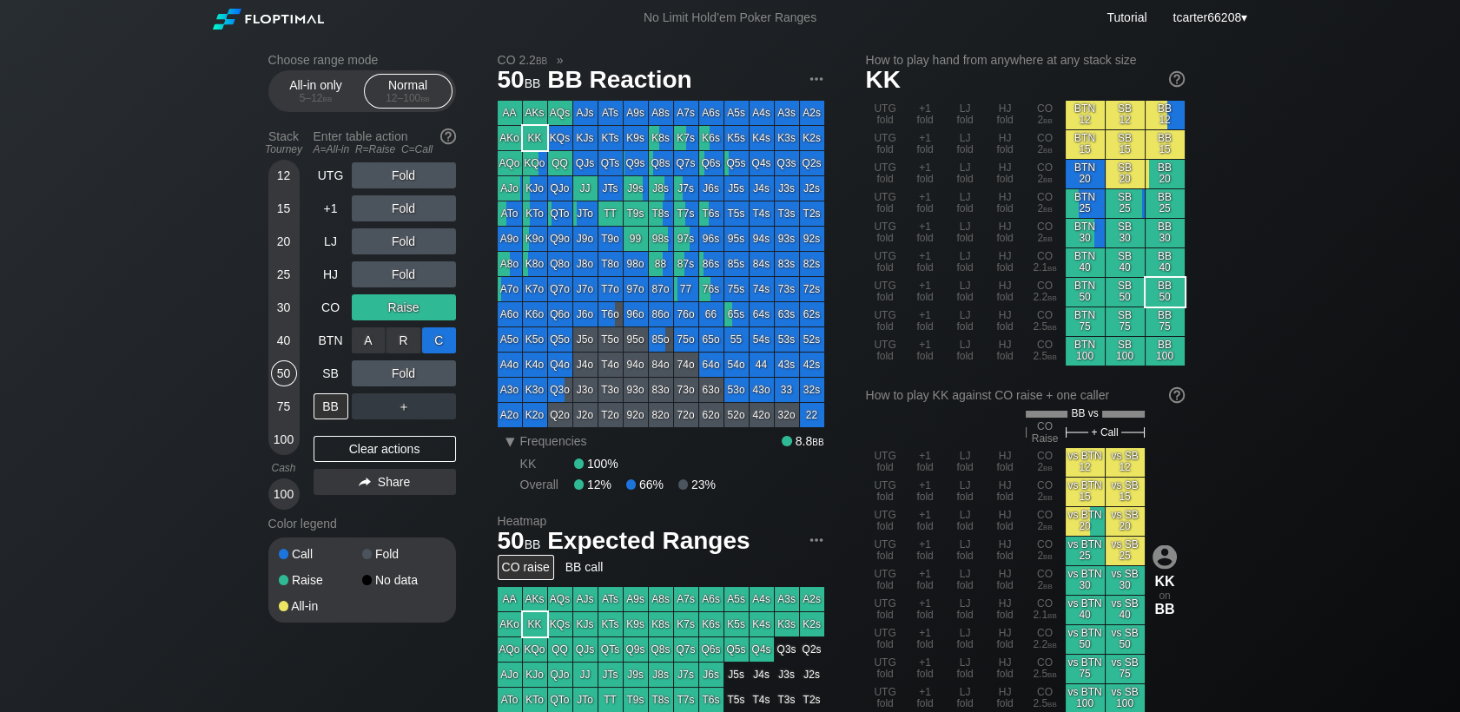
click at [440, 337] on div "C ✕" at bounding box center [439, 340] width 34 height 26
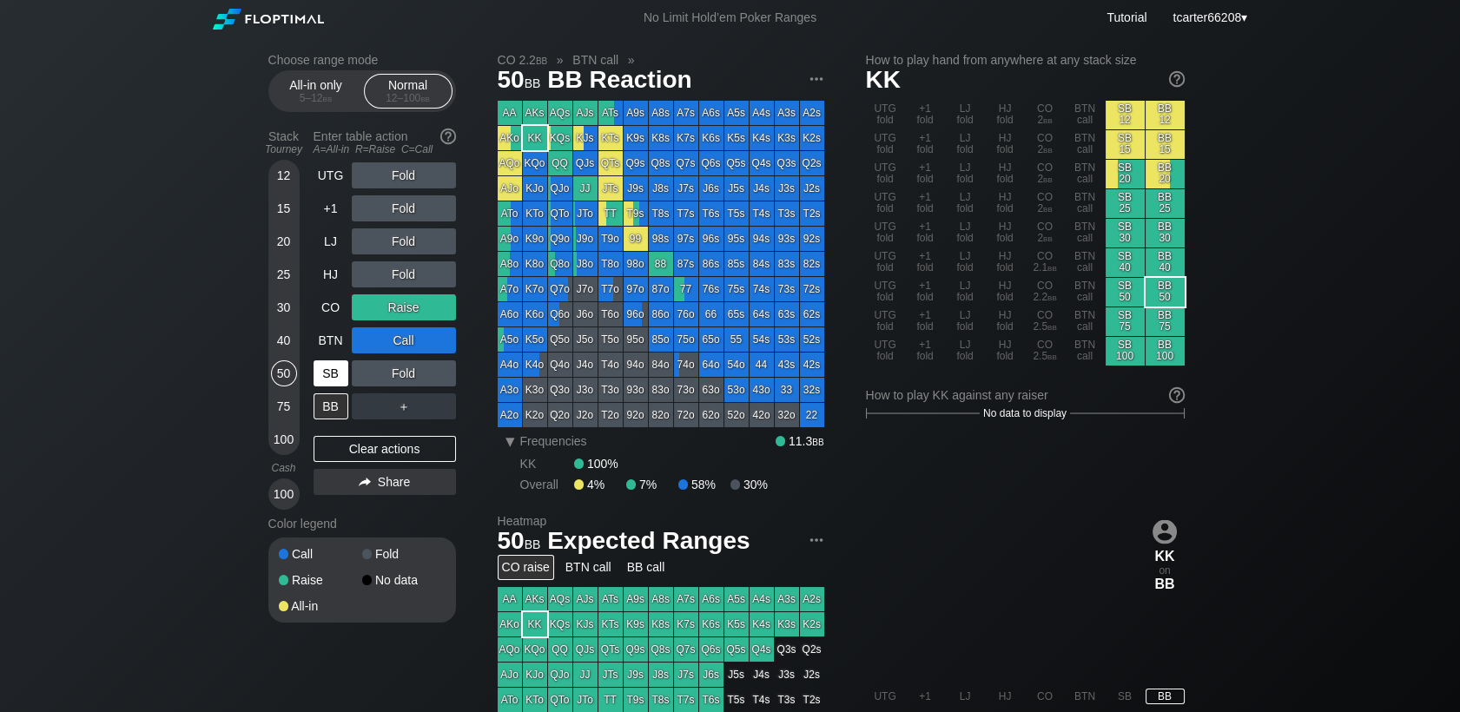
click at [382, 446] on div "Clear actions" at bounding box center [384, 449] width 142 height 26
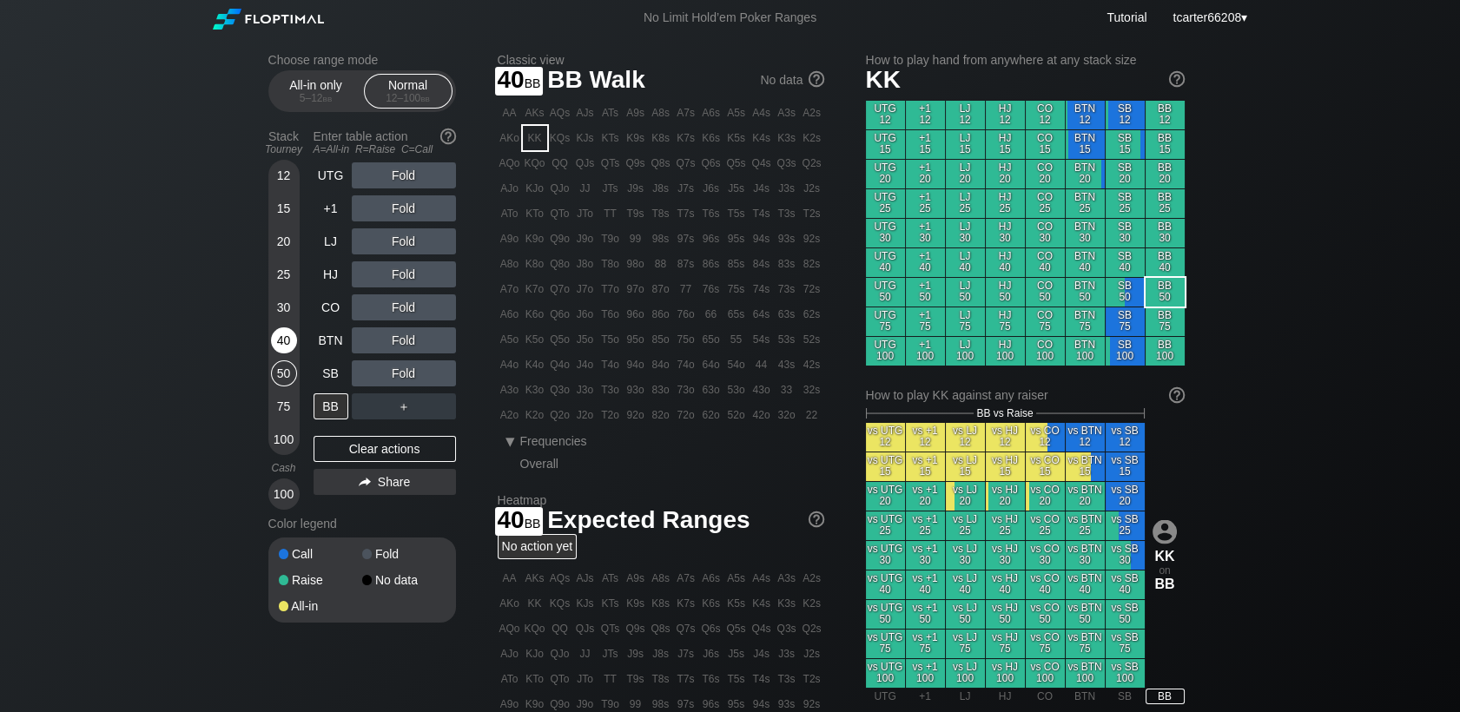
click at [288, 339] on div "40" at bounding box center [284, 340] width 26 height 26
click at [292, 372] on div "50" at bounding box center [284, 373] width 26 height 26
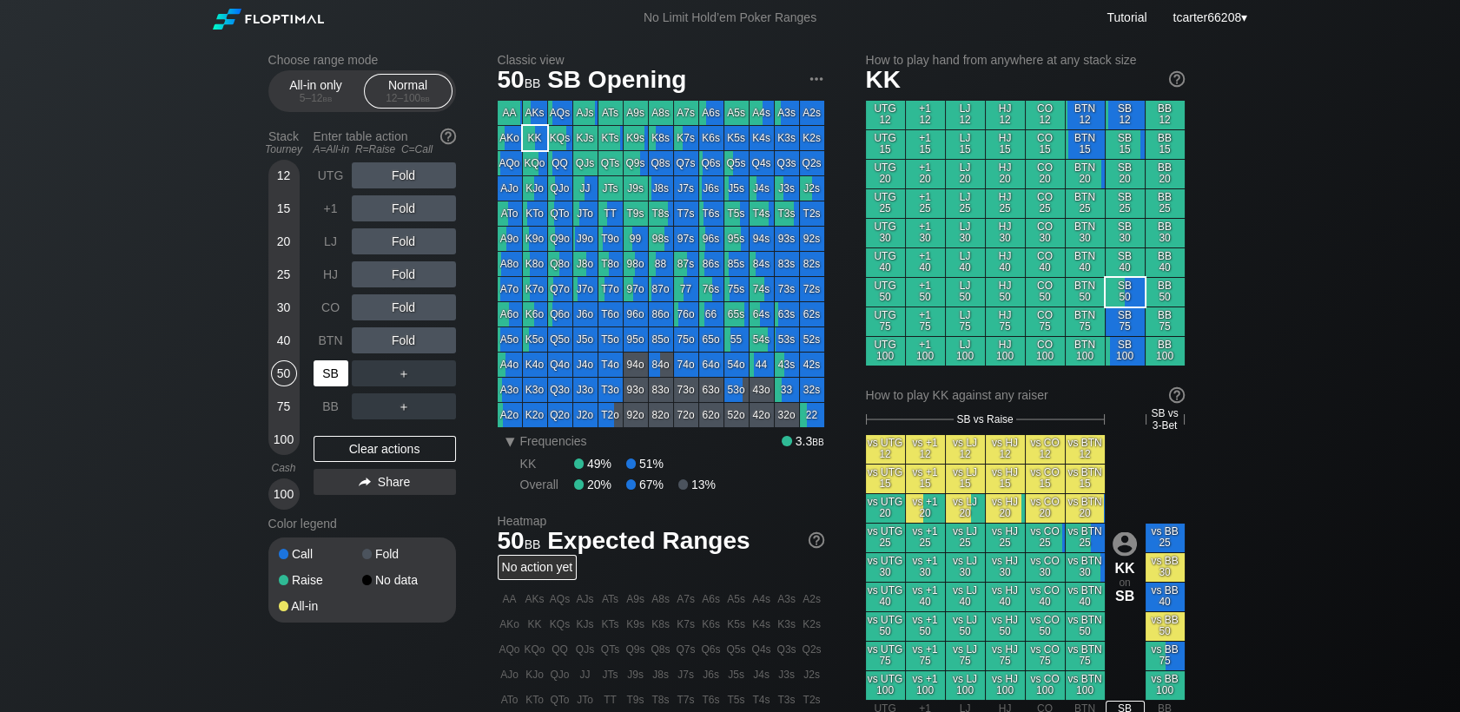
click at [337, 378] on div "SB" at bounding box center [330, 373] width 35 height 26
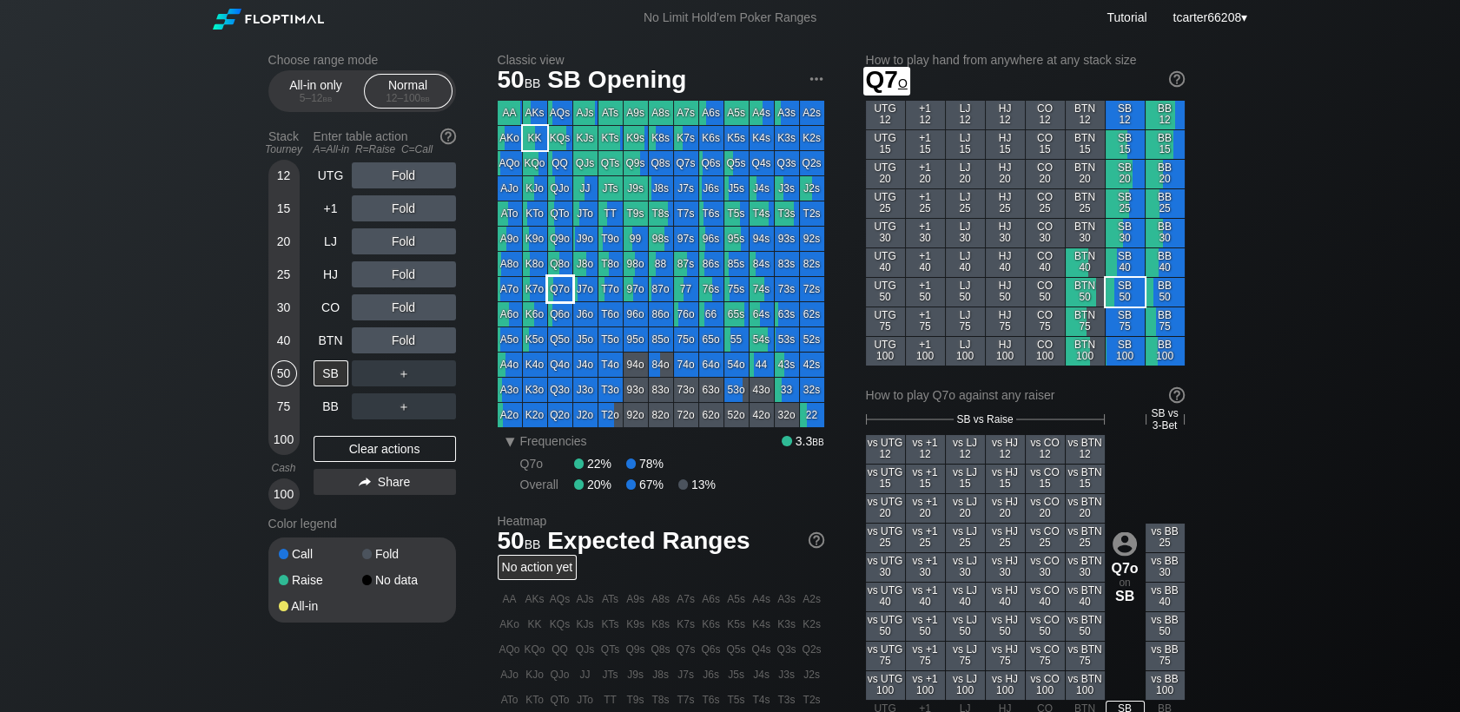
click at [560, 290] on div "Q7o" at bounding box center [560, 289] width 24 height 24
click at [292, 340] on div "40" at bounding box center [284, 340] width 26 height 26
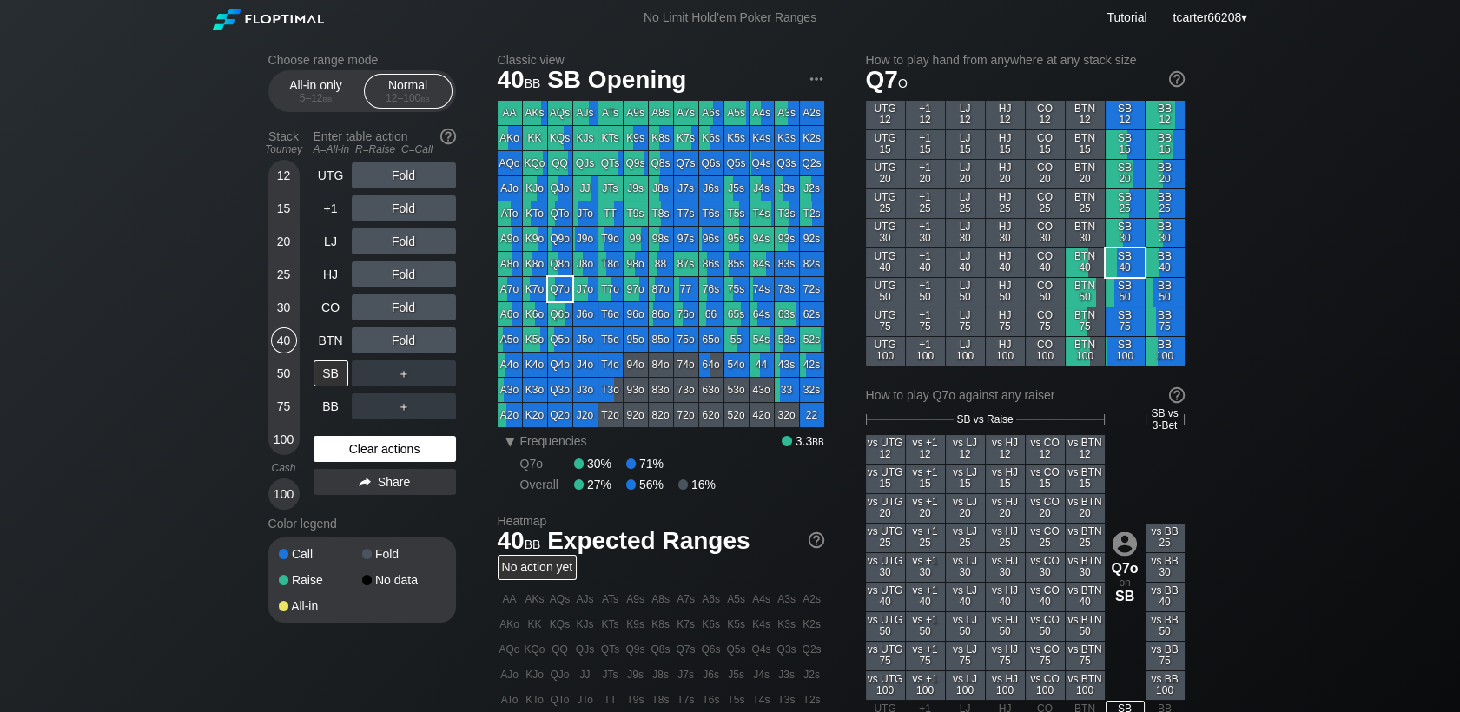
click at [360, 445] on div "Clear actions" at bounding box center [384, 449] width 142 height 26
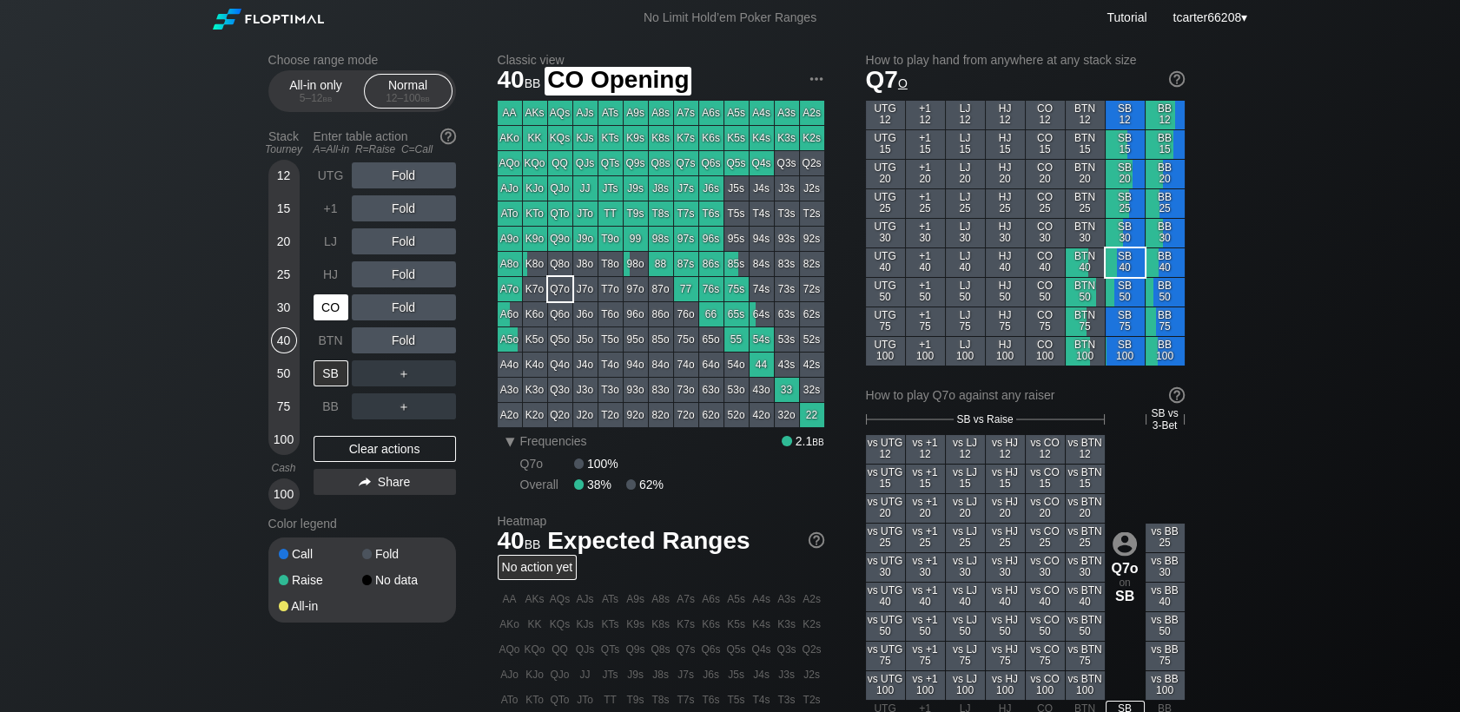
click at [340, 307] on div "CO" at bounding box center [330, 307] width 35 height 26
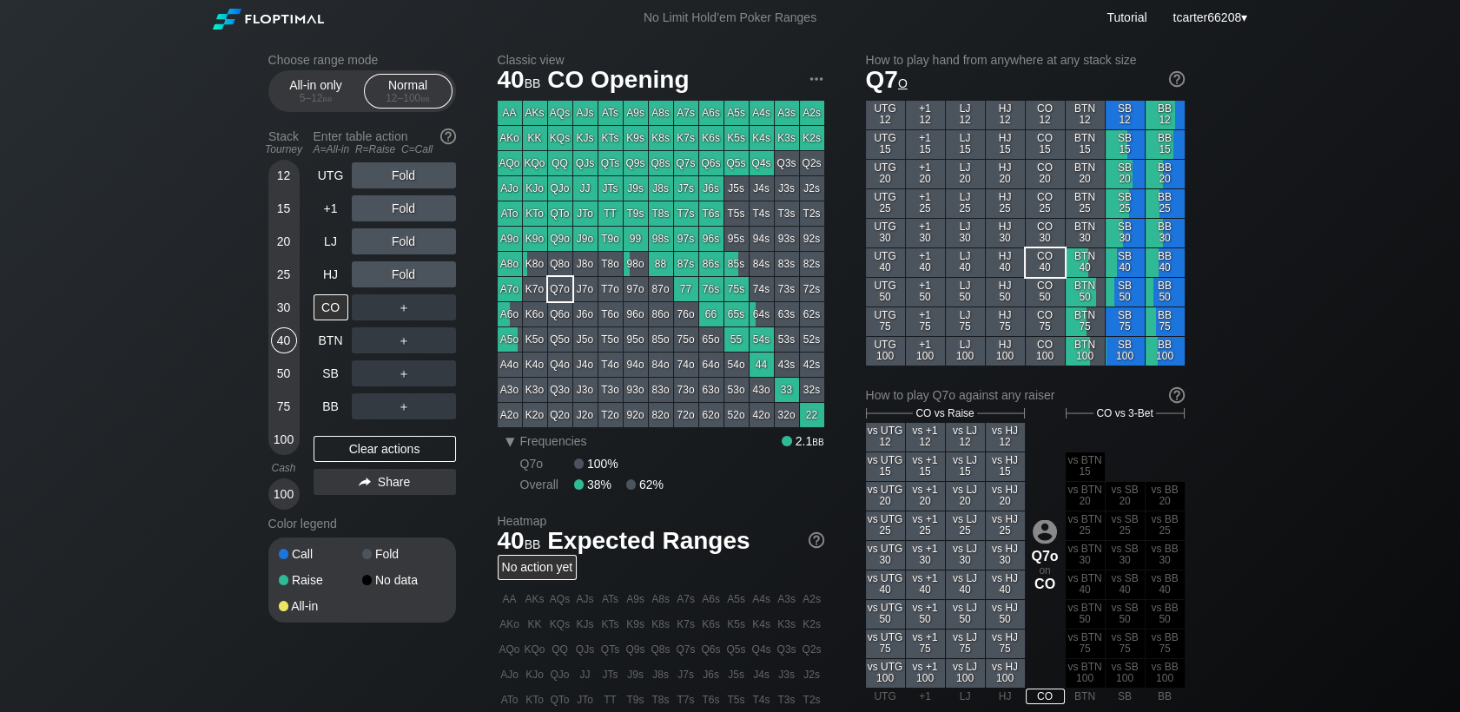
click at [278, 172] on div "12" at bounding box center [284, 175] width 26 height 26
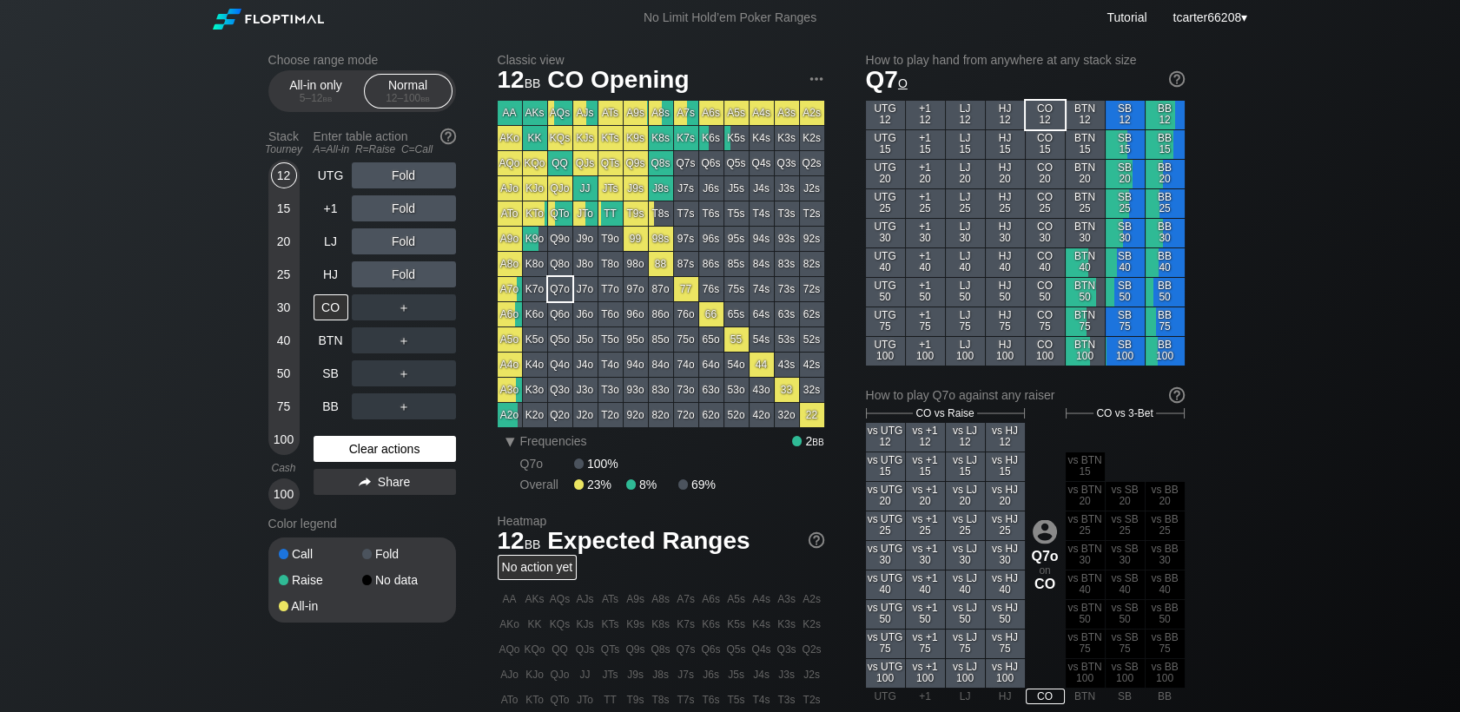
click at [415, 452] on div "Clear actions" at bounding box center [384, 449] width 142 height 26
click at [284, 280] on div "25" at bounding box center [284, 274] width 26 height 26
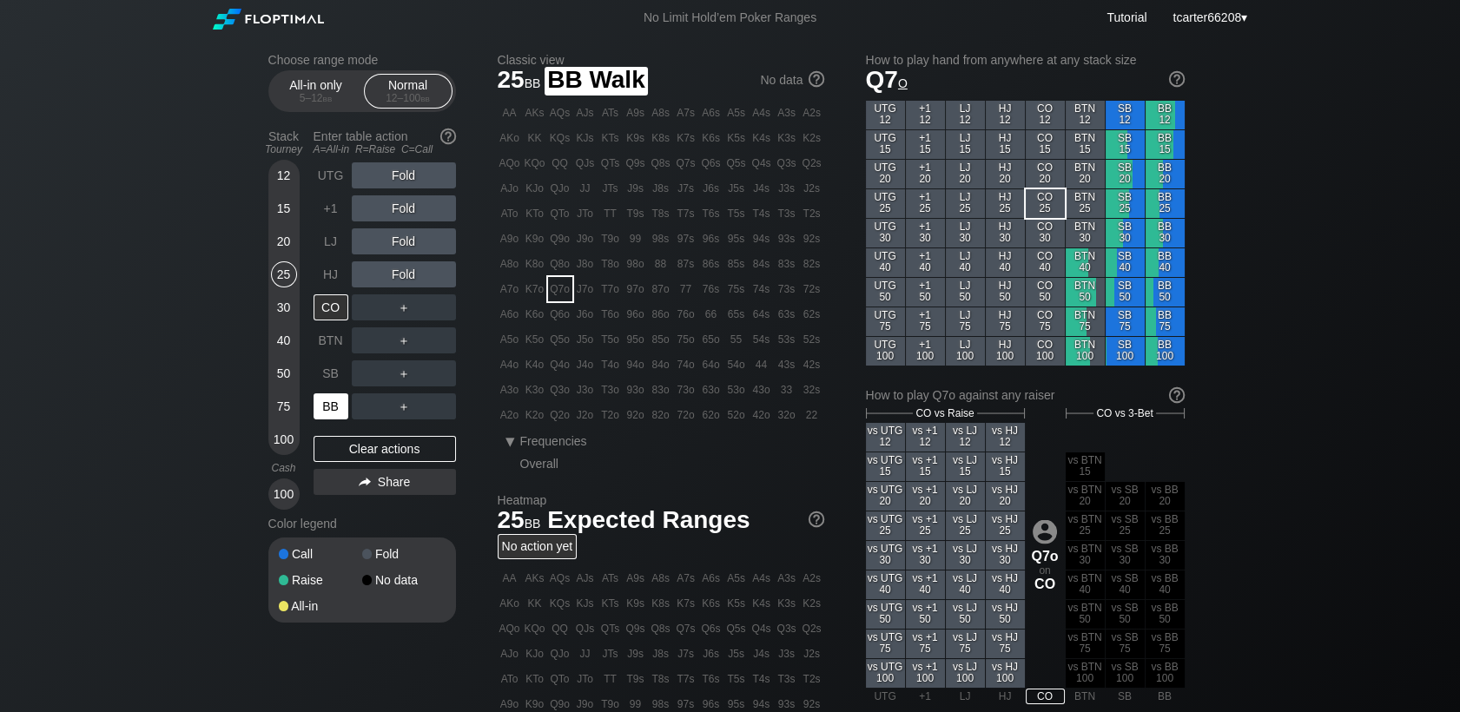
click at [320, 415] on div "BB" at bounding box center [330, 406] width 35 height 26
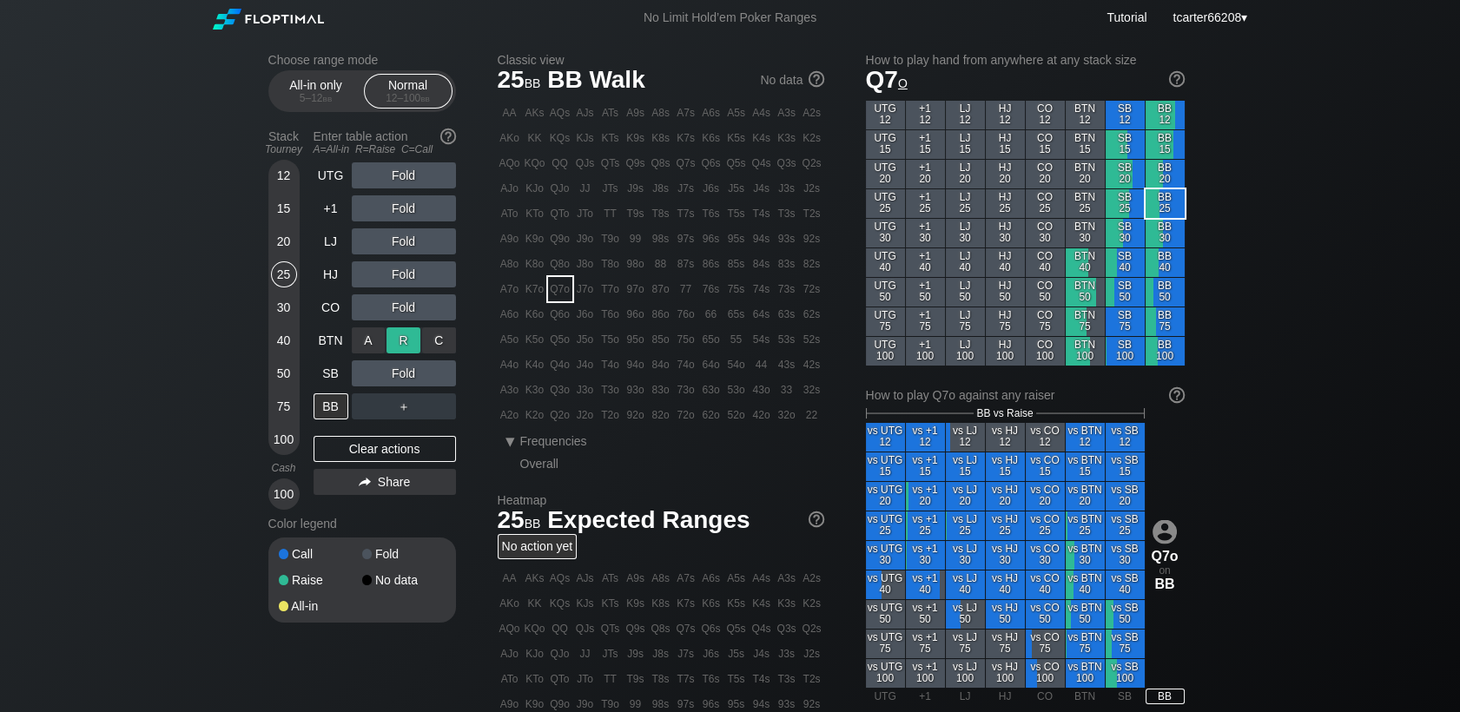
click at [407, 338] on div "R ✕" at bounding box center [403, 340] width 34 height 26
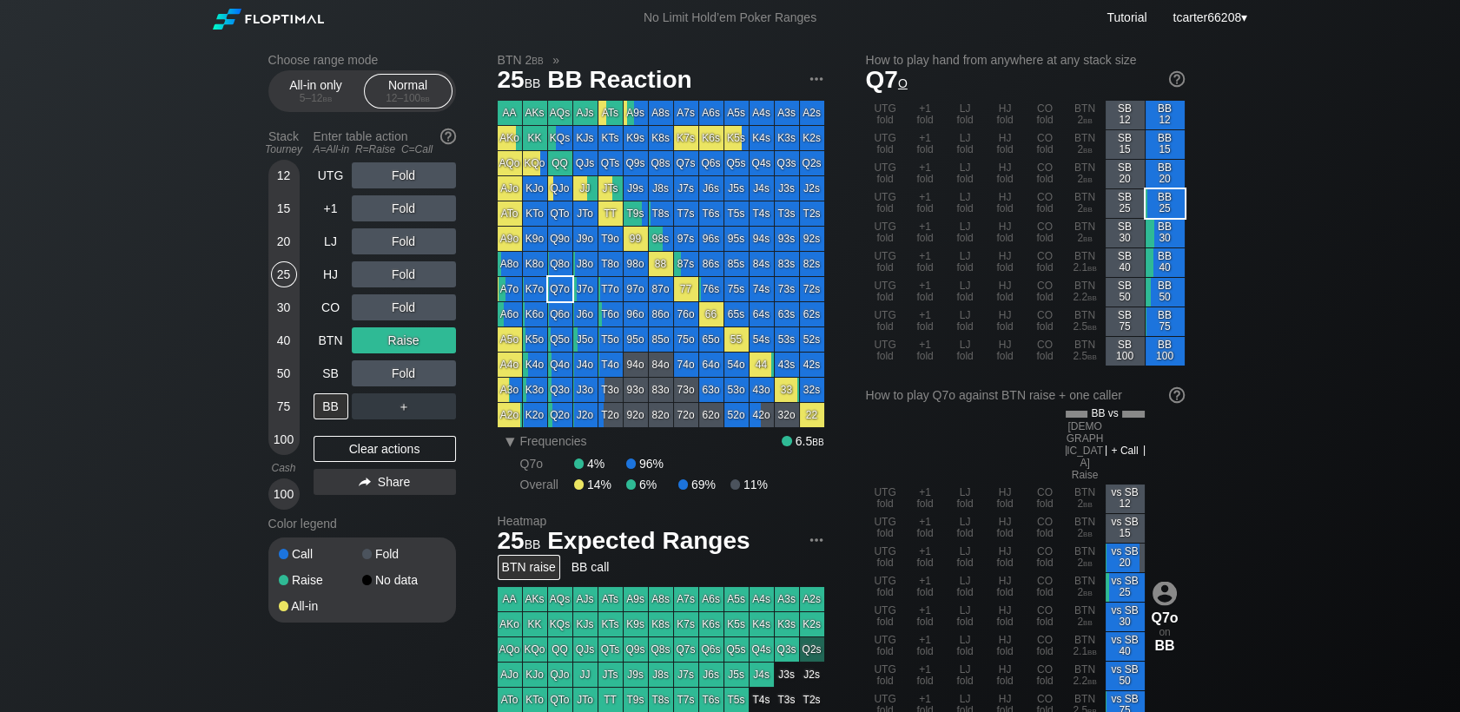
drag, startPoint x: 283, startPoint y: 337, endPoint x: 303, endPoint y: 387, distance: 54.2
click at [283, 337] on div "40" at bounding box center [284, 340] width 26 height 26
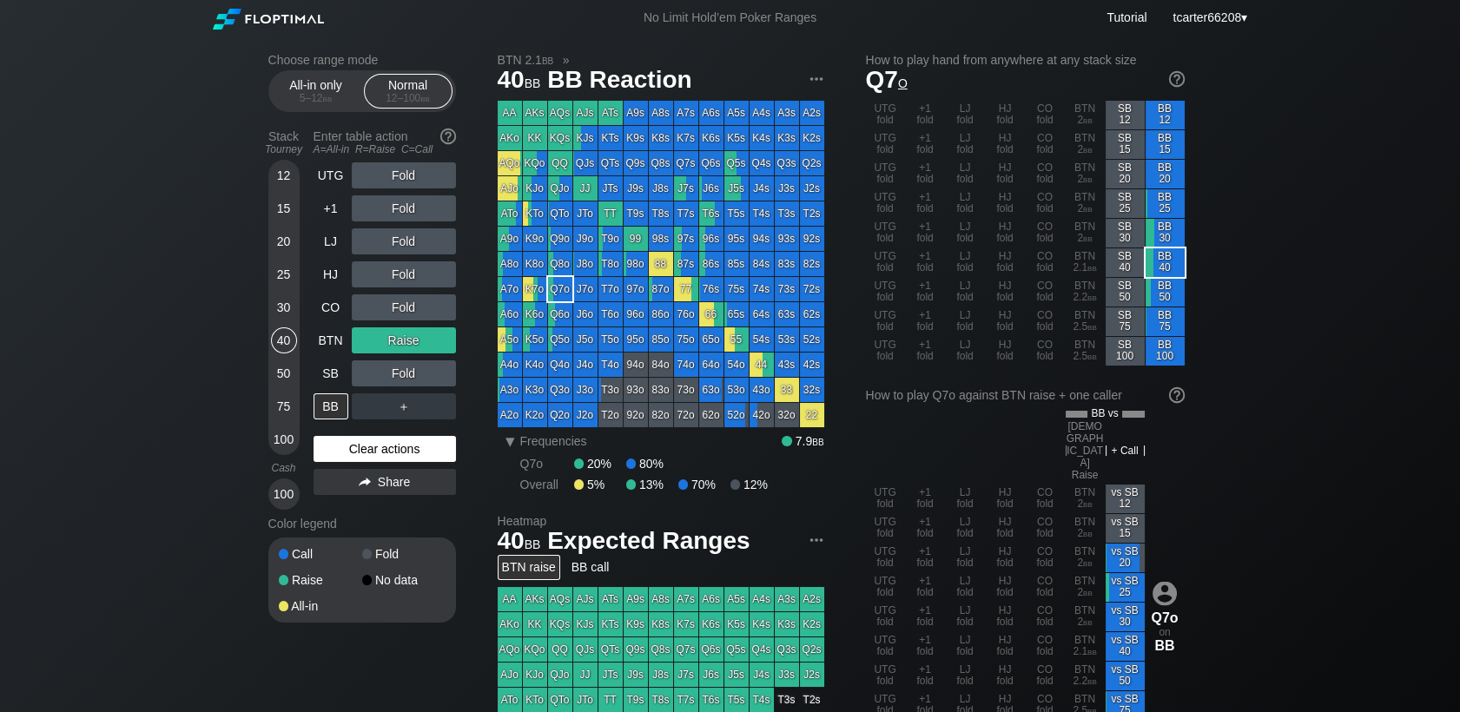
click at [339, 454] on div "Clear actions" at bounding box center [384, 449] width 142 height 26
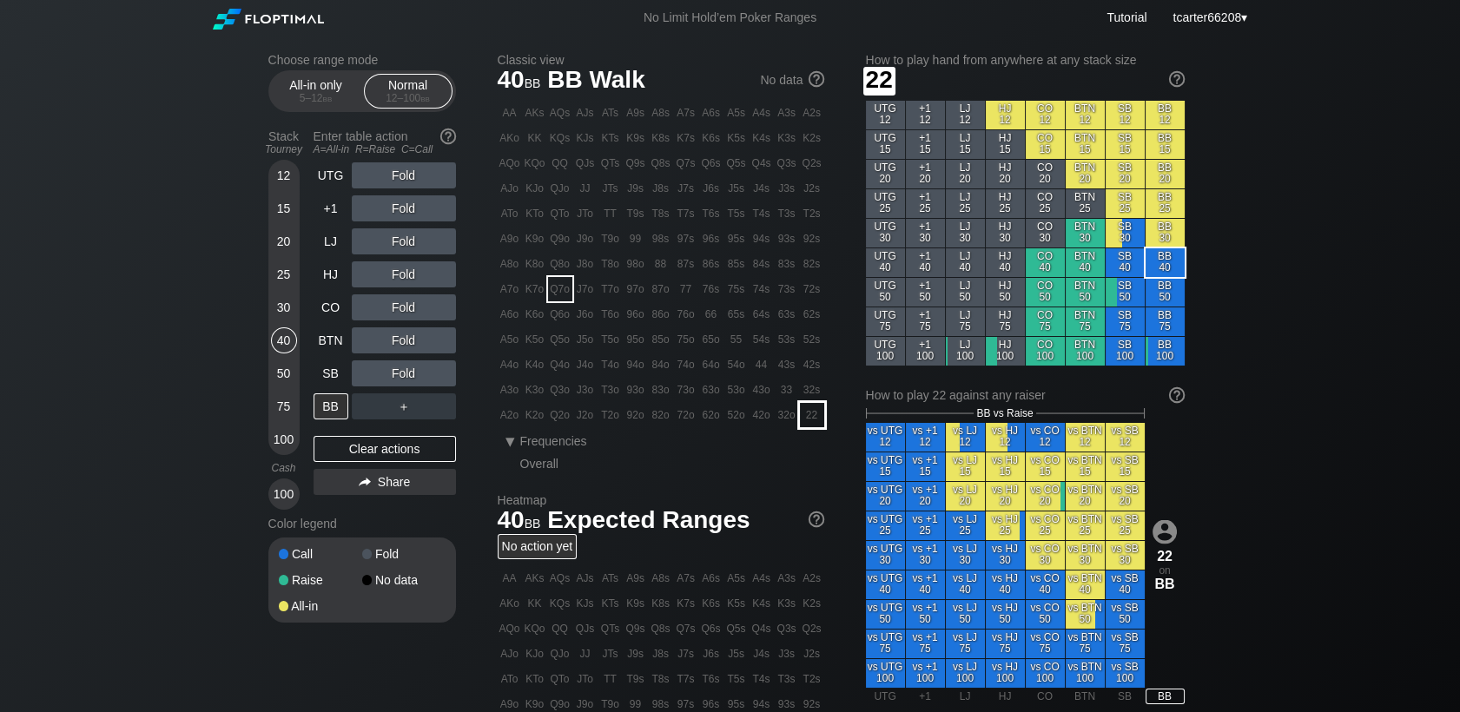
click at [805, 420] on div "22" at bounding box center [812, 415] width 24 height 24
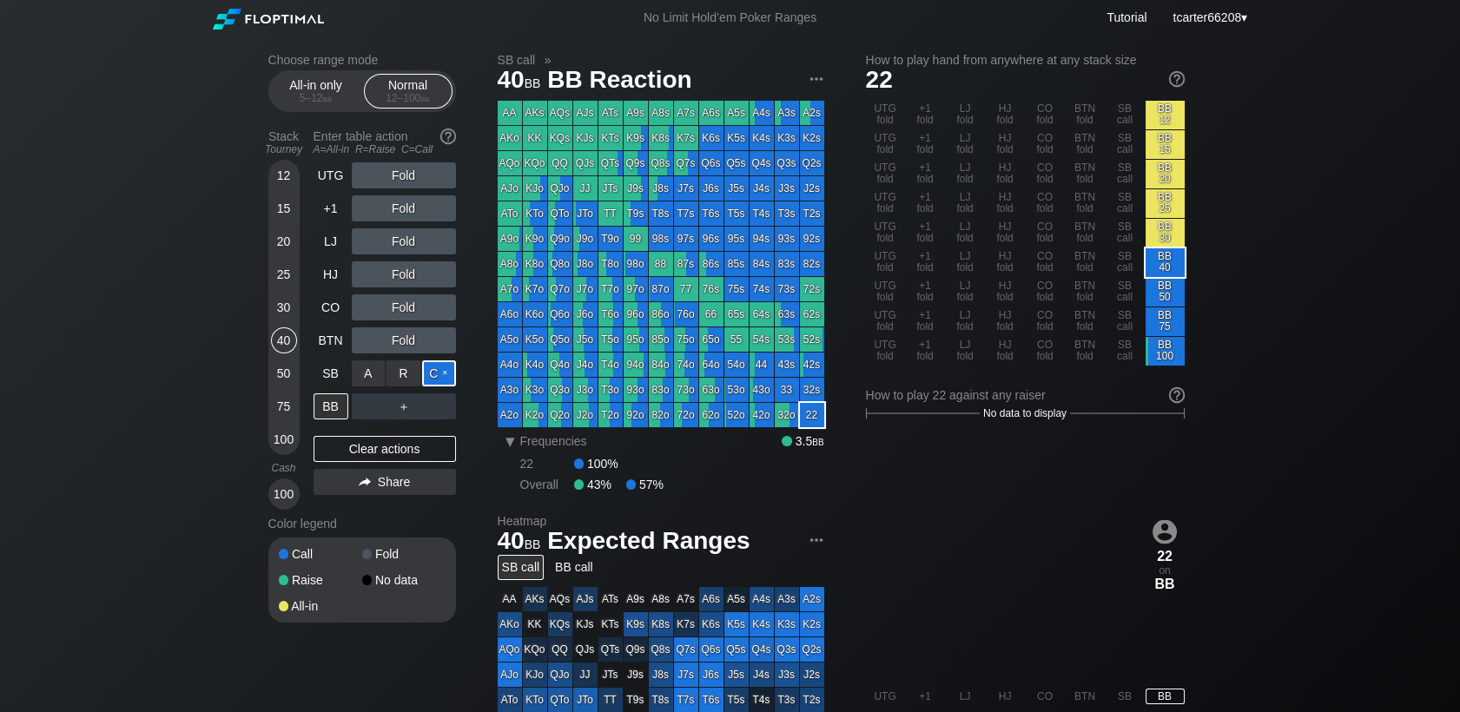
click at [434, 377] on div "C ✕" at bounding box center [439, 373] width 34 height 26
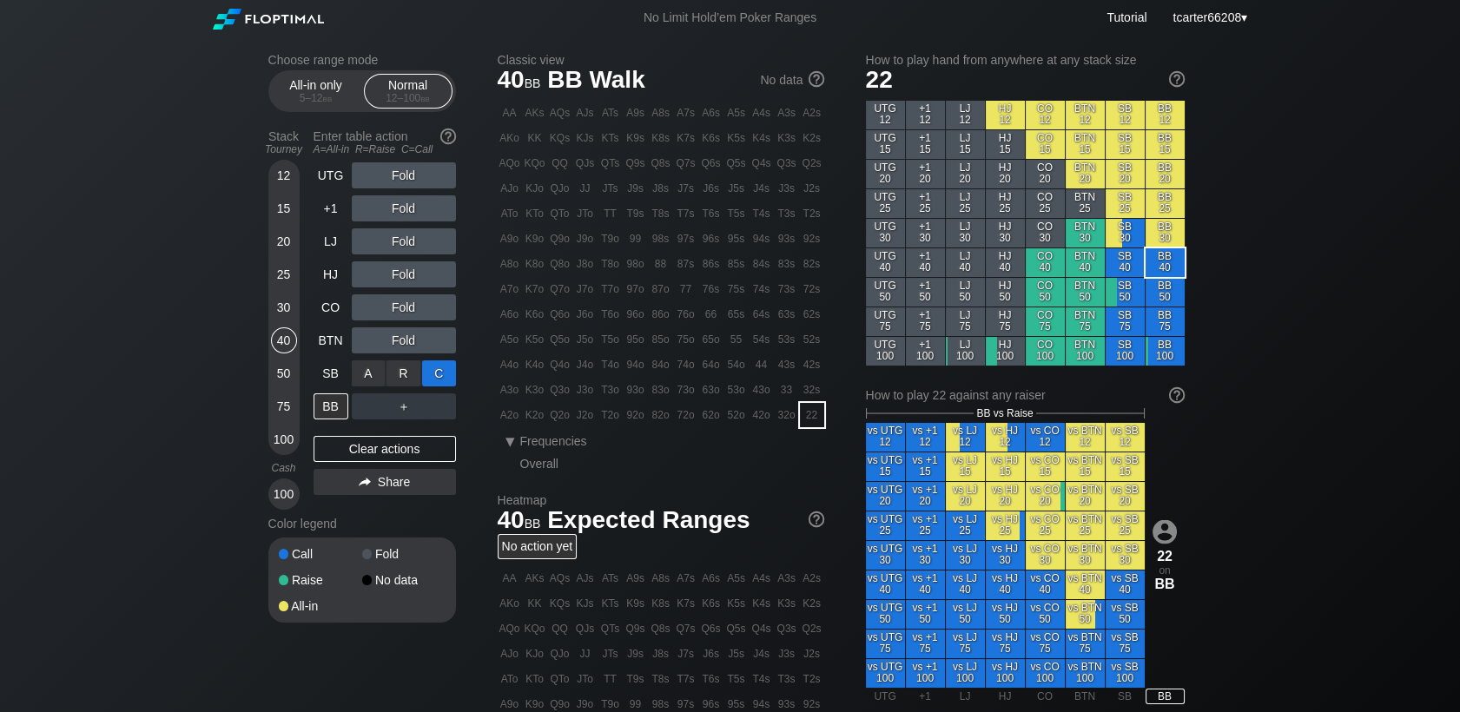
click at [438, 380] on div "C ✕" at bounding box center [439, 373] width 34 height 26
click at [445, 386] on div "Fold" at bounding box center [404, 373] width 104 height 26
click at [445, 385] on div "C ✕" at bounding box center [439, 373] width 34 height 26
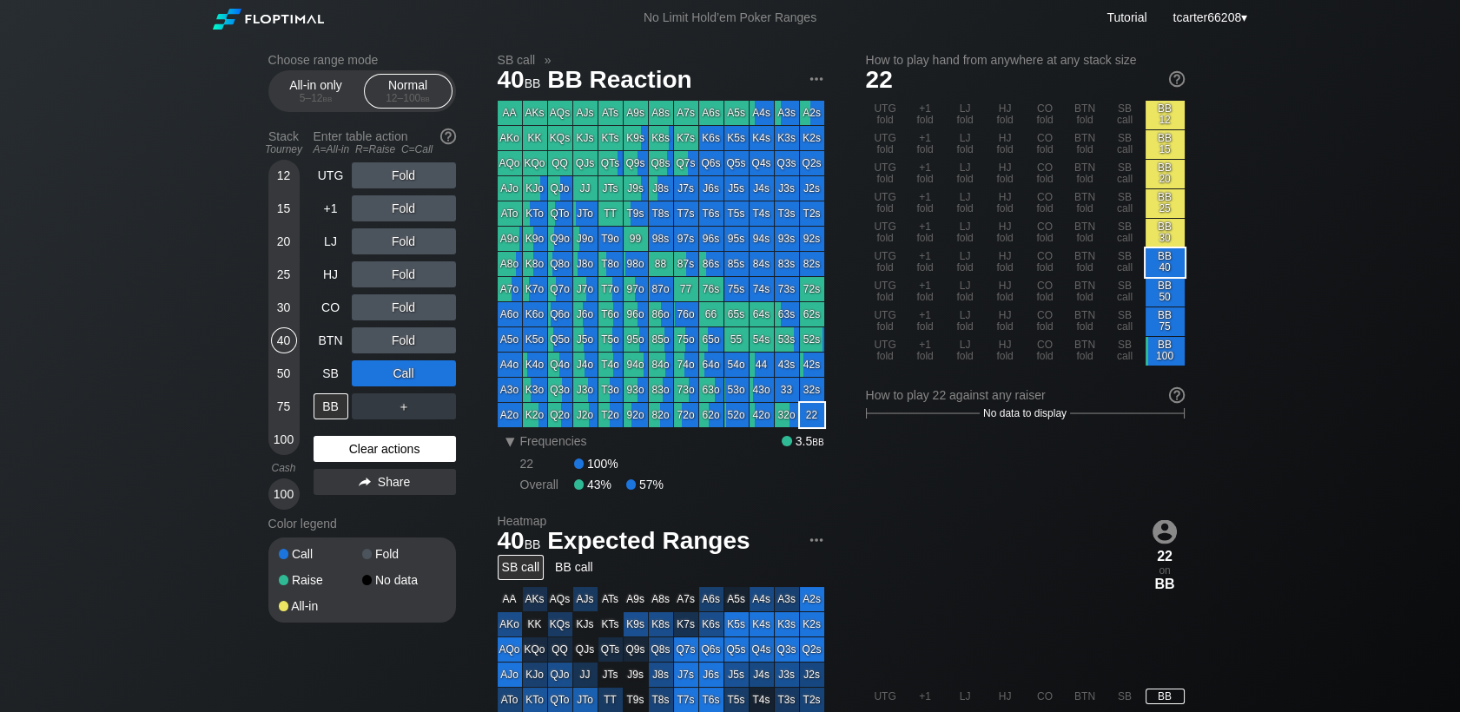
click at [432, 453] on div "Clear actions" at bounding box center [384, 449] width 142 height 26
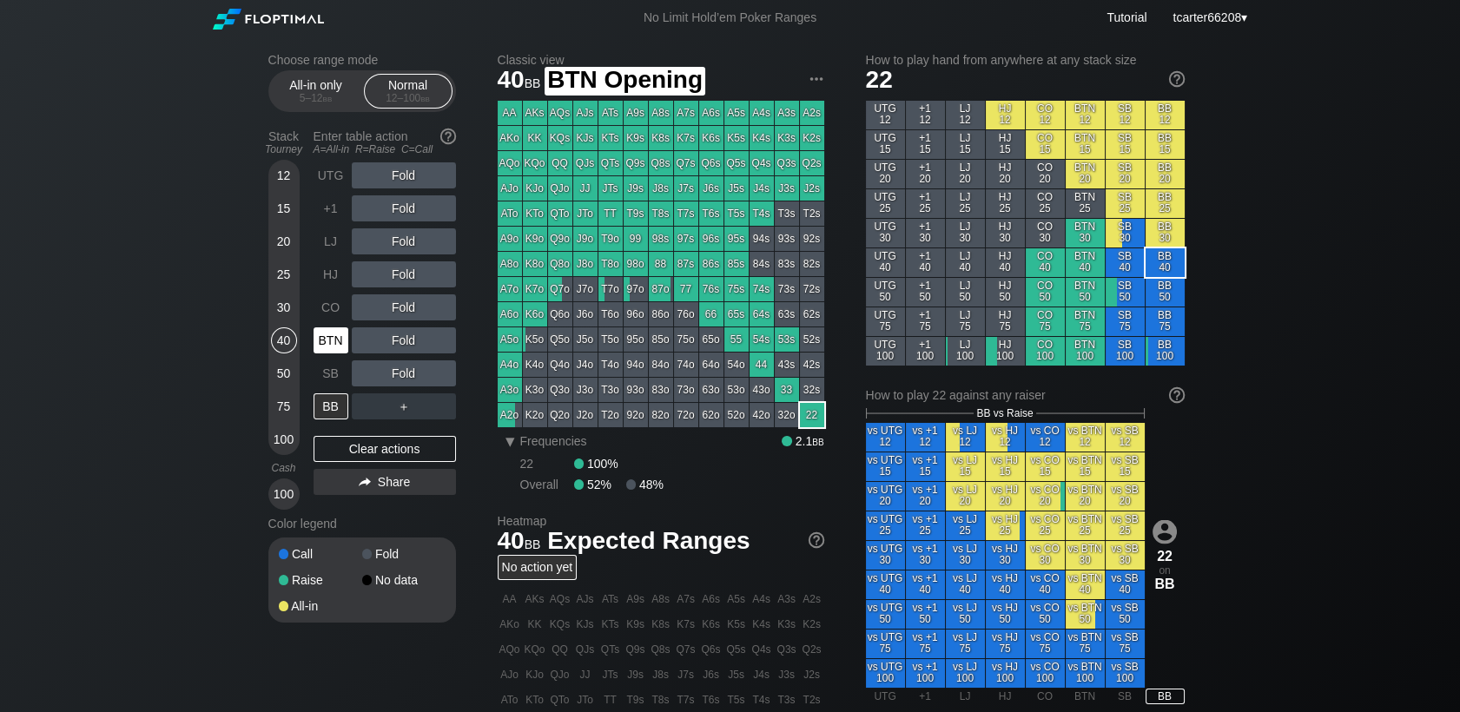
click at [333, 346] on div "BTN" at bounding box center [330, 340] width 35 height 26
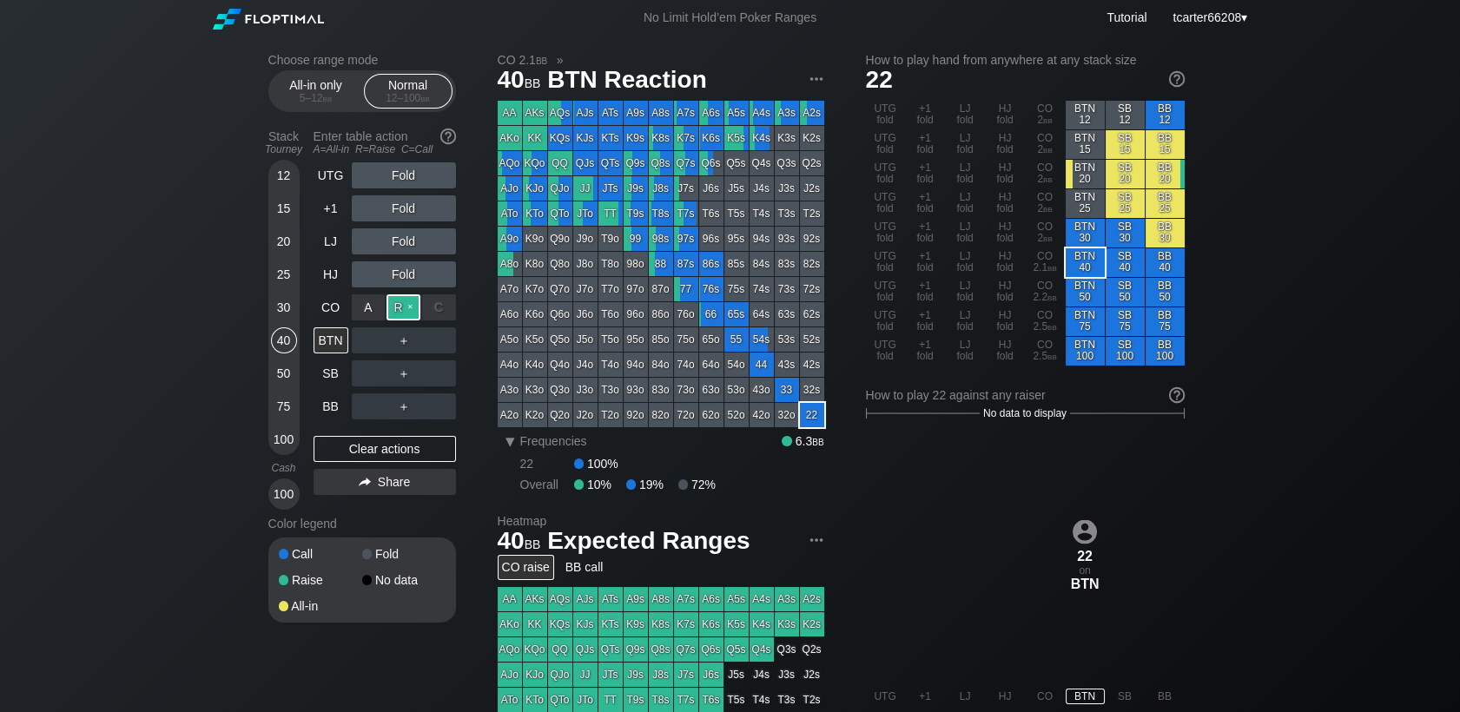
click at [402, 311] on div "R ✕" at bounding box center [403, 307] width 34 height 26
click at [446, 349] on div "＋" at bounding box center [404, 340] width 104 height 26
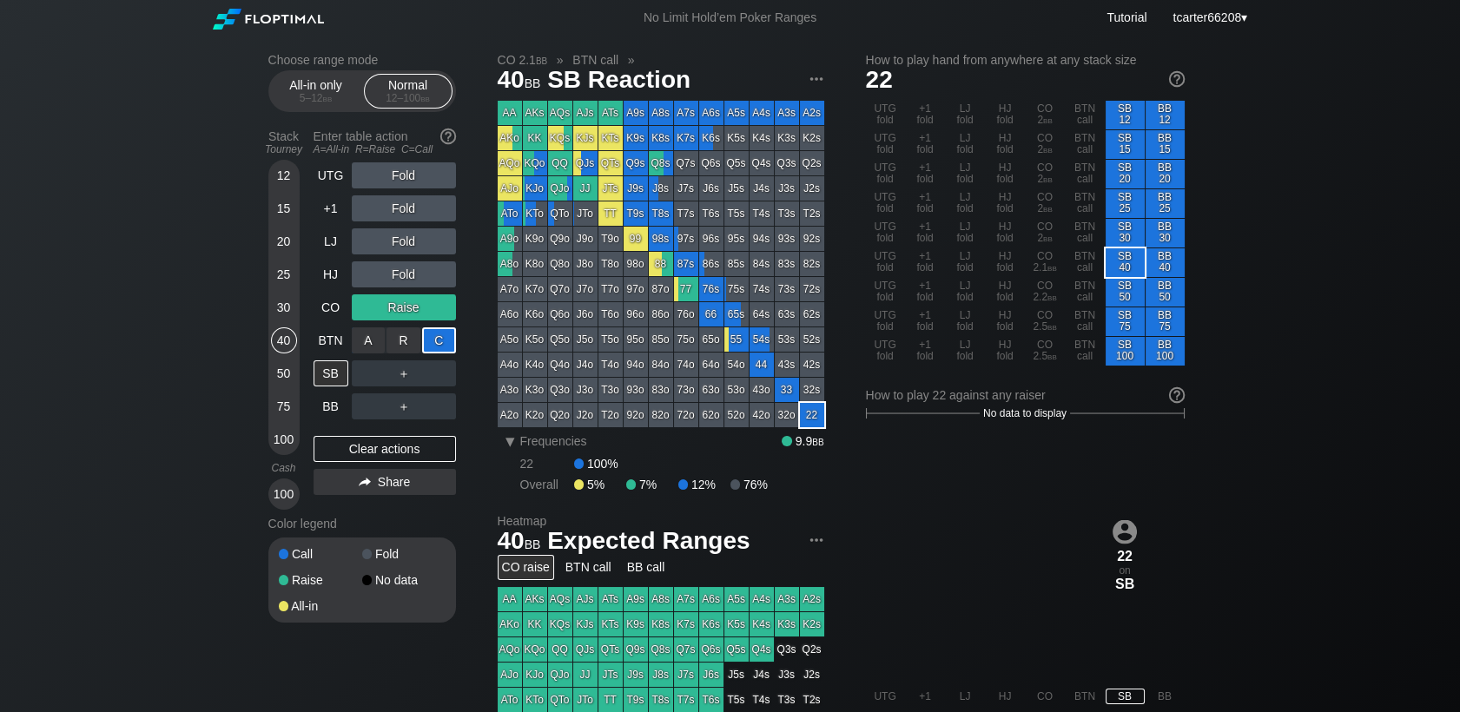
click at [446, 346] on div "C ✕" at bounding box center [439, 340] width 34 height 26
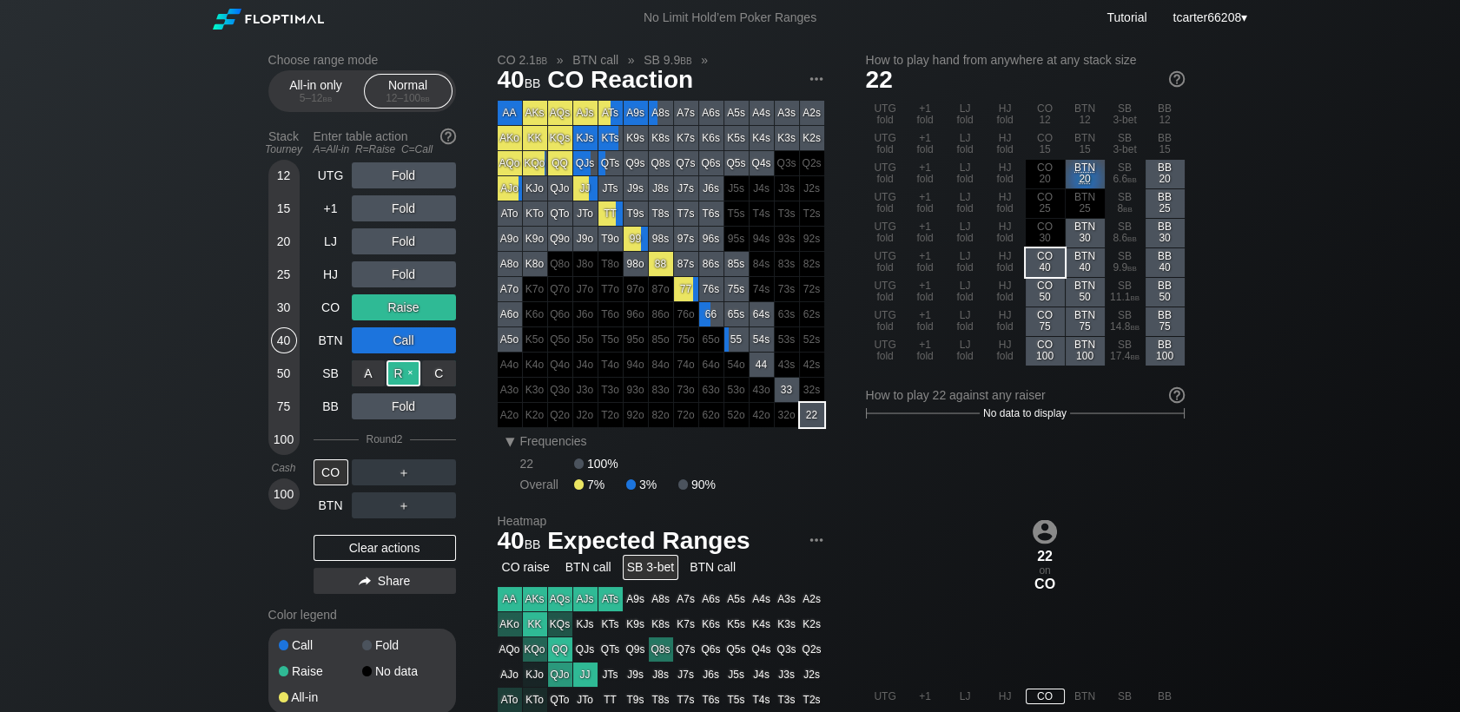
click at [399, 376] on div "R ✕" at bounding box center [403, 373] width 34 height 26
click at [414, 550] on div "Clear actions" at bounding box center [384, 548] width 142 height 26
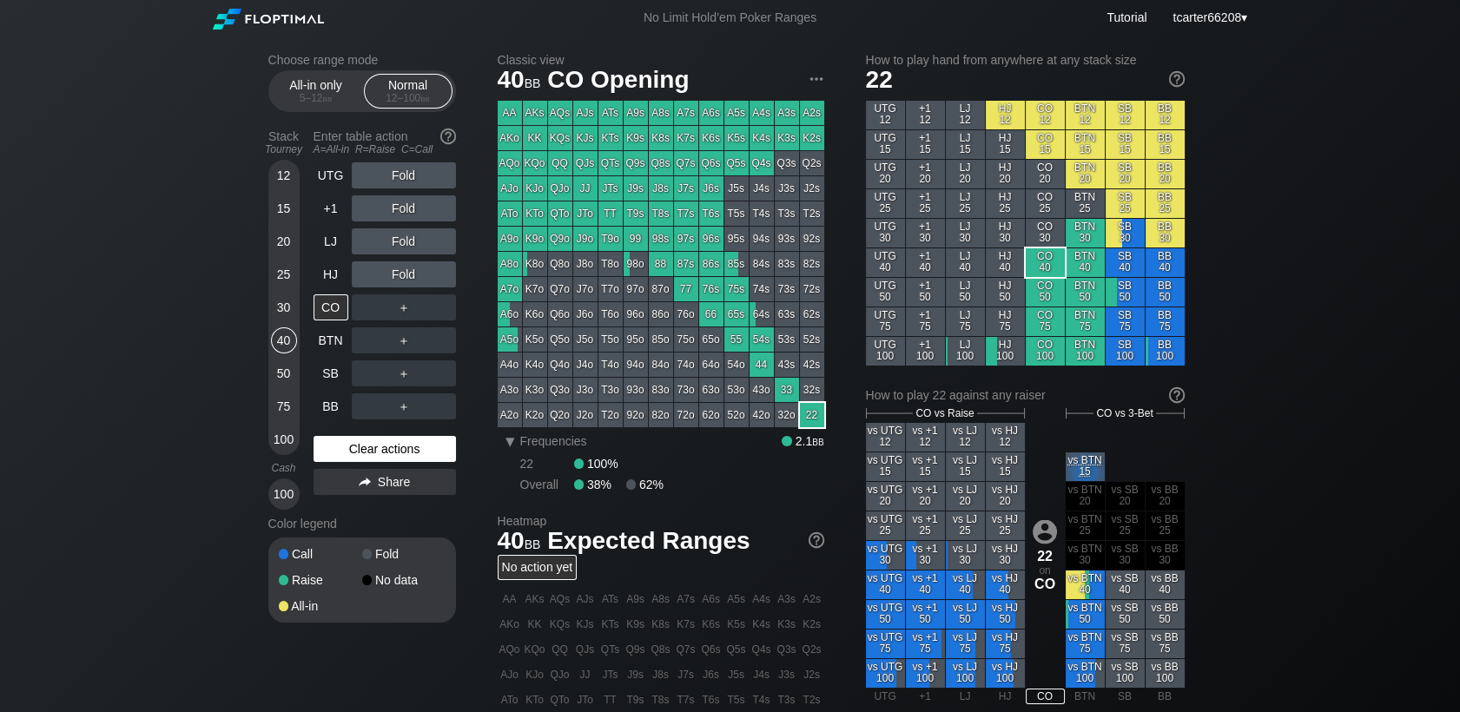
click at [402, 456] on div "Clear actions" at bounding box center [384, 449] width 142 height 26
click at [289, 177] on div "12" at bounding box center [284, 175] width 26 height 26
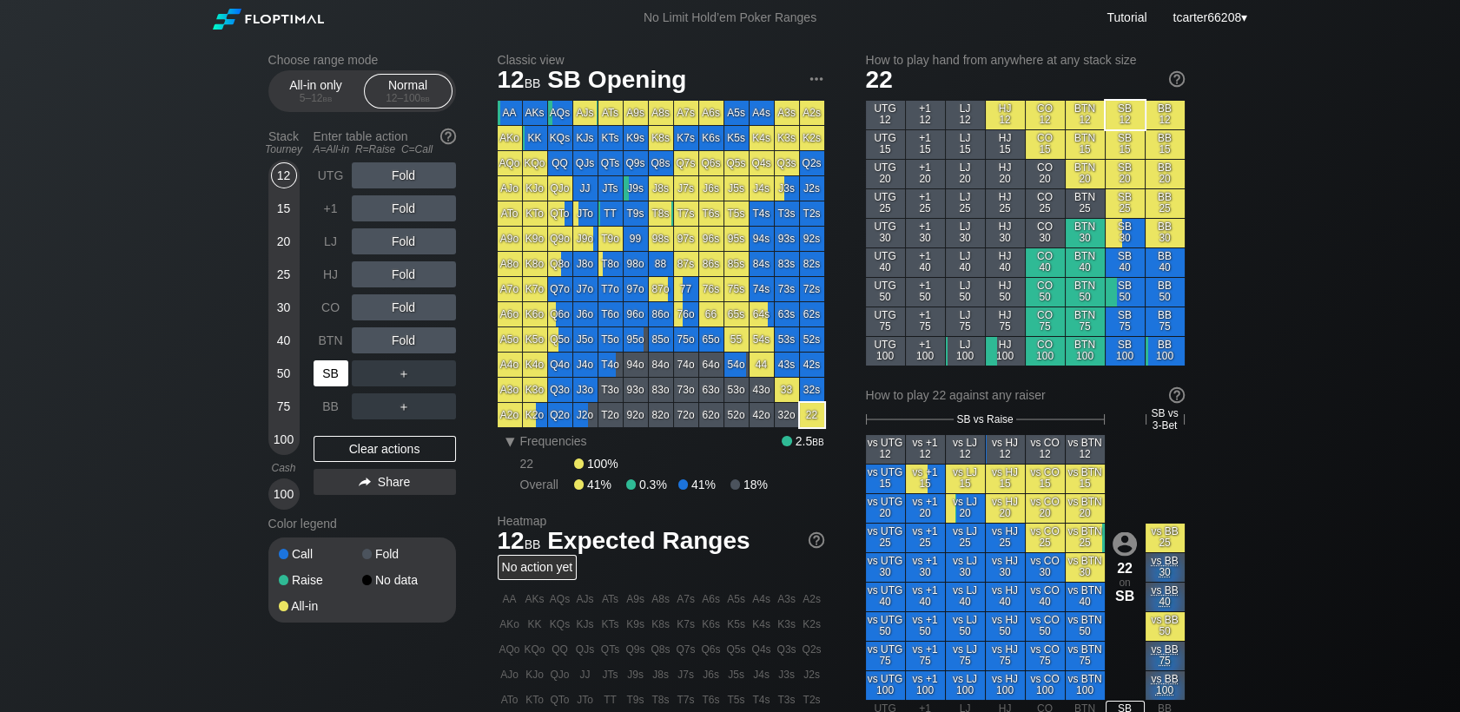
click at [320, 385] on div "SB" at bounding box center [330, 373] width 35 height 26
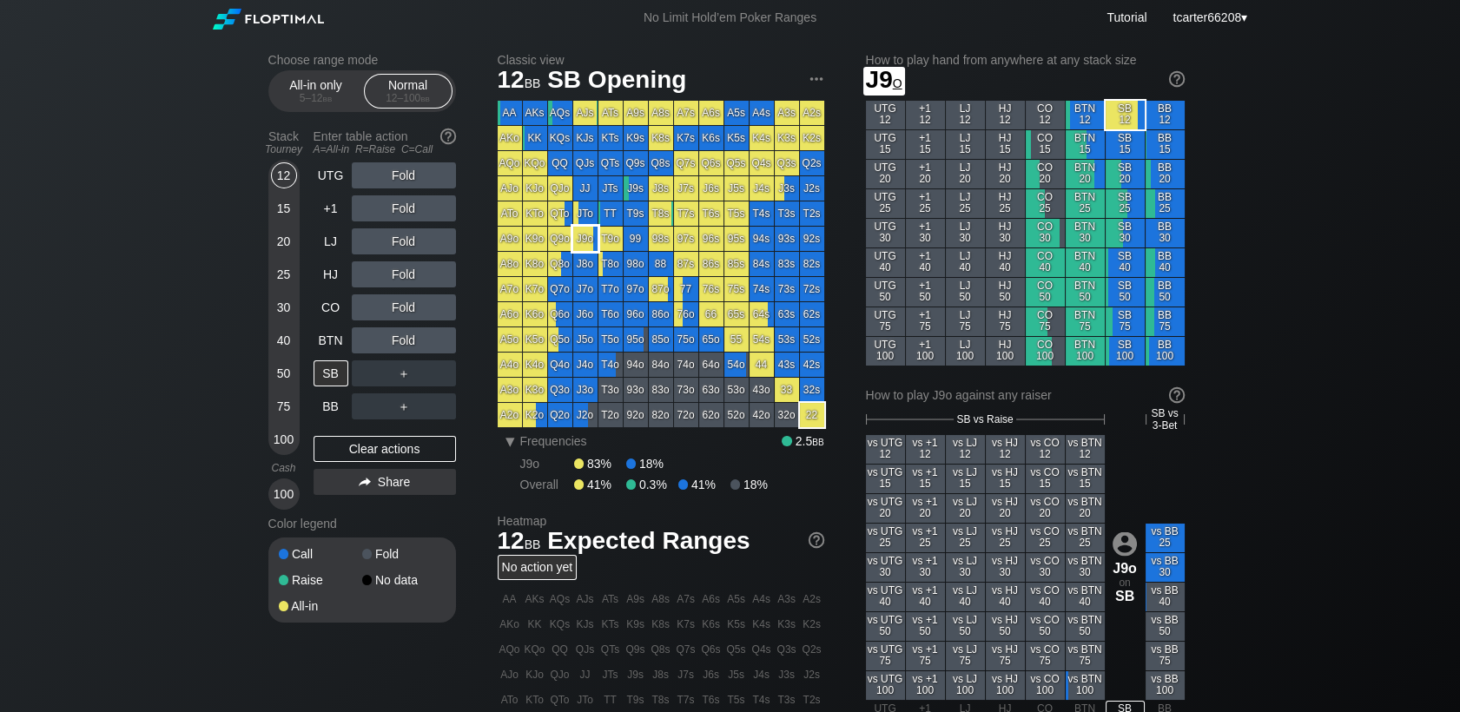
click at [585, 247] on div "J9o" at bounding box center [585, 239] width 24 height 24
click at [277, 237] on div "20" at bounding box center [284, 241] width 26 height 26
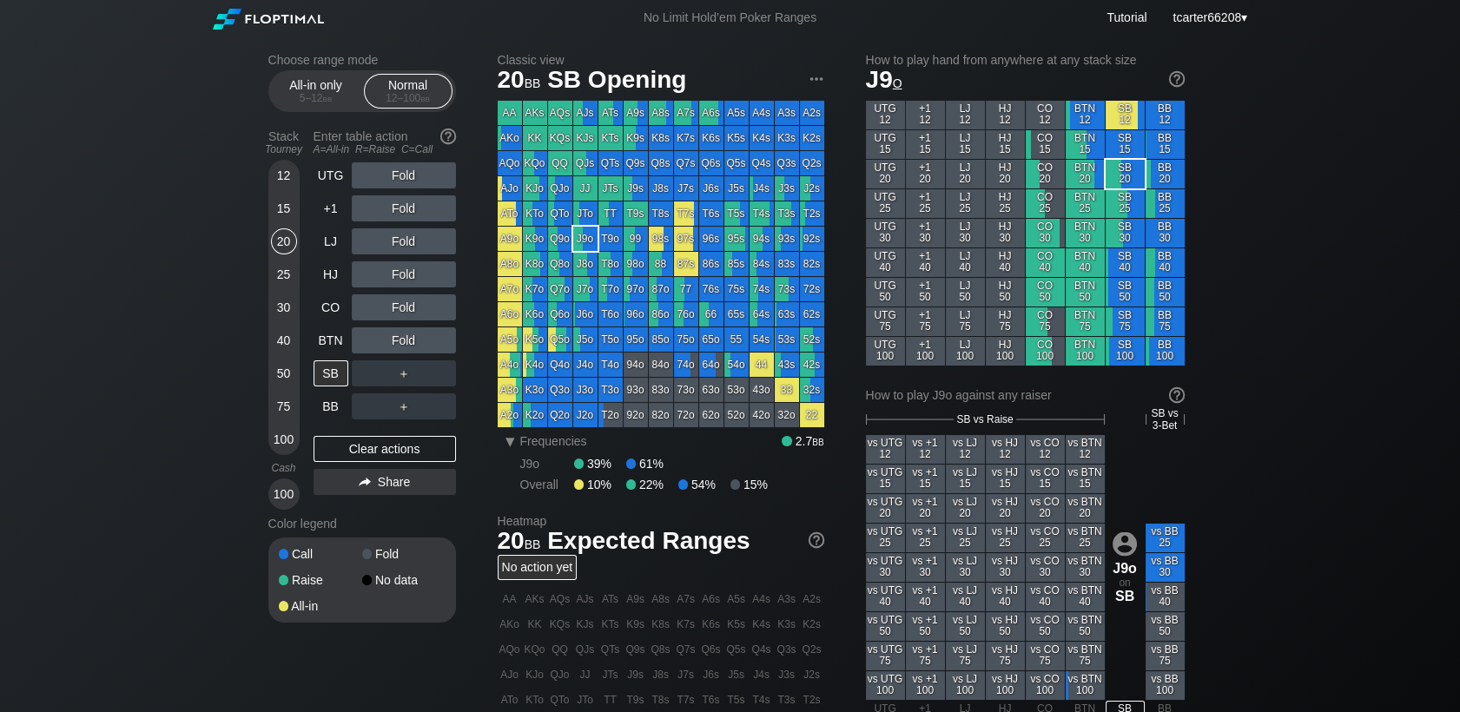
click at [285, 162] on div "Stack Tourney" at bounding box center [283, 142] width 45 height 40
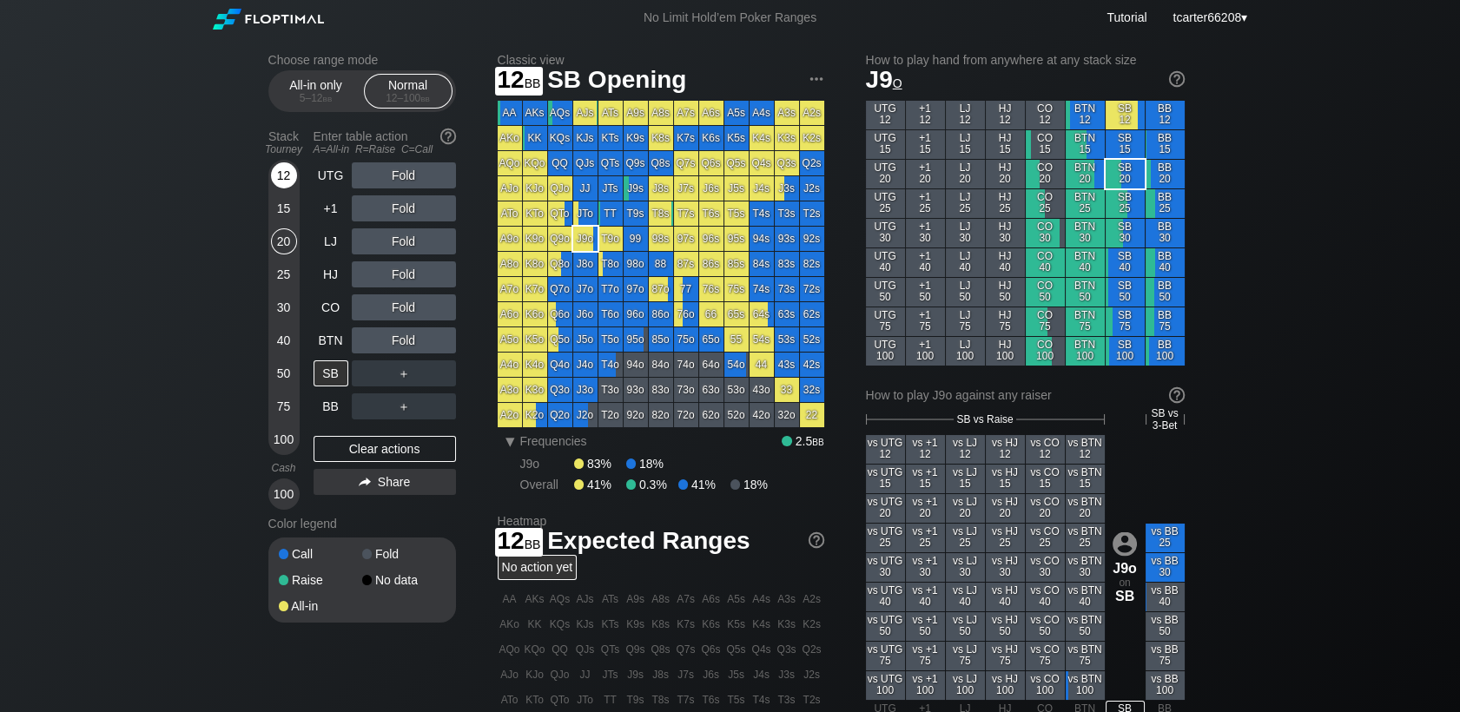
click at [285, 177] on div "12" at bounding box center [284, 175] width 26 height 26
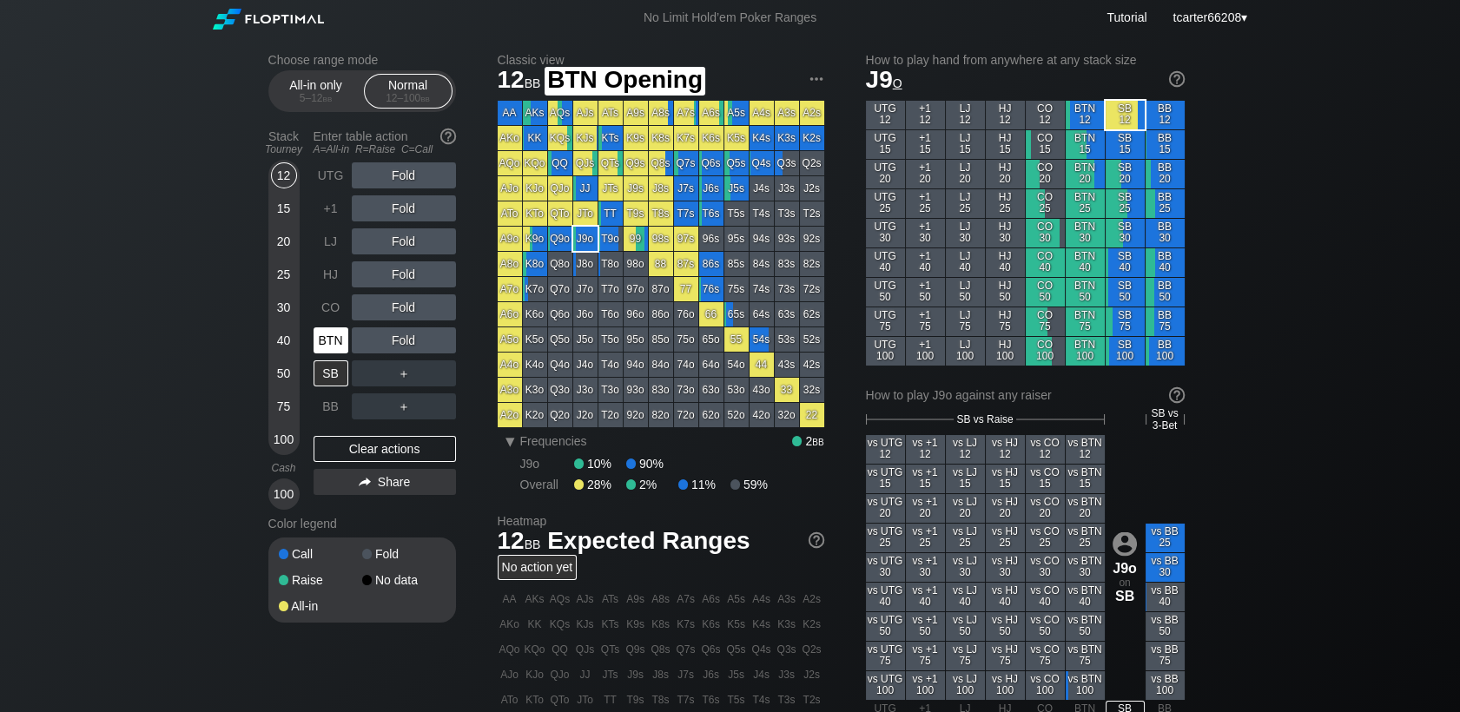
click at [325, 350] on div "BTN" at bounding box center [330, 340] width 35 height 26
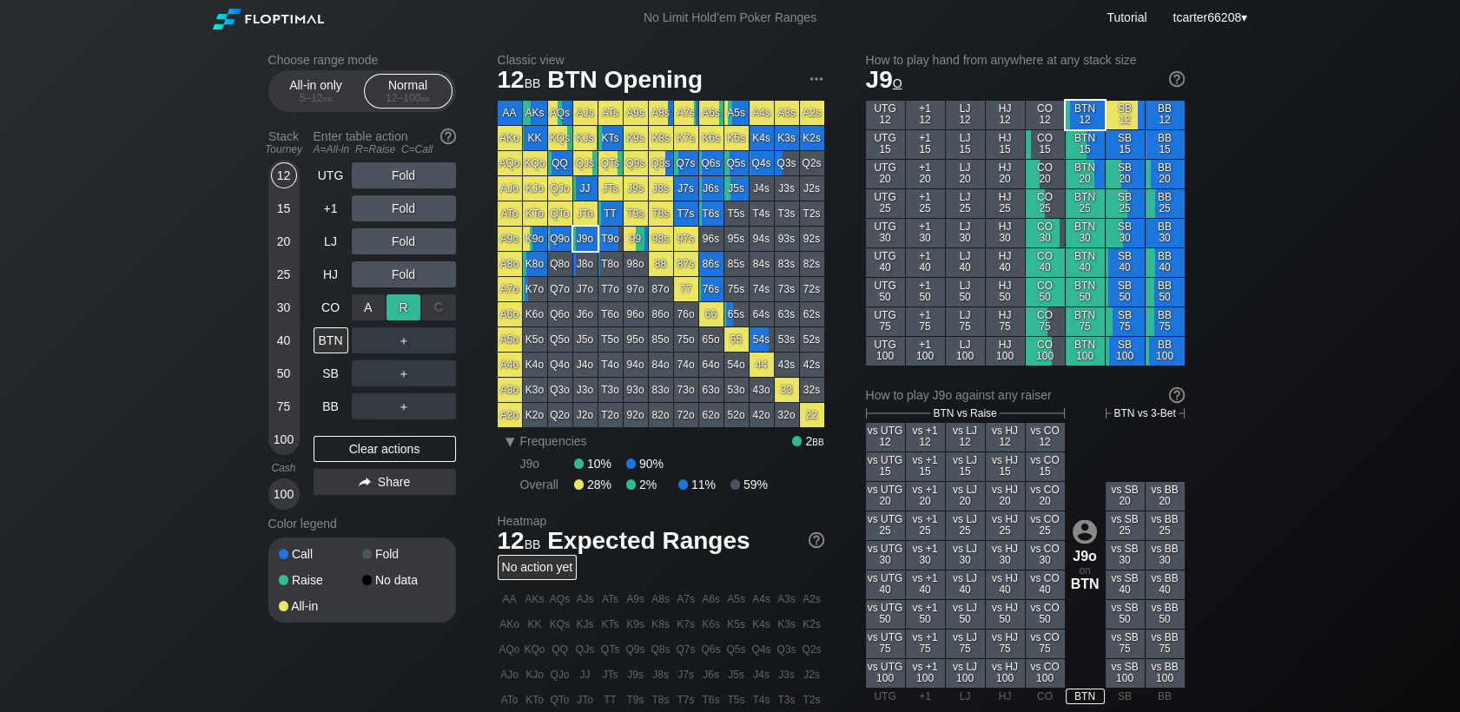
click at [398, 307] on div "R ✕" at bounding box center [403, 307] width 34 height 26
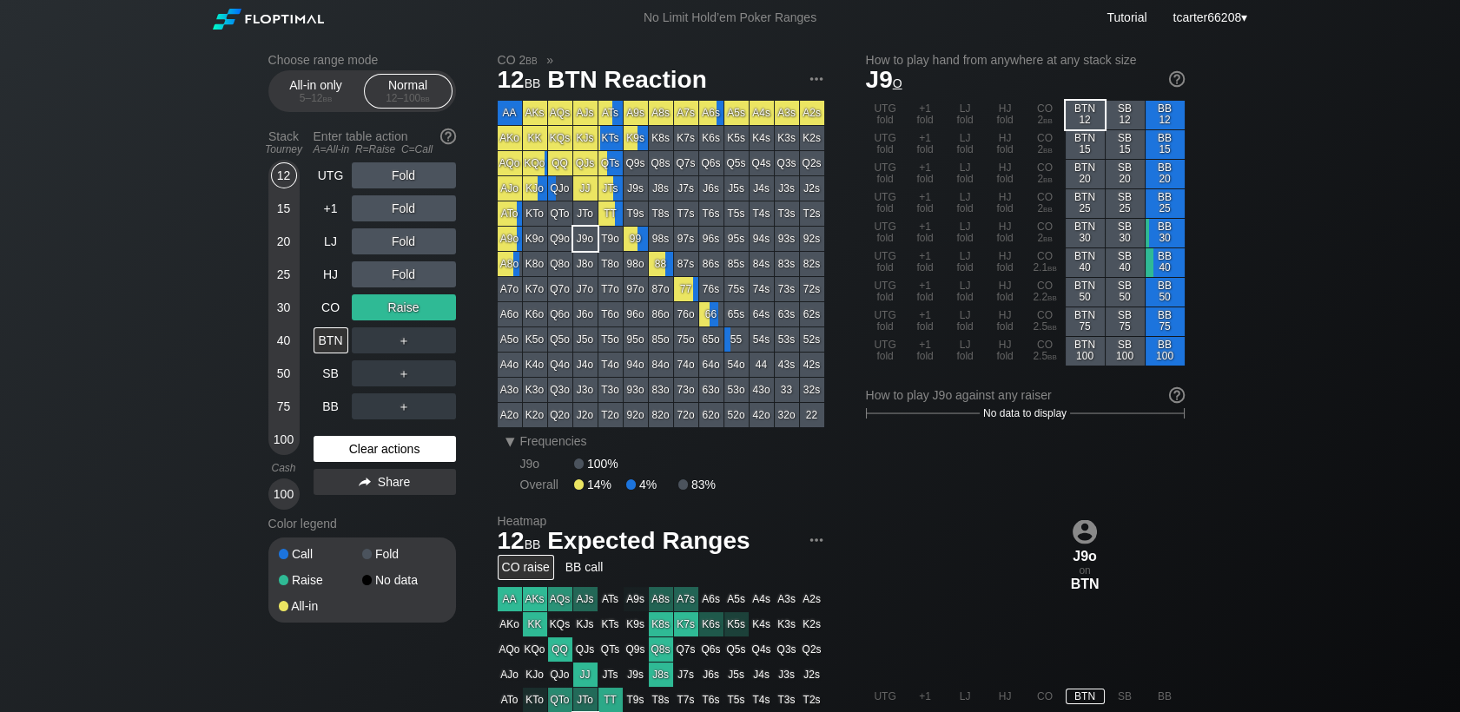
click at [372, 461] on div "Clear actions" at bounding box center [384, 449] width 142 height 26
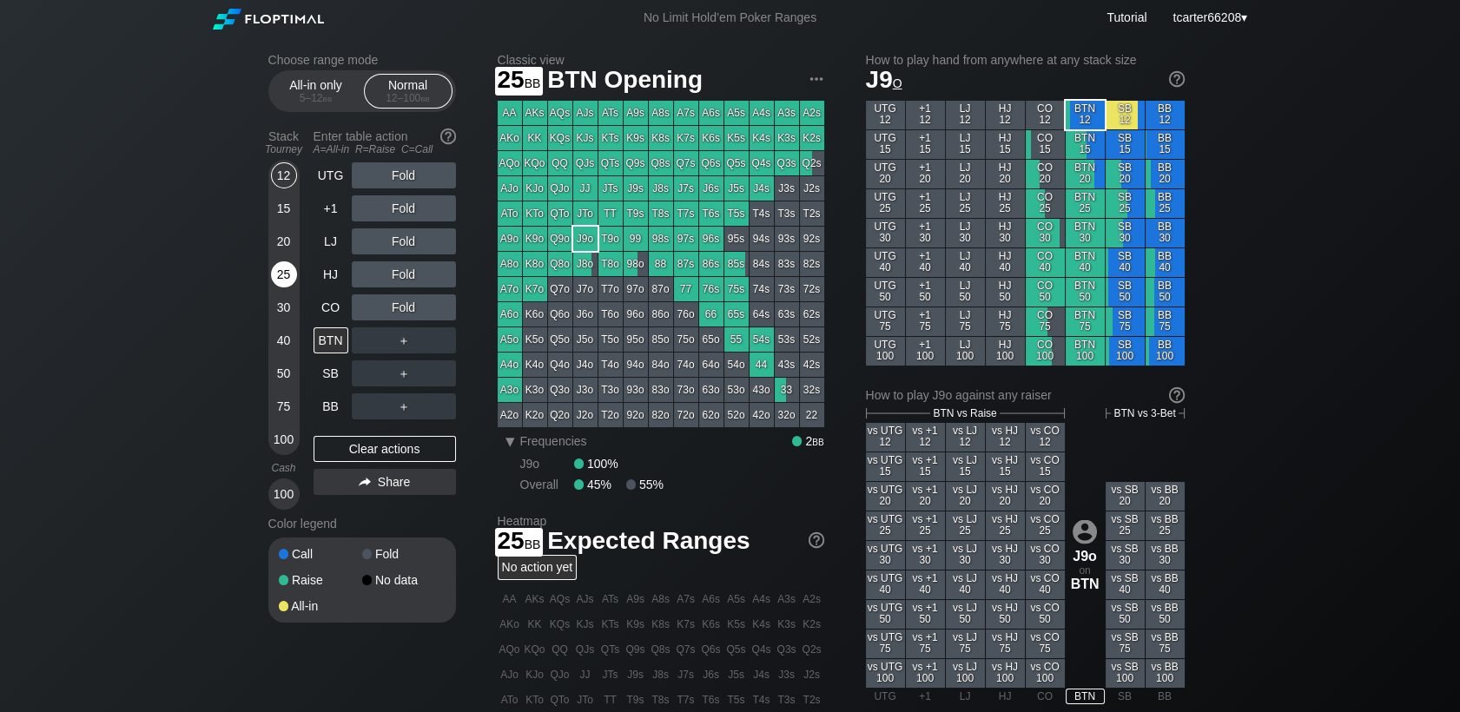
click at [285, 278] on div "25" at bounding box center [284, 274] width 26 height 26
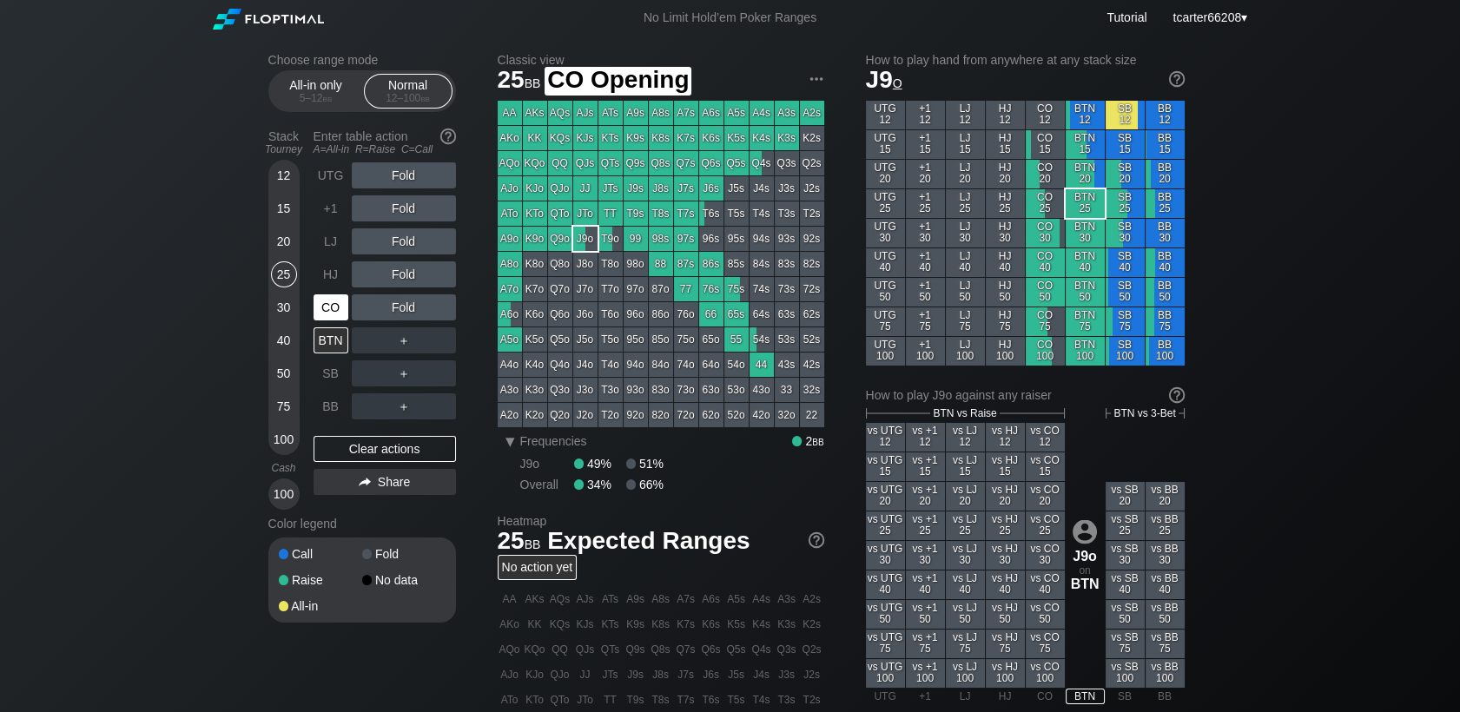
click at [339, 315] on div "CO" at bounding box center [330, 307] width 35 height 26
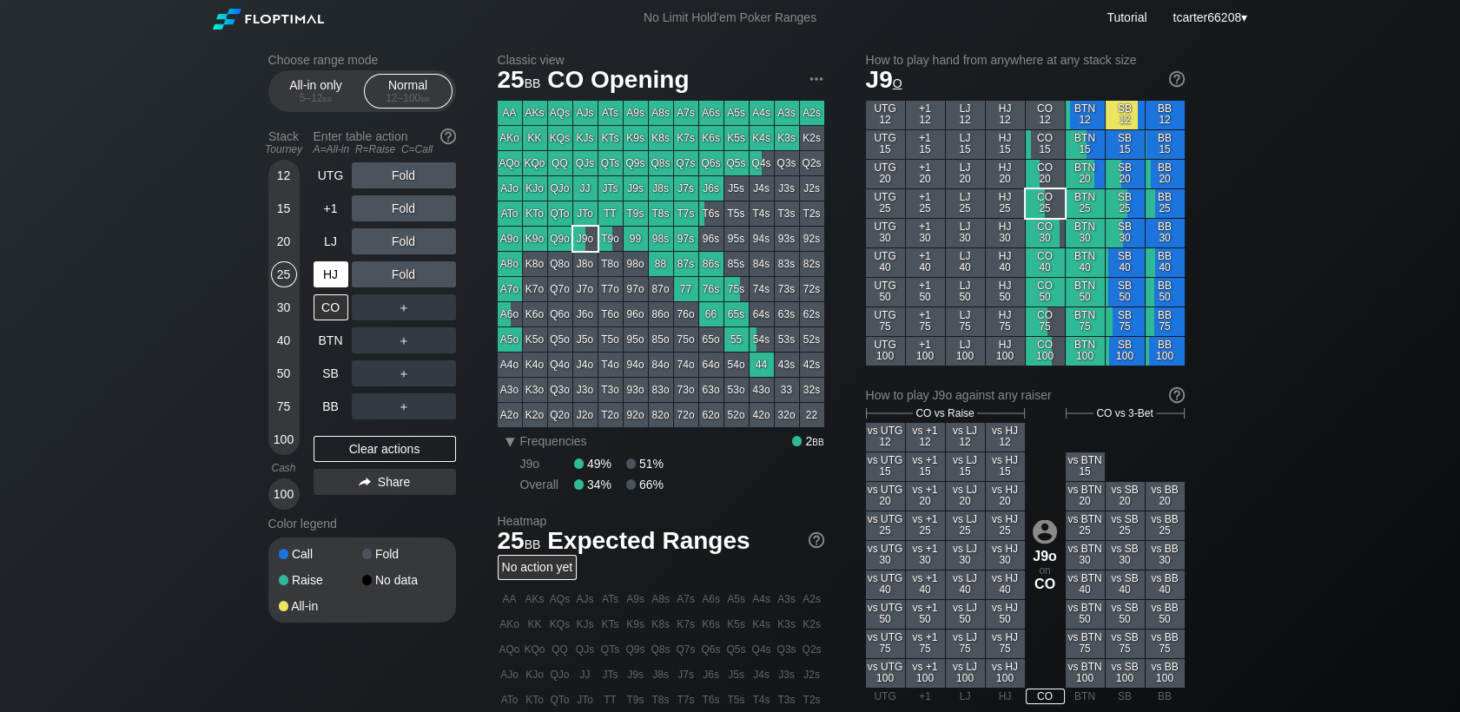
click at [346, 280] on div "HJ" at bounding box center [330, 274] width 35 height 26
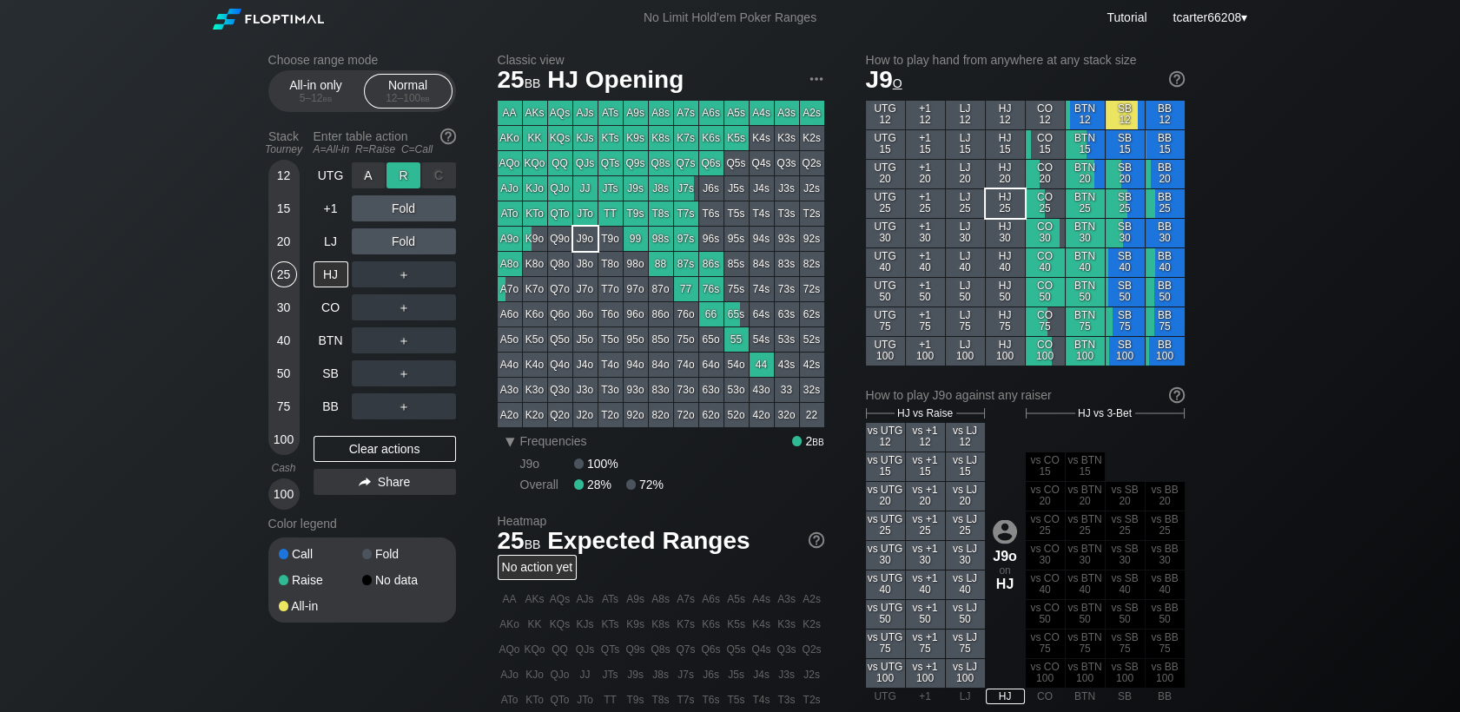
click at [399, 177] on div "R ✕" at bounding box center [403, 175] width 34 height 26
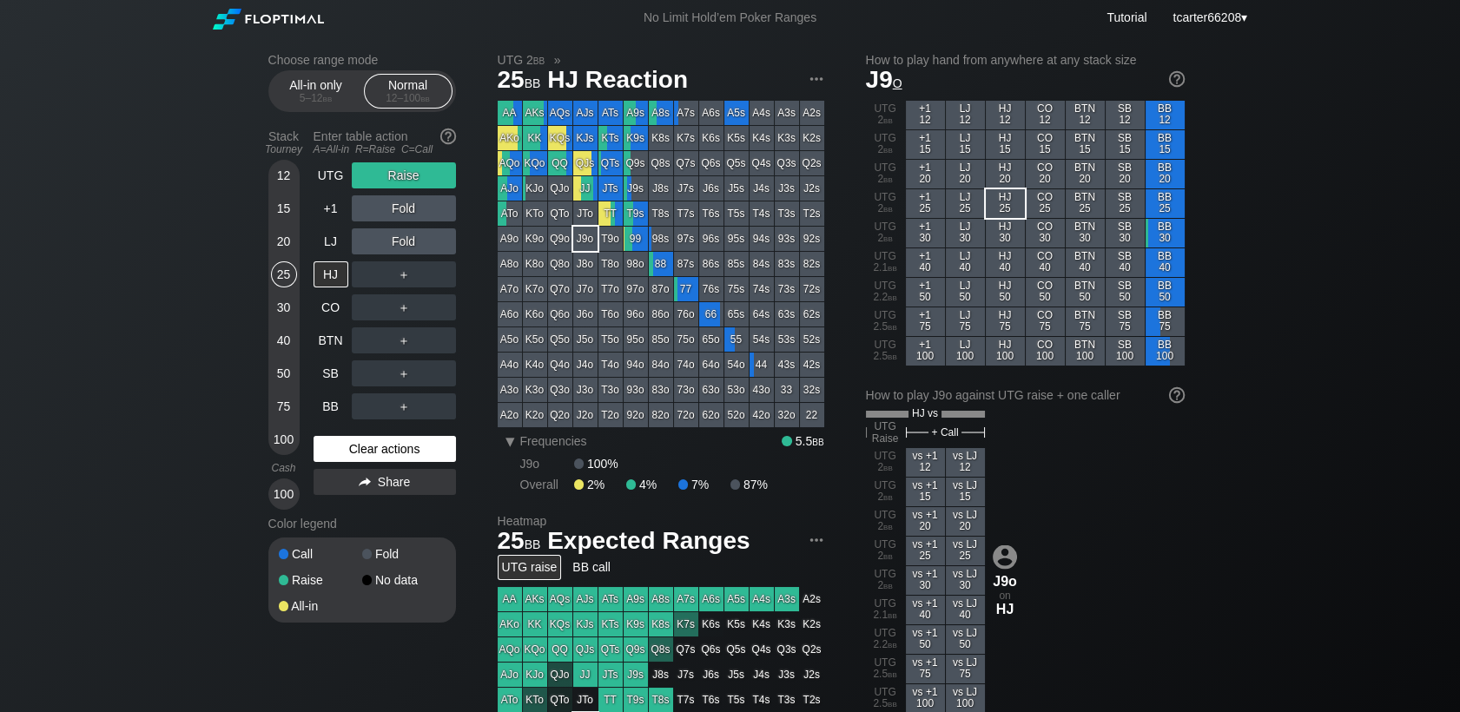
click at [396, 448] on div "Clear actions" at bounding box center [384, 449] width 142 height 26
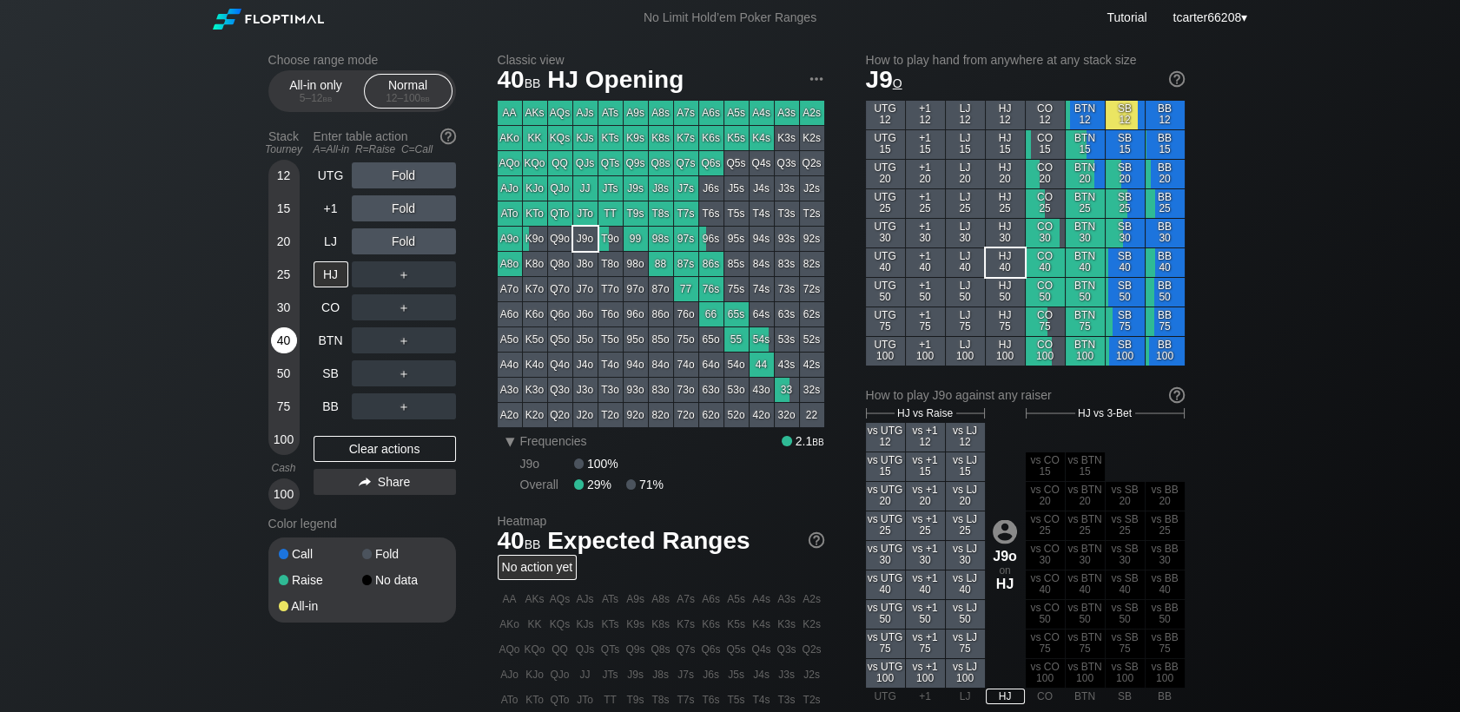
click at [285, 334] on div "40" at bounding box center [284, 340] width 26 height 26
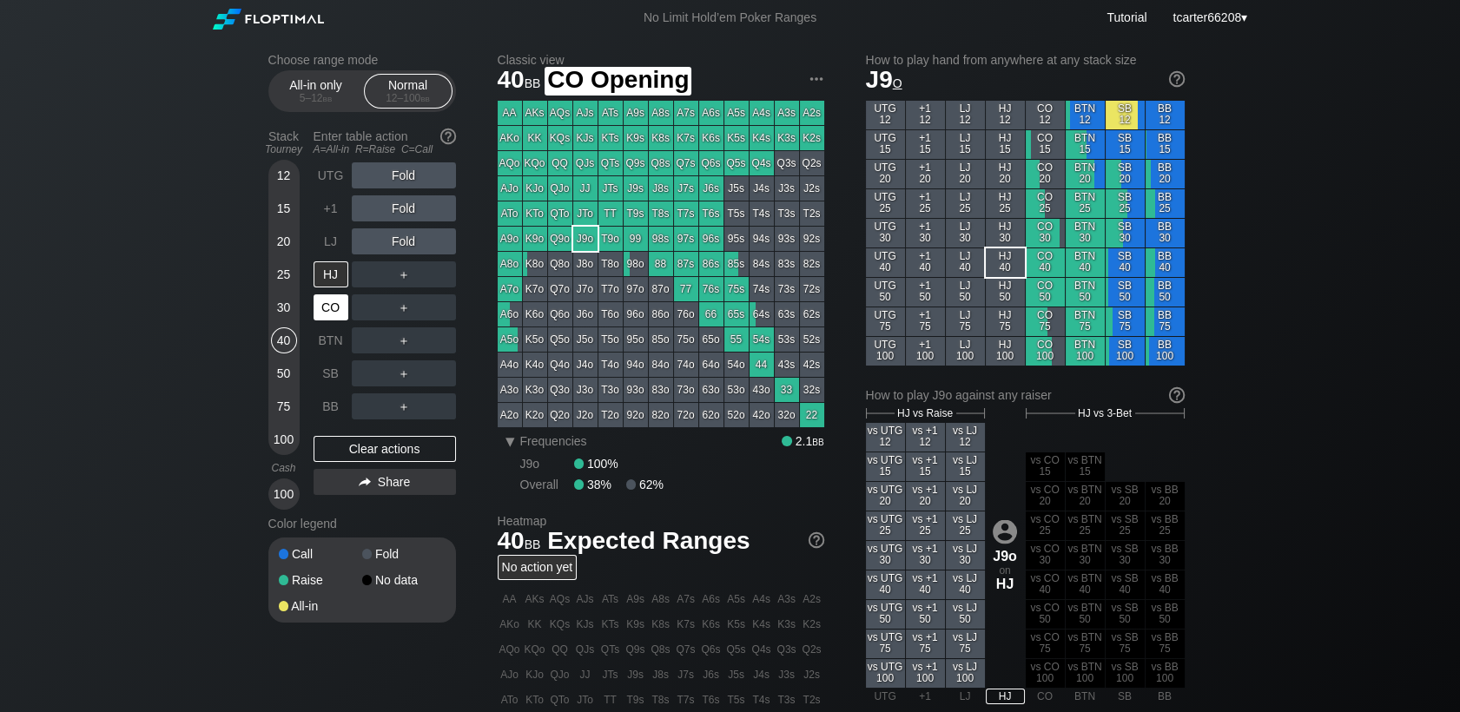
click at [333, 311] on div "CO" at bounding box center [330, 307] width 35 height 26
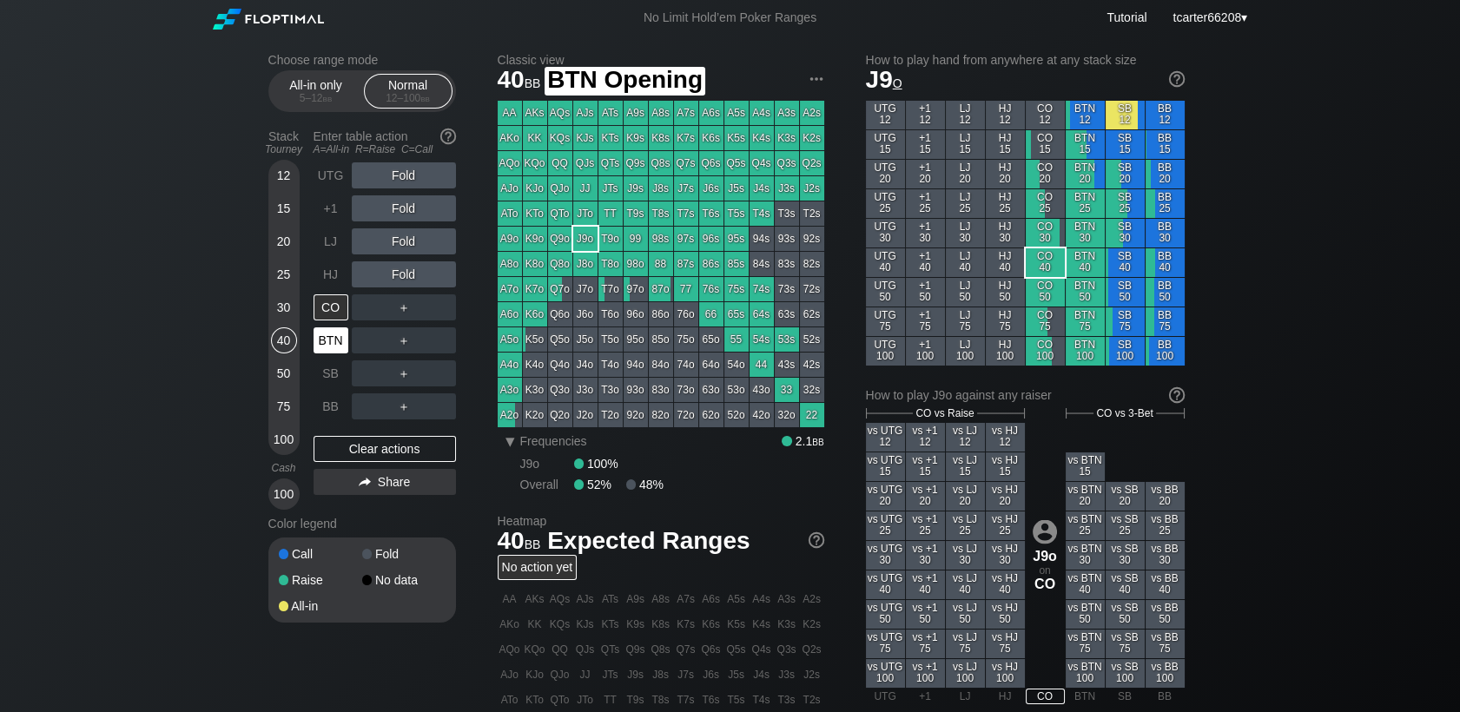
click at [323, 337] on div "BTN" at bounding box center [330, 340] width 35 height 26
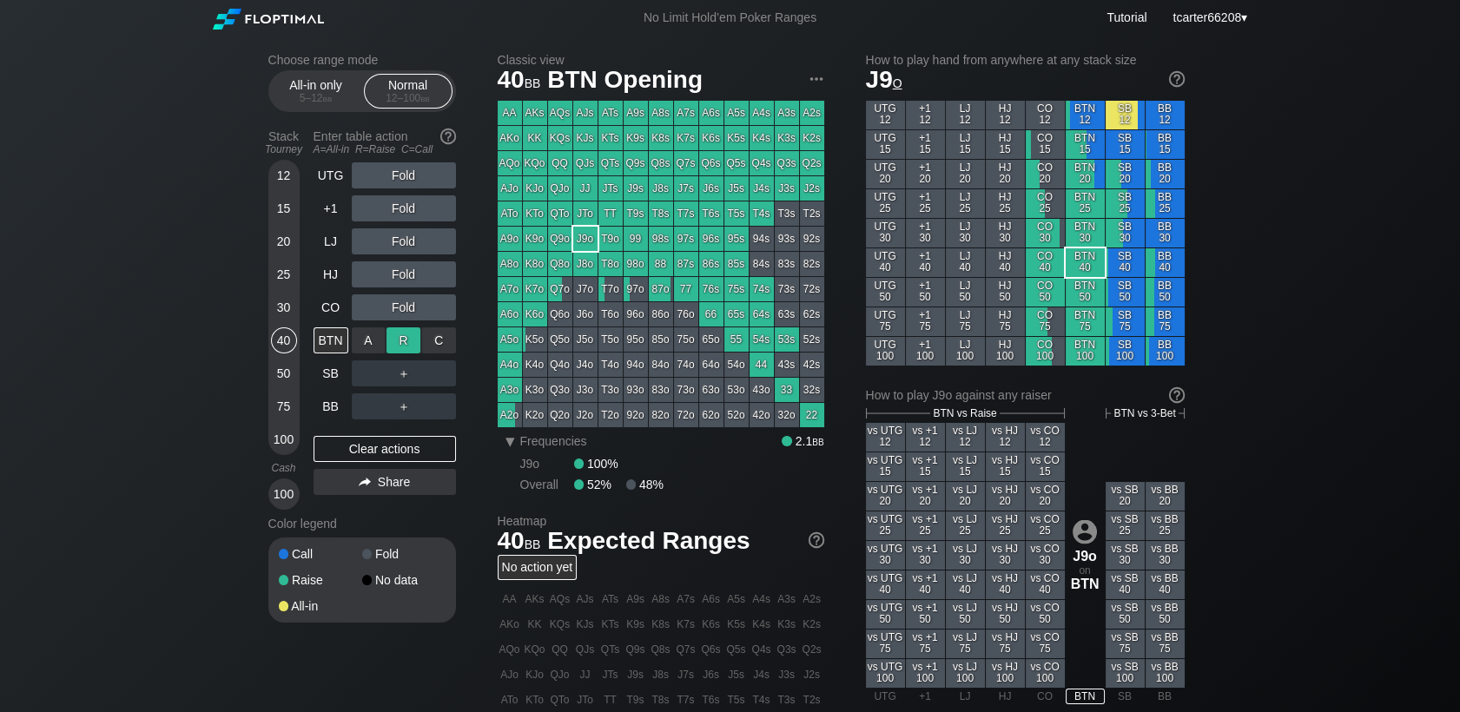
click at [411, 334] on div "R ✕" at bounding box center [403, 340] width 34 height 26
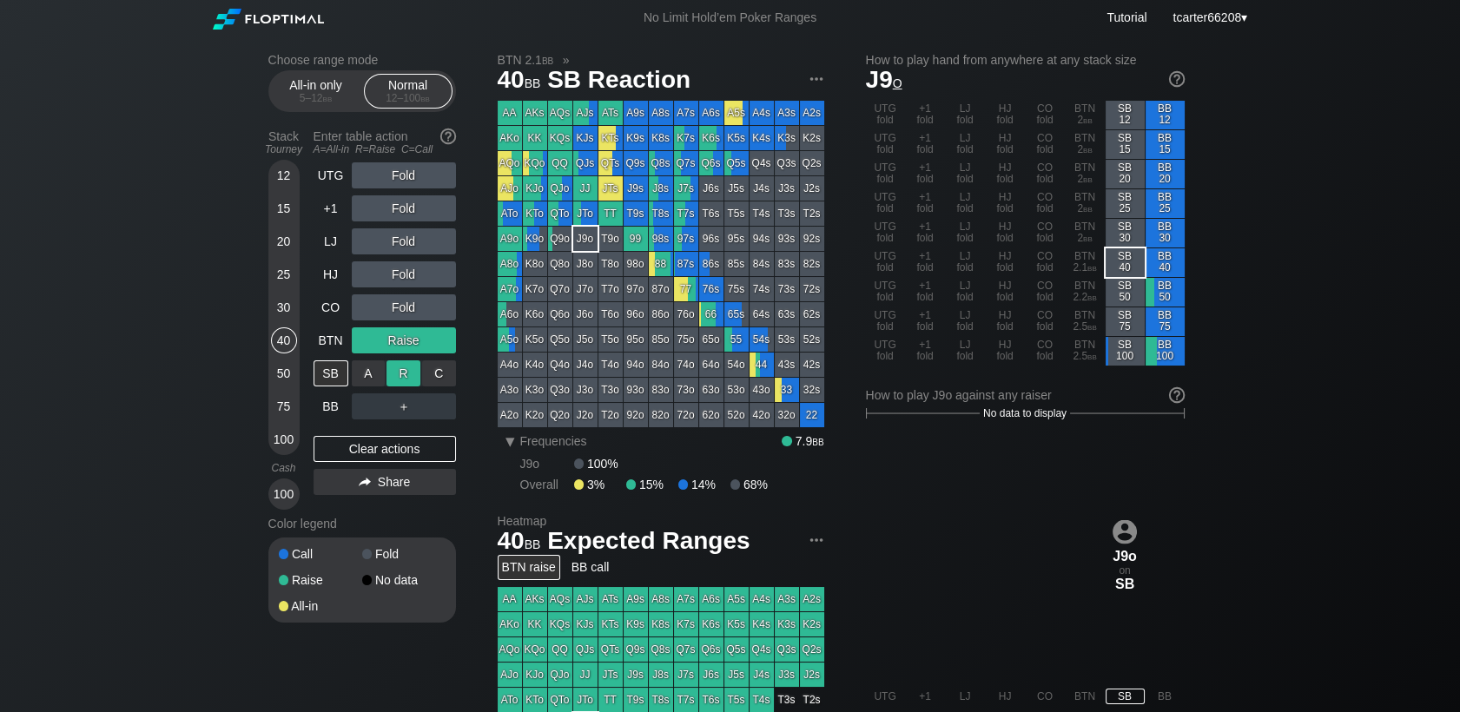
click at [403, 379] on div "R ✕" at bounding box center [403, 373] width 34 height 26
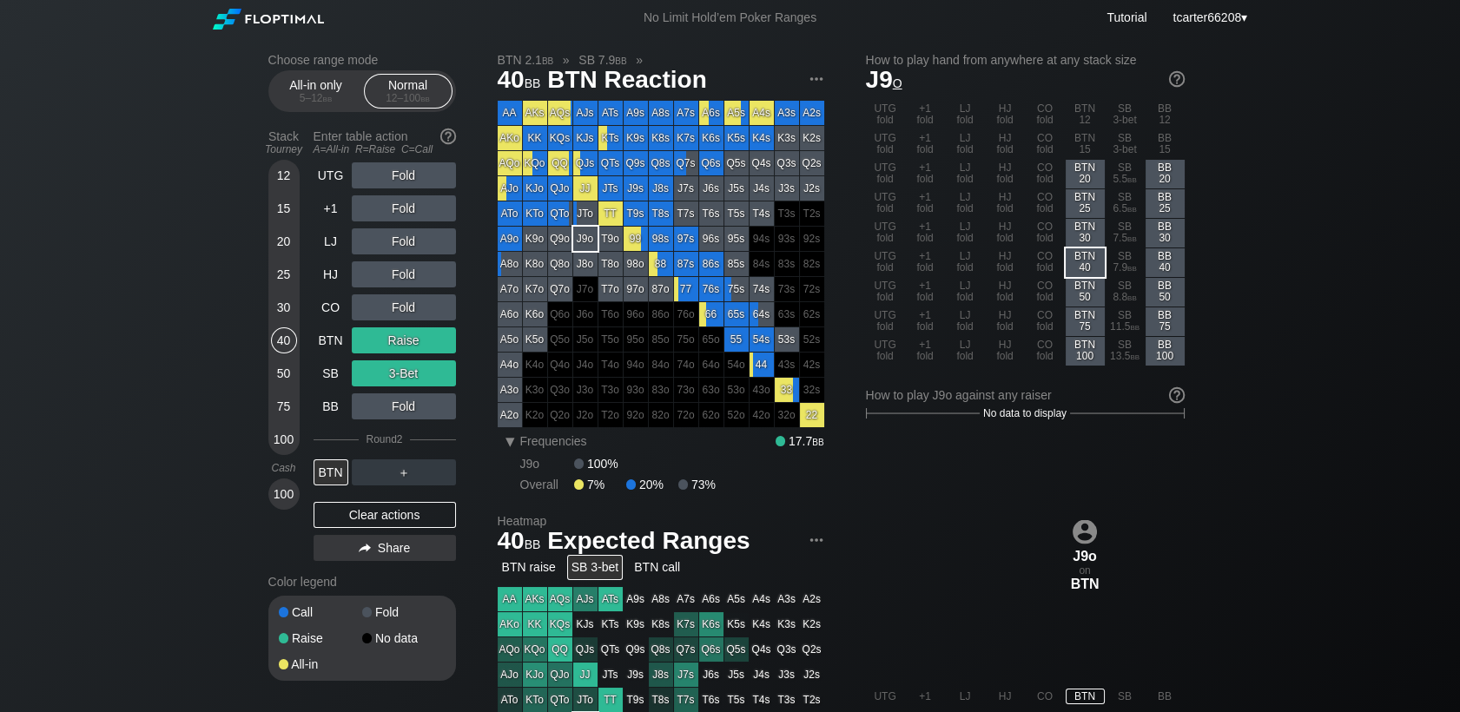
click at [395, 524] on div "Clear actions" at bounding box center [384, 515] width 142 height 26
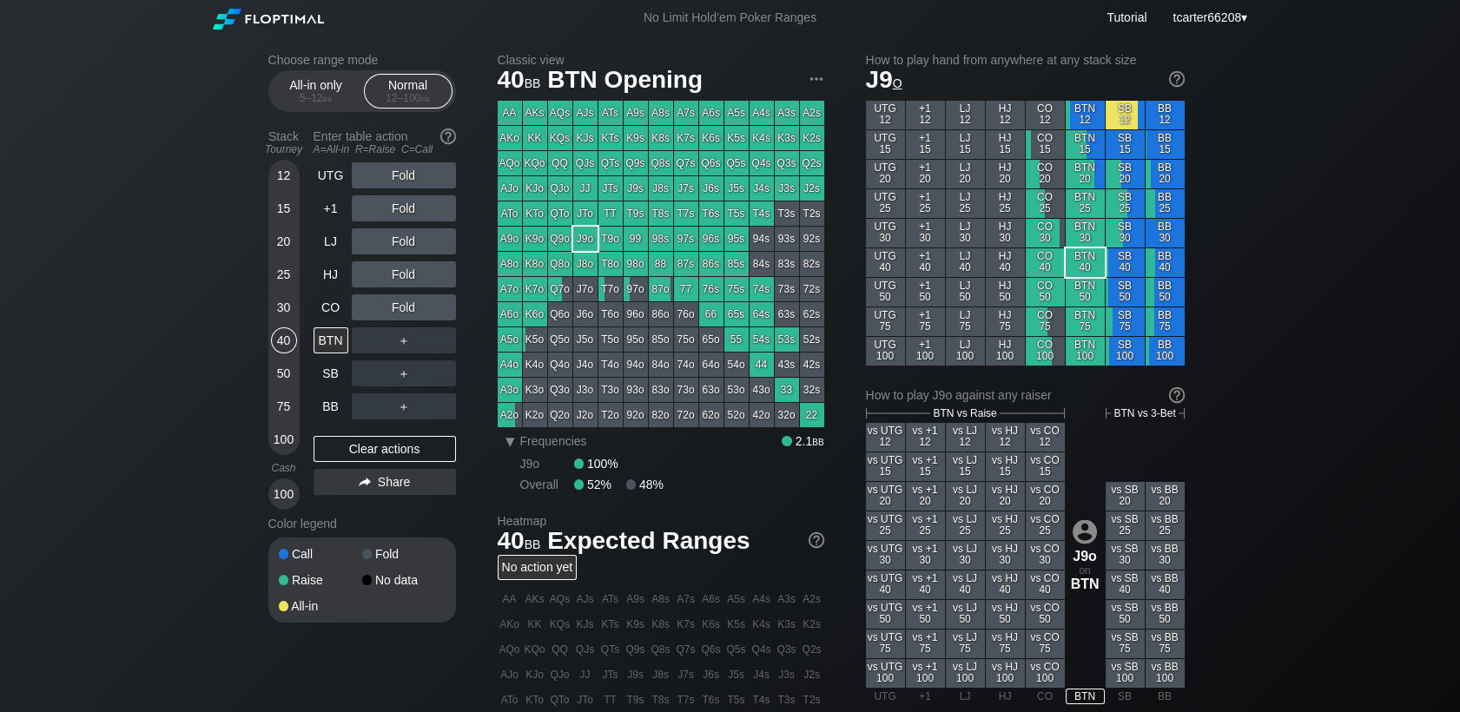
drag, startPoint x: 422, startPoint y: 449, endPoint x: 388, endPoint y: 435, distance: 36.6
click at [422, 449] on div "Clear actions" at bounding box center [384, 449] width 142 height 26
click at [279, 240] on div "20" at bounding box center [284, 241] width 26 height 26
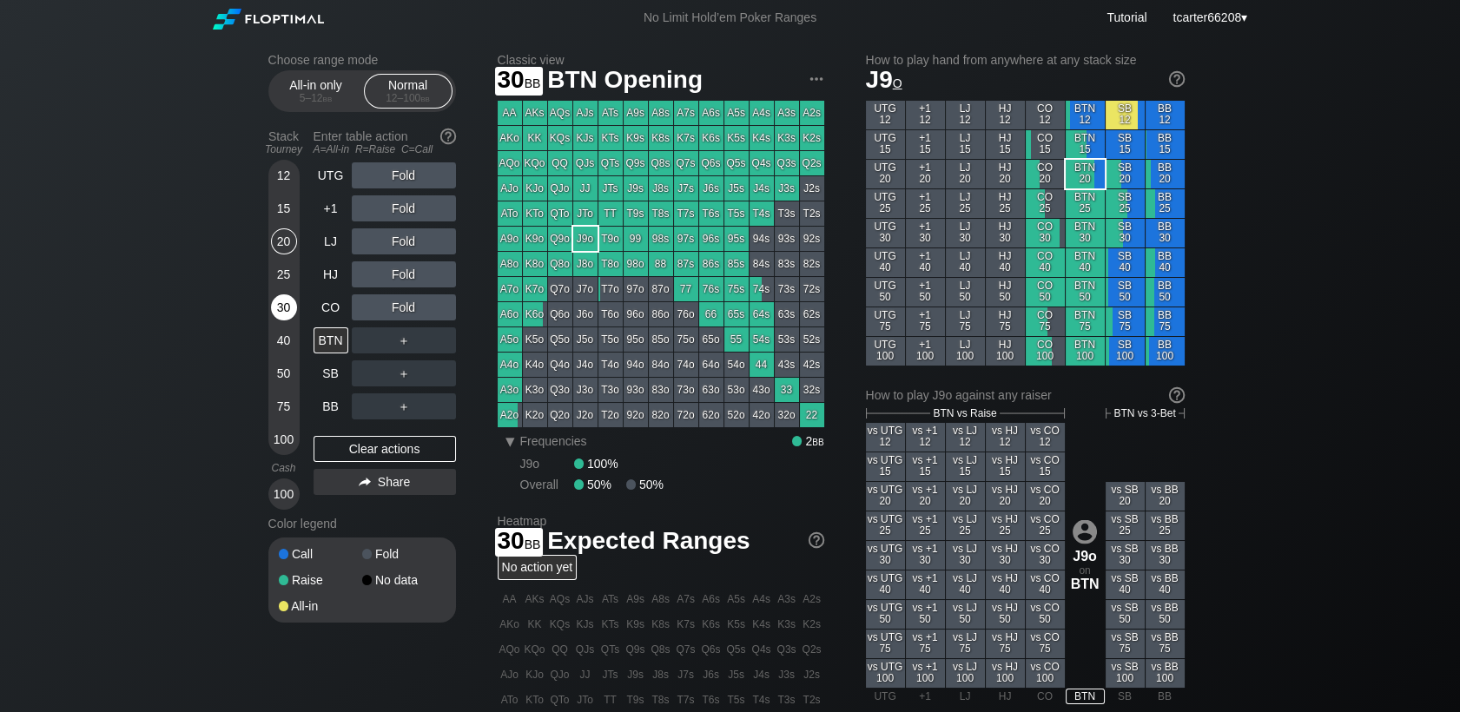
click at [289, 312] on div "30" at bounding box center [284, 307] width 26 height 26
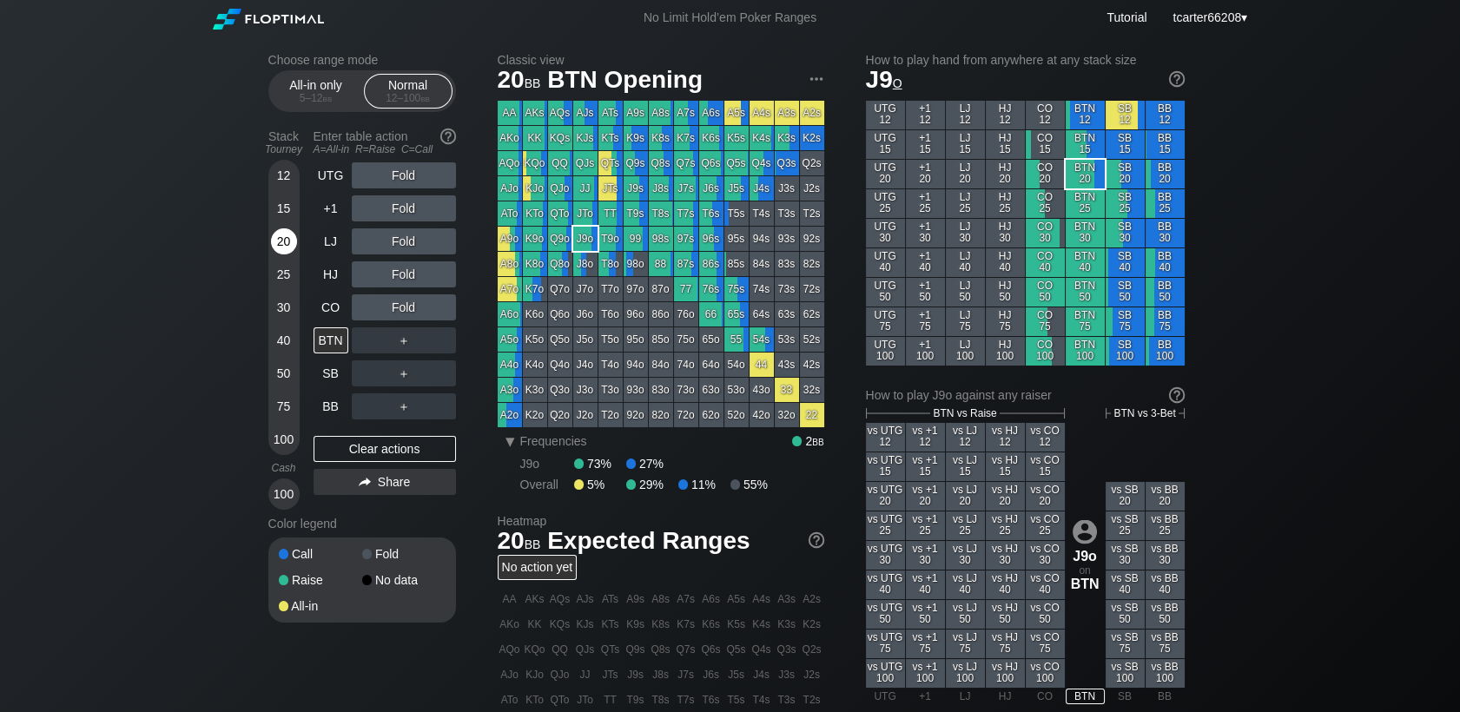
click at [287, 241] on div "20" at bounding box center [284, 241] width 26 height 26
click at [405, 456] on div "Clear actions" at bounding box center [384, 449] width 142 height 26
click at [294, 406] on div "75" at bounding box center [284, 406] width 26 height 26
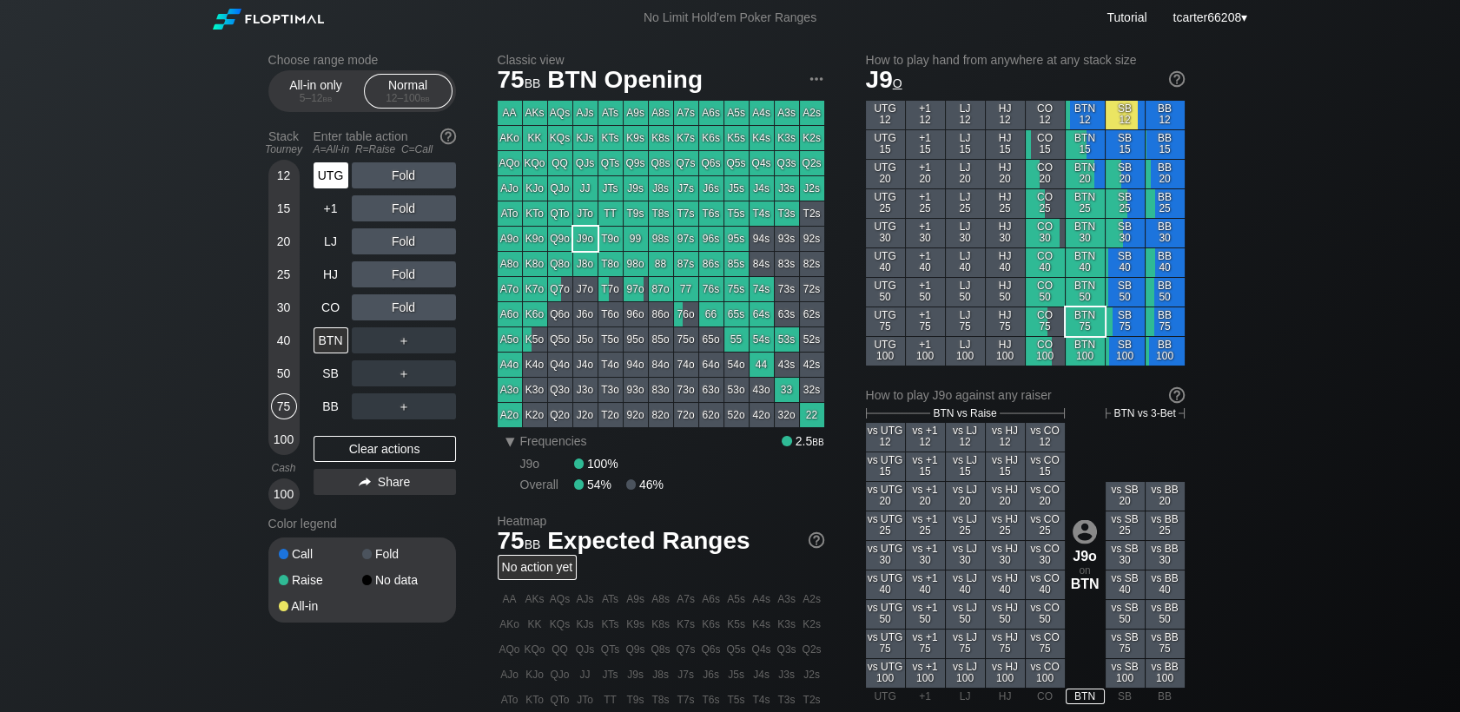
click at [326, 174] on div "UTG" at bounding box center [330, 175] width 35 height 26
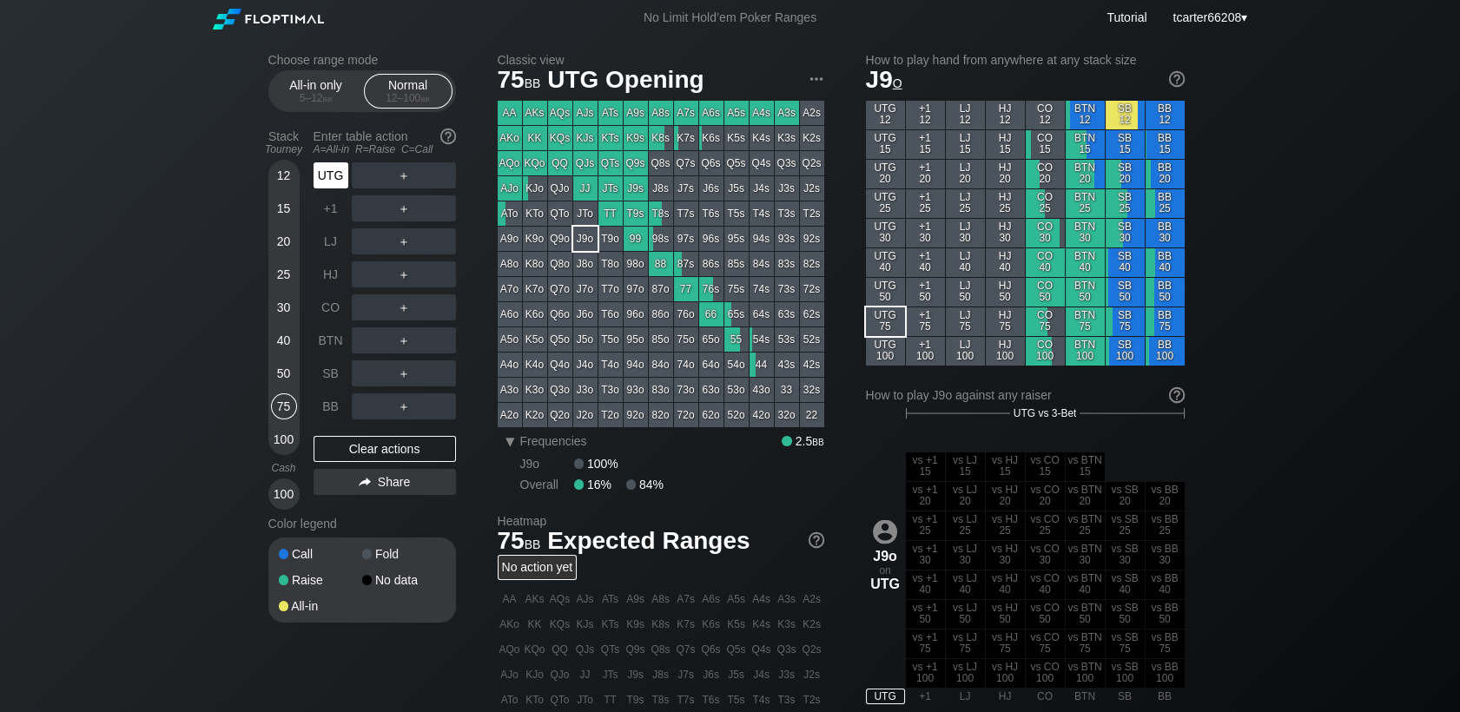
click at [331, 181] on div "UTG" at bounding box center [330, 175] width 35 height 26
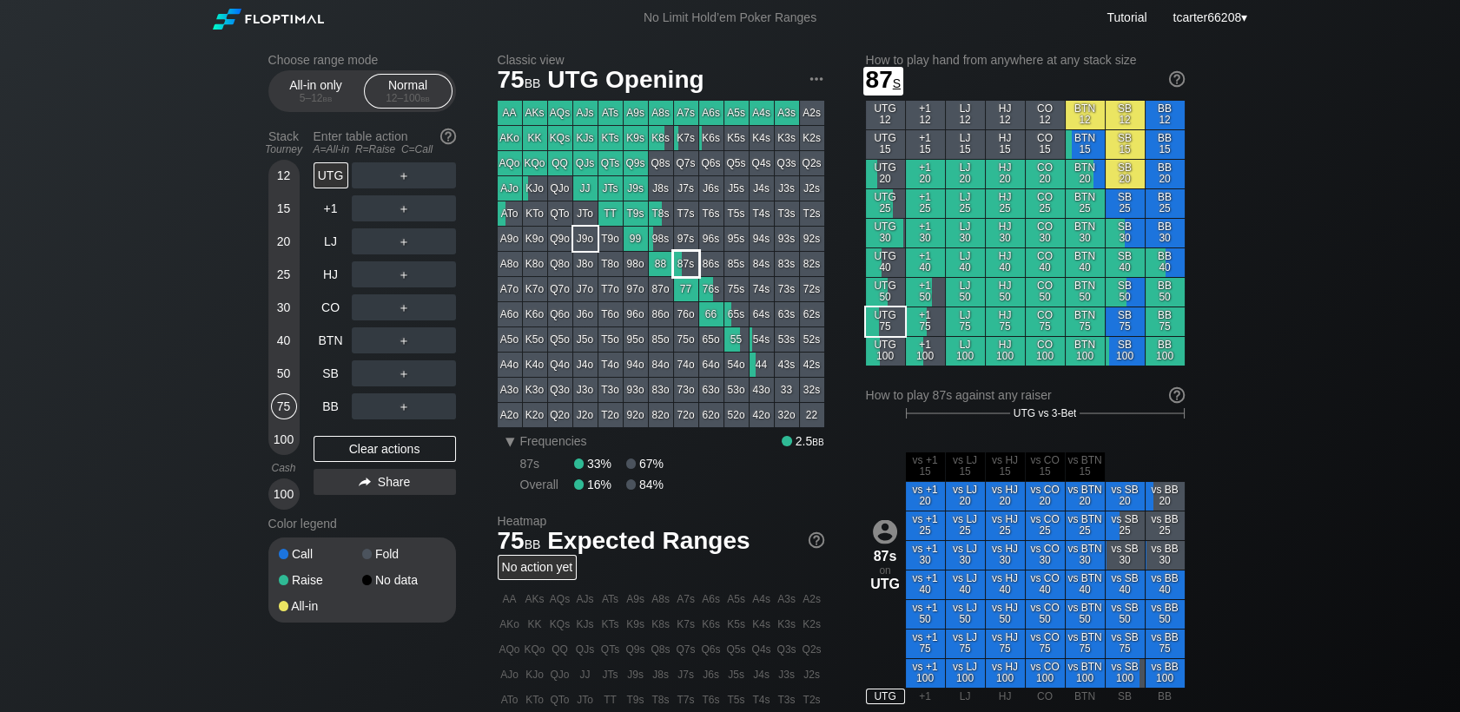
click at [676, 267] on div "87s" at bounding box center [686, 264] width 24 height 24
click at [283, 339] on div "40" at bounding box center [284, 340] width 26 height 26
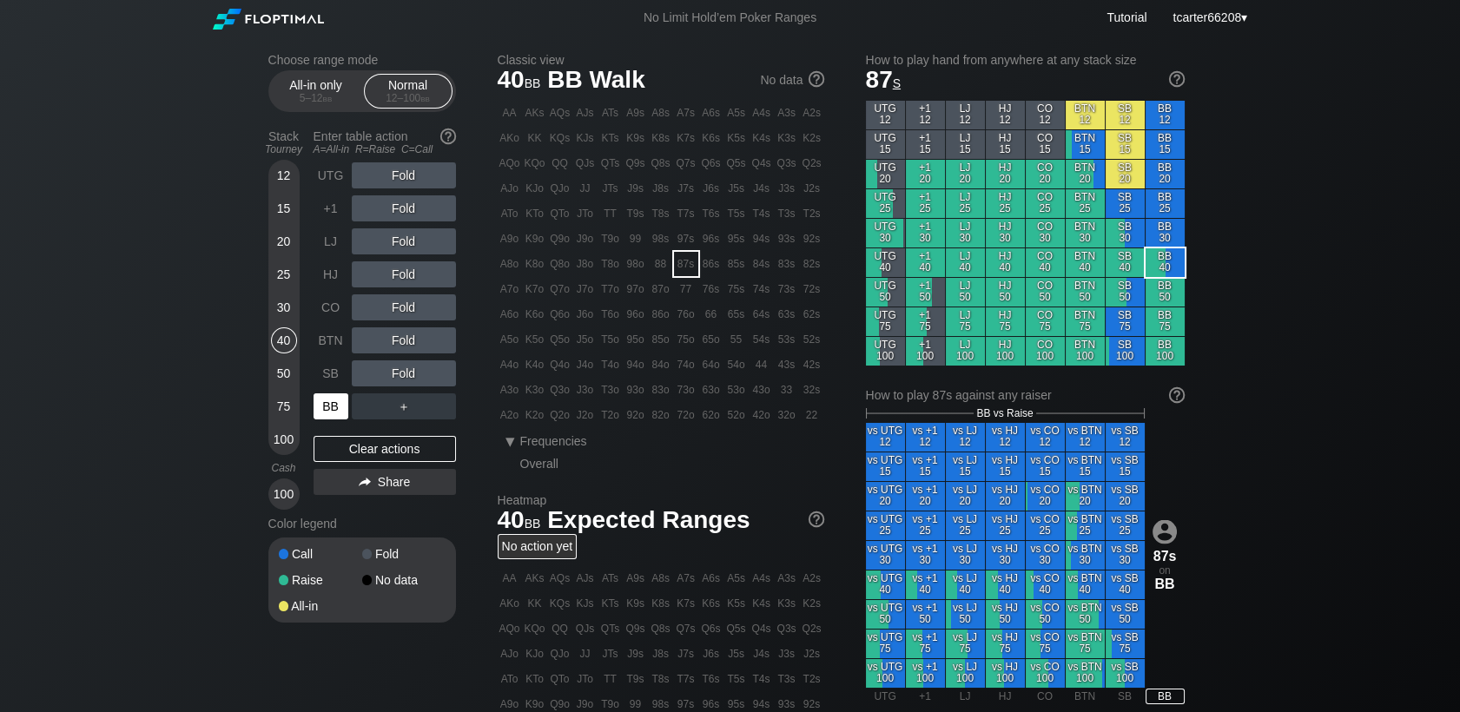
drag, startPoint x: 326, startPoint y: 415, endPoint x: 351, endPoint y: 384, distance: 39.6
click at [327, 413] on div "BB" at bounding box center [330, 406] width 35 height 26
click at [403, 345] on div "R ✕" at bounding box center [403, 340] width 34 height 26
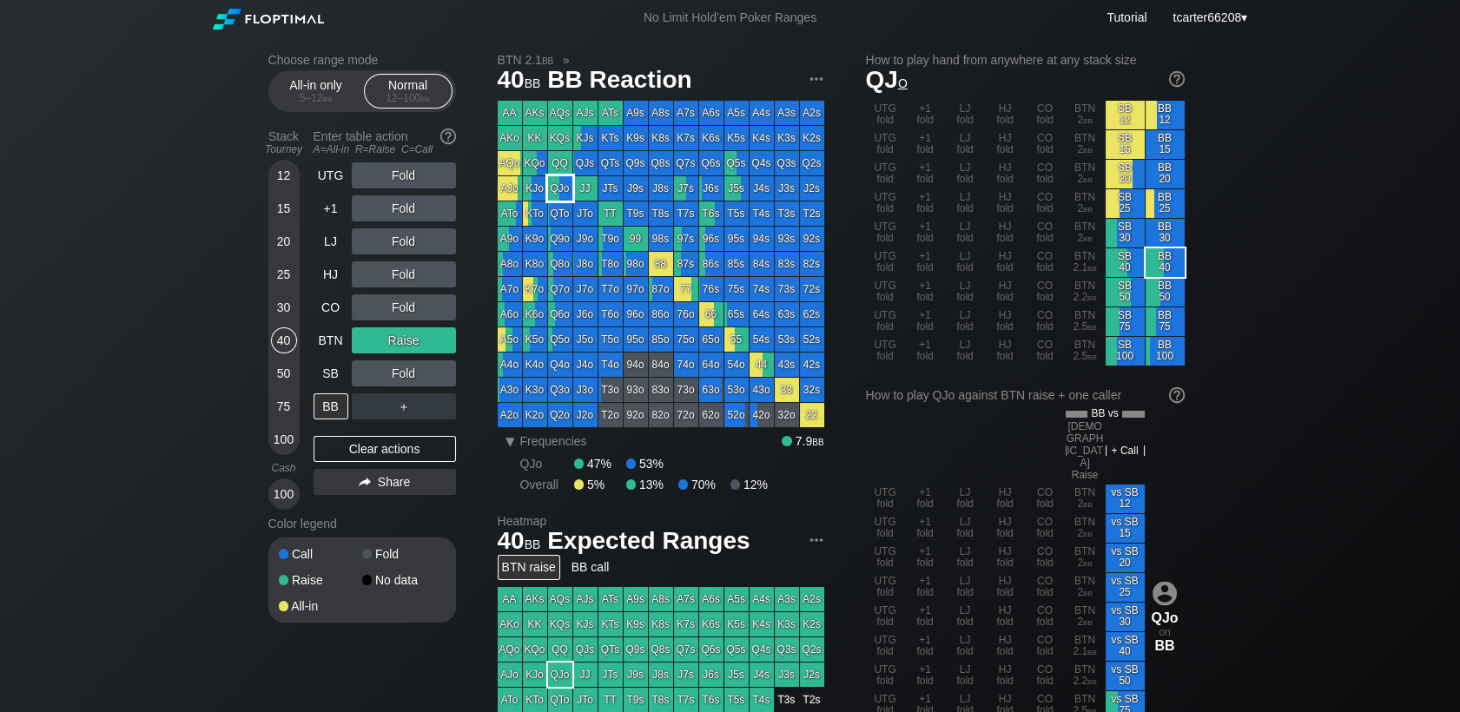
click at [559, 190] on div "QJo" at bounding box center [560, 188] width 24 height 24
drag, startPoint x: 289, startPoint y: 399, endPoint x: 308, endPoint y: 413, distance: 23.6
click at [291, 399] on div "75" at bounding box center [284, 406] width 26 height 26
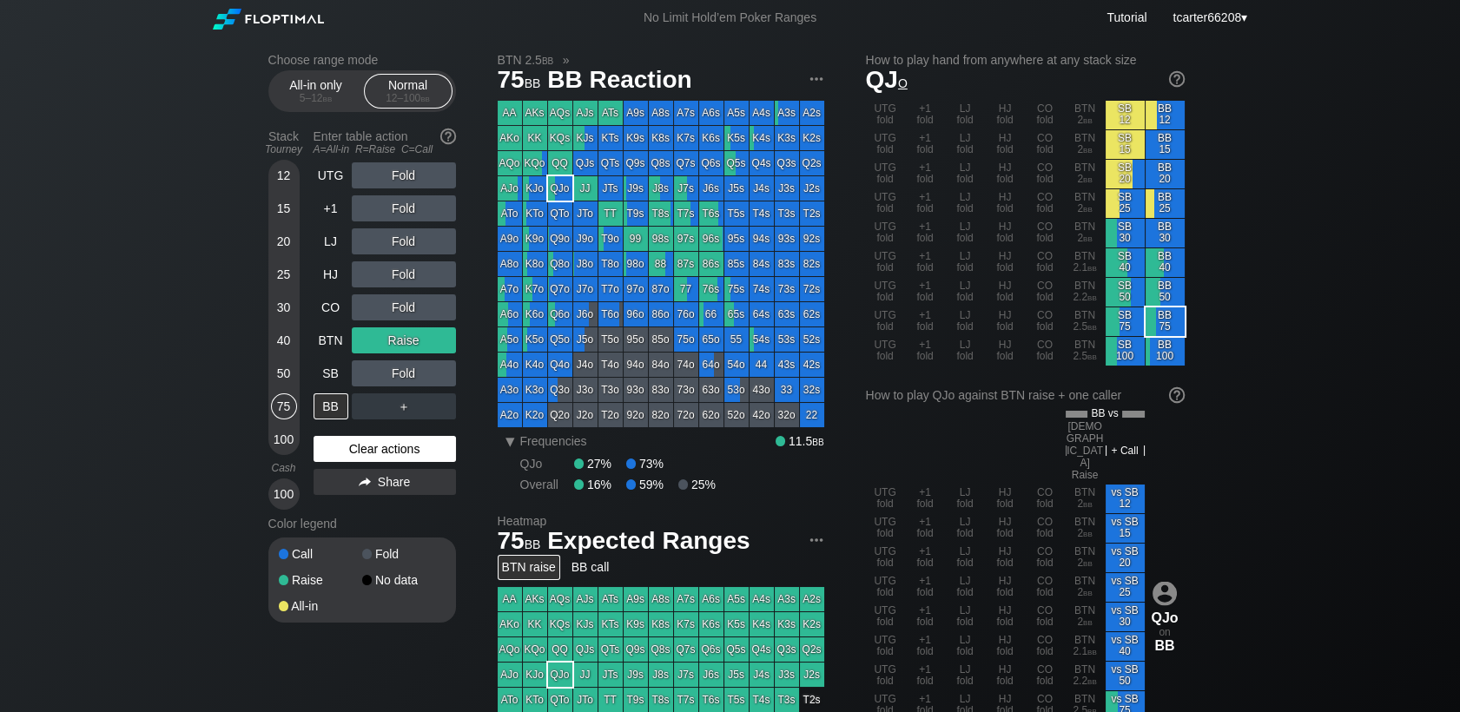
click at [368, 451] on div "Clear actions" at bounding box center [384, 449] width 142 height 26
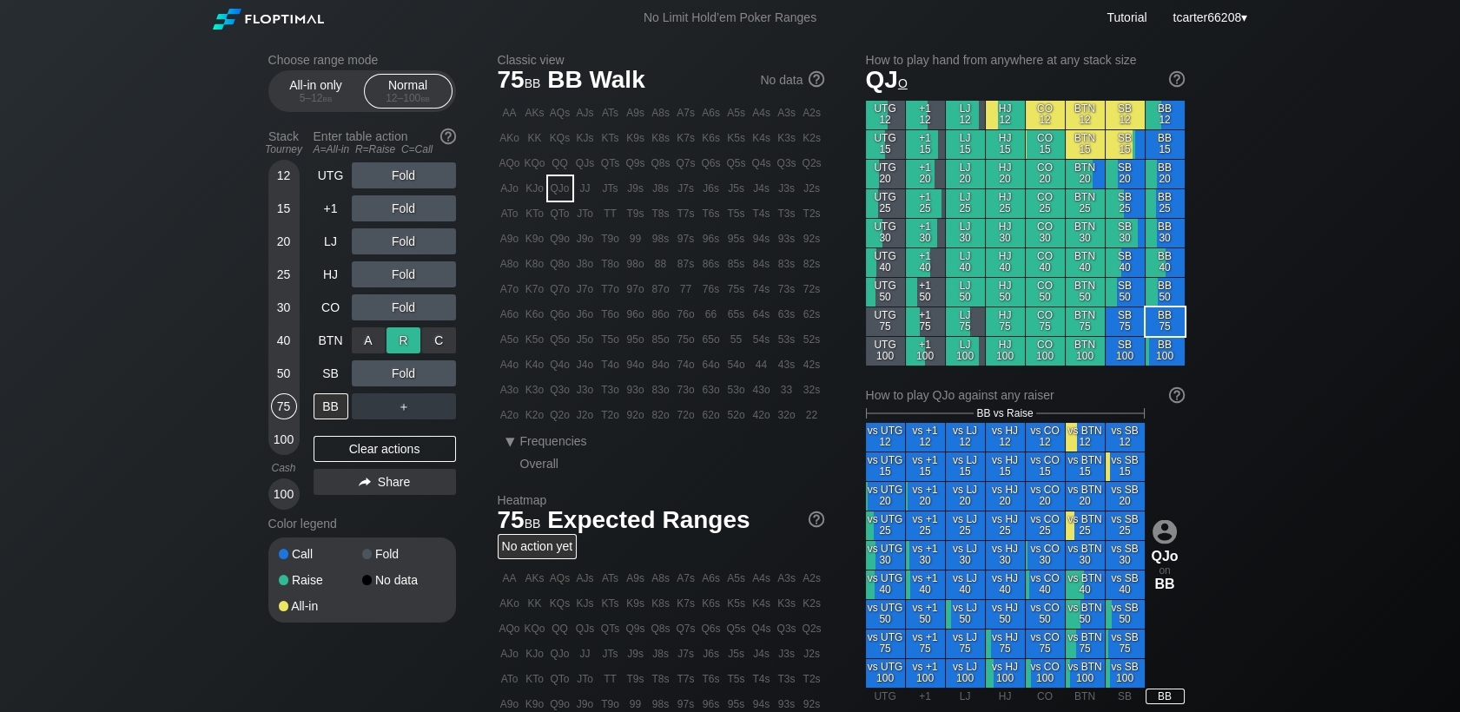
click at [402, 344] on div "R ✕" at bounding box center [403, 340] width 34 height 26
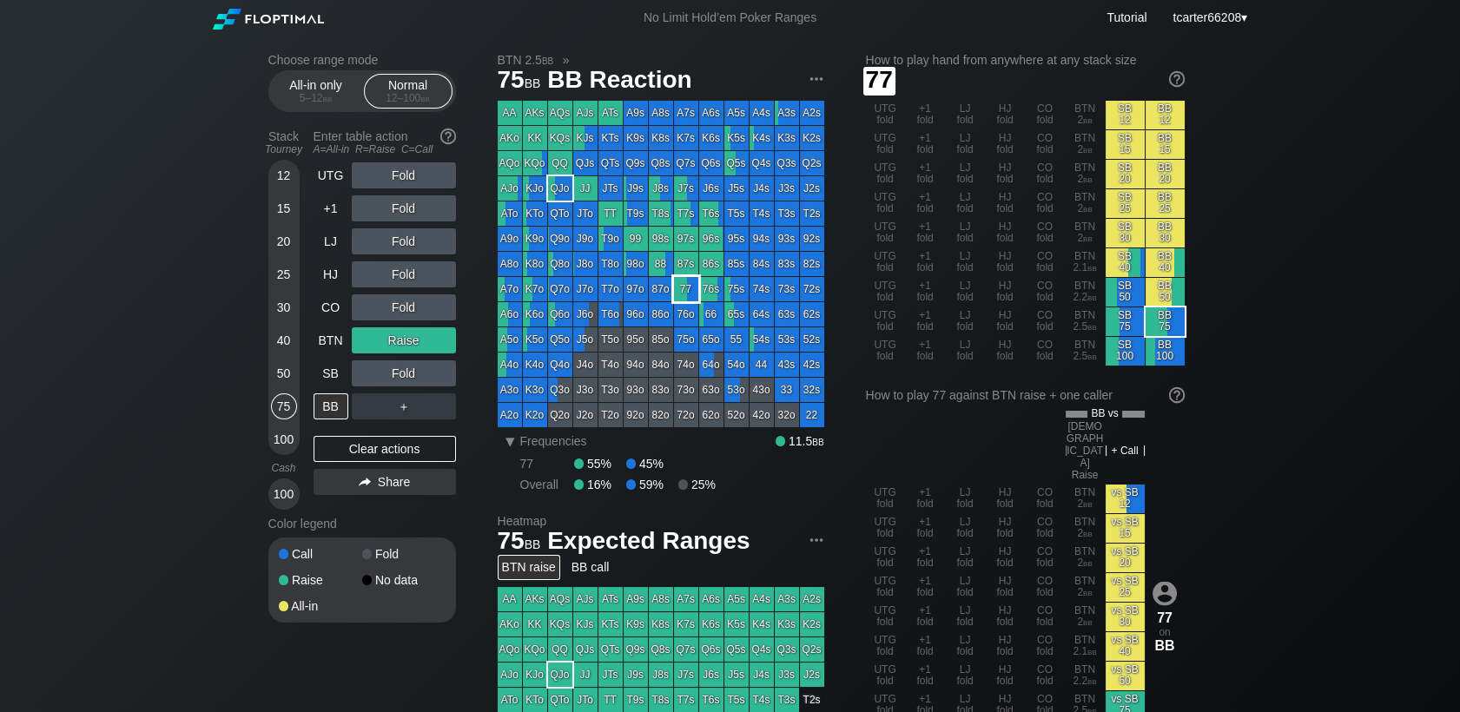
click at [684, 292] on div "77" at bounding box center [686, 289] width 24 height 24
click at [284, 212] on div "15" at bounding box center [284, 208] width 26 height 26
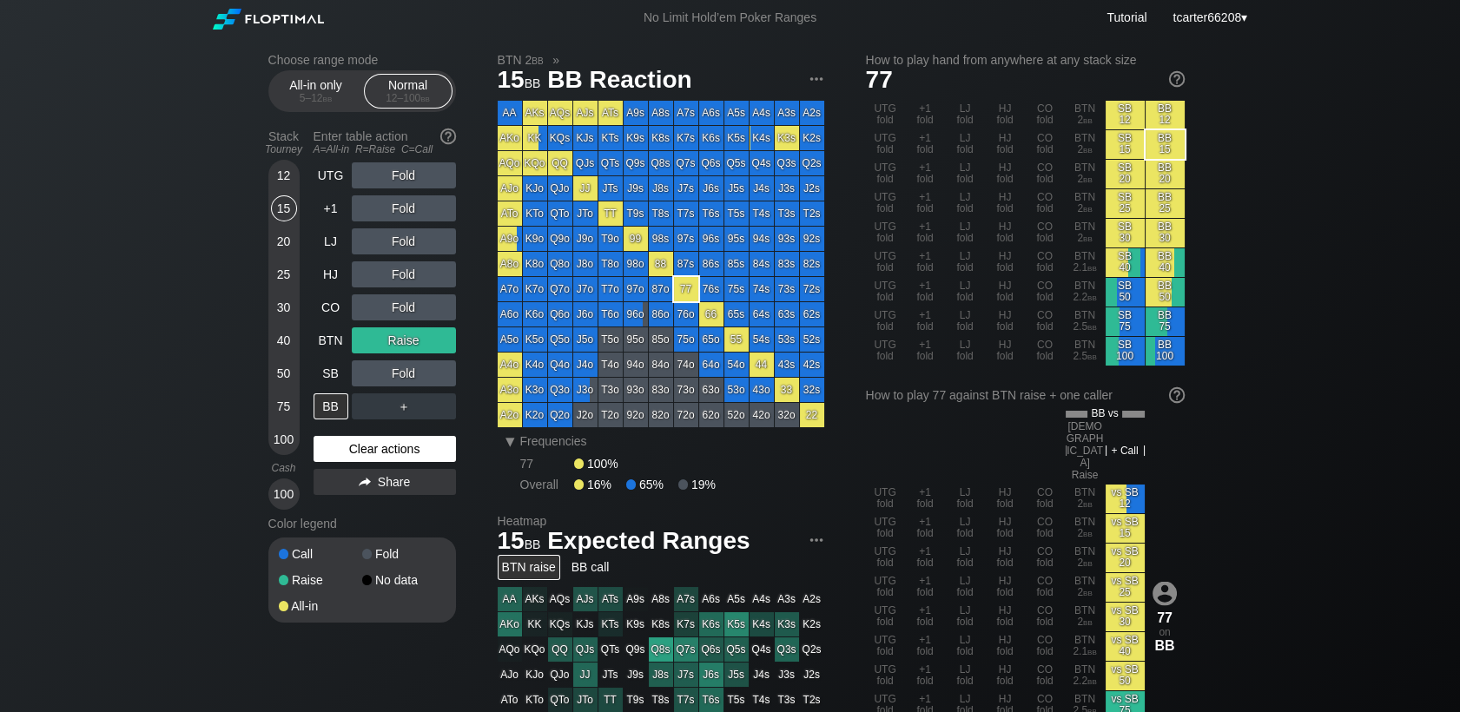
click at [405, 462] on div "Clear actions" at bounding box center [384, 449] width 142 height 26
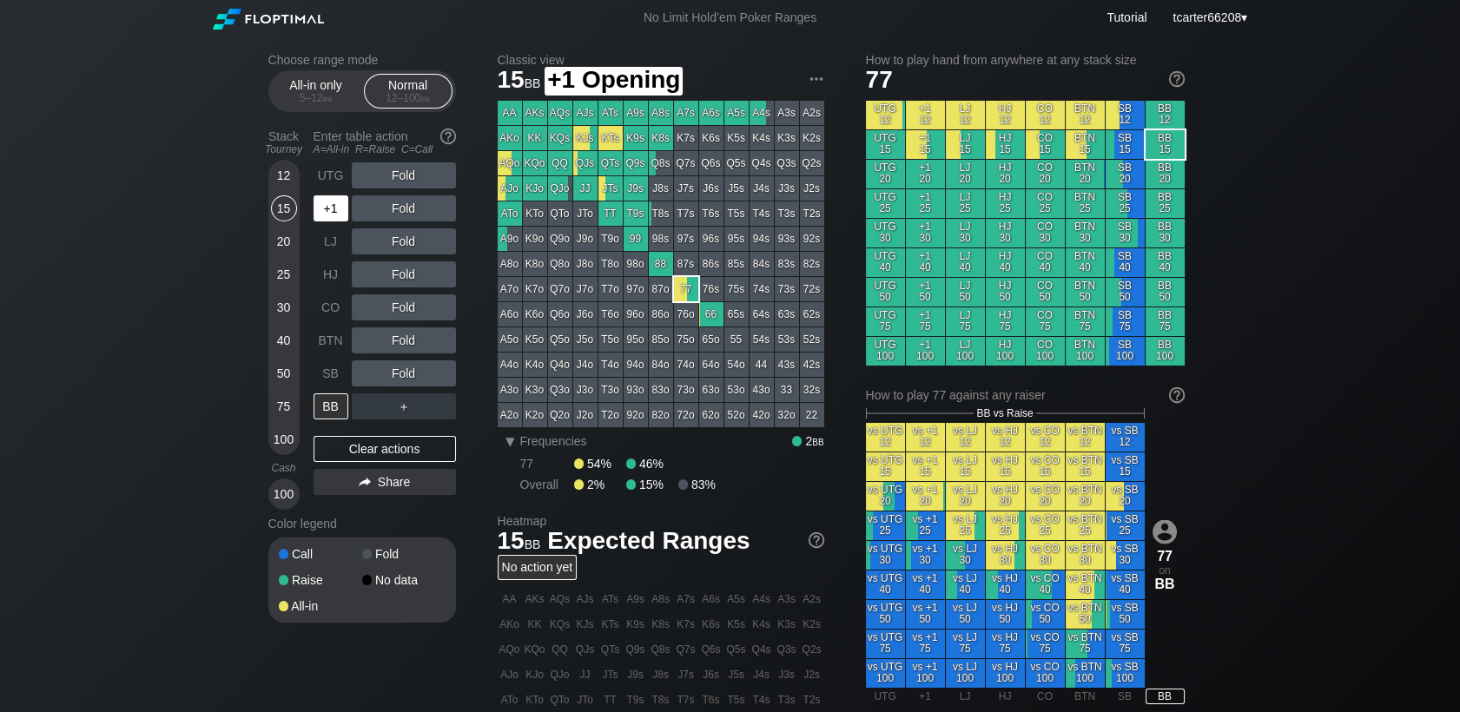
click at [338, 215] on div "+1" at bounding box center [330, 208] width 35 height 26
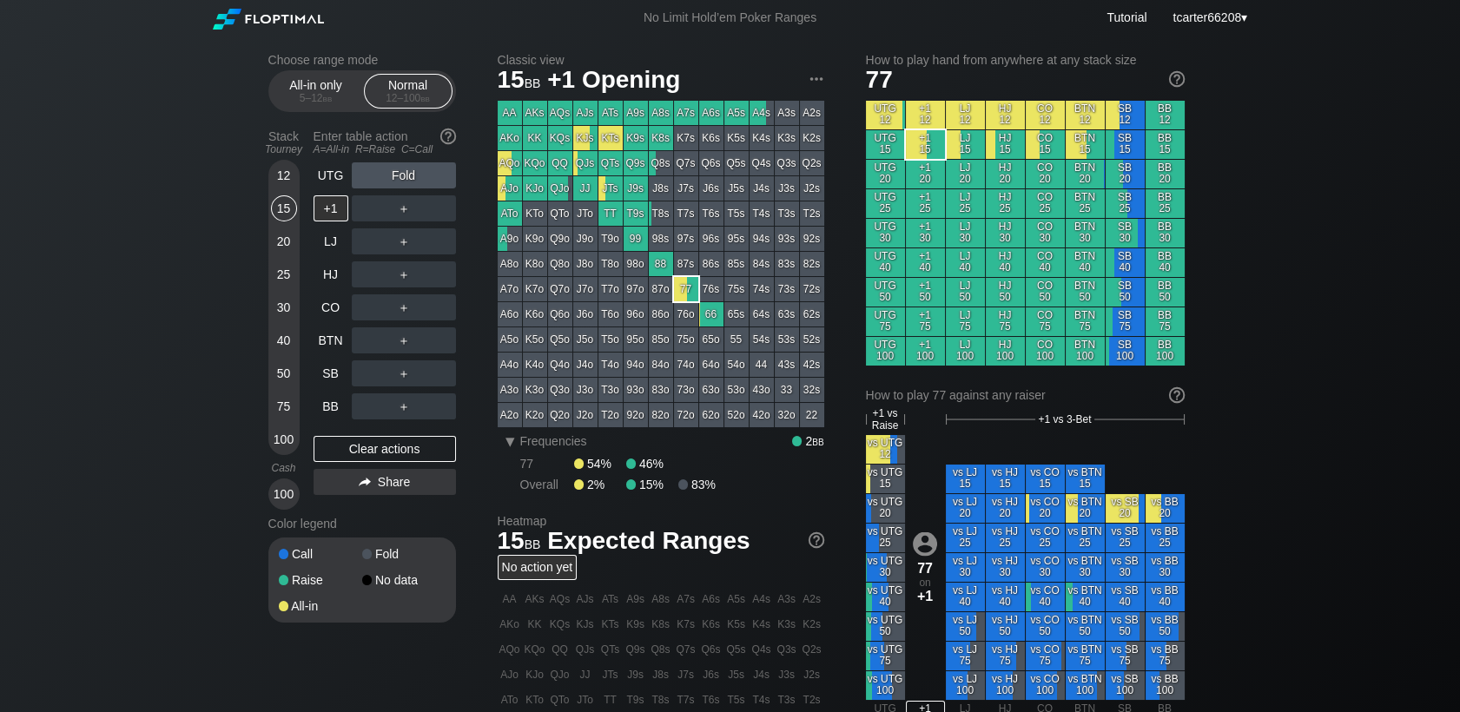
drag, startPoint x: 284, startPoint y: 171, endPoint x: 292, endPoint y: 181, distance: 12.3
click at [284, 172] on div "12" at bounding box center [284, 175] width 26 height 26
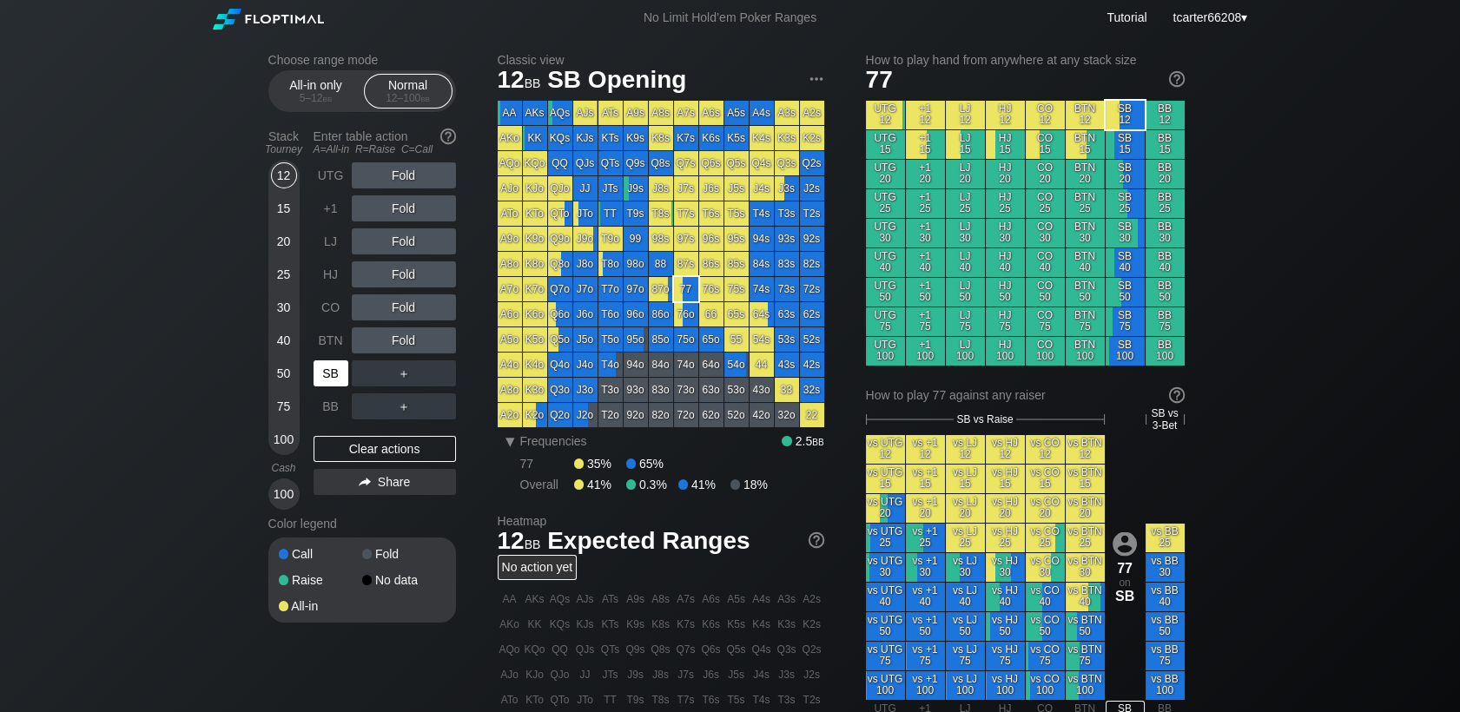
click at [345, 380] on div "SB" at bounding box center [330, 373] width 35 height 26
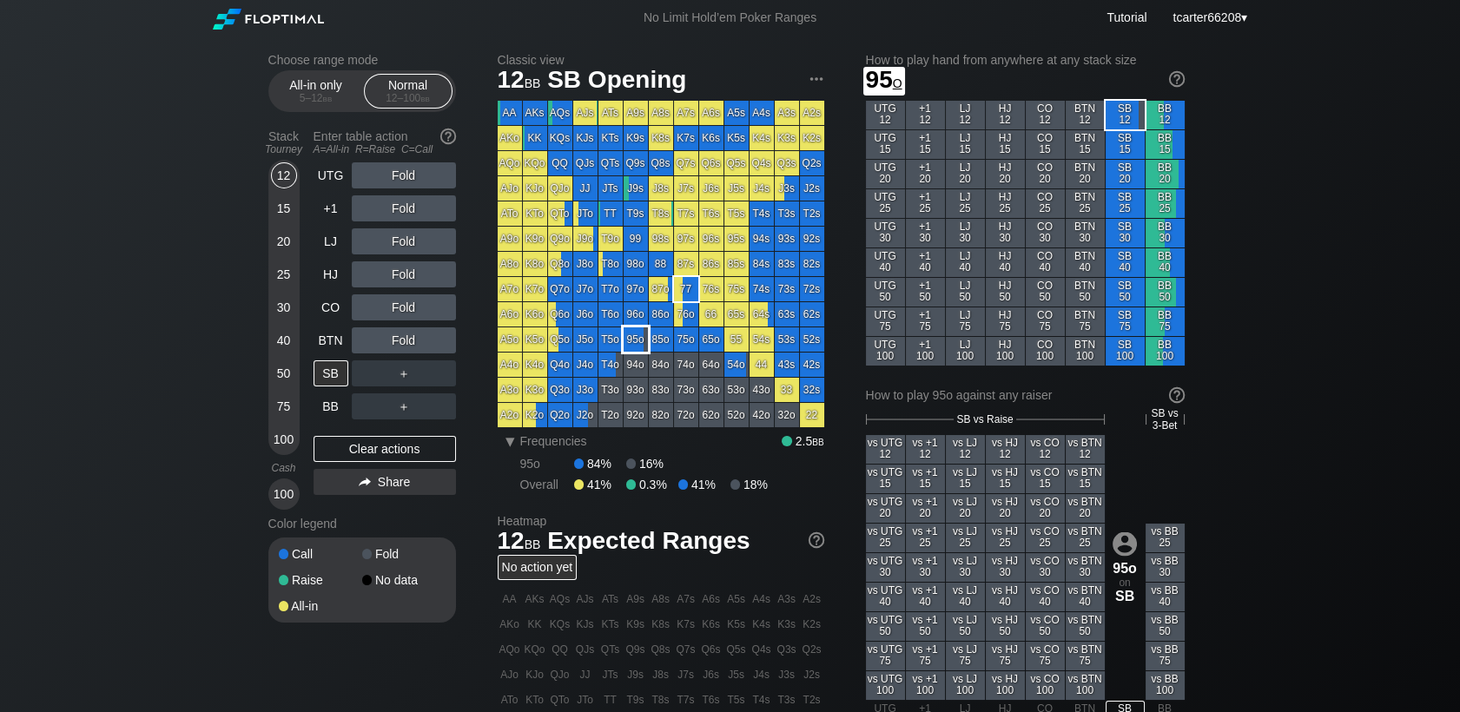
click at [640, 338] on div "95o" at bounding box center [635, 339] width 24 height 24
click at [331, 242] on div "LJ" at bounding box center [330, 241] width 35 height 26
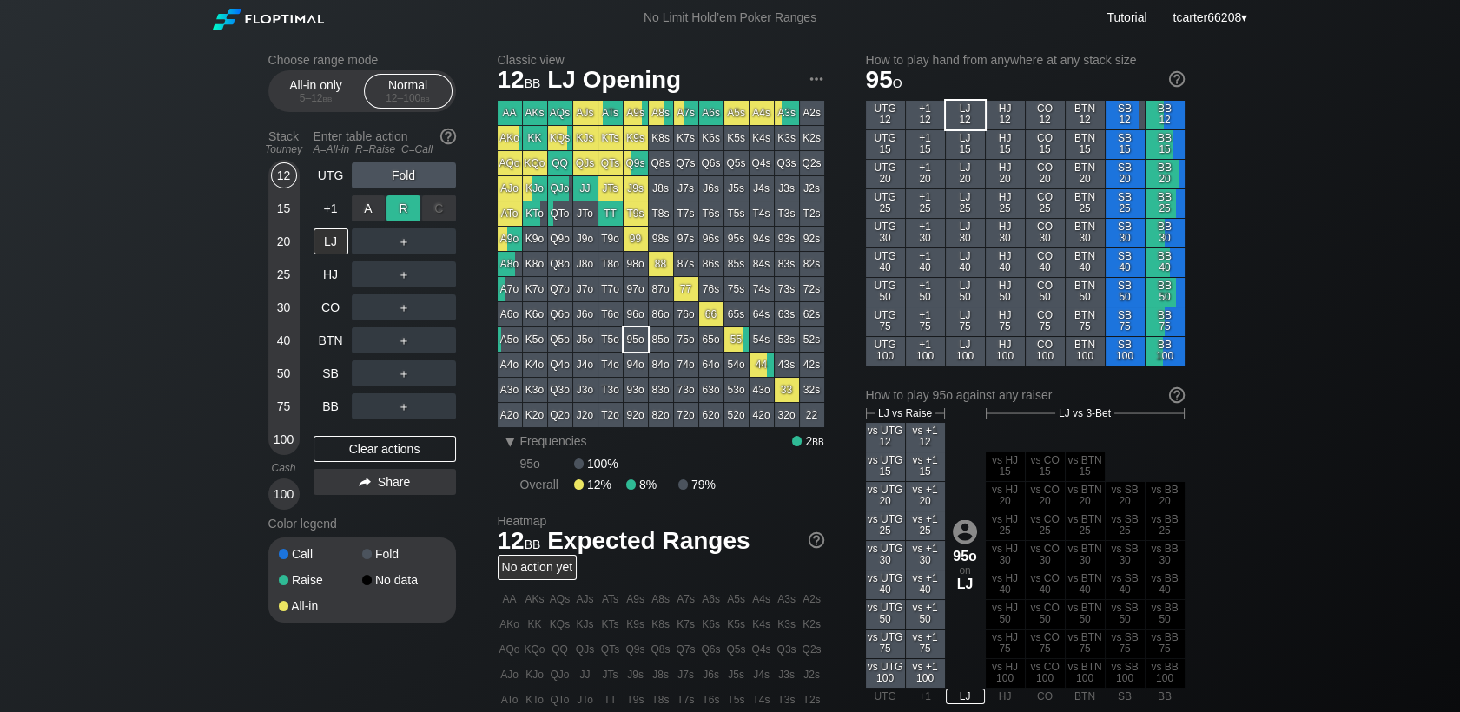
click at [399, 213] on div "R ✕" at bounding box center [403, 208] width 34 height 26
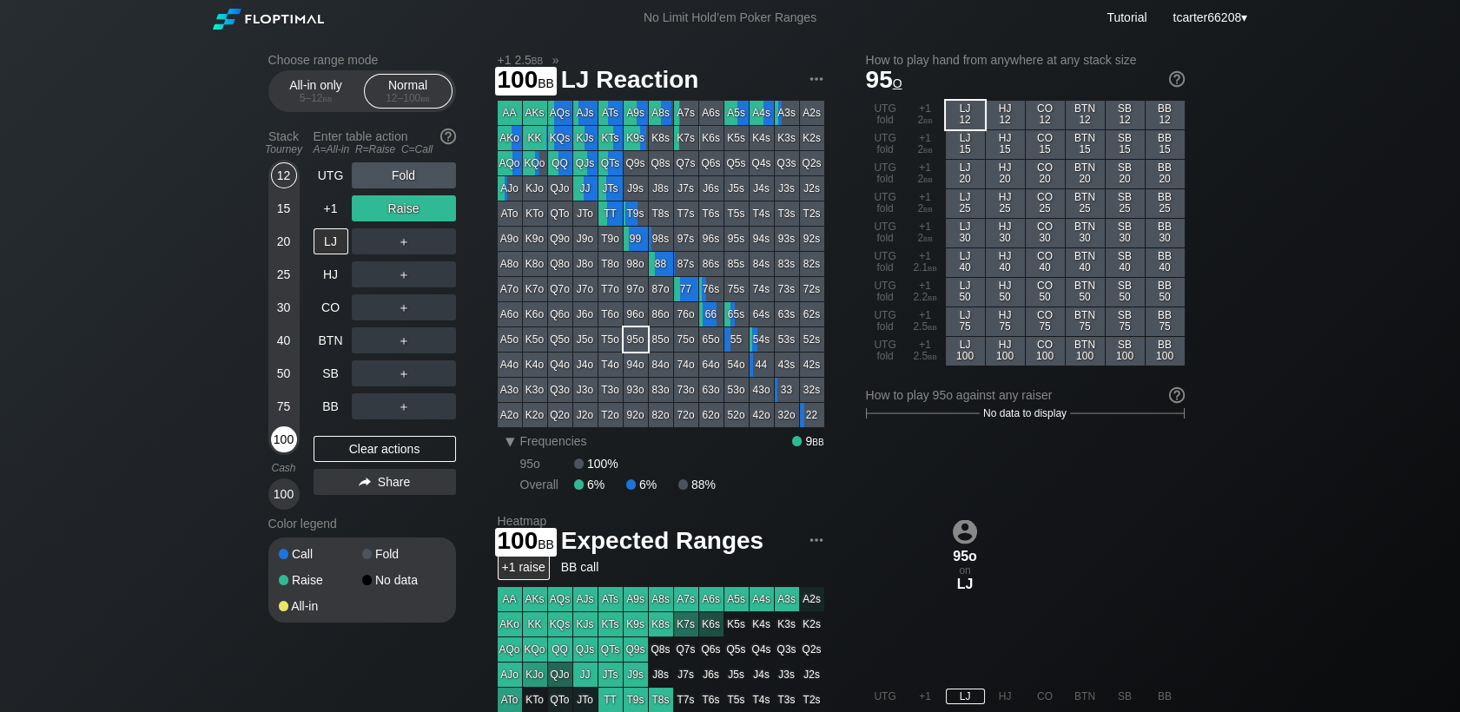
click at [287, 439] on div "100" at bounding box center [284, 439] width 26 height 26
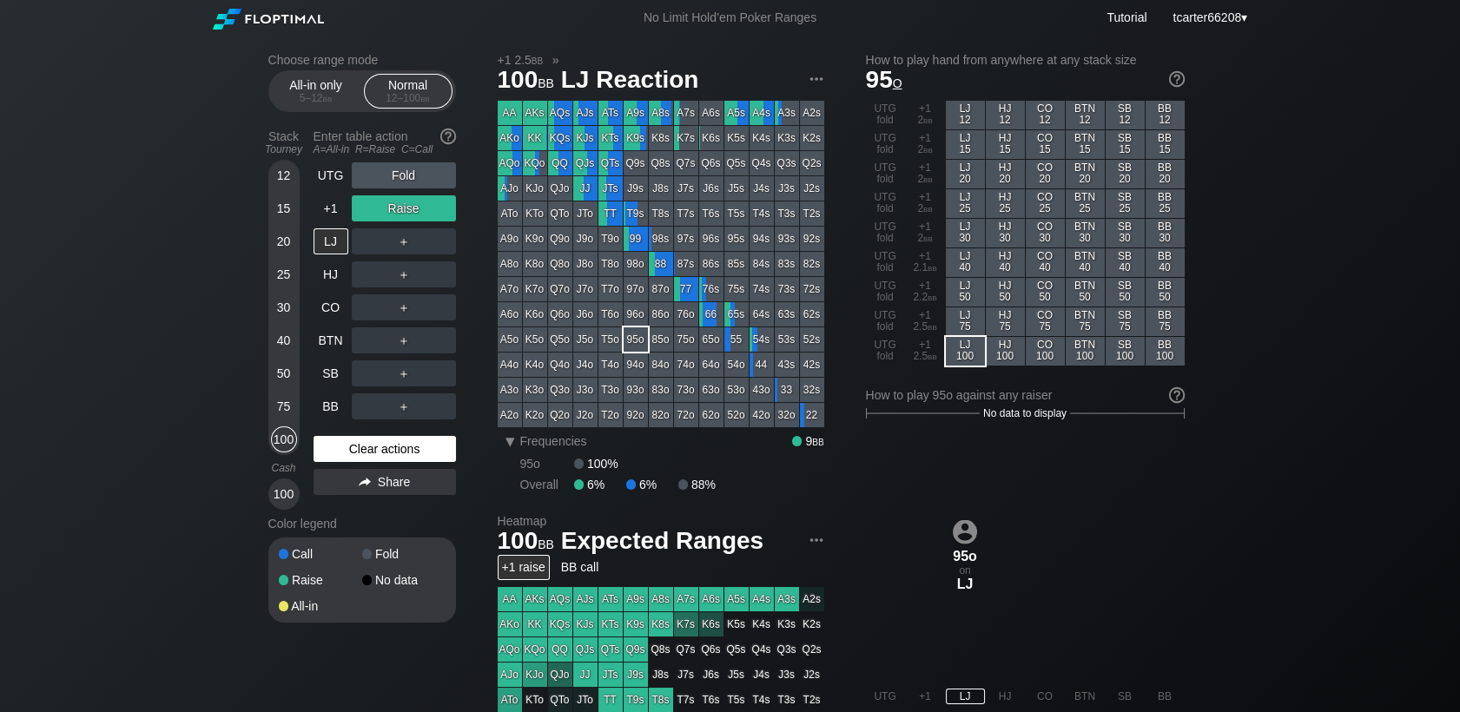
click at [380, 448] on div "Clear actions" at bounding box center [384, 449] width 142 height 26
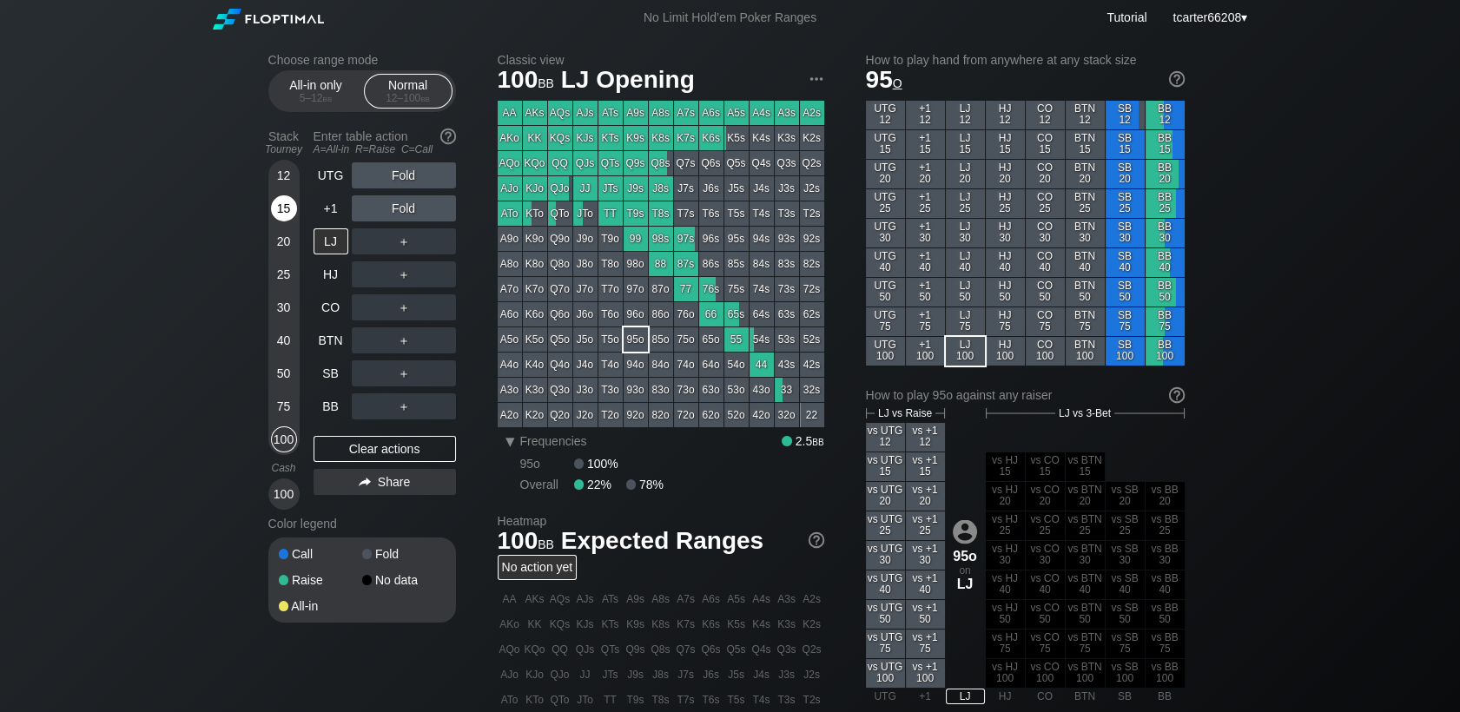
click at [271, 208] on div "12 15 20 25 30 40 50 75 100" at bounding box center [283, 307] width 31 height 295
click at [279, 214] on div "15" at bounding box center [284, 208] width 26 height 26
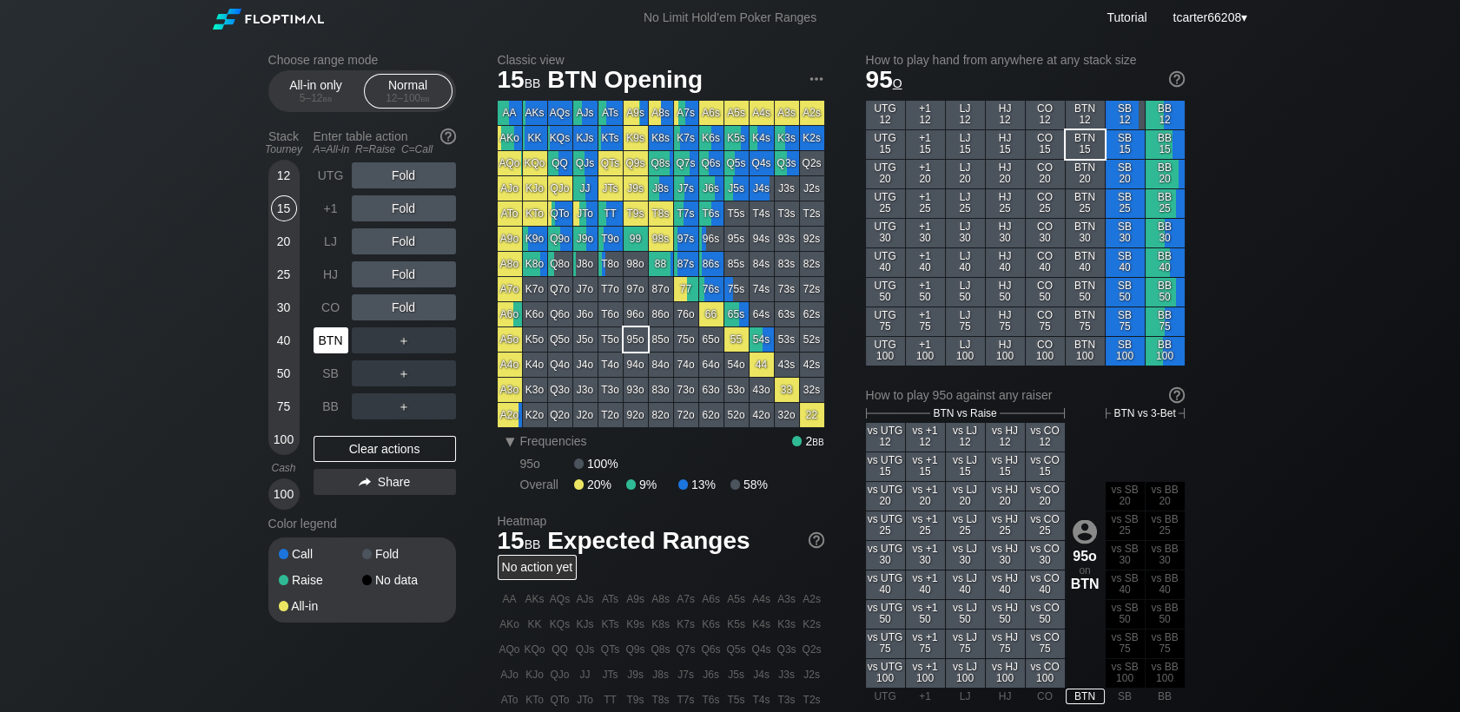
click at [330, 342] on div "BTN" at bounding box center [330, 340] width 35 height 26
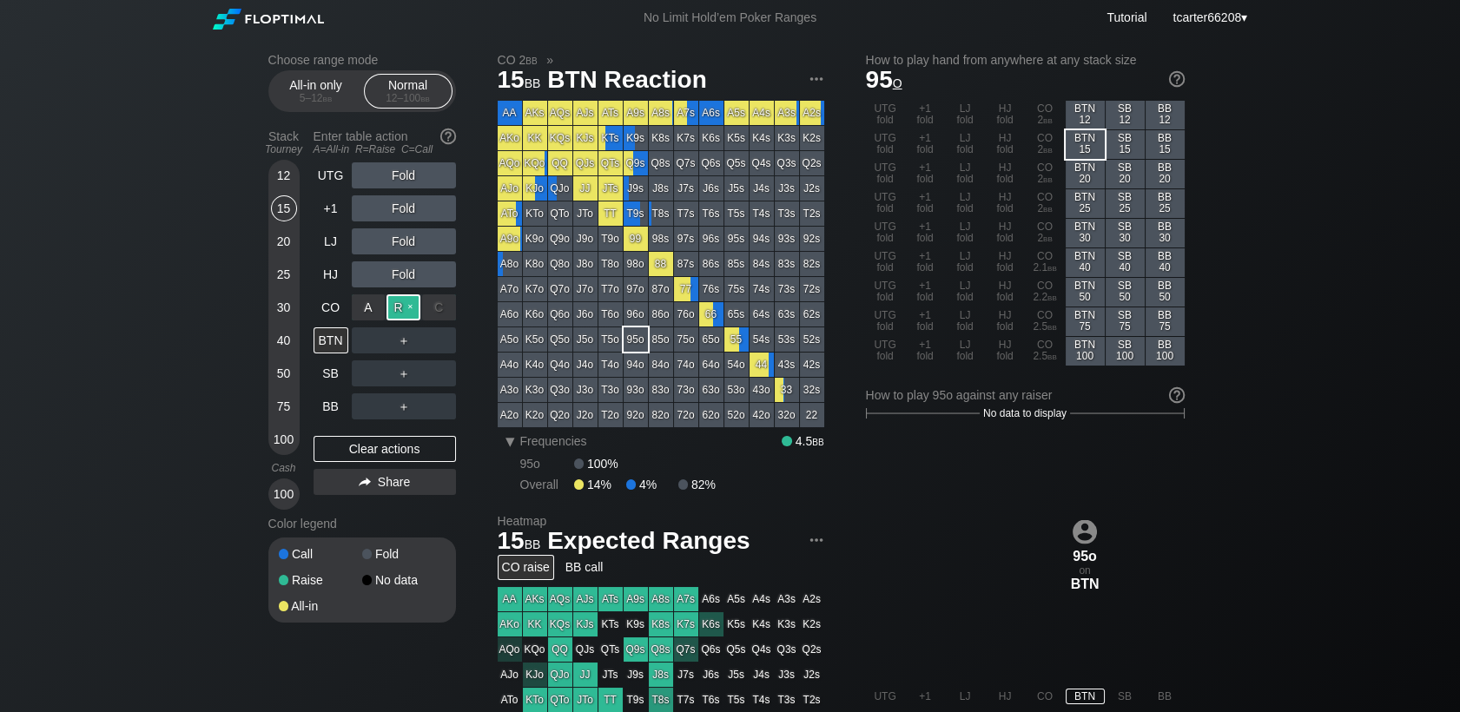
click at [392, 316] on div "R ✕" at bounding box center [403, 307] width 34 height 26
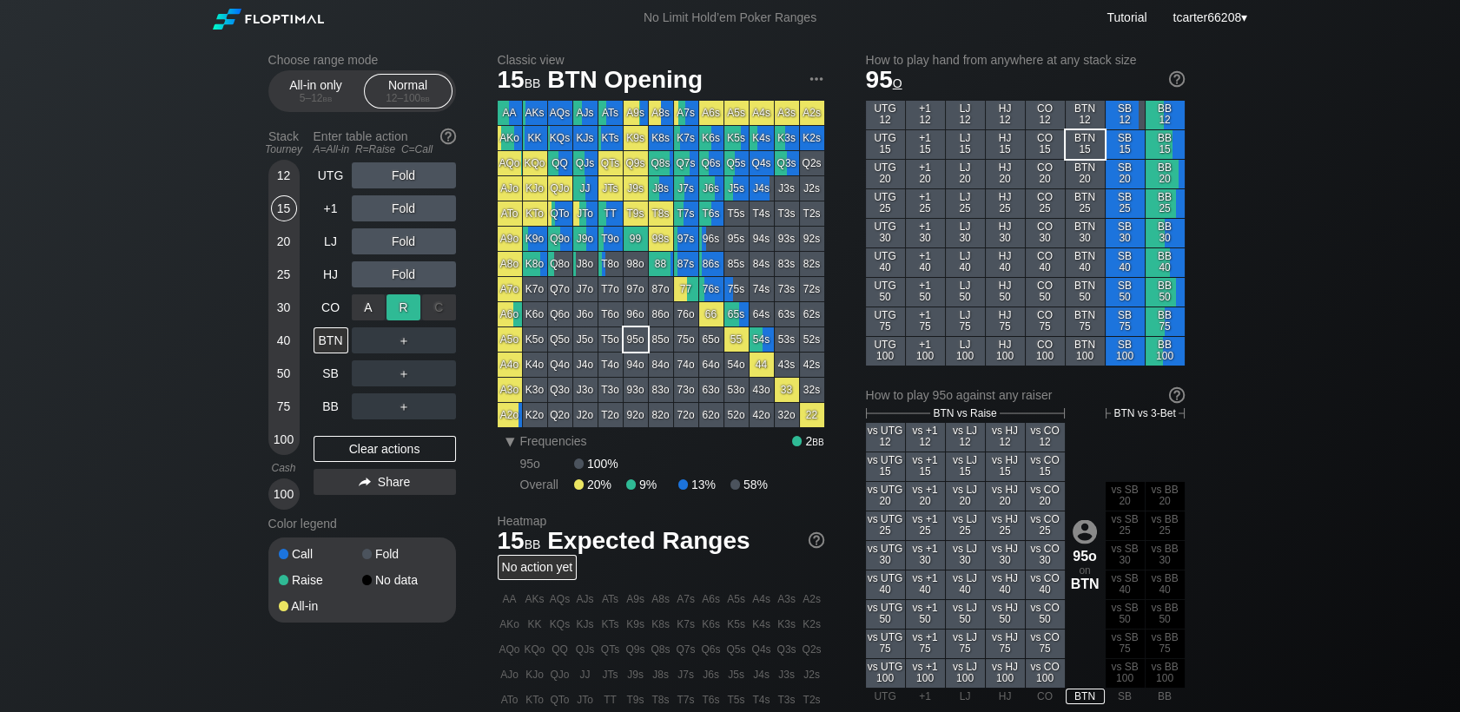
click at [404, 313] on div "R ✕" at bounding box center [403, 307] width 34 height 26
click at [376, 304] on div "A ✕" at bounding box center [369, 307] width 34 height 26
click at [365, 311] on div "A ✕" at bounding box center [369, 307] width 34 height 26
click at [414, 449] on div "Clear actions" at bounding box center [384, 449] width 142 height 26
click at [321, 274] on div "HJ" at bounding box center [330, 274] width 35 height 26
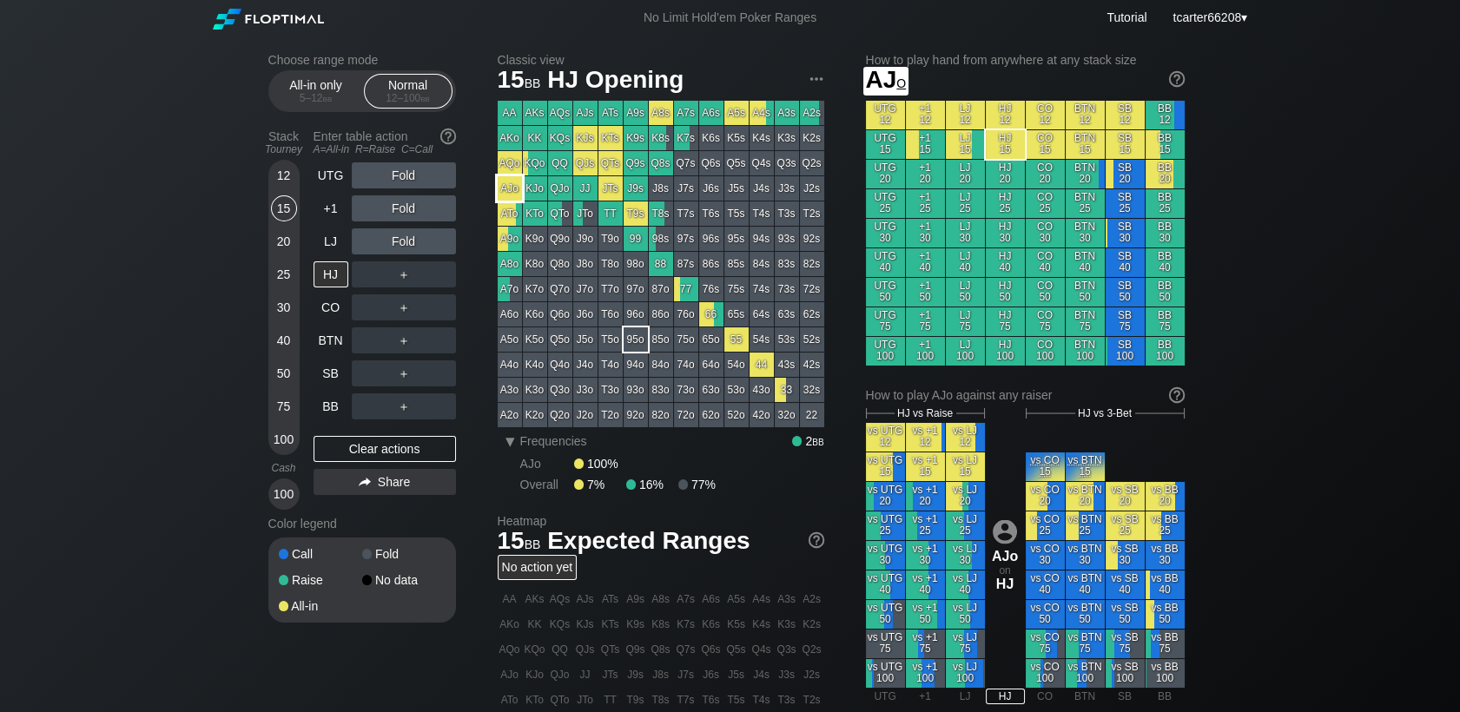
click at [517, 194] on div "AJo" at bounding box center [510, 188] width 24 height 24
click at [408, 170] on div "Fold" at bounding box center [404, 175] width 104 height 26
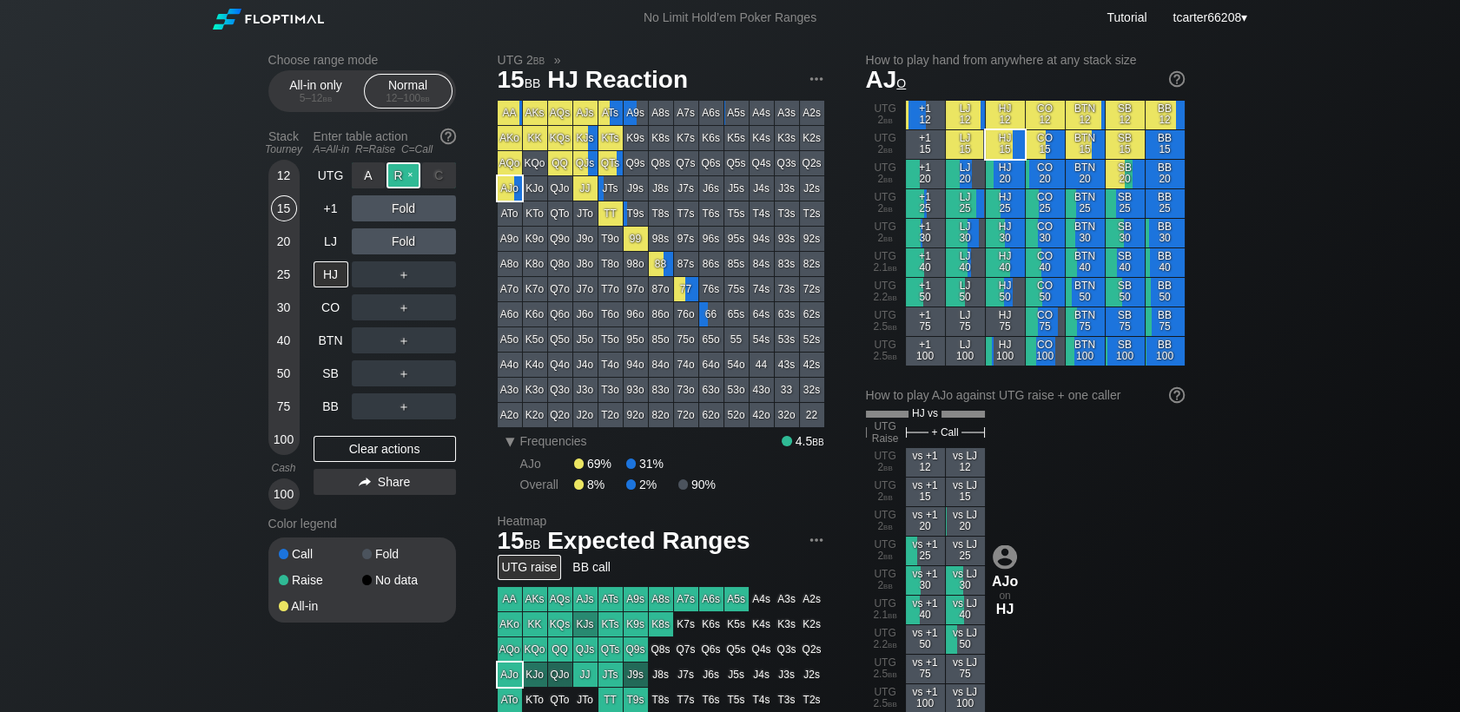
click at [408, 177] on div "R ✕" at bounding box center [403, 175] width 34 height 26
drag, startPoint x: 359, startPoint y: 456, endPoint x: 264, endPoint y: 437, distance: 96.6
click at [359, 456] on div "Clear actions" at bounding box center [384, 449] width 142 height 26
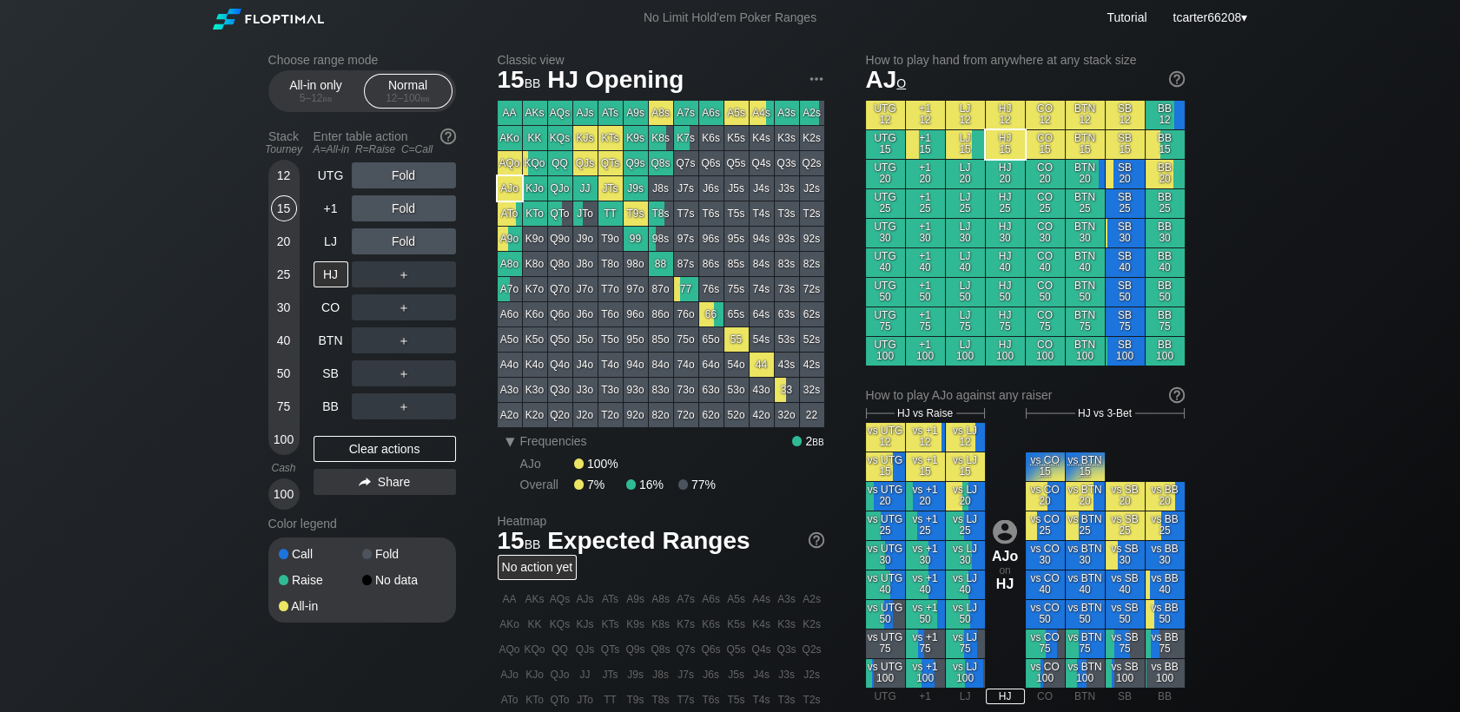
click at [285, 435] on div "100" at bounding box center [284, 439] width 26 height 26
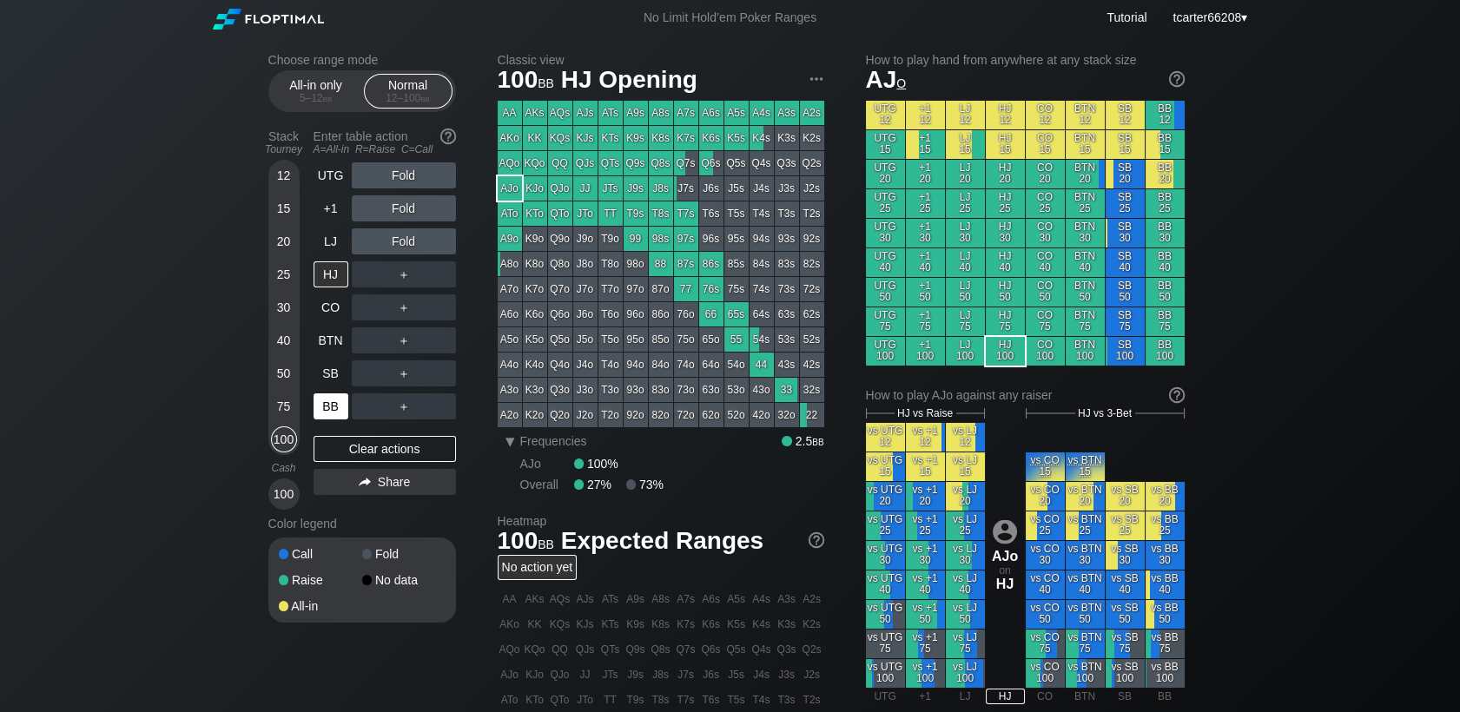
drag, startPoint x: 332, startPoint y: 452, endPoint x: 339, endPoint y: 420, distance: 33.1
click at [334, 449] on div "Clear actions" at bounding box center [384, 449] width 142 height 26
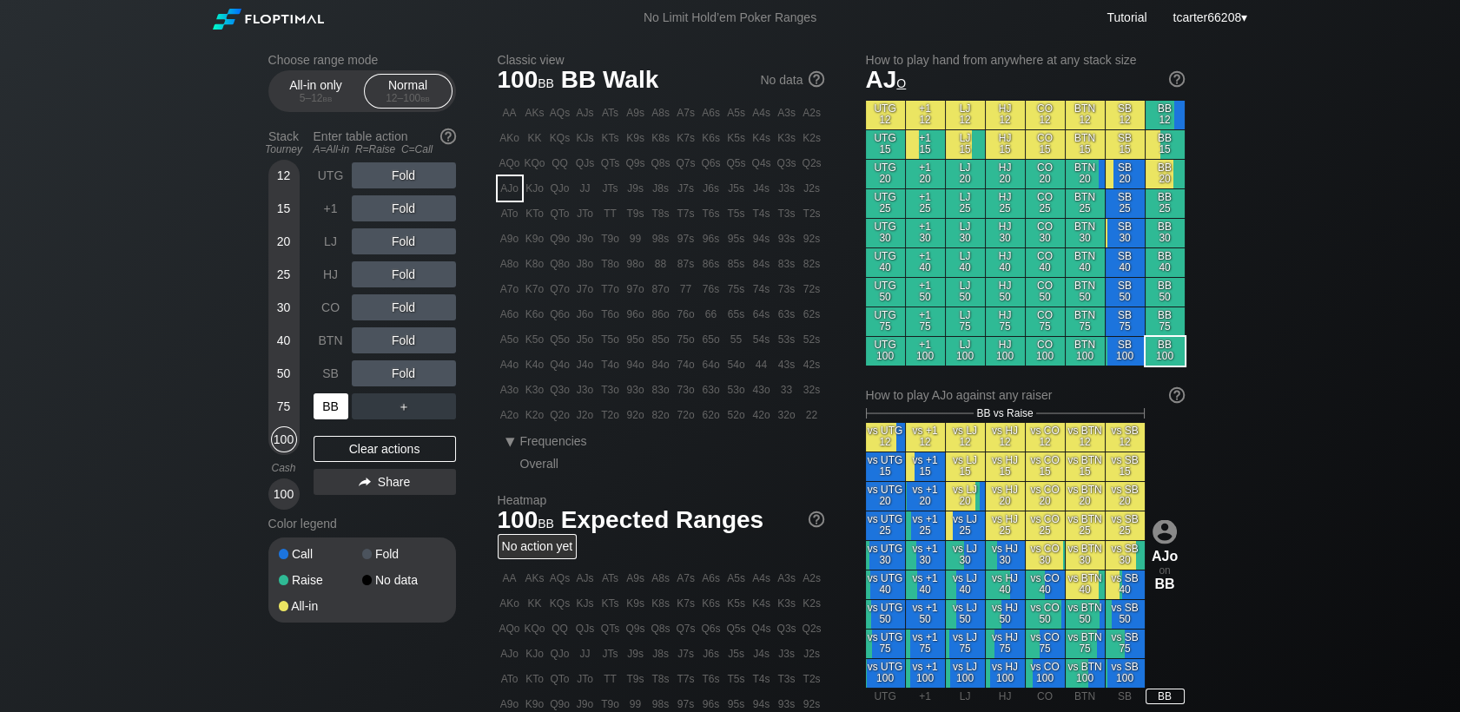
click at [330, 409] on div "BB" at bounding box center [330, 406] width 35 height 26
click at [404, 247] on div "R ✕" at bounding box center [403, 241] width 34 height 26
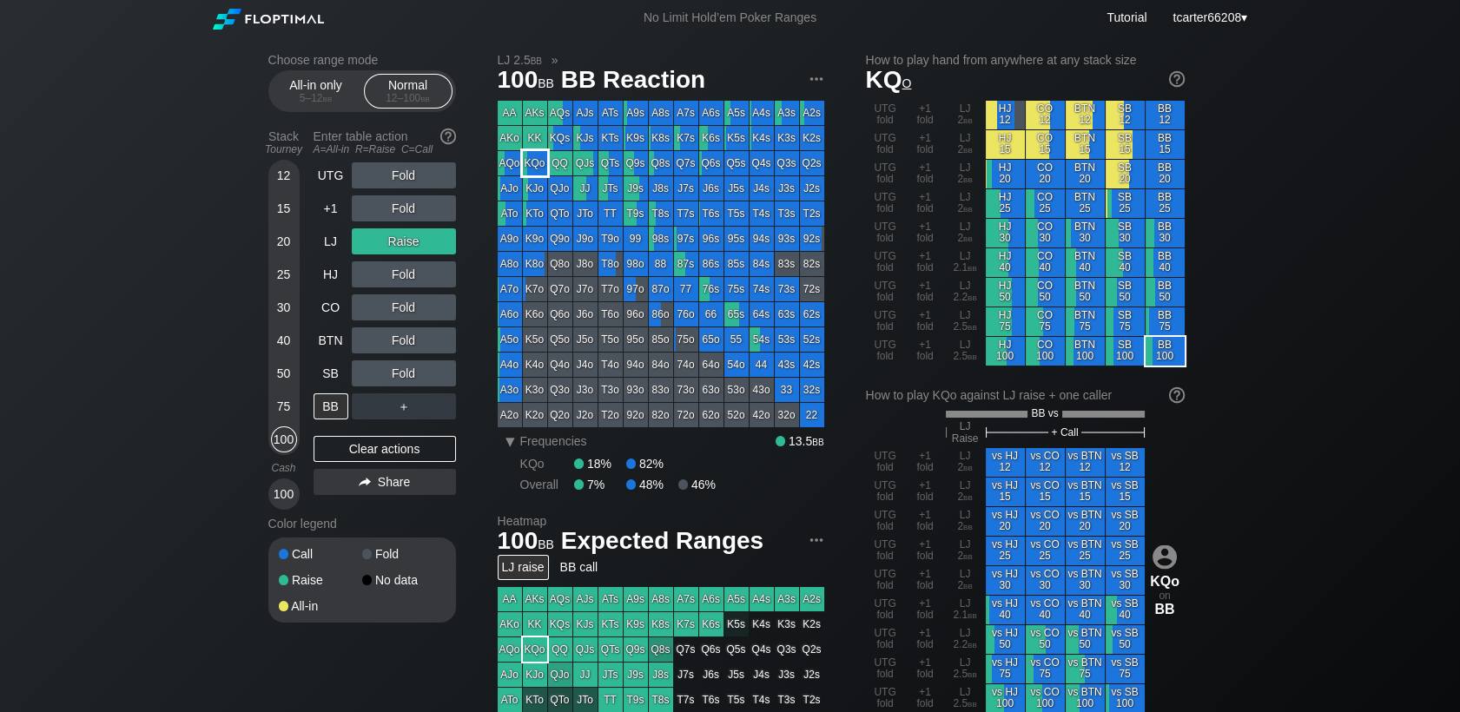
click at [533, 168] on div "KQo" at bounding box center [535, 163] width 24 height 24
drag, startPoint x: 386, startPoint y: 452, endPoint x: 365, endPoint y: 406, distance: 50.1
click at [386, 452] on div "Clear actions" at bounding box center [384, 449] width 142 height 26
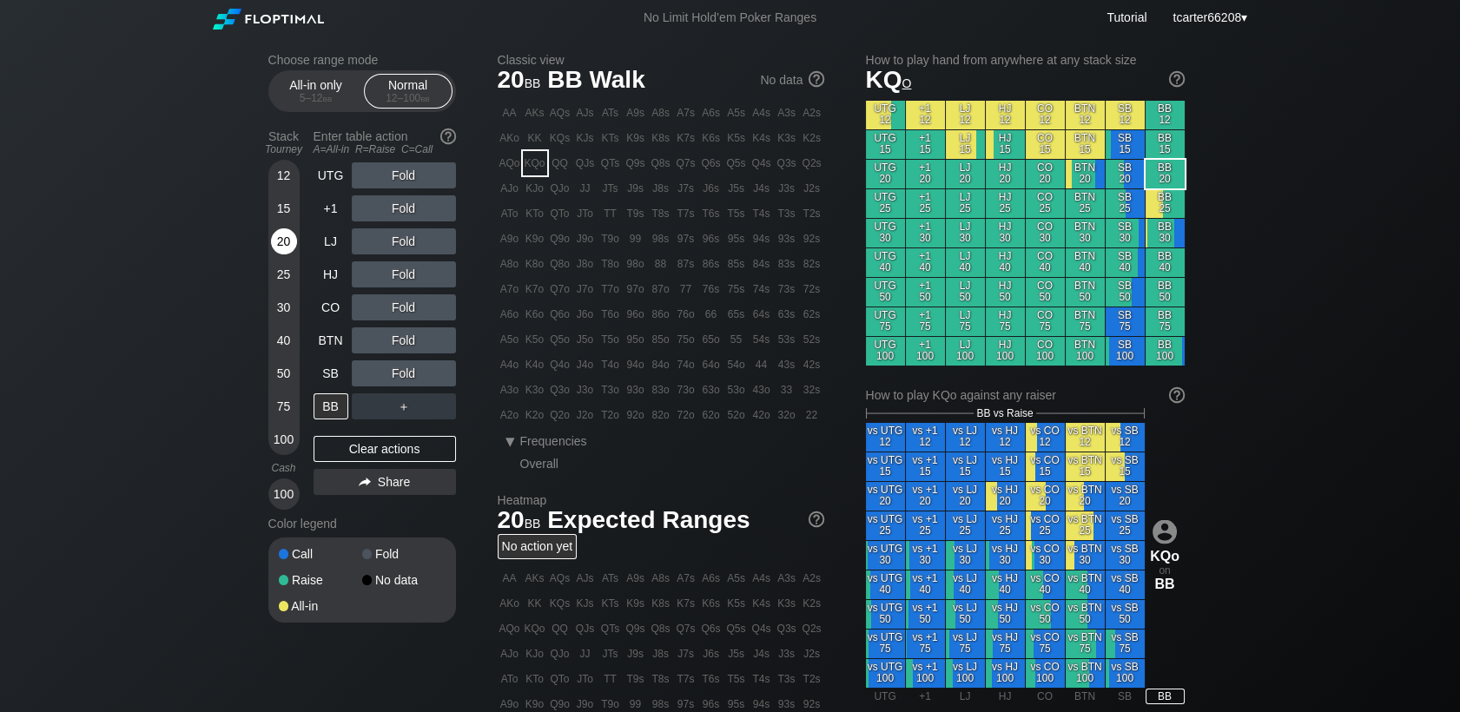
click at [279, 241] on div "20" at bounding box center [284, 241] width 26 height 26
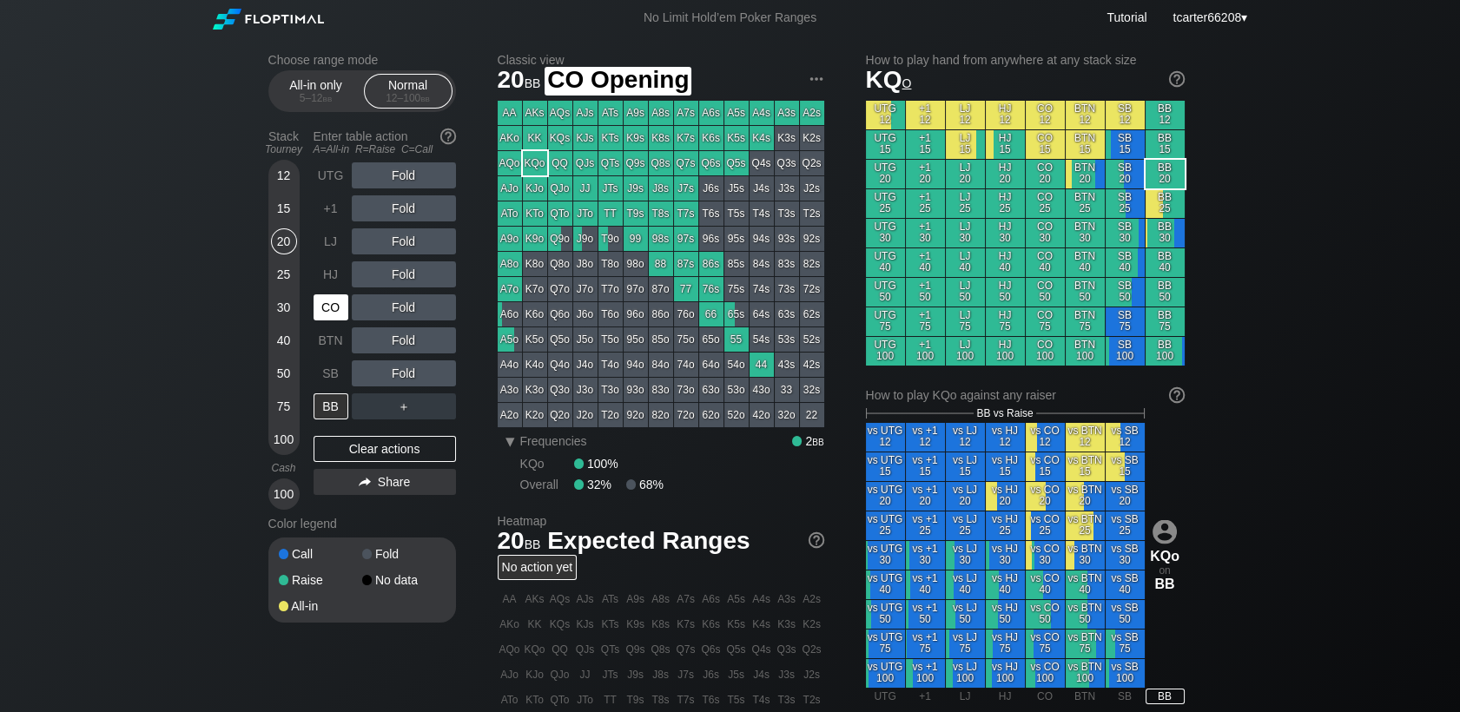
click at [328, 315] on div "CO" at bounding box center [330, 307] width 35 height 26
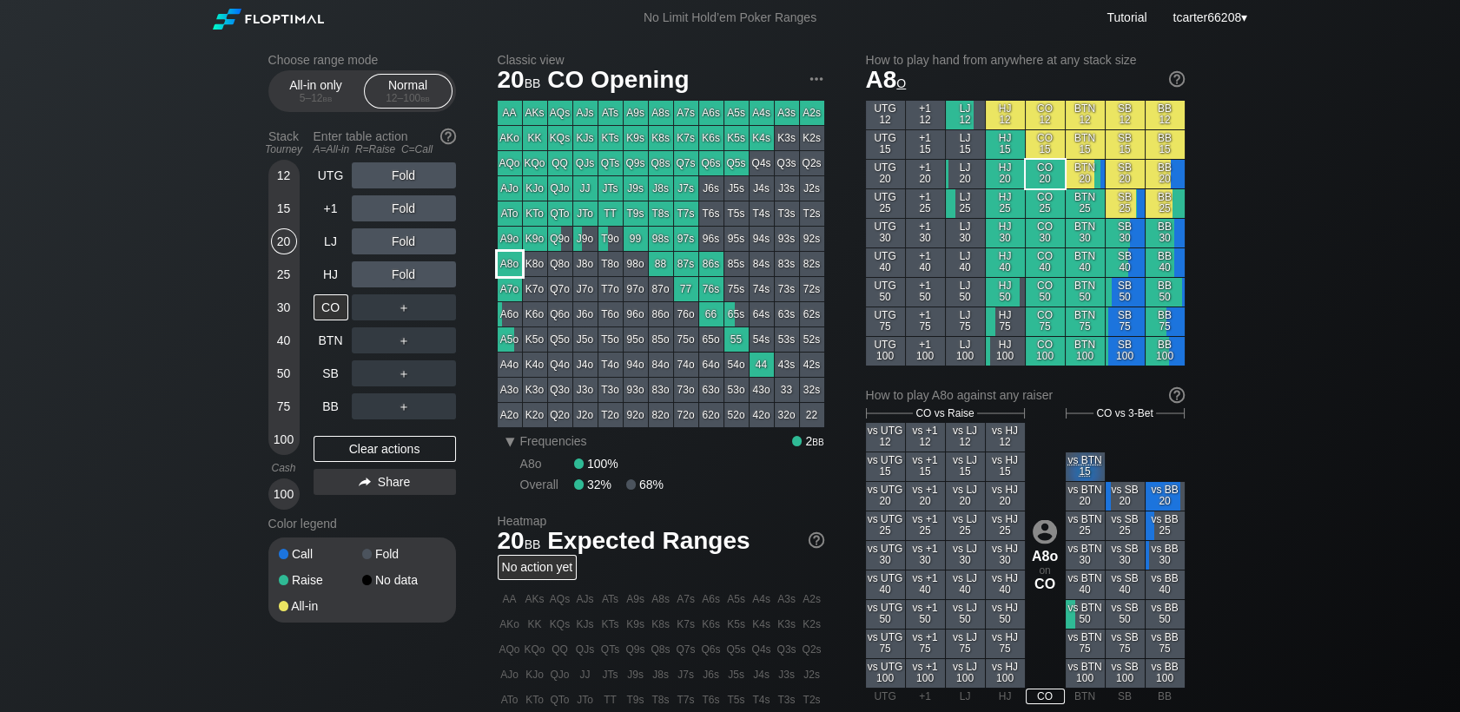
click at [499, 270] on div "A8o" at bounding box center [510, 264] width 24 height 24
click at [344, 285] on div "HJ" at bounding box center [330, 274] width 35 height 26
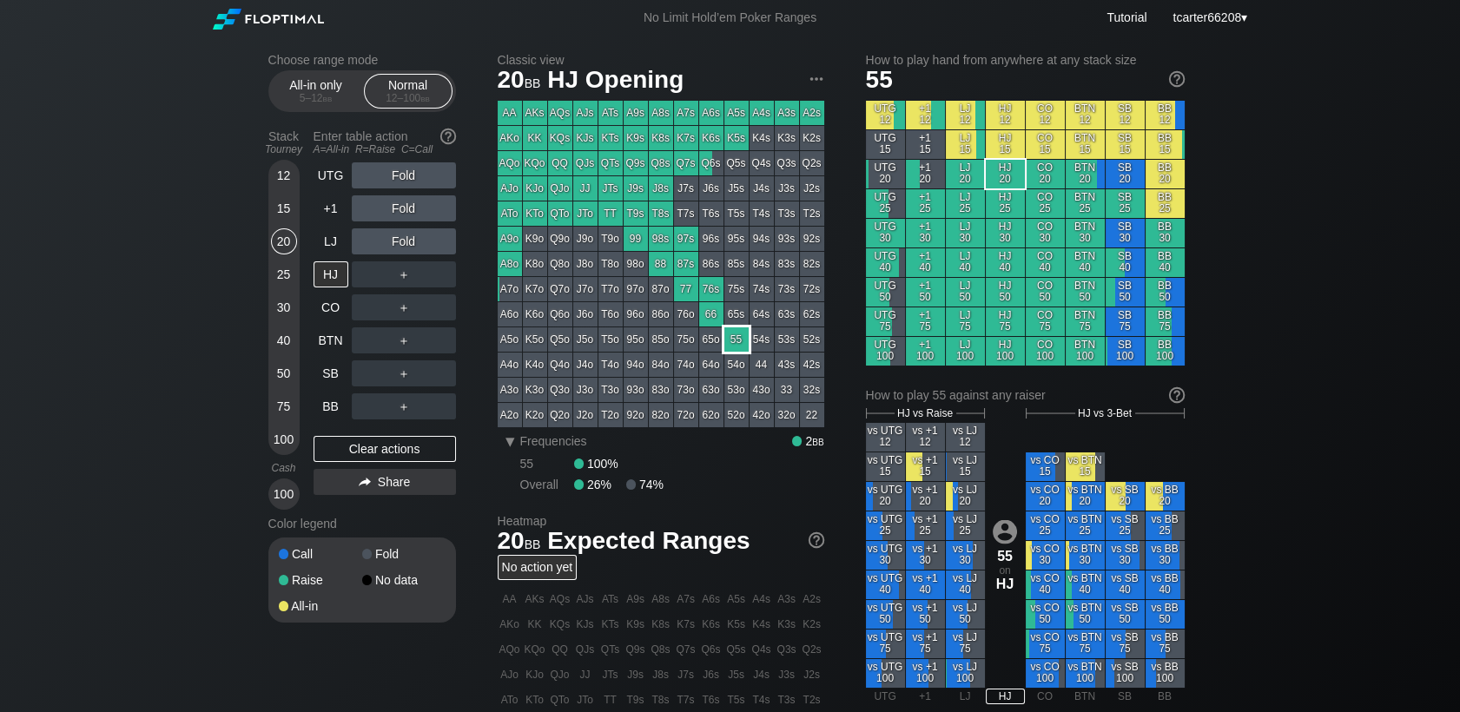
click at [735, 344] on div "55" at bounding box center [736, 339] width 24 height 24
click at [280, 441] on div "100" at bounding box center [284, 439] width 26 height 26
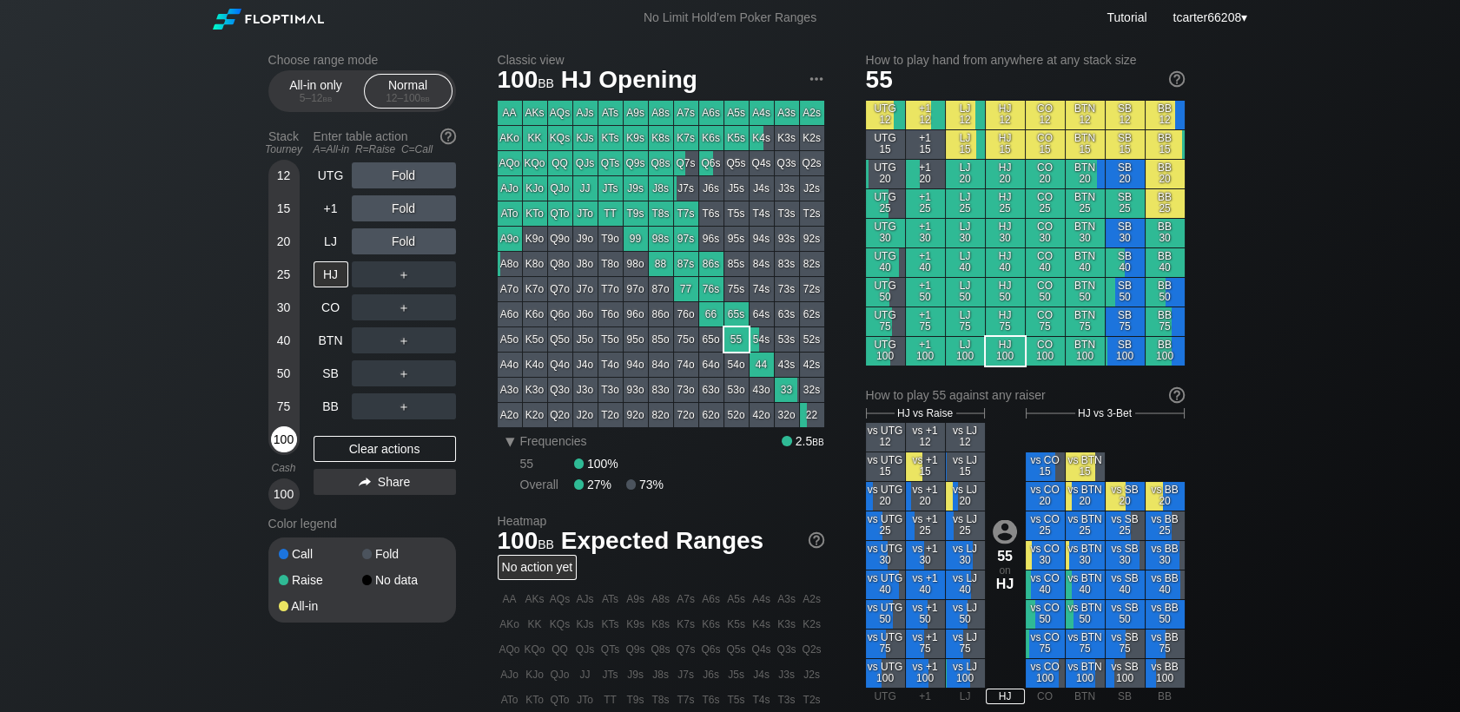
click at [280, 441] on div "100" at bounding box center [284, 439] width 26 height 26
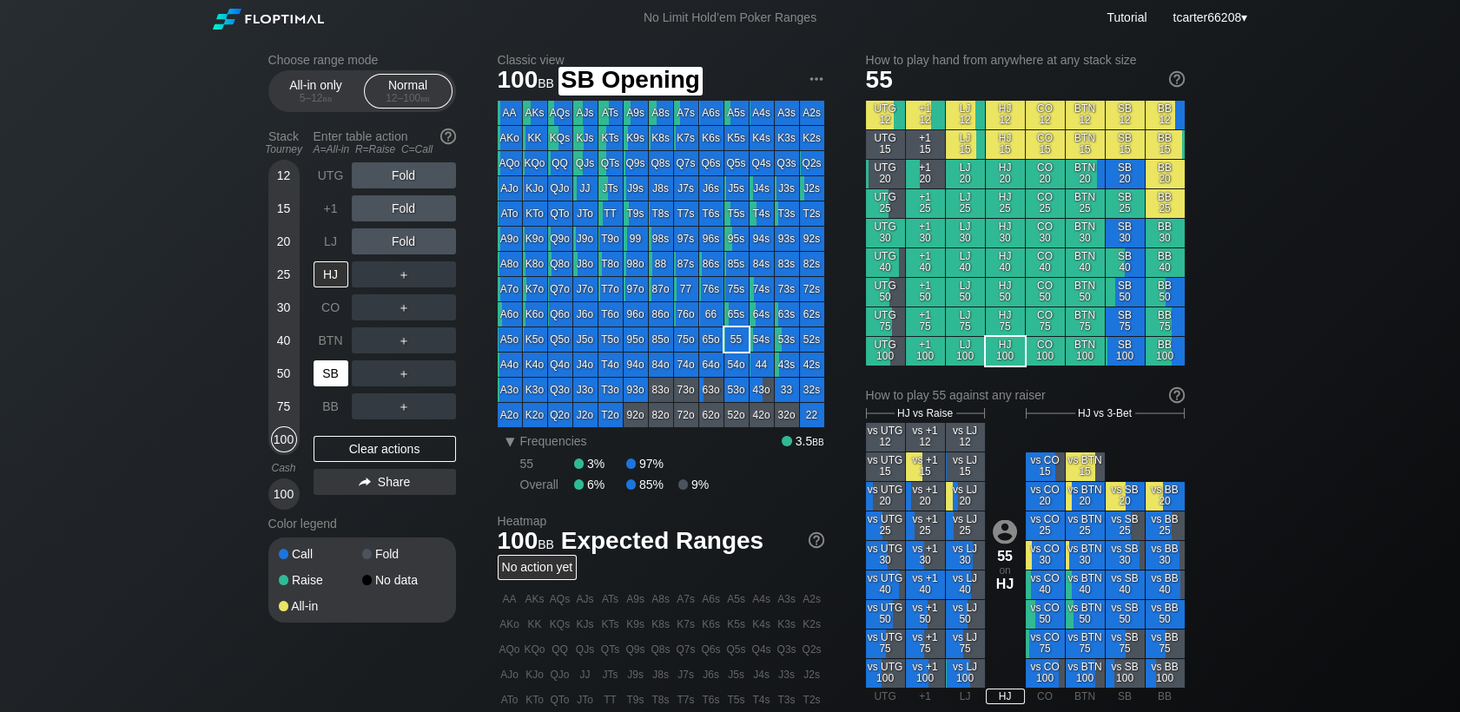
click at [333, 379] on div "SB" at bounding box center [330, 373] width 35 height 26
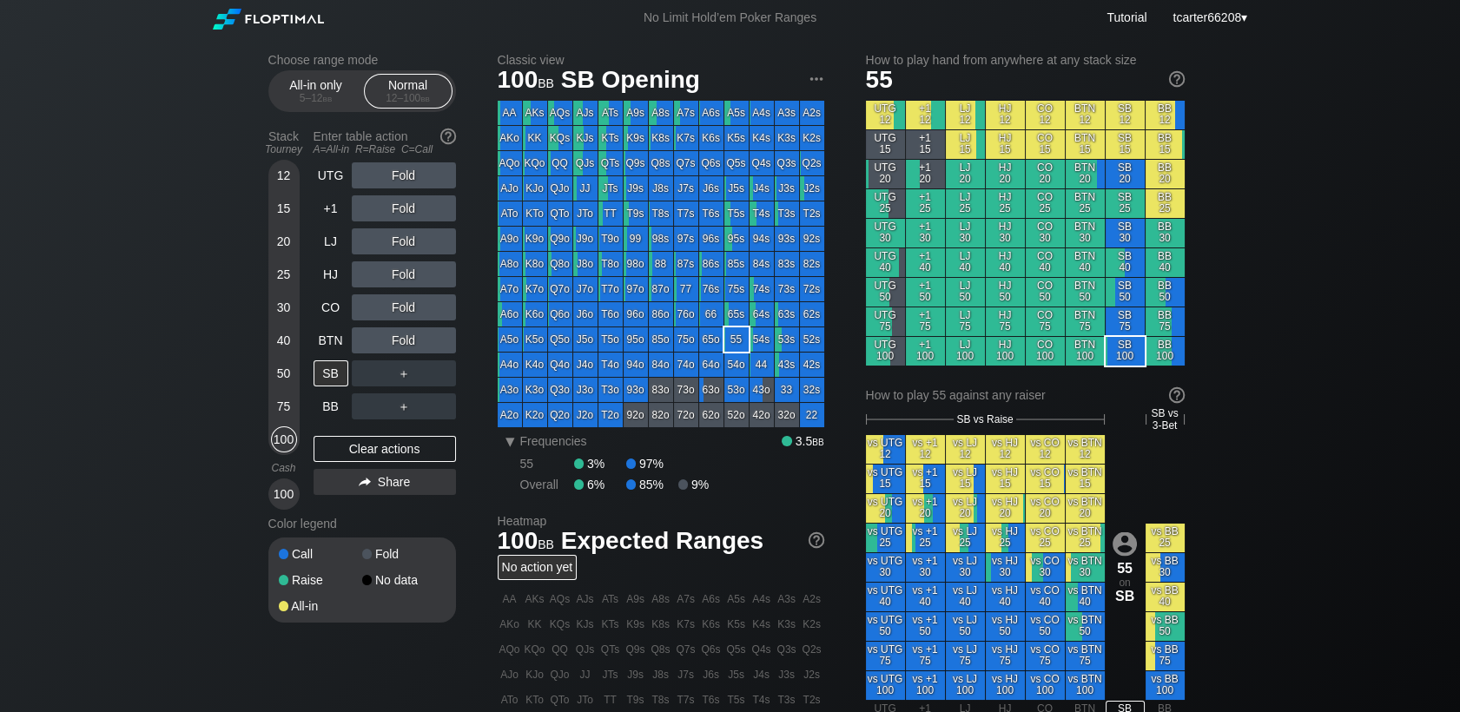
drag, startPoint x: 287, startPoint y: 212, endPoint x: 300, endPoint y: 263, distance: 52.7
click at [287, 212] on div "15" at bounding box center [284, 208] width 26 height 26
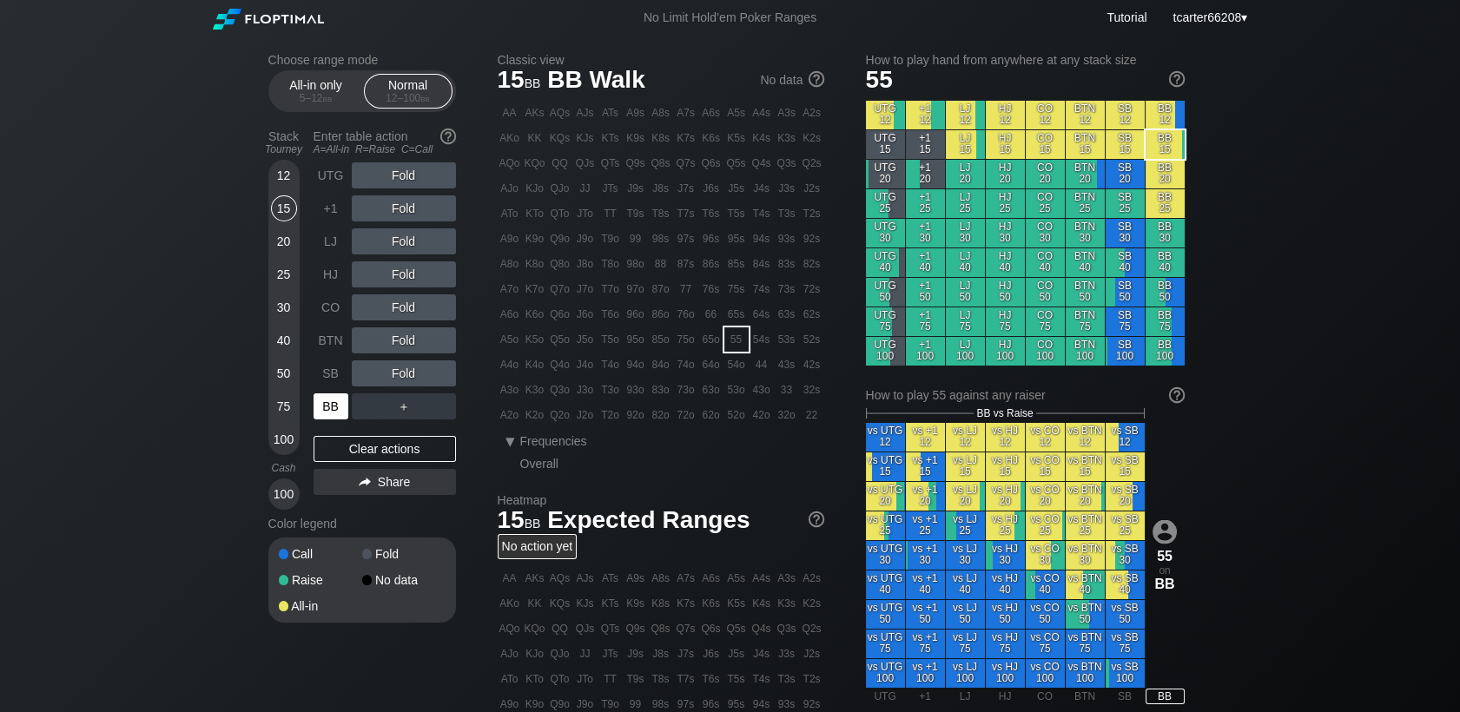
click at [327, 412] on div "BB" at bounding box center [330, 406] width 35 height 26
click at [407, 216] on div "Fold" at bounding box center [404, 208] width 104 height 26
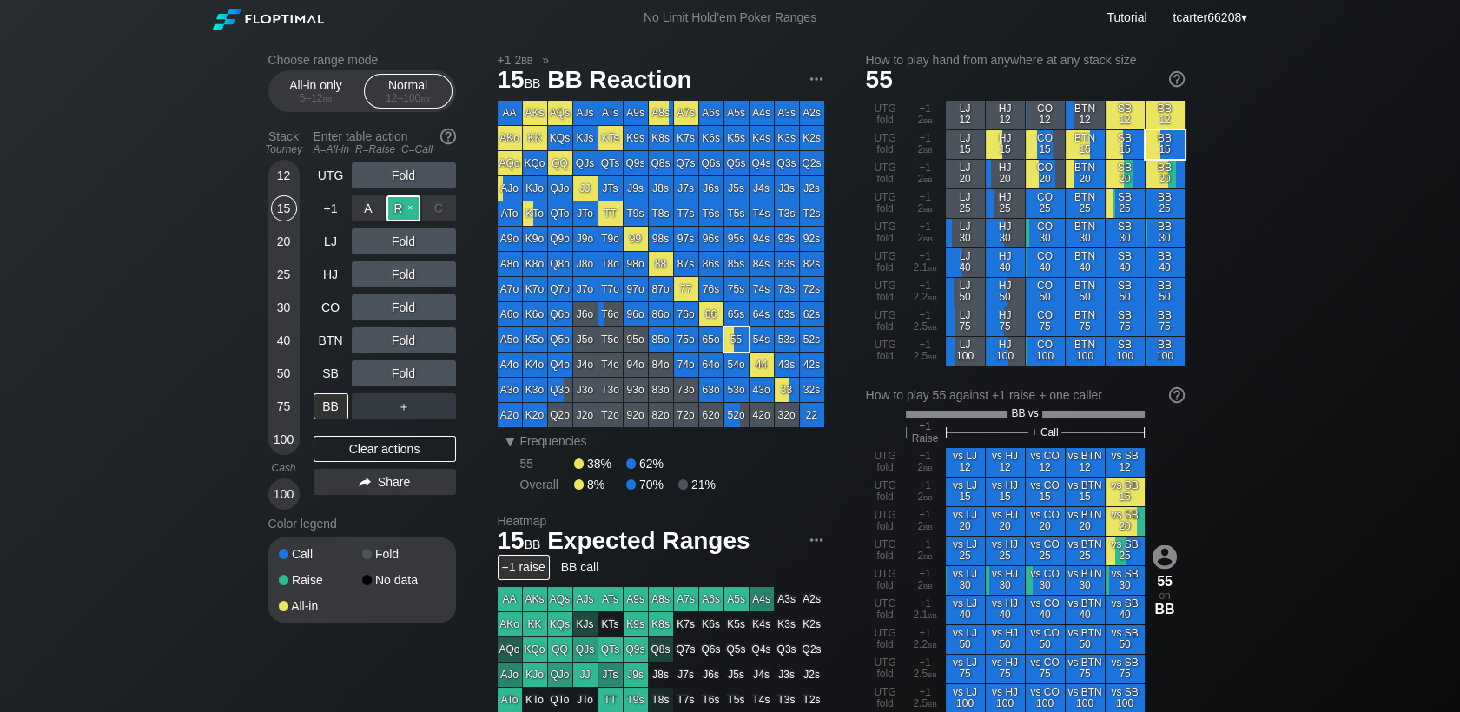
click at [409, 212] on div "R ✕" at bounding box center [403, 208] width 34 height 26
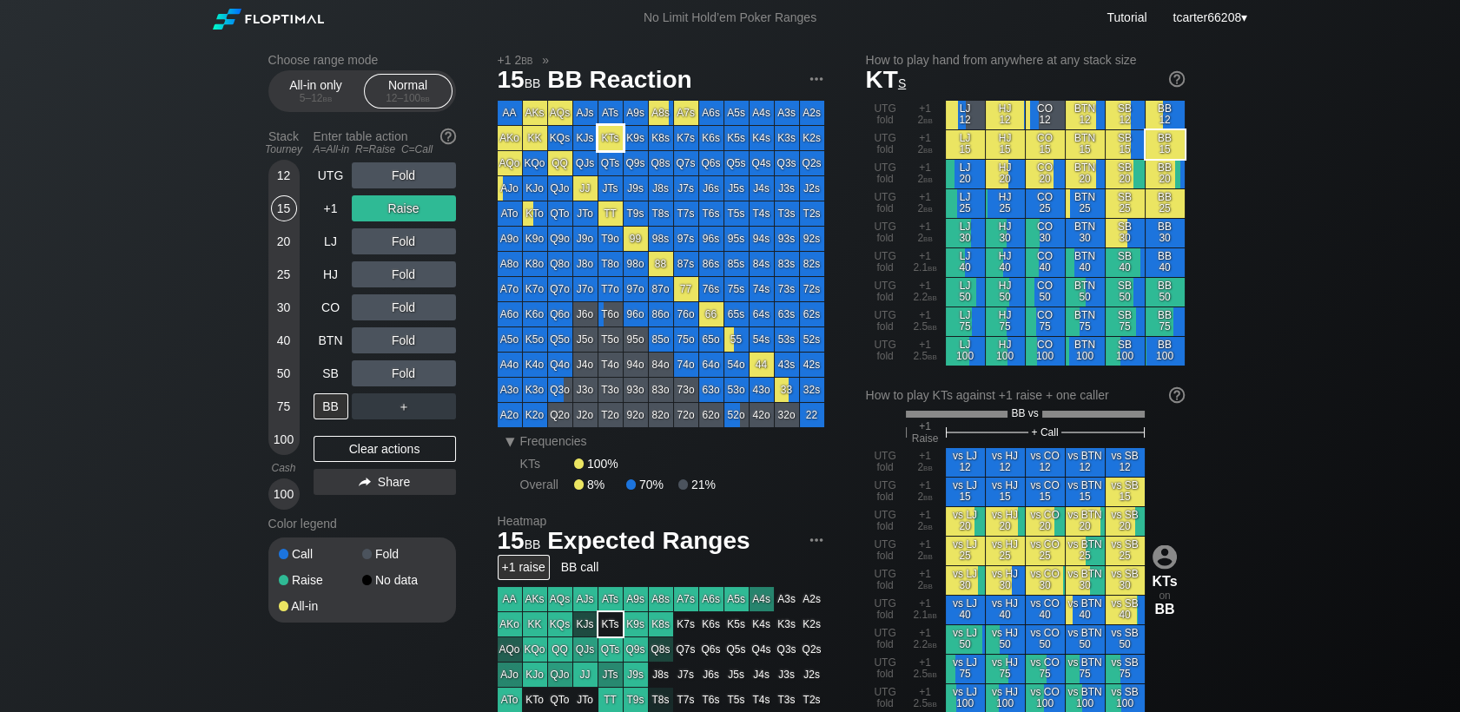
click at [611, 136] on div "KTs" at bounding box center [610, 138] width 24 height 24
click at [389, 347] on div "Fold" at bounding box center [404, 340] width 104 height 26
click at [400, 340] on div "R ✕" at bounding box center [403, 340] width 34 height 26
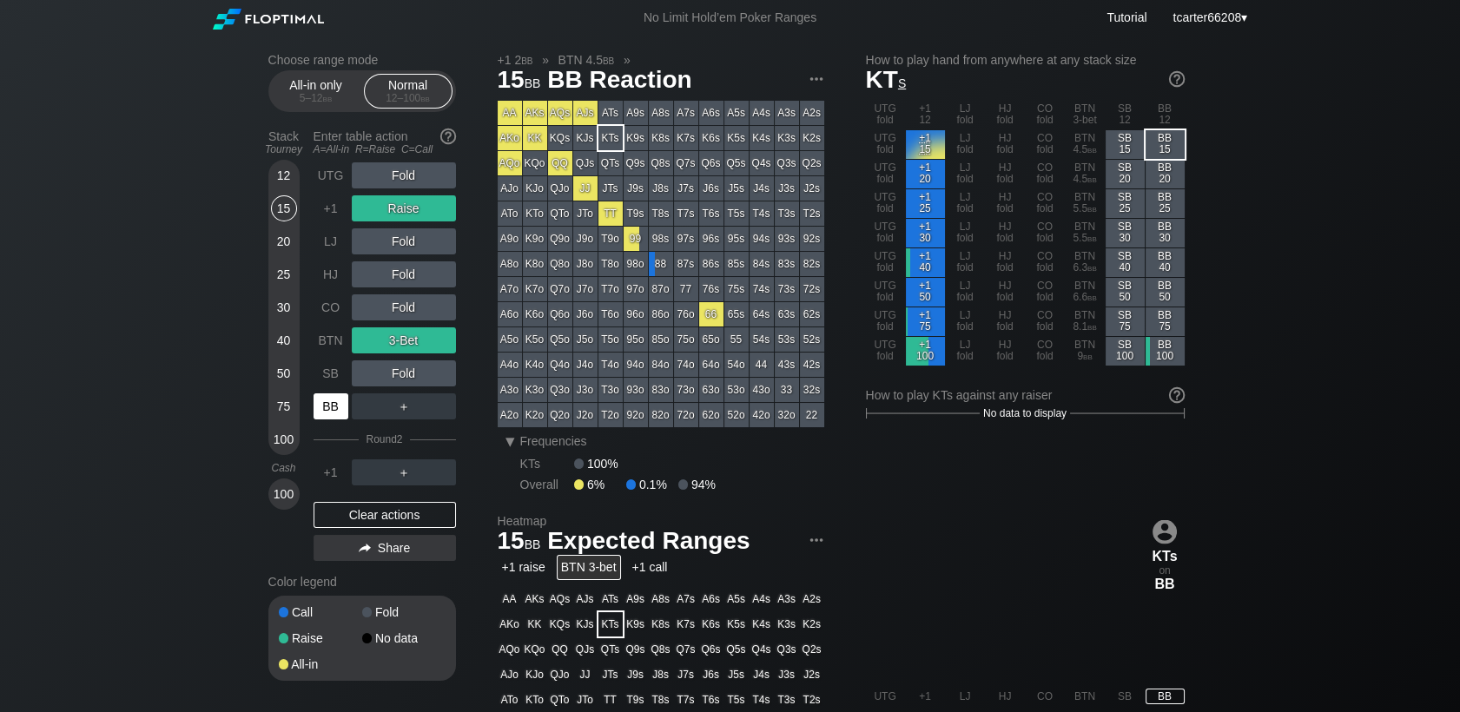
click at [341, 403] on div "BB" at bounding box center [330, 406] width 35 height 26
click at [371, 511] on div "Clear actions" at bounding box center [384, 515] width 142 height 26
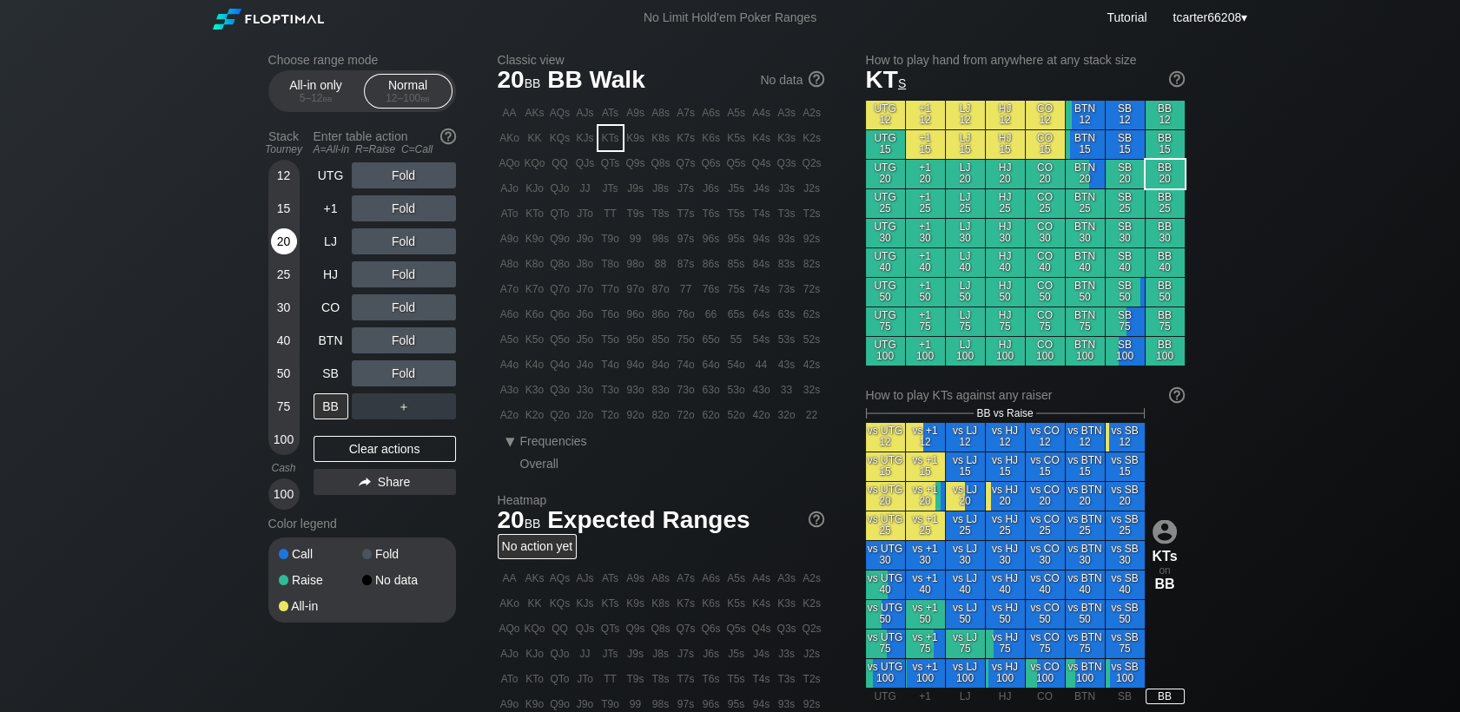
click at [288, 239] on div "20" at bounding box center [284, 241] width 26 height 26
click at [328, 406] on div "BB" at bounding box center [330, 406] width 35 height 26
click at [411, 244] on div "R ✕" at bounding box center [403, 241] width 34 height 26
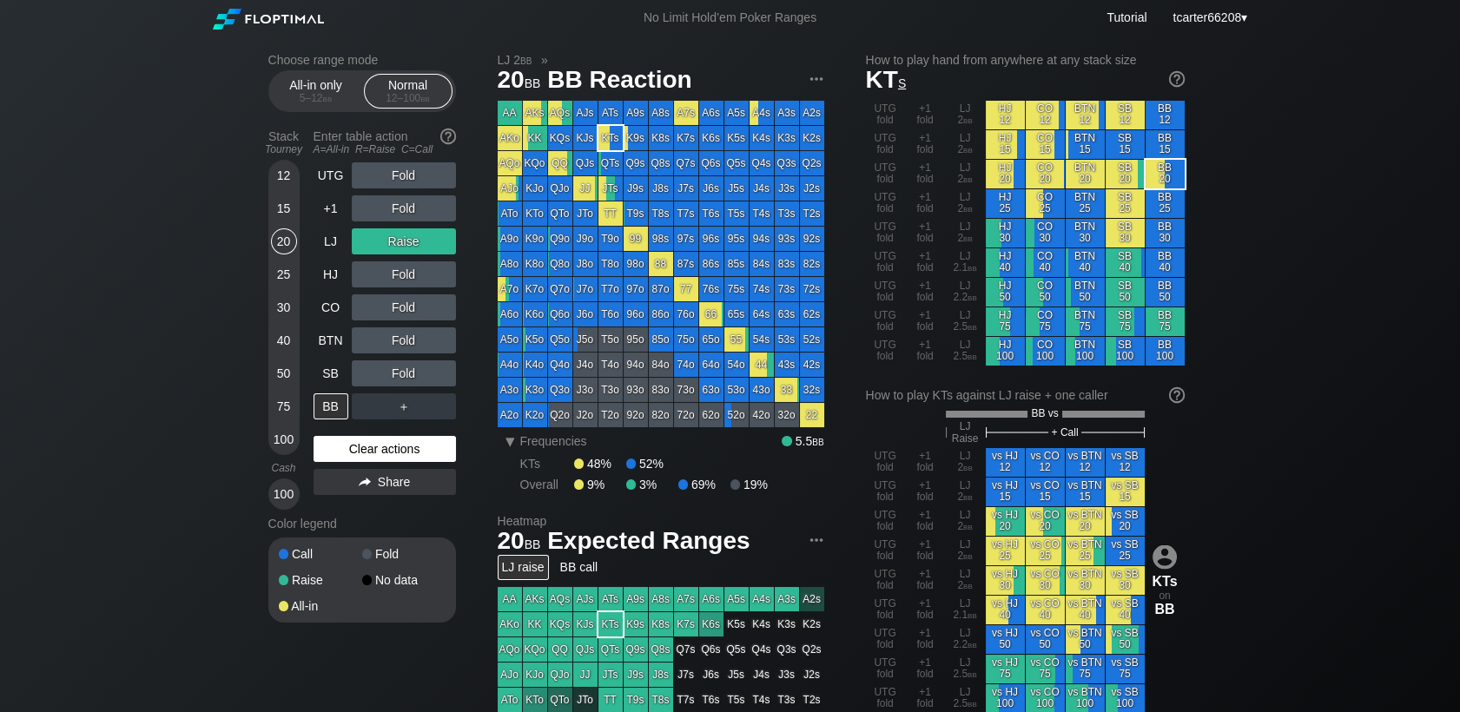
click at [417, 455] on div "Clear actions" at bounding box center [384, 449] width 142 height 26
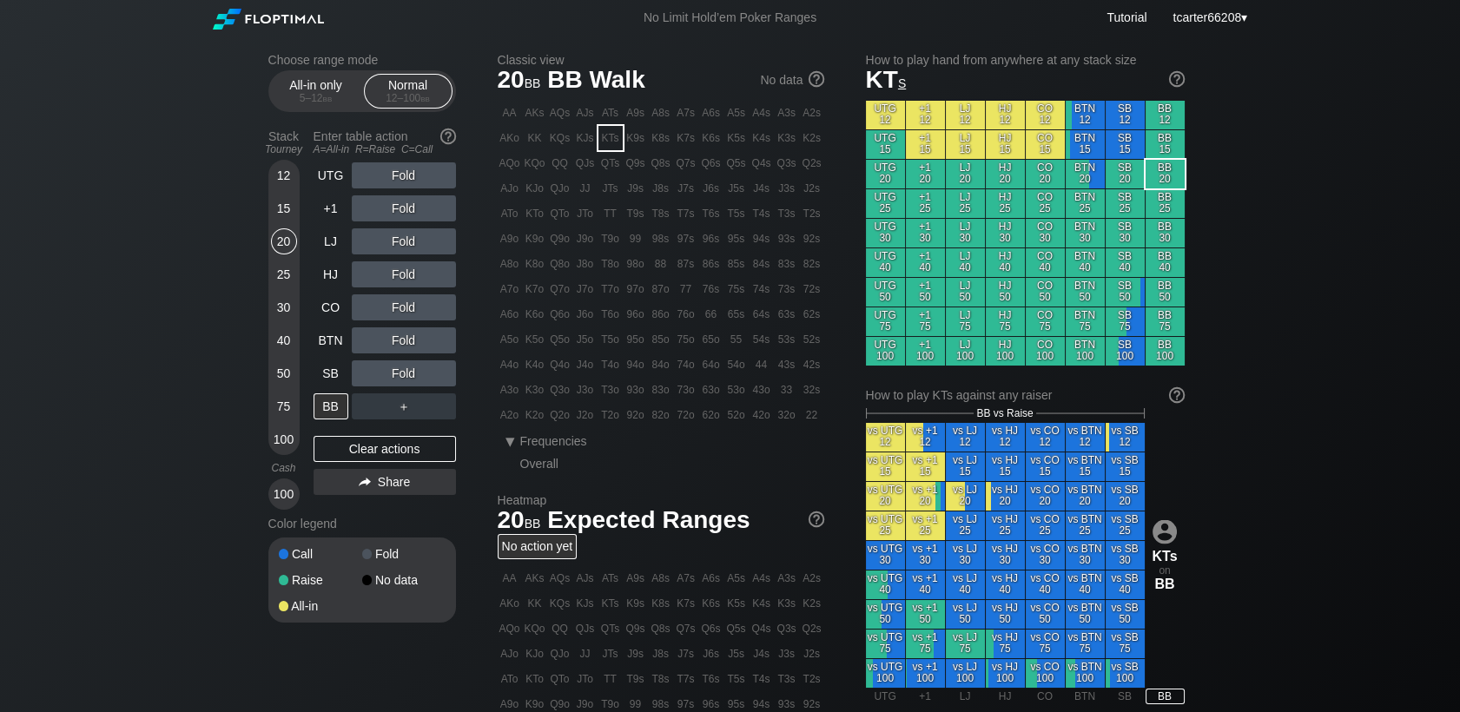
click at [280, 399] on div "75" at bounding box center [284, 406] width 26 height 26
click at [313, 338] on div "BTN" at bounding box center [330, 340] width 35 height 26
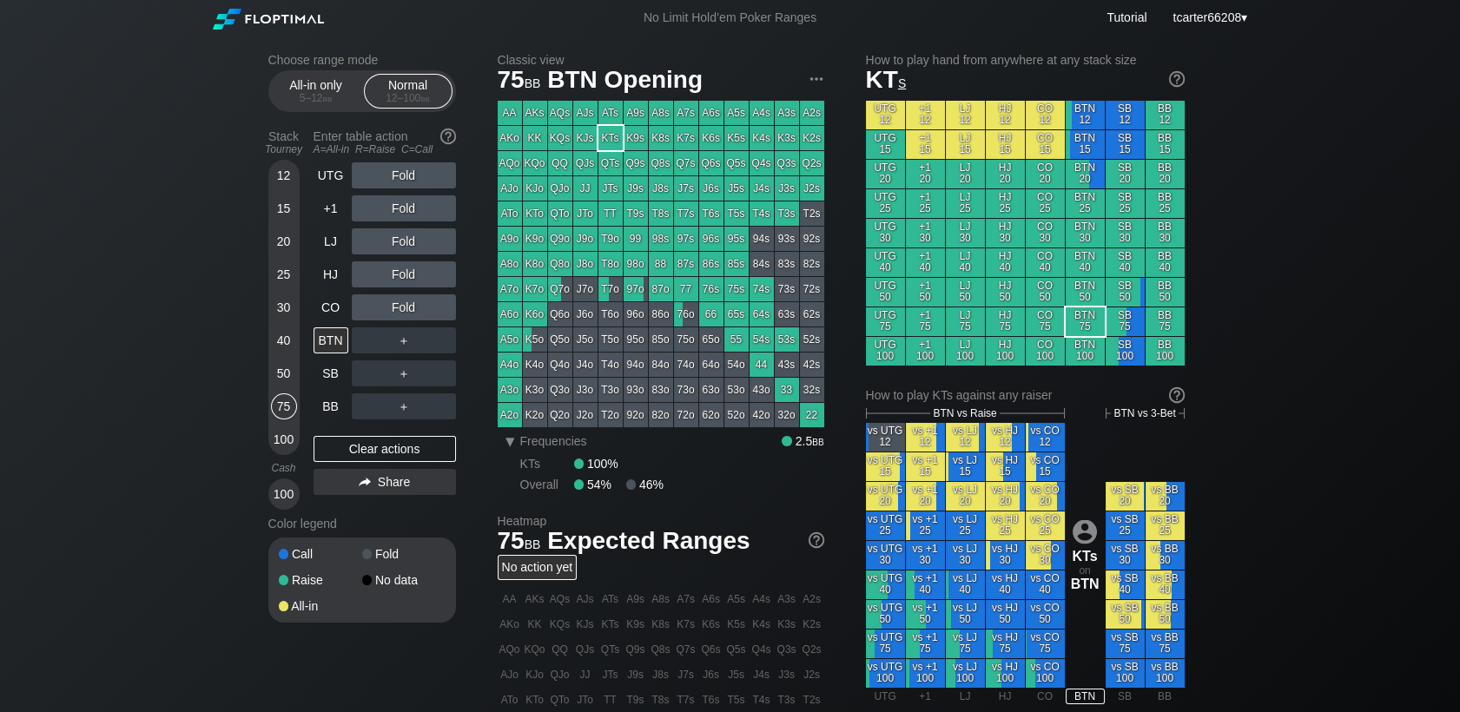
click at [287, 281] on div "25" at bounding box center [284, 274] width 26 height 26
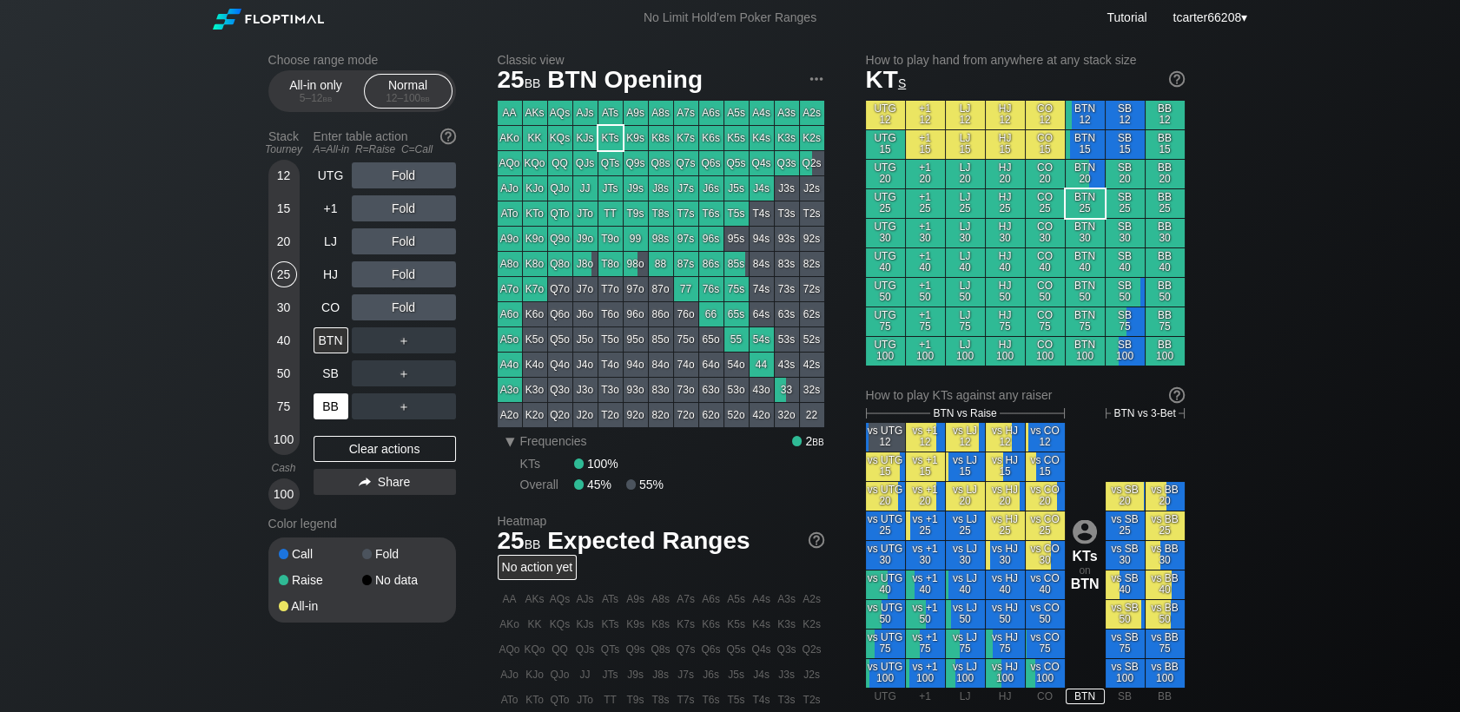
click at [321, 419] on div "BB" at bounding box center [330, 406] width 35 height 26
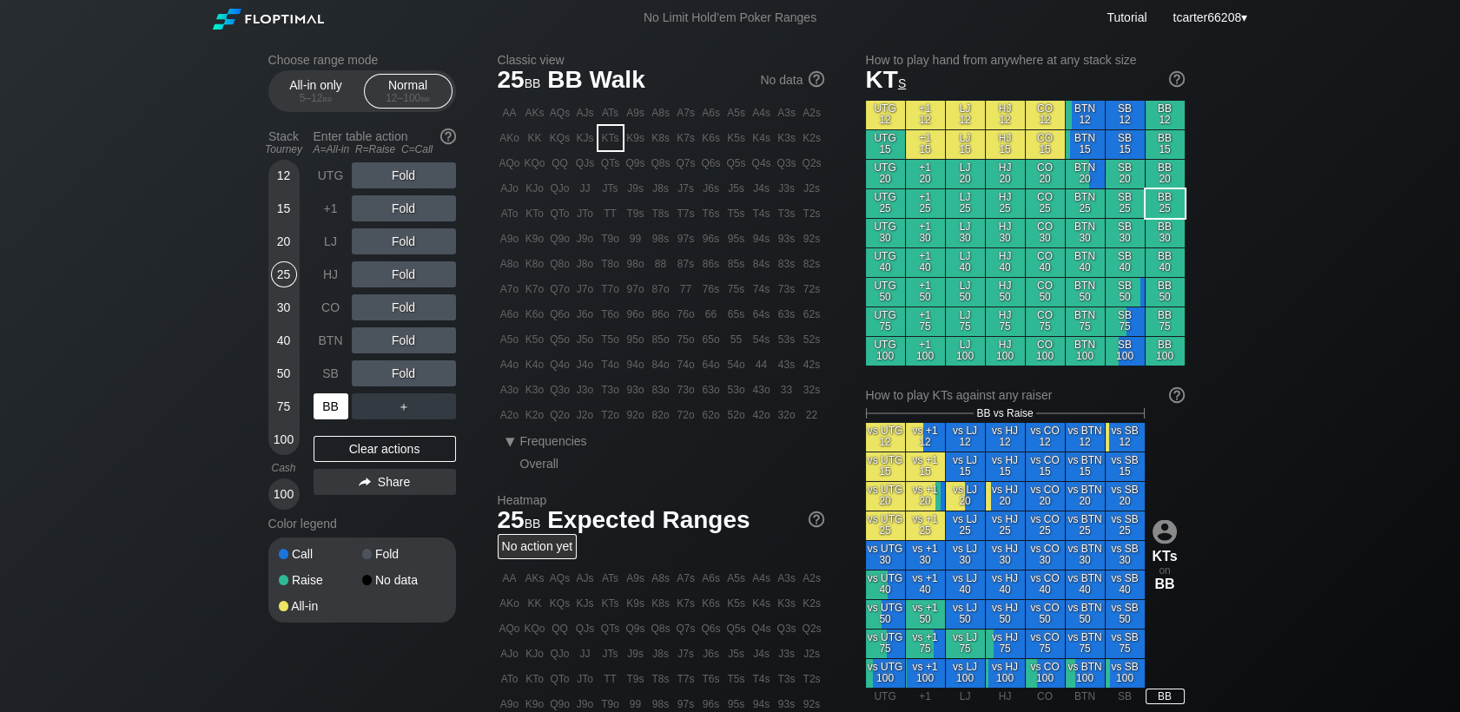
click at [321, 419] on div "BB" at bounding box center [330, 406] width 35 height 26
click at [410, 266] on div "R ✕" at bounding box center [403, 274] width 34 height 26
click at [410, 267] on div "R ✕" at bounding box center [403, 274] width 34 height 26
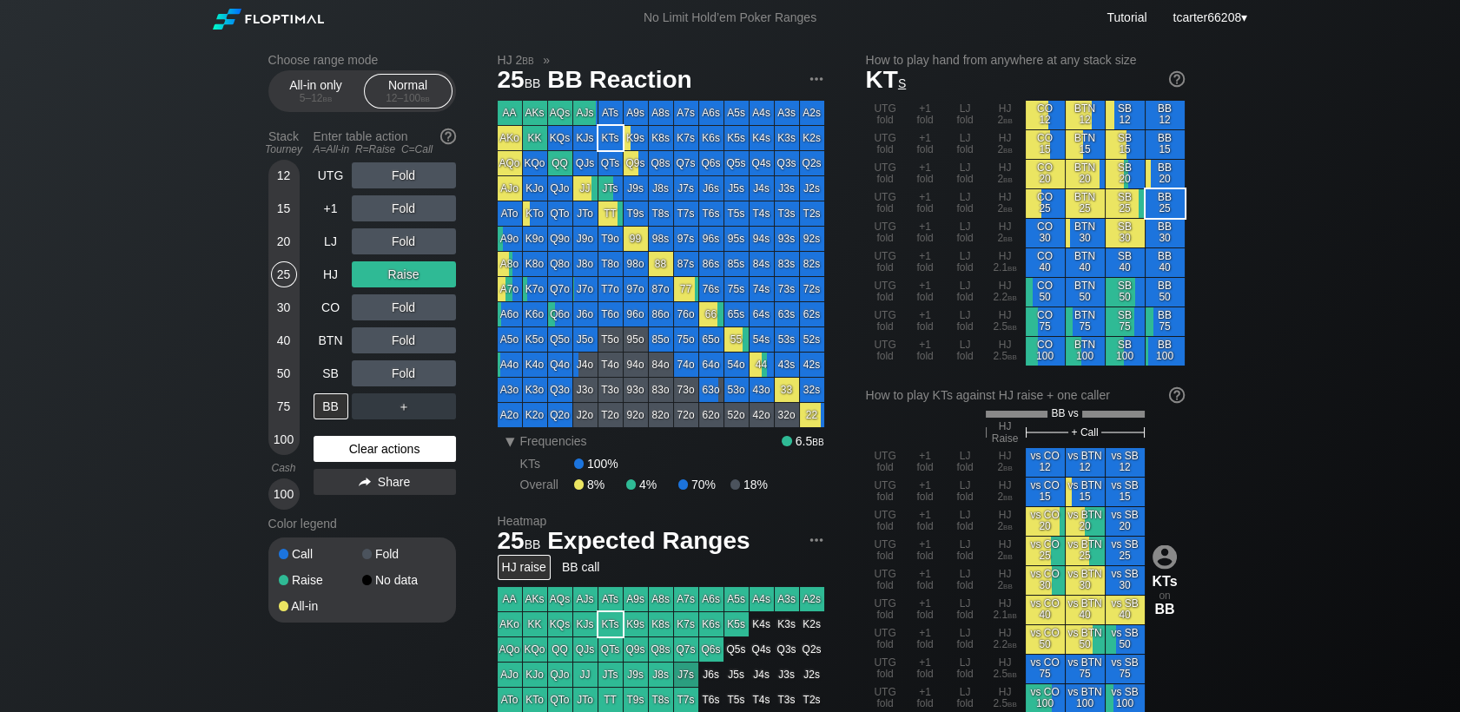
click at [405, 453] on div "Clear actions" at bounding box center [384, 449] width 142 height 26
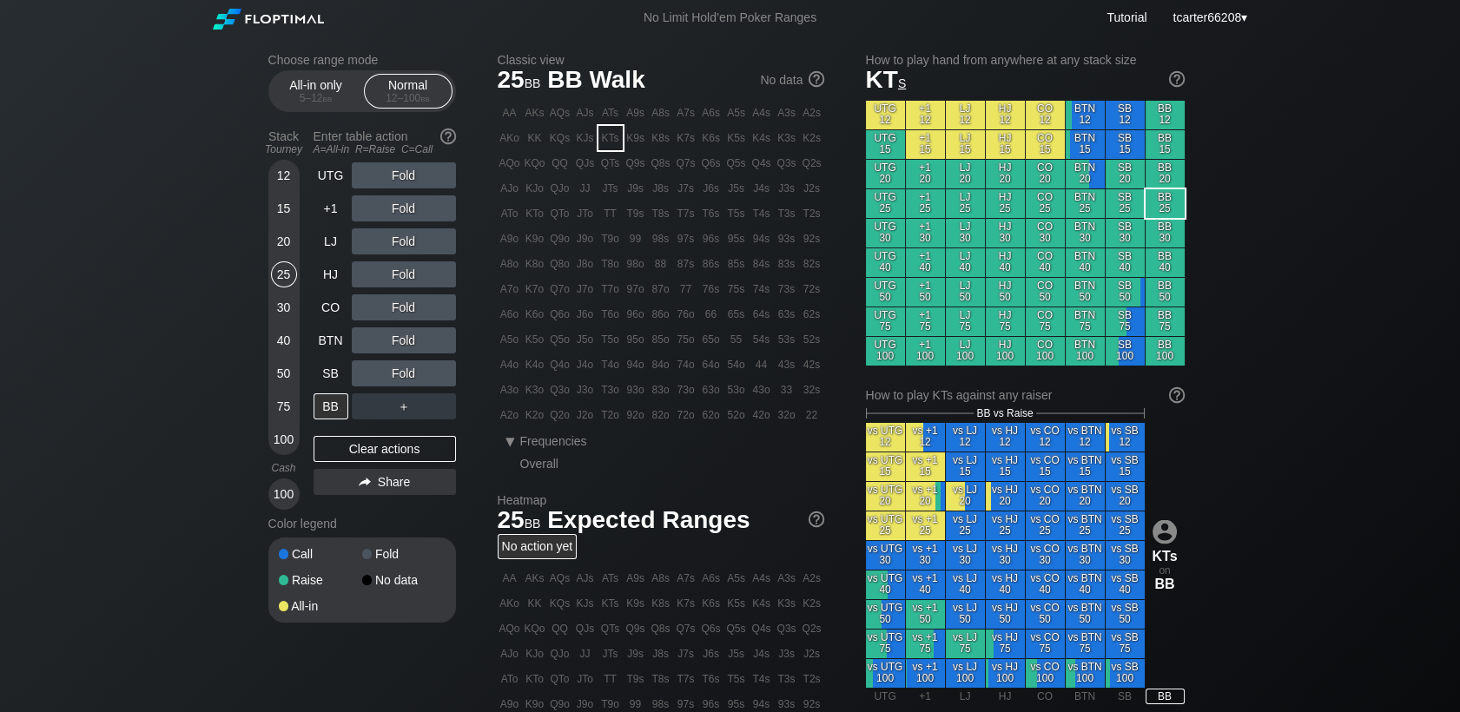
drag, startPoint x: 280, startPoint y: 310, endPoint x: 291, endPoint y: 331, distance: 23.3
click at [280, 310] on div "30" at bounding box center [284, 307] width 26 height 26
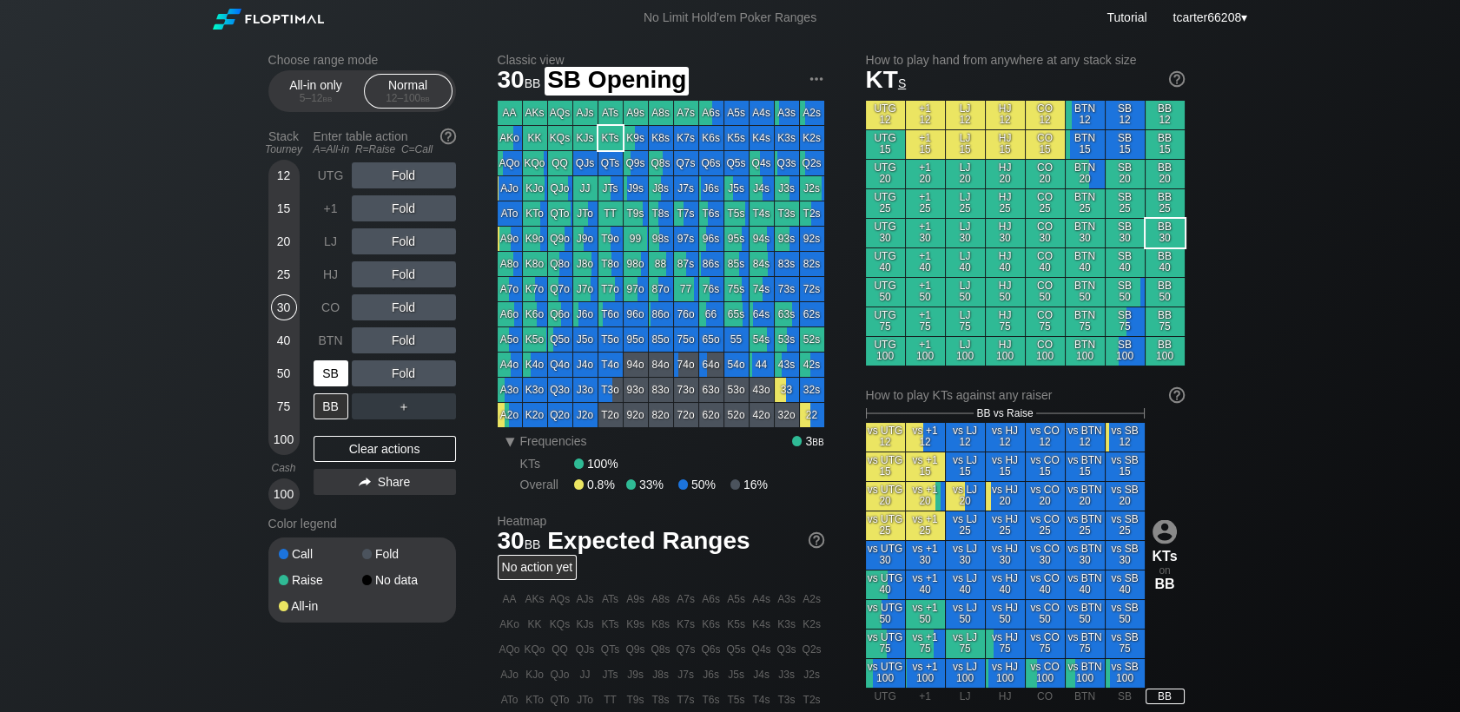
click at [324, 379] on div "SB" at bounding box center [330, 373] width 35 height 26
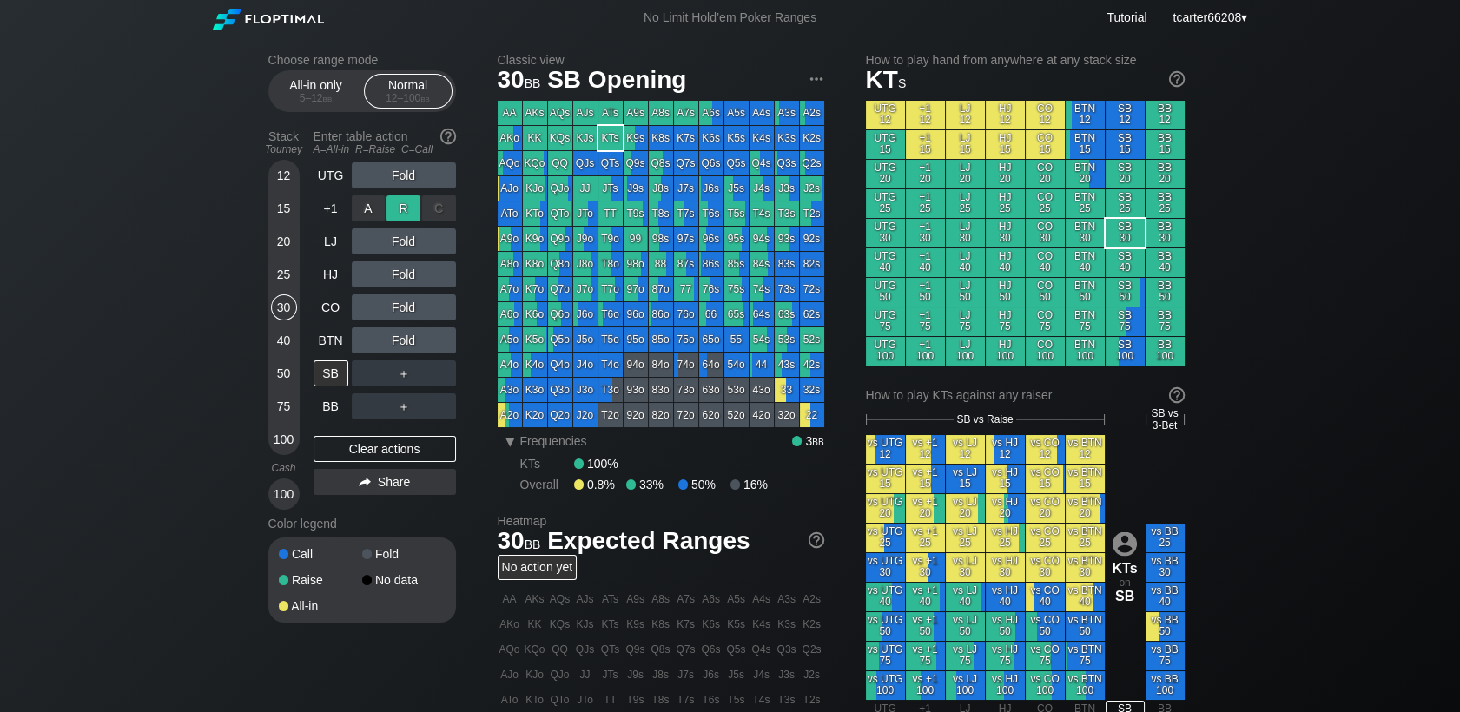
click at [400, 209] on div "R ✕" at bounding box center [403, 208] width 34 height 26
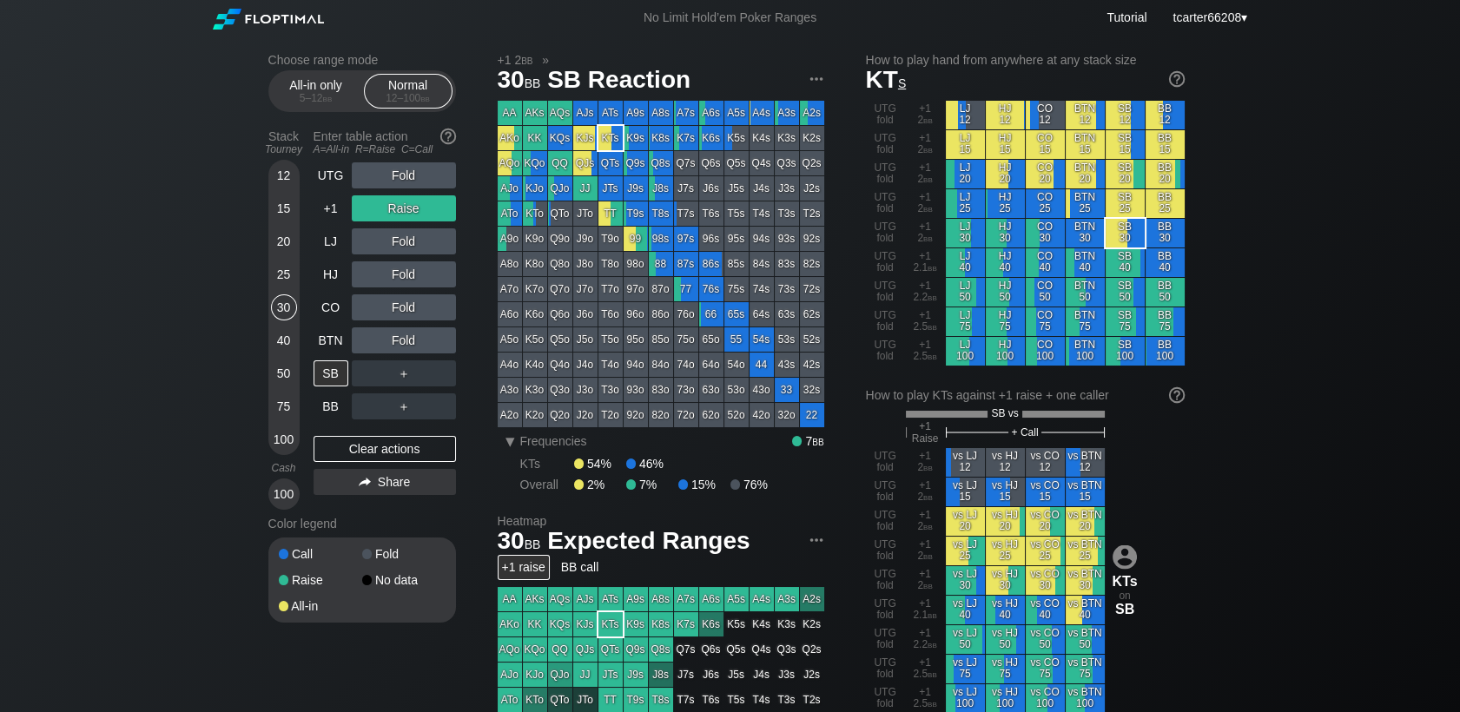
click at [444, 267] on div "Fold" at bounding box center [404, 274] width 104 height 26
click at [440, 272] on div "C ✕" at bounding box center [439, 274] width 34 height 26
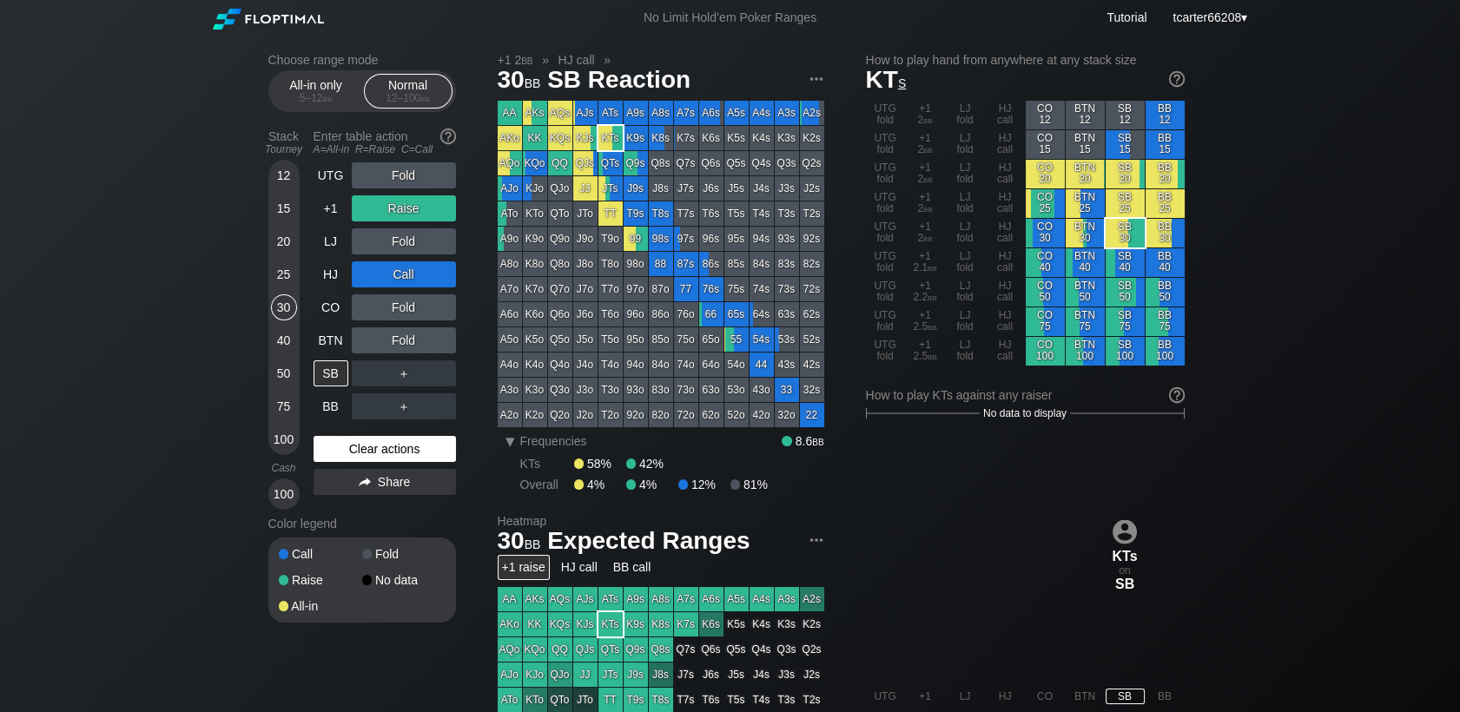
click at [434, 445] on div "Clear actions" at bounding box center [384, 449] width 142 height 26
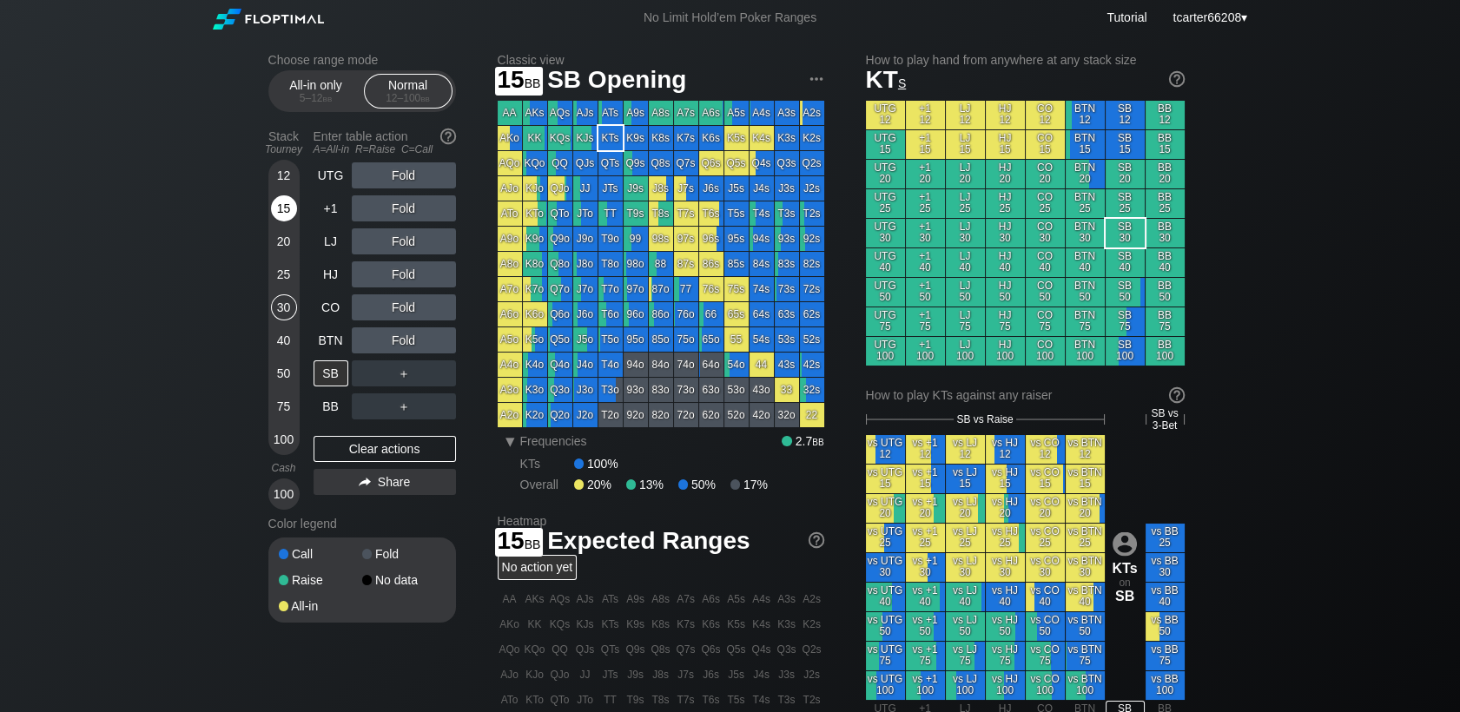
click at [287, 215] on div "15" at bounding box center [284, 208] width 26 height 26
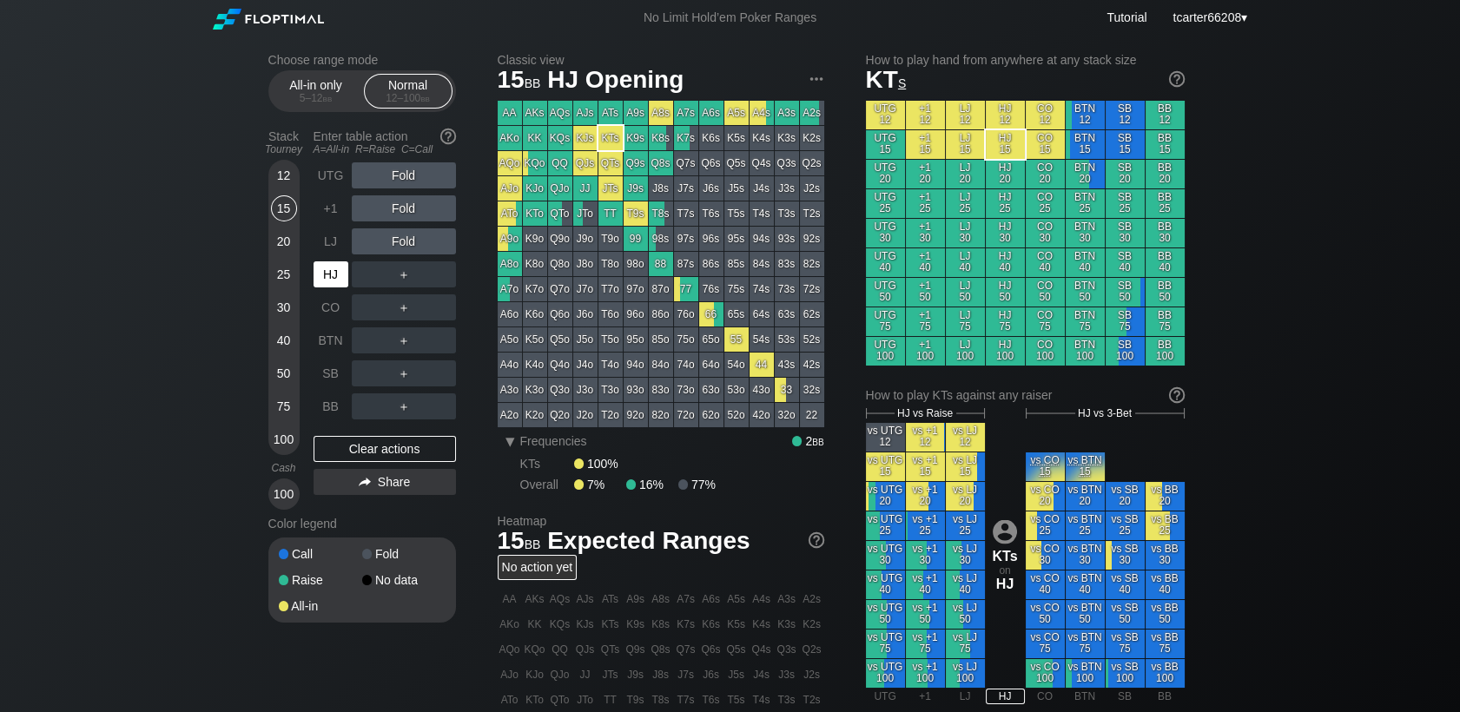
click at [335, 274] on div "HJ" at bounding box center [330, 274] width 35 height 26
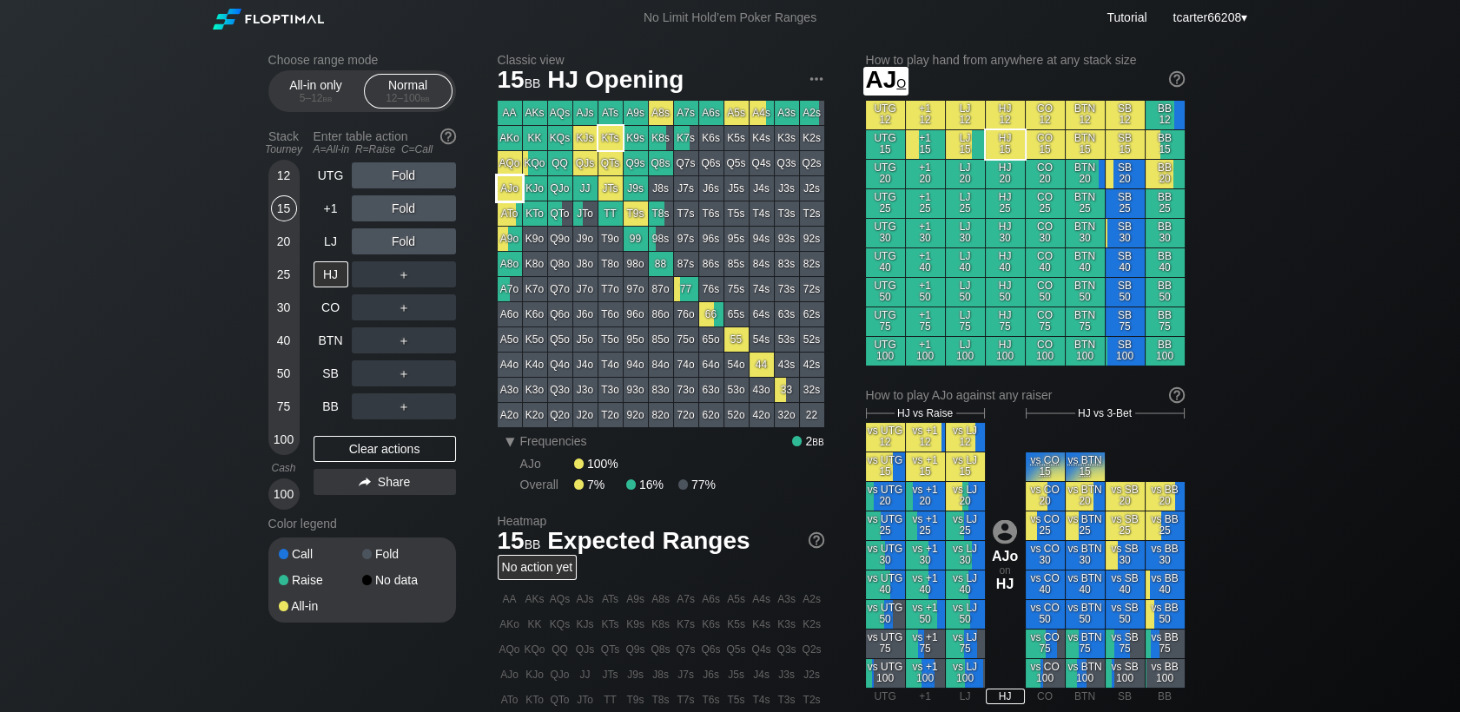
click at [500, 201] on div "Choose range mode All-in only 5 – 12 bb Normal 12 – 100 bb Stack Tourney Enter …" at bounding box center [730, 590] width 952 height 1109
click at [500, 200] on div "AJo" at bounding box center [510, 188] width 24 height 24
click at [332, 249] on div "LJ" at bounding box center [330, 241] width 35 height 26
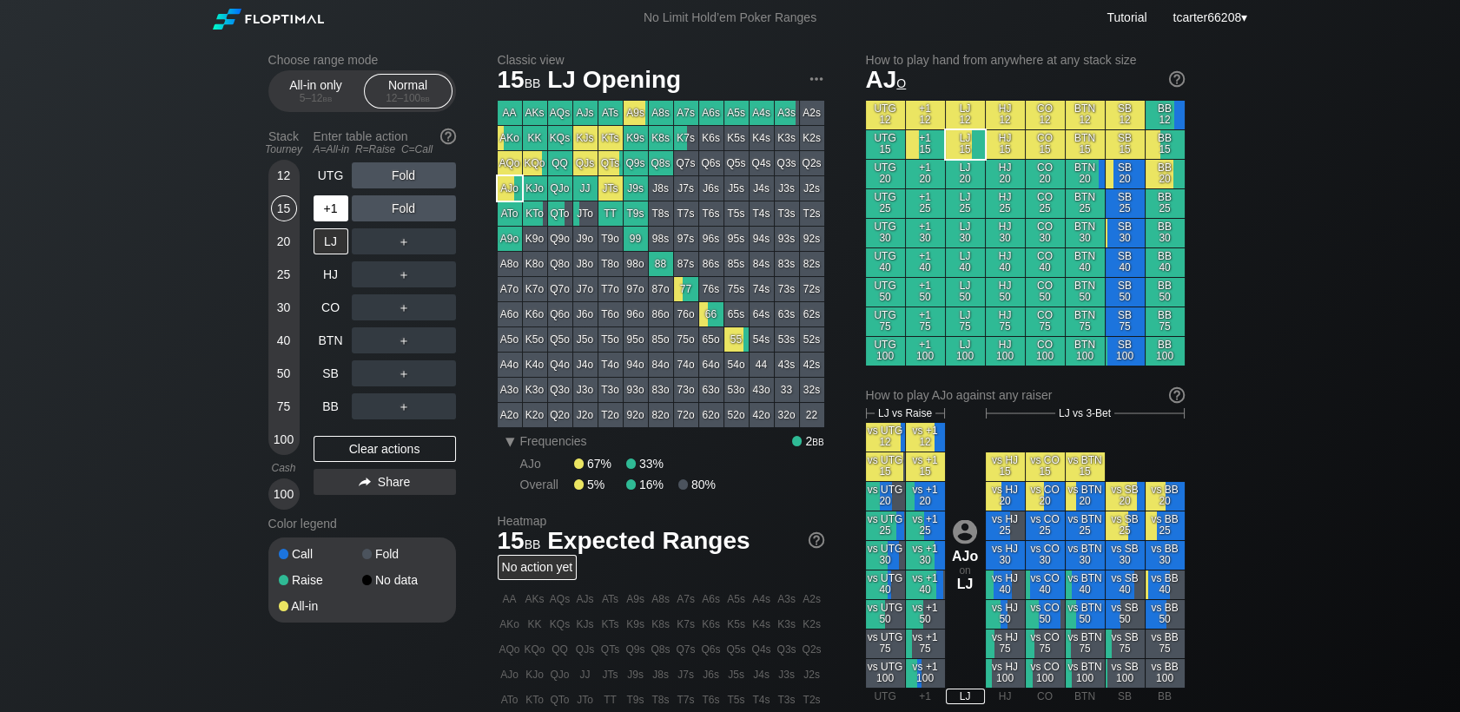
click at [347, 215] on div "+1" at bounding box center [332, 208] width 38 height 33
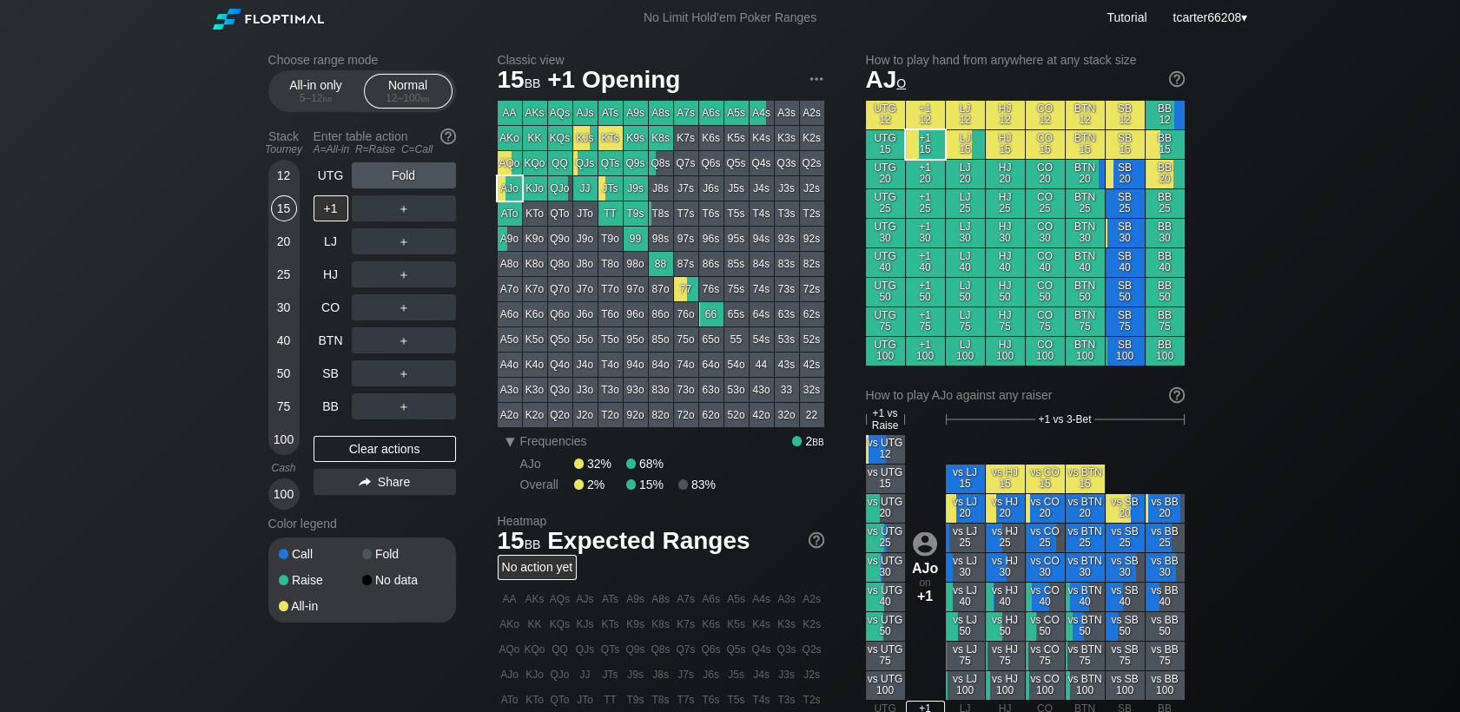
click at [350, 435] on div "UTG Fold +1 ＋ LJ ＋ HJ ＋ CO ＋ BTN ＋ SB ＋ BB ＋ Clear actions Share" at bounding box center [384, 335] width 142 height 347
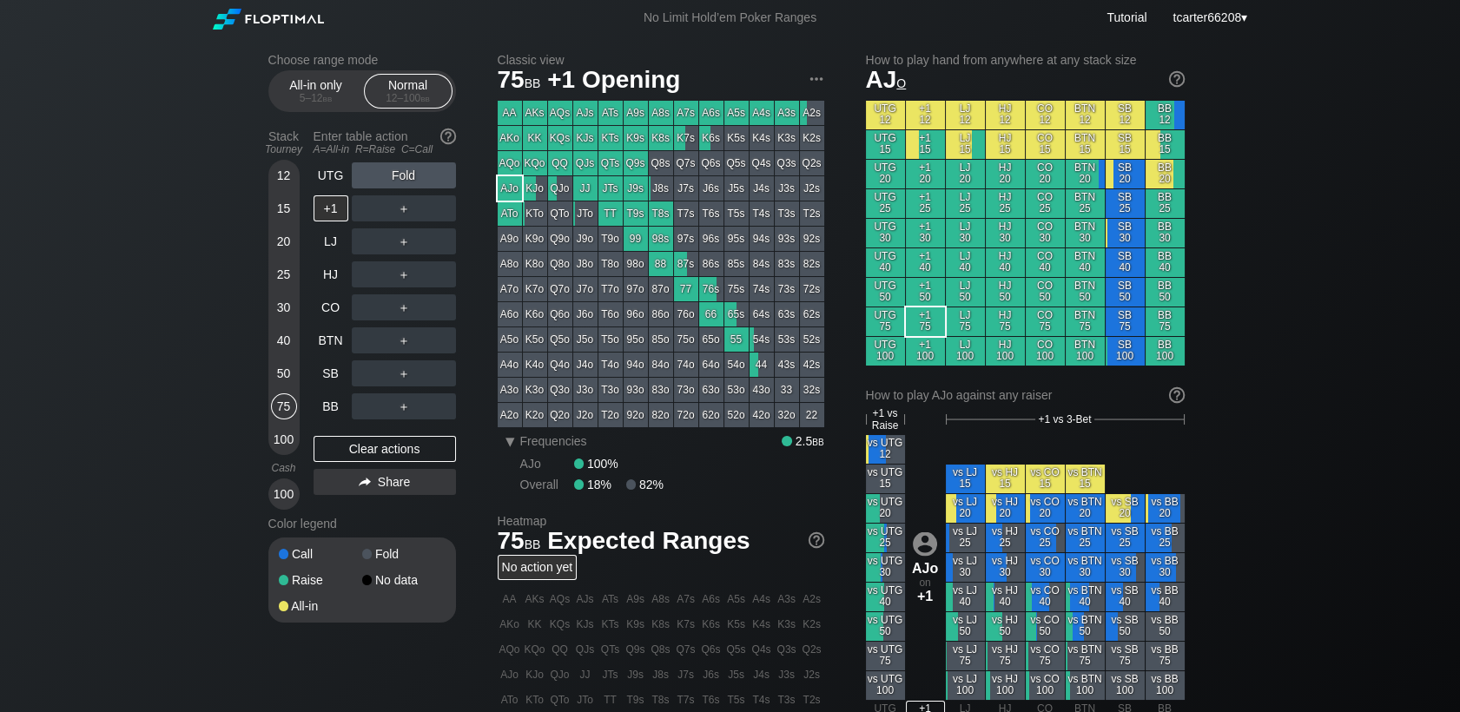
click at [295, 407] on div "75" at bounding box center [284, 409] width 26 height 33
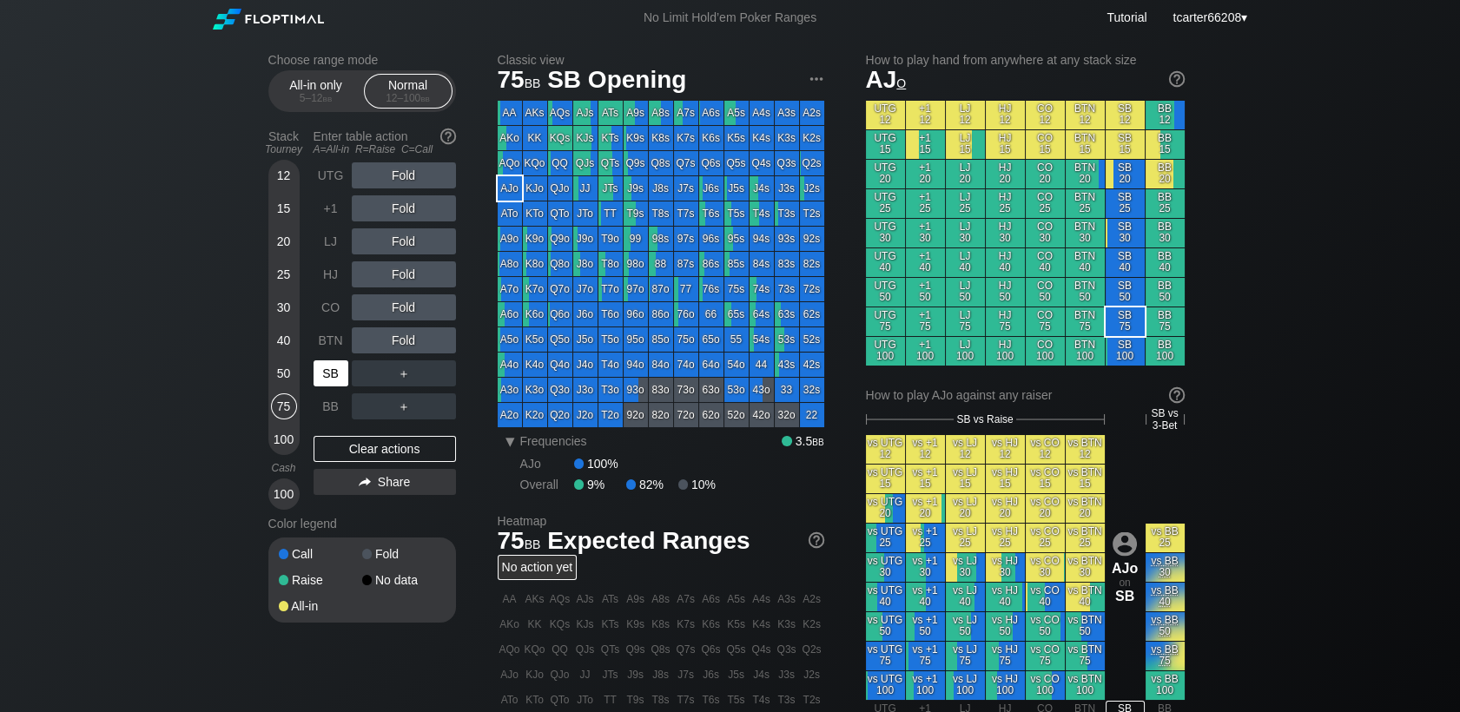
click at [319, 376] on div "SB" at bounding box center [330, 373] width 35 height 26
click at [450, 366] on div "＋" at bounding box center [404, 373] width 104 height 26
click at [448, 372] on div "C ✕" at bounding box center [439, 373] width 34 height 26
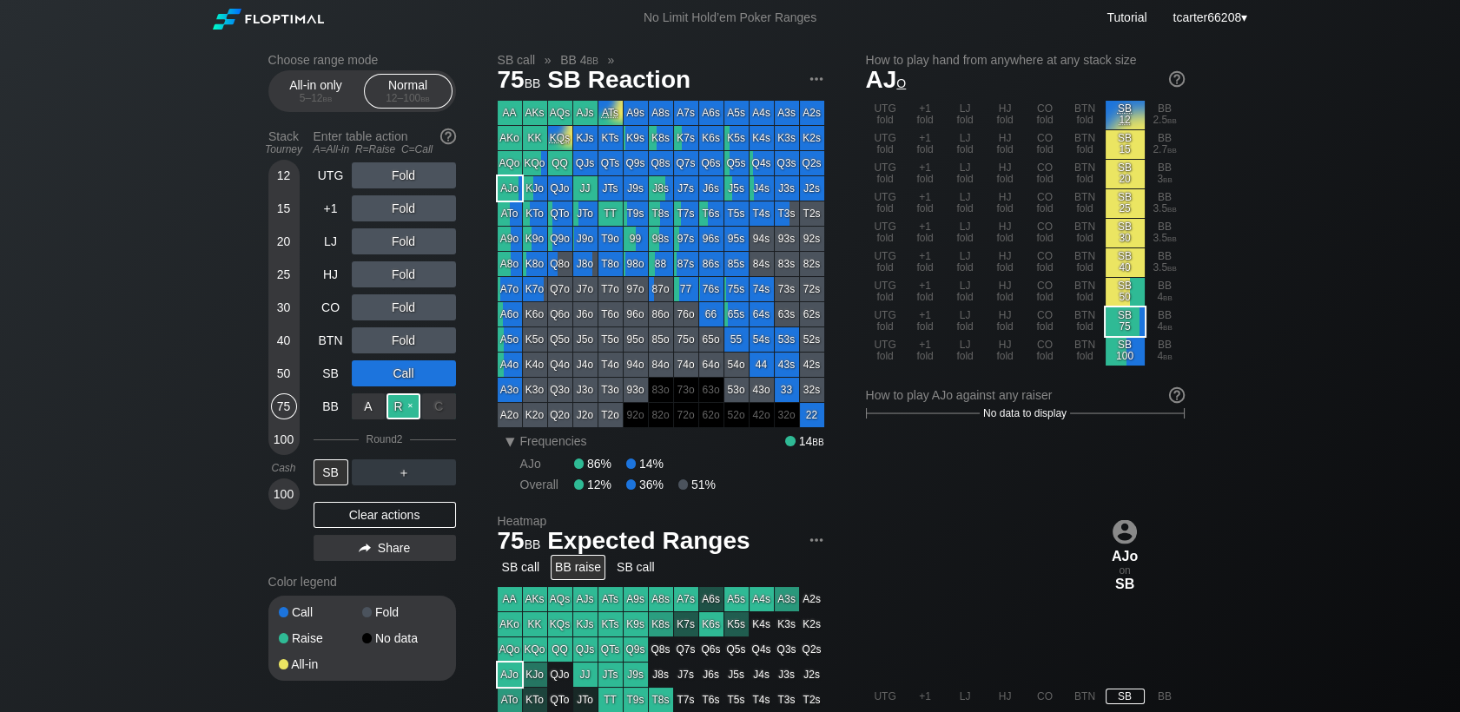
click at [405, 407] on div "R ✕" at bounding box center [403, 406] width 34 height 26
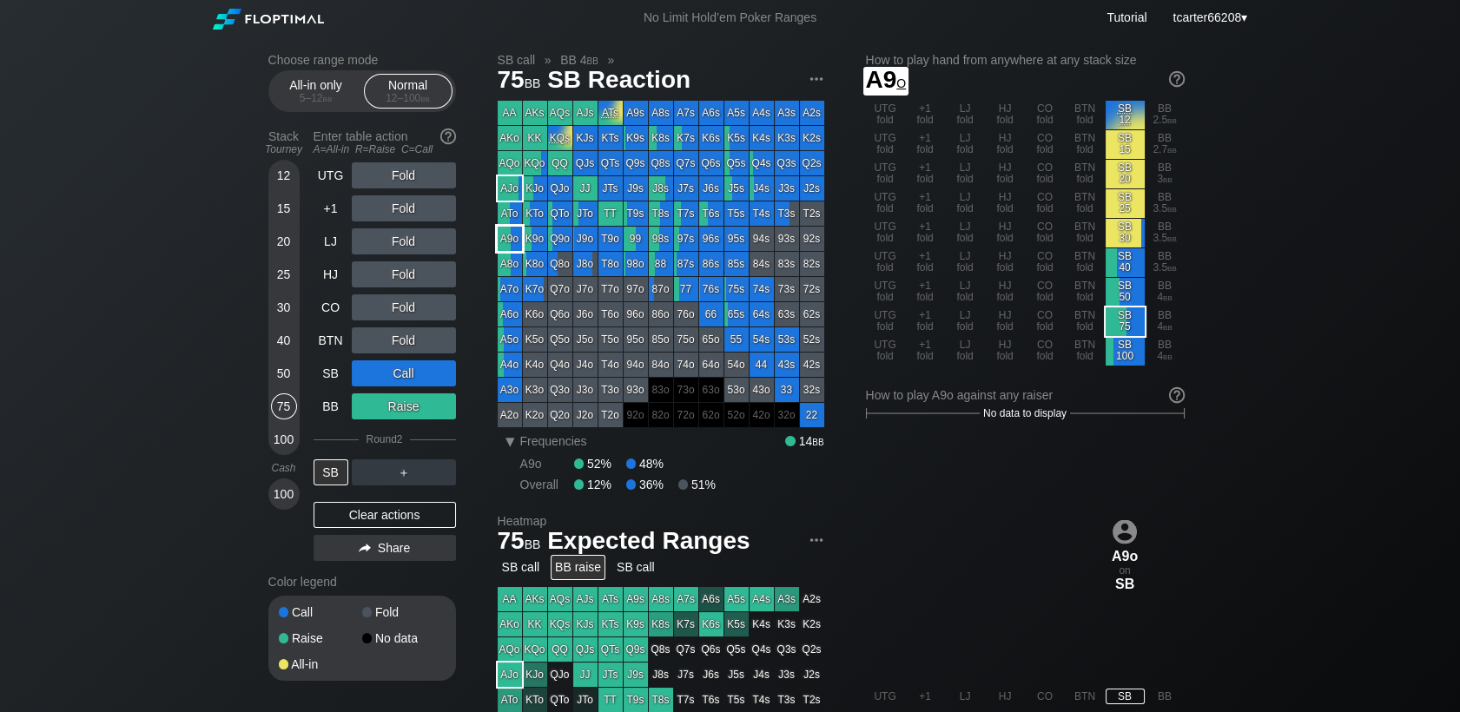
click at [502, 241] on div "A9o" at bounding box center [510, 239] width 24 height 24
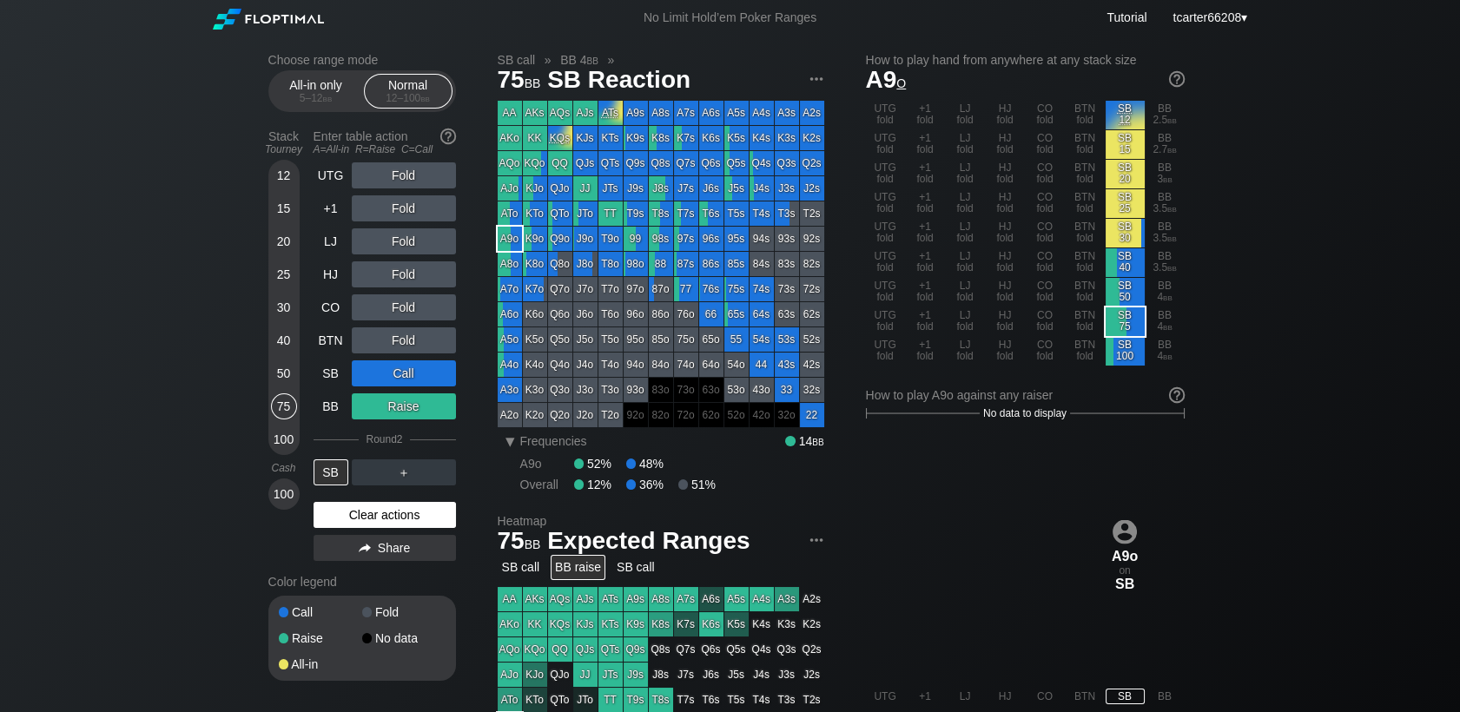
click at [354, 515] on div "Clear actions" at bounding box center [384, 515] width 142 height 26
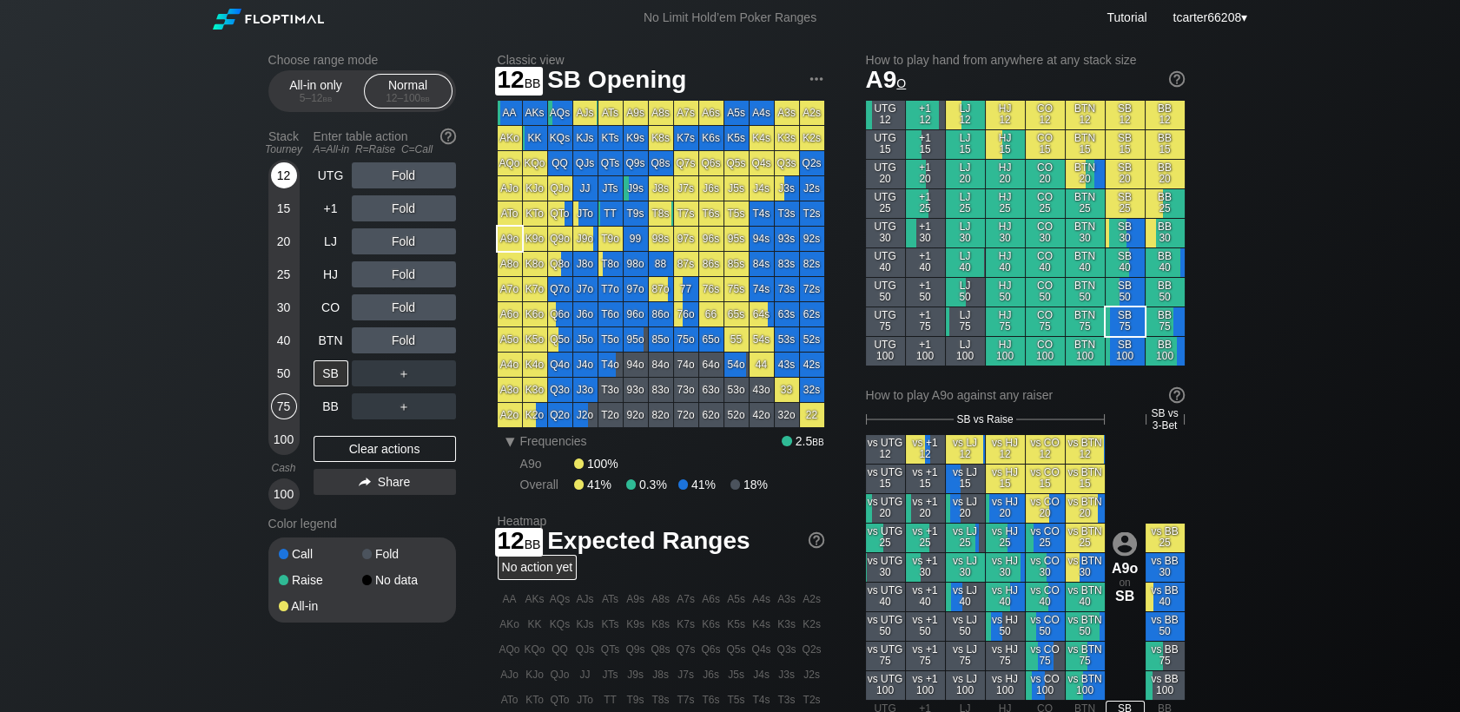
click at [288, 176] on div "12" at bounding box center [284, 175] width 26 height 26
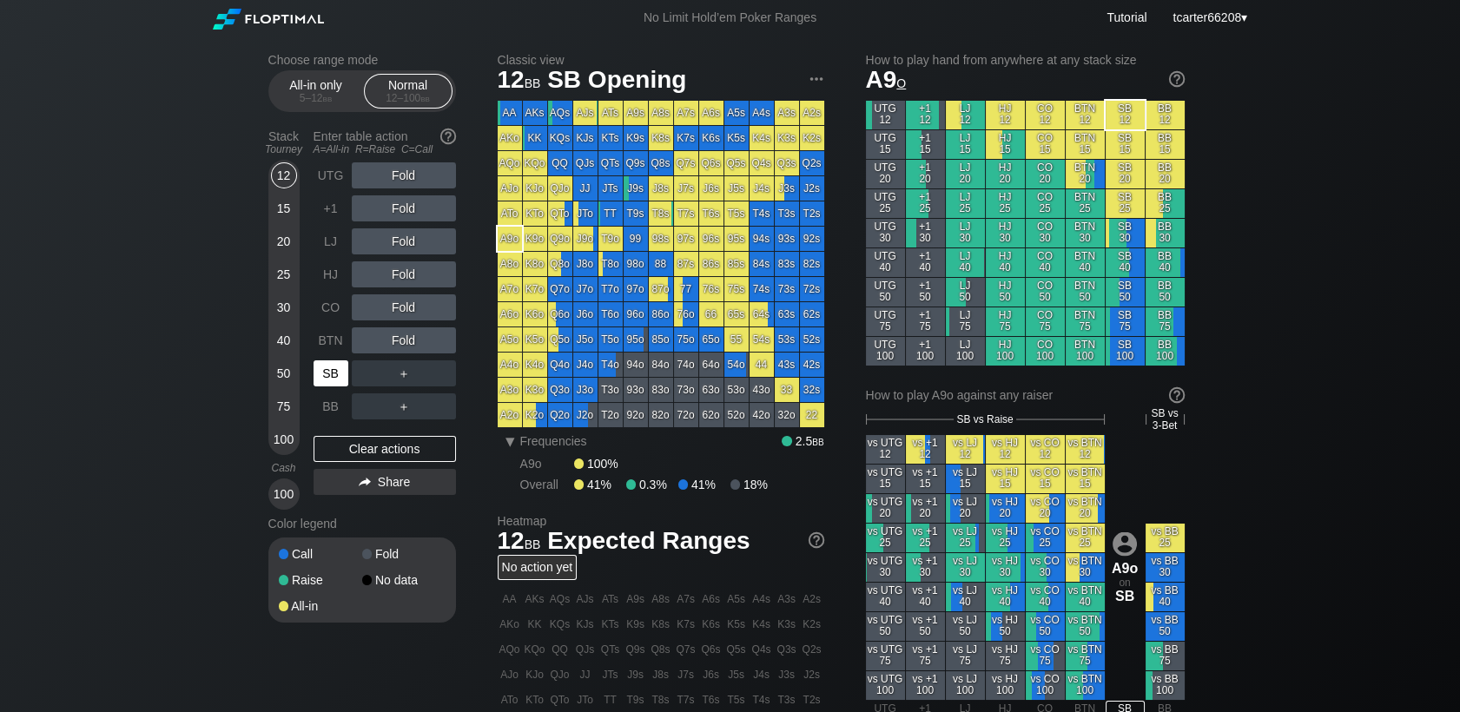
drag, startPoint x: 329, startPoint y: 399, endPoint x: 322, endPoint y: 428, distance: 29.5
click at [327, 404] on div "BB" at bounding box center [330, 406] width 35 height 26
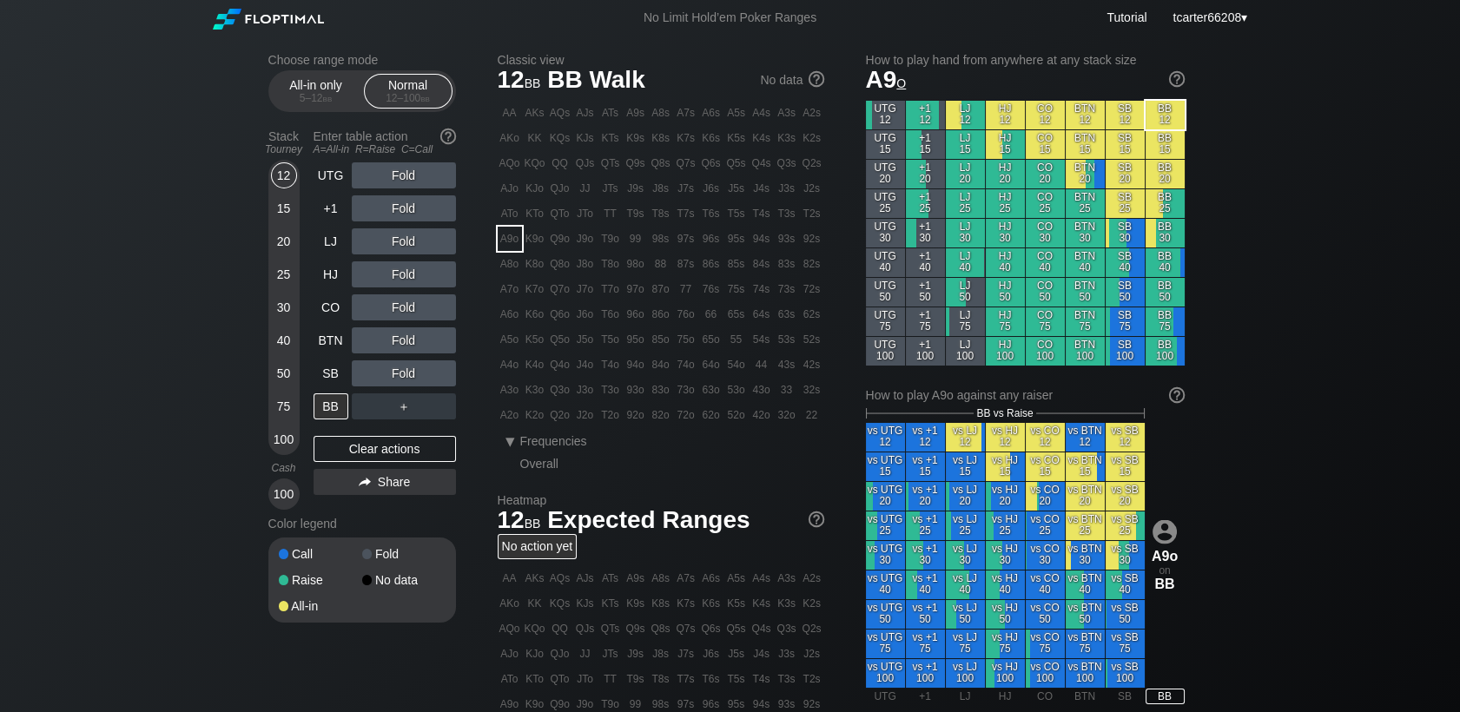
click at [322, 431] on div "UTG Fold +1 Fold LJ Fold HJ Fold CO Fold BTN Fold SB Fold BB ＋ Clear actions Sh…" at bounding box center [384, 335] width 142 height 347
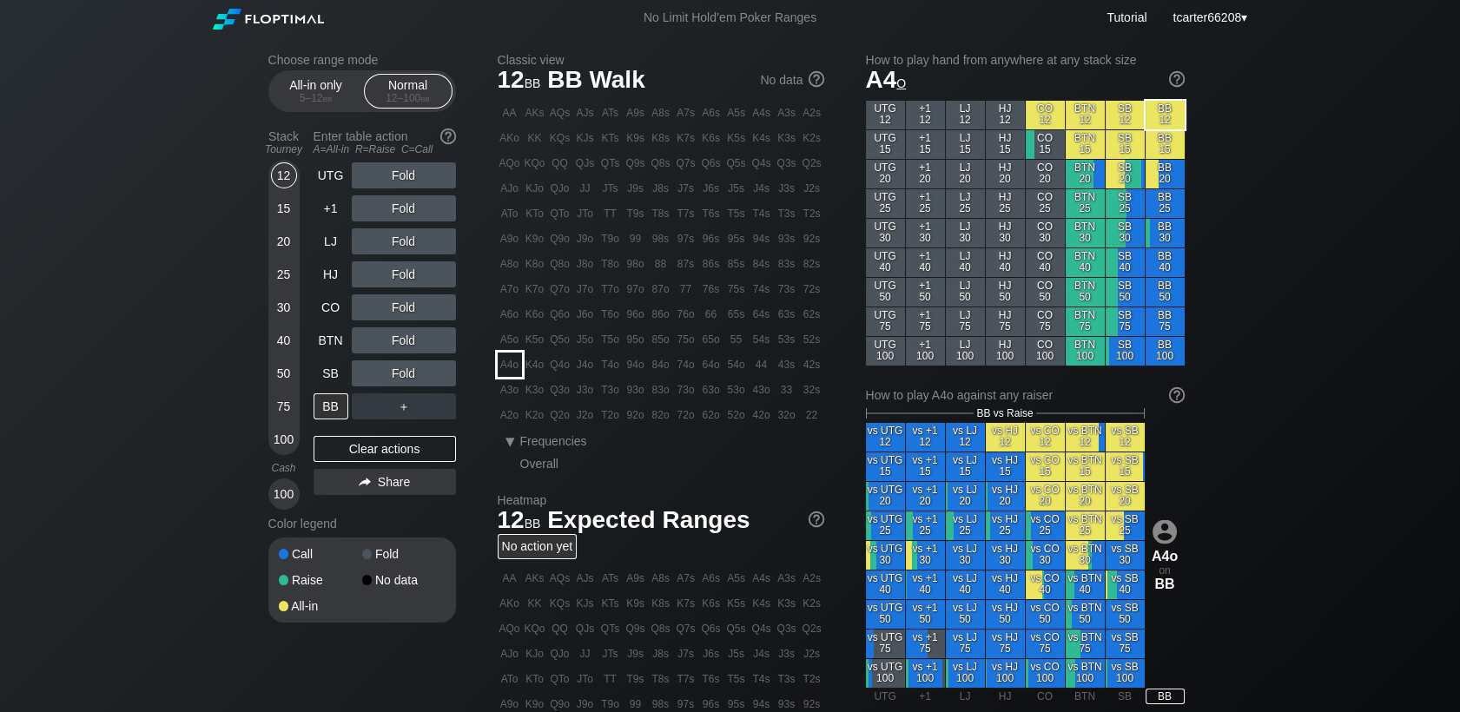
click at [507, 360] on div "A4o" at bounding box center [510, 365] width 24 height 24
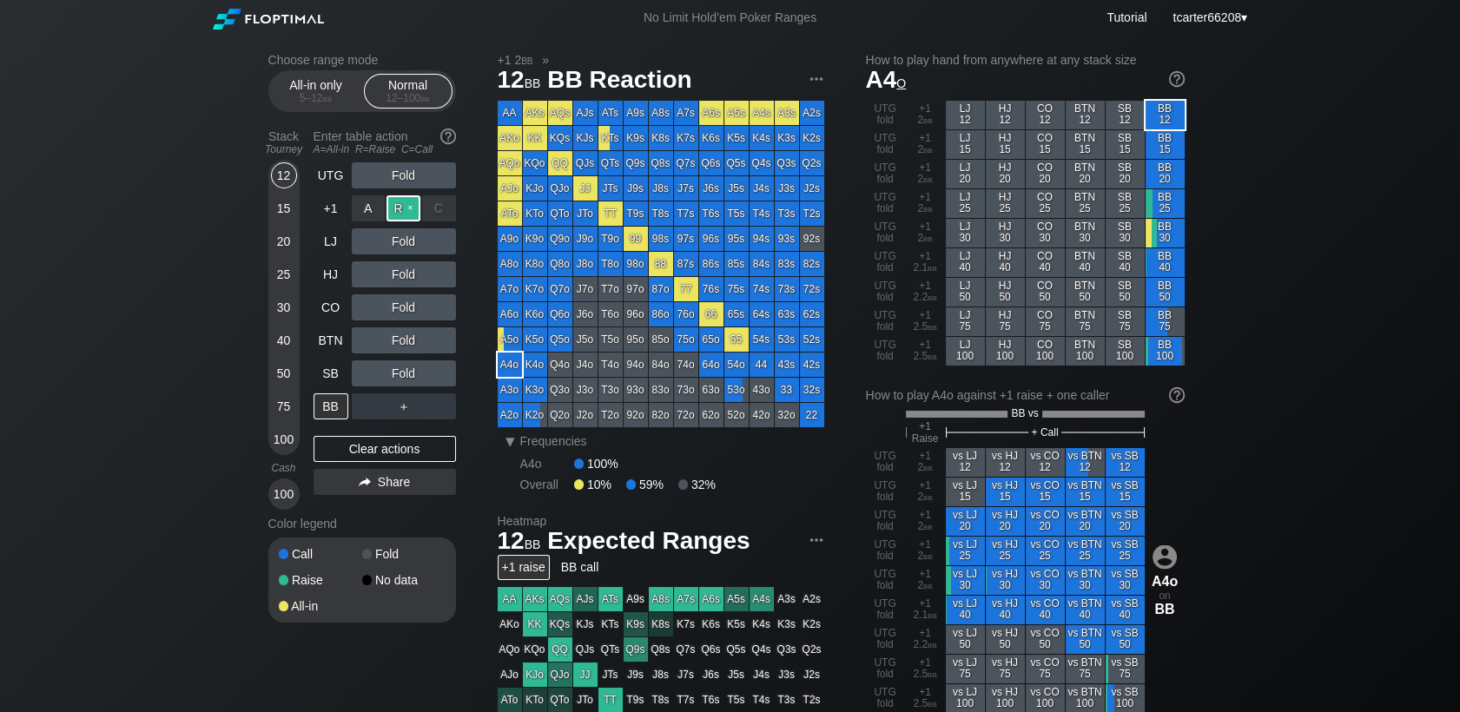
click at [414, 205] on div "R ✕" at bounding box center [403, 208] width 34 height 26
drag, startPoint x: 260, startPoint y: 342, endPoint x: 274, endPoint y: 340, distance: 14.9
click at [271, 340] on div "Choose range mode All-in only 5 – 12 bb Normal 12 – 100 bb Stack Tourney Enter …" at bounding box center [730, 603] width 952 height 1134
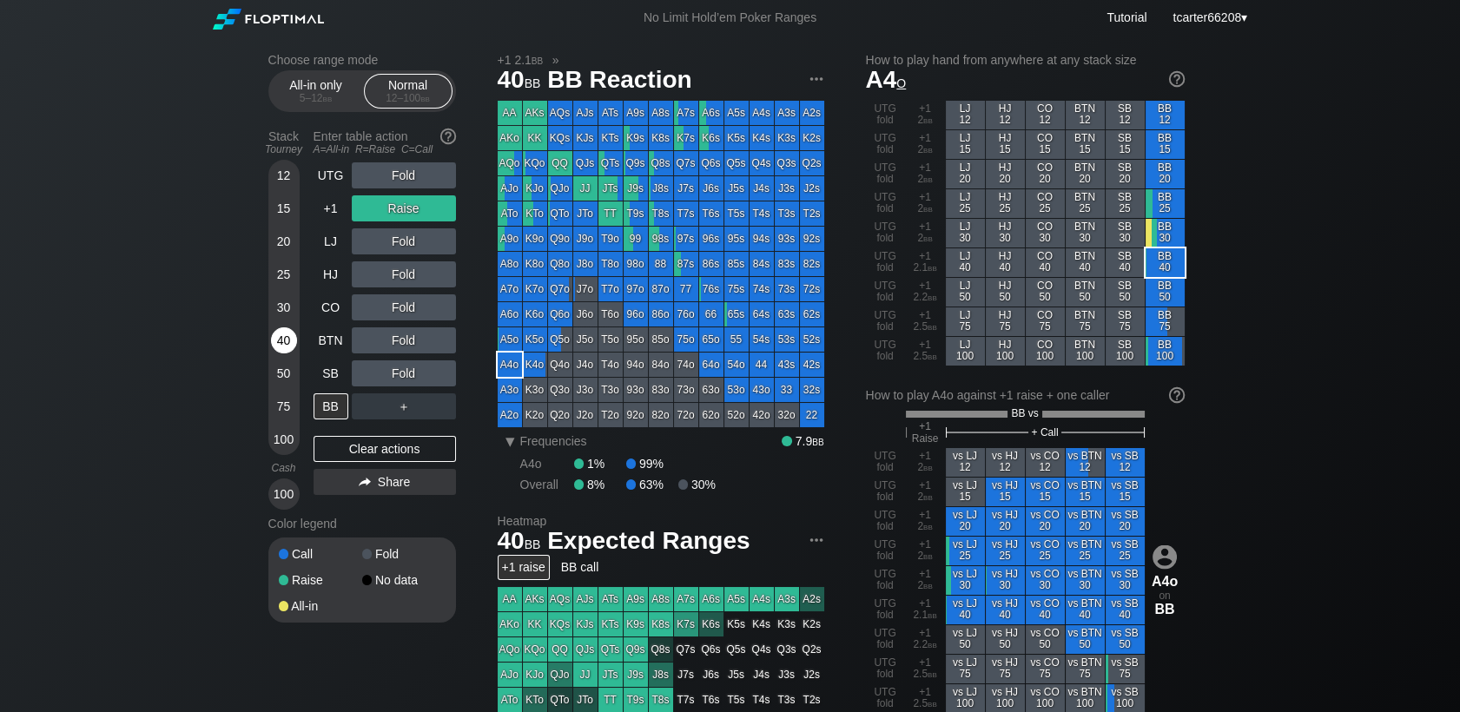
click at [289, 338] on div "40" at bounding box center [284, 340] width 26 height 26
drag, startPoint x: 368, startPoint y: 454, endPoint x: 354, endPoint y: 392, distance: 63.2
click at [367, 452] on div "Clear actions" at bounding box center [384, 449] width 142 height 26
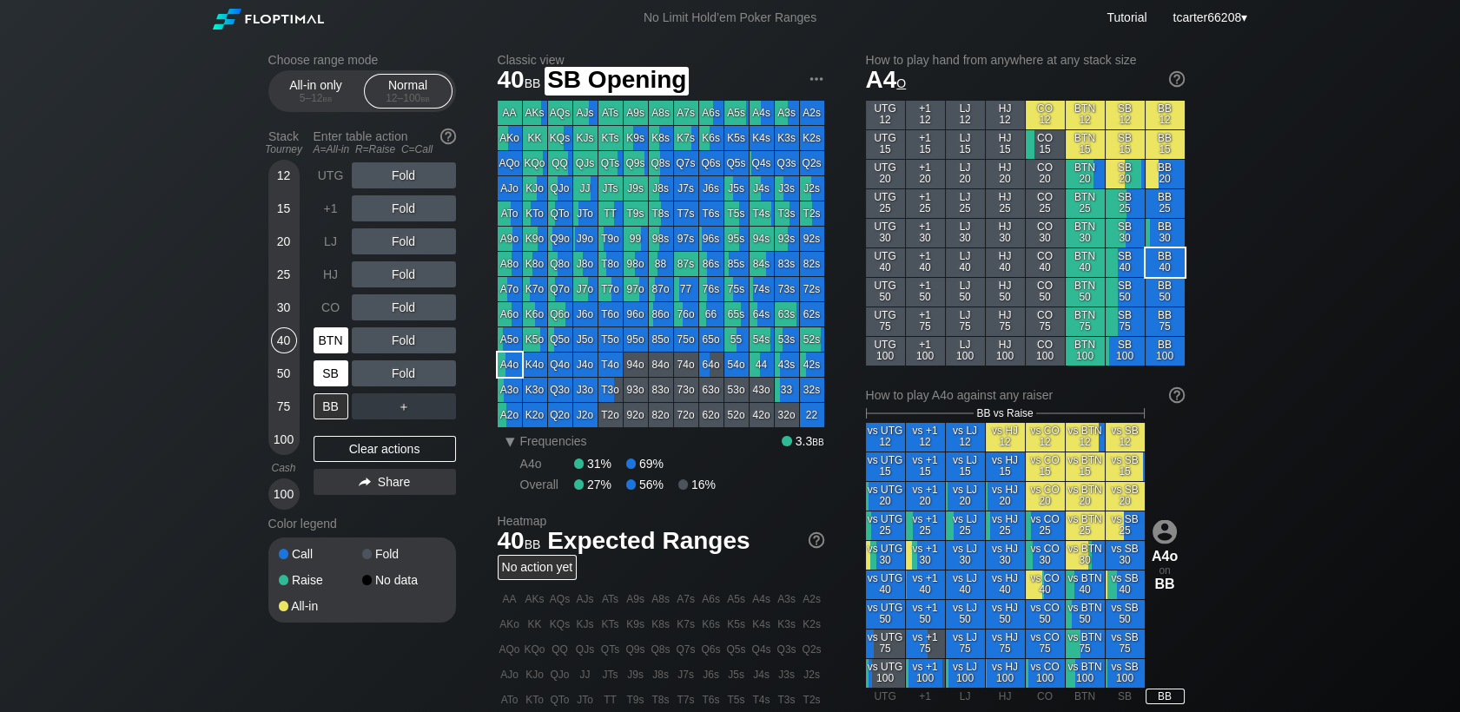
click at [330, 351] on div "BTN" at bounding box center [330, 340] width 35 height 26
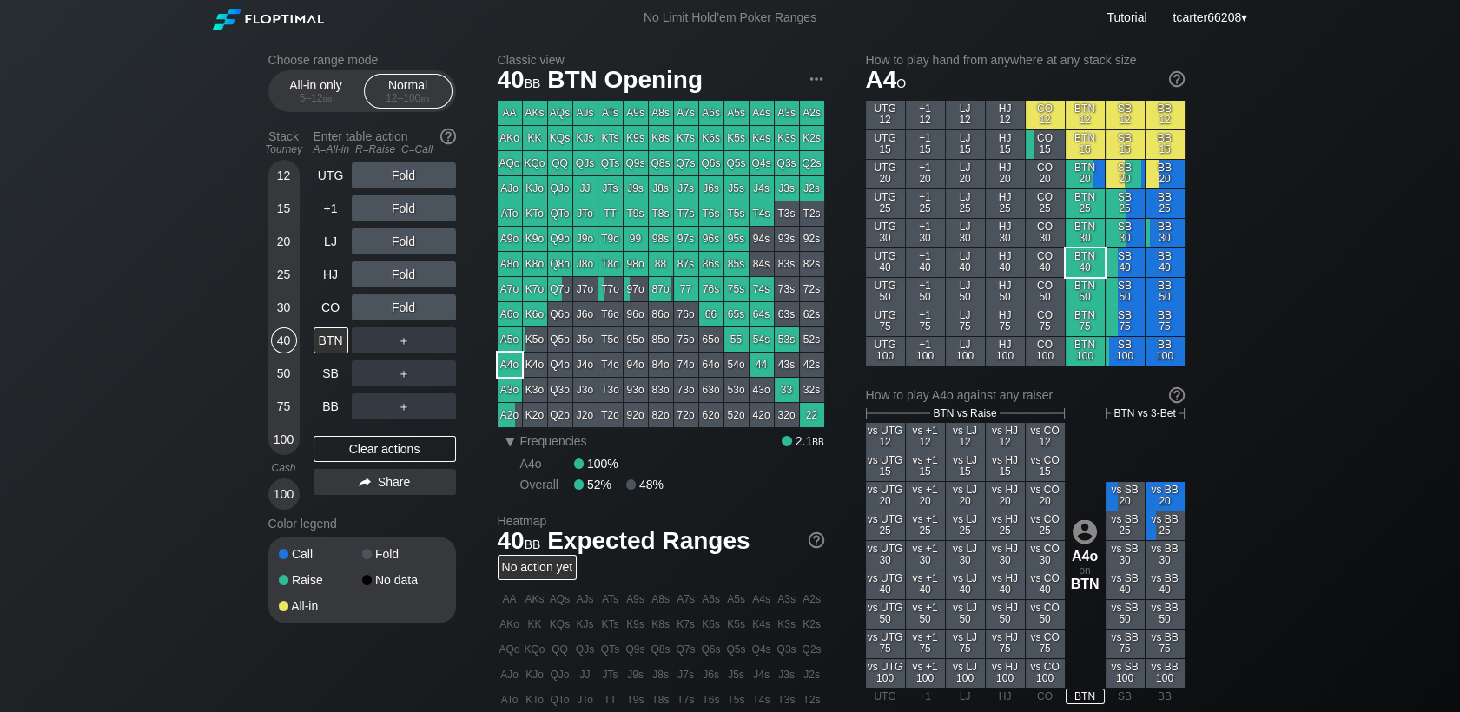
click at [290, 375] on div "50" at bounding box center [284, 373] width 26 height 26
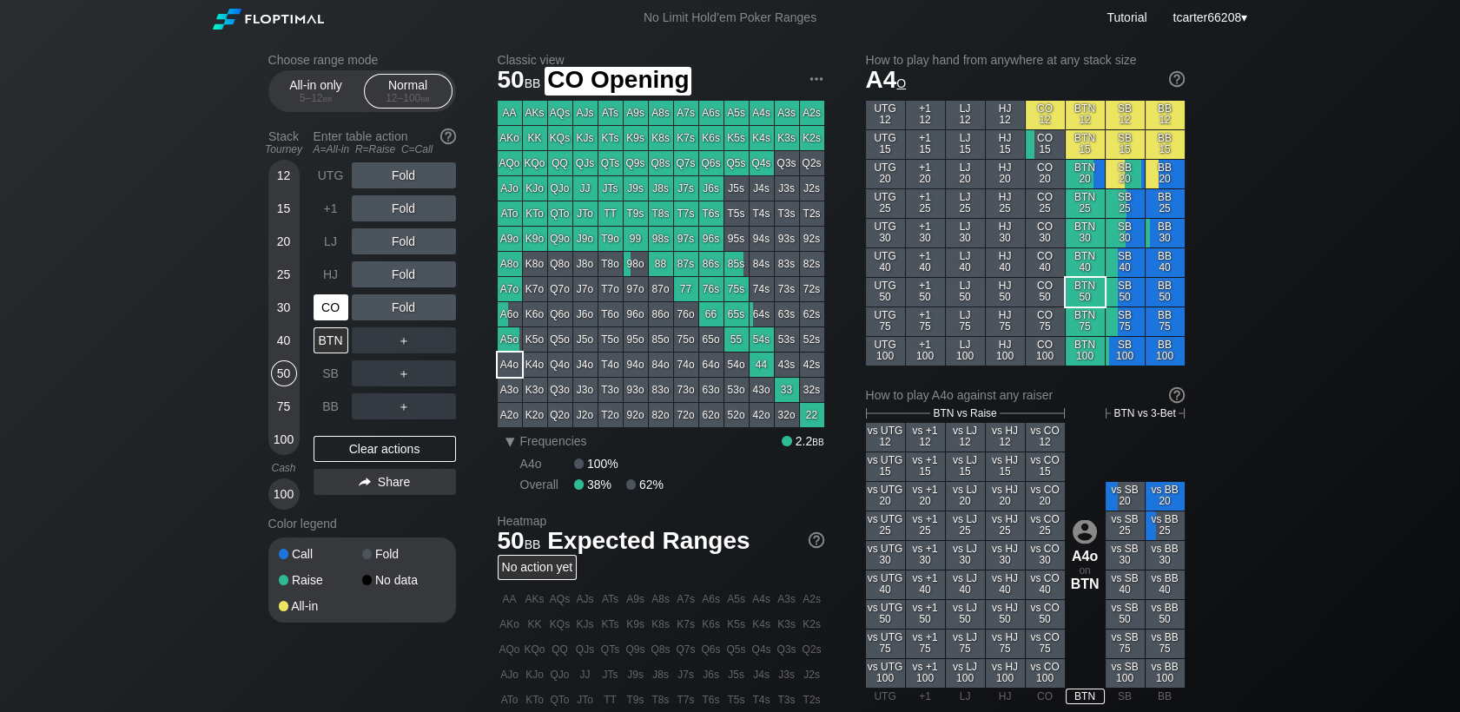
click at [313, 313] on div "CO" at bounding box center [330, 307] width 35 height 26
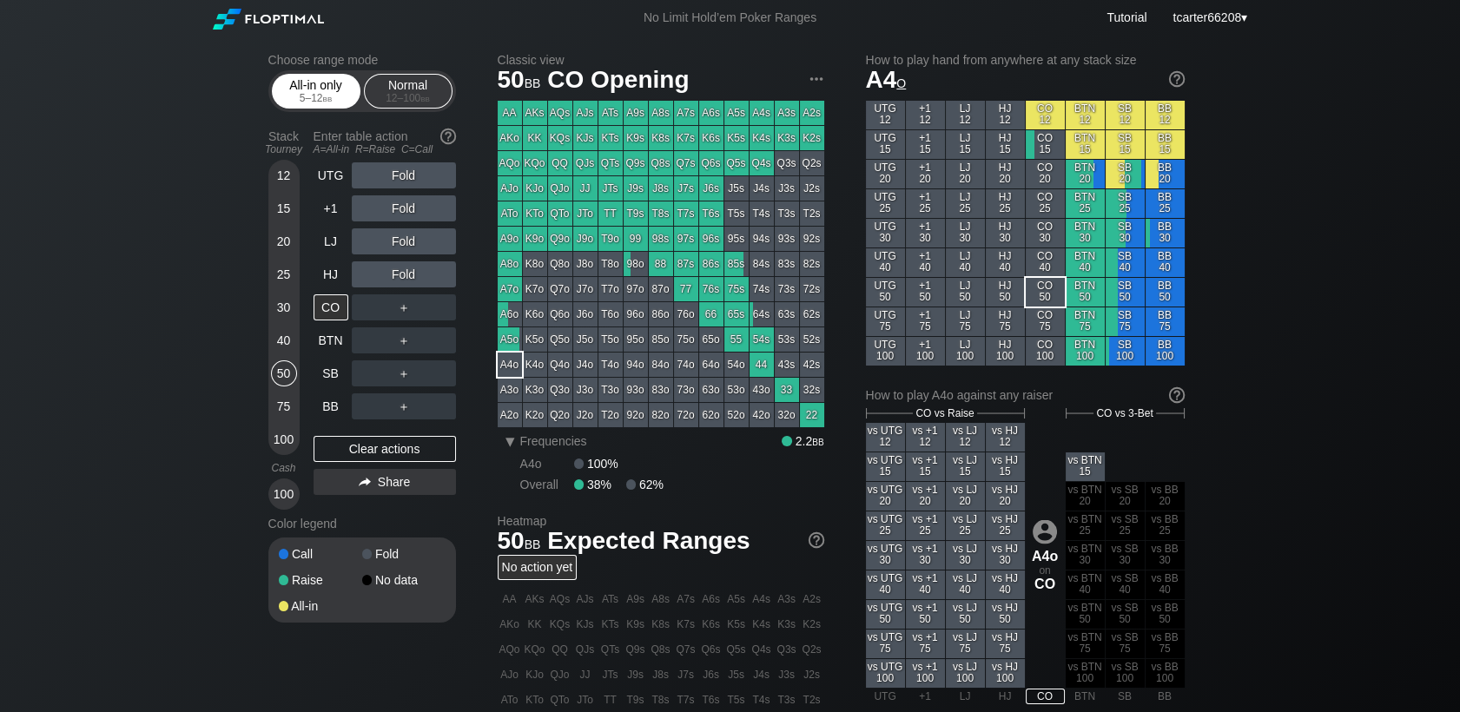
drag, startPoint x: 314, startPoint y: 101, endPoint x: 316, endPoint y: 84, distance: 16.6
click at [316, 85] on div "All-in only 5 – 12 bb" at bounding box center [316, 91] width 80 height 33
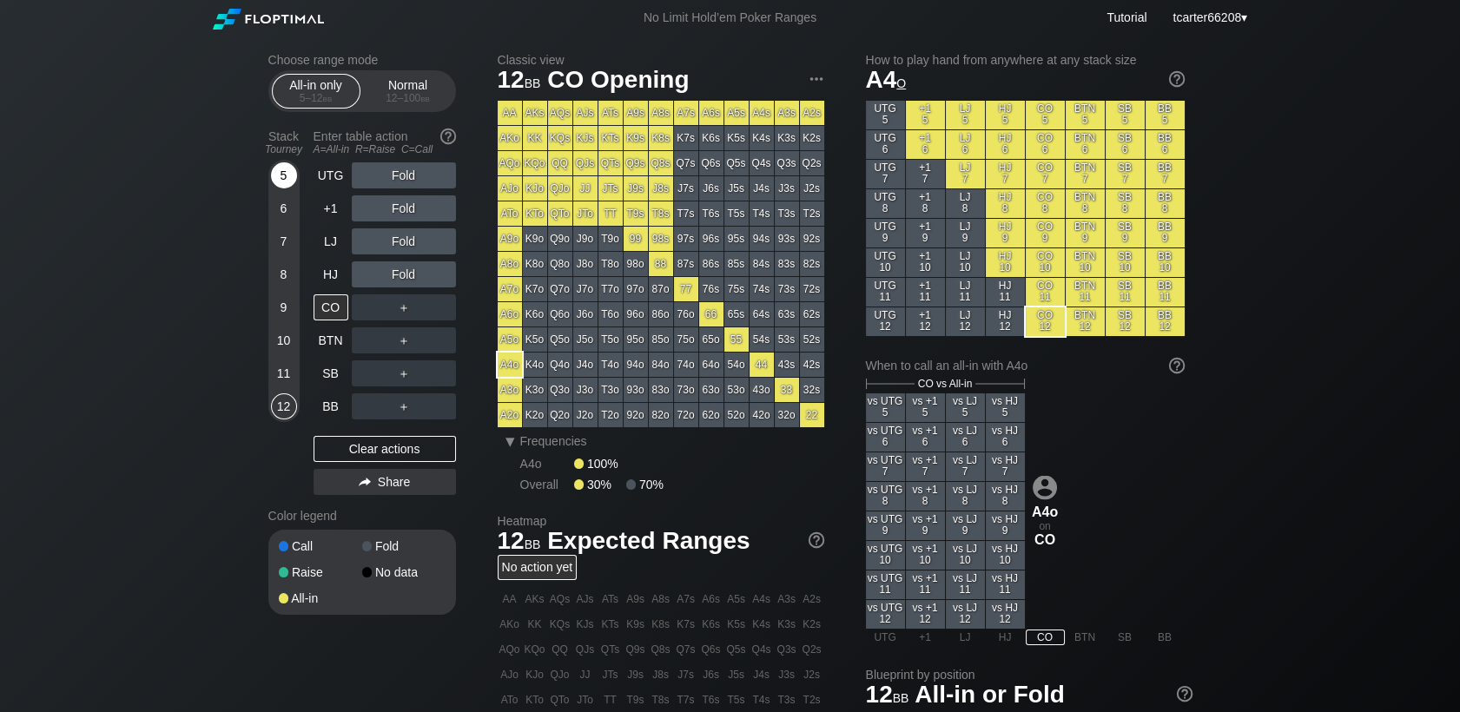
drag, startPoint x: 285, startPoint y: 163, endPoint x: 284, endPoint y: 194, distance: 30.4
click at [285, 162] on div "Stack Tourney" at bounding box center [283, 142] width 45 height 40
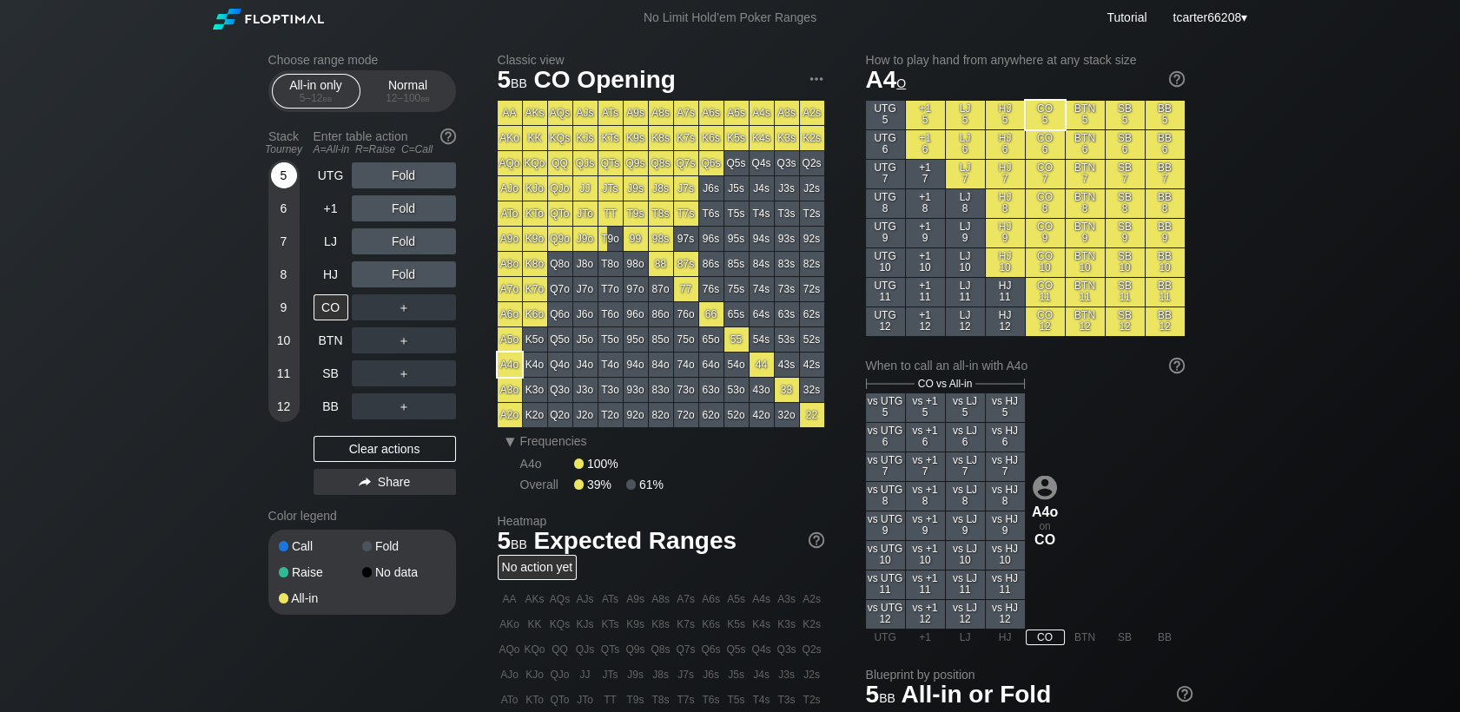
click at [284, 194] on div "5" at bounding box center [284, 178] width 26 height 33
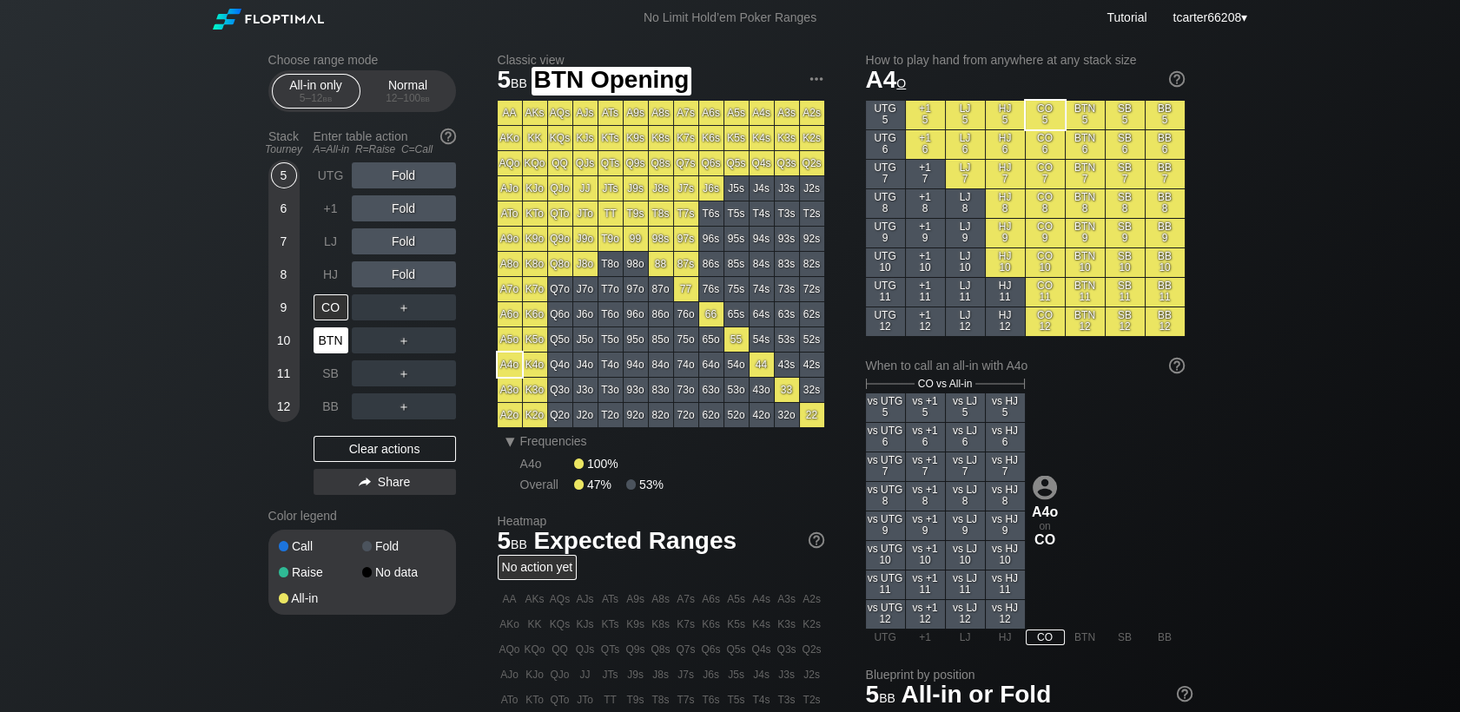
click at [339, 346] on div "BTN" at bounding box center [330, 340] width 35 height 26
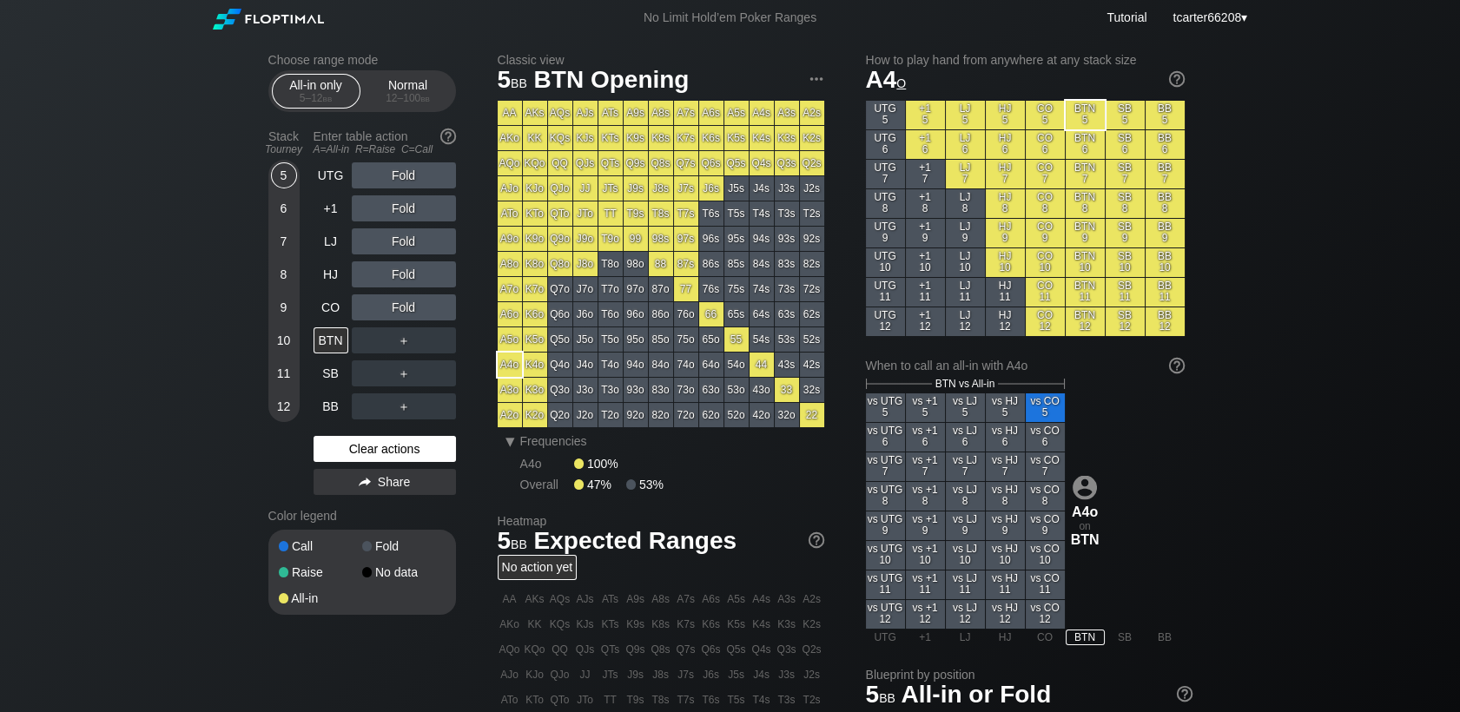
click at [403, 454] on div "Clear actions" at bounding box center [384, 449] width 142 height 26
click at [405, 102] on div "Normal 12 – 100 bb" at bounding box center [408, 91] width 89 height 35
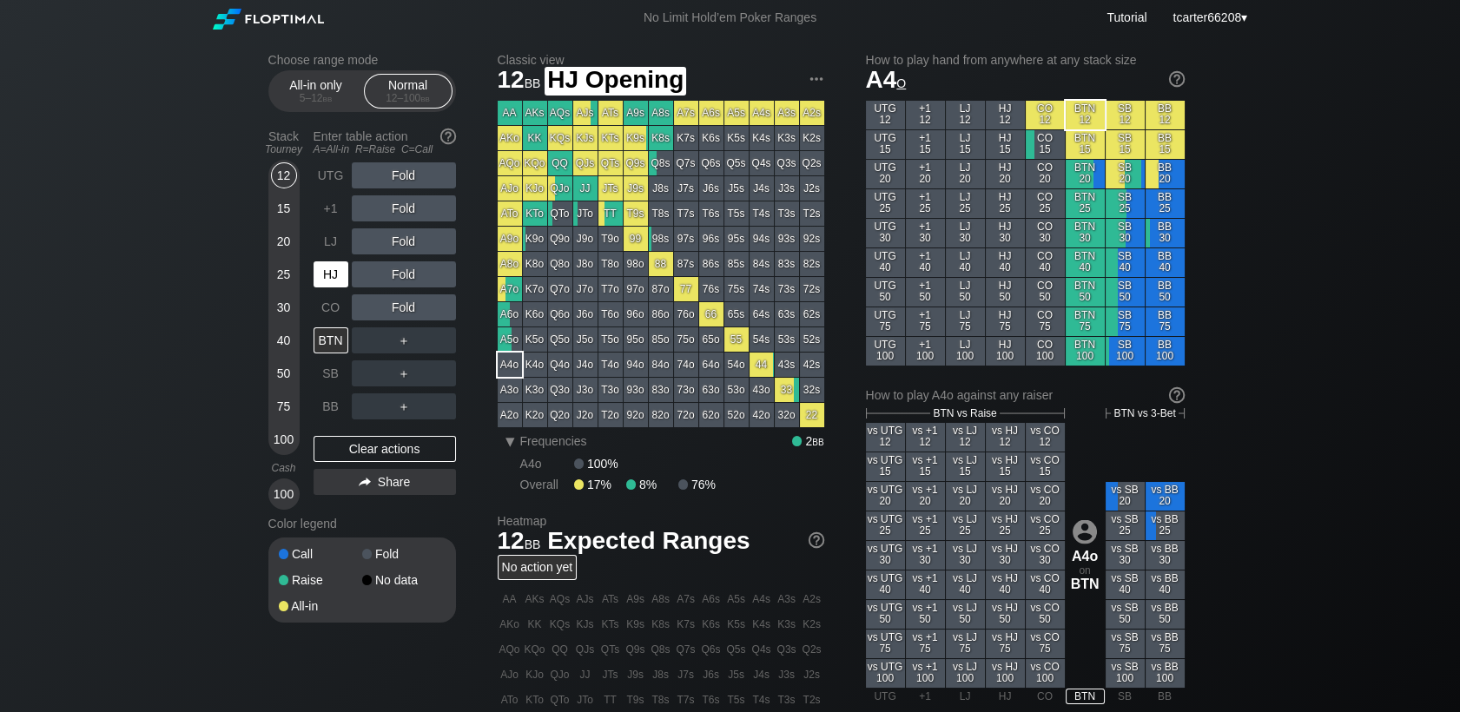
click at [327, 289] on div "HJ" at bounding box center [332, 274] width 38 height 33
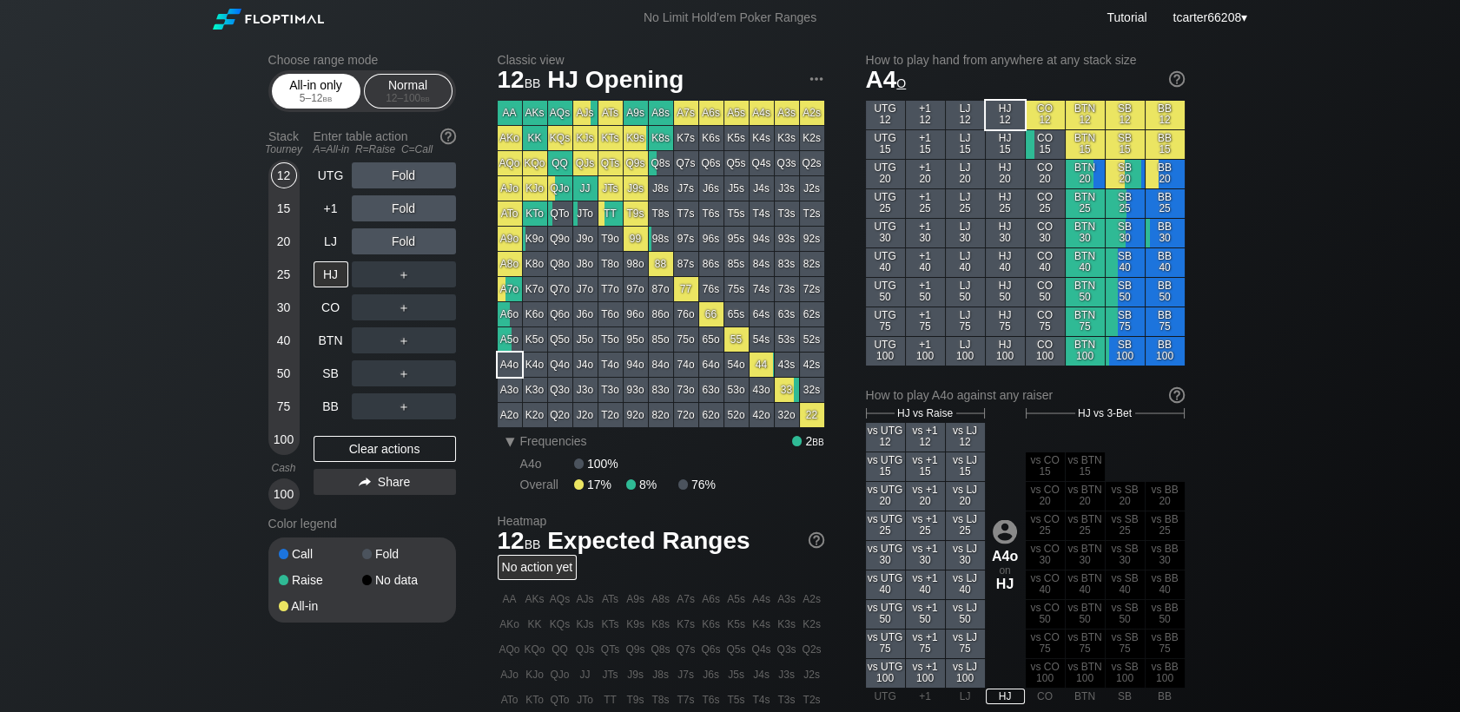
click at [307, 106] on div "All-in only 5 – 12 bb" at bounding box center [316, 91] width 80 height 33
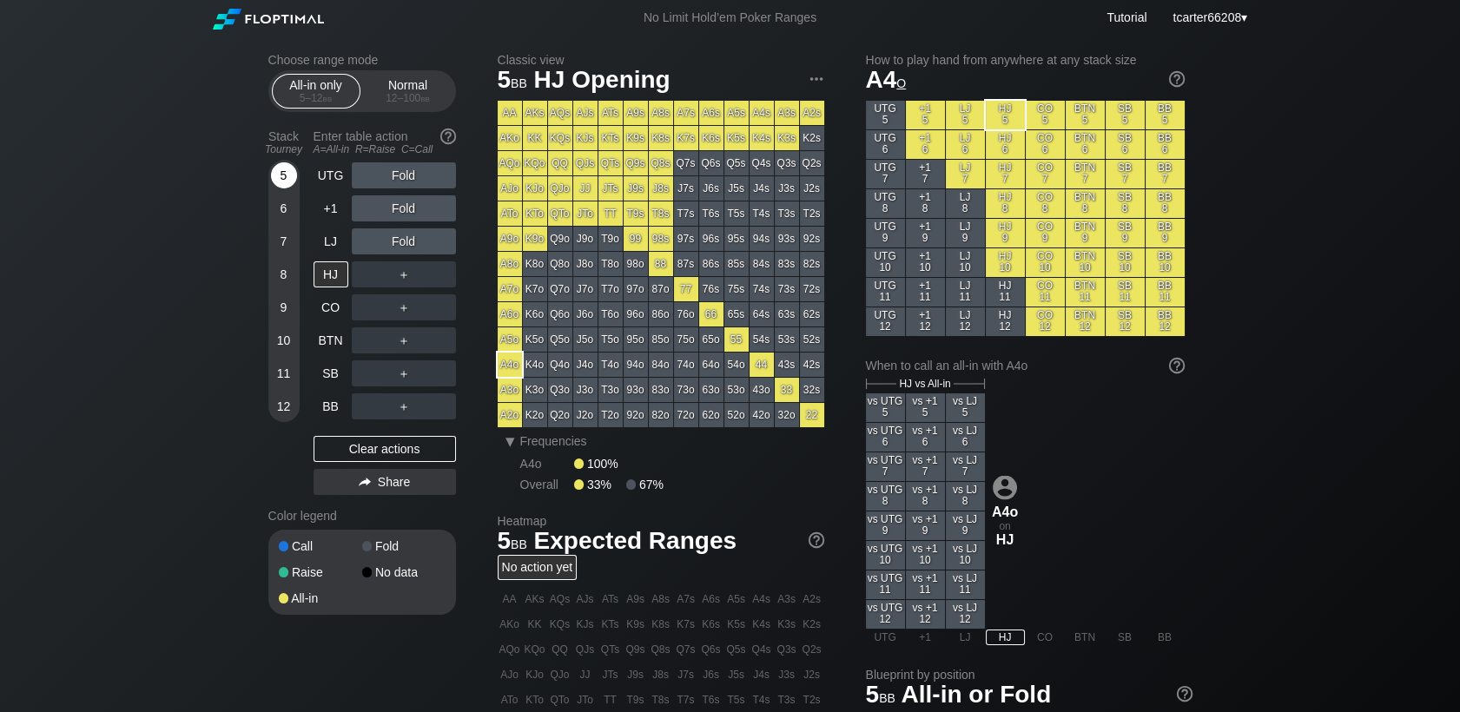
click at [285, 170] on div "5" at bounding box center [284, 175] width 26 height 26
click at [285, 171] on div "5" at bounding box center [284, 175] width 26 height 26
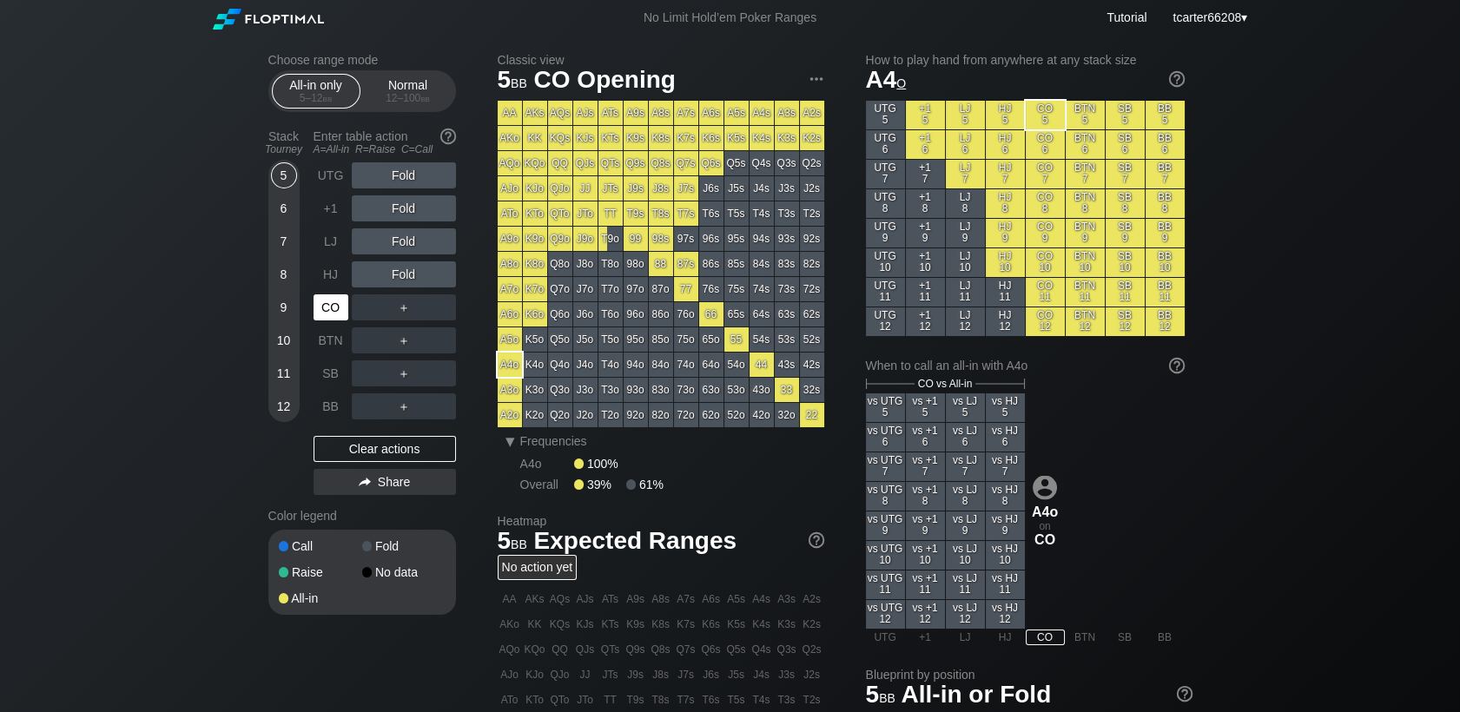
click at [327, 309] on div "CO" at bounding box center [330, 307] width 35 height 26
click at [423, 458] on div "Clear actions" at bounding box center [384, 449] width 142 height 26
click at [375, 96] on div "12 – 100 bb" at bounding box center [408, 98] width 73 height 12
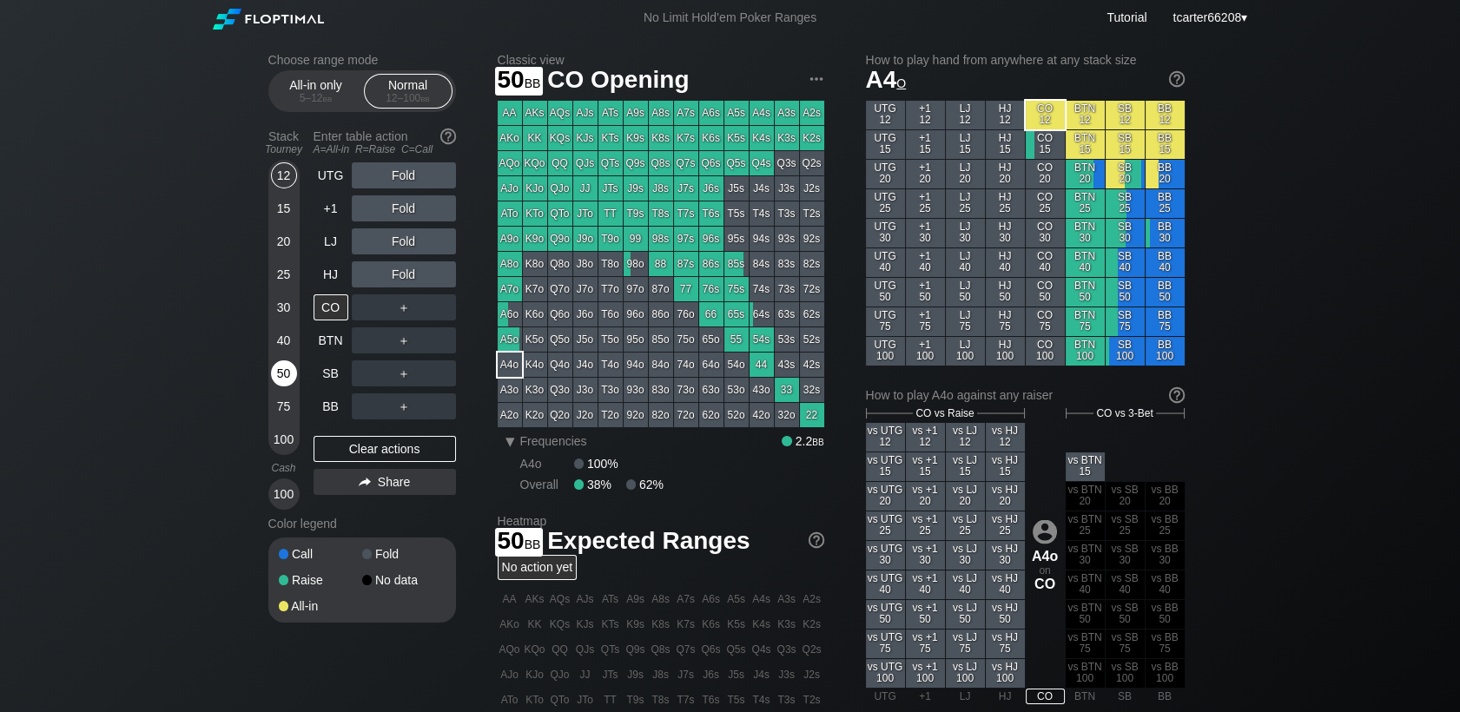
click at [274, 374] on div "50" at bounding box center [284, 373] width 26 height 26
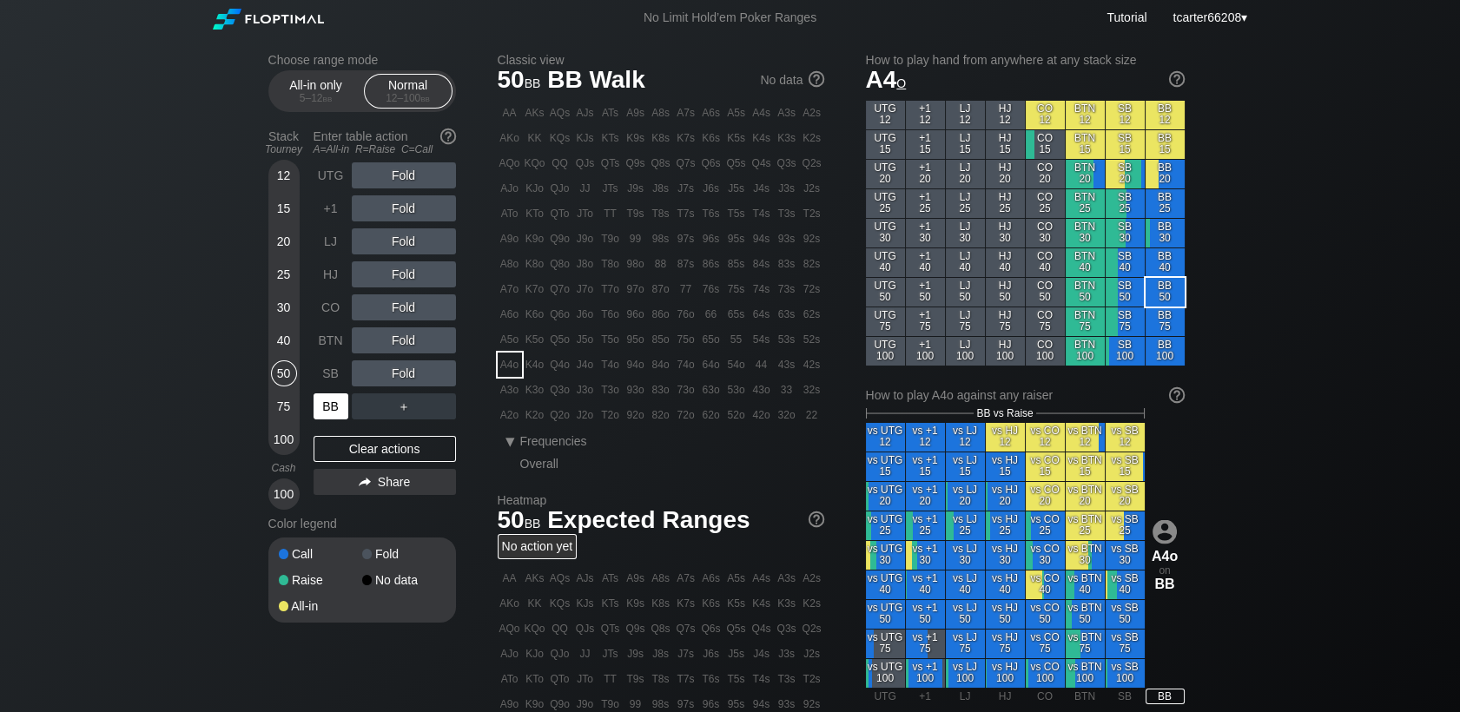
click at [323, 393] on div "BB" at bounding box center [332, 406] width 38 height 33
click at [410, 280] on div "Fold" at bounding box center [404, 274] width 104 height 26
click at [402, 305] on div "R ✕" at bounding box center [403, 307] width 34 height 26
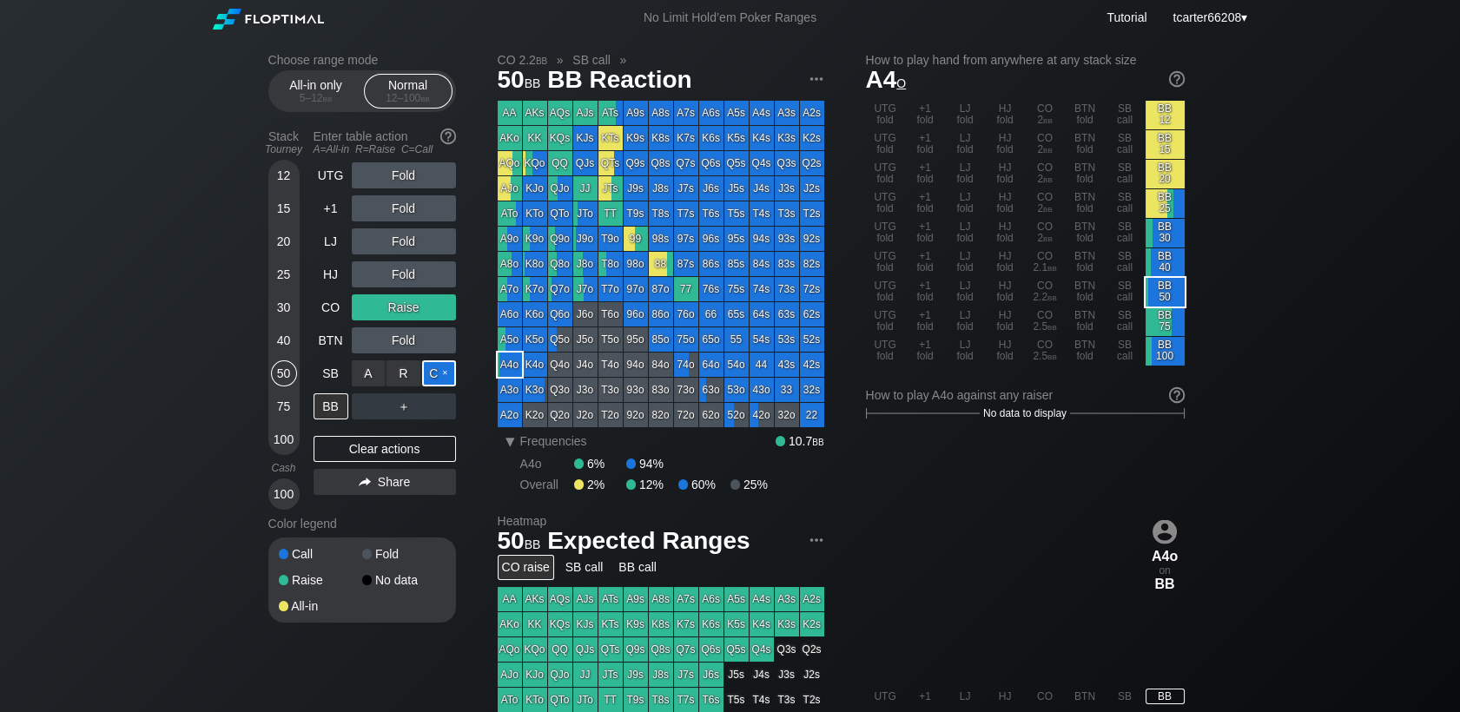
click at [433, 372] on div "C ✕" at bounding box center [439, 373] width 34 height 26
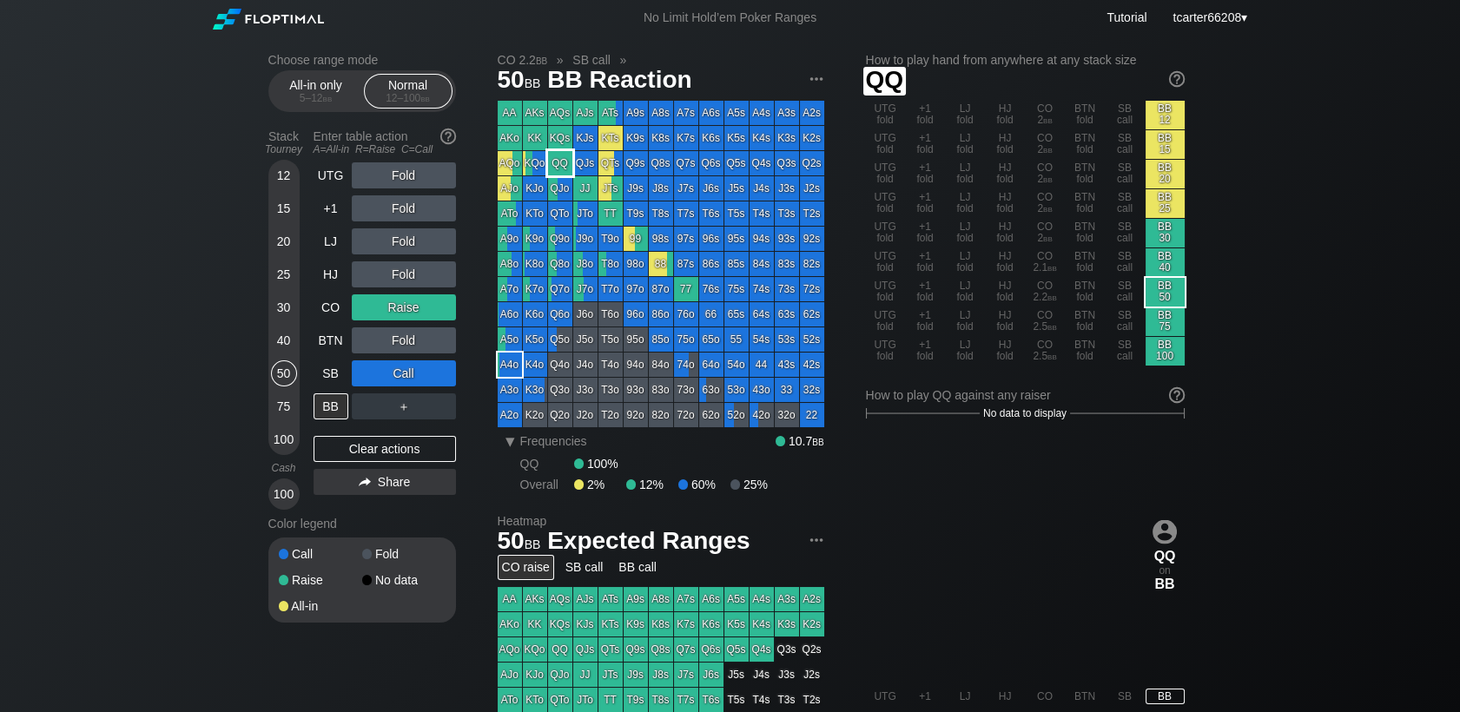
click at [549, 161] on div "QQ" at bounding box center [560, 163] width 24 height 24
drag, startPoint x: 280, startPoint y: 277, endPoint x: 291, endPoint y: 316, distance: 40.7
click at [279, 277] on div "25" at bounding box center [284, 274] width 26 height 26
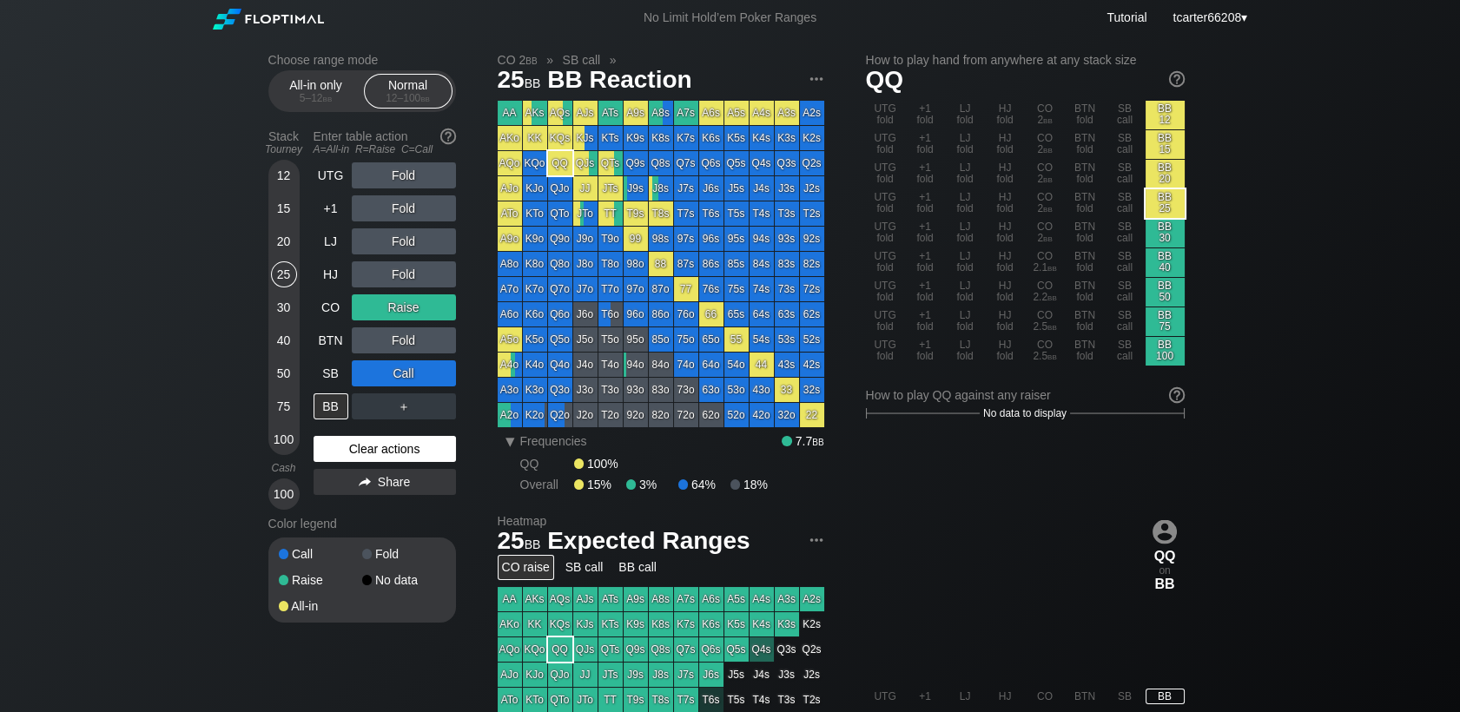
click at [353, 448] on div "Clear actions" at bounding box center [384, 449] width 142 height 26
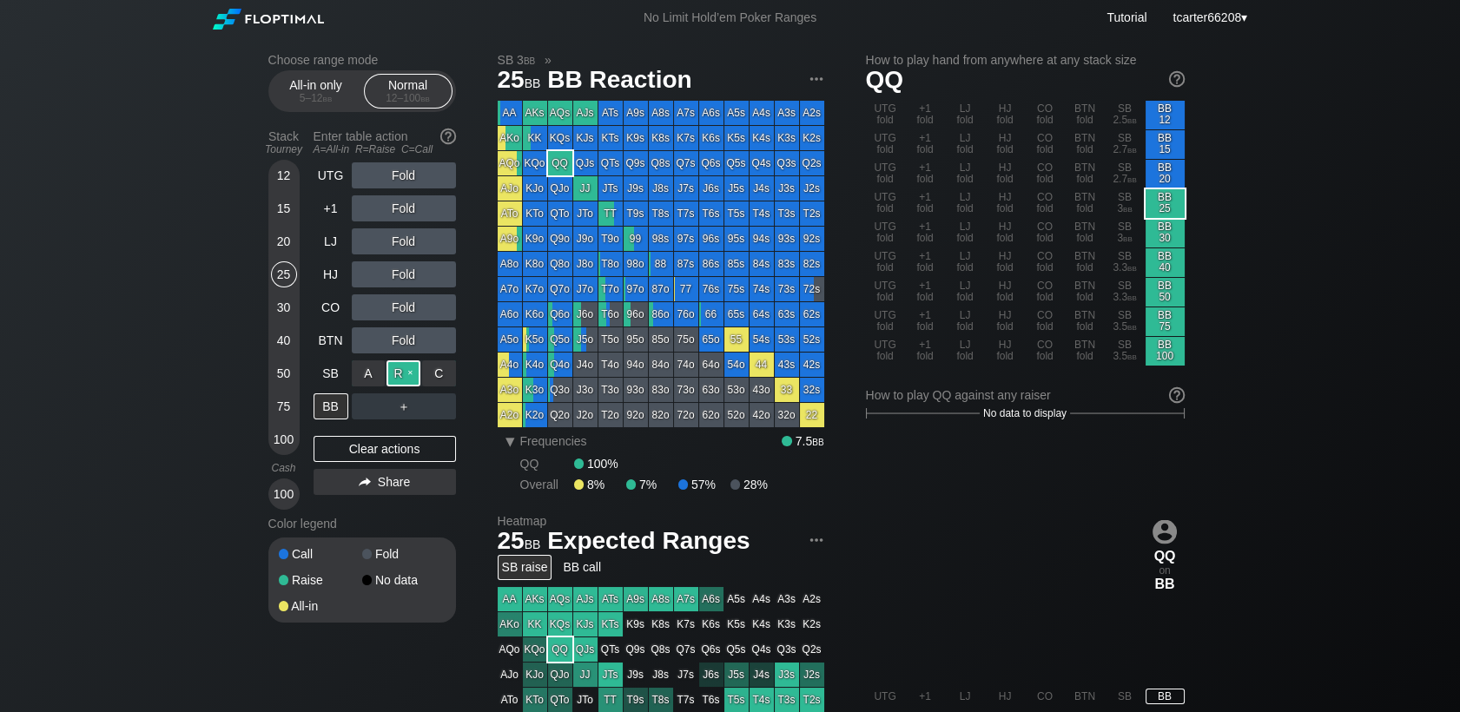
click at [392, 379] on div "R ✕" at bounding box center [403, 373] width 34 height 26
click at [403, 457] on div "Clear actions" at bounding box center [384, 449] width 142 height 26
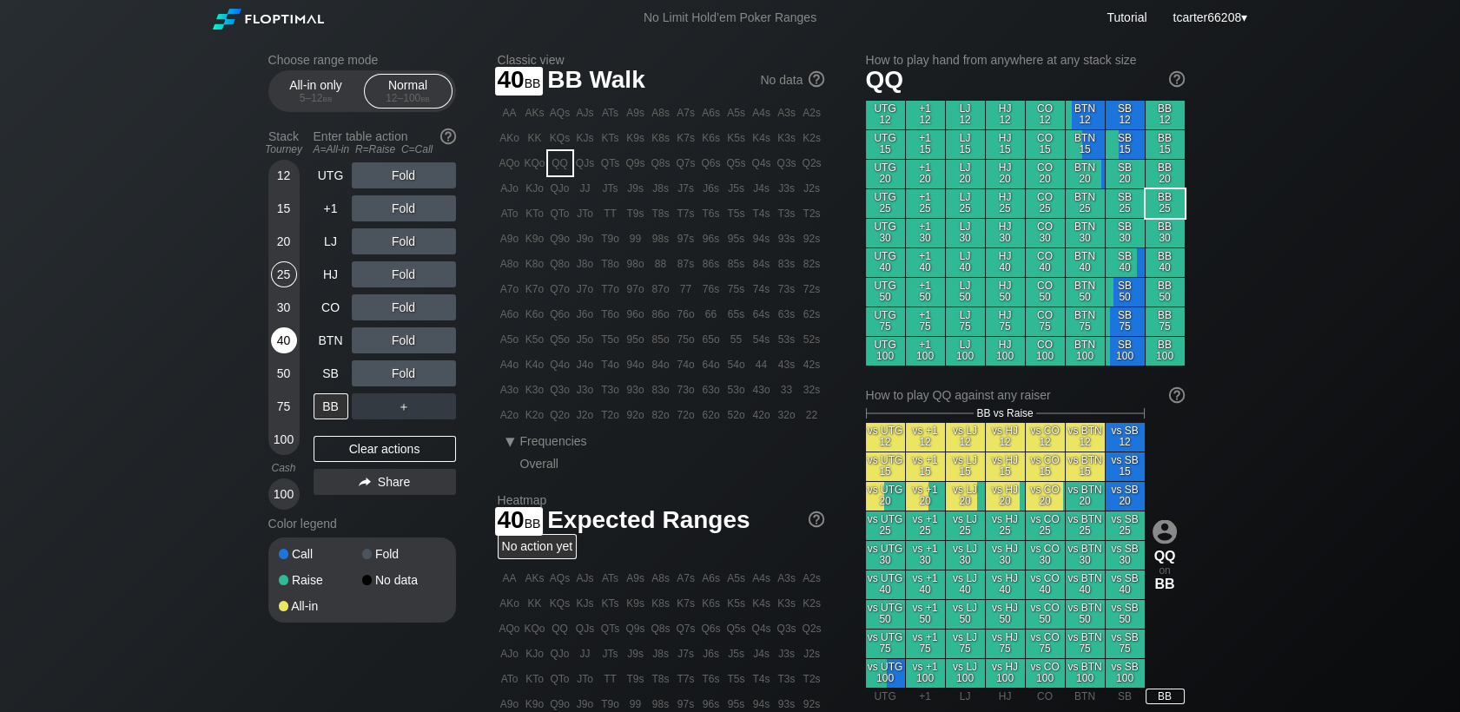
click at [285, 348] on div "40" at bounding box center [284, 340] width 26 height 26
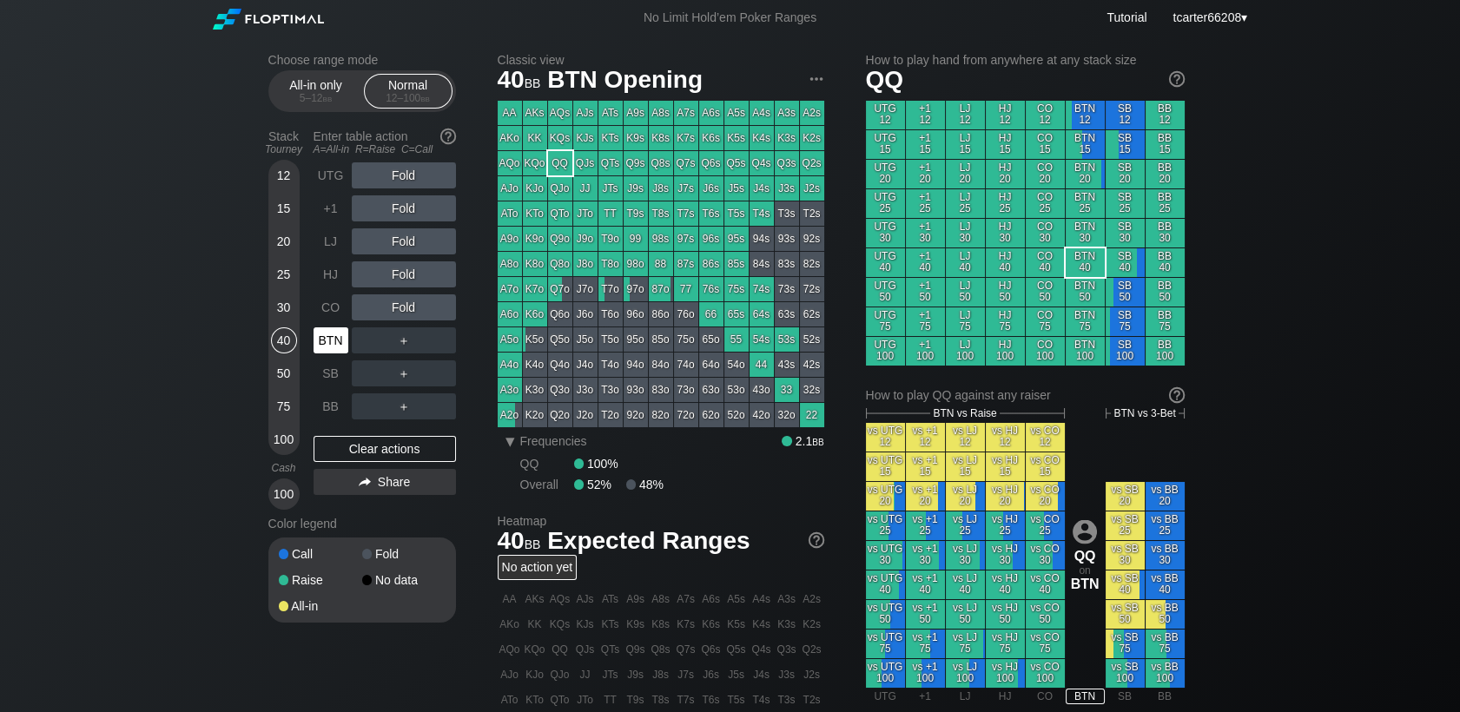
click at [326, 339] on div "BTN" at bounding box center [330, 340] width 35 height 26
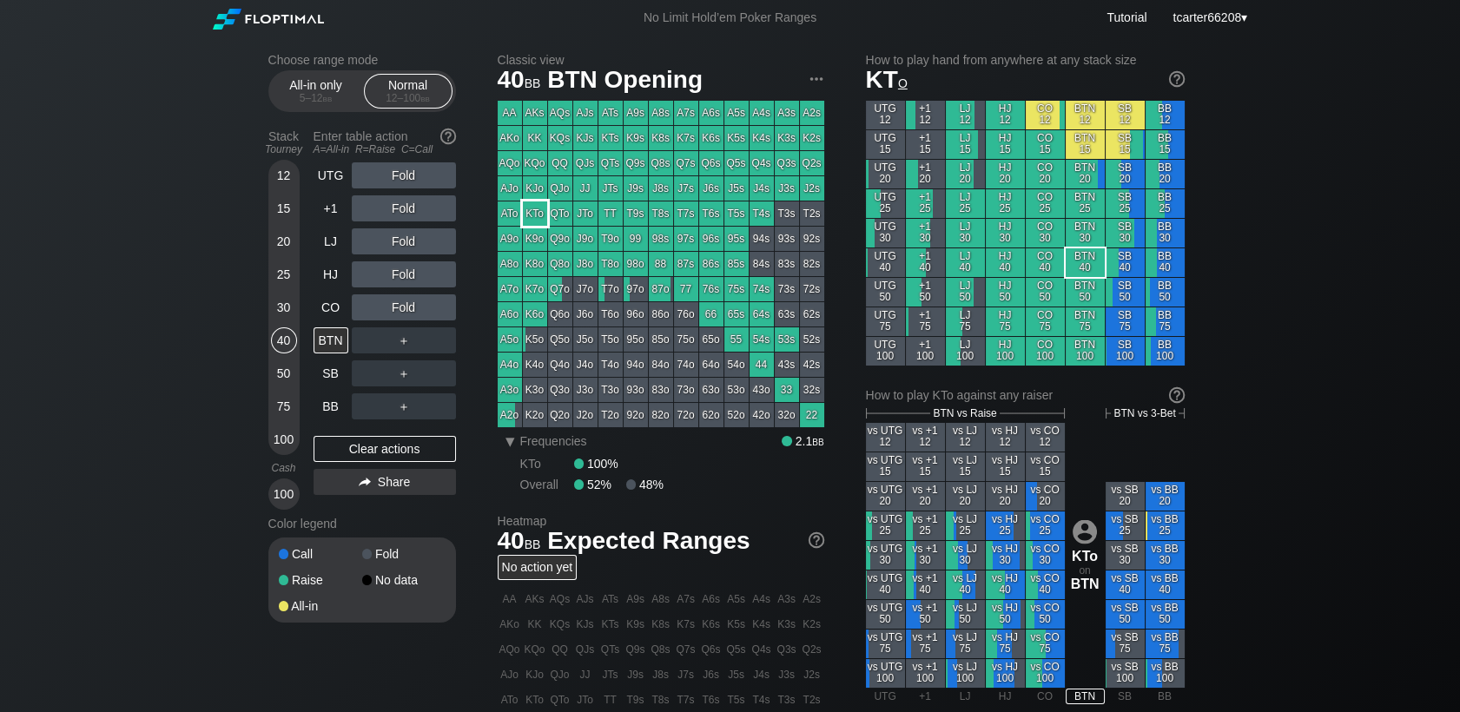
click at [536, 206] on div "KTo" at bounding box center [535, 213] width 24 height 24
click at [403, 345] on div "＋" at bounding box center [404, 340] width 104 height 26
click at [401, 345] on div "R ✕" at bounding box center [403, 340] width 34 height 26
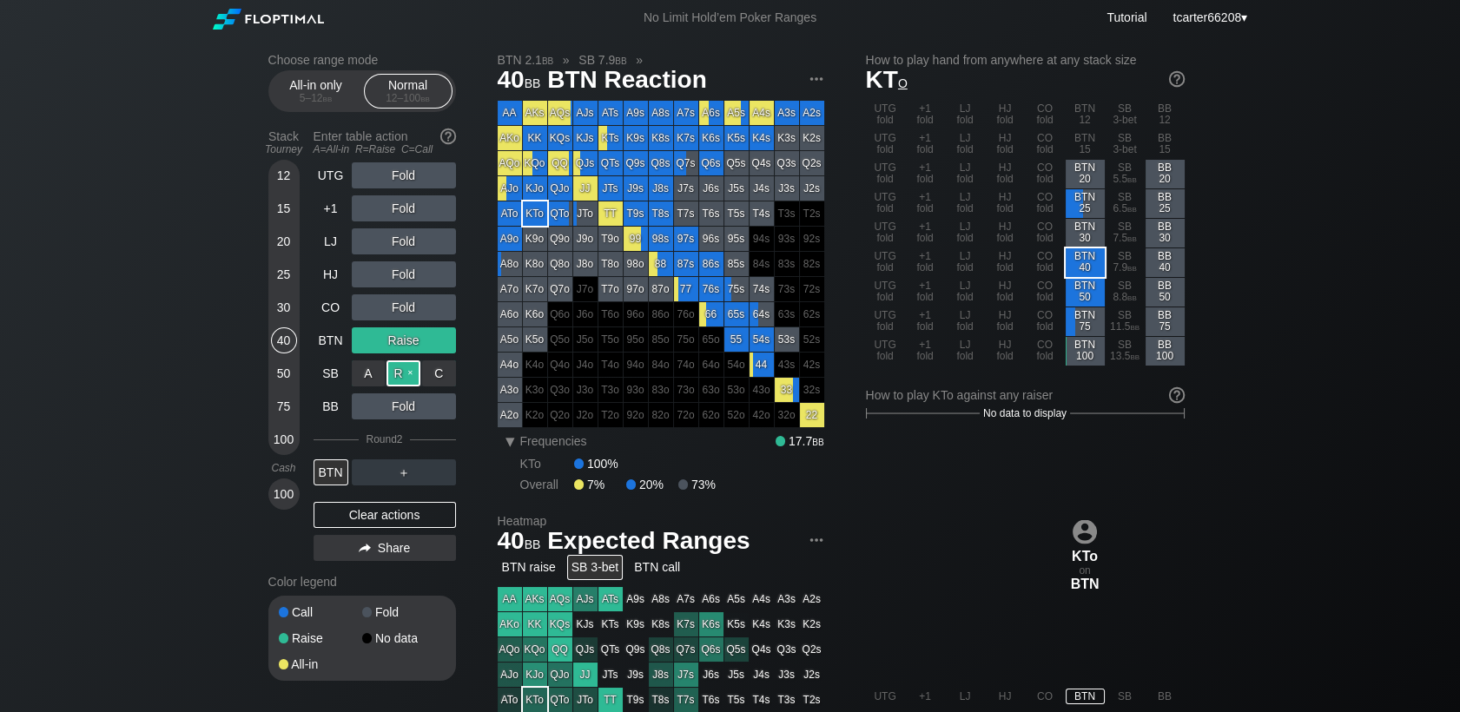
click at [403, 366] on div "R ✕" at bounding box center [403, 373] width 34 height 26
click at [401, 379] on div "R ✕" at bounding box center [403, 373] width 34 height 26
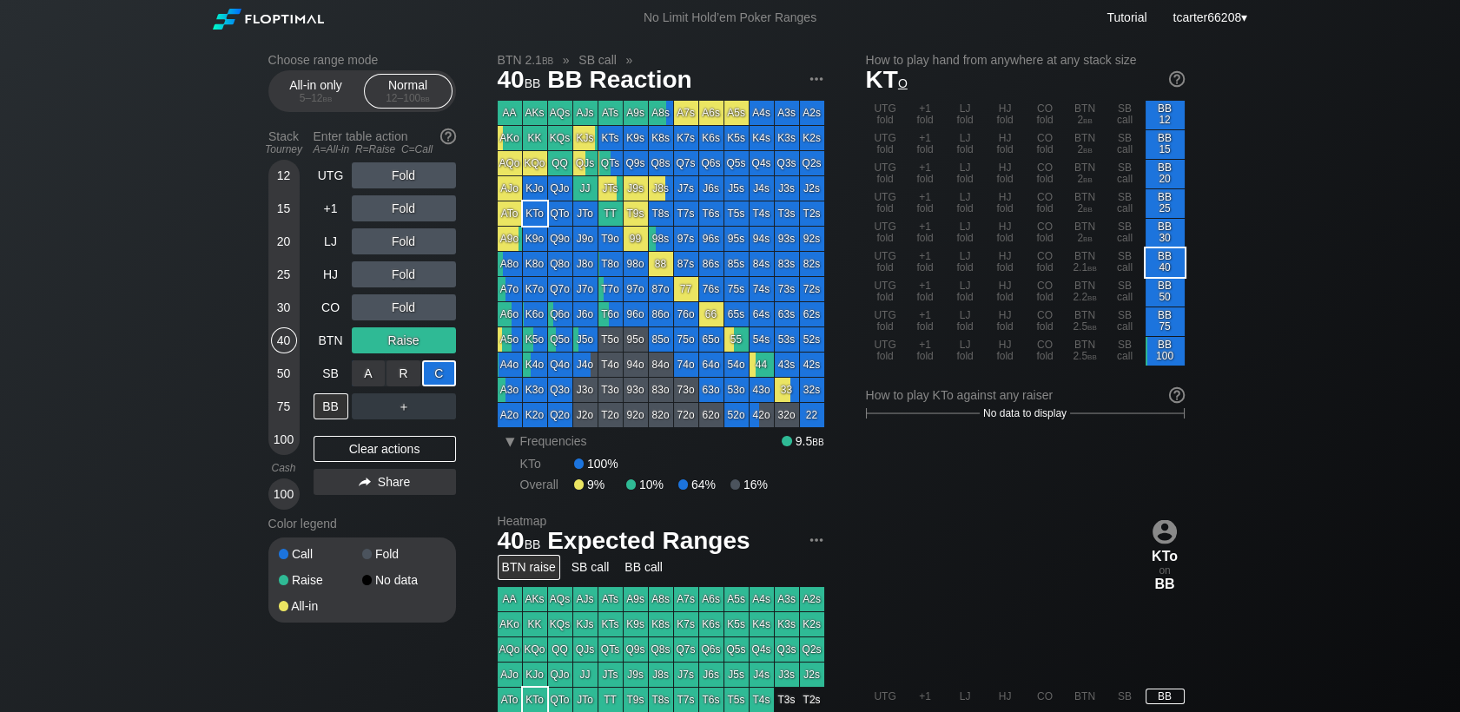
drag, startPoint x: 438, startPoint y: 379, endPoint x: 438, endPoint y: 393, distance: 14.8
click at [439, 379] on div "C ✕" at bounding box center [439, 373] width 34 height 26
click at [393, 405] on div "R ✕" at bounding box center [403, 406] width 34 height 26
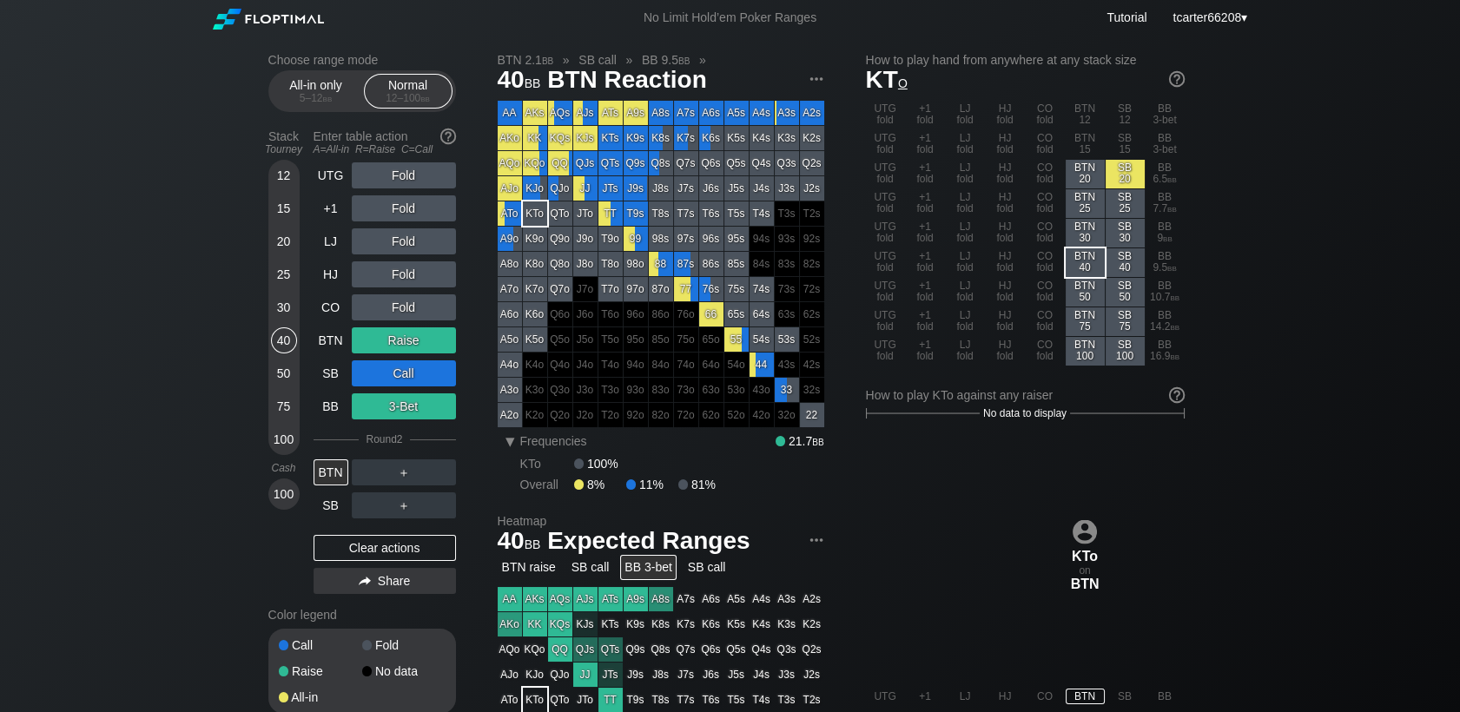
click at [379, 538] on div "Clear actions" at bounding box center [384, 548] width 142 height 26
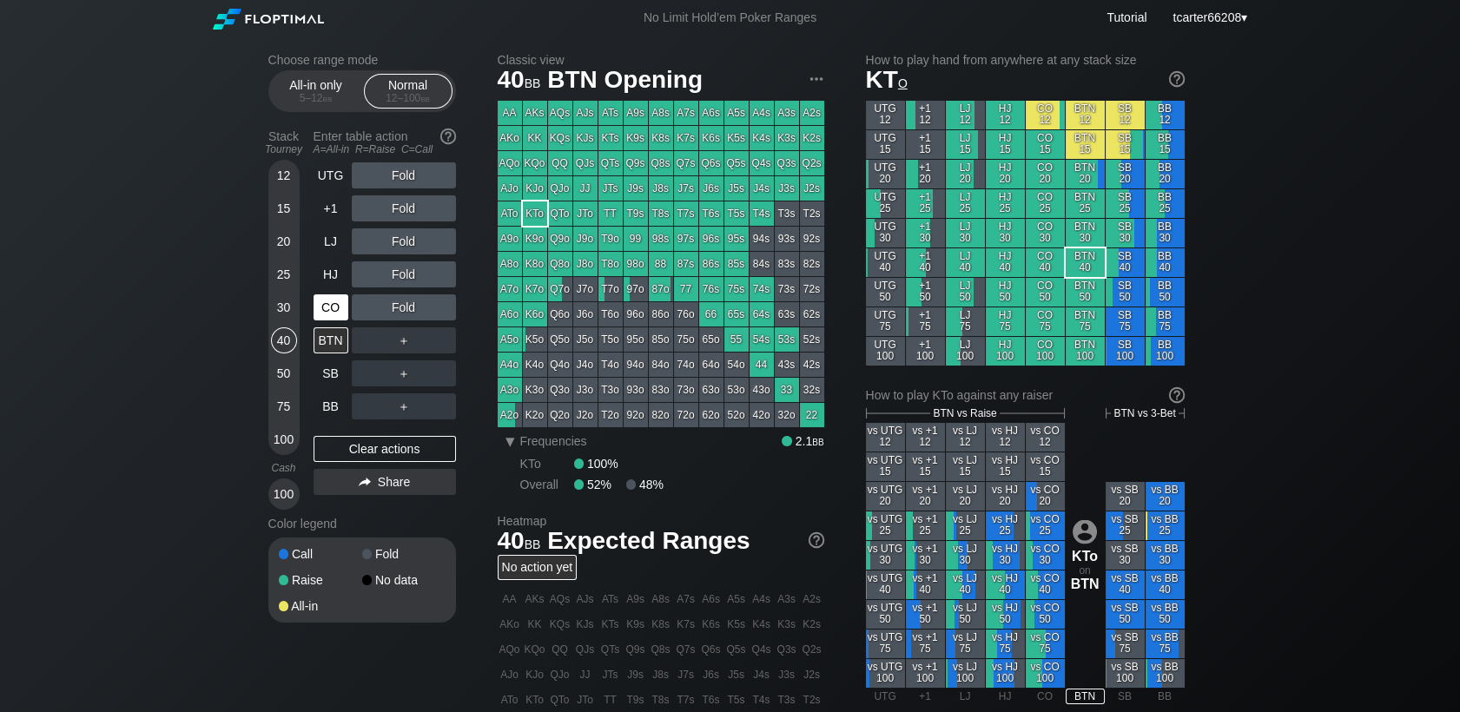
click at [339, 311] on div "CO" at bounding box center [330, 307] width 35 height 26
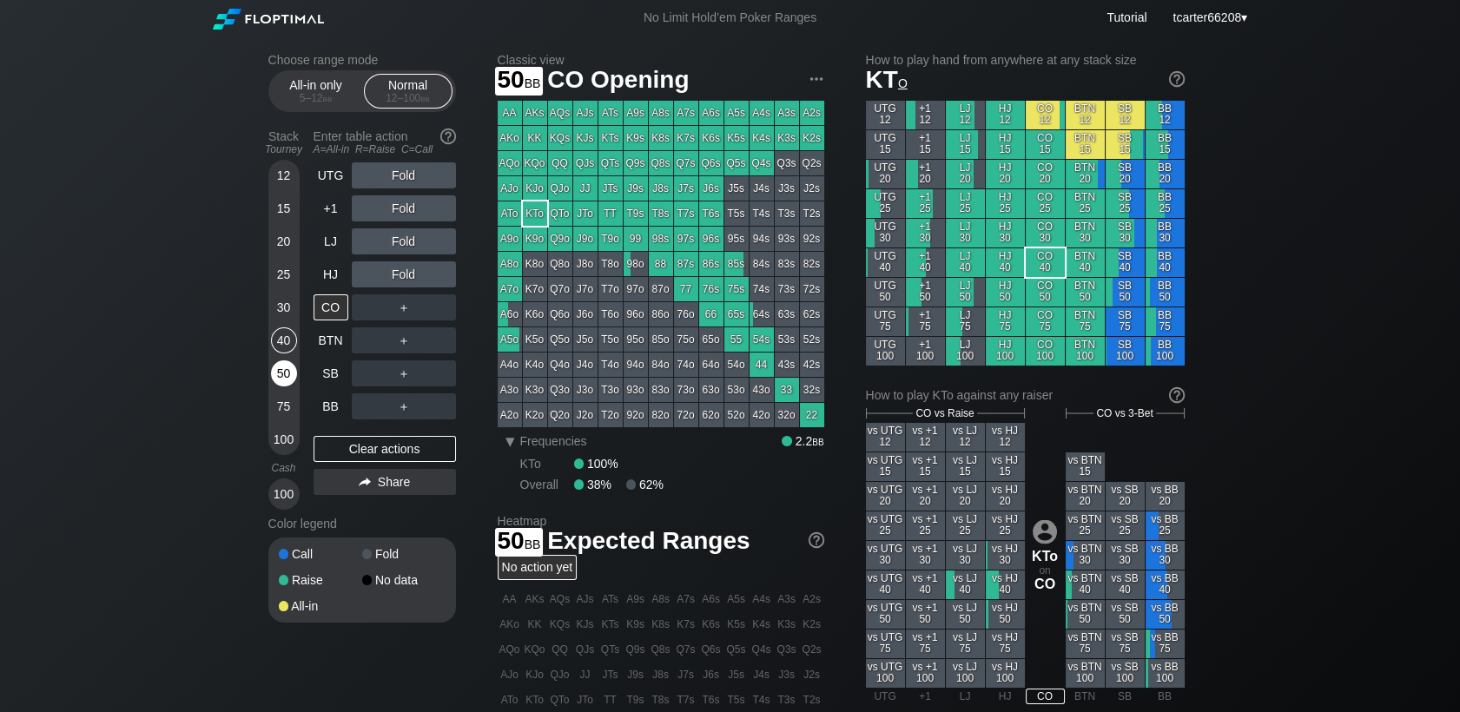
drag, startPoint x: 274, startPoint y: 388, endPoint x: 296, endPoint y: 368, distance: 30.1
click at [275, 387] on div "50" at bounding box center [284, 376] width 26 height 33
drag, startPoint x: 386, startPoint y: 287, endPoint x: 399, endPoint y: 277, distance: 16.0
click at [399, 277] on div "R ✕" at bounding box center [403, 274] width 34 height 26
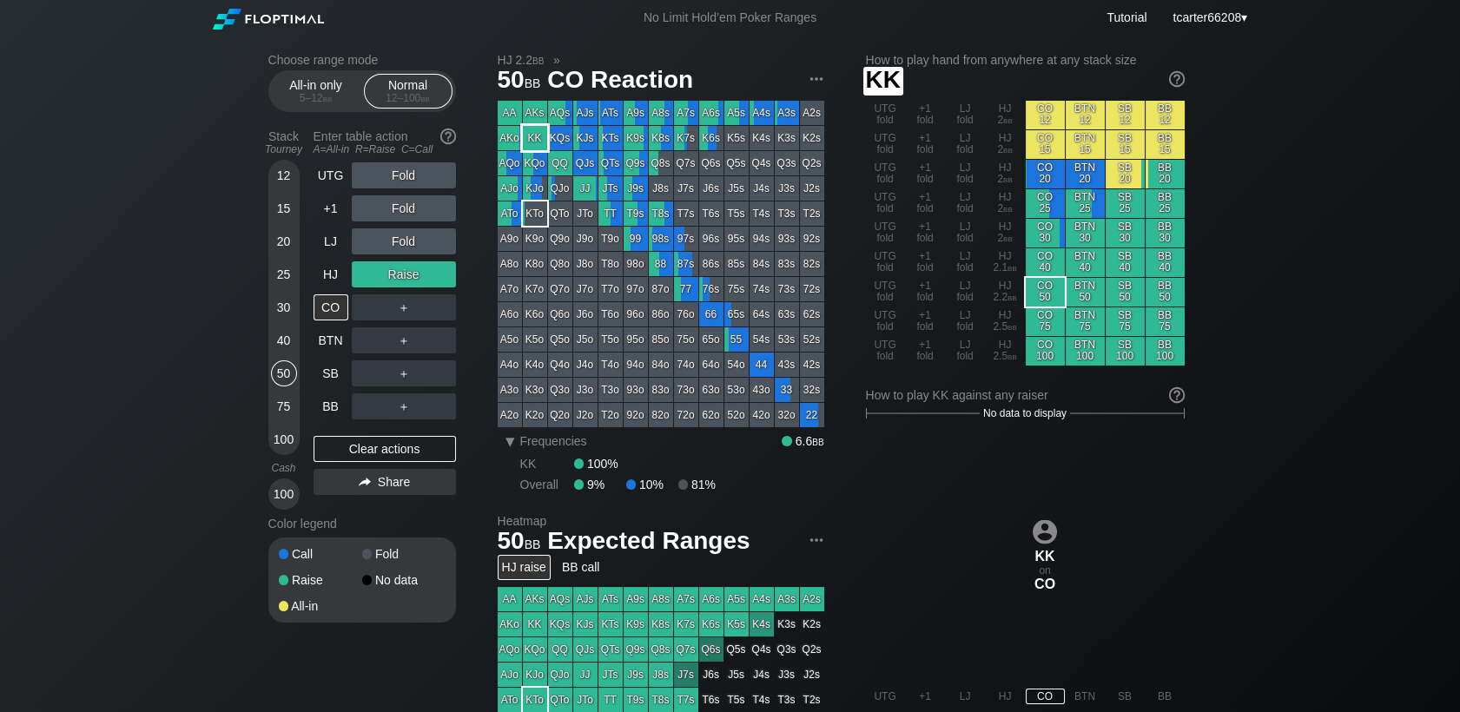
click at [528, 135] on div "KK" at bounding box center [535, 138] width 24 height 24
drag, startPoint x: 273, startPoint y: 273, endPoint x: 277, endPoint y: 283, distance: 11.3
click at [274, 267] on div "25" at bounding box center [284, 274] width 26 height 26
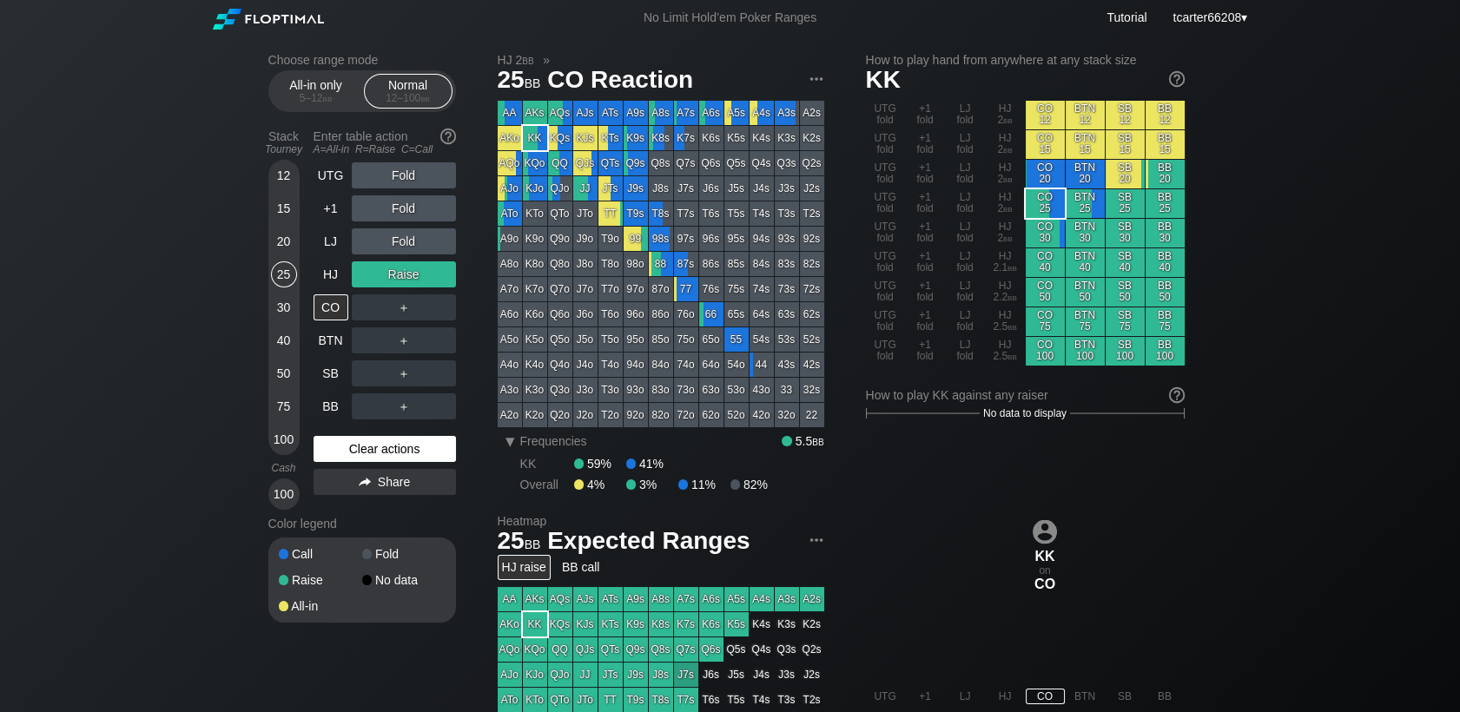
click at [370, 456] on div "Clear actions" at bounding box center [384, 449] width 142 height 26
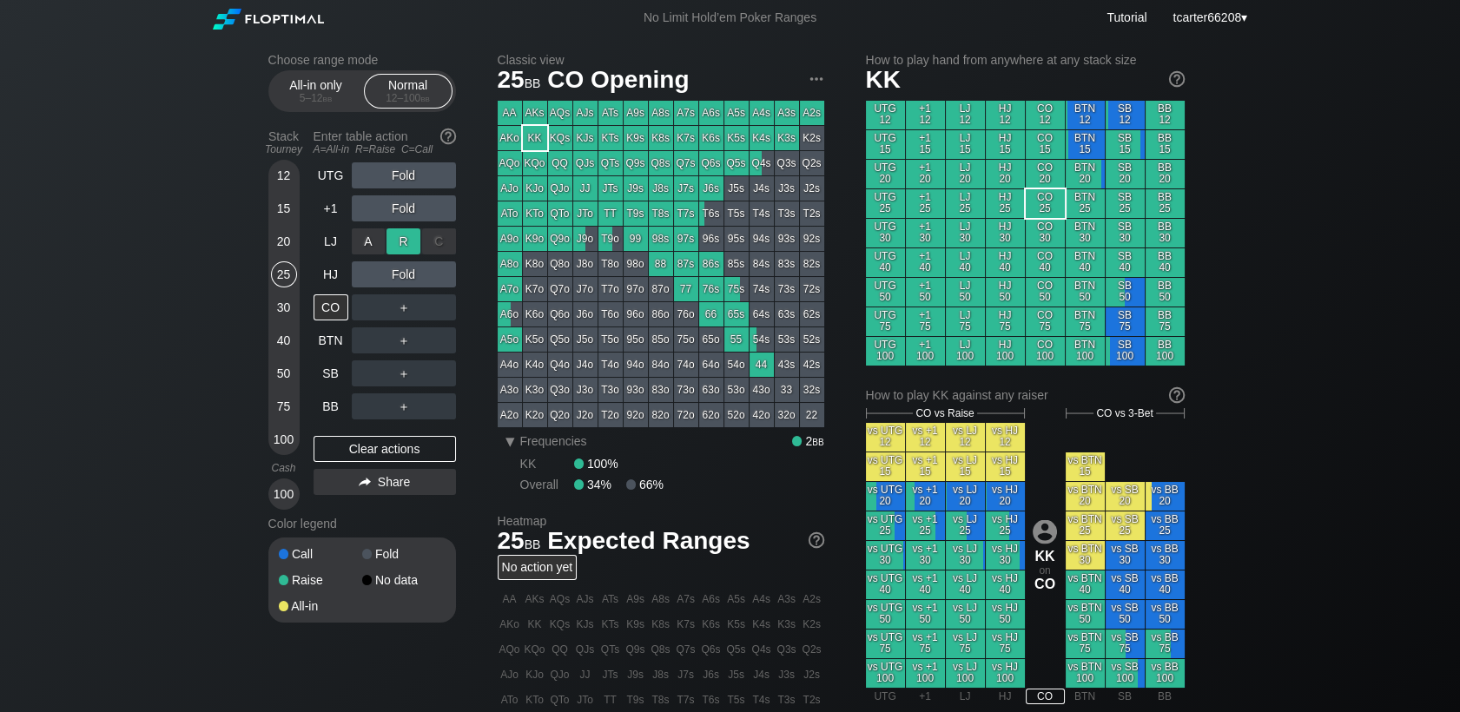
drag, startPoint x: 399, startPoint y: 255, endPoint x: 399, endPoint y: 246, distance: 9.6
click at [399, 246] on div "R ✕" at bounding box center [403, 241] width 34 height 26
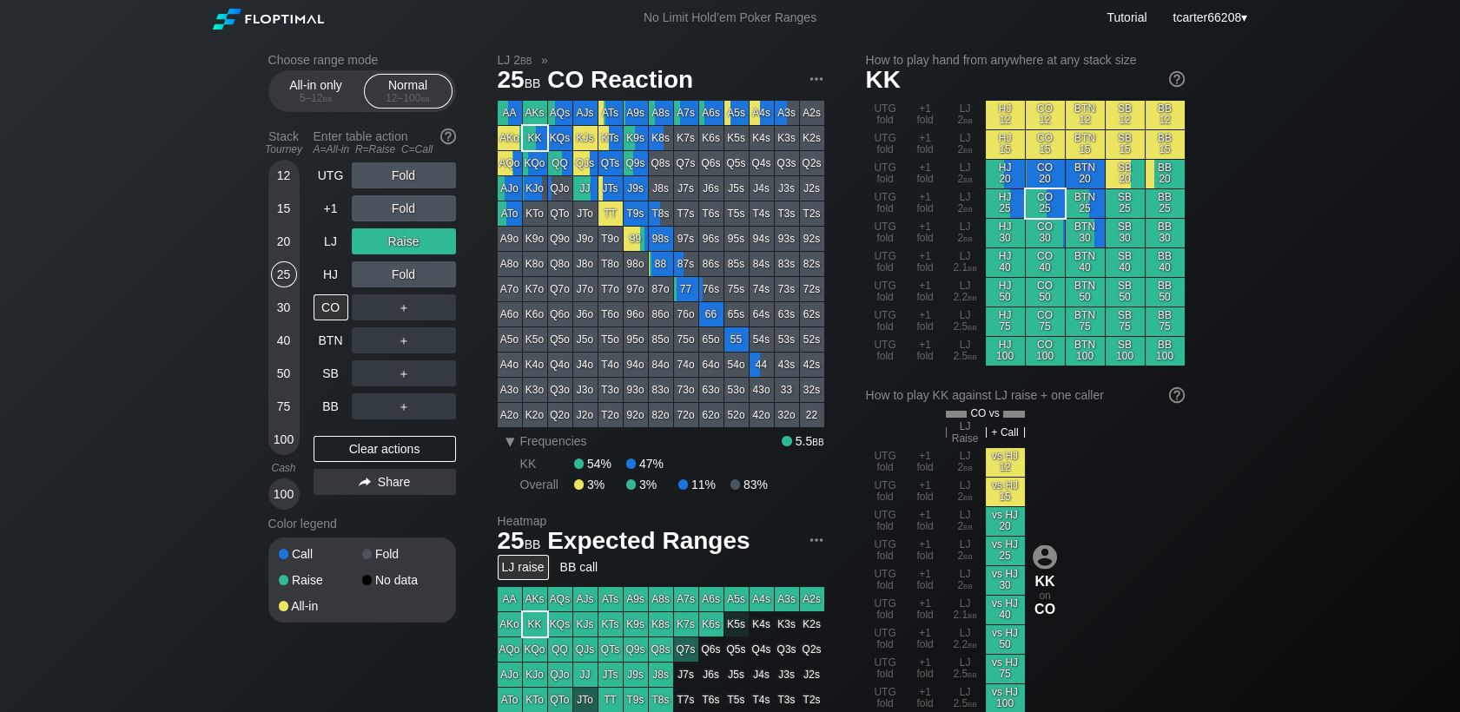
click at [290, 372] on div "50" at bounding box center [284, 373] width 26 height 26
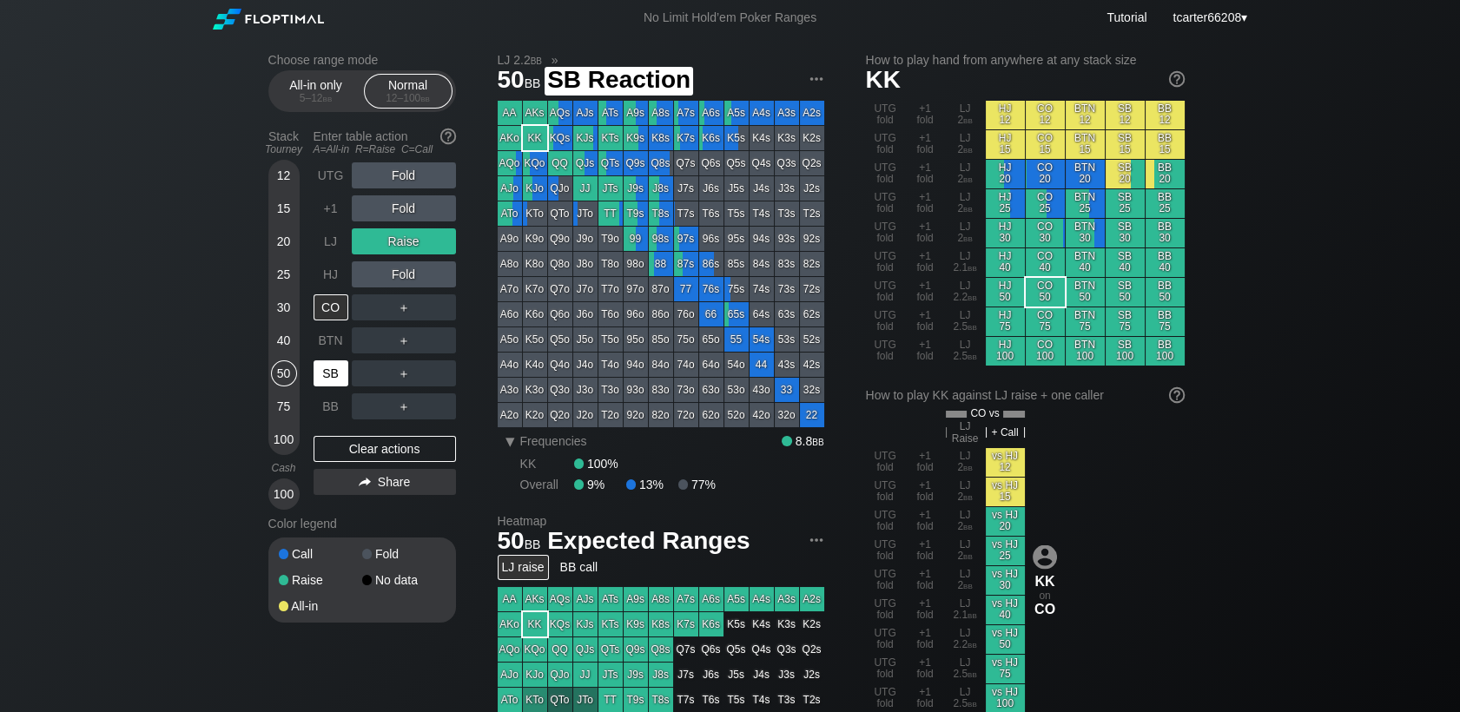
click at [328, 375] on div "SB" at bounding box center [330, 373] width 35 height 26
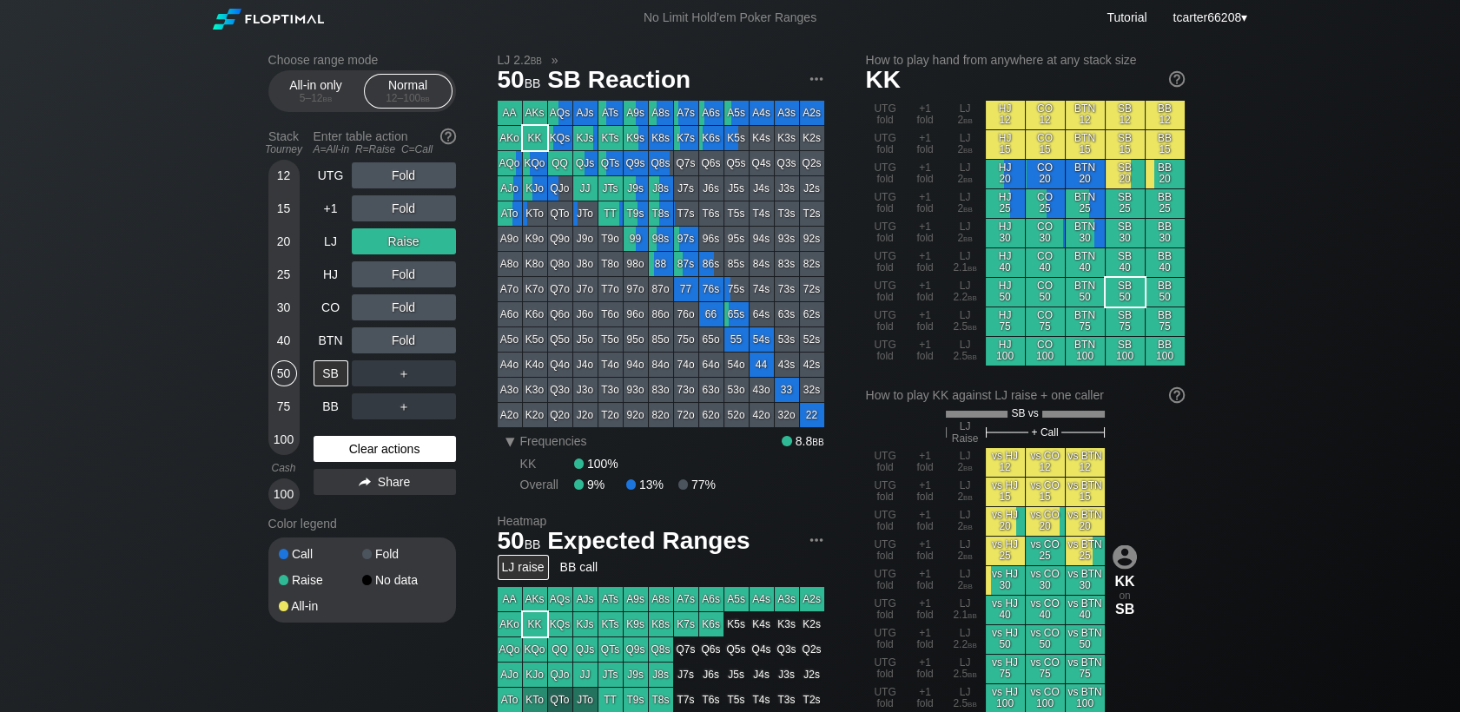
click at [365, 447] on div "Clear actions" at bounding box center [384, 449] width 142 height 26
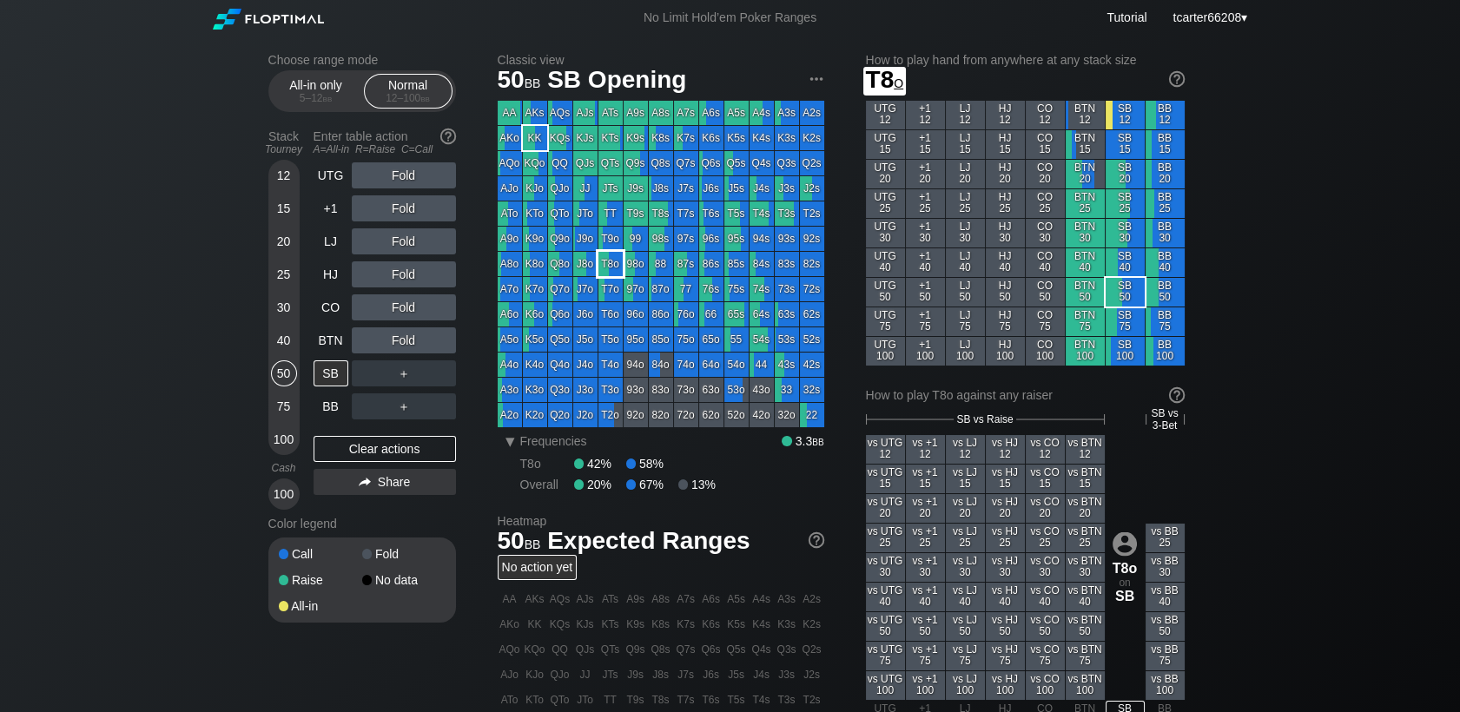
click at [616, 267] on div "T8o" at bounding box center [610, 264] width 24 height 24
click at [434, 377] on div "＋" at bounding box center [404, 373] width 104 height 26
click at [434, 378] on div "C ✕" at bounding box center [439, 373] width 34 height 26
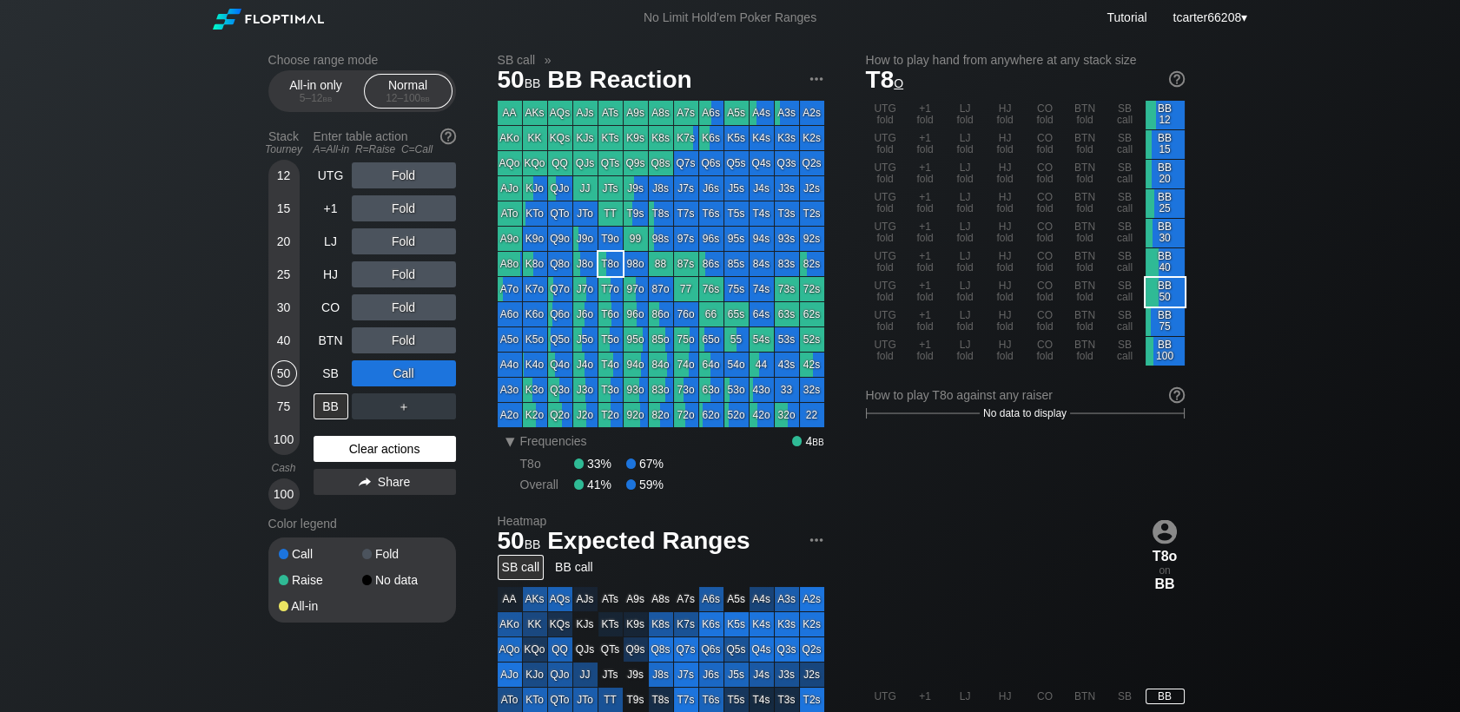
click at [407, 448] on div "Clear actions" at bounding box center [384, 449] width 142 height 26
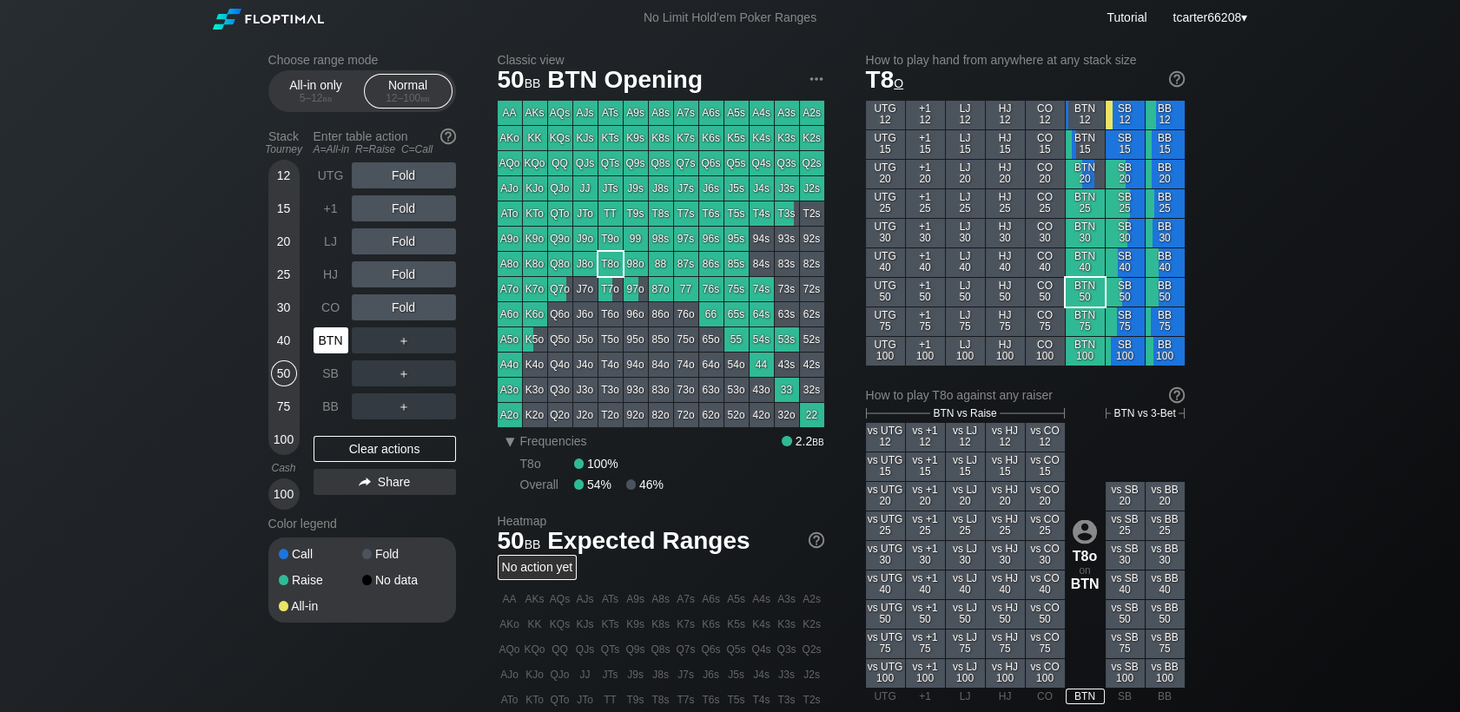
click at [326, 341] on div "BTN" at bounding box center [330, 340] width 35 height 26
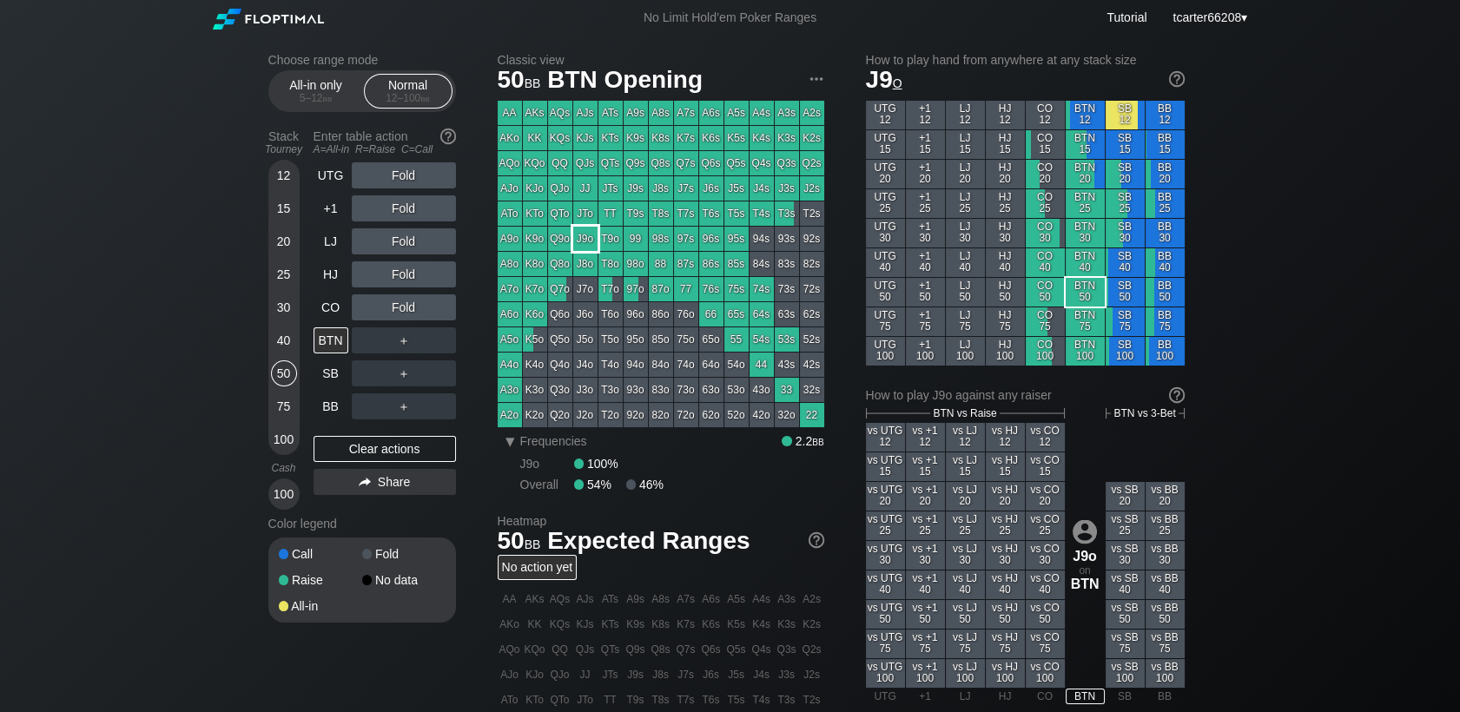
click at [590, 241] on div "J9o" at bounding box center [585, 239] width 24 height 24
drag, startPoint x: 276, startPoint y: 212, endPoint x: 286, endPoint y: 217, distance: 10.9
click at [276, 209] on div "15" at bounding box center [284, 208] width 26 height 26
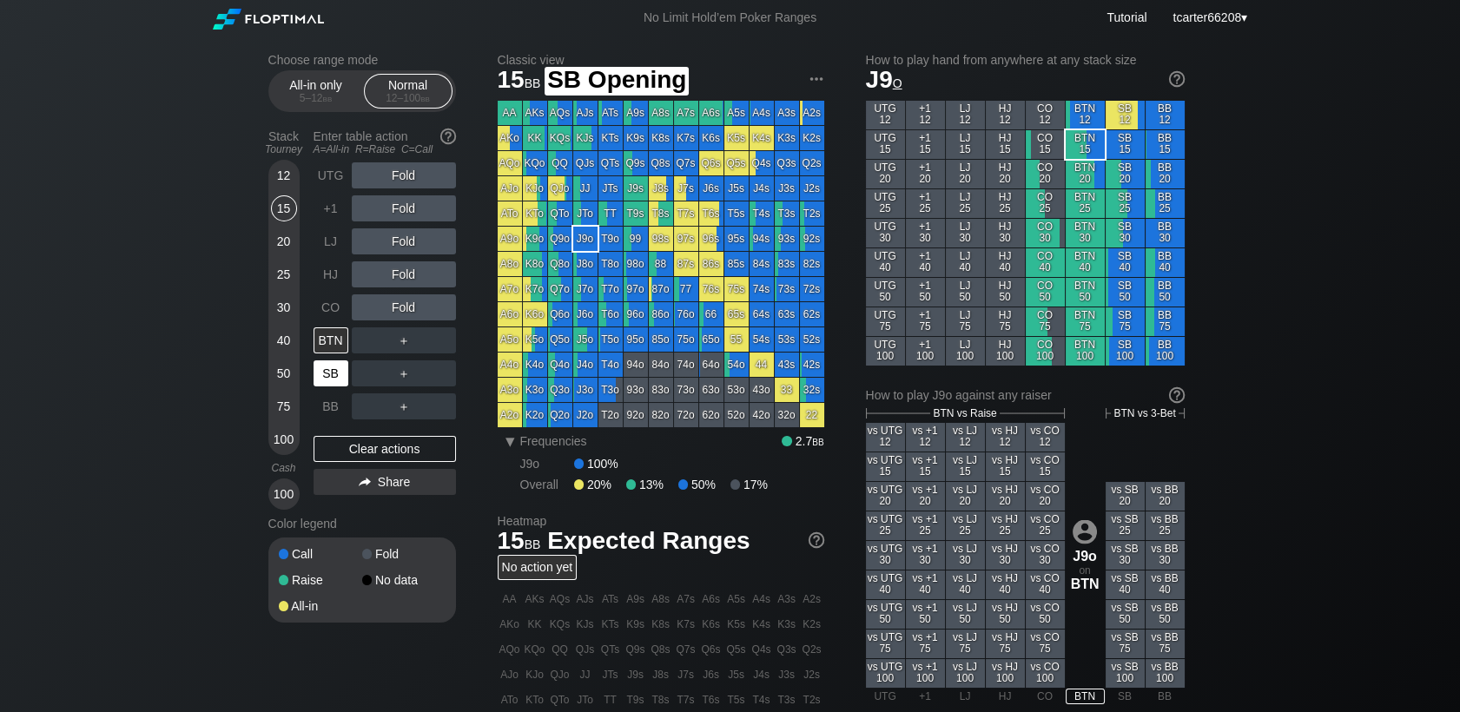
click at [326, 365] on div "SB" at bounding box center [330, 373] width 35 height 26
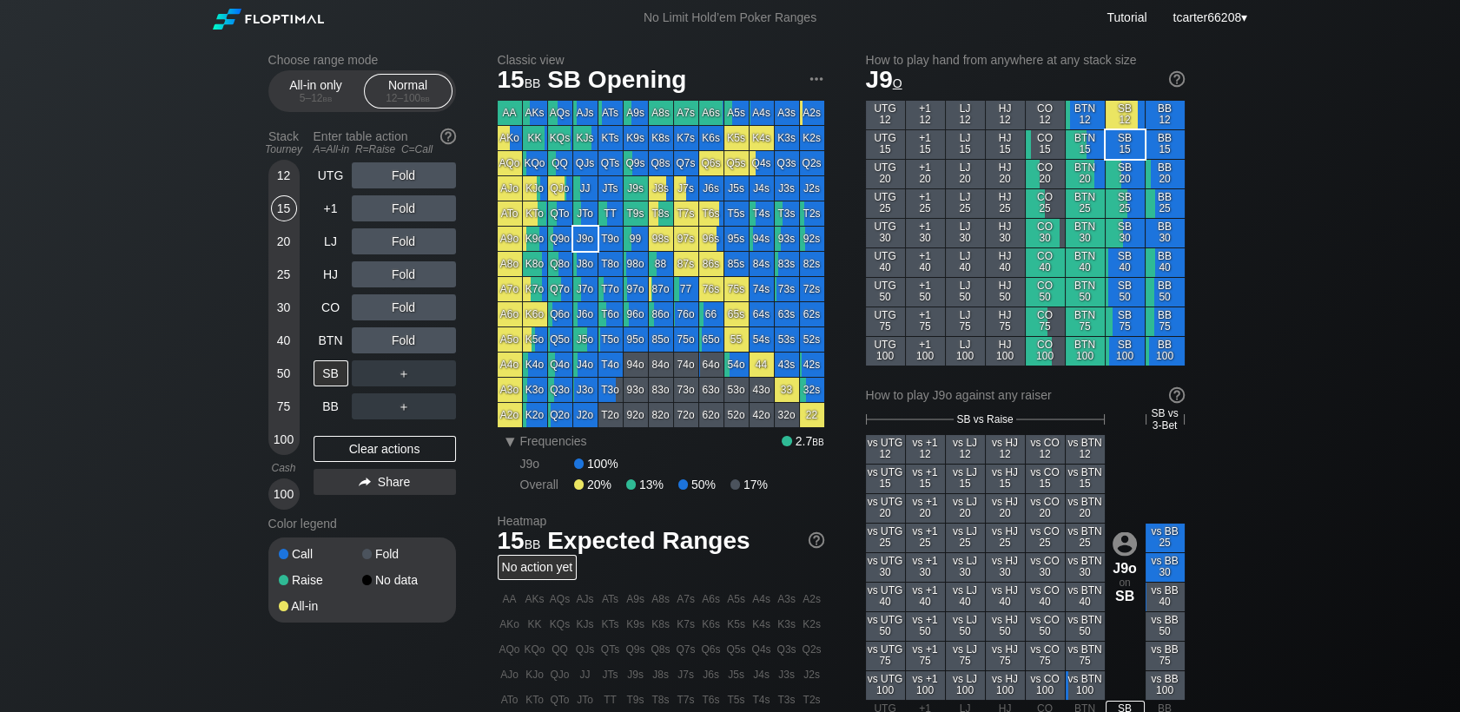
click at [276, 247] on div "20" at bounding box center [284, 241] width 26 height 26
click at [285, 214] on div "15" at bounding box center [284, 208] width 26 height 26
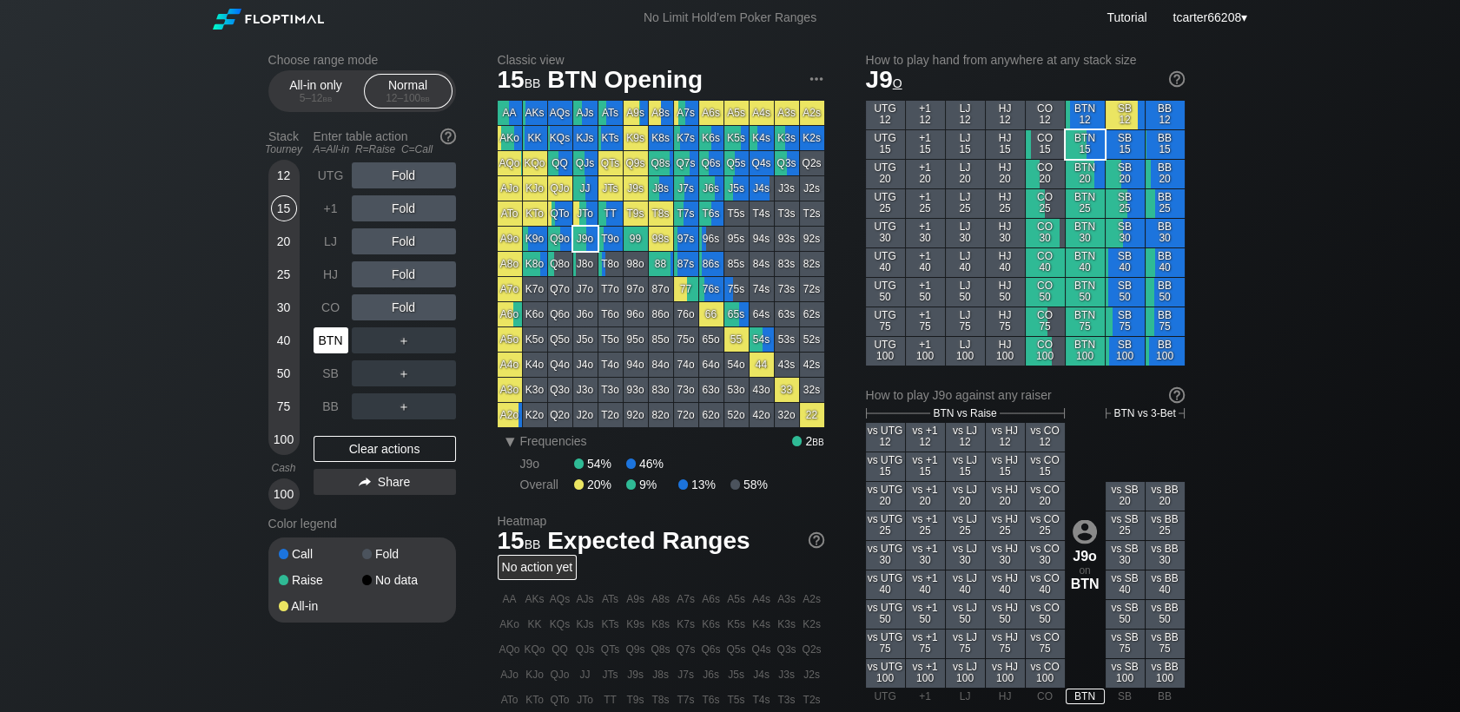
click at [326, 337] on div "BTN" at bounding box center [330, 340] width 35 height 26
click at [339, 313] on div "CO" at bounding box center [330, 307] width 35 height 26
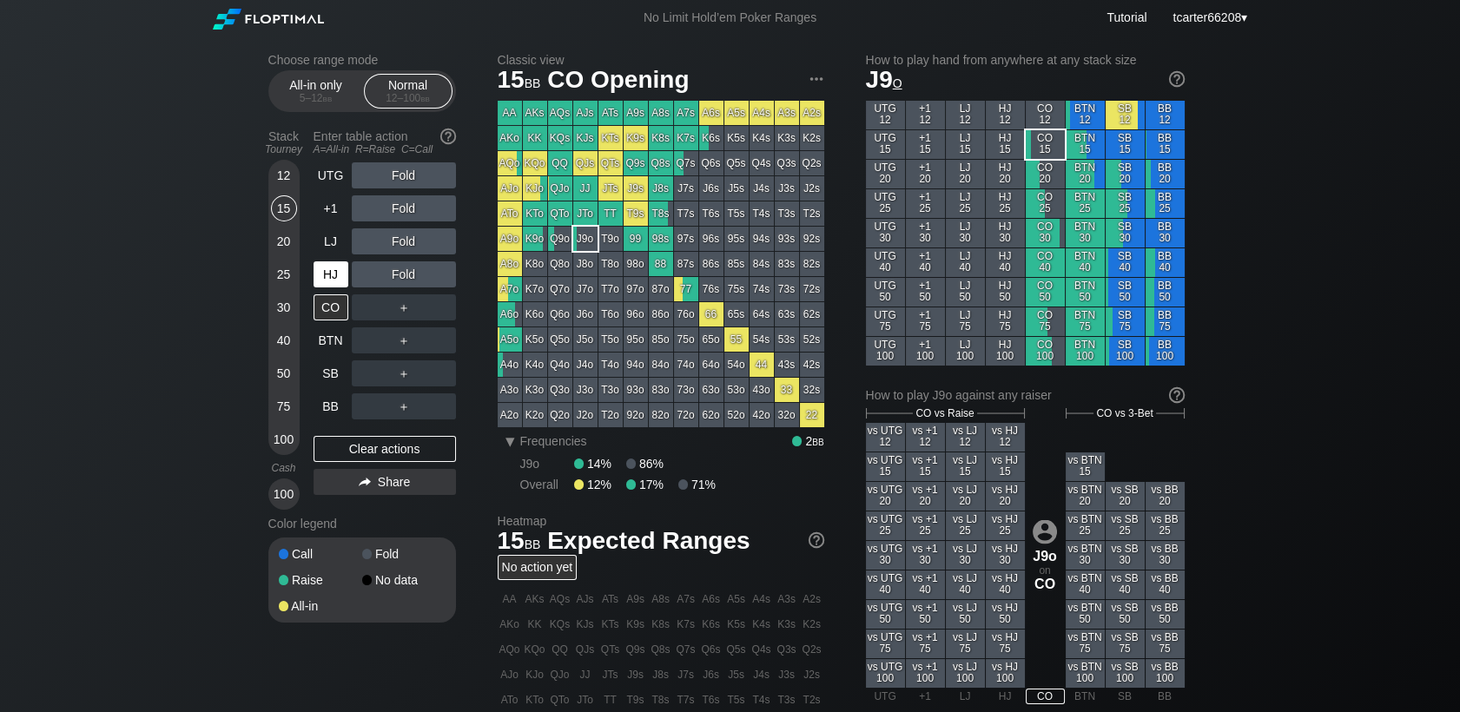
click at [340, 274] on div "HJ" at bounding box center [330, 274] width 35 height 26
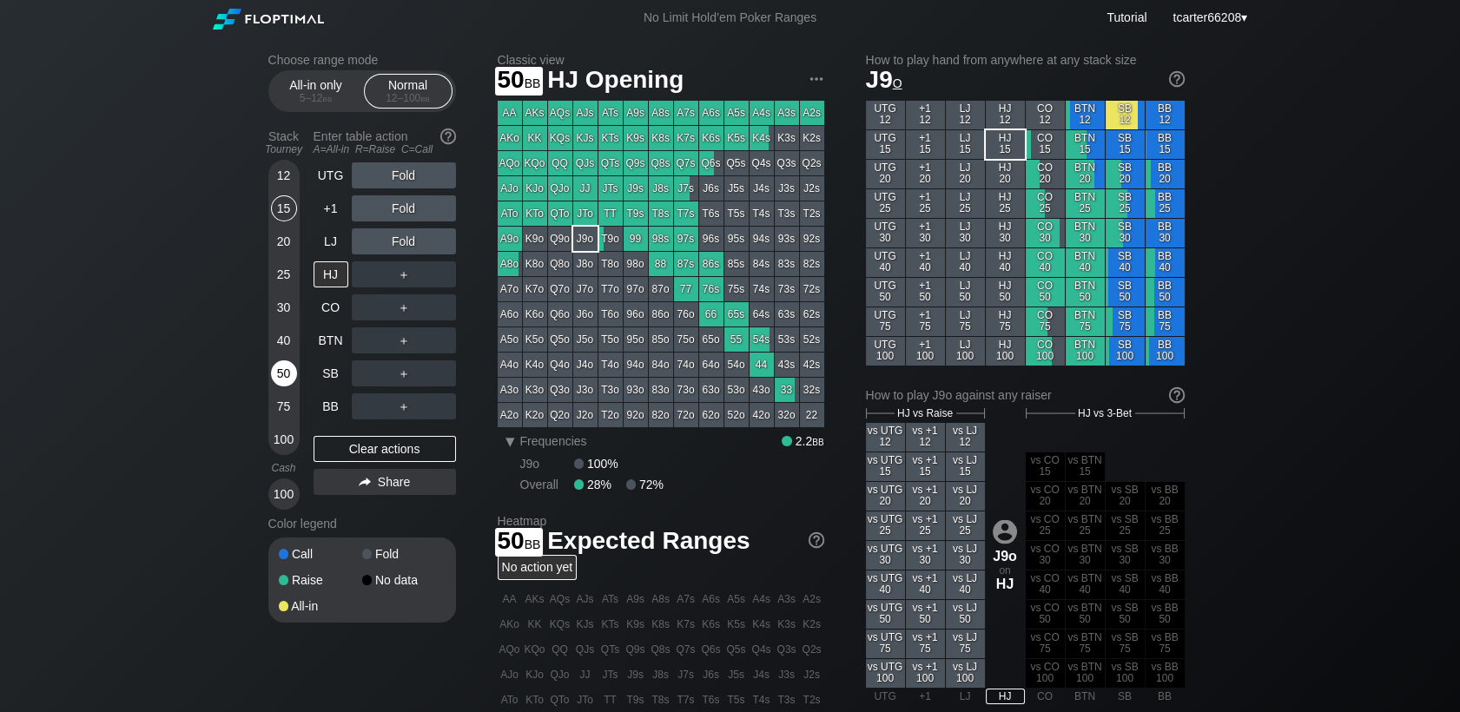
click at [279, 378] on div "50" at bounding box center [284, 373] width 26 height 26
click at [408, 260] on div "A ✕ R ✕ C ✕ ＋" at bounding box center [404, 274] width 104 height 40
click at [407, 272] on div "R ✕" at bounding box center [403, 274] width 34 height 26
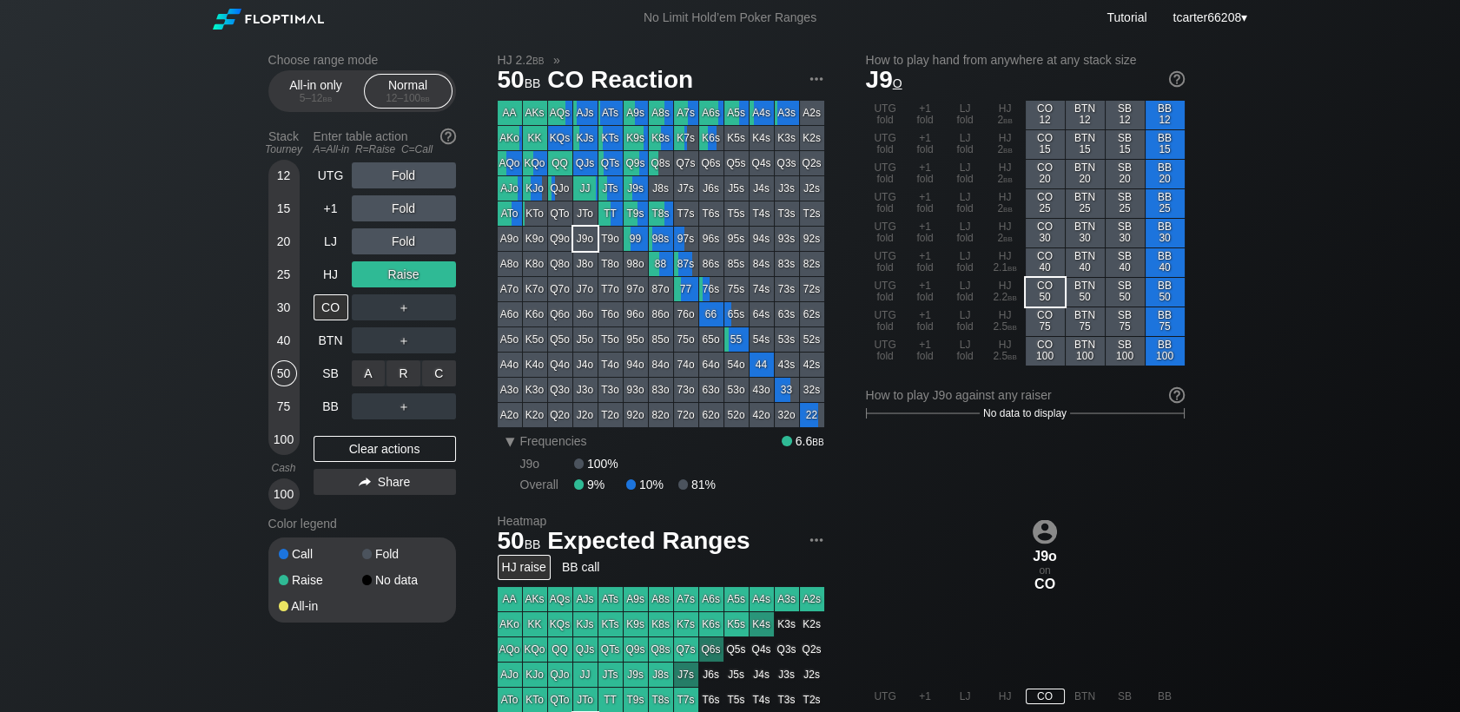
click at [358, 361] on div "A ✕ R ✕ C ✕ ＋" at bounding box center [404, 373] width 104 height 40
click at [363, 366] on div "A ✕" at bounding box center [369, 373] width 34 height 26
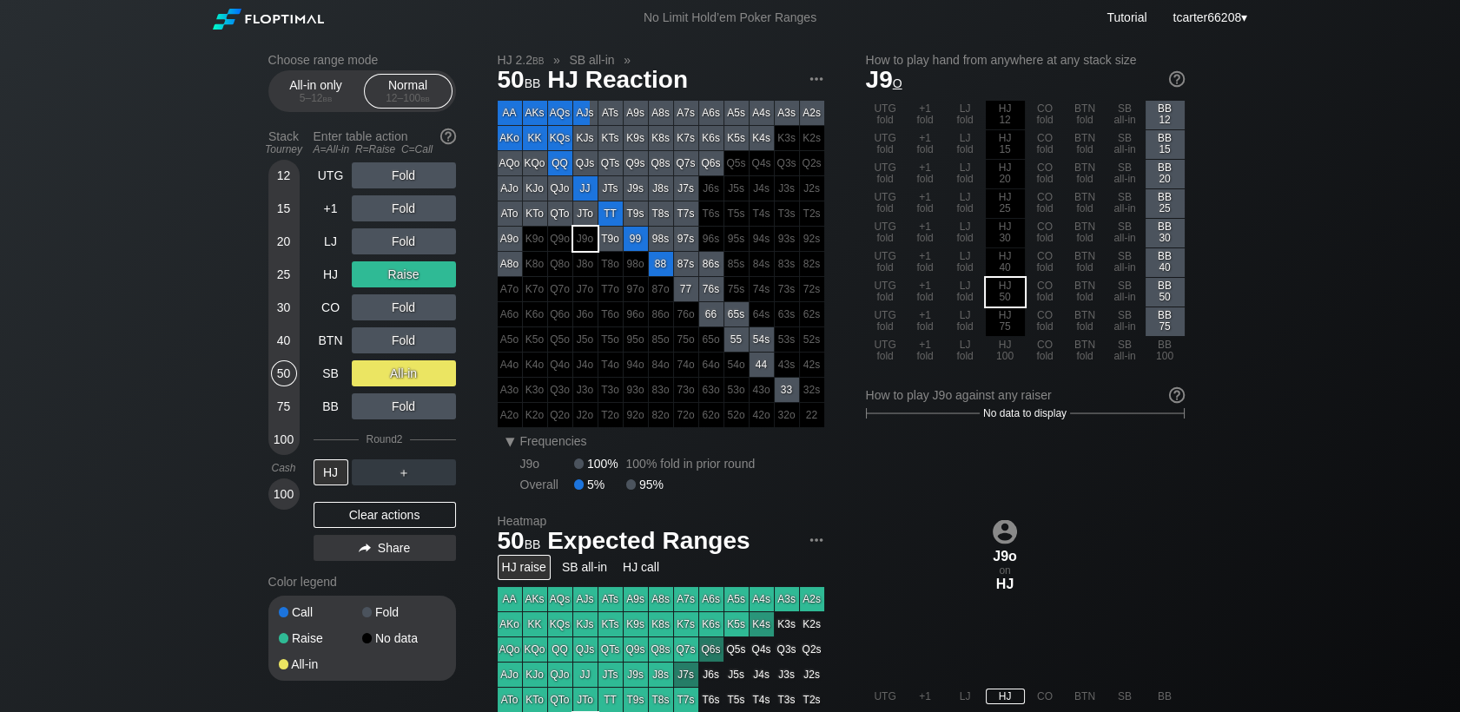
click at [402, 521] on div "Clear actions" at bounding box center [384, 515] width 142 height 26
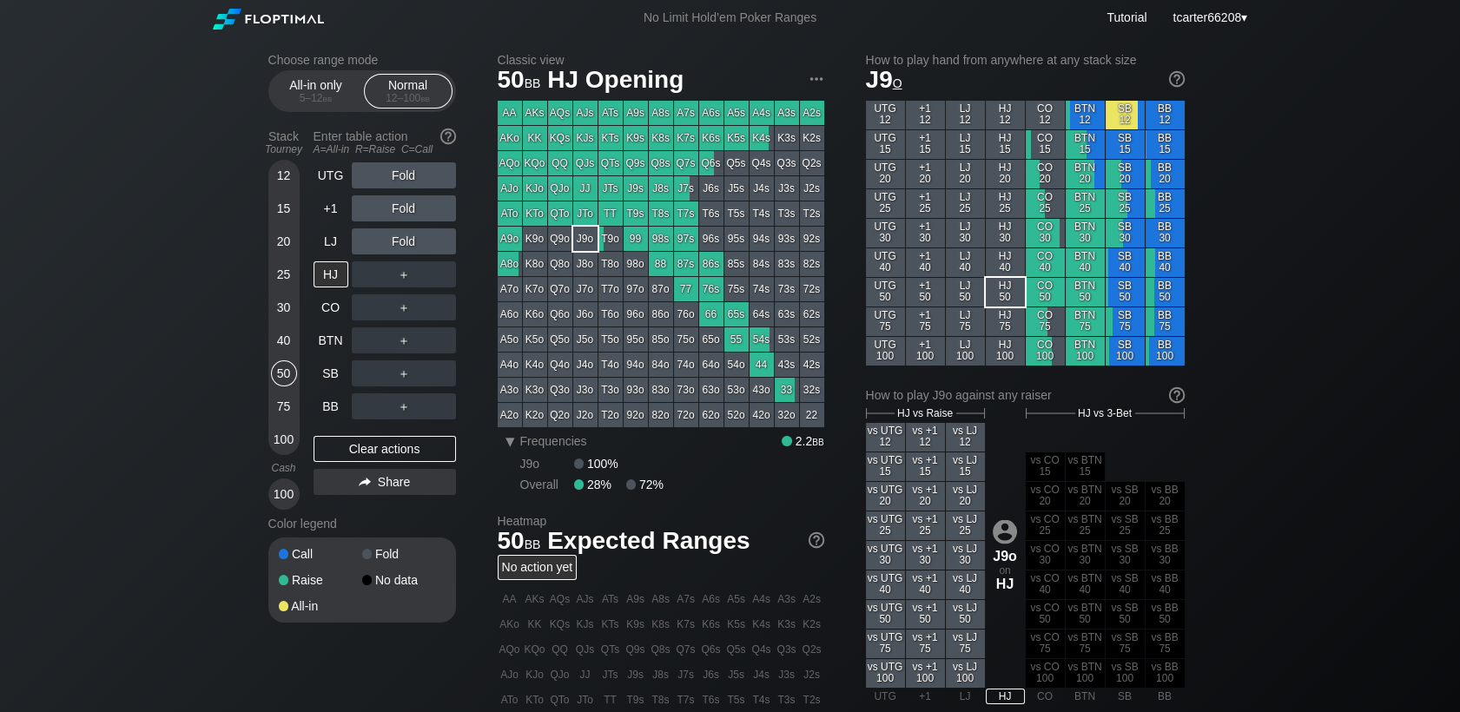
click at [287, 306] on div "30" at bounding box center [284, 307] width 26 height 26
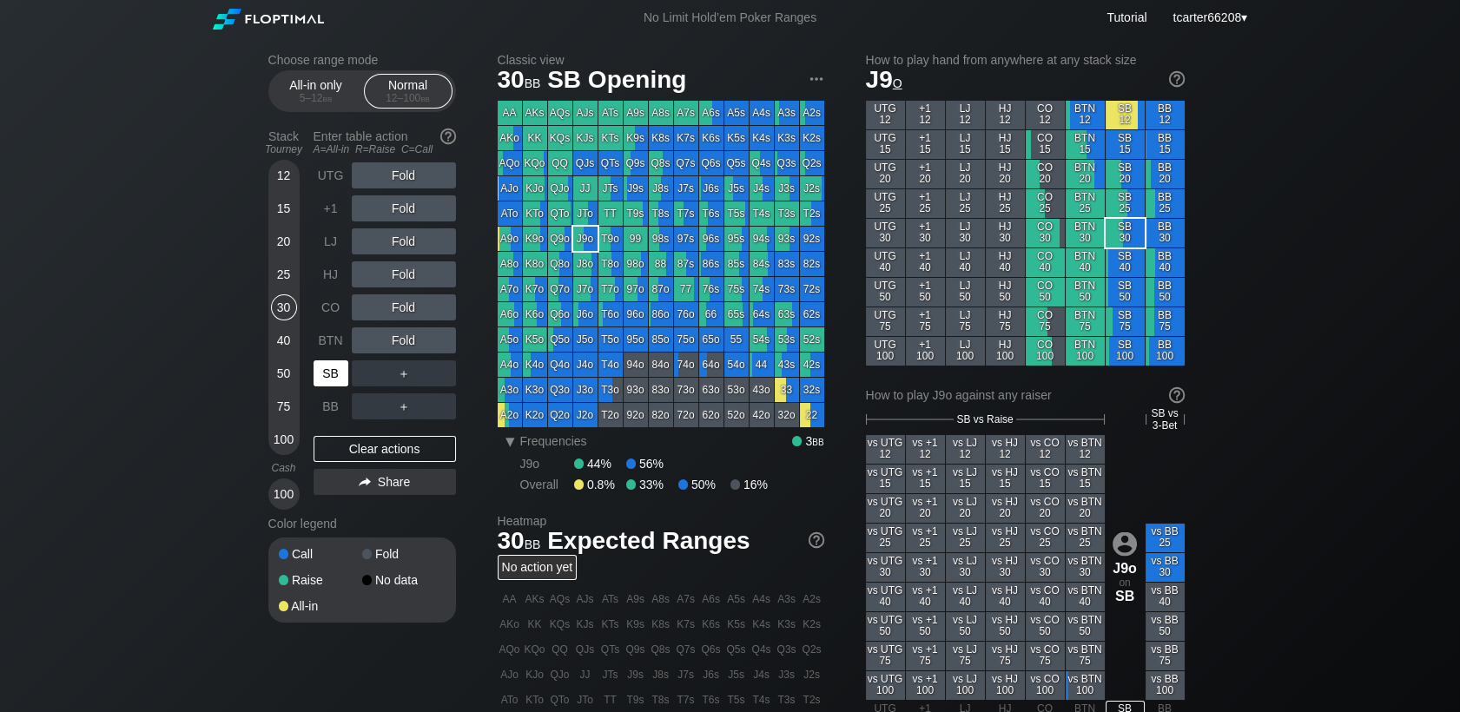
drag, startPoint x: 321, startPoint y: 375, endPoint x: 324, endPoint y: 366, distance: 9.9
click at [321, 372] on div "SB" at bounding box center [330, 373] width 35 height 26
click at [324, 358] on div "UTG Fold +1 Fold LJ Fold HJ Fold CO Fold BTN Fold SB ＋ BB ＋" at bounding box center [384, 290] width 142 height 257
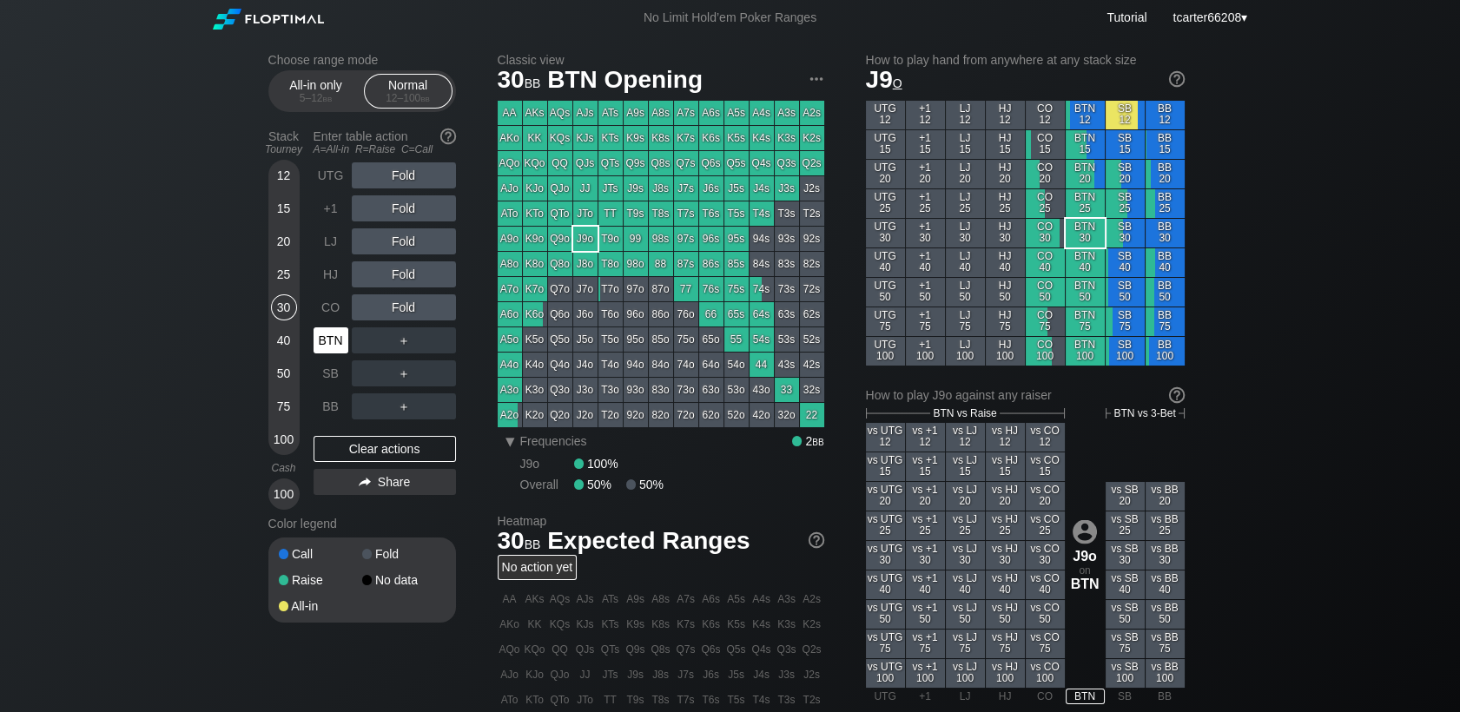
click at [324, 350] on div "BTN" at bounding box center [332, 340] width 38 height 33
click at [411, 303] on div "Fold" at bounding box center [404, 307] width 104 height 26
click at [410, 307] on div "R ✕" at bounding box center [403, 307] width 34 height 26
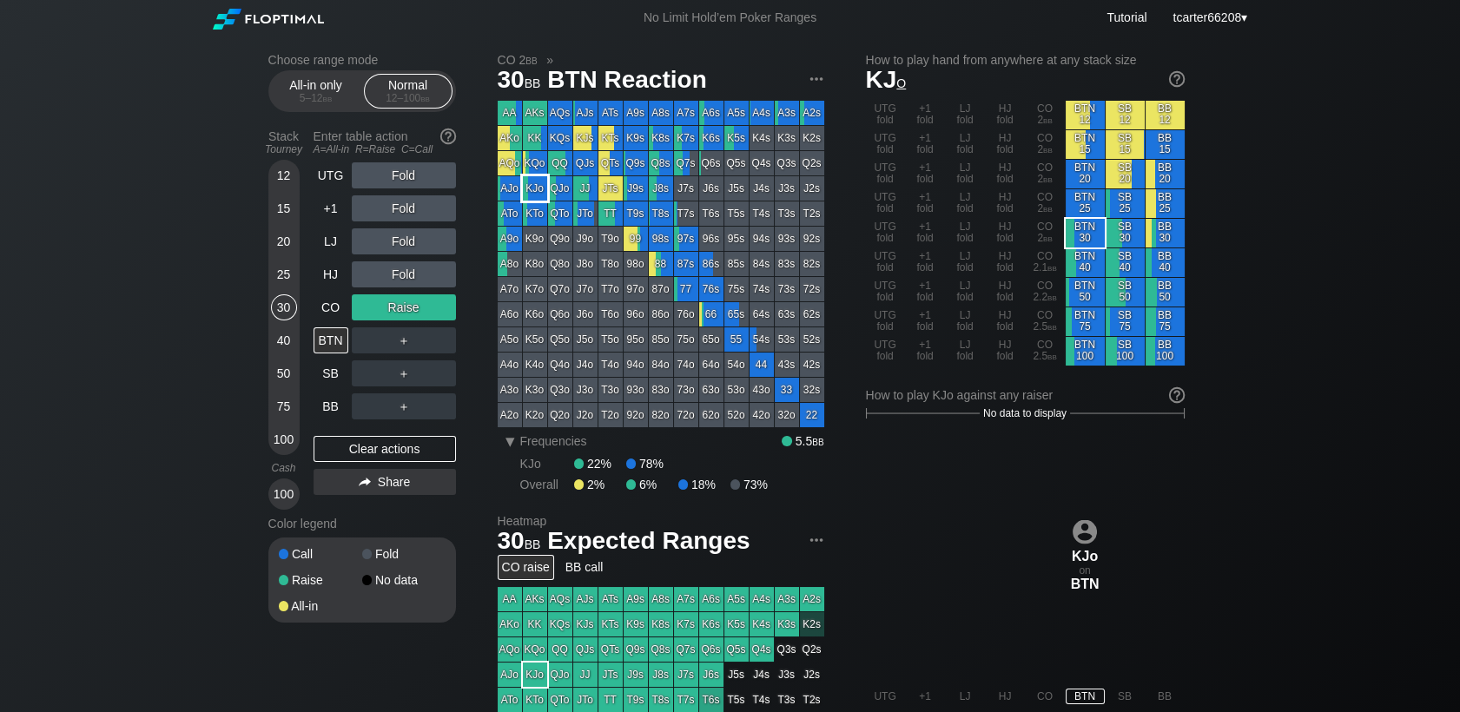
click at [538, 193] on div "KJo" at bounding box center [535, 188] width 24 height 24
click at [399, 438] on div "Clear actions" at bounding box center [384, 449] width 142 height 26
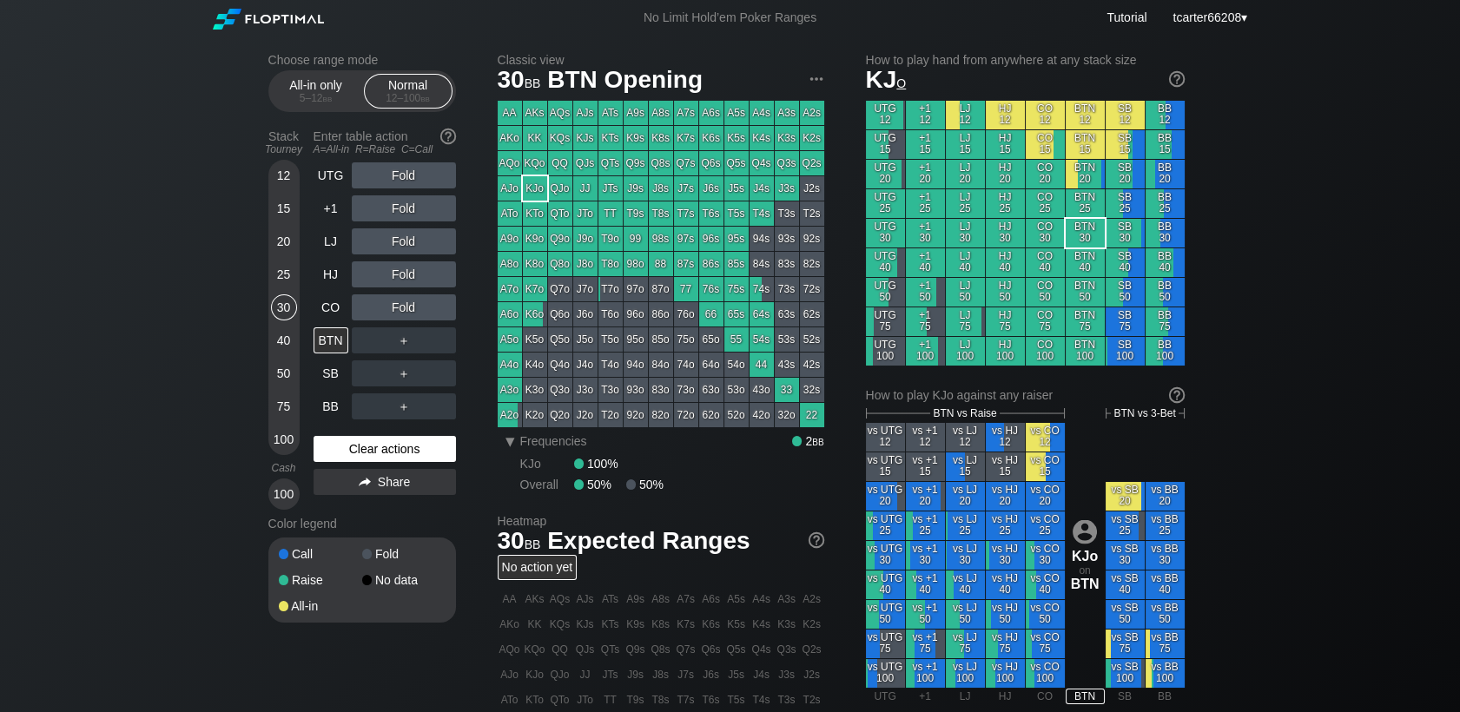
click at [399, 447] on div "Clear actions" at bounding box center [384, 449] width 142 height 26
click at [280, 212] on div "15" at bounding box center [284, 208] width 26 height 26
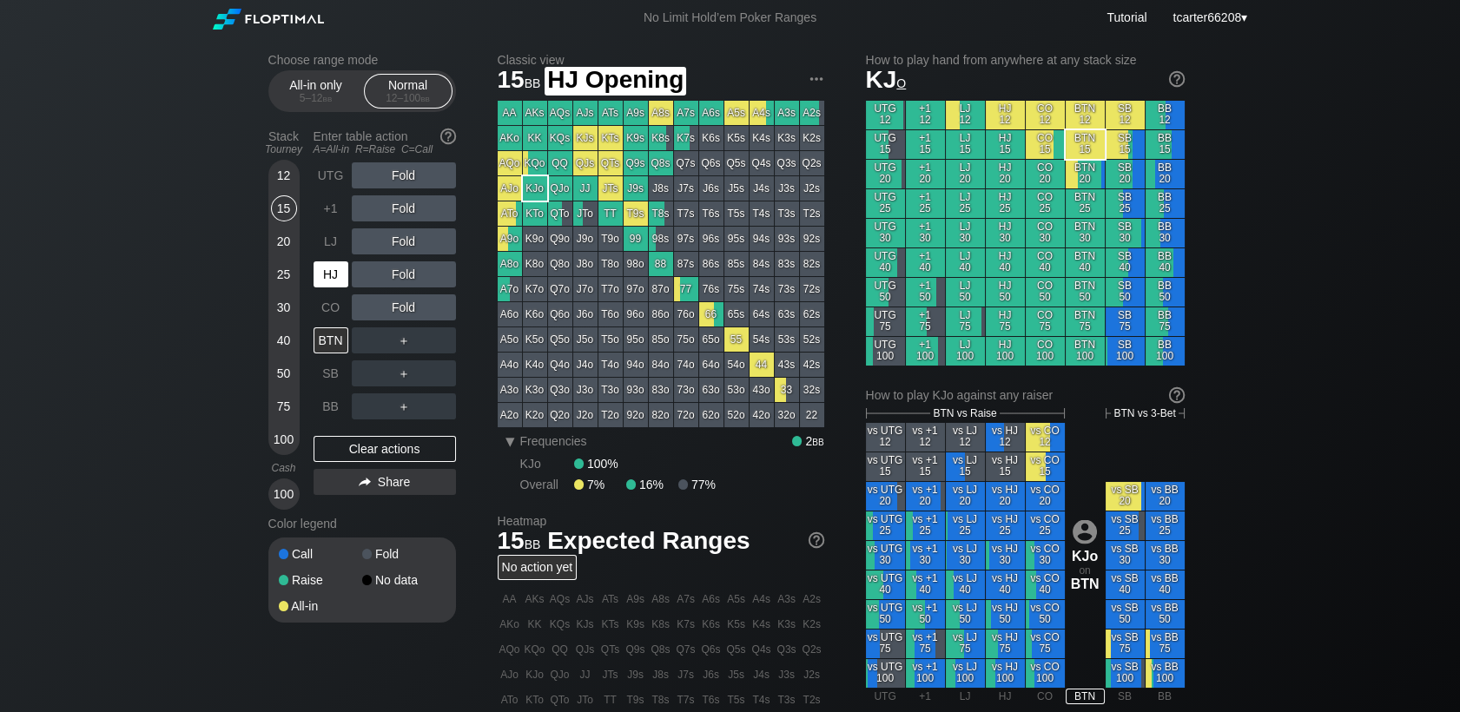
click at [331, 286] on div "HJ" at bounding box center [330, 274] width 35 height 26
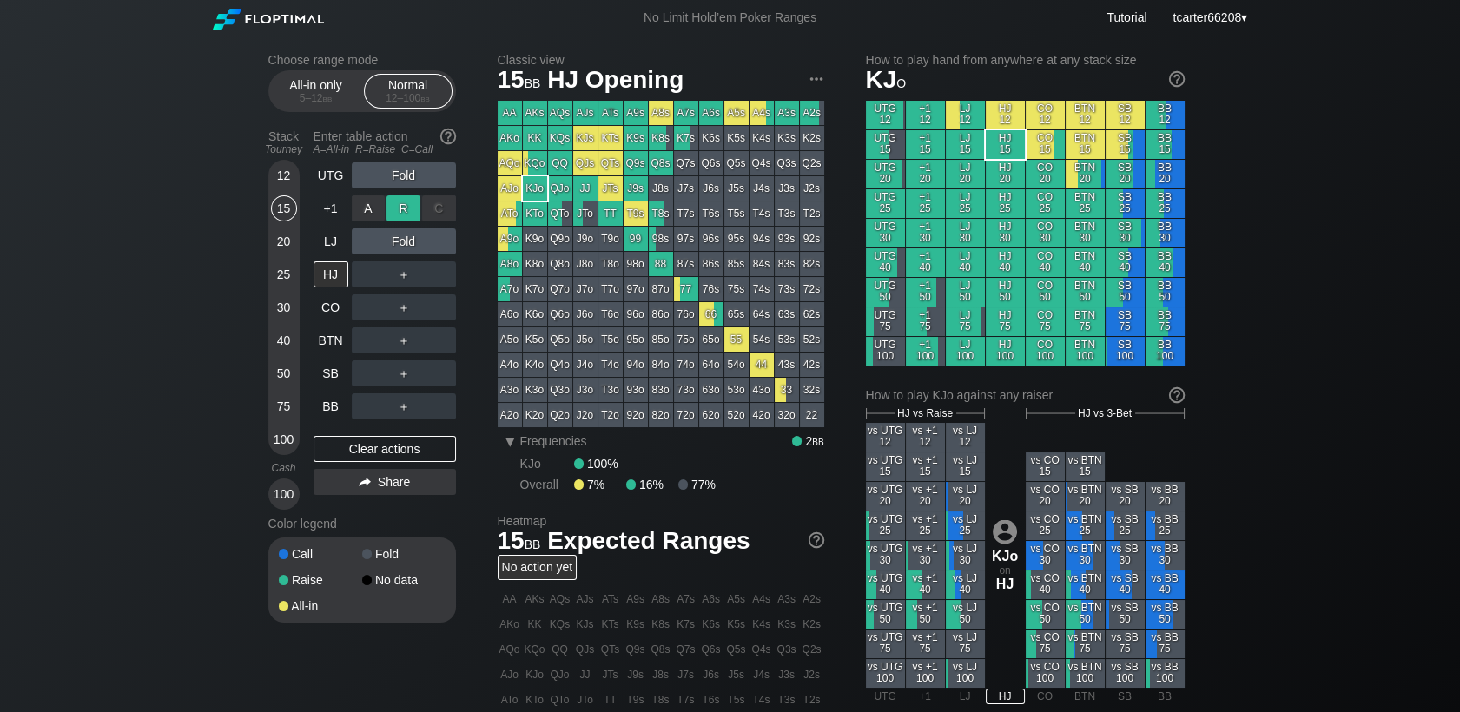
click at [409, 197] on div "R ✕" at bounding box center [403, 208] width 34 height 26
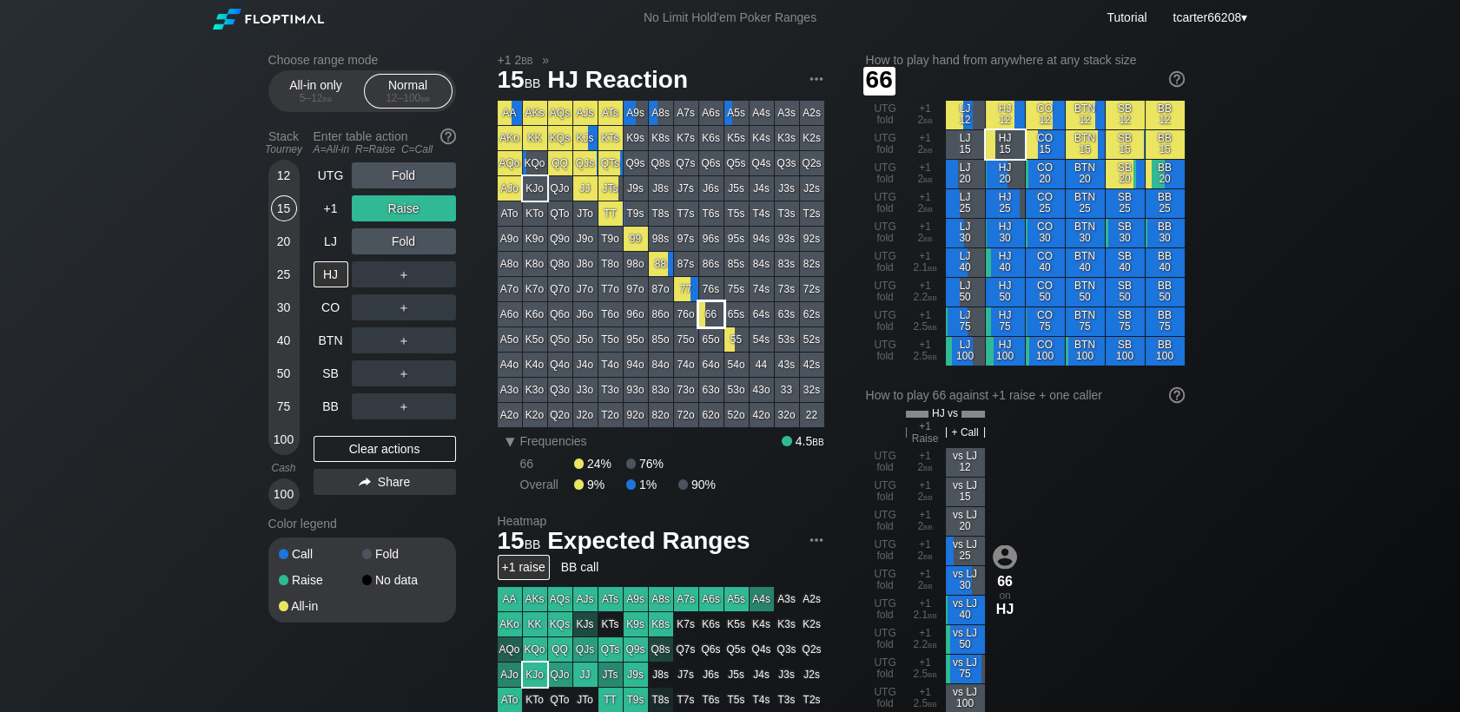
click at [709, 322] on div "66" at bounding box center [711, 314] width 24 height 24
click at [366, 459] on div "Clear actions" at bounding box center [384, 449] width 142 height 26
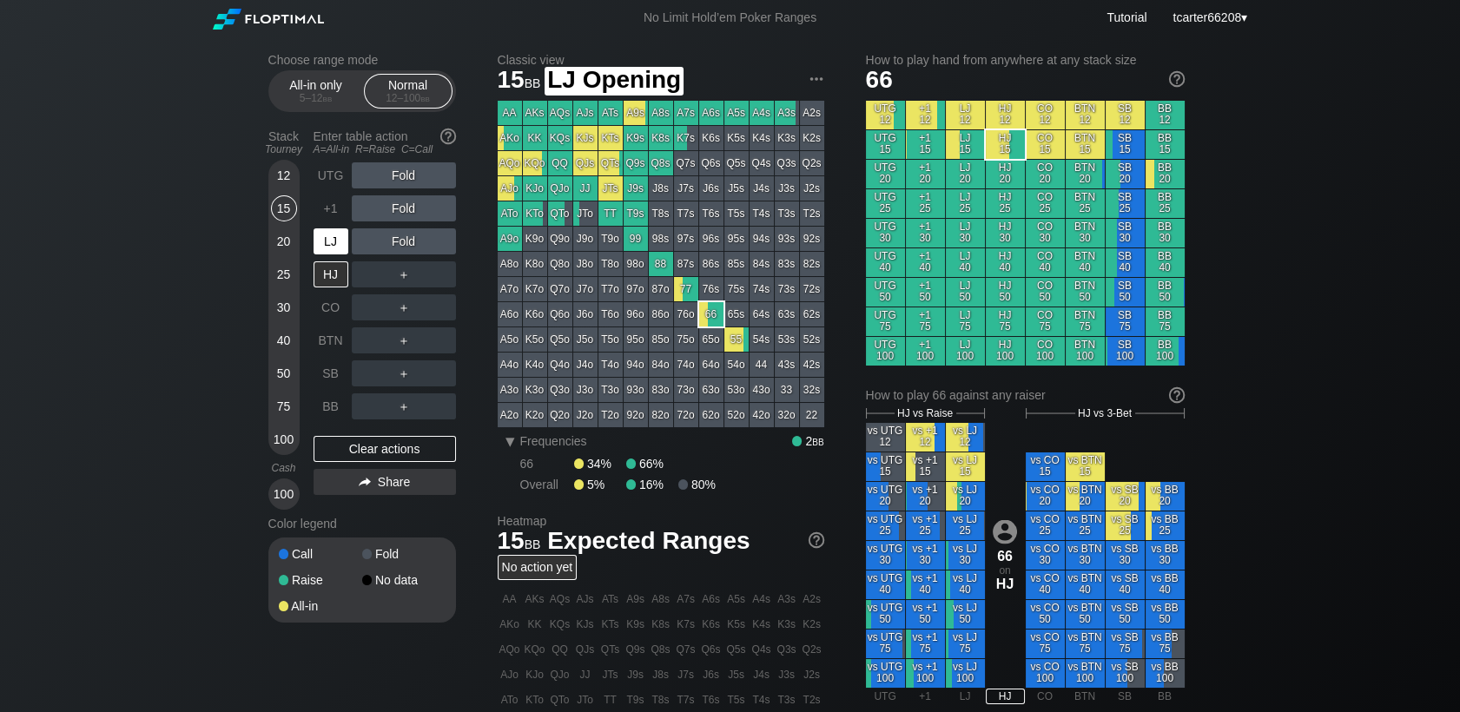
click at [338, 245] on div "LJ" at bounding box center [330, 241] width 35 height 26
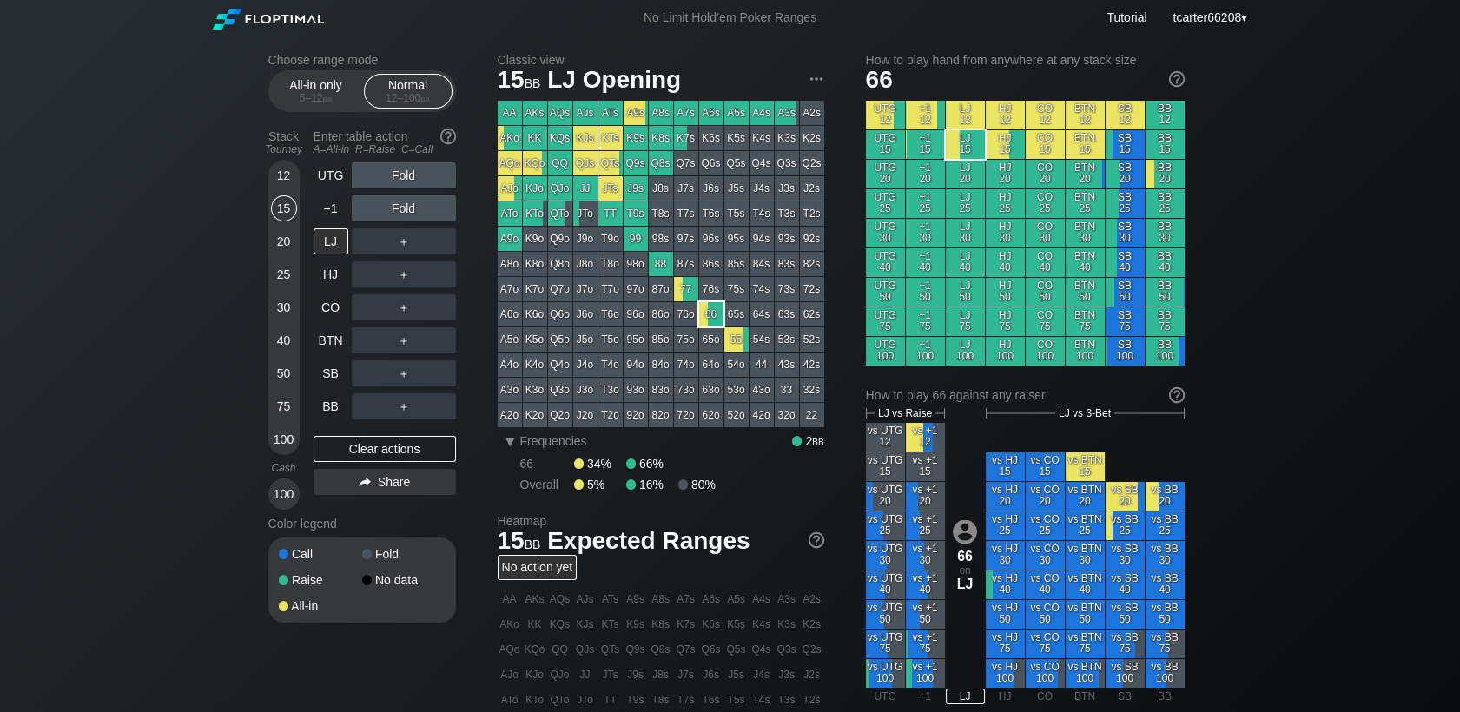
click at [282, 346] on div "40" at bounding box center [284, 340] width 26 height 26
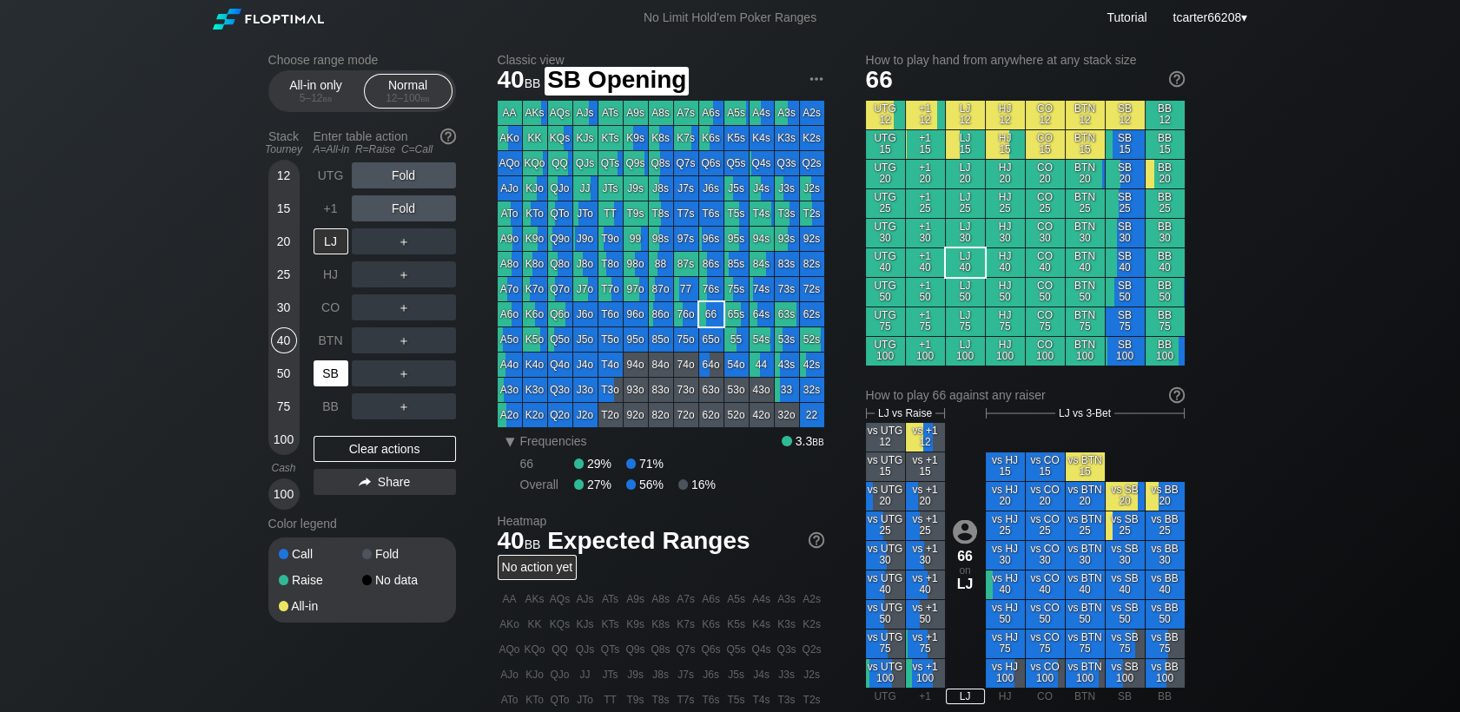
click at [323, 384] on div "SB" at bounding box center [330, 373] width 35 height 26
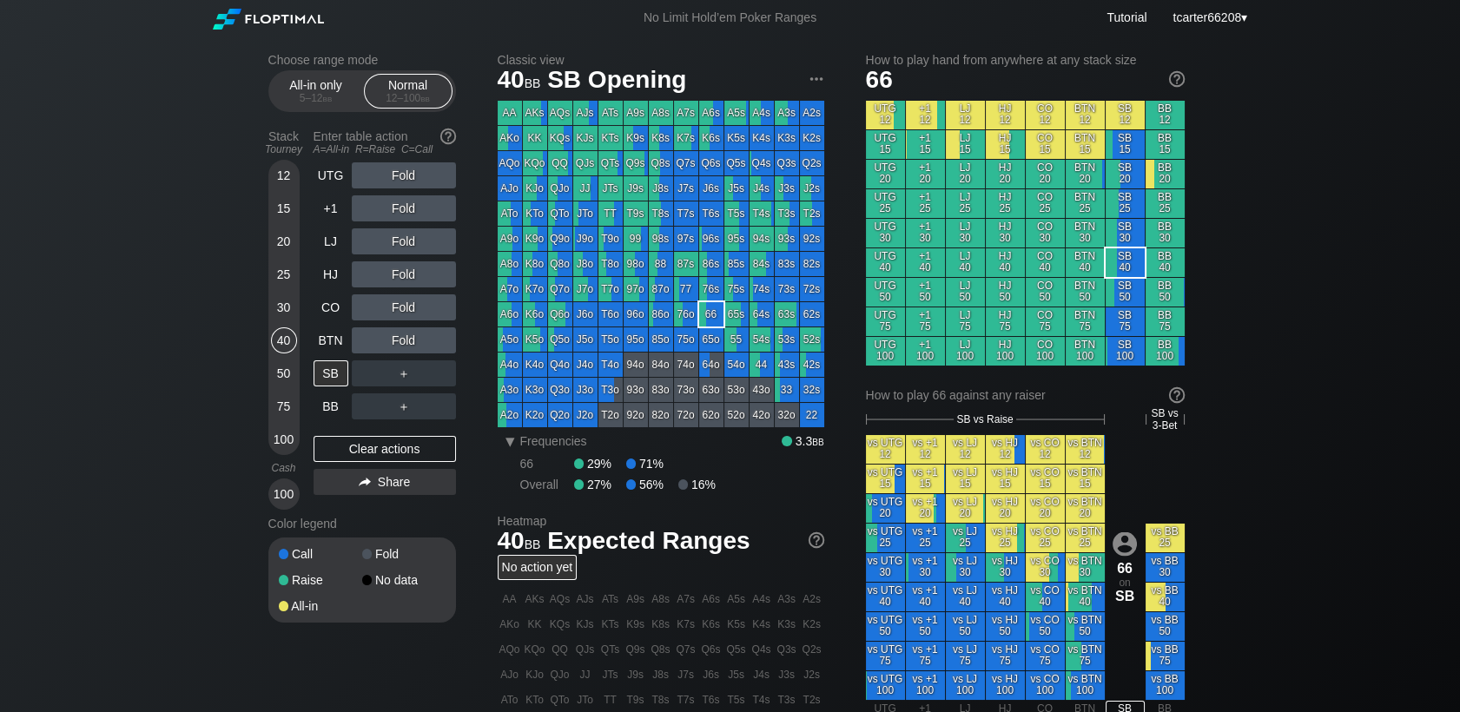
click at [292, 237] on div "20" at bounding box center [284, 241] width 26 height 26
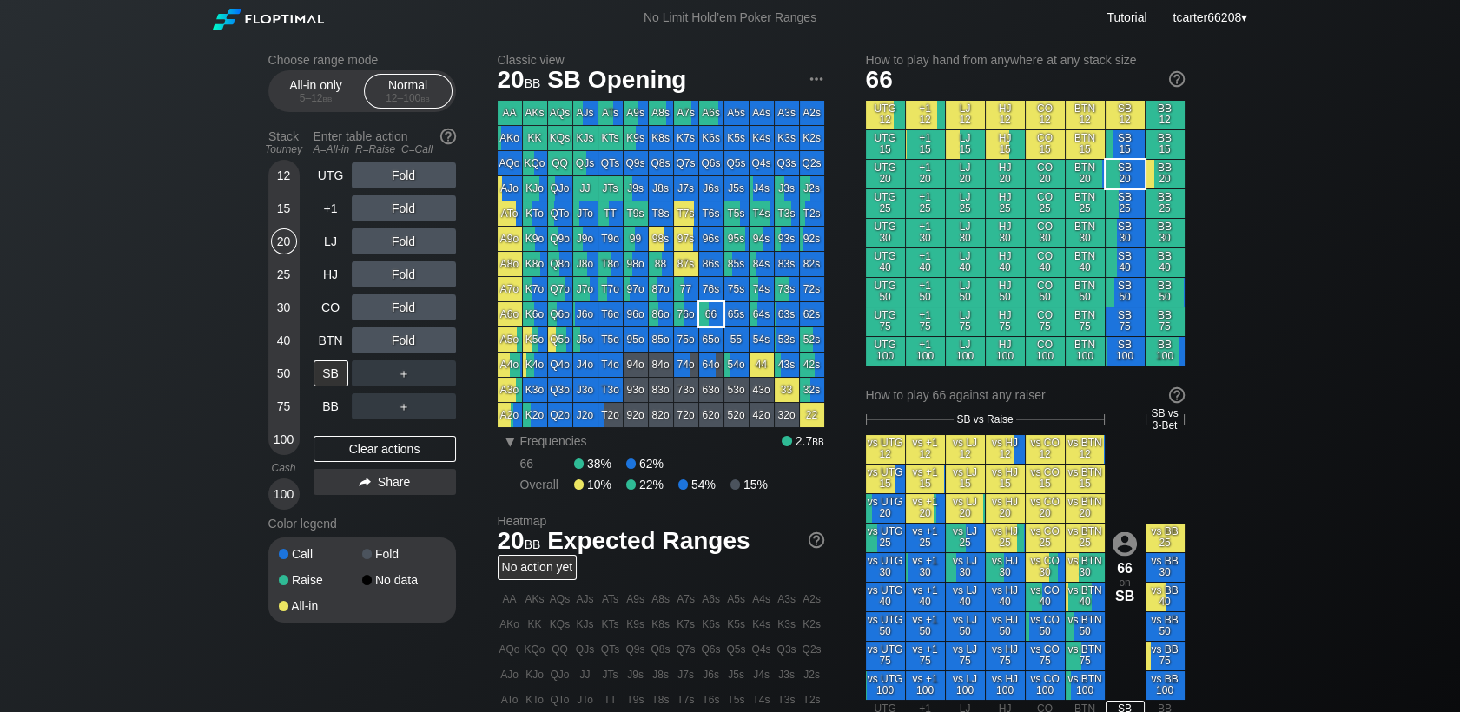
drag, startPoint x: 287, startPoint y: 313, endPoint x: 299, endPoint y: 323, distance: 14.8
click at [287, 308] on div "30" at bounding box center [284, 307] width 26 height 26
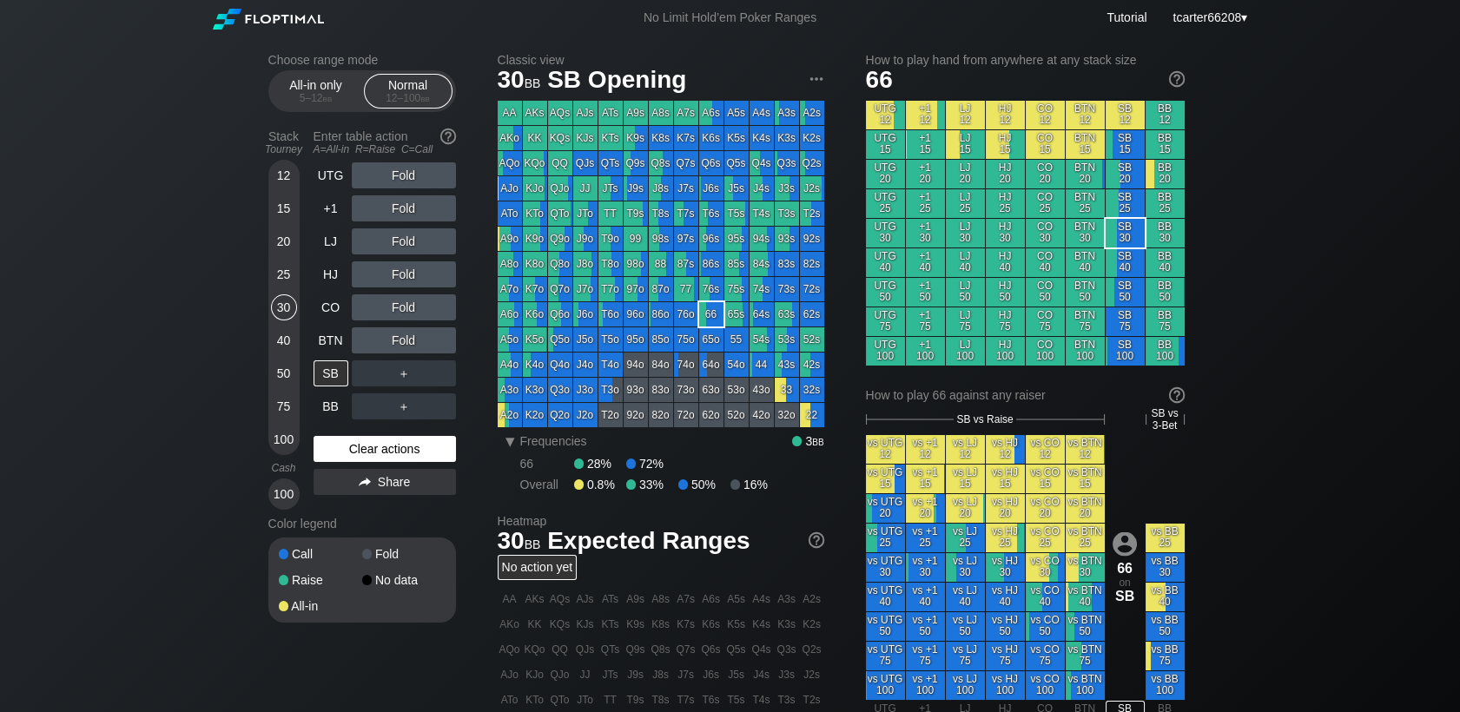
click at [353, 452] on div "Clear actions" at bounding box center [384, 449] width 142 height 26
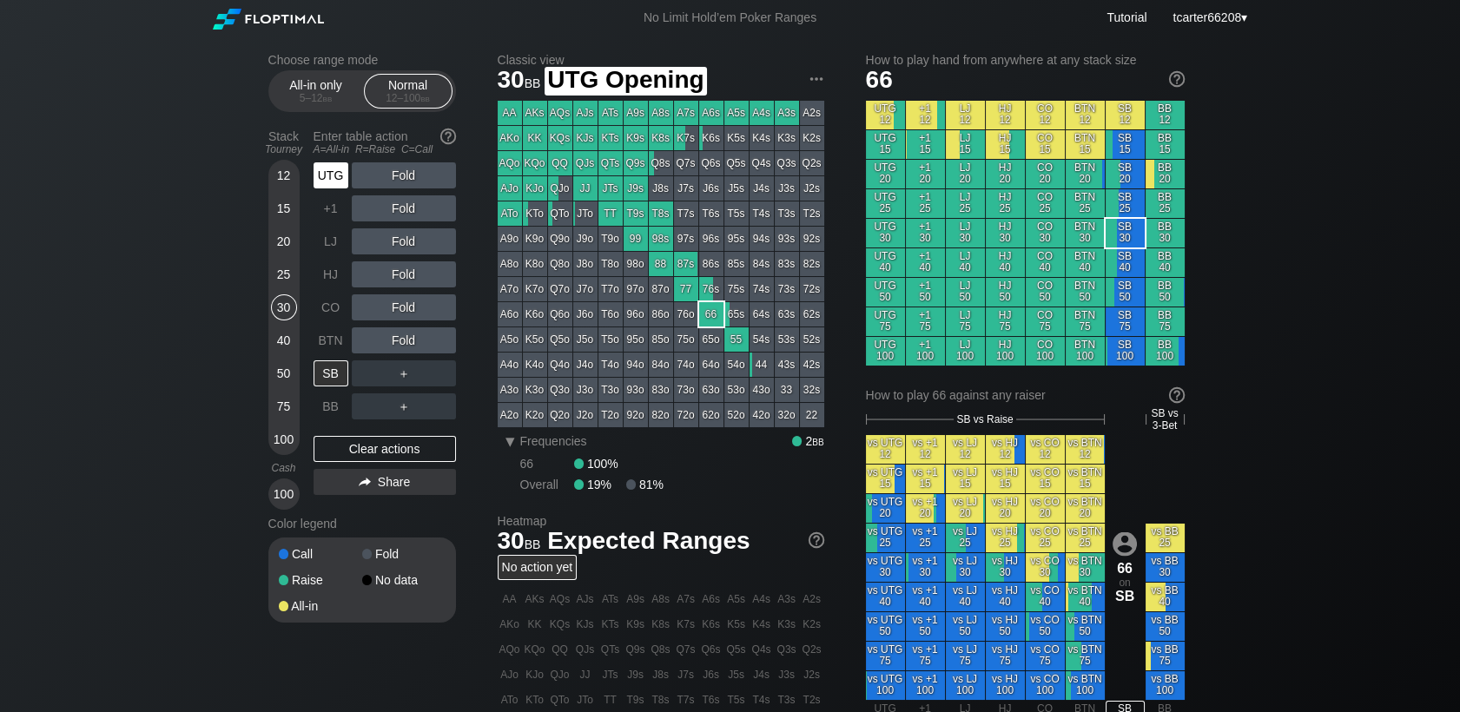
click at [320, 185] on div "UTG" at bounding box center [330, 175] width 35 height 26
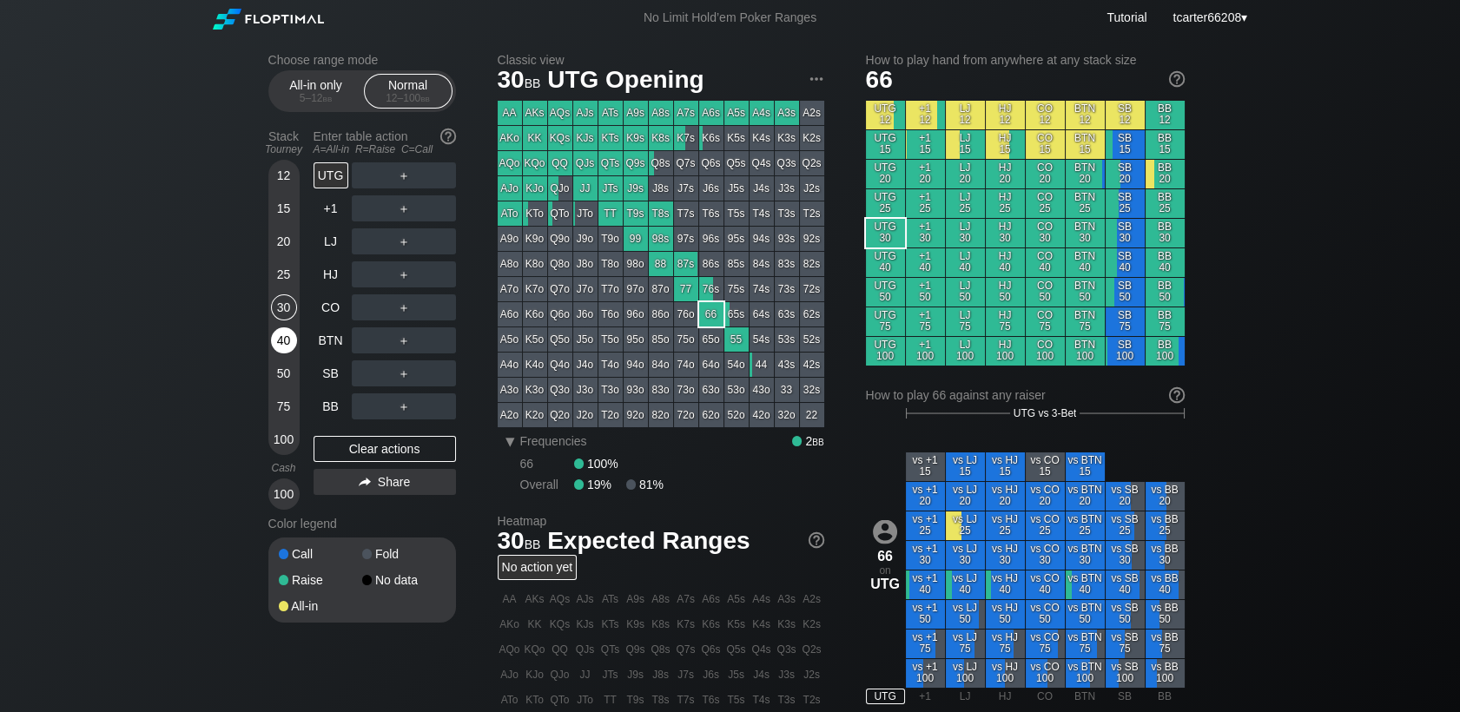
click at [283, 344] on div "40" at bounding box center [284, 340] width 26 height 26
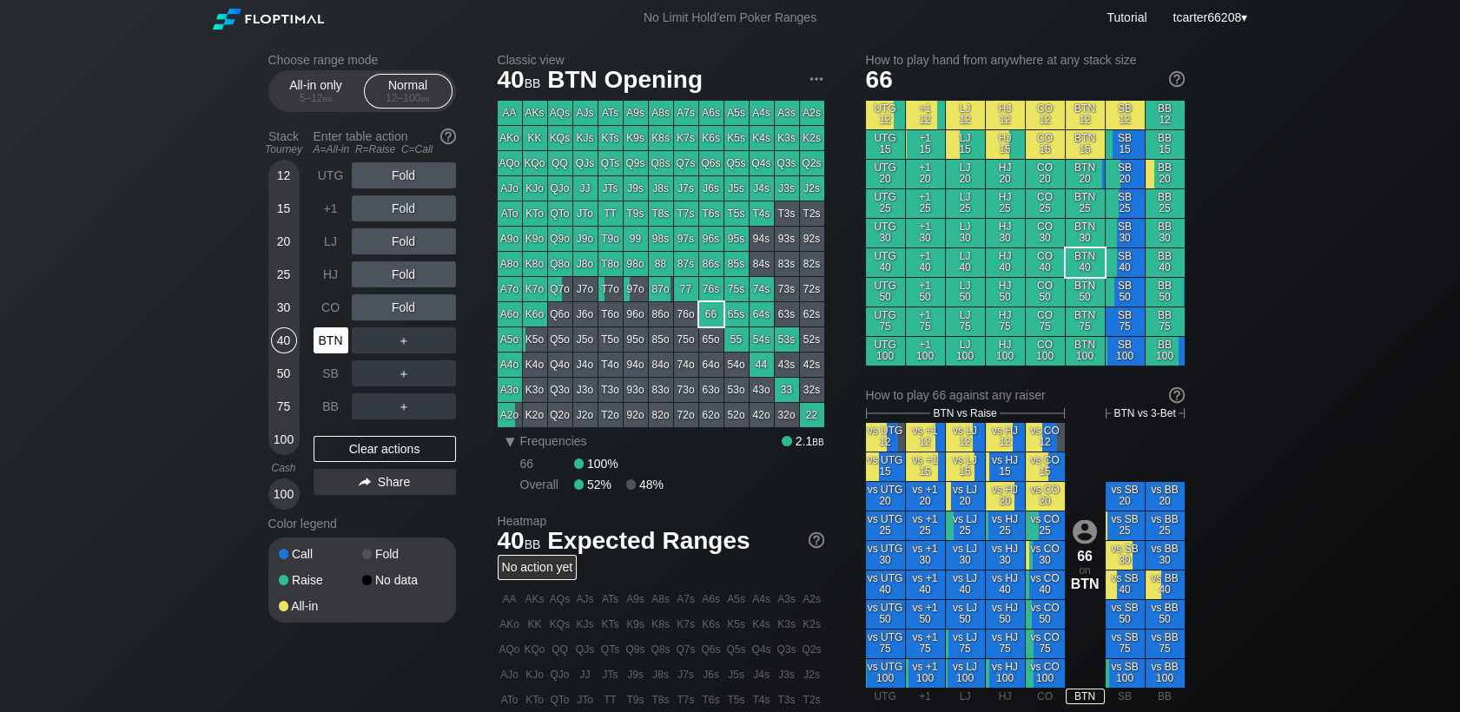
click at [326, 345] on div "BTN" at bounding box center [330, 340] width 35 height 26
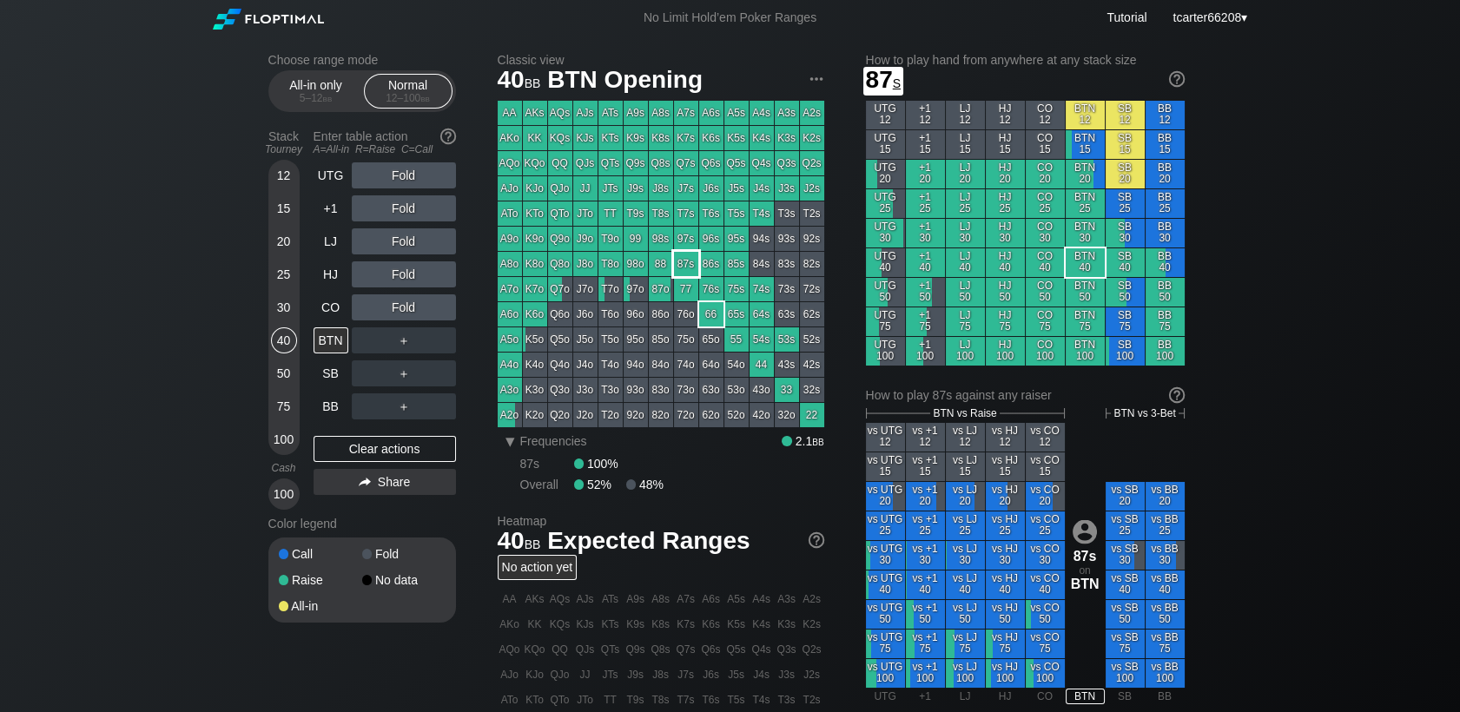
click at [677, 248] on div "97s" at bounding box center [686, 239] width 24 height 24
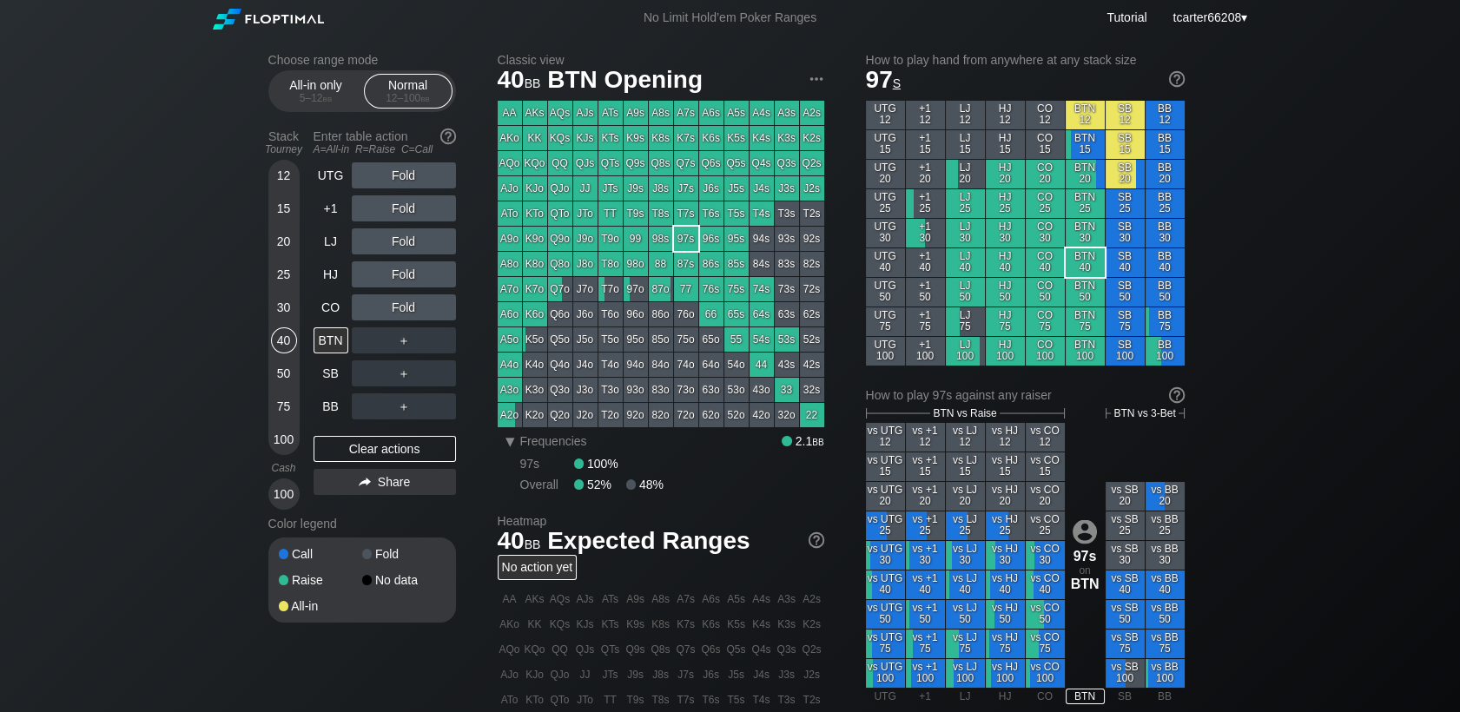
click at [401, 254] on div "Fold" at bounding box center [404, 241] width 104 height 26
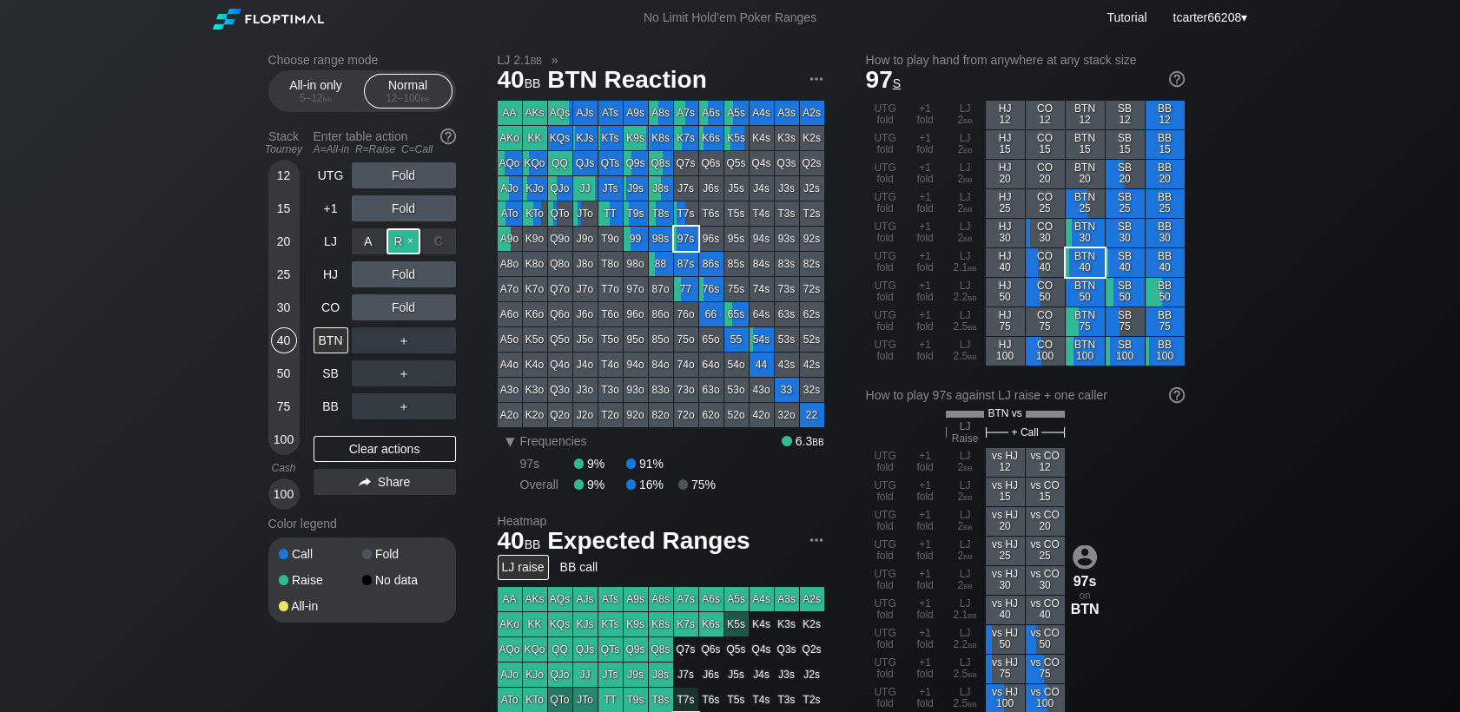
click at [401, 248] on div "R ✕" at bounding box center [403, 241] width 34 height 26
click at [372, 456] on div "Clear actions" at bounding box center [384, 449] width 142 height 26
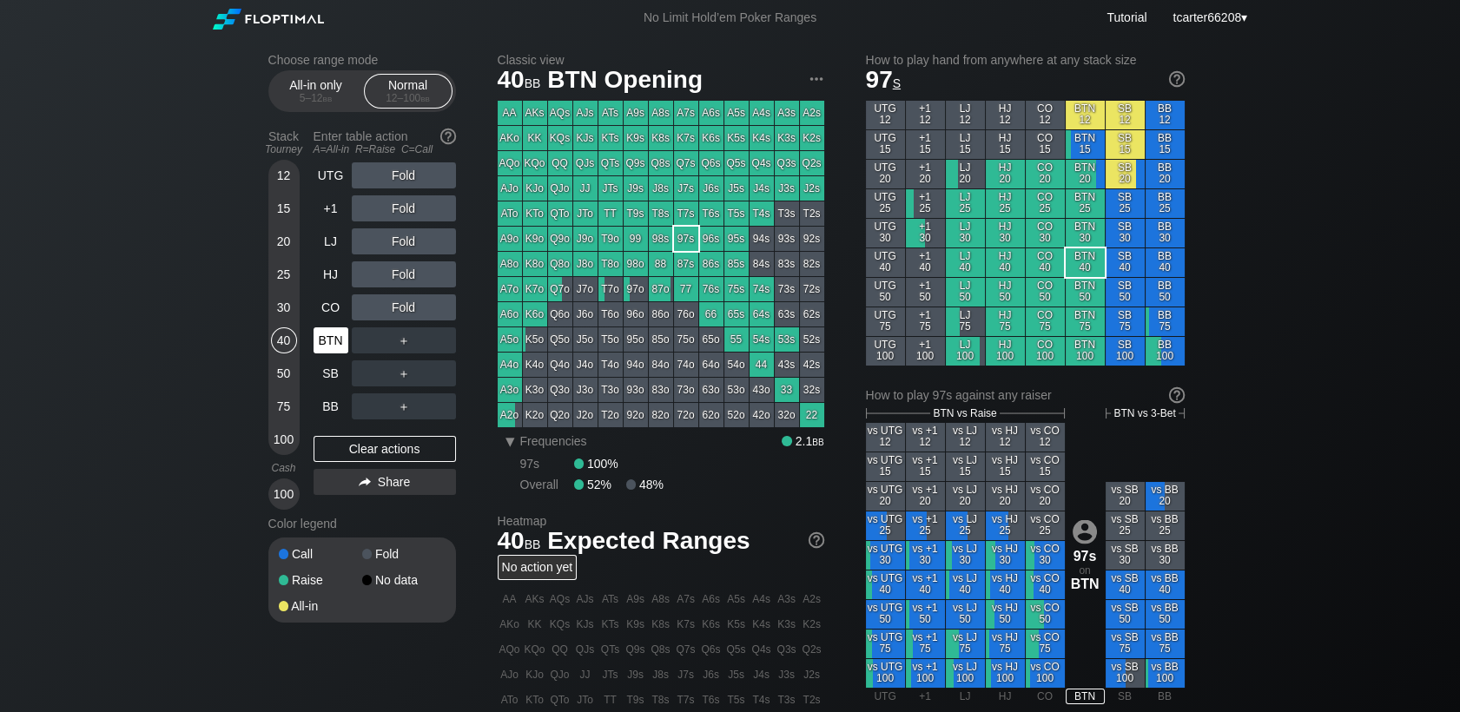
drag, startPoint x: 287, startPoint y: 275, endPoint x: 326, endPoint y: 342, distance: 77.4
click at [287, 275] on div "25" at bounding box center [284, 274] width 26 height 26
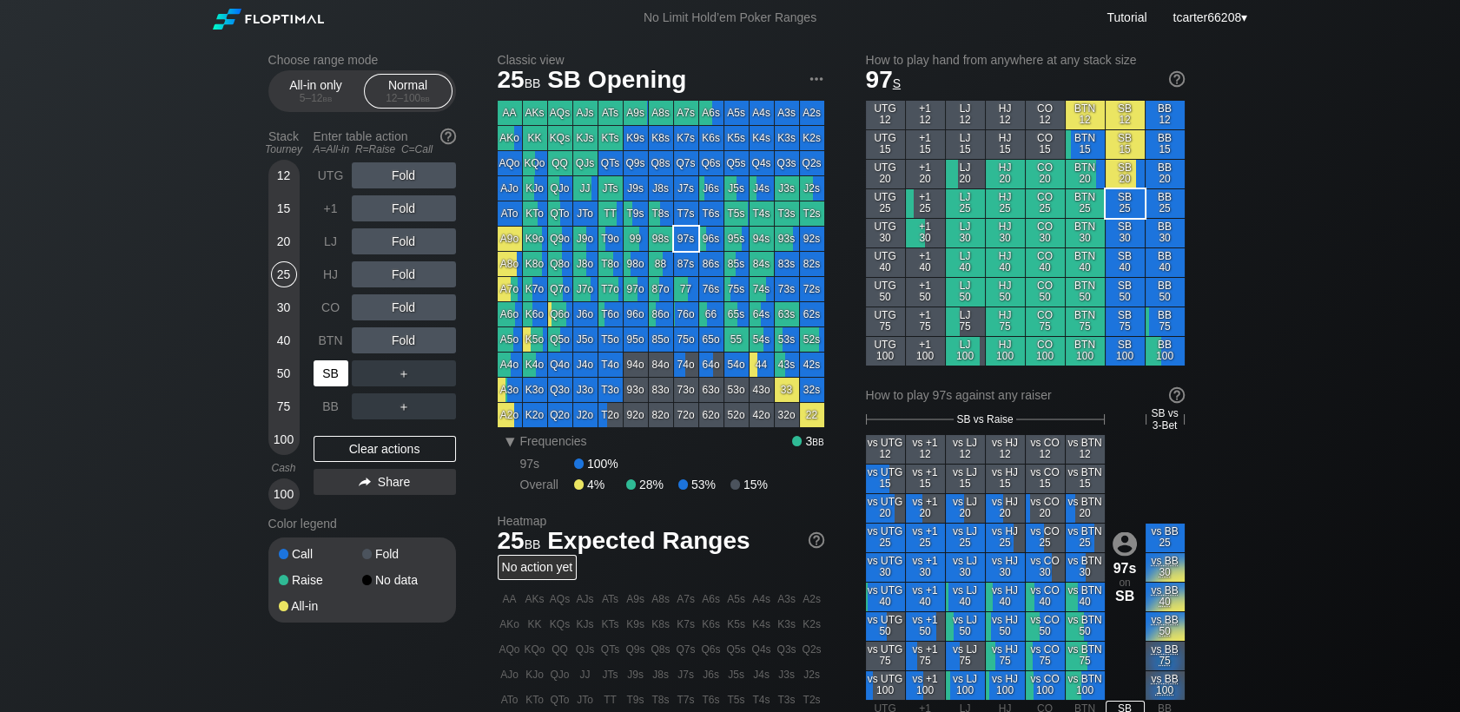
click at [330, 366] on div "SB" at bounding box center [330, 373] width 35 height 26
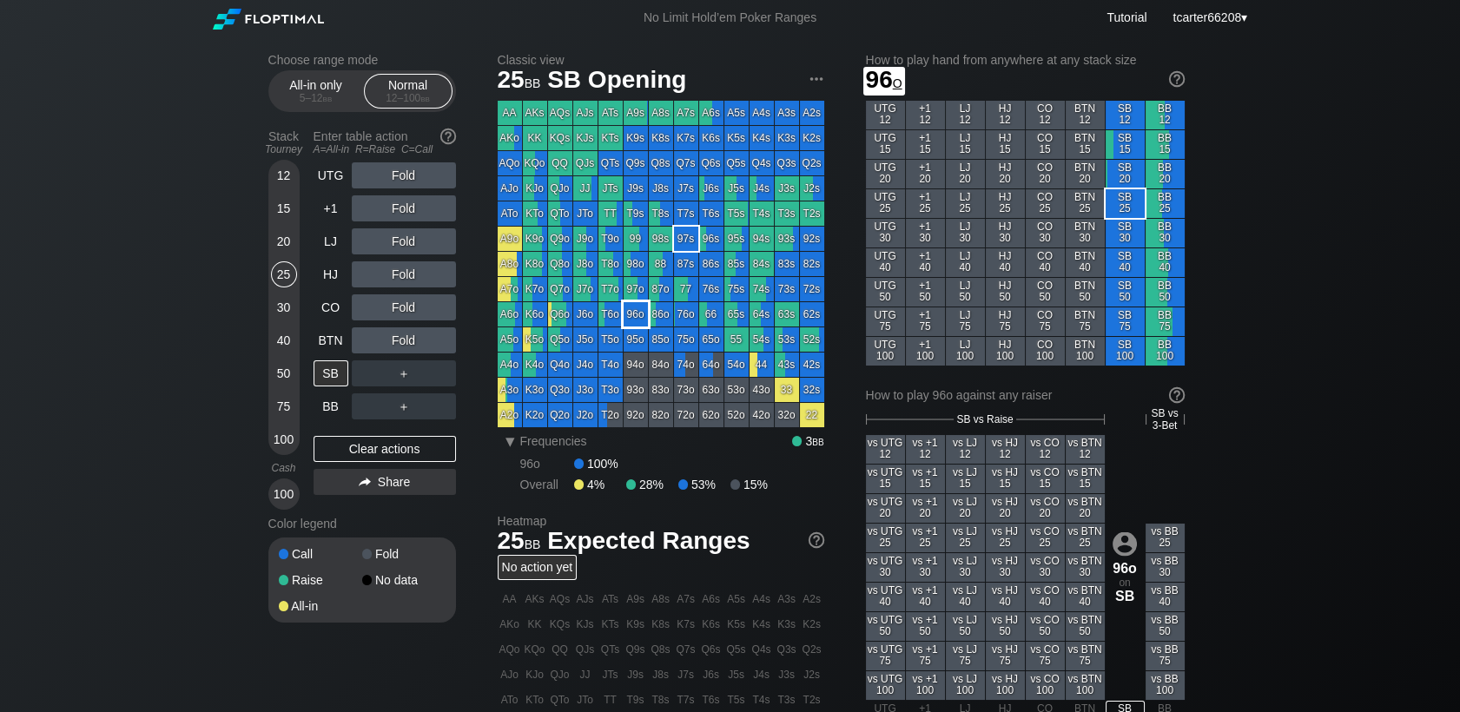
click at [635, 322] on div "96o" at bounding box center [635, 314] width 24 height 24
drag, startPoint x: 278, startPoint y: 243, endPoint x: 286, endPoint y: 226, distance: 19.0
click at [278, 243] on div "20" at bounding box center [284, 241] width 26 height 26
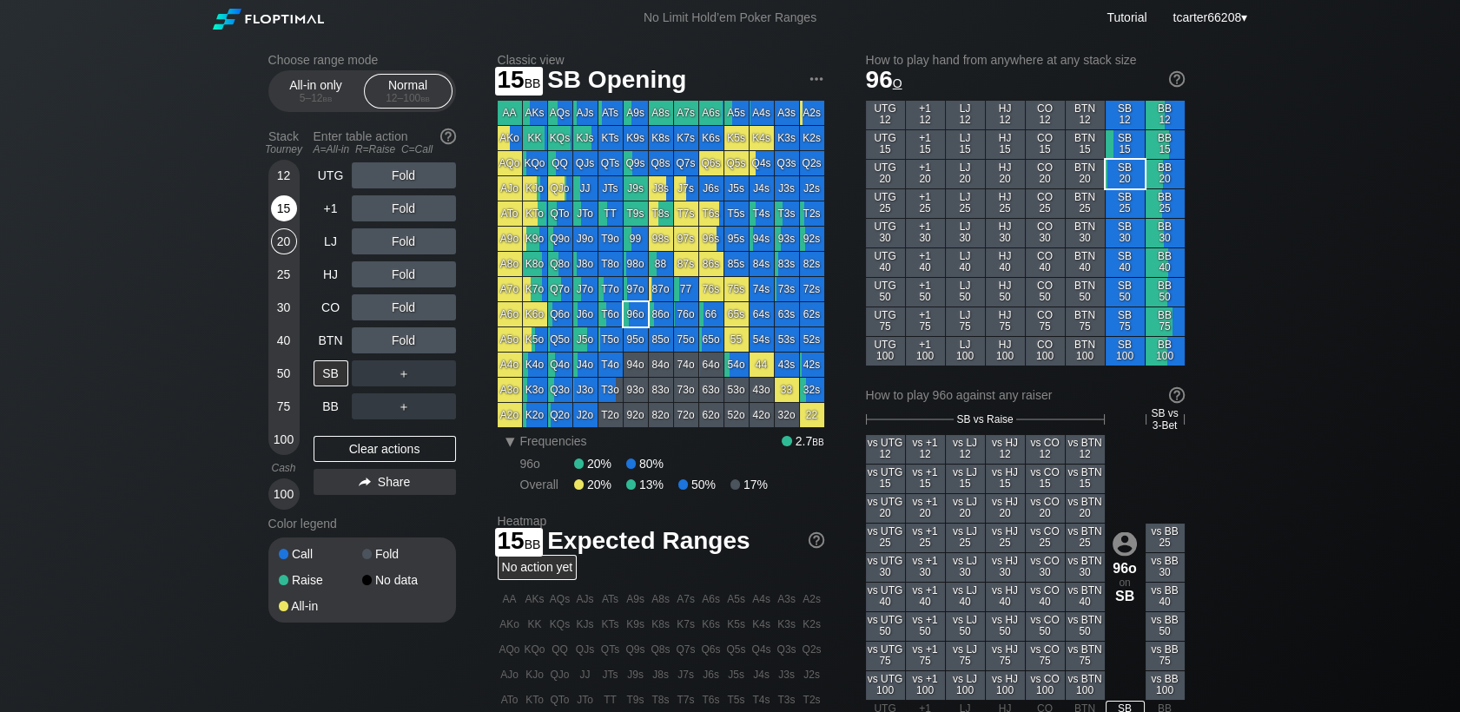
click at [286, 210] on div "15" at bounding box center [284, 208] width 26 height 26
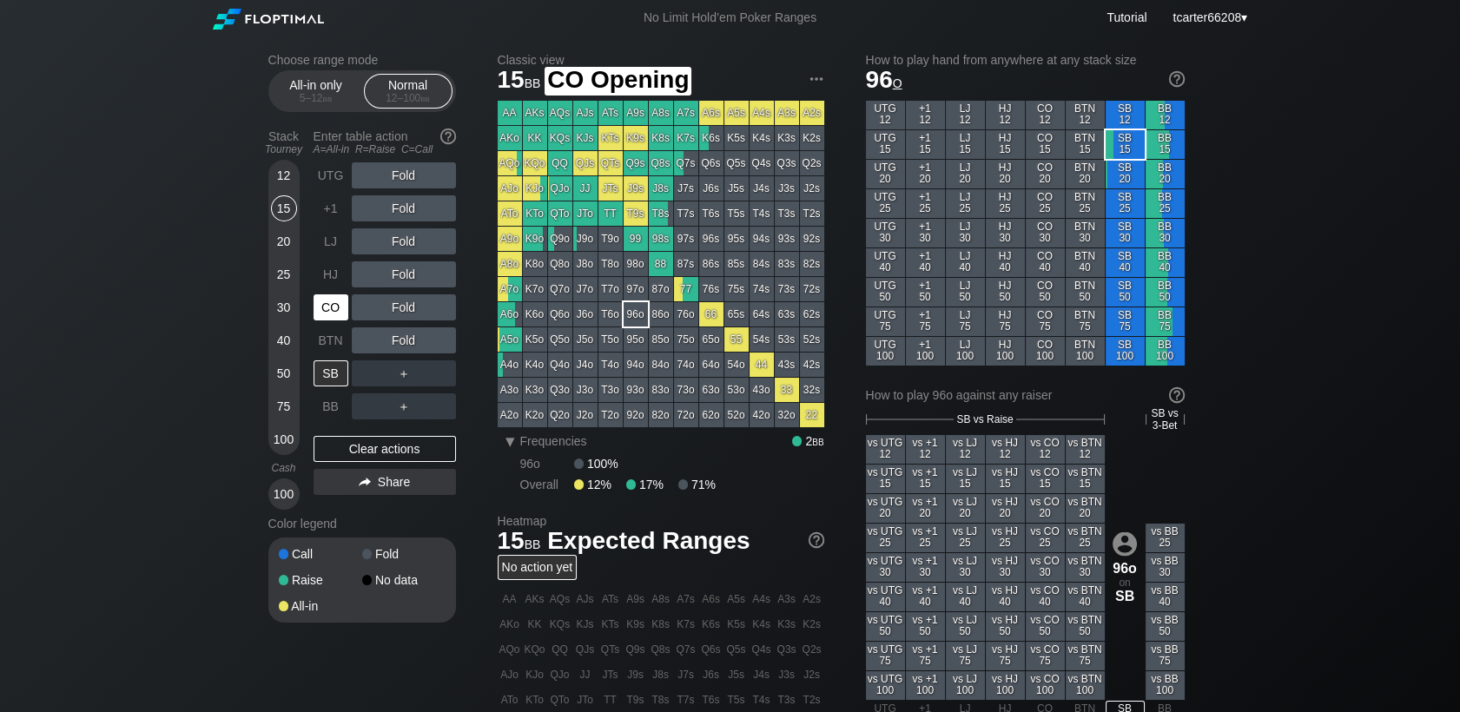
click at [329, 306] on div "CO" at bounding box center [330, 307] width 35 height 26
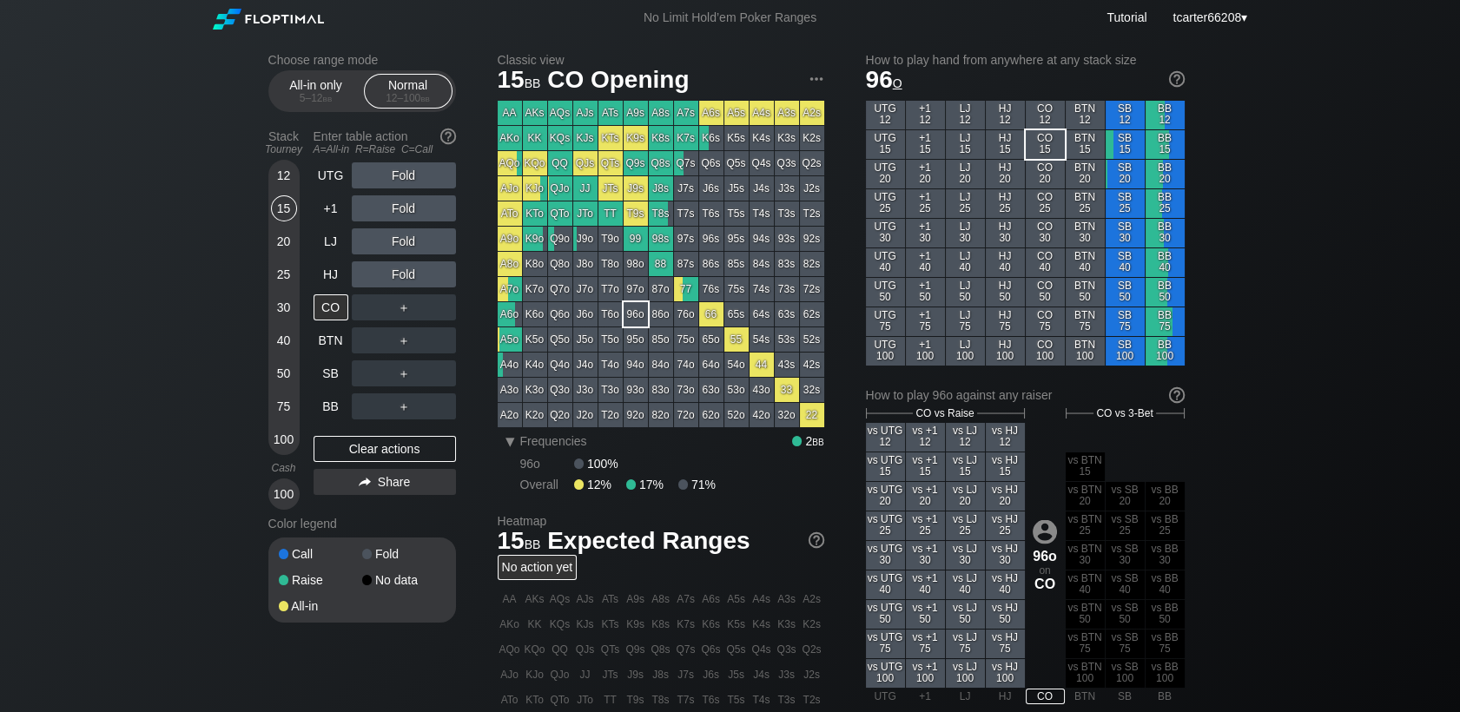
drag, startPoint x: 297, startPoint y: 281, endPoint x: 287, endPoint y: 290, distance: 12.9
click at [297, 281] on div "12 15 20 25 30 40 50 75 100" at bounding box center [283, 307] width 31 height 295
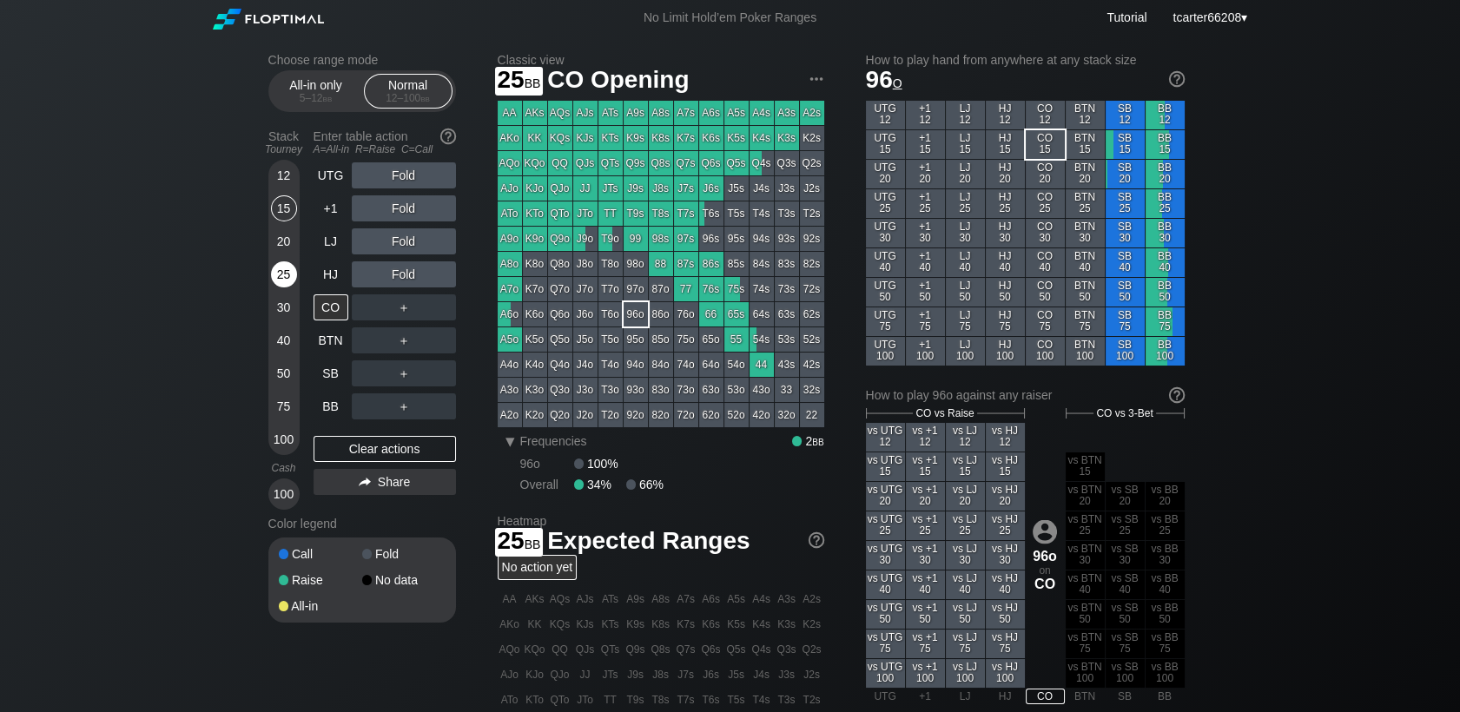
click at [285, 287] on div "25" at bounding box center [284, 274] width 26 height 26
click at [412, 320] on div "R ✕" at bounding box center [403, 307] width 34 height 26
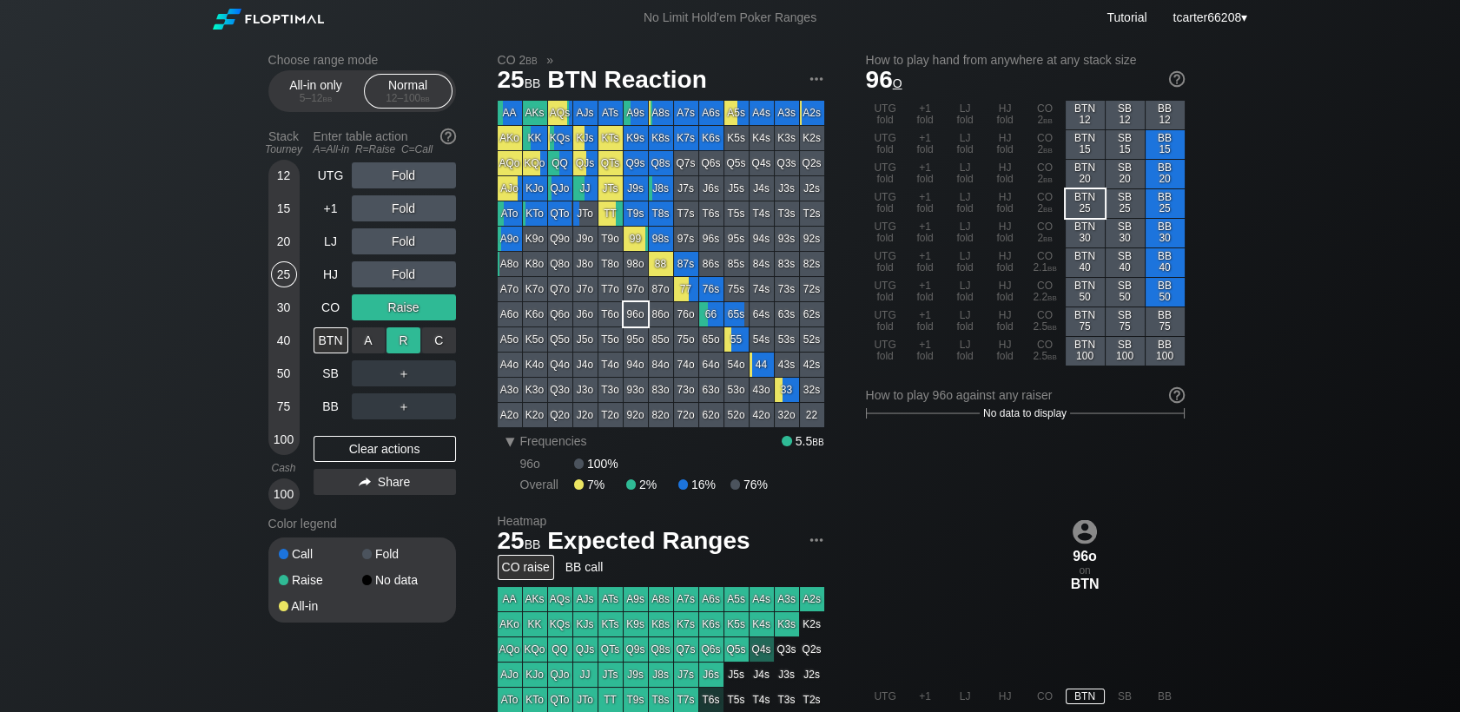
click at [405, 346] on div "R ✕" at bounding box center [403, 340] width 34 height 26
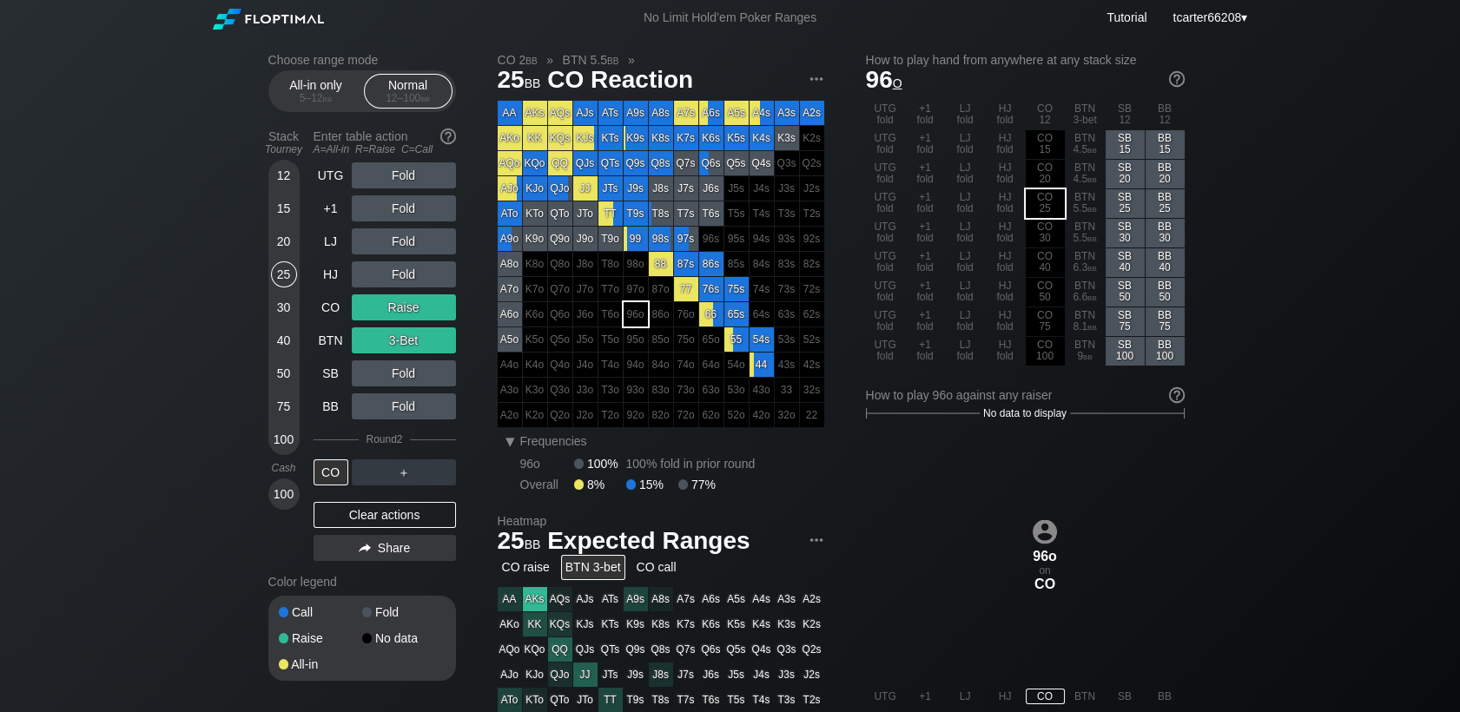
drag, startPoint x: 425, startPoint y: 512, endPoint x: 271, endPoint y: 434, distance: 173.2
click at [425, 512] on div "Clear actions" at bounding box center [384, 515] width 142 height 26
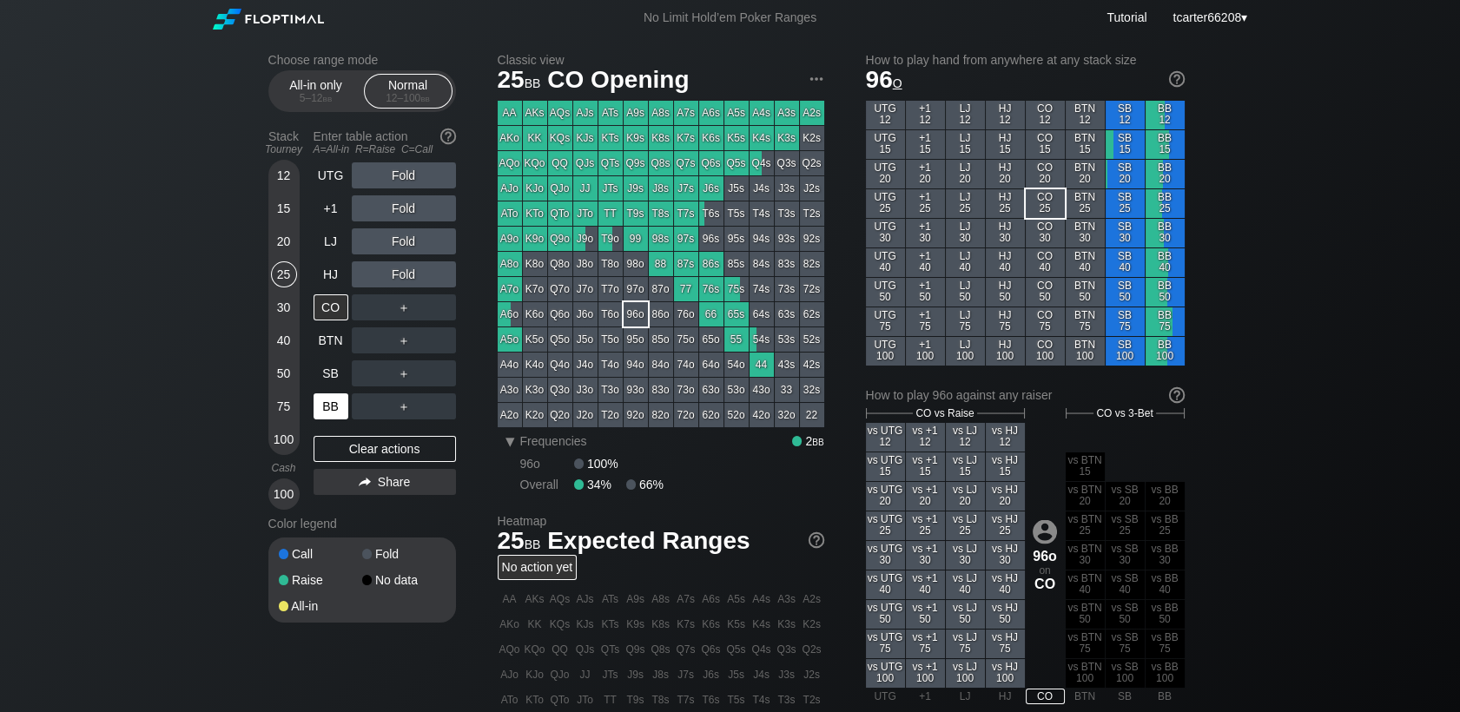
click at [333, 405] on div "BB" at bounding box center [330, 406] width 35 height 26
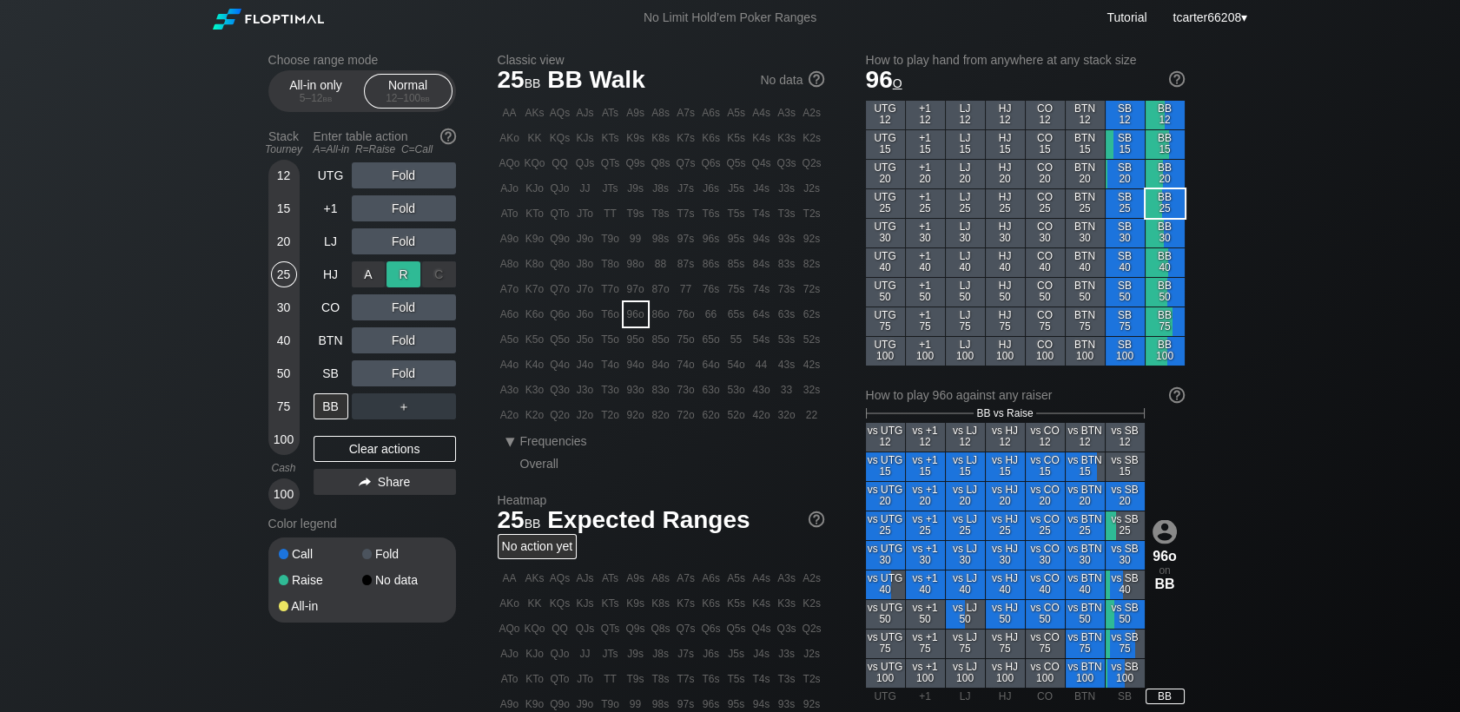
click at [390, 281] on div "R ✕" at bounding box center [403, 274] width 34 height 26
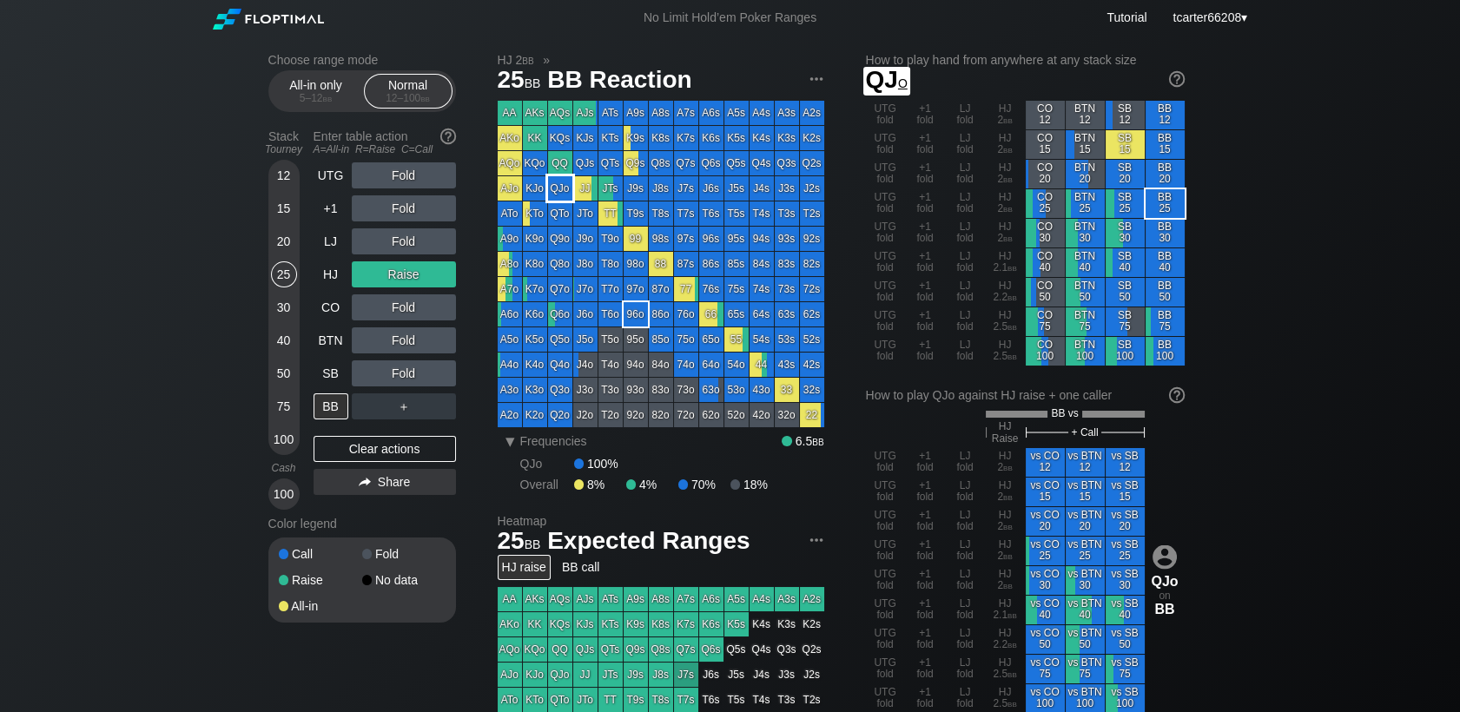
click at [556, 197] on div "QJo" at bounding box center [560, 188] width 24 height 24
click at [405, 447] on div "Clear actions" at bounding box center [384, 449] width 142 height 26
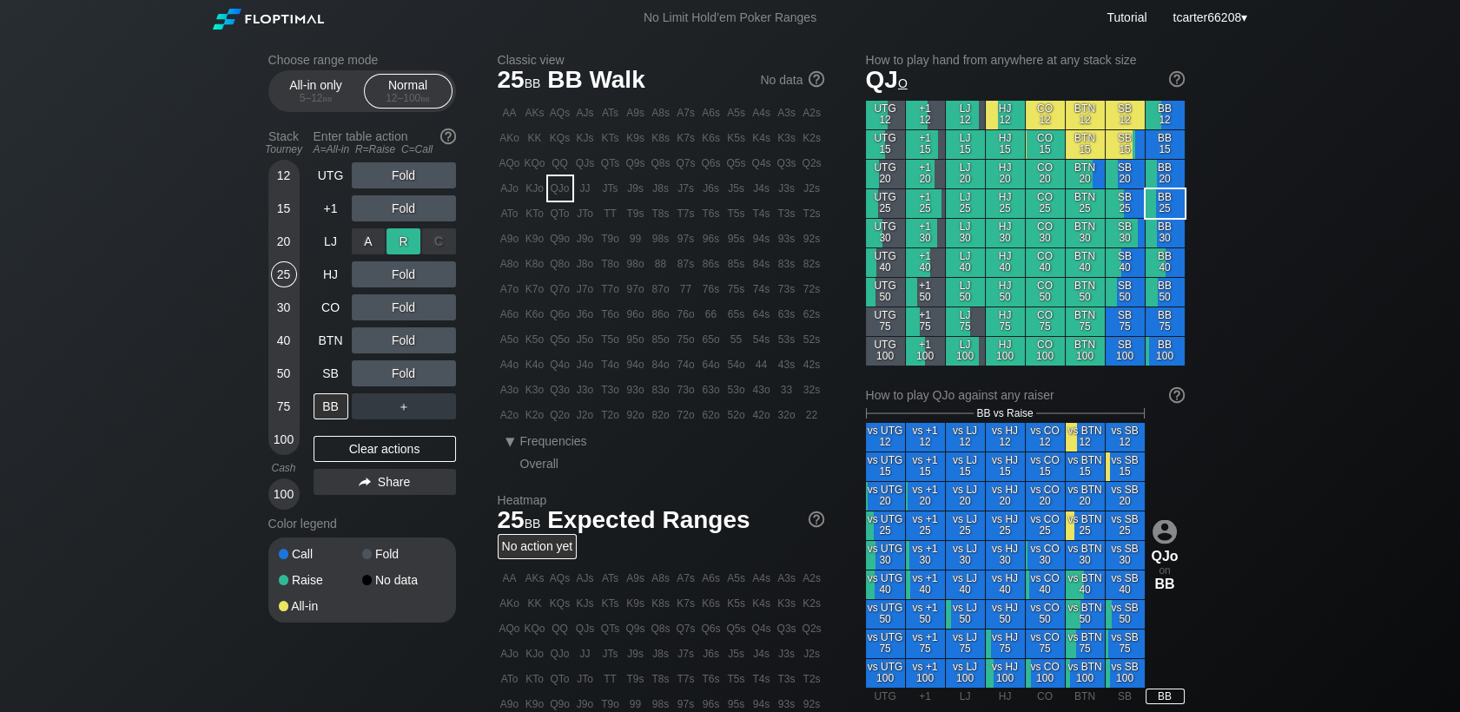
click at [403, 234] on div "R ✕" at bounding box center [403, 241] width 34 height 26
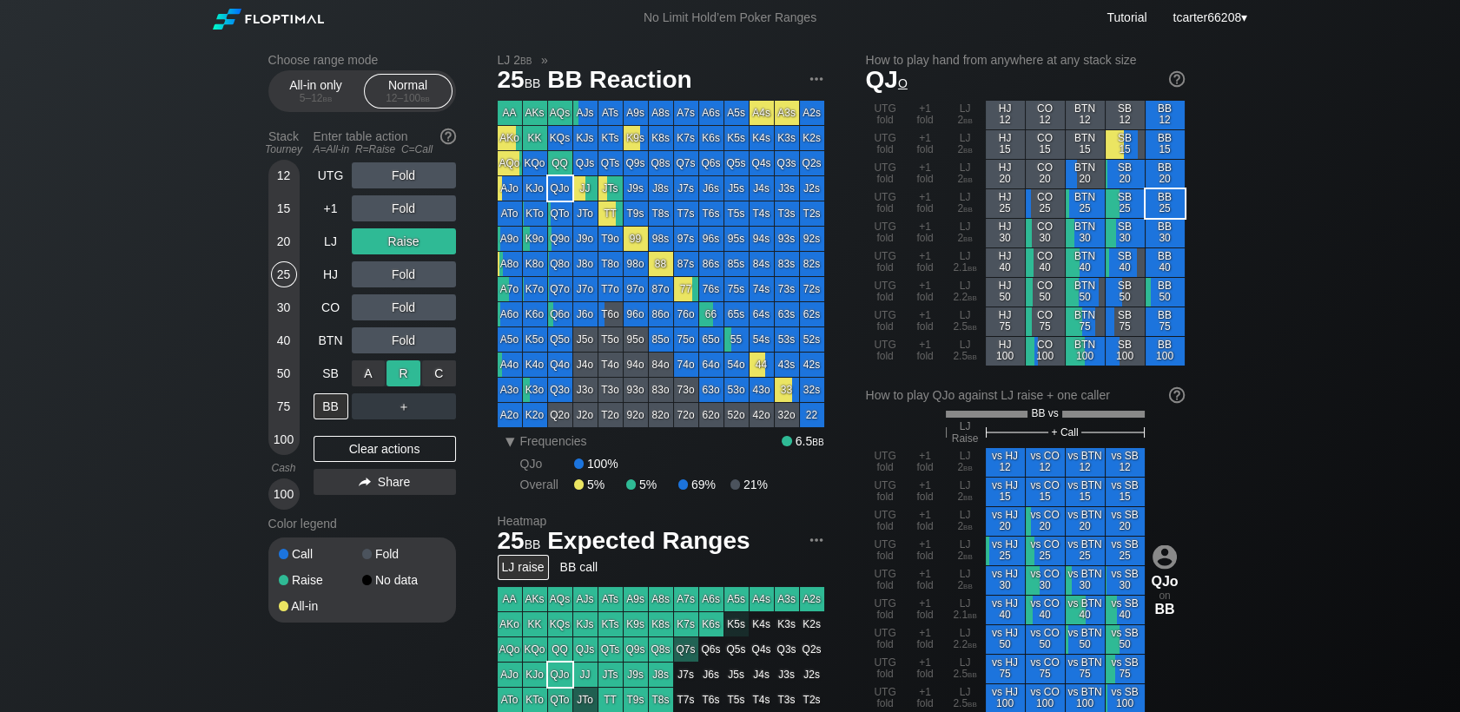
click at [405, 377] on div "R ✕" at bounding box center [403, 373] width 34 height 26
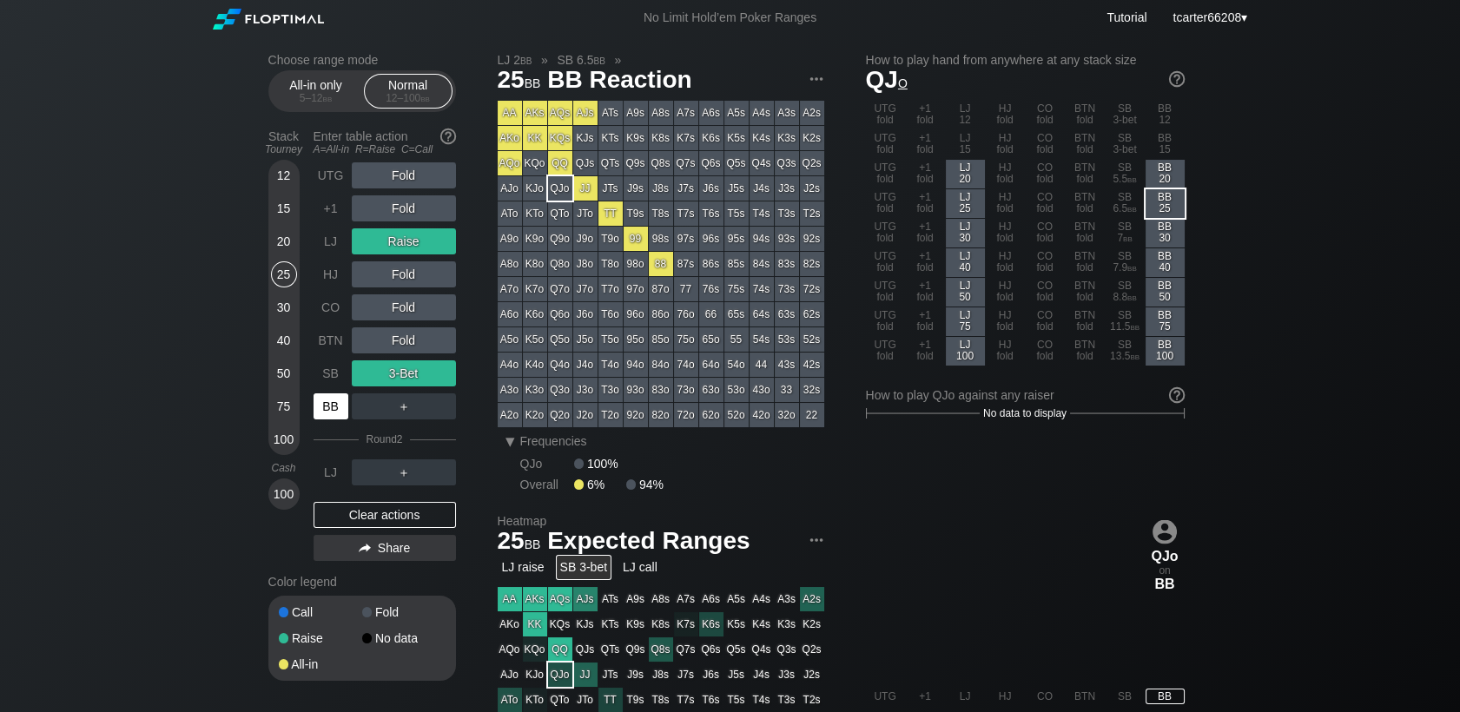
click at [333, 409] on div "BB" at bounding box center [330, 406] width 35 height 26
click at [385, 516] on div "Clear actions" at bounding box center [384, 515] width 142 height 26
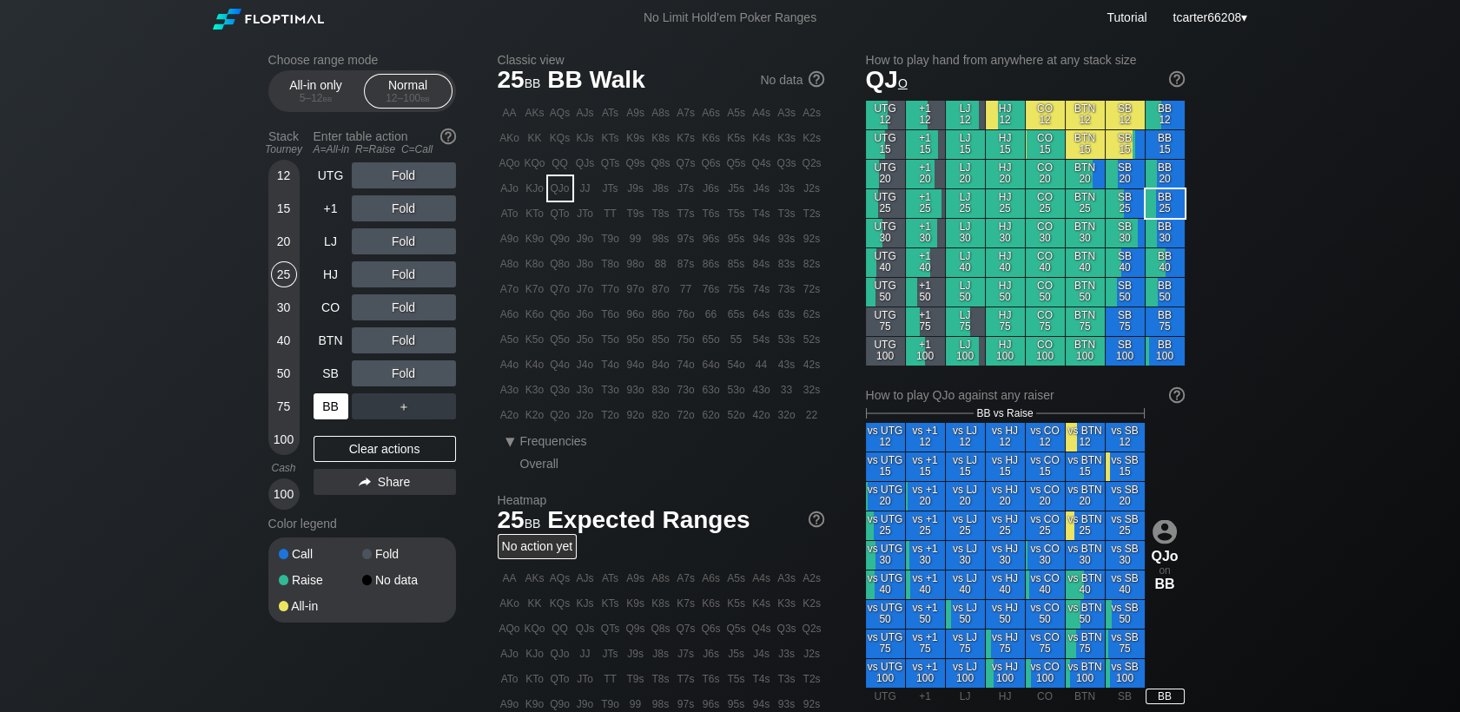
drag, startPoint x: 365, startPoint y: 448, endPoint x: 322, endPoint y: 417, distance: 52.8
click at [364, 448] on div "Clear actions" at bounding box center [384, 449] width 142 height 26
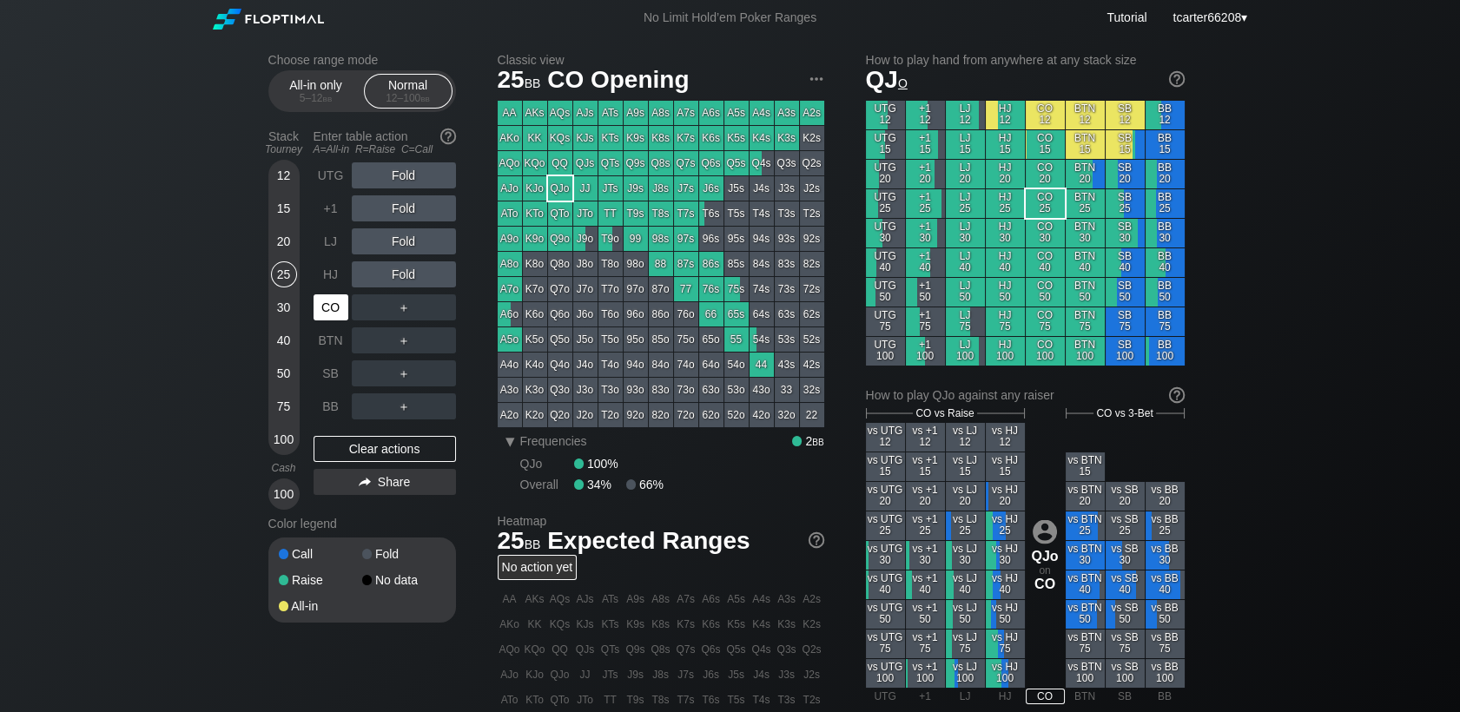
drag, startPoint x: 314, startPoint y: 303, endPoint x: 345, endPoint y: 307, distance: 30.7
click at [315, 303] on div "CO" at bounding box center [330, 307] width 35 height 26
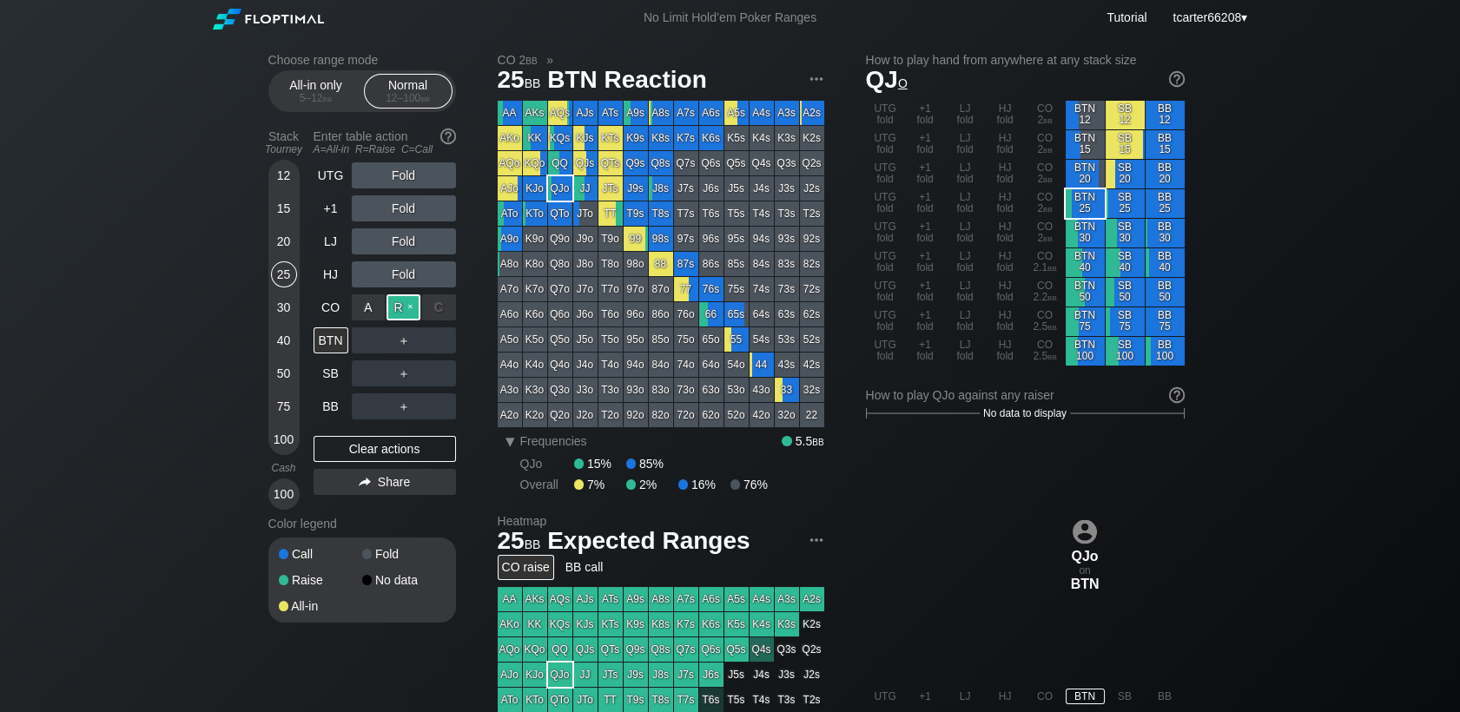
click at [405, 312] on div "R ✕" at bounding box center [403, 307] width 34 height 26
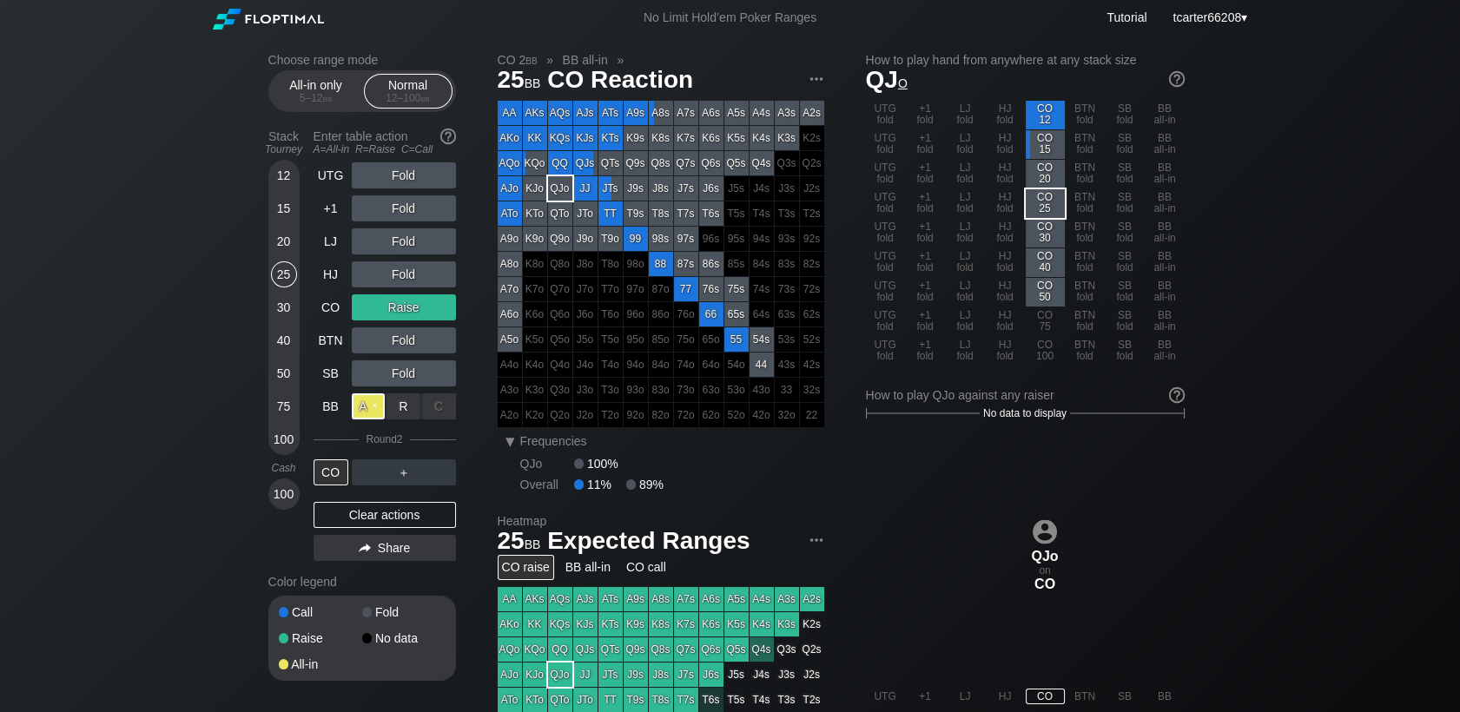
click at [374, 405] on div "A ✕" at bounding box center [369, 406] width 34 height 26
click at [343, 109] on div "All-in only 5 – 12 bb" at bounding box center [316, 91] width 89 height 35
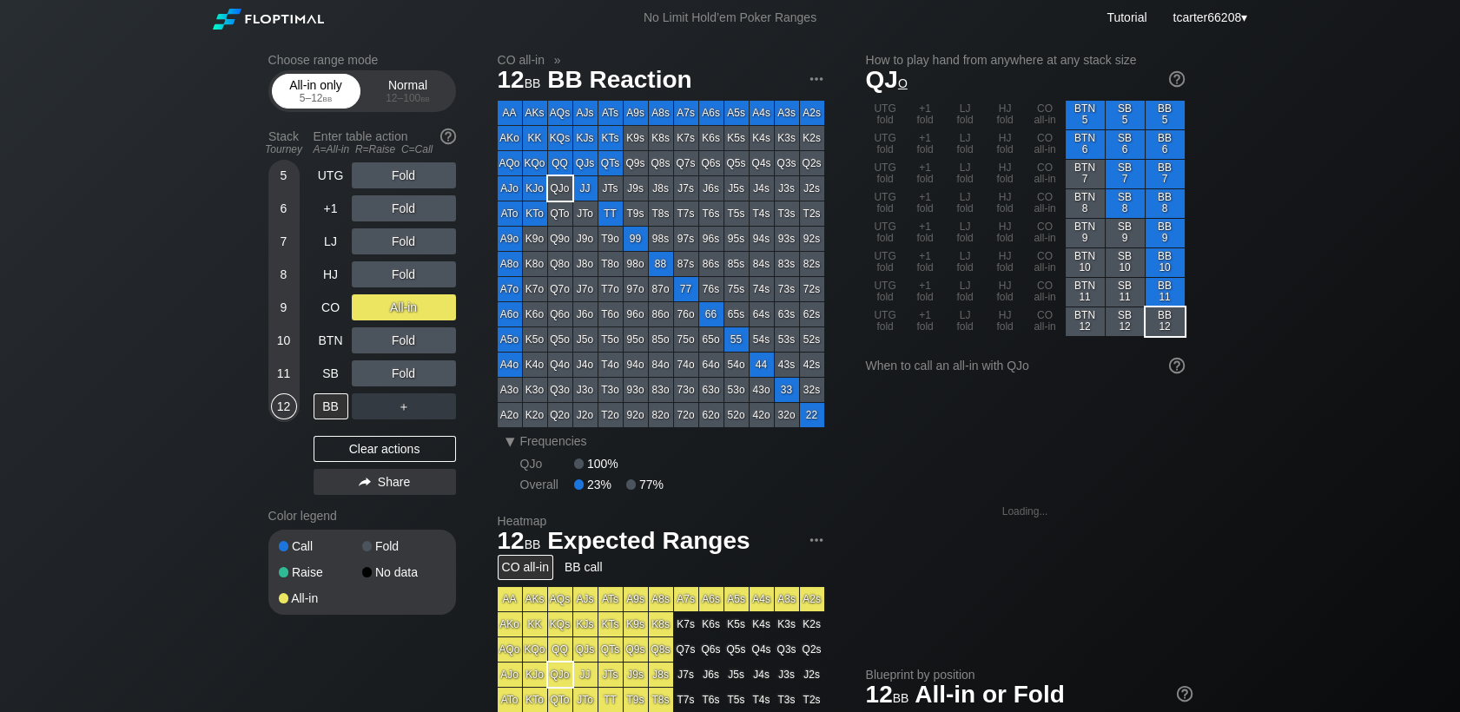
click at [343, 106] on div "All-in only 5 – 12 bb" at bounding box center [316, 91] width 80 height 33
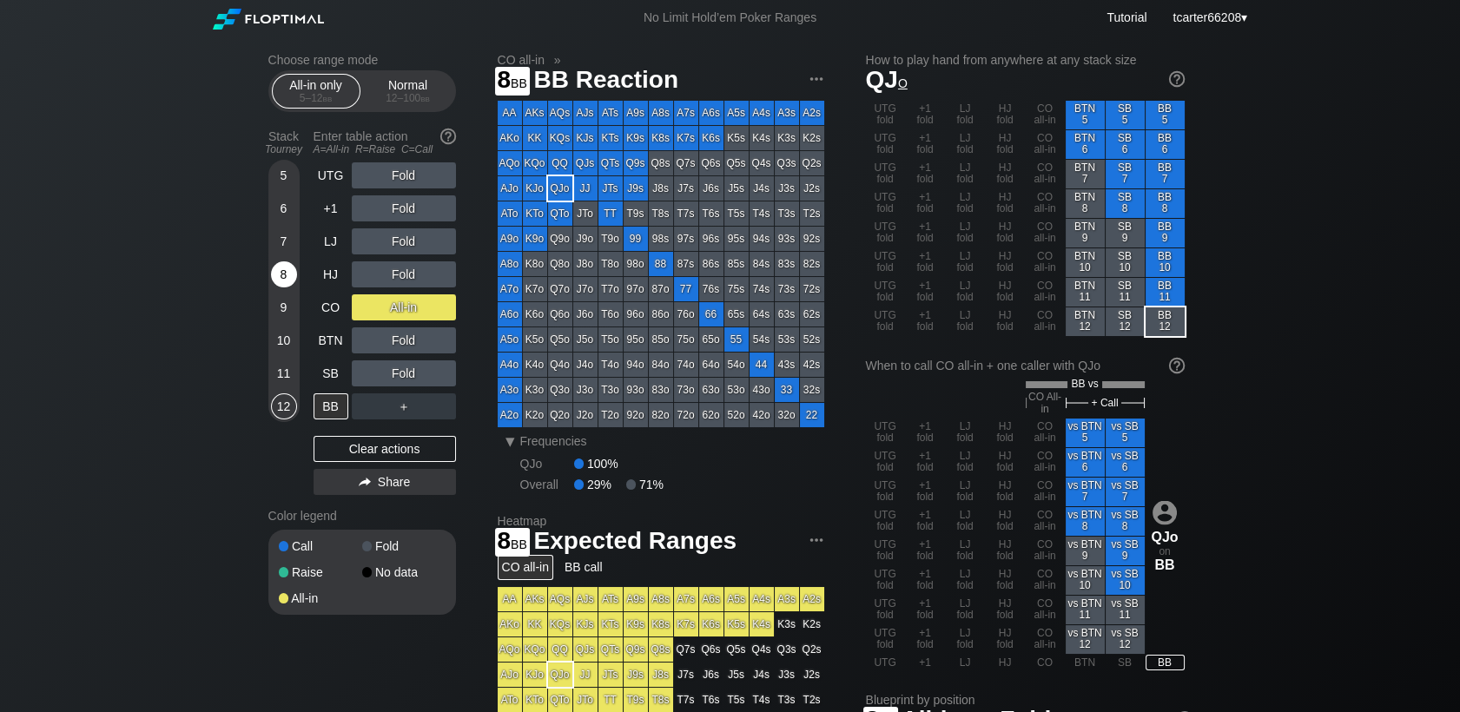
click at [293, 265] on div "8" at bounding box center [284, 277] width 26 height 33
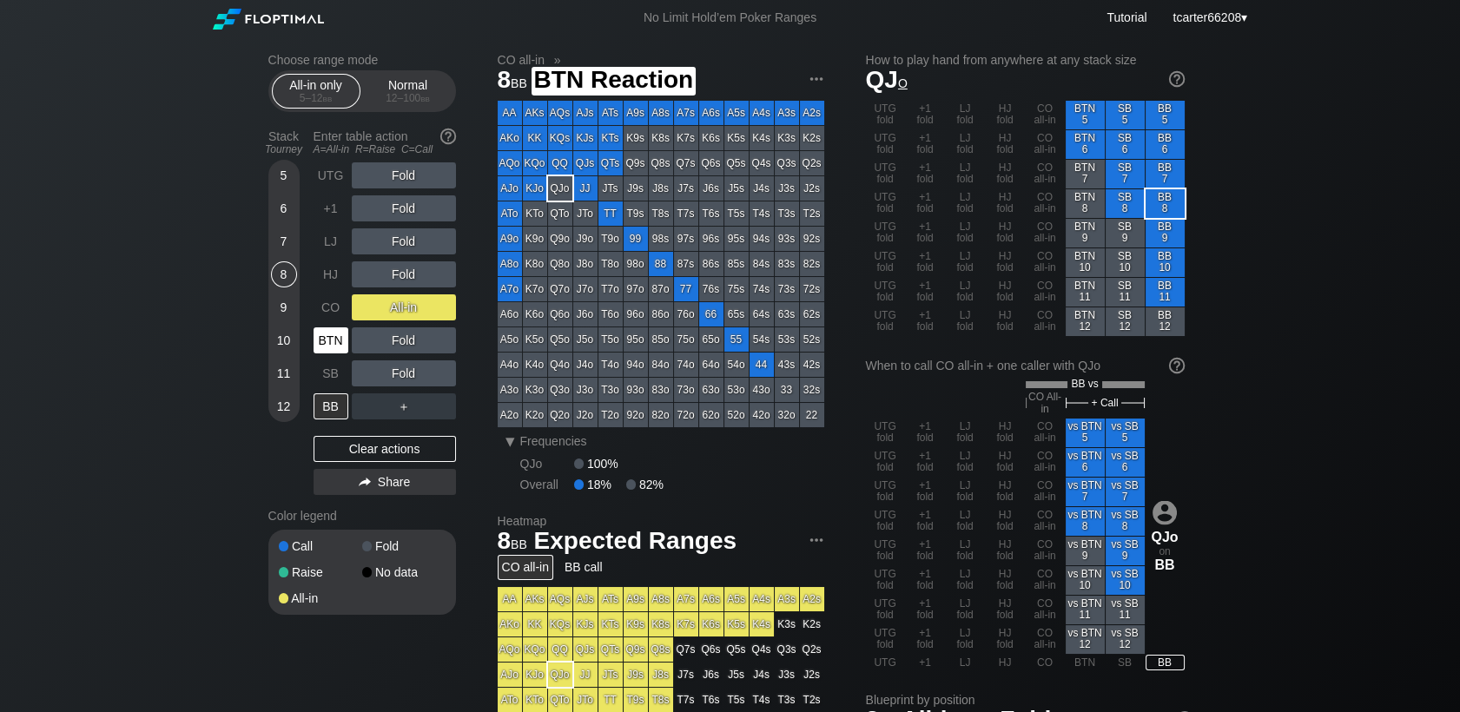
click at [339, 344] on div "BTN" at bounding box center [330, 340] width 35 height 26
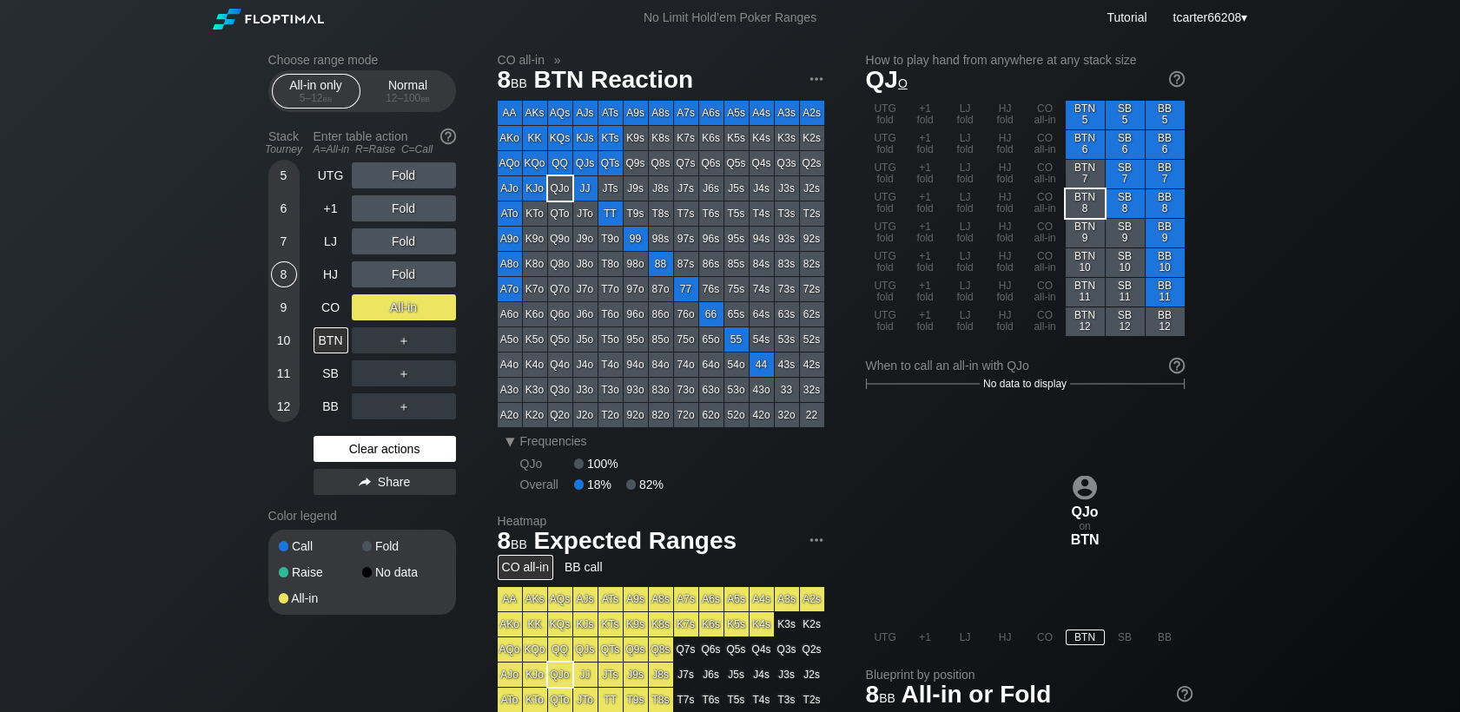
click at [383, 453] on div "Clear actions" at bounding box center [384, 449] width 142 height 26
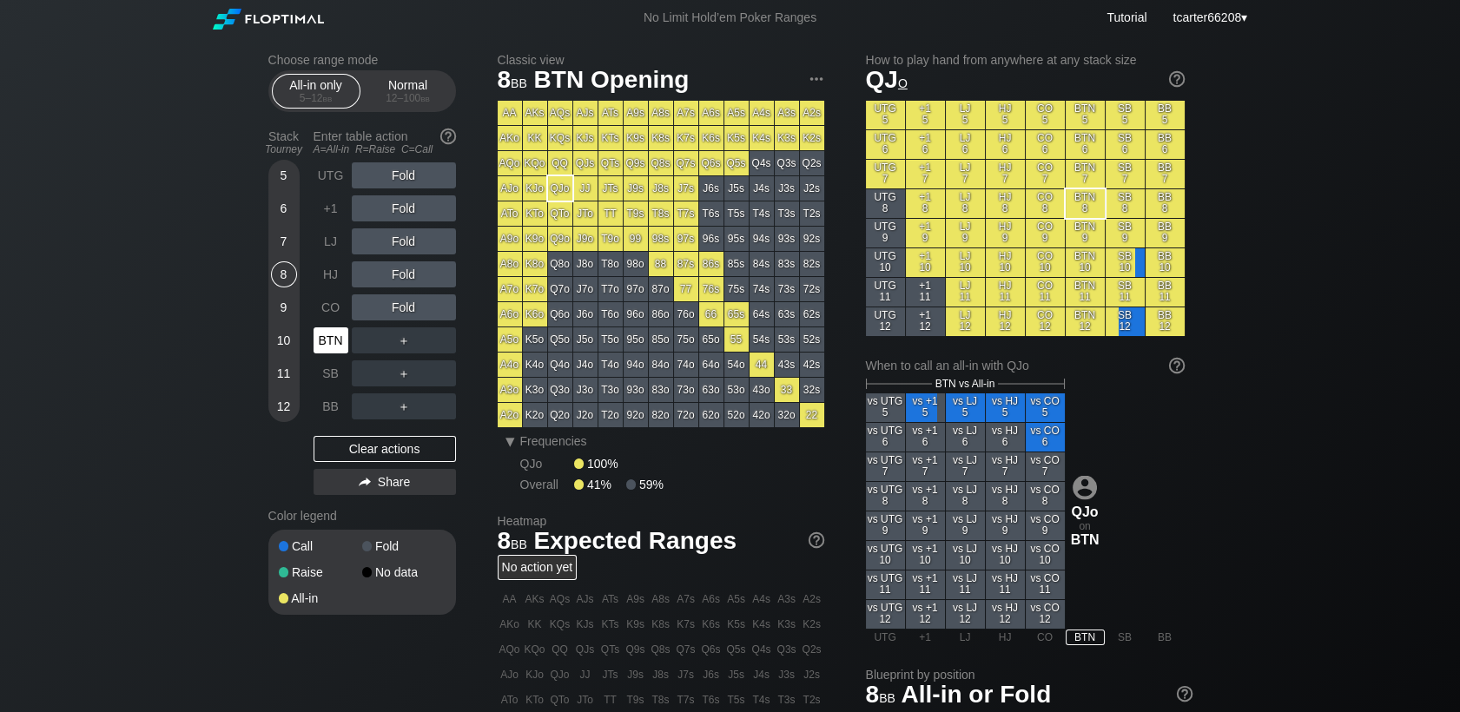
click at [333, 342] on div "BTN" at bounding box center [330, 340] width 35 height 26
click at [387, 445] on div "Clear actions" at bounding box center [384, 449] width 142 height 26
drag, startPoint x: 406, startPoint y: 82, endPoint x: 403, endPoint y: 98, distance: 16.0
click at [406, 82] on div "Normal 12 – 100 bb" at bounding box center [408, 91] width 80 height 33
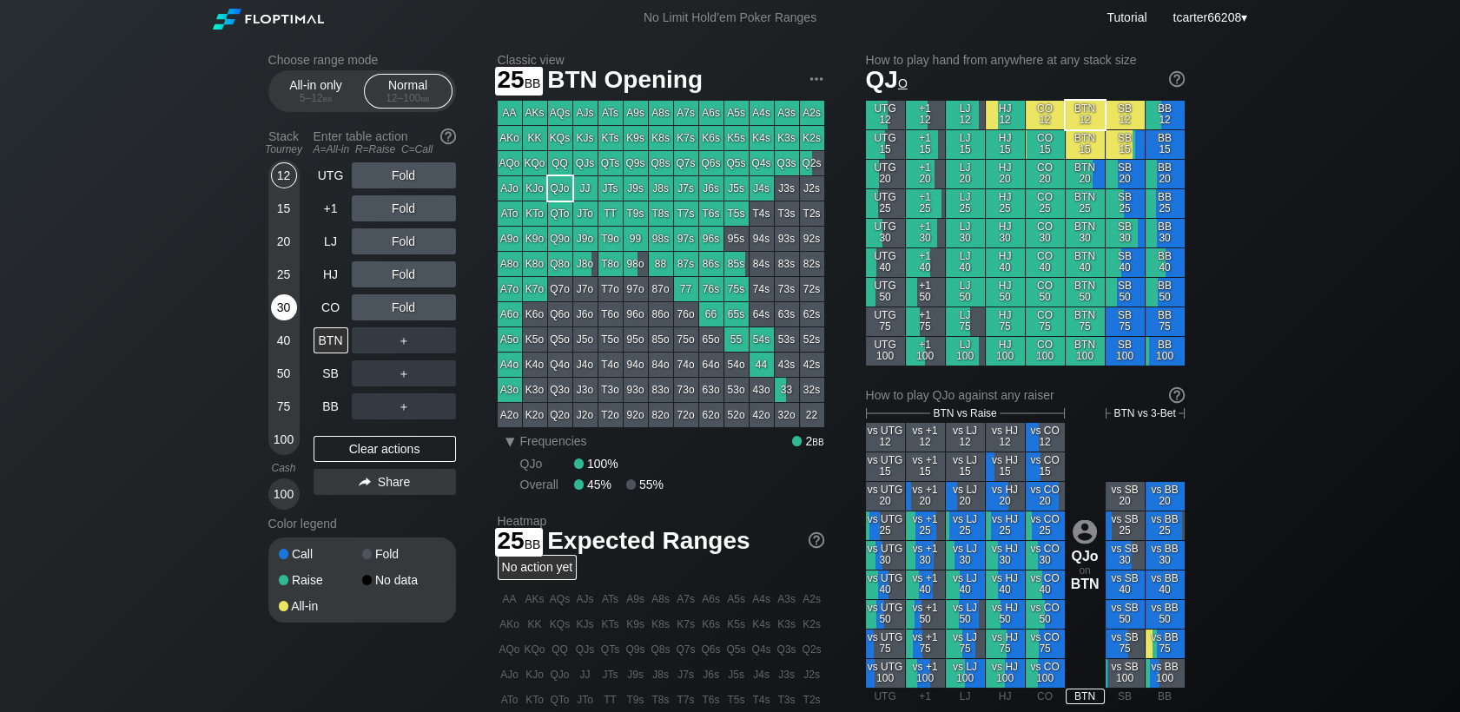
click at [277, 299] on div "30" at bounding box center [284, 307] width 26 height 26
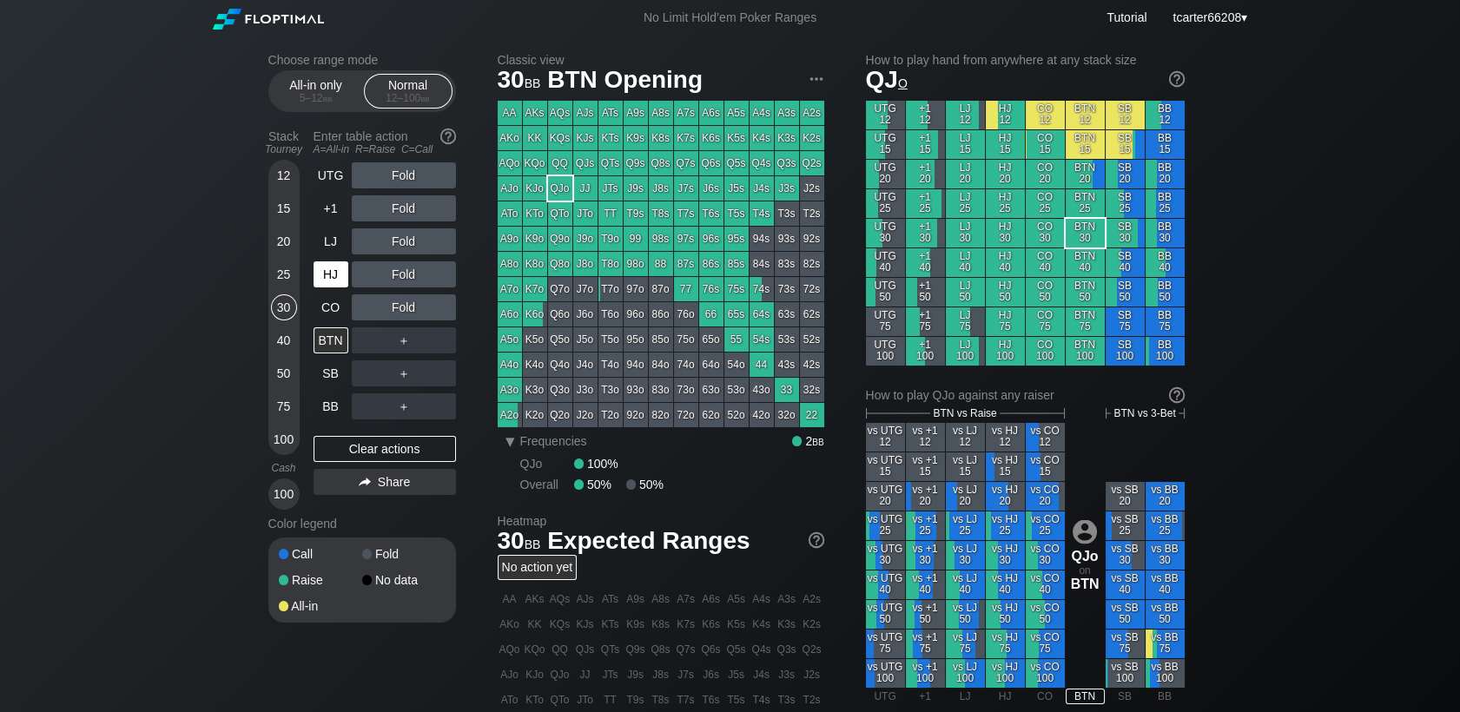
click at [317, 291] on div "UTG Fold +1 Fold LJ Fold HJ Fold CO Fold BTN ＋ SB ＋ BB ＋" at bounding box center [384, 290] width 142 height 257
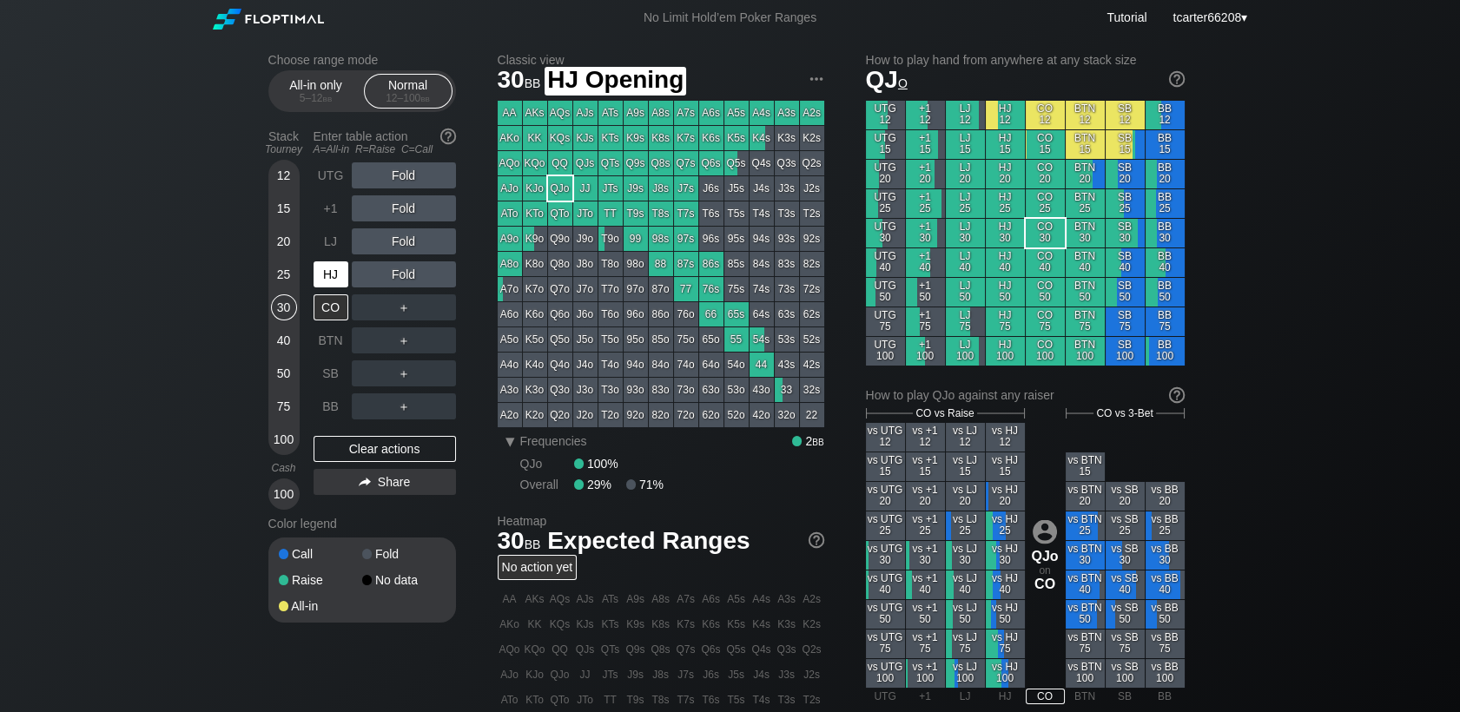
click at [325, 284] on div "HJ" at bounding box center [330, 274] width 35 height 26
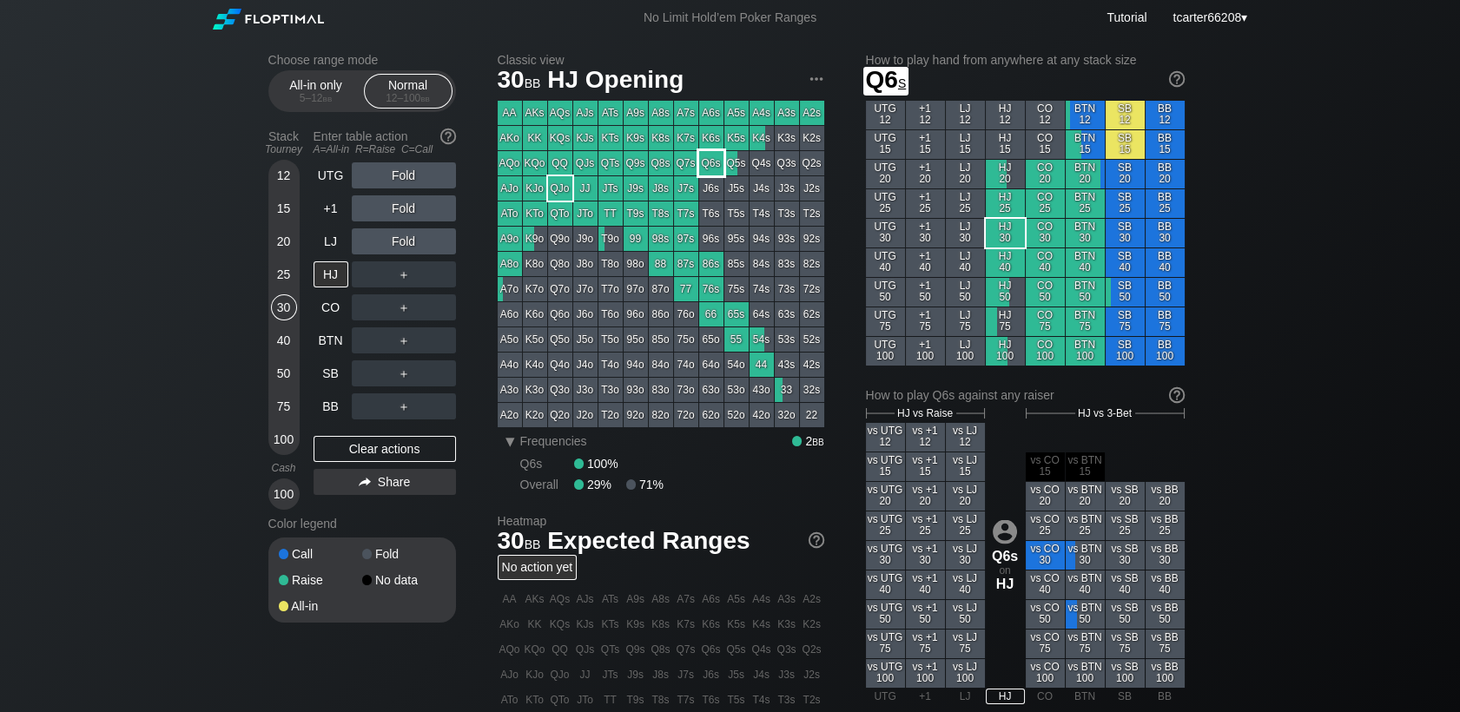
drag, startPoint x: 707, startPoint y: 161, endPoint x: 686, endPoint y: 169, distance: 22.6
click at [705, 161] on div "Q6s" at bounding box center [711, 163] width 24 height 24
click at [282, 248] on div "20" at bounding box center [284, 241] width 26 height 26
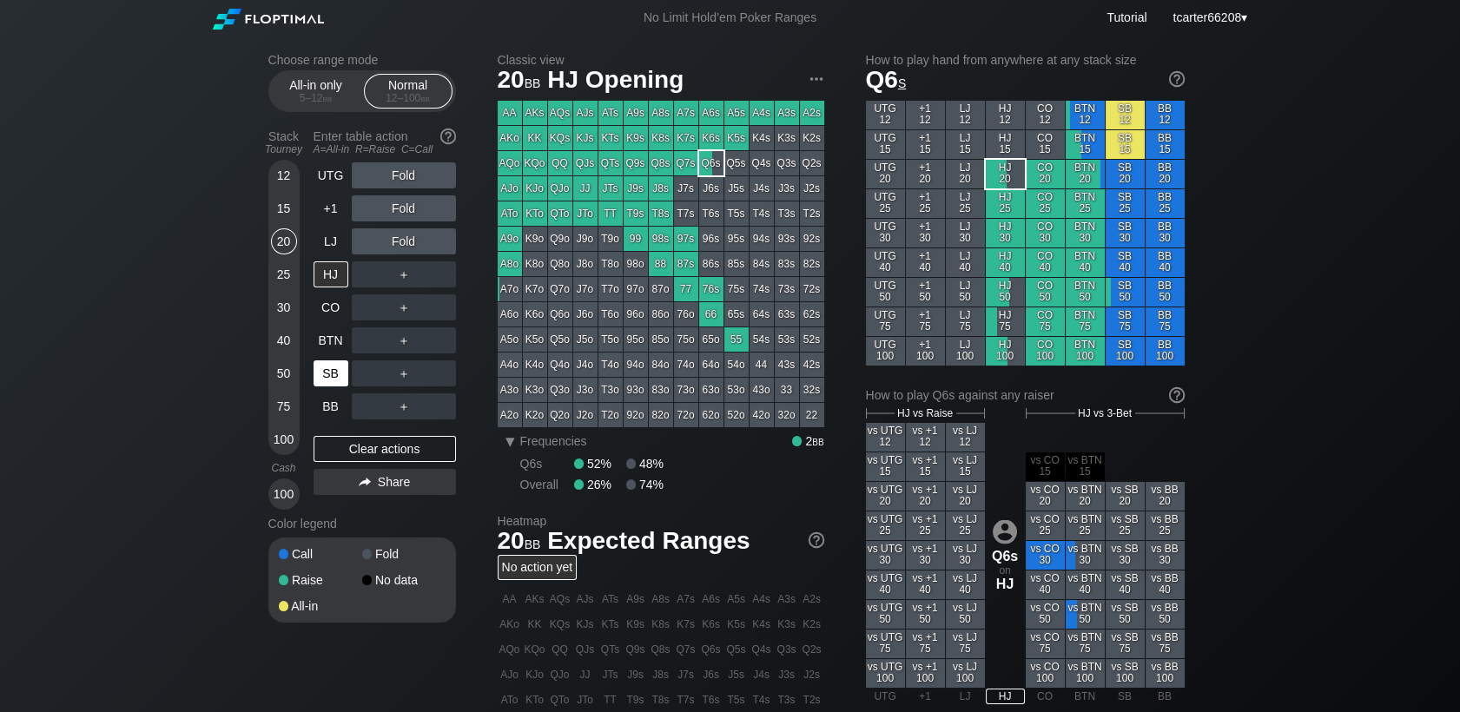
drag, startPoint x: 280, startPoint y: 372, endPoint x: 316, endPoint y: 365, distance: 36.3
click at [280, 372] on div "50" at bounding box center [284, 373] width 26 height 26
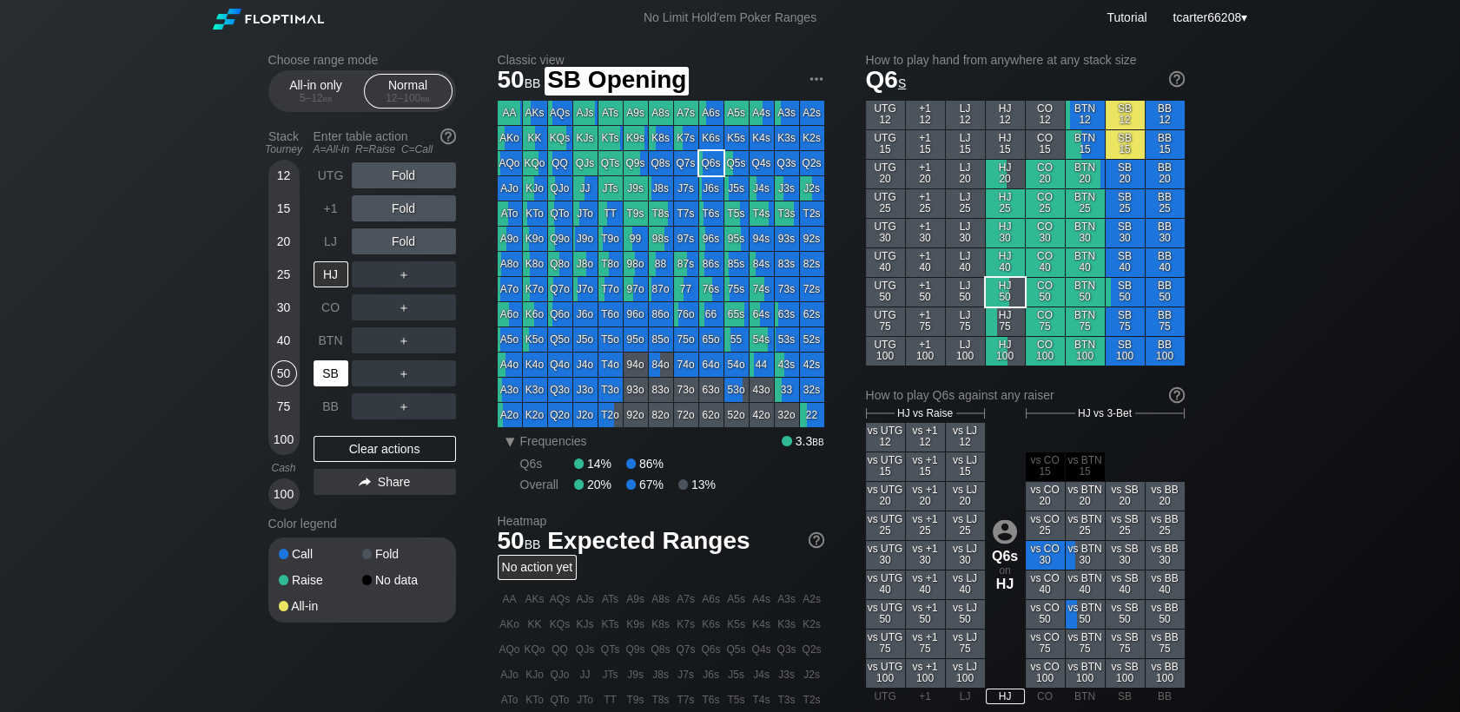
click at [321, 365] on div "SB" at bounding box center [330, 373] width 35 height 26
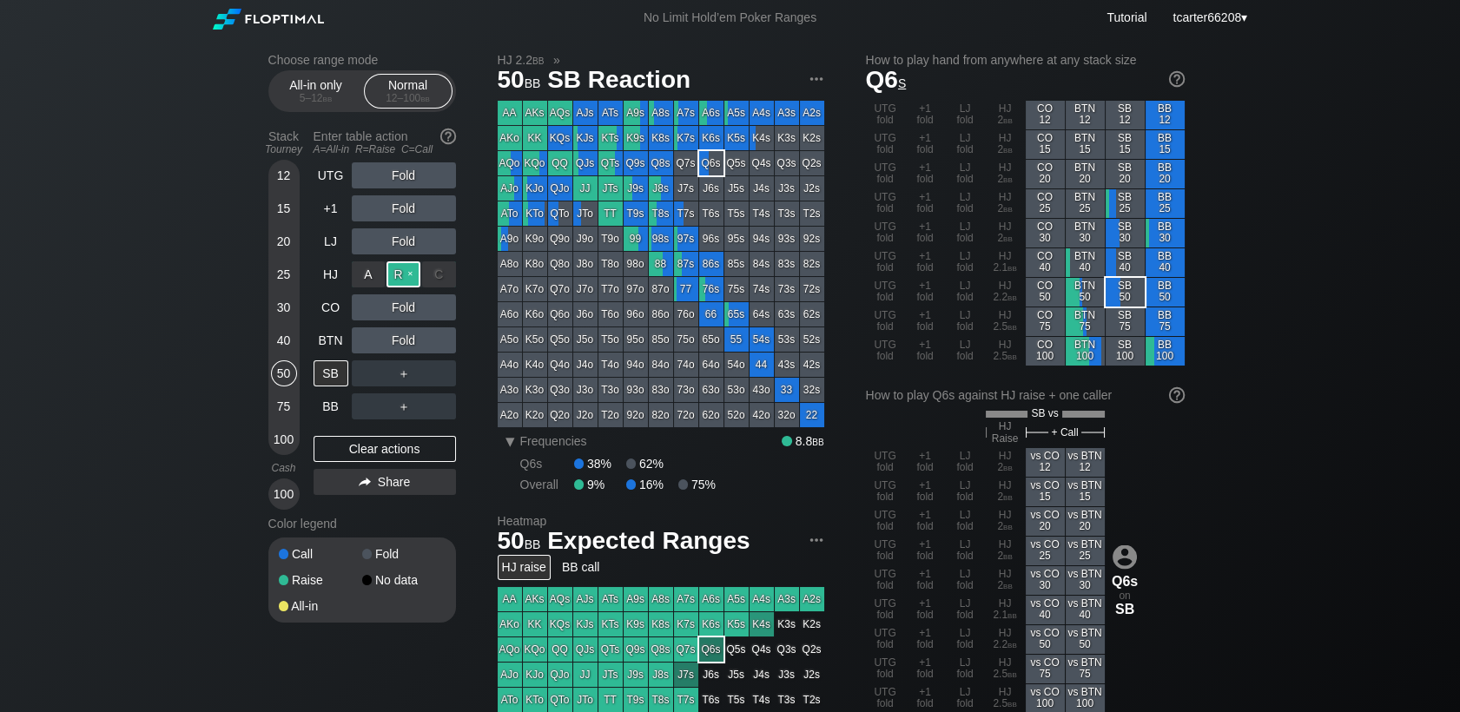
click at [404, 274] on div "R ✕" at bounding box center [403, 274] width 34 height 26
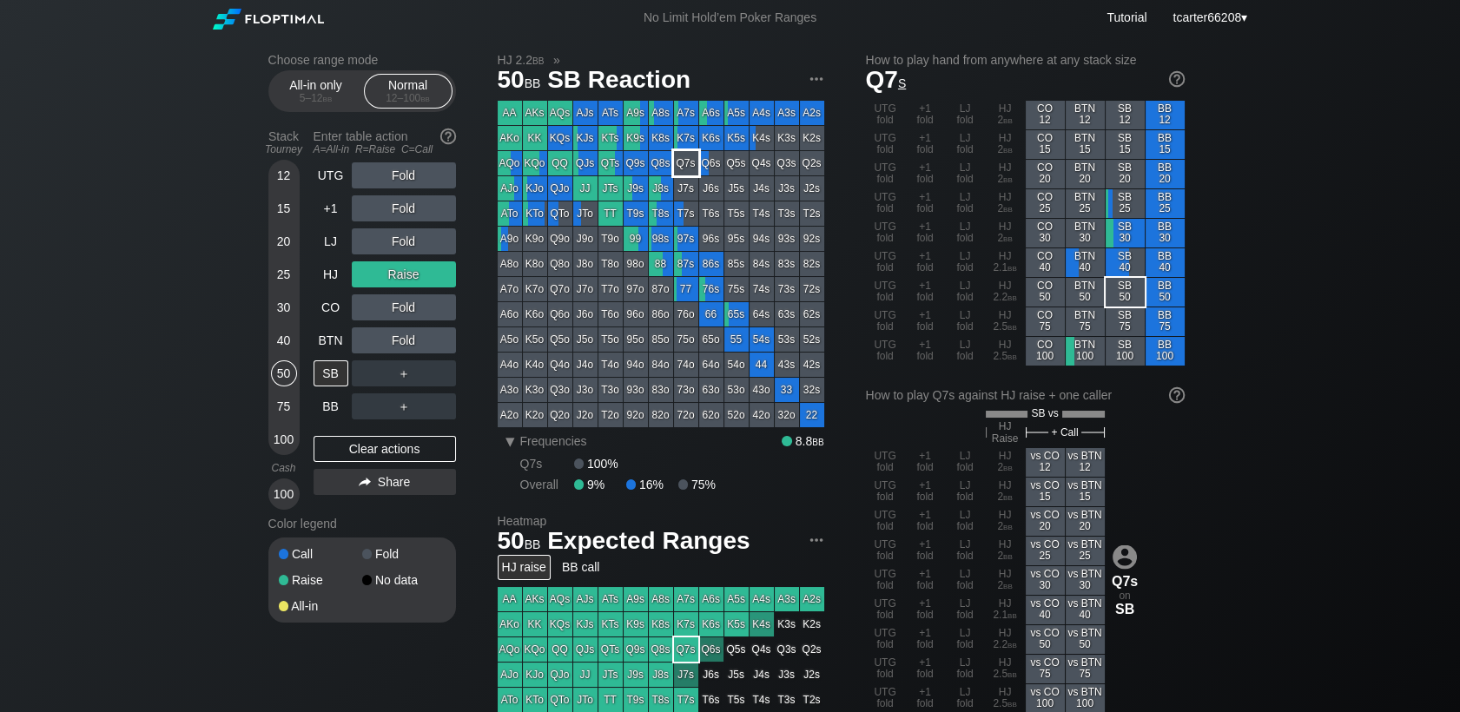
drag, startPoint x: 676, startPoint y: 159, endPoint x: 658, endPoint y: 167, distance: 19.0
click at [672, 162] on div "AA AKs AQs AJs ATs A9s A8s A7s A6s A5s A4s A3s A2s AKo KK KQs KJs KTs K9s K8s K…" at bounding box center [661, 264] width 326 height 326
click at [315, 79] on div "All-in only 5 – 12 bb" at bounding box center [316, 91] width 80 height 33
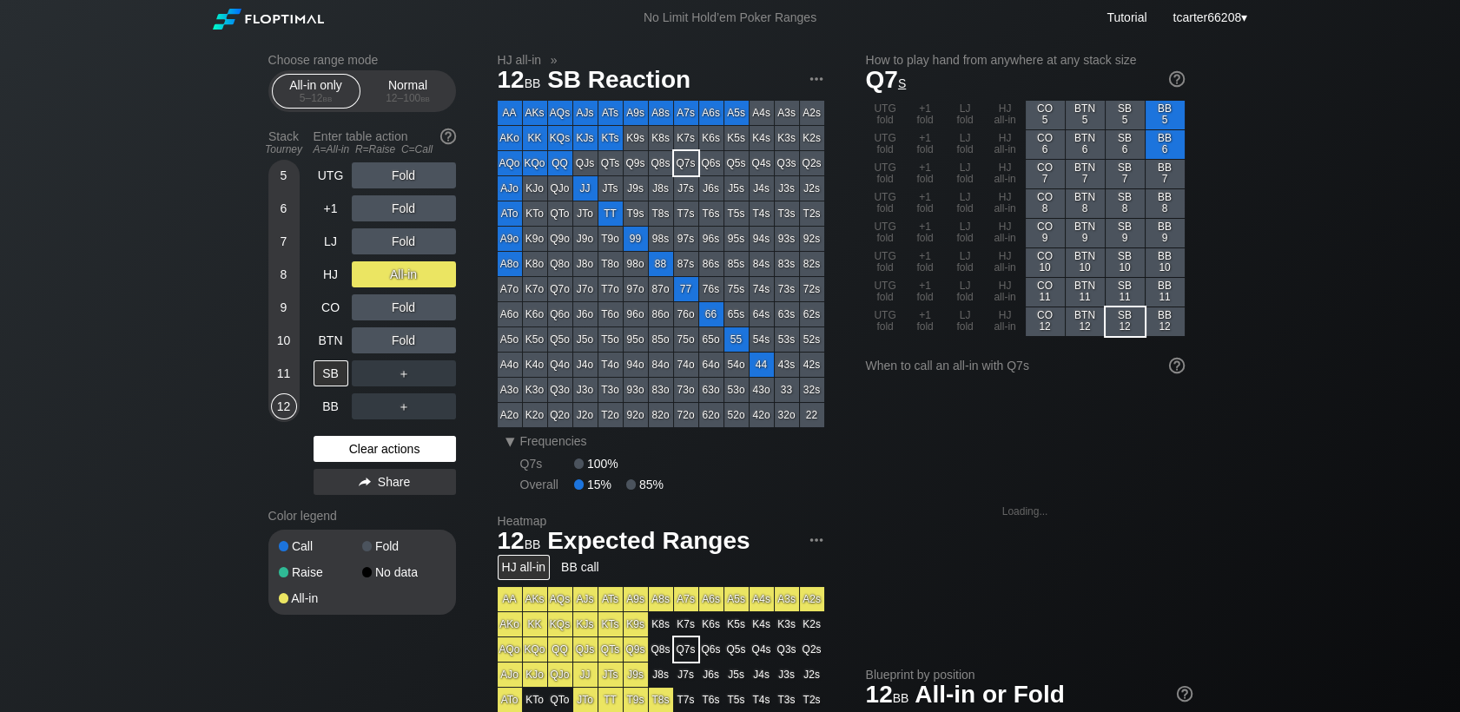
click at [383, 450] on div "Clear actions" at bounding box center [384, 449] width 142 height 26
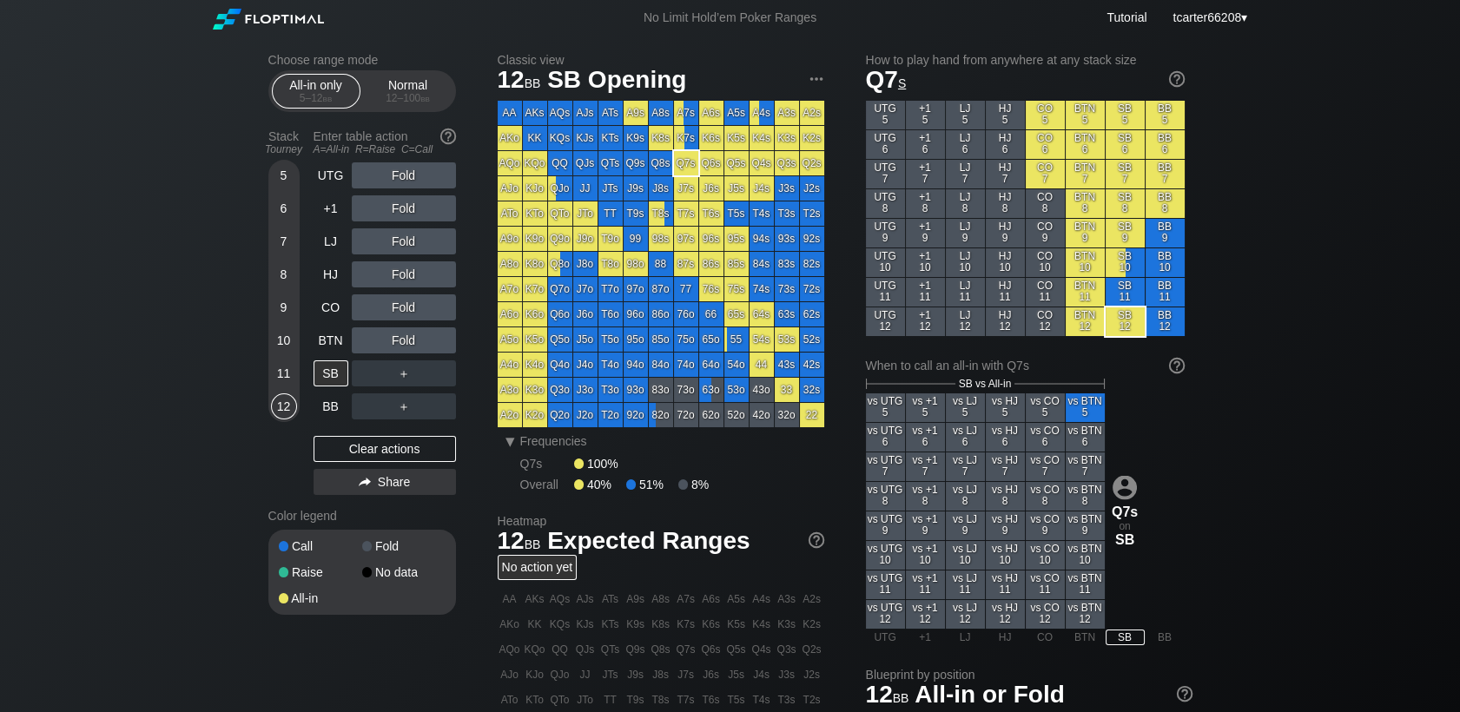
click at [268, 300] on div "5 6 7 8 9 10 11 12" at bounding box center [283, 291] width 31 height 262
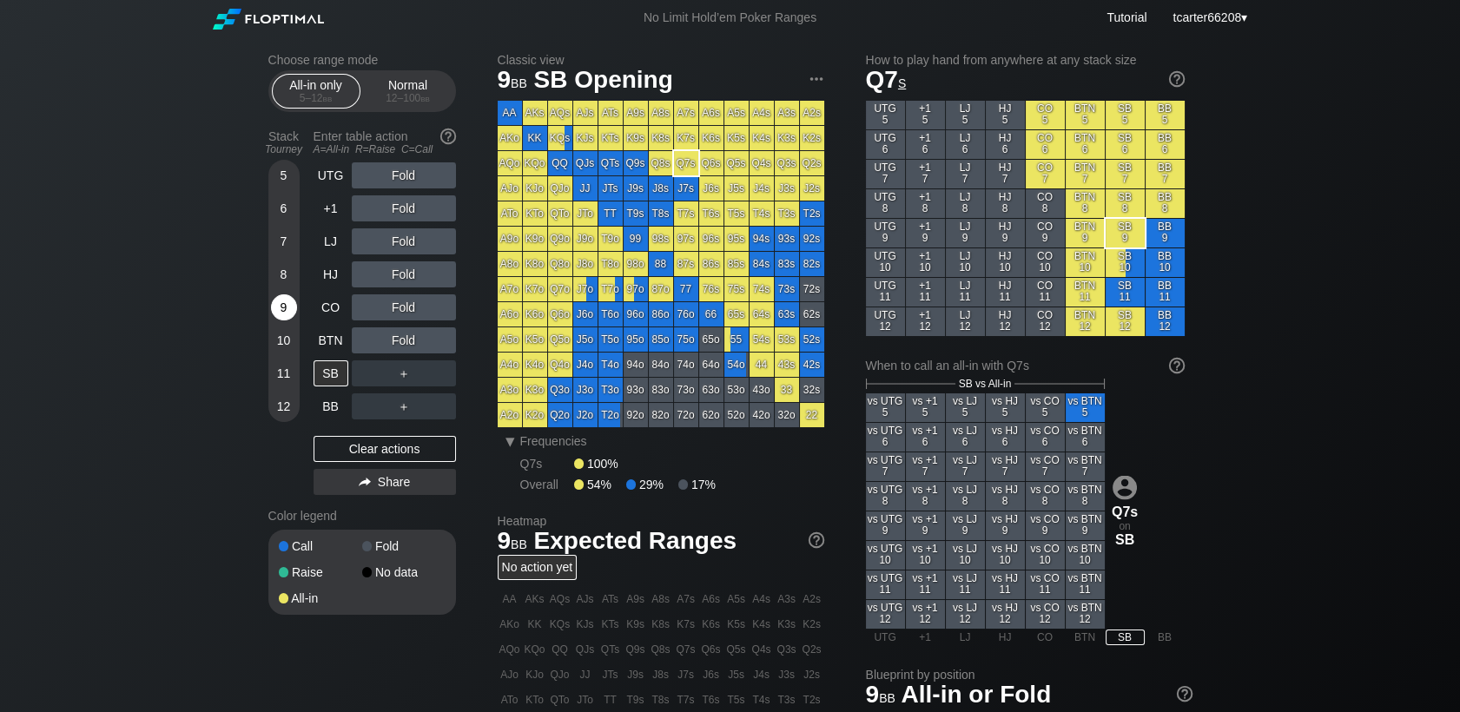
click at [287, 310] on div "9" at bounding box center [284, 307] width 26 height 26
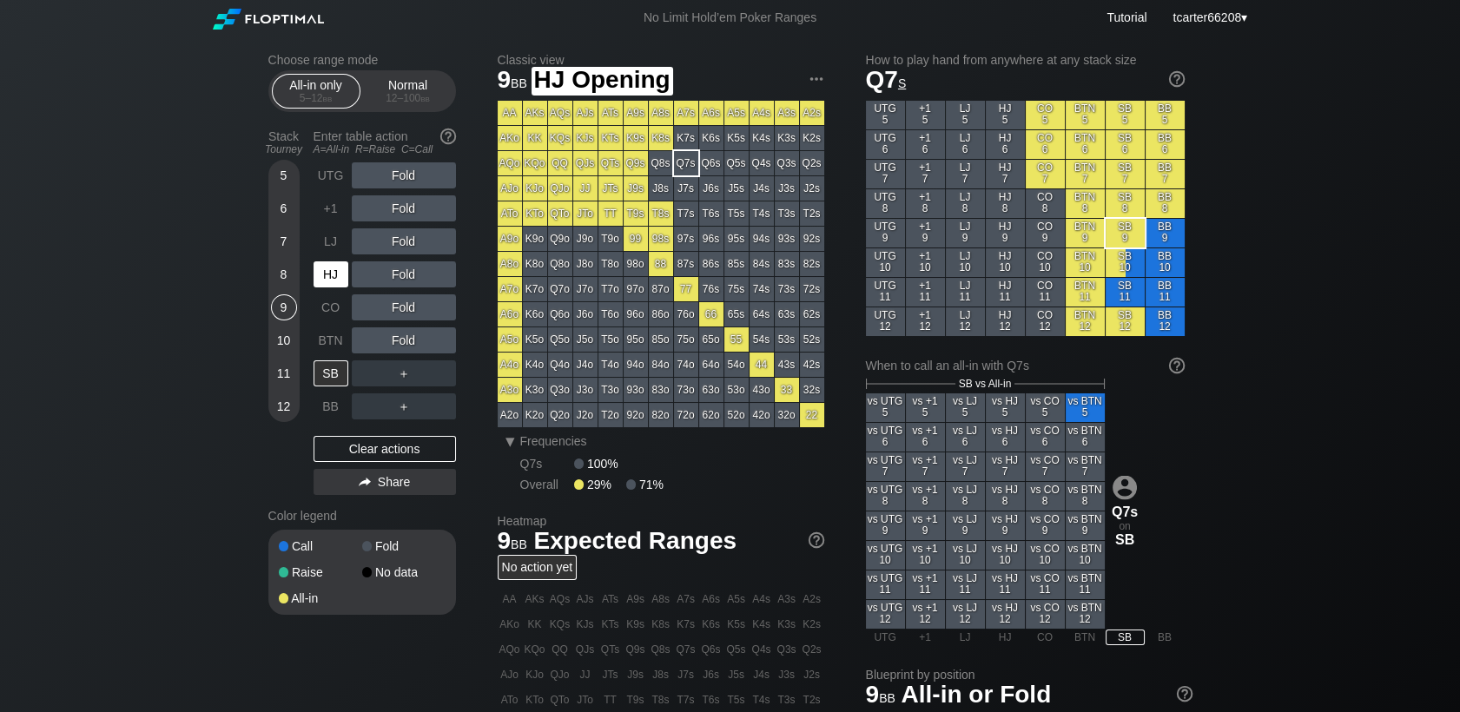
click at [317, 270] on div "HJ" at bounding box center [330, 274] width 35 height 26
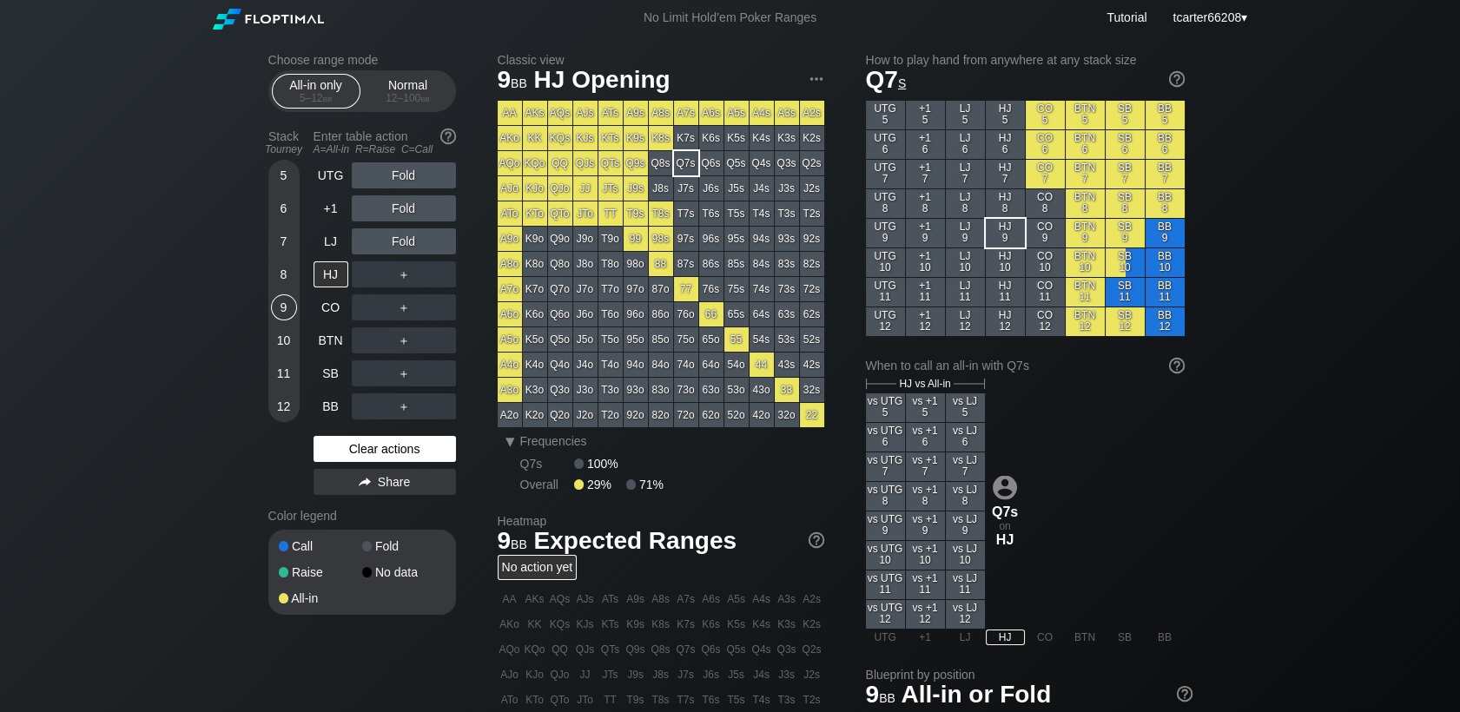
drag, startPoint x: 397, startPoint y: 452, endPoint x: 273, endPoint y: 408, distance: 131.5
click at [397, 452] on div "Clear actions" at bounding box center [384, 449] width 142 height 26
drag, startPoint x: 146, startPoint y: 121, endPoint x: 163, endPoint y: 112, distance: 19.4
click at [145, 118] on div "Choose range mode All-in only 5 – 12 bb Normal 12 – 100 bb Stack Tourney Enter …" at bounding box center [730, 561] width 1460 height 1050
click at [421, 450] on div "Clear actions" at bounding box center [384, 449] width 142 height 26
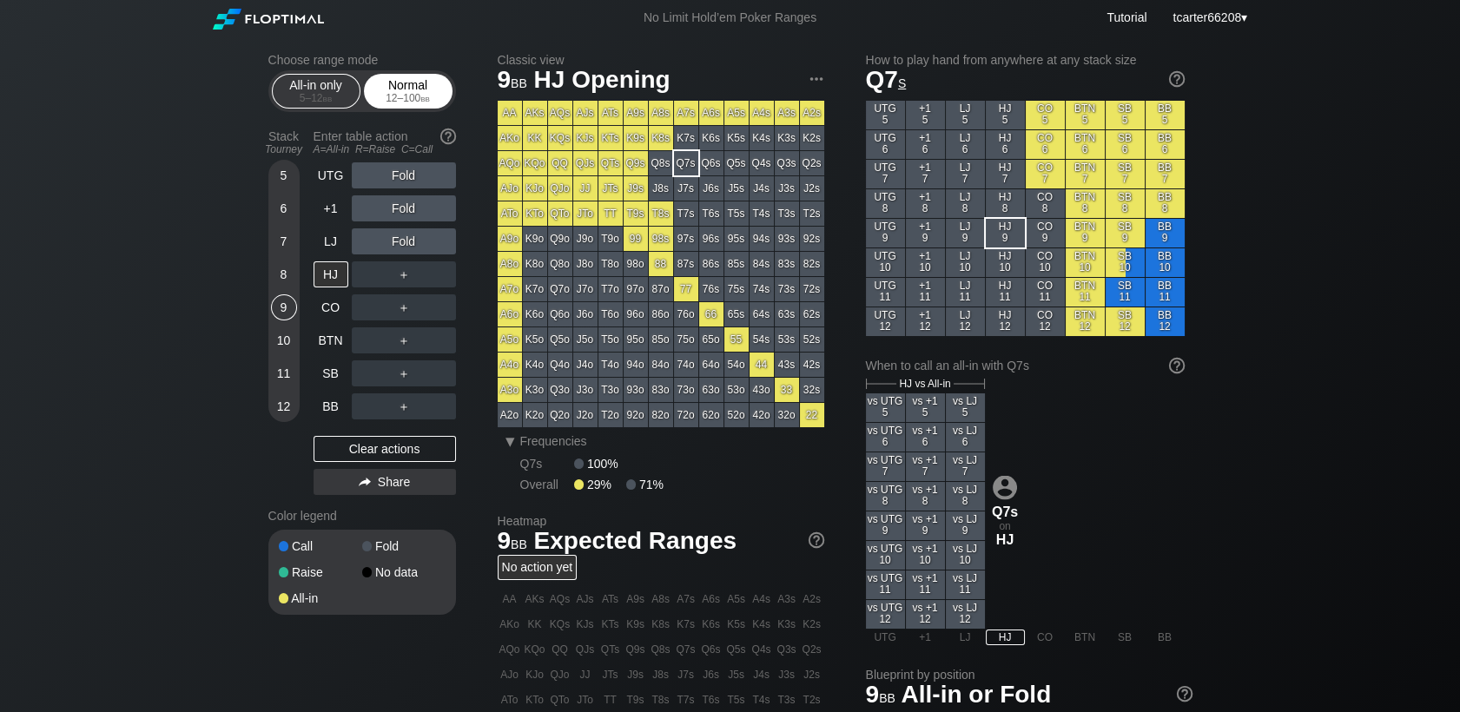
click at [426, 76] on div "Normal 12 – 100 bb" at bounding box center [408, 91] width 80 height 33
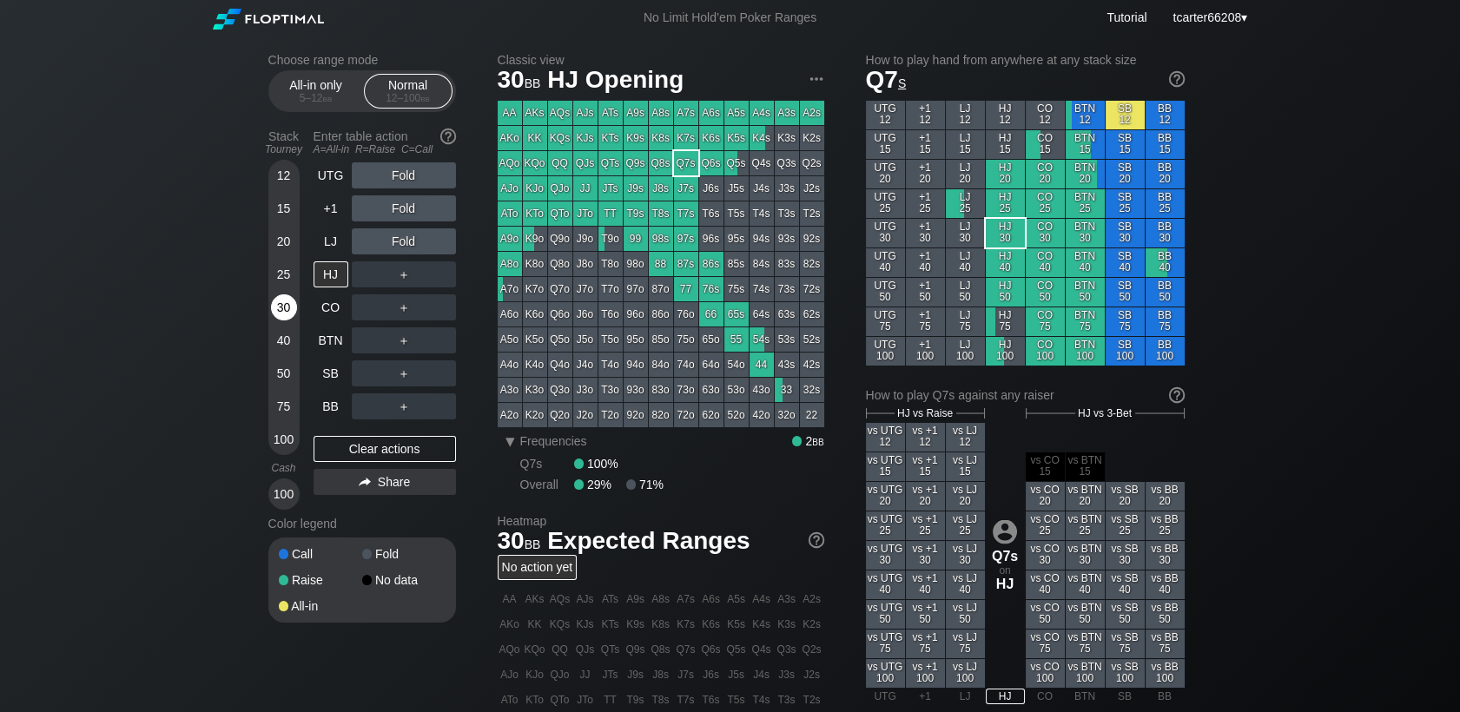
click at [287, 313] on div "30" at bounding box center [284, 307] width 26 height 26
click at [135, 511] on div "Choose range mode All-in only 5 – 12 bb Normal 12 – 100 bb Stack Tourney Enter …" at bounding box center [730, 590] width 1460 height 1109
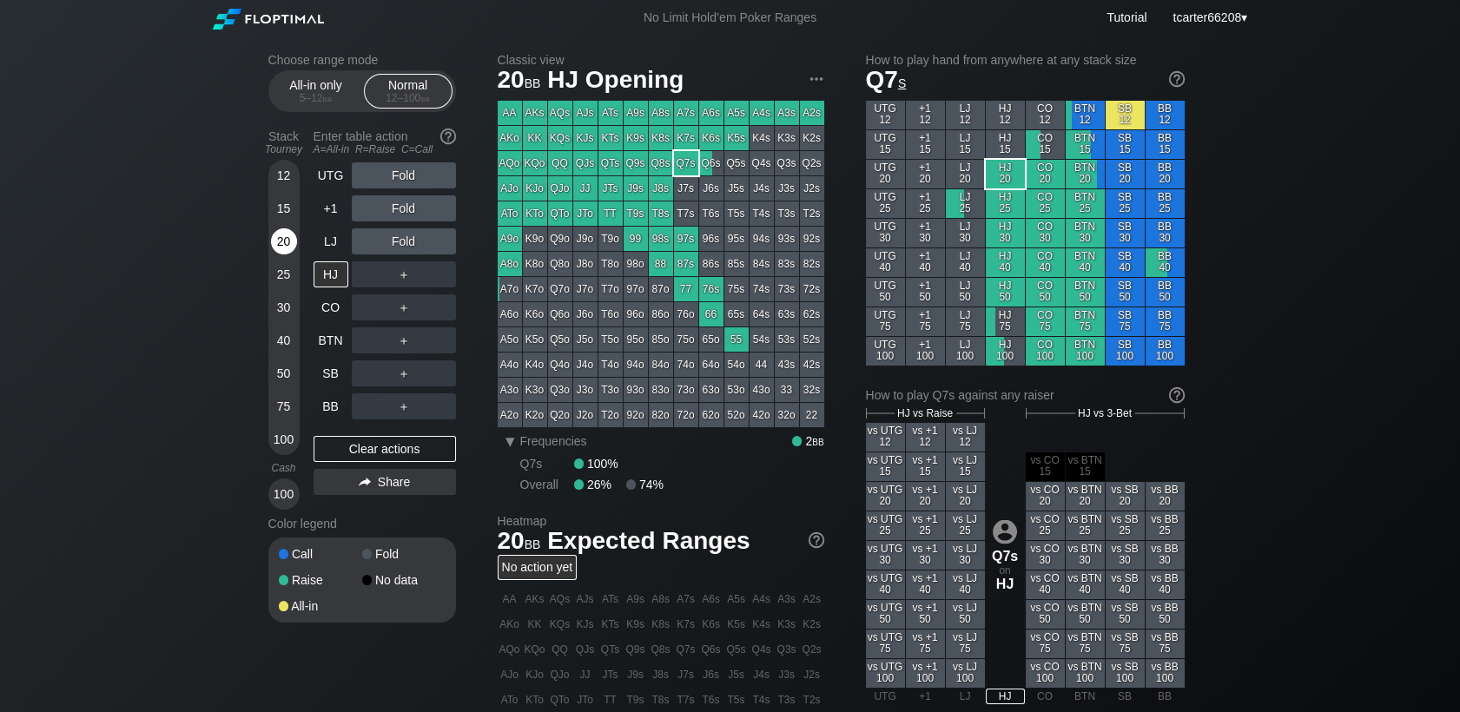
click at [282, 237] on div "20" at bounding box center [284, 241] width 26 height 26
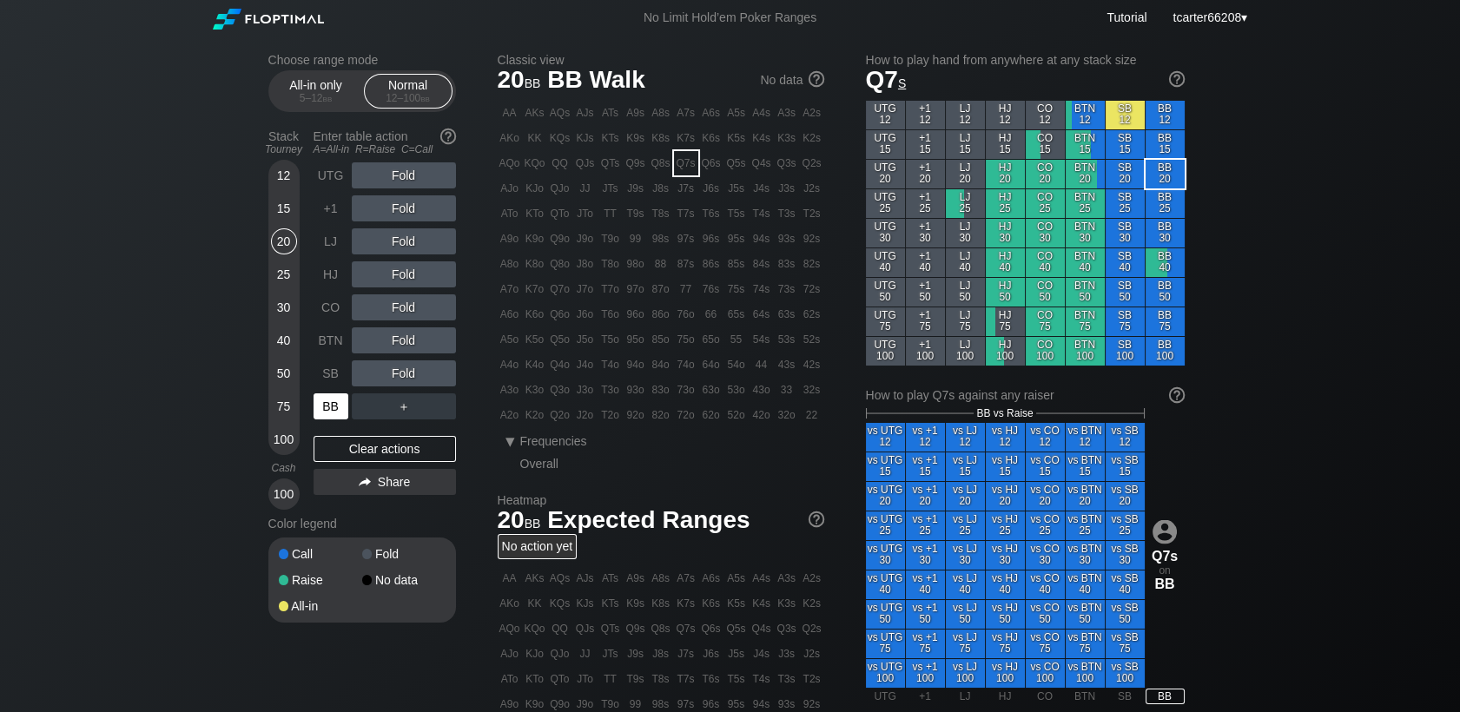
click at [328, 405] on div "BB" at bounding box center [330, 406] width 35 height 26
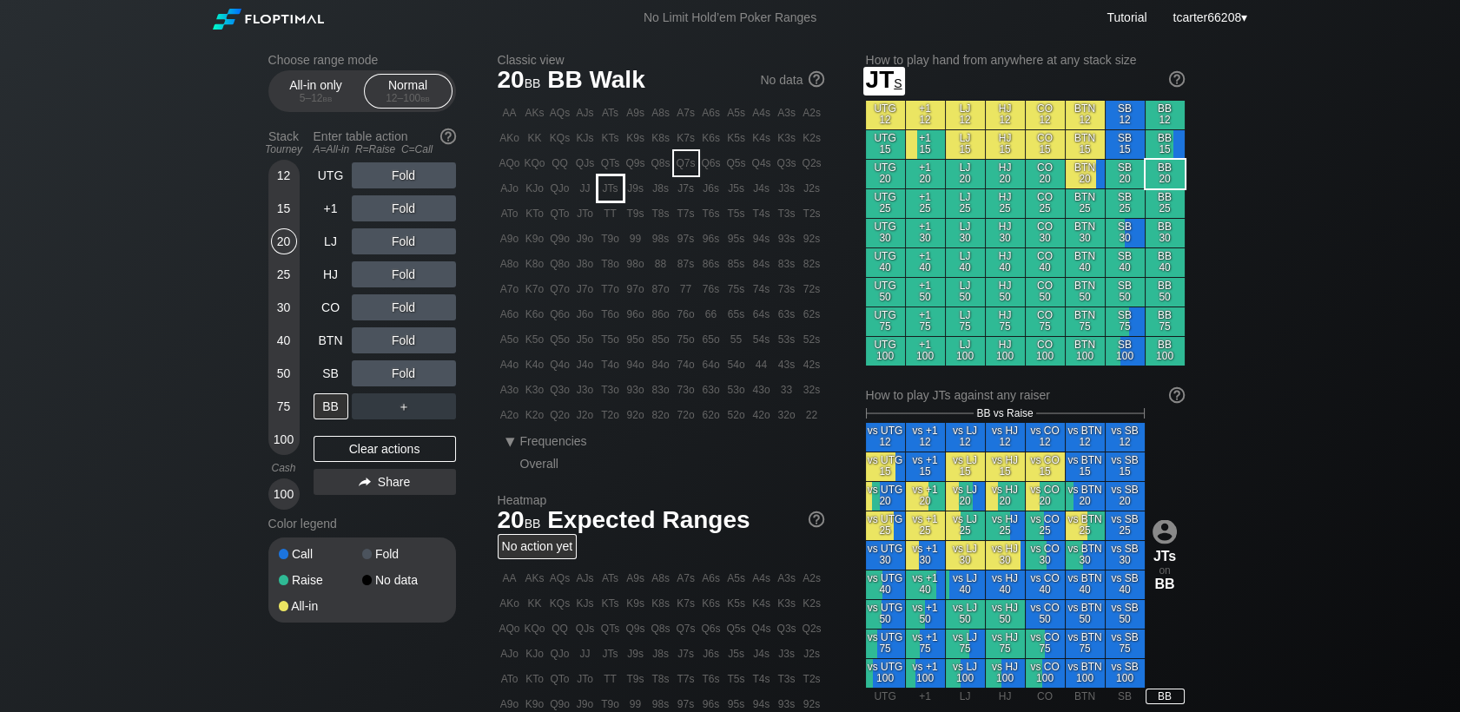
click at [611, 191] on div "JTs" at bounding box center [610, 188] width 24 height 24
click at [397, 234] on div "R ✕" at bounding box center [403, 241] width 34 height 26
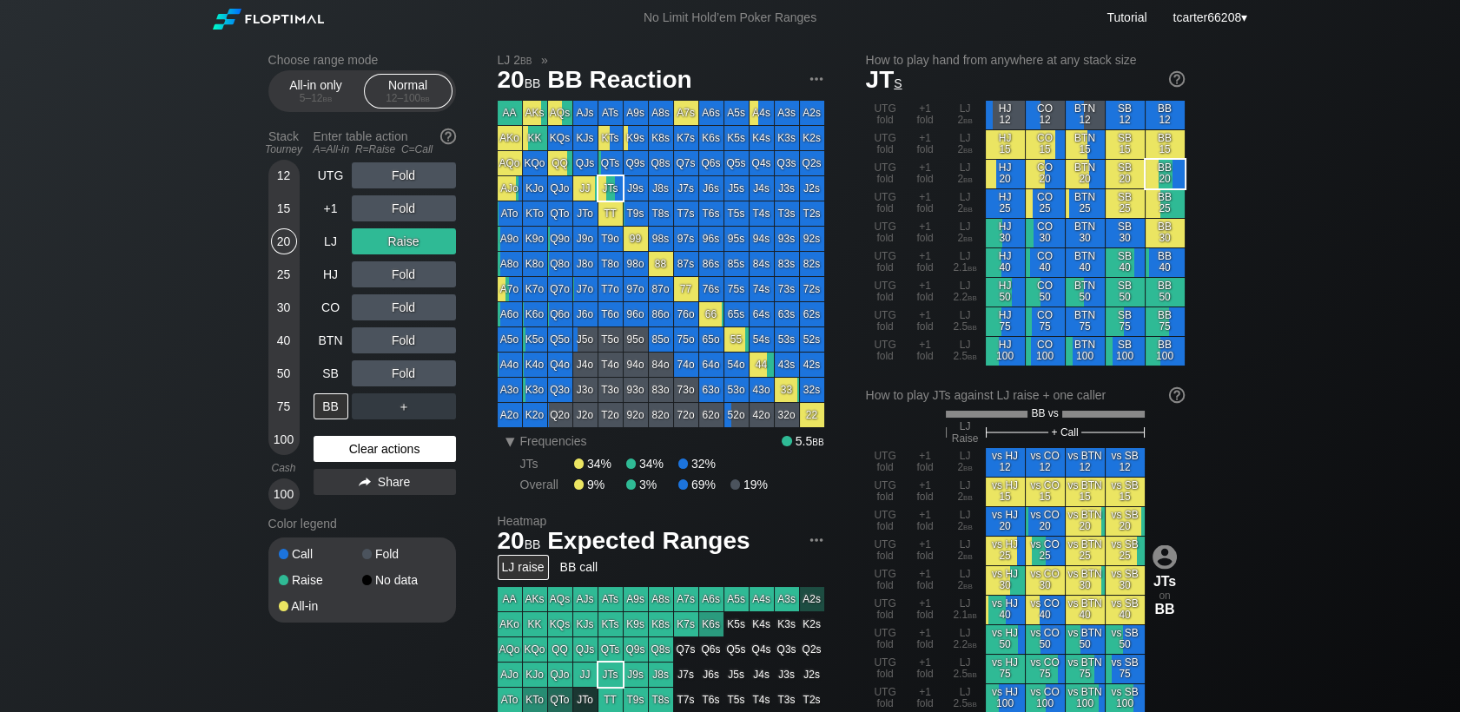
click at [440, 456] on div "Clear actions" at bounding box center [384, 449] width 142 height 26
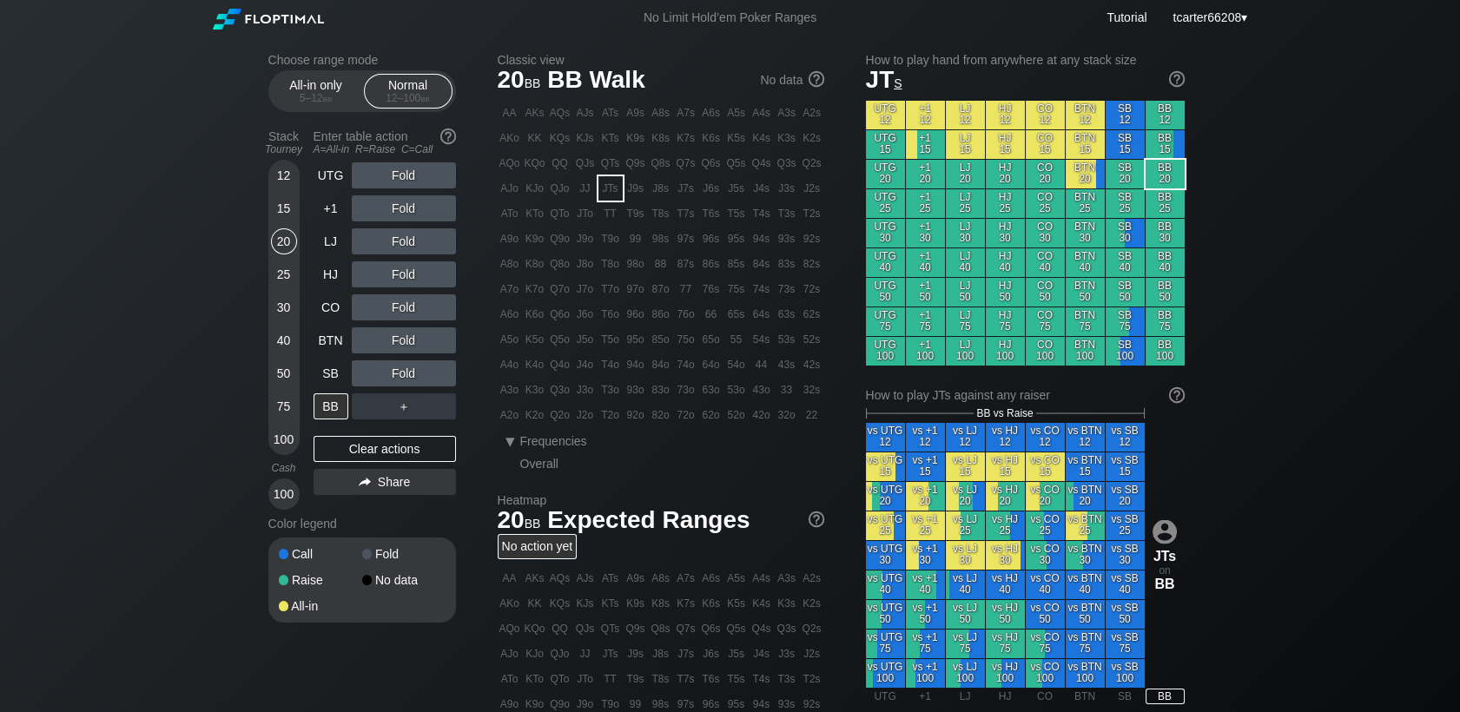
click at [290, 317] on div "30" at bounding box center [284, 307] width 26 height 26
drag, startPoint x: 326, startPoint y: 420, endPoint x: 341, endPoint y: 402, distance: 24.0
click at [326, 419] on div "BB" at bounding box center [330, 406] width 35 height 26
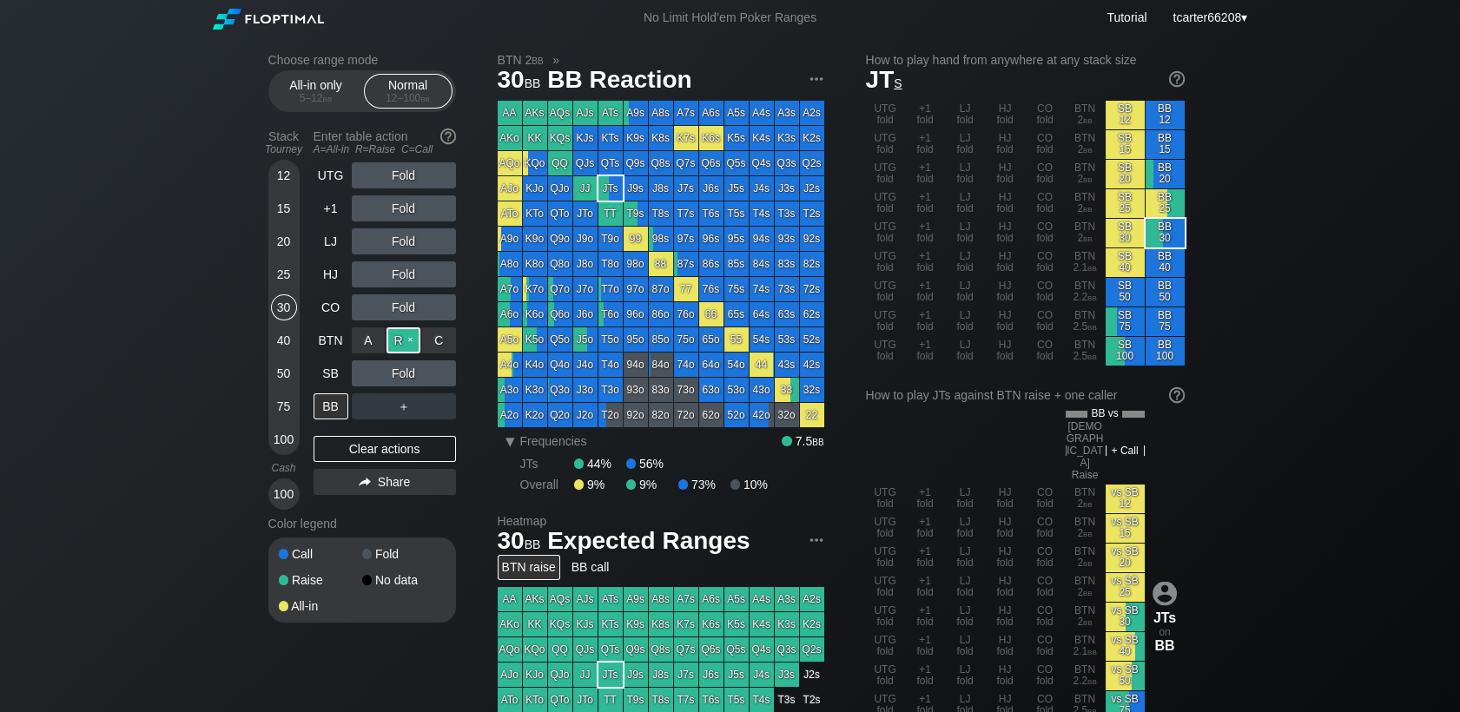
click at [396, 344] on div "R ✕" at bounding box center [403, 340] width 34 height 26
click at [449, 386] on div "C ✕" at bounding box center [439, 373] width 34 height 26
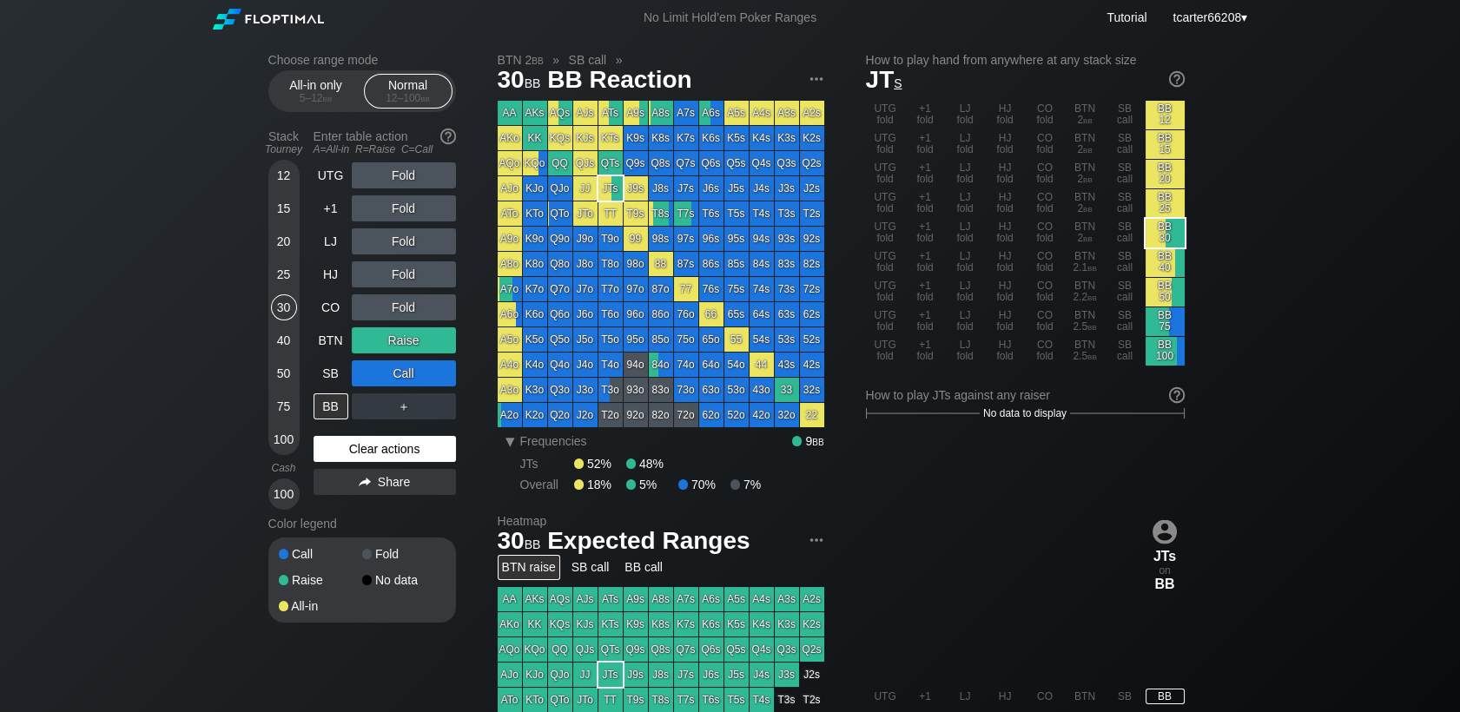
drag, startPoint x: 366, startPoint y: 458, endPoint x: 365, endPoint y: 449, distance: 8.9
click at [366, 457] on div "Clear actions" at bounding box center [384, 449] width 142 height 26
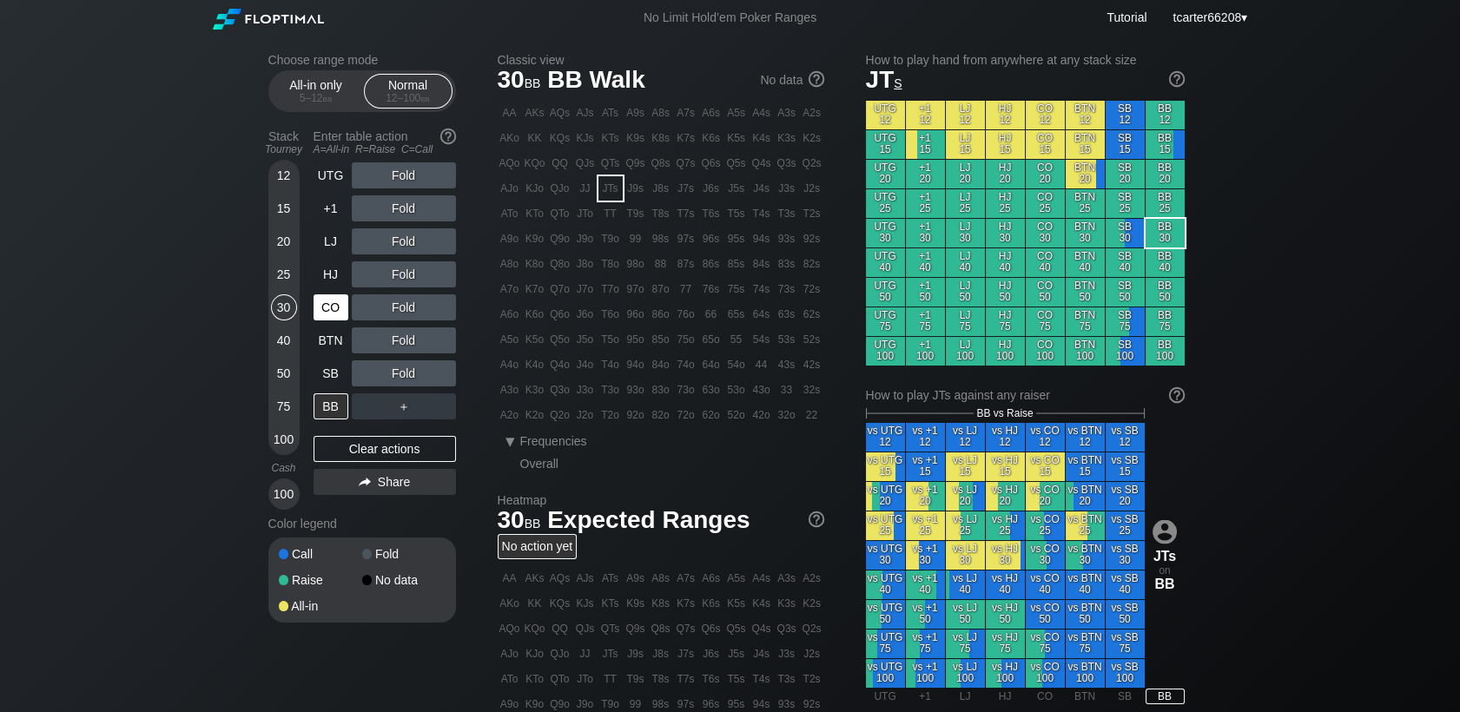
click at [313, 316] on div "CO" at bounding box center [330, 307] width 35 height 26
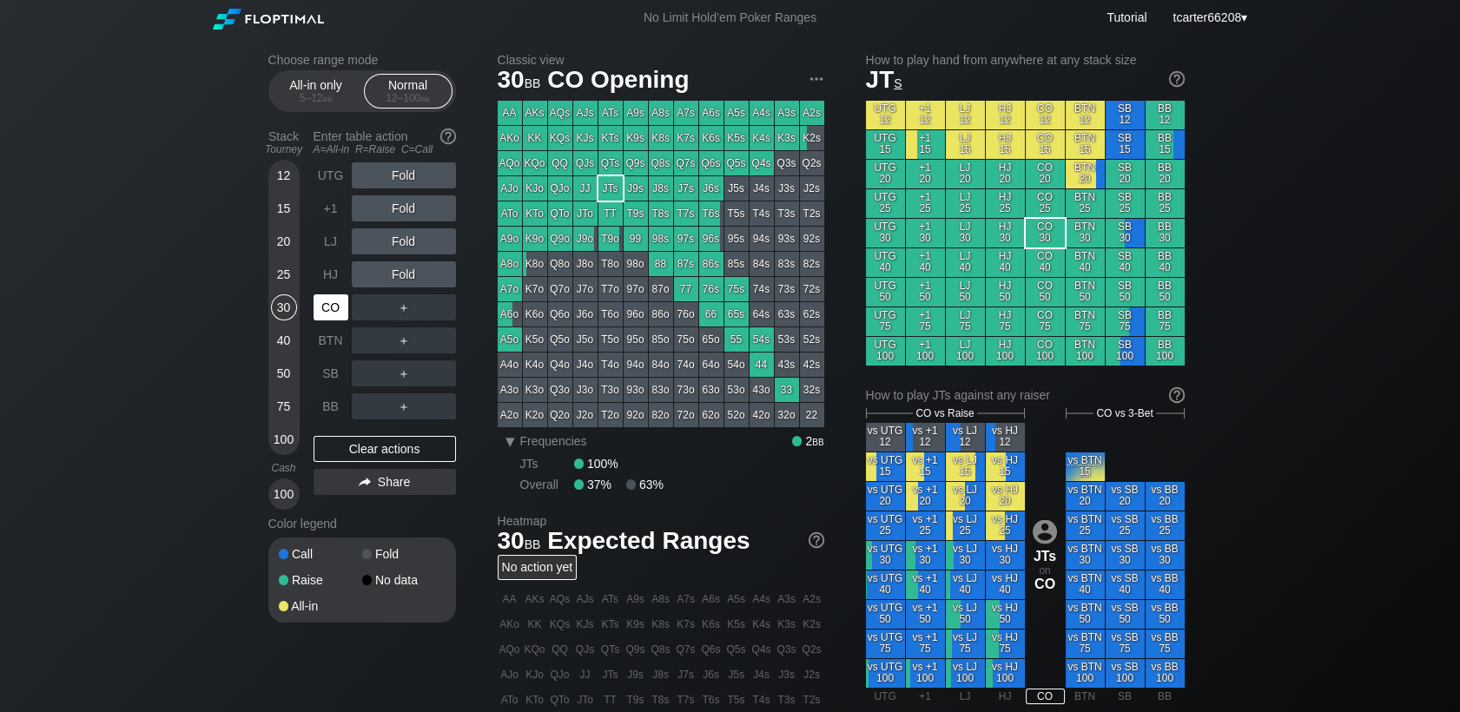
click at [317, 314] on div "CO" at bounding box center [330, 307] width 35 height 26
click at [280, 245] on div "20" at bounding box center [284, 241] width 26 height 26
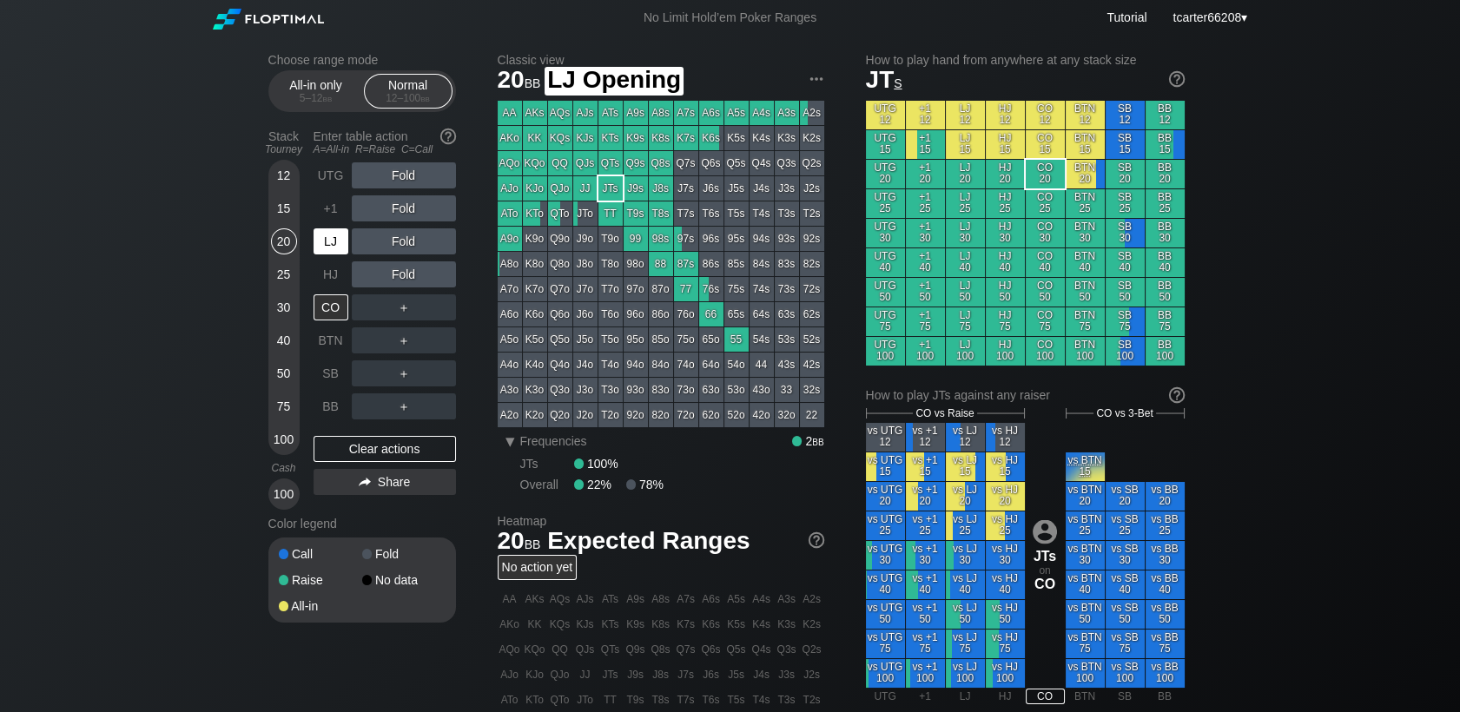
click at [326, 244] on div "LJ" at bounding box center [330, 241] width 35 height 26
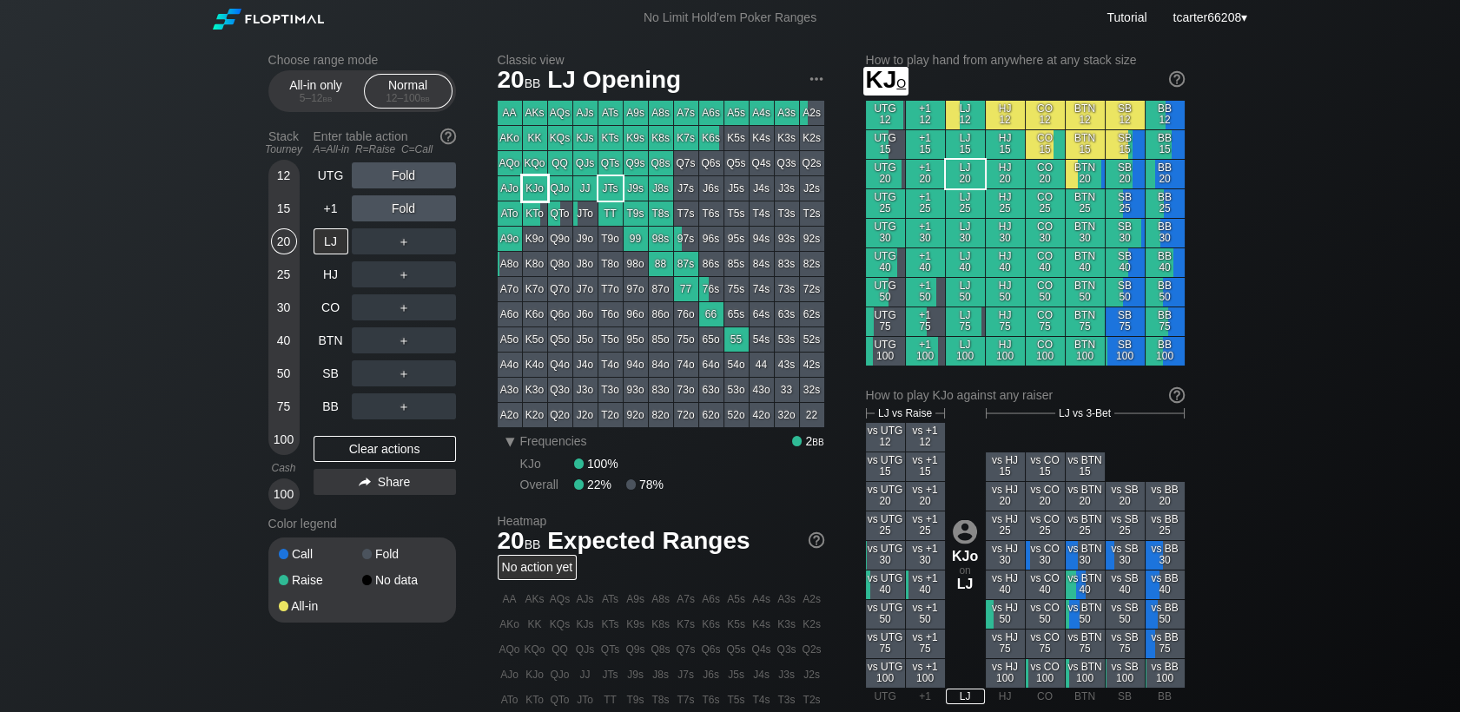
click at [542, 194] on div "KJo" at bounding box center [535, 188] width 24 height 24
click at [412, 241] on div "＋" at bounding box center [404, 241] width 104 height 26
click at [409, 241] on div "R ✕" at bounding box center [403, 241] width 34 height 26
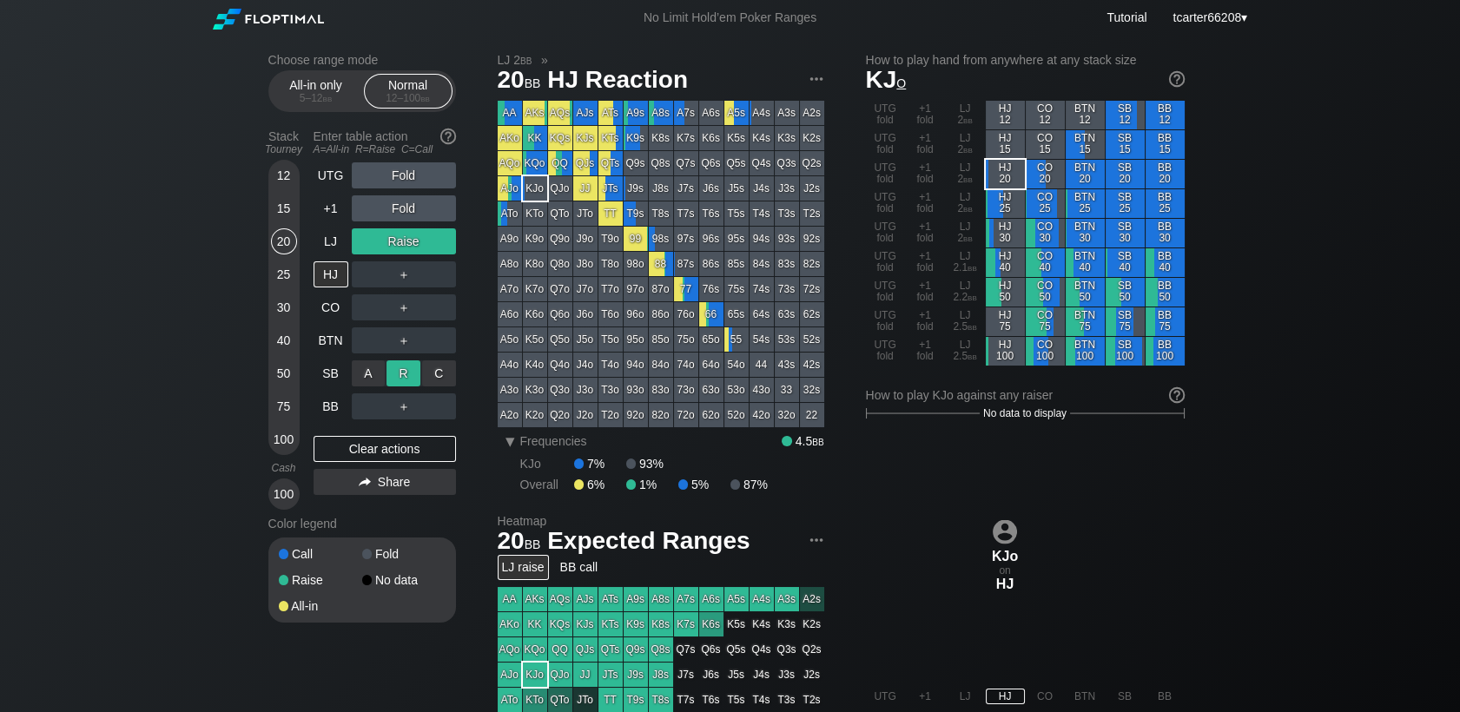
click at [404, 386] on div "R ✕" at bounding box center [403, 373] width 34 height 26
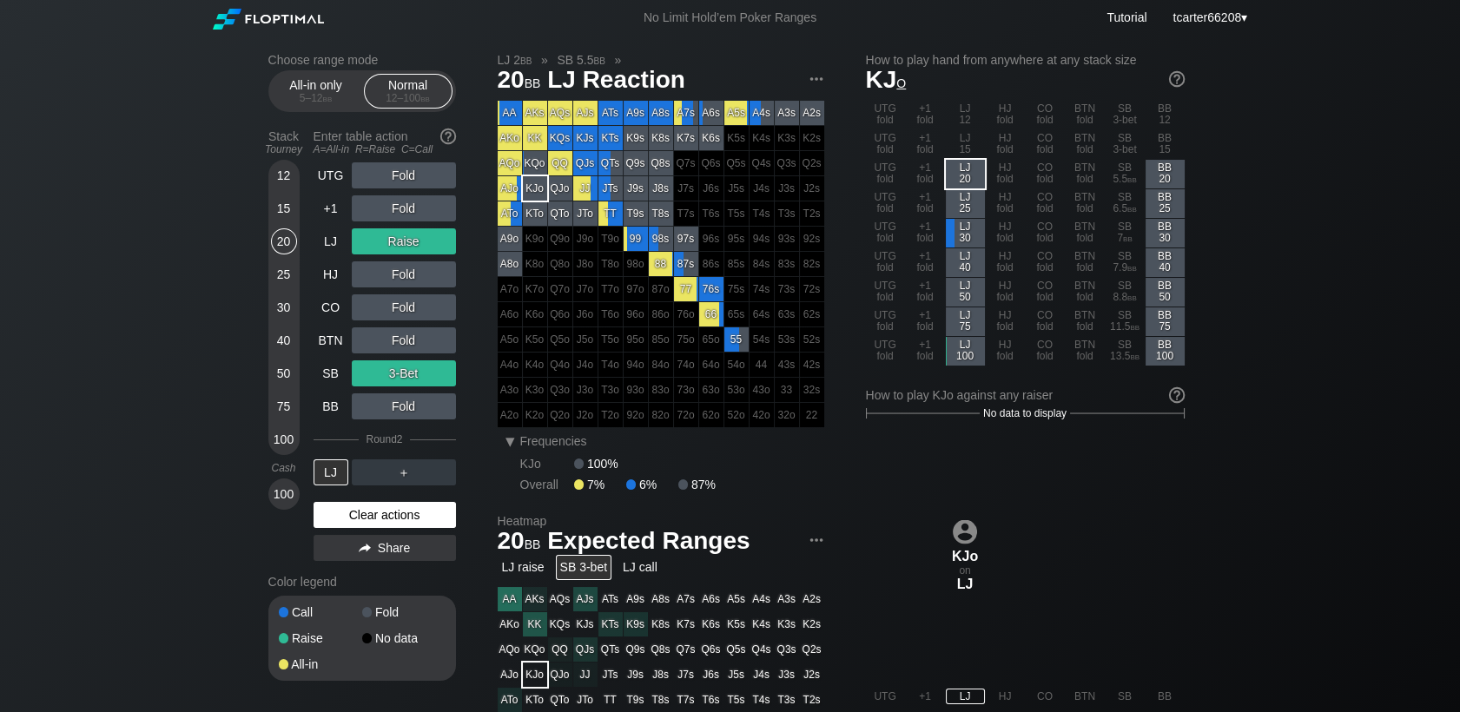
click at [397, 518] on div "Clear actions" at bounding box center [384, 515] width 142 height 26
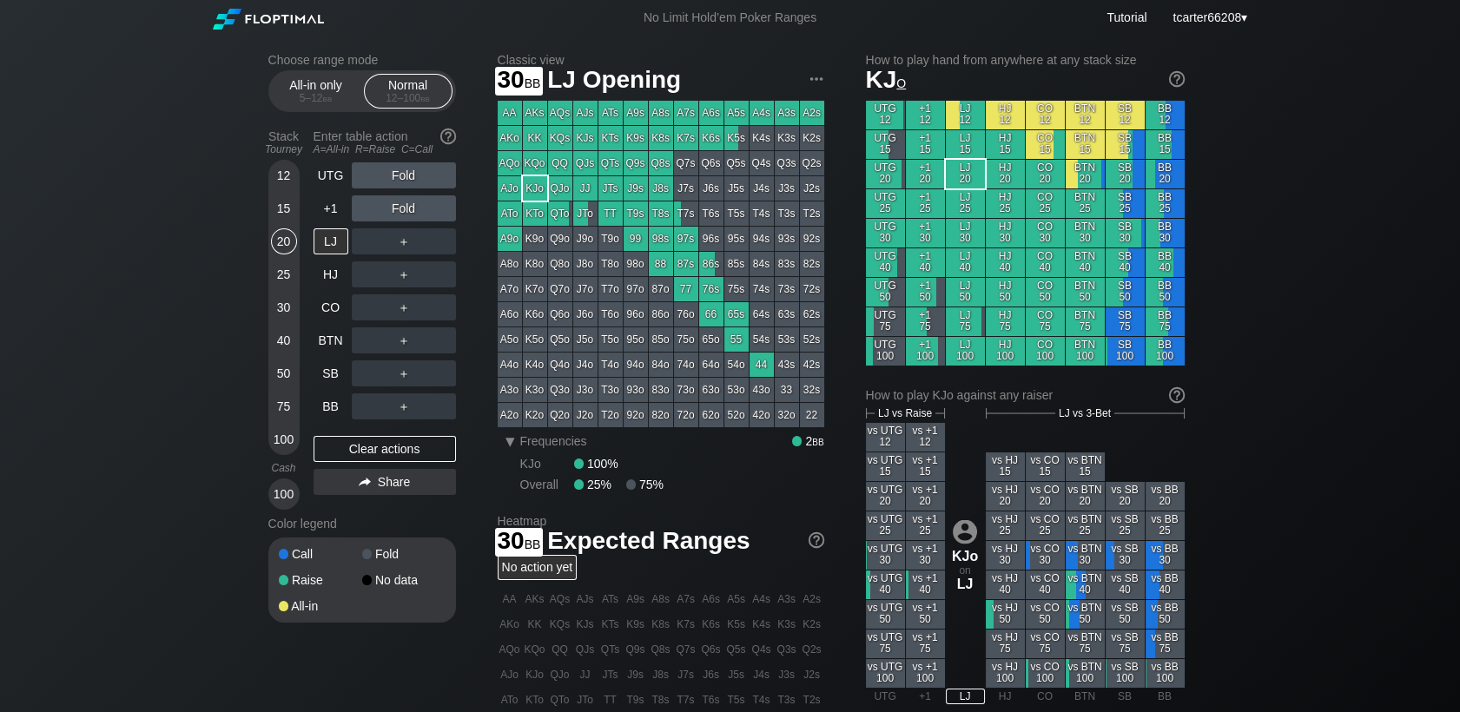
drag, startPoint x: 285, startPoint y: 313, endPoint x: 304, endPoint y: 290, distance: 30.2
click at [286, 313] on div "30" at bounding box center [284, 307] width 26 height 26
click at [409, 169] on div "R ✕" at bounding box center [403, 175] width 34 height 26
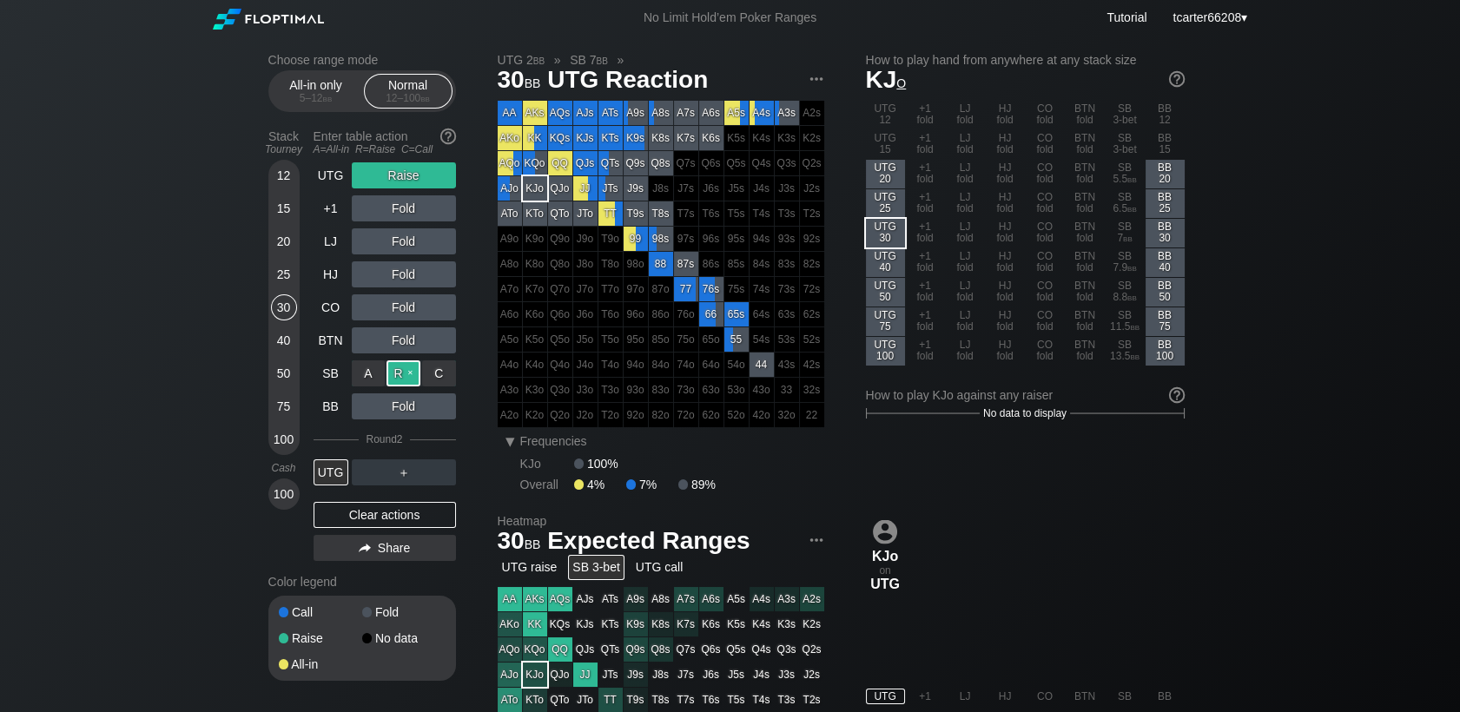
click at [406, 371] on div "R ✕" at bounding box center [403, 373] width 34 height 26
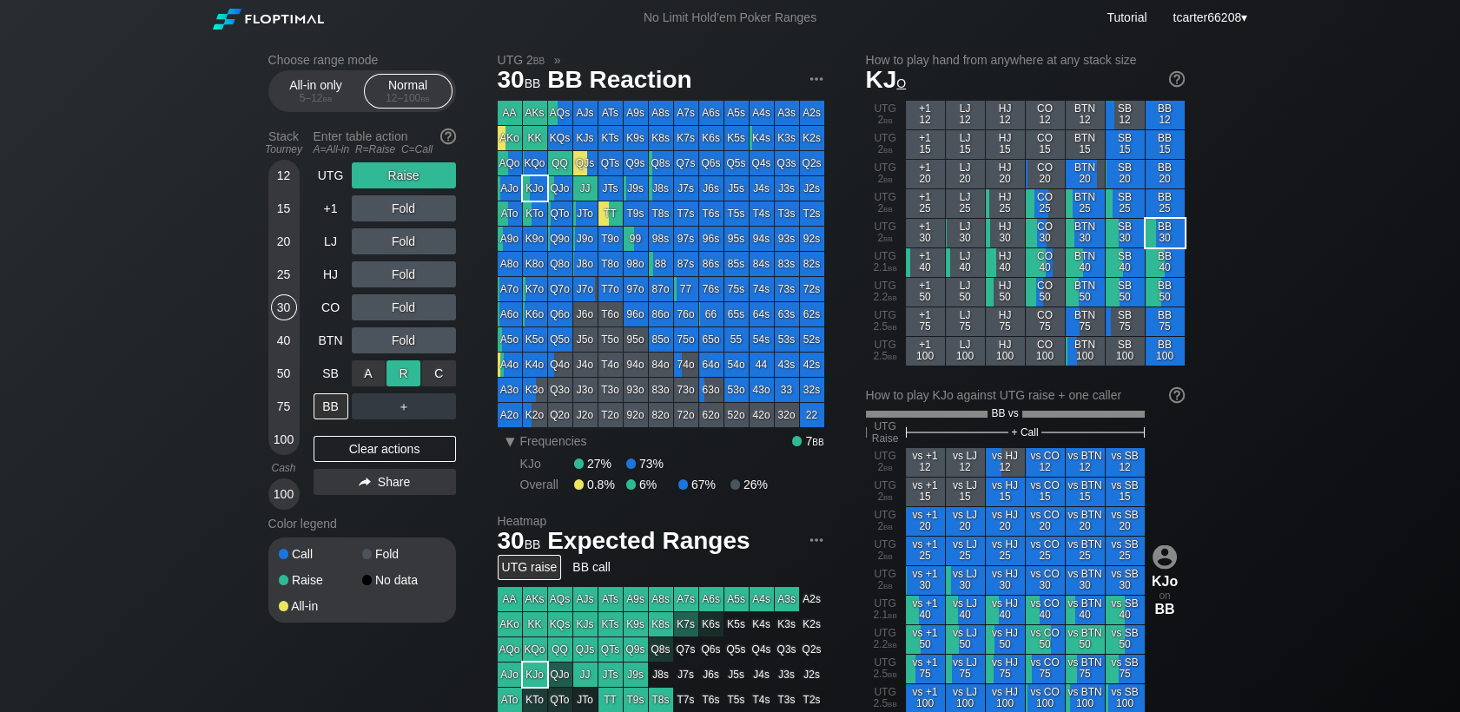
click at [406, 371] on div "R ✕" at bounding box center [403, 373] width 34 height 26
click at [406, 326] on div "A ✕ R ✕ C ✕ Fold" at bounding box center [404, 340] width 104 height 40
click at [400, 339] on div "R ✕" at bounding box center [403, 340] width 34 height 26
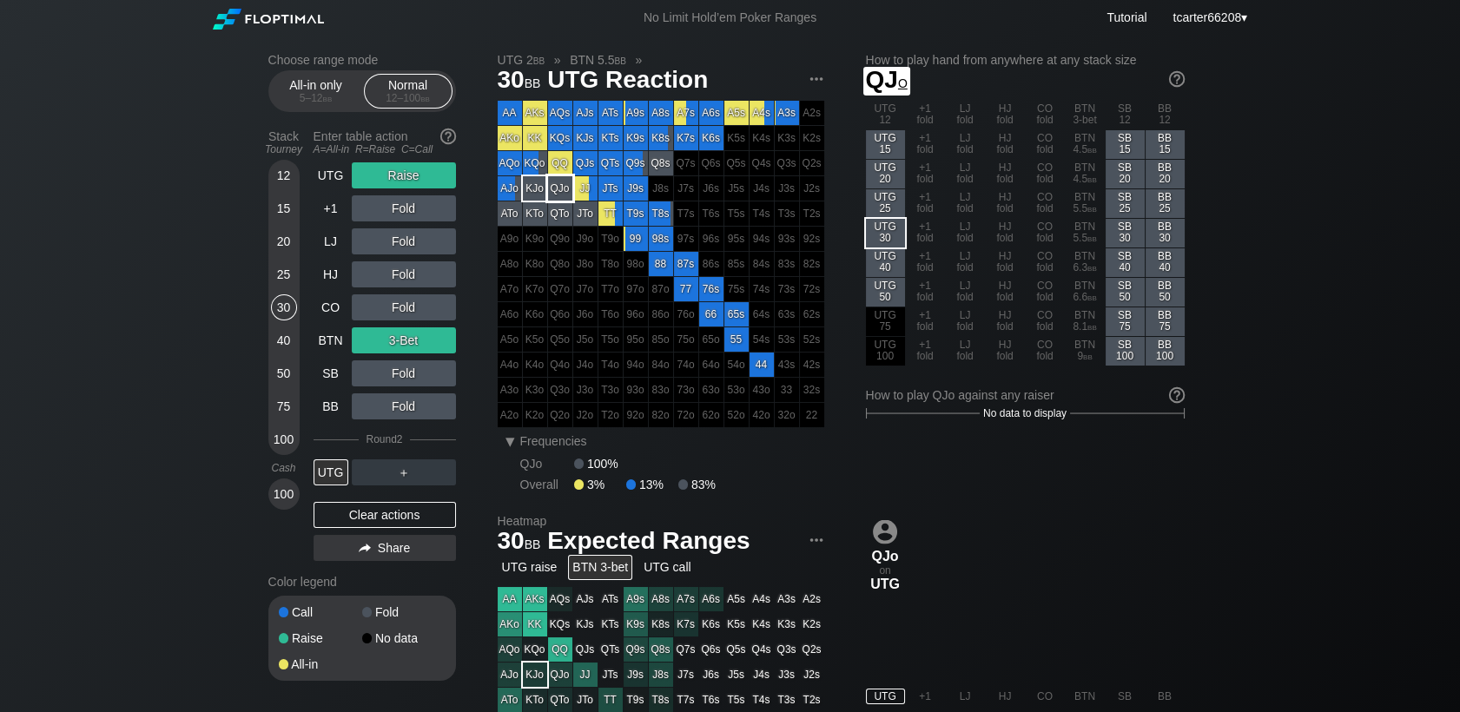
click at [577, 188] on div "JJ" at bounding box center [585, 188] width 24 height 24
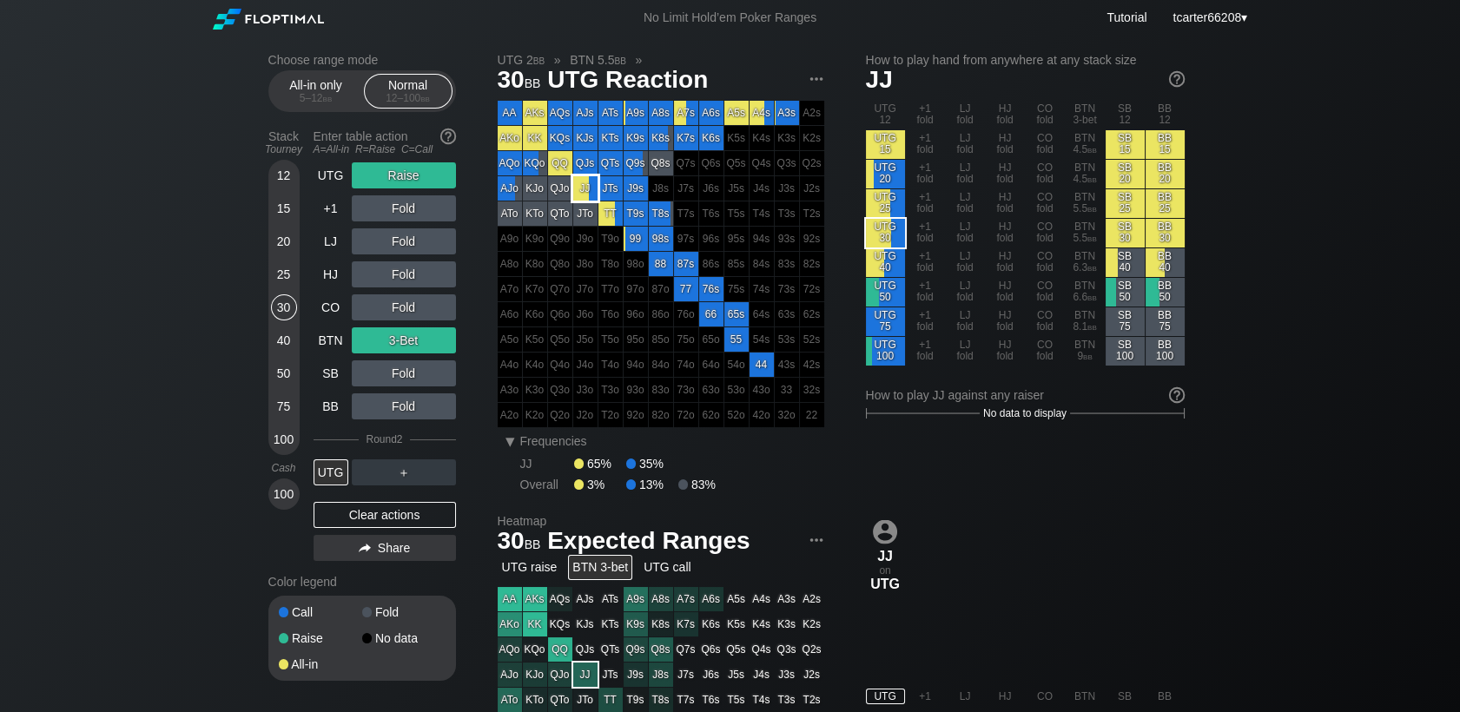
click at [580, 190] on div "JJ" at bounding box center [585, 188] width 24 height 24
drag, startPoint x: 386, startPoint y: 519, endPoint x: 369, endPoint y: 508, distance: 20.7
click at [386, 519] on div "Clear actions" at bounding box center [384, 515] width 142 height 26
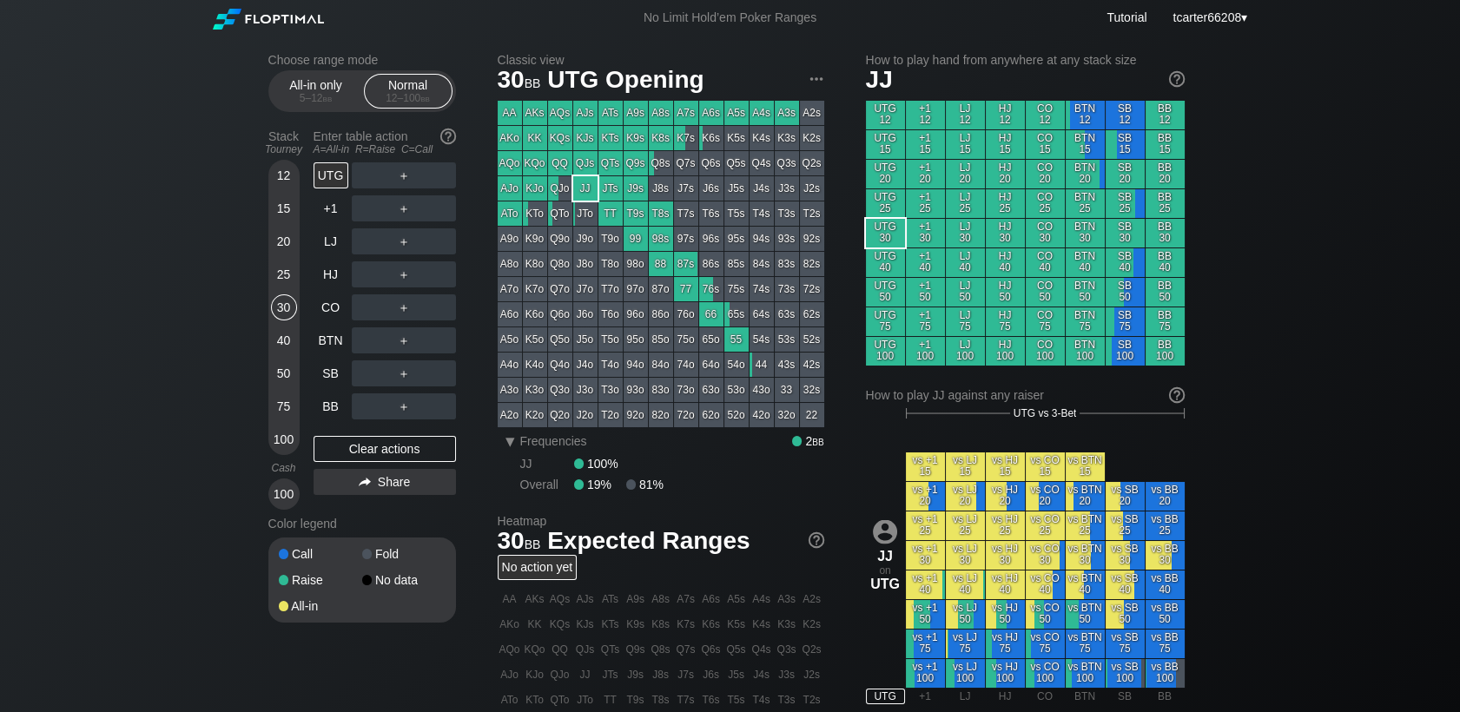
click at [281, 274] on div "25" at bounding box center [284, 274] width 26 height 26
click at [320, 369] on div "SB" at bounding box center [330, 373] width 35 height 26
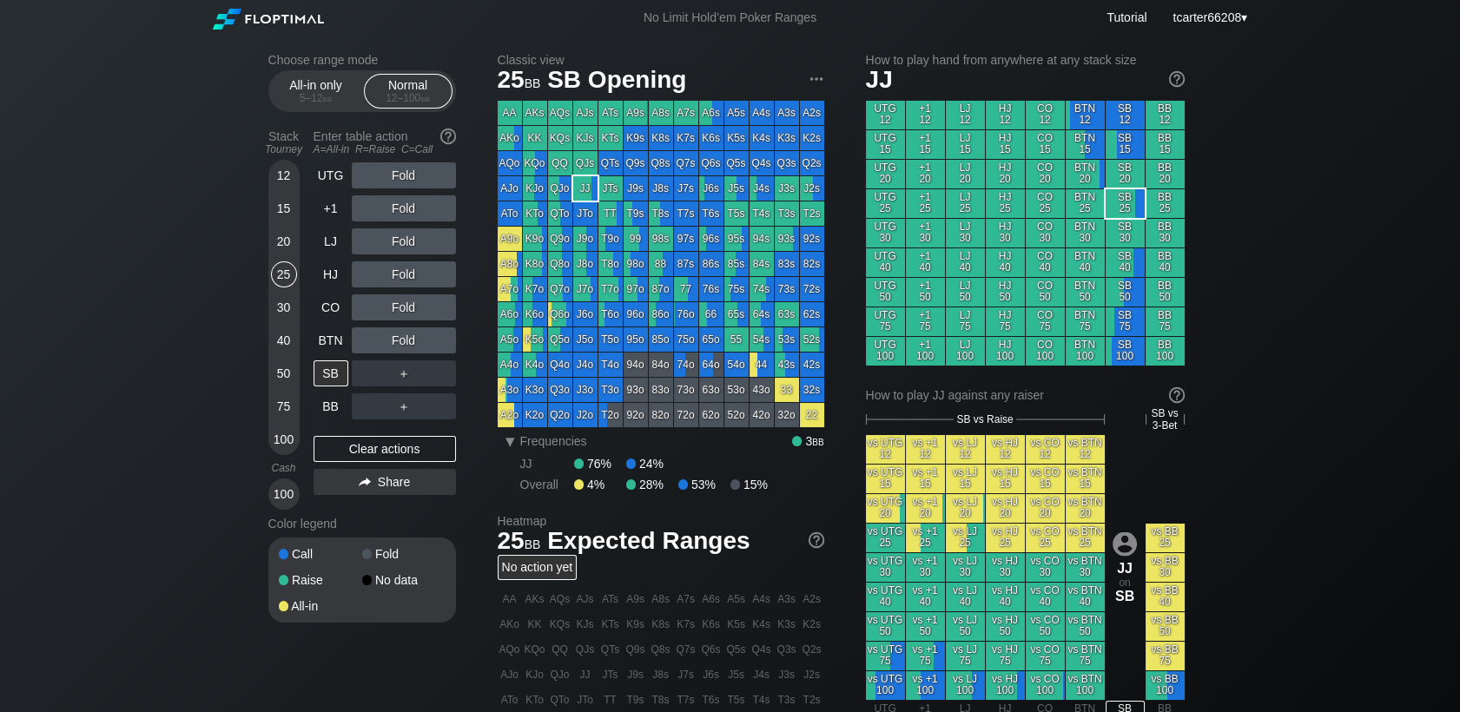
click at [292, 247] on div "20" at bounding box center [284, 241] width 26 height 26
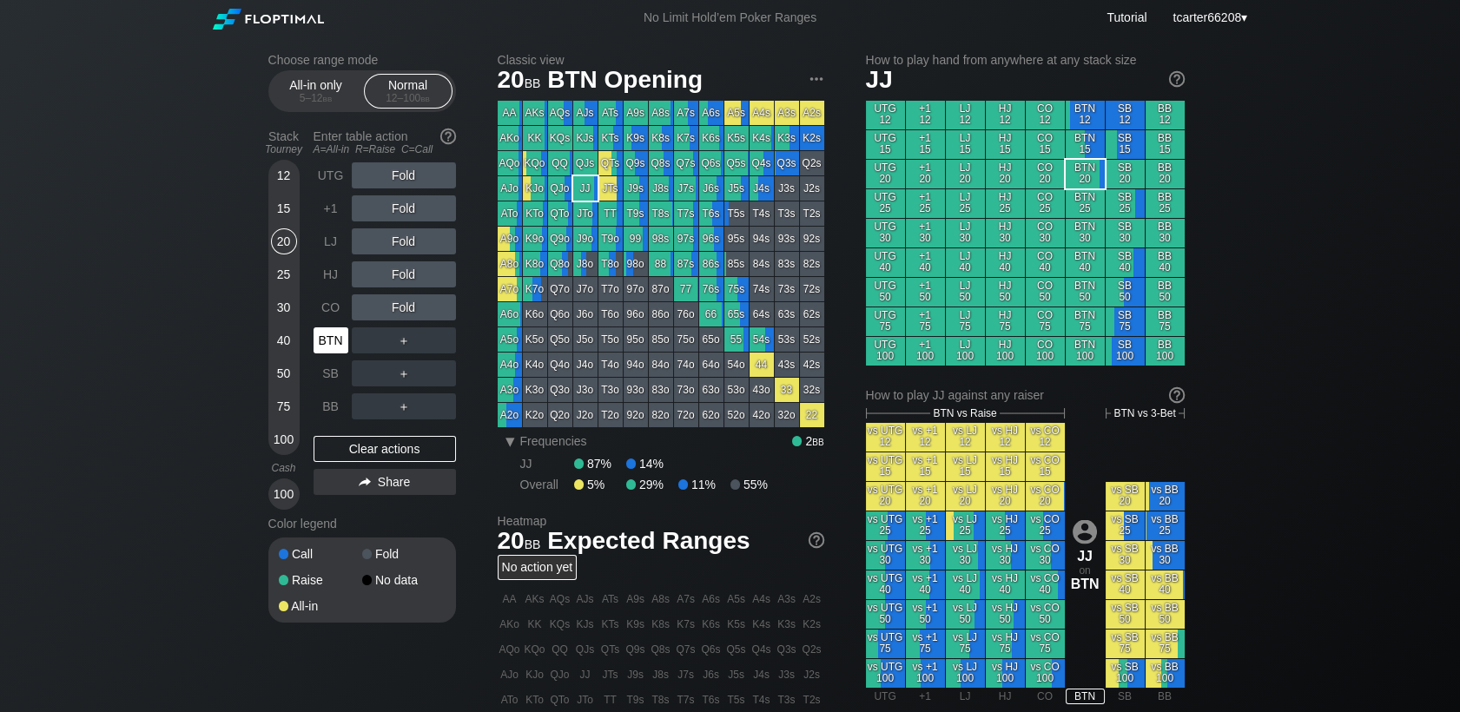
click at [330, 344] on div "BTN" at bounding box center [330, 340] width 35 height 26
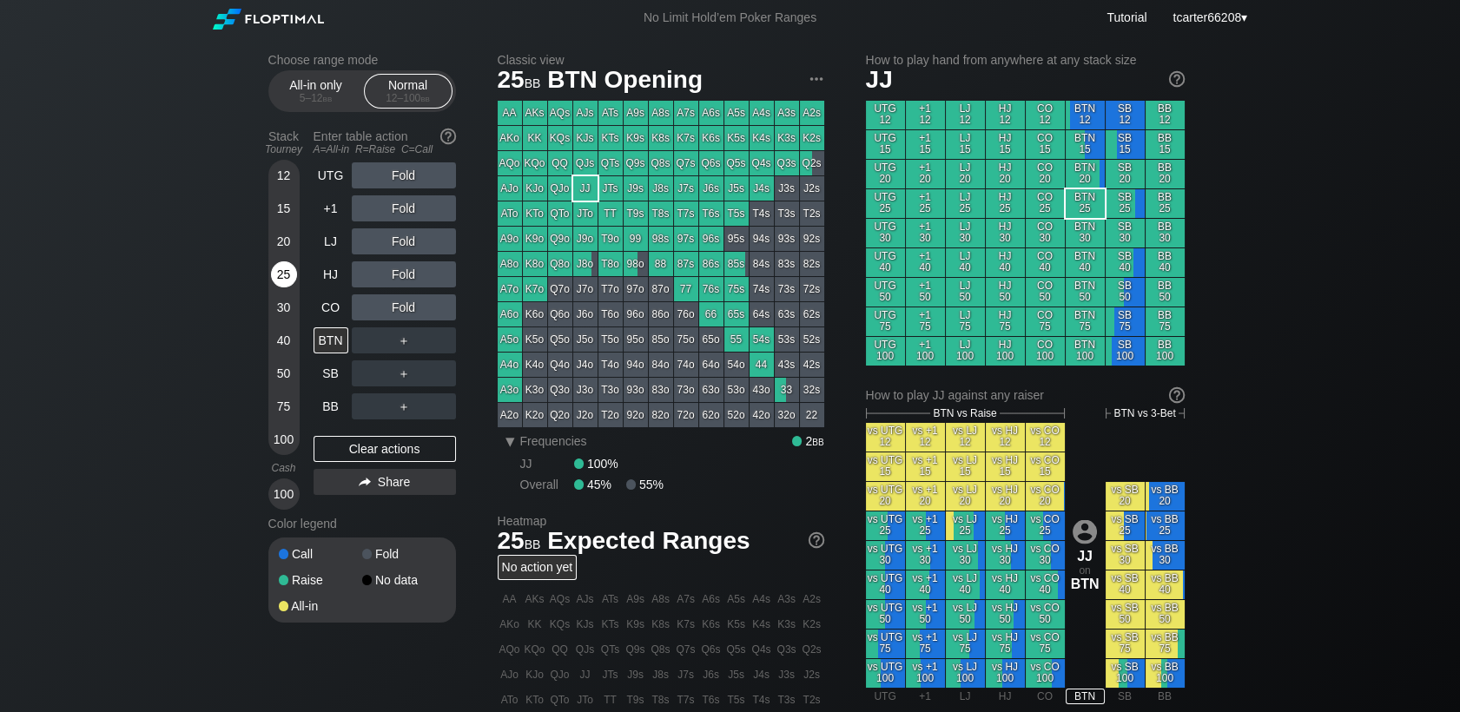
click at [280, 275] on div "25" at bounding box center [284, 274] width 26 height 26
click at [360, 454] on div "Clear actions" at bounding box center [384, 449] width 142 height 26
click at [295, 245] on div "20" at bounding box center [284, 241] width 26 height 26
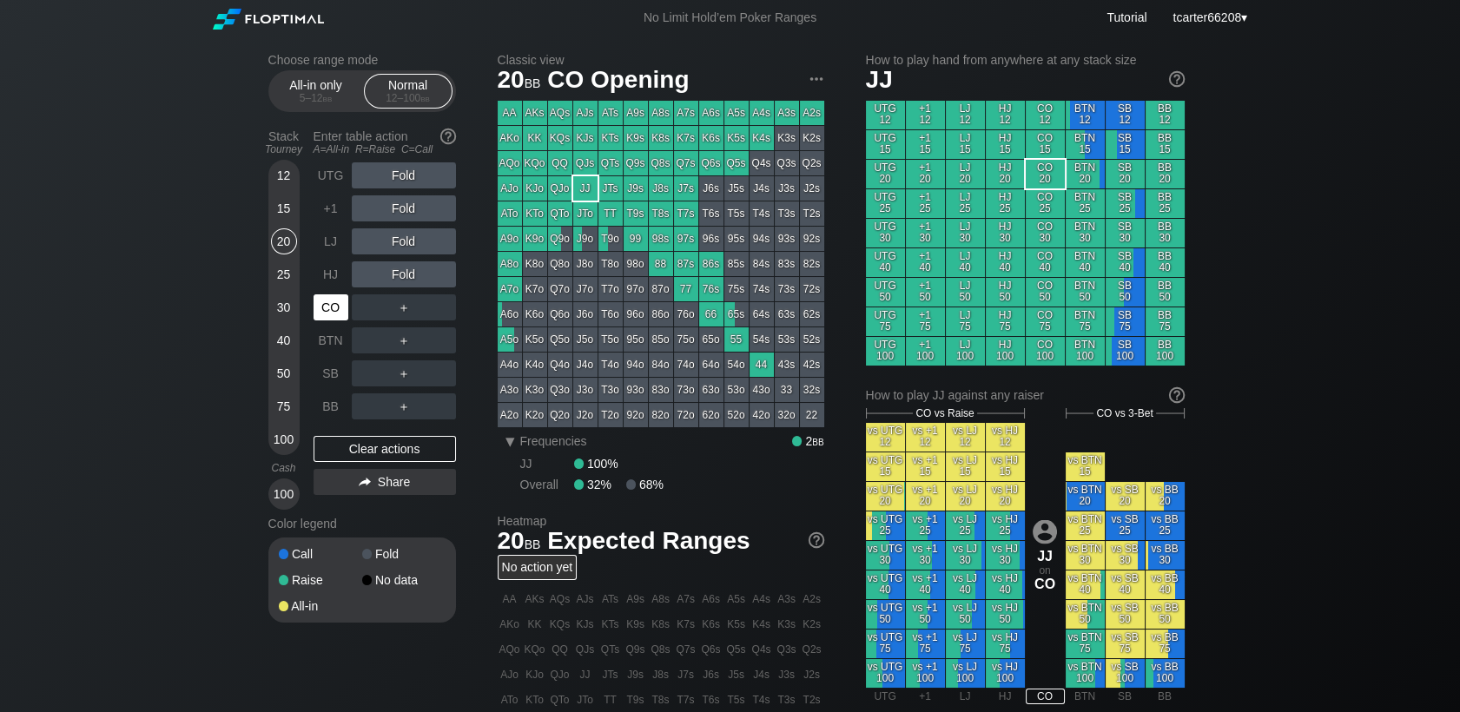
click at [343, 302] on div "CO" at bounding box center [330, 307] width 35 height 26
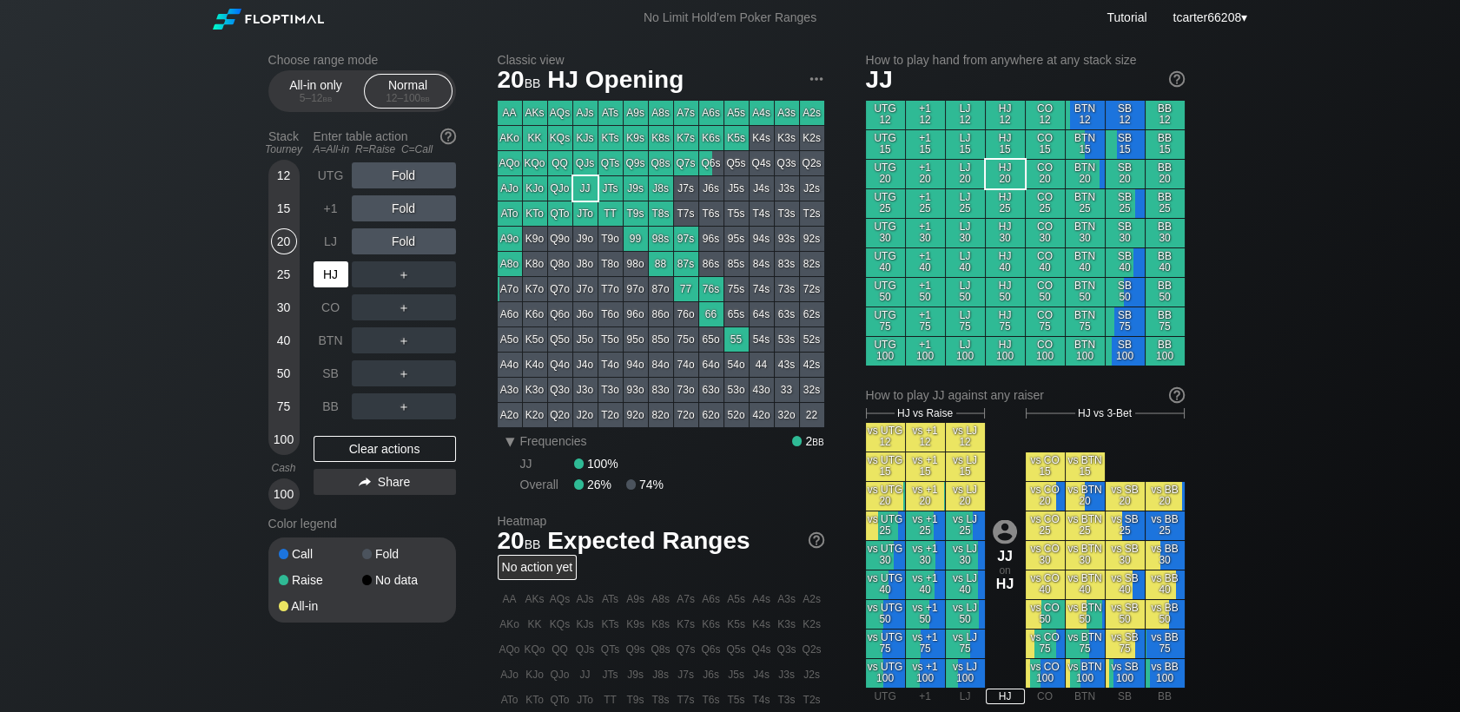
click at [341, 287] on div "HJ" at bounding box center [330, 274] width 35 height 26
click at [300, 111] on div "All-in only 5 – 12 bb Normal 12 – 100 bb" at bounding box center [362, 91] width 188 height 42
click at [308, 106] on div "All-in only 5 – 12 bb" at bounding box center [316, 91] width 80 height 33
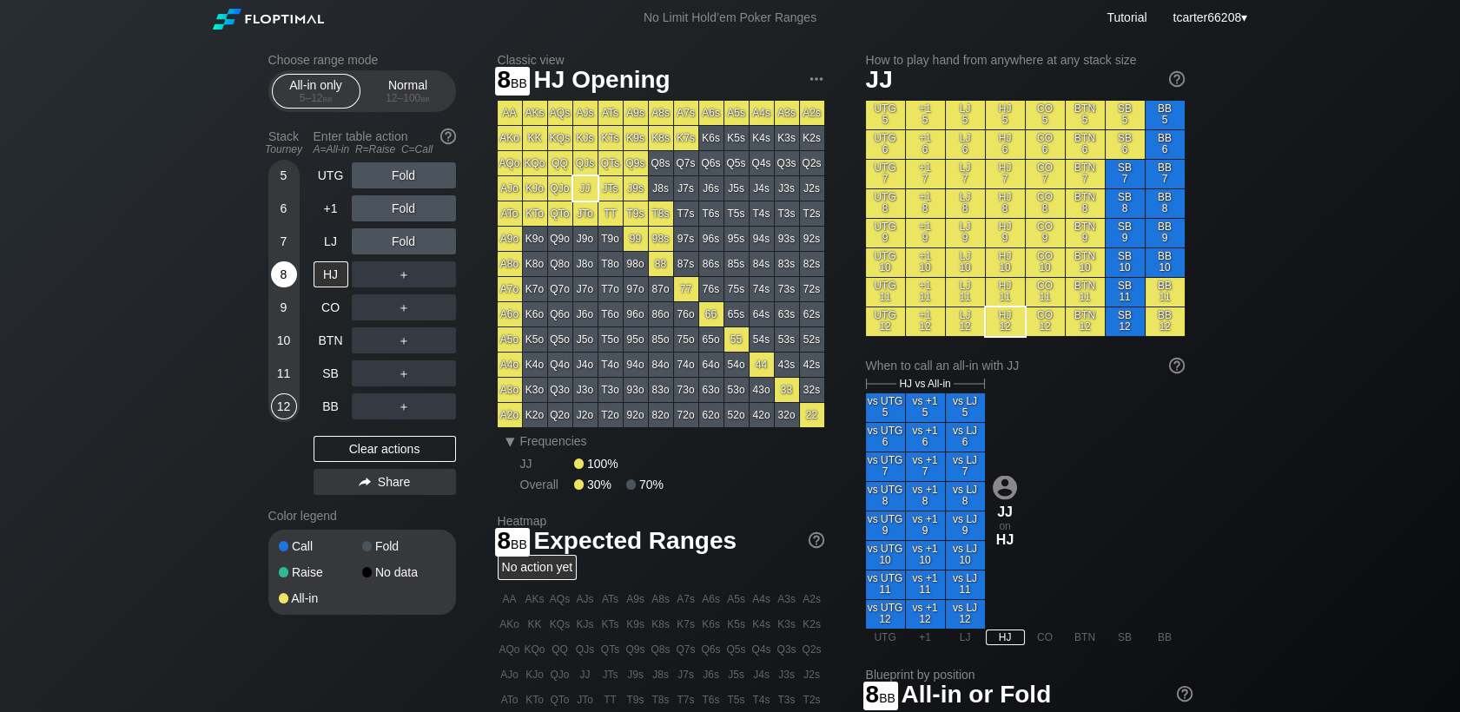
click at [293, 281] on div "8" at bounding box center [284, 274] width 26 height 26
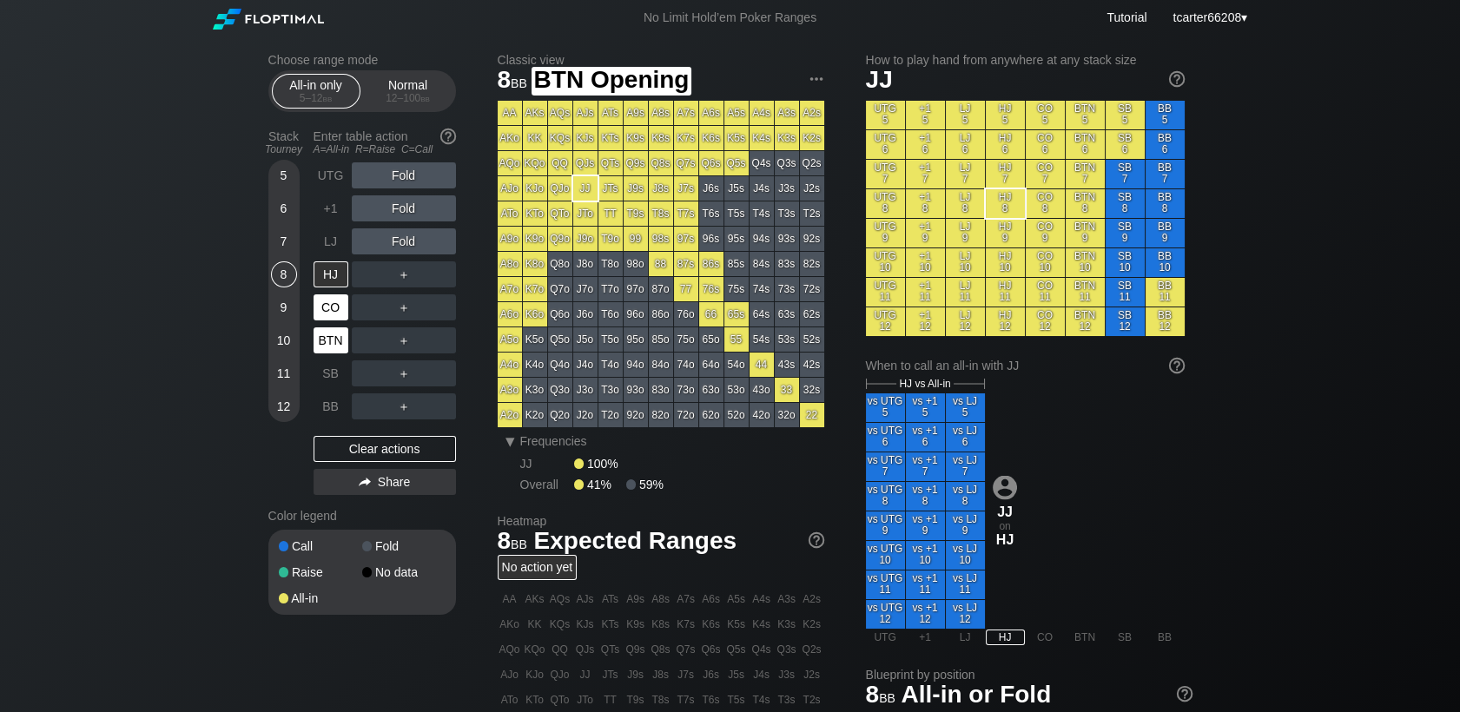
click at [325, 320] on div "CO" at bounding box center [330, 307] width 35 height 26
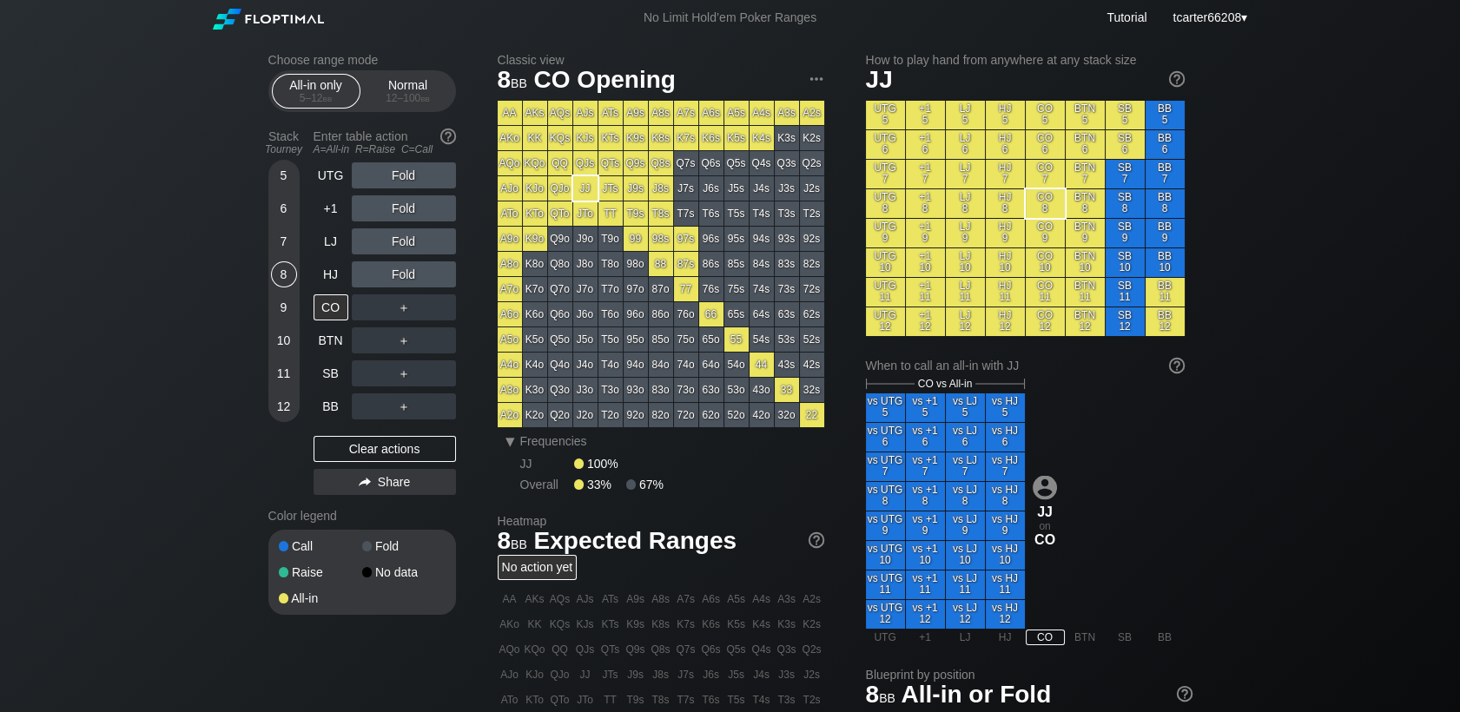
click at [434, 436] on div "UTG Fold +1 Fold LJ Fold HJ Fold CO ＋ BTN ＋ SB ＋ BB ＋ Clear actions Share" at bounding box center [384, 331] width 142 height 339
click at [329, 254] on div "LJ" at bounding box center [330, 241] width 35 height 26
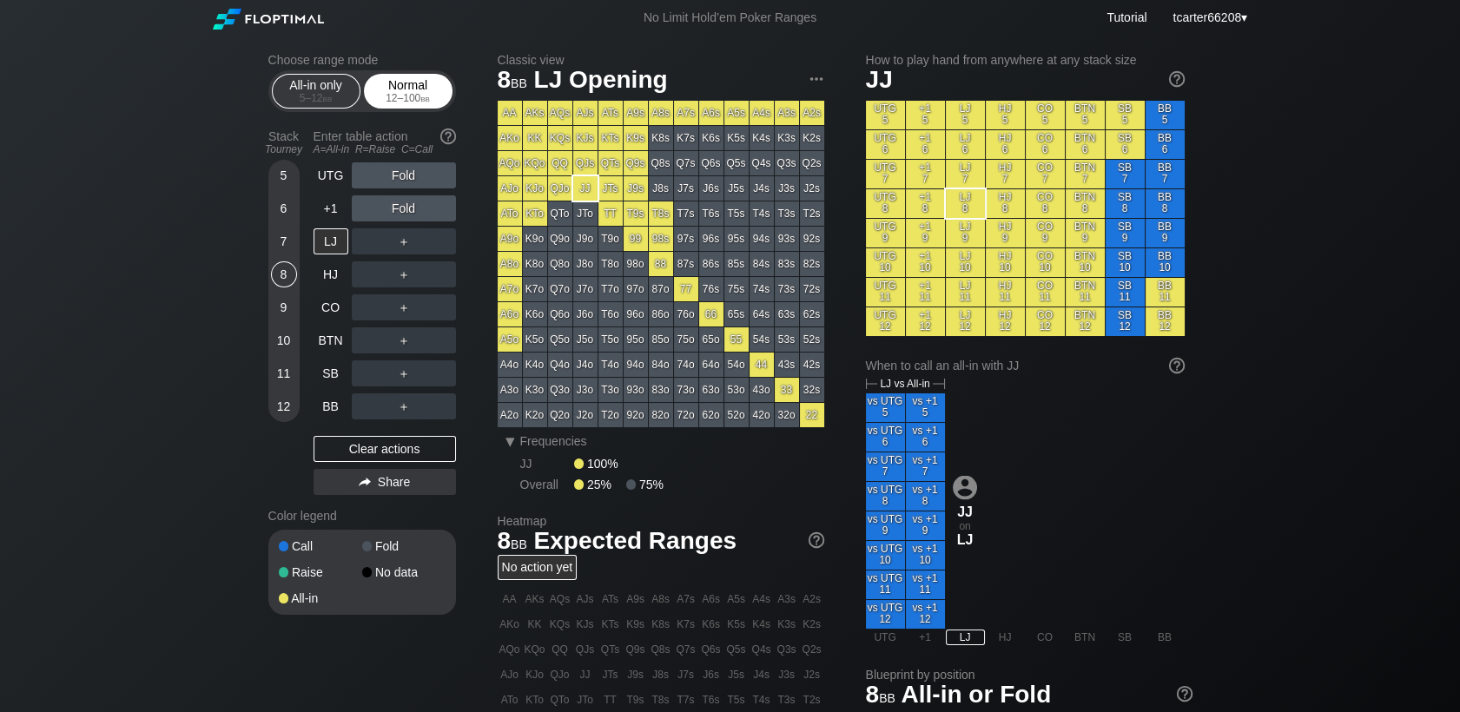
click at [415, 93] on div "Normal 12 – 100 bb" at bounding box center [408, 91] width 80 height 33
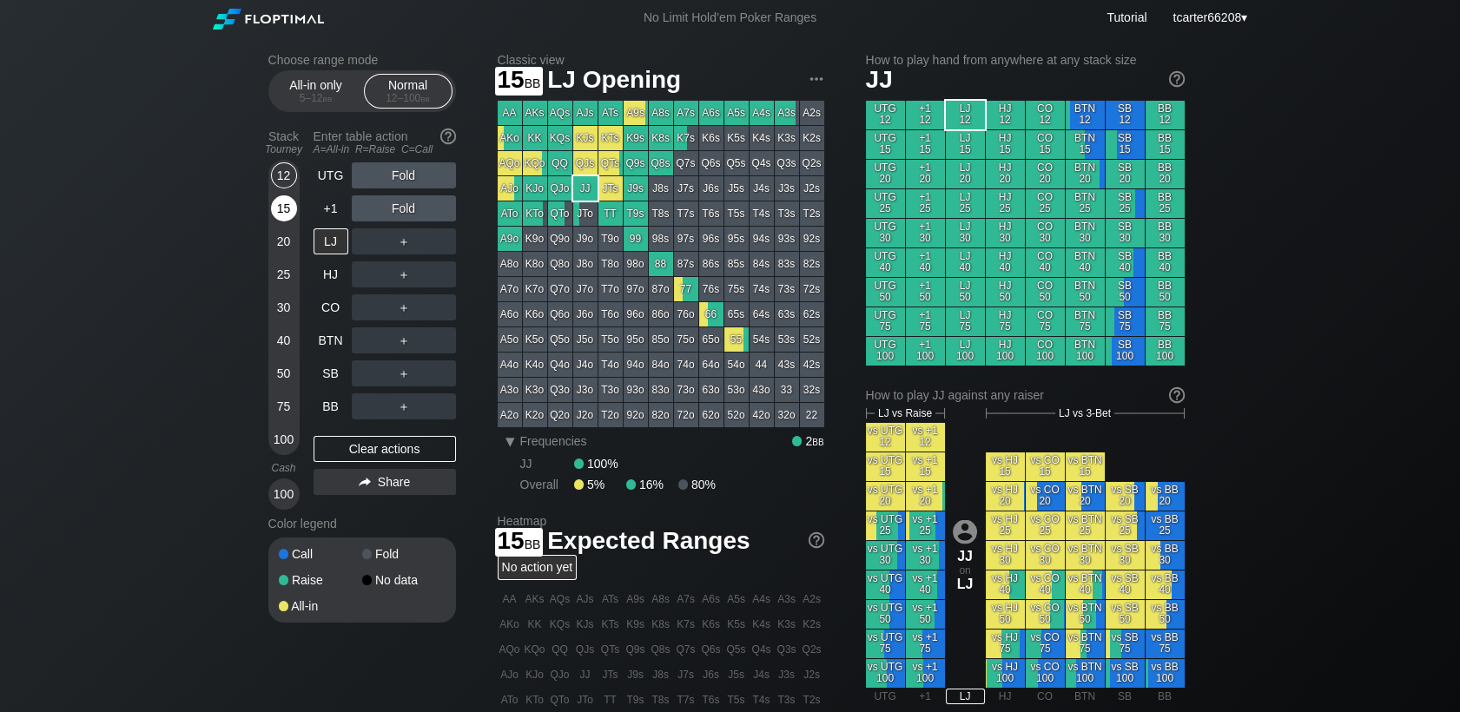
click at [286, 217] on div "15" at bounding box center [284, 208] width 26 height 26
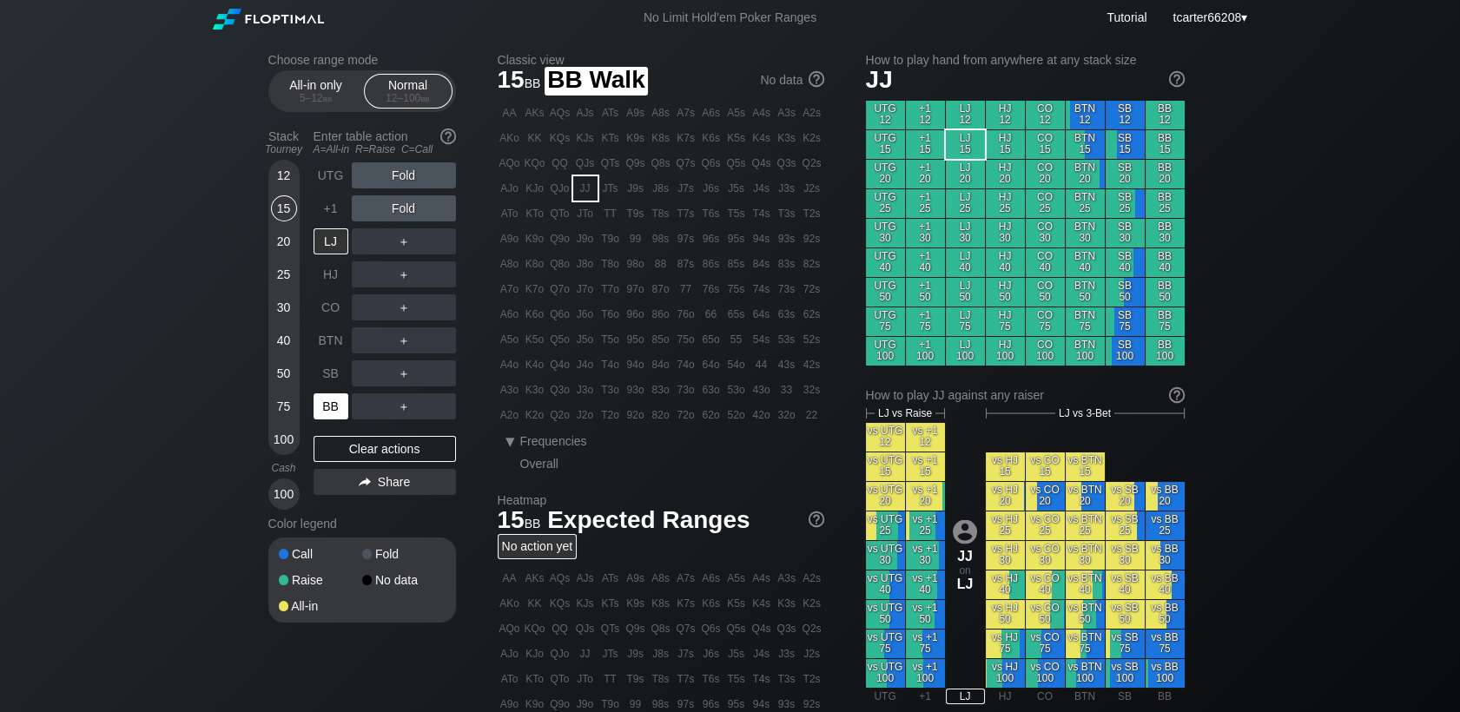
click at [320, 414] on div "BB" at bounding box center [330, 406] width 35 height 26
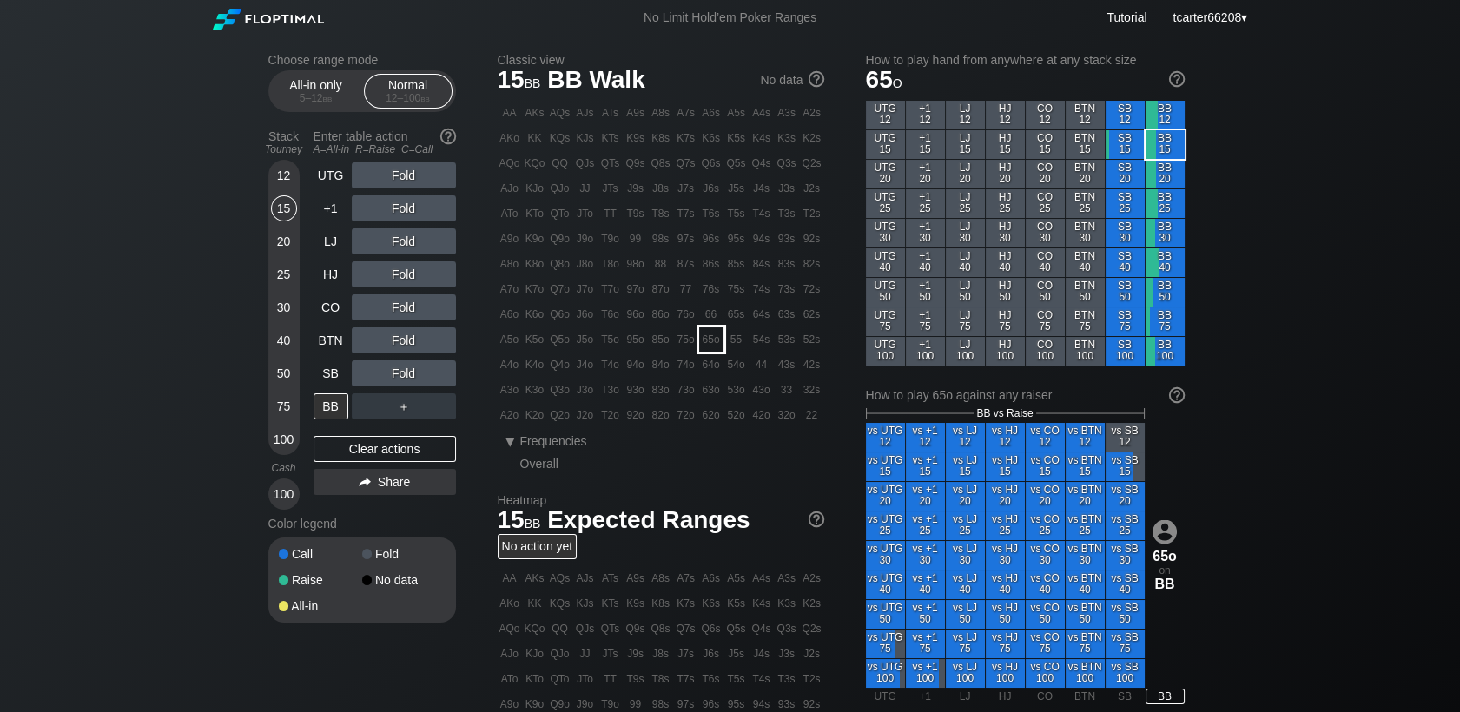
click at [716, 344] on div "65o" at bounding box center [711, 339] width 24 height 24
click at [287, 188] on div "12" at bounding box center [284, 175] width 26 height 26
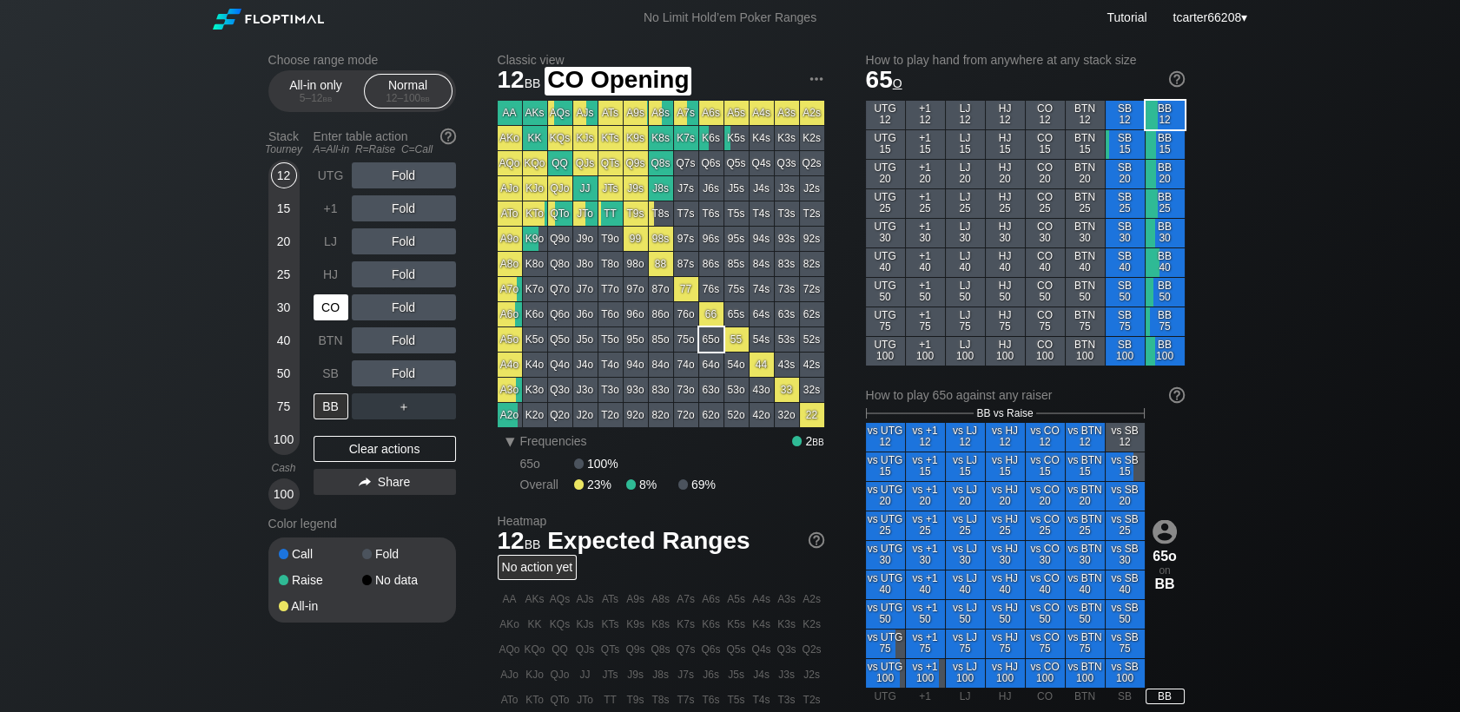
click at [350, 316] on div "CO" at bounding box center [332, 307] width 38 height 33
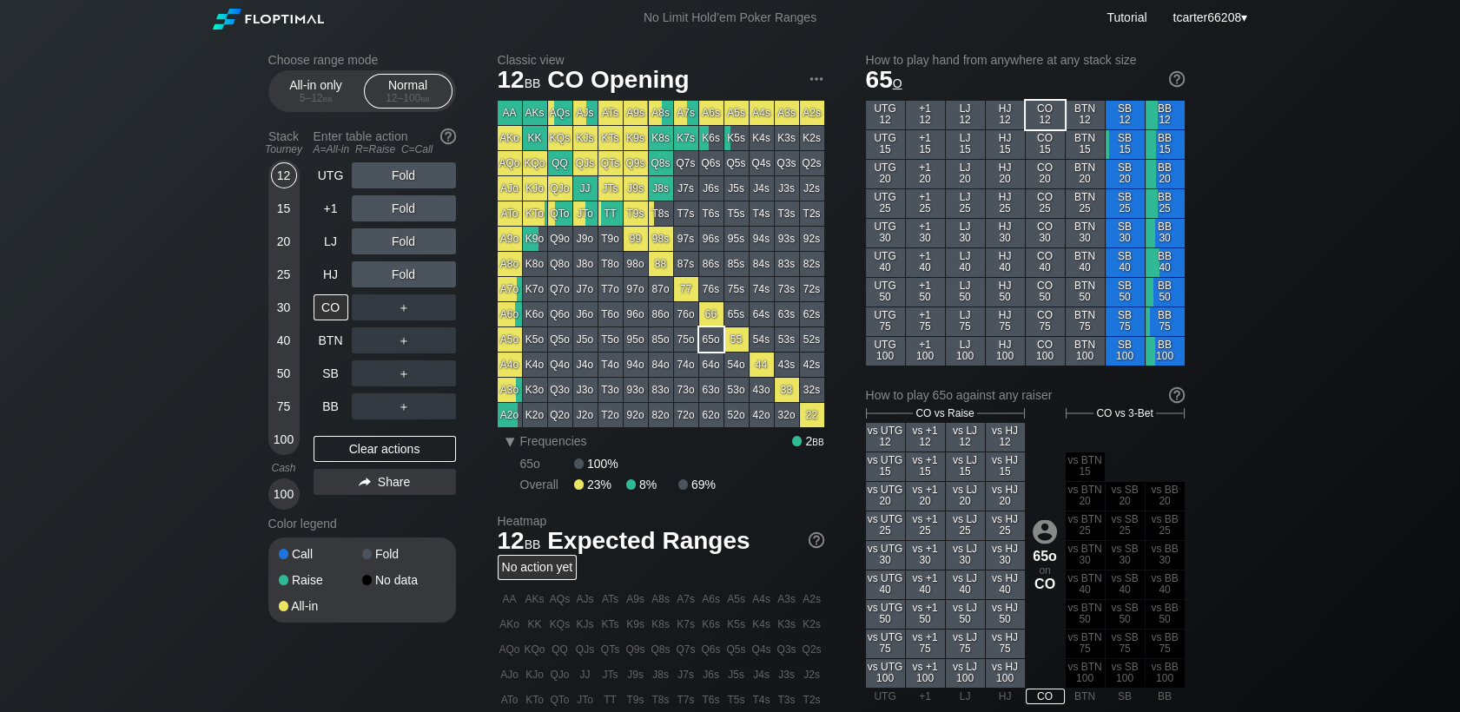
click at [82, 491] on div "Choose range mode All-in only 5 – 12 bb Normal 12 – 100 bb Stack Tourney Enter …" at bounding box center [730, 590] width 1460 height 1109
